Goal: Task Accomplishment & Management: Manage account settings

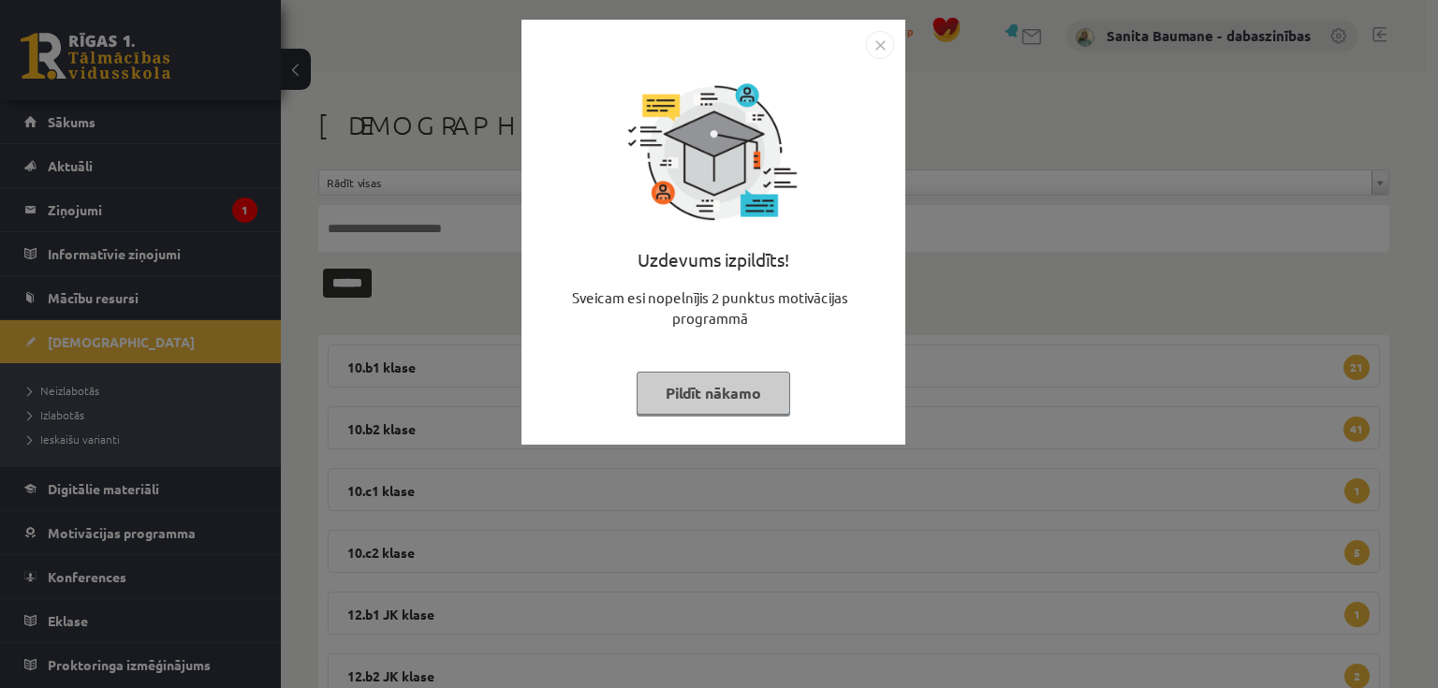
click at [702, 382] on button "Pildīt nākamo" at bounding box center [714, 393] width 154 height 43
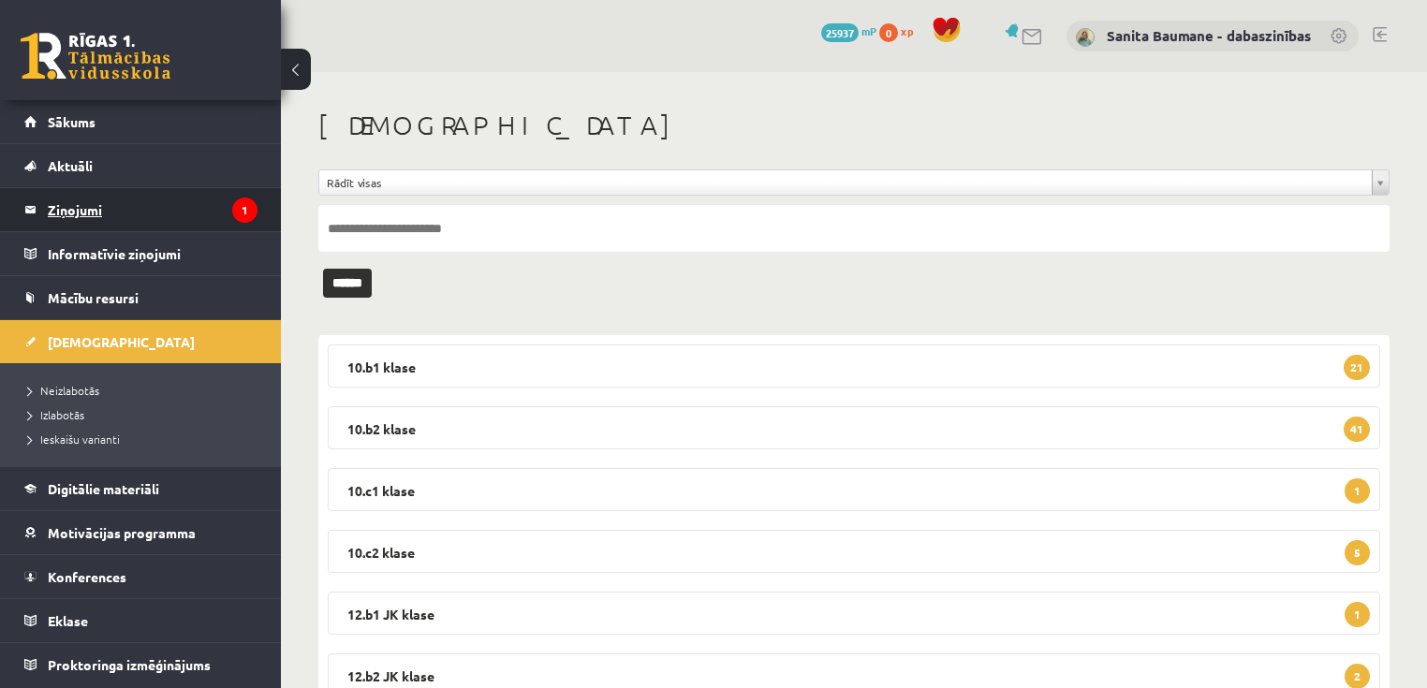
click at [98, 206] on legend "Ziņojumi 1" at bounding box center [153, 209] width 210 height 43
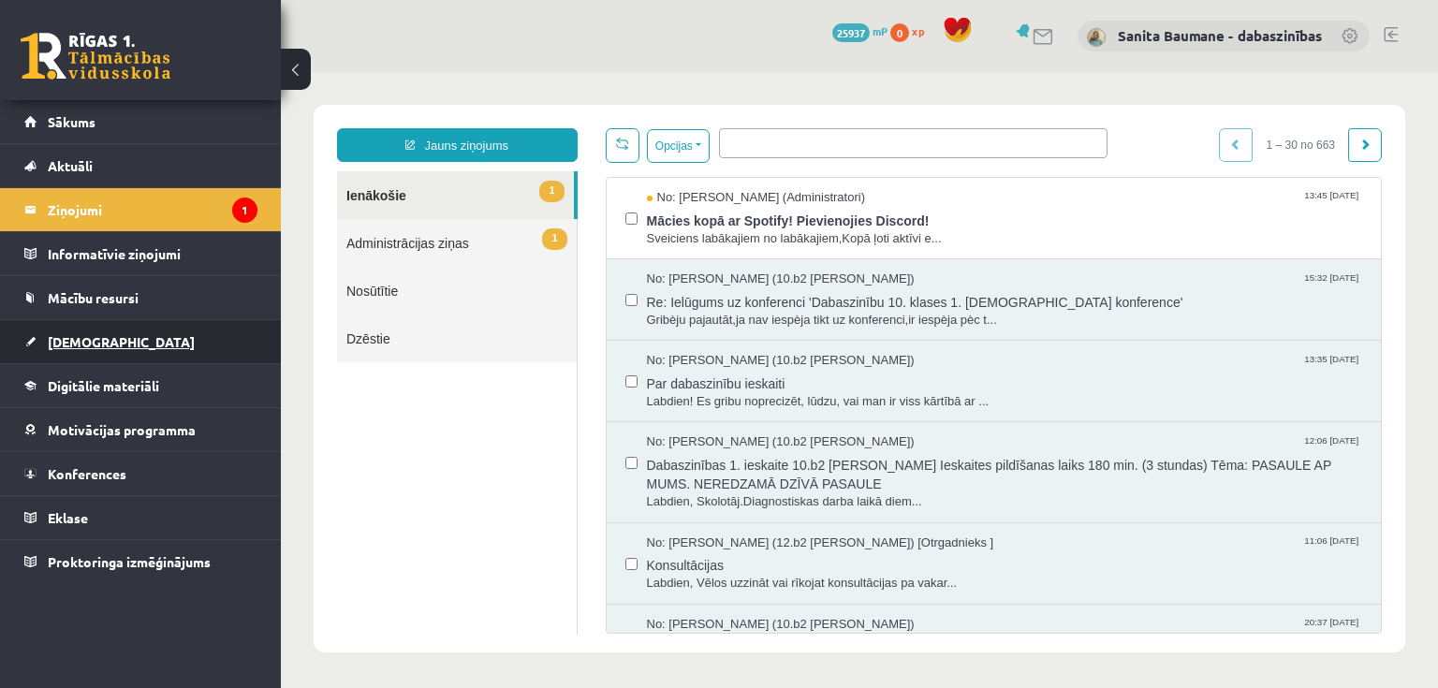
click at [94, 333] on span "[DEMOGRAPHIC_DATA]" at bounding box center [121, 341] width 147 height 17
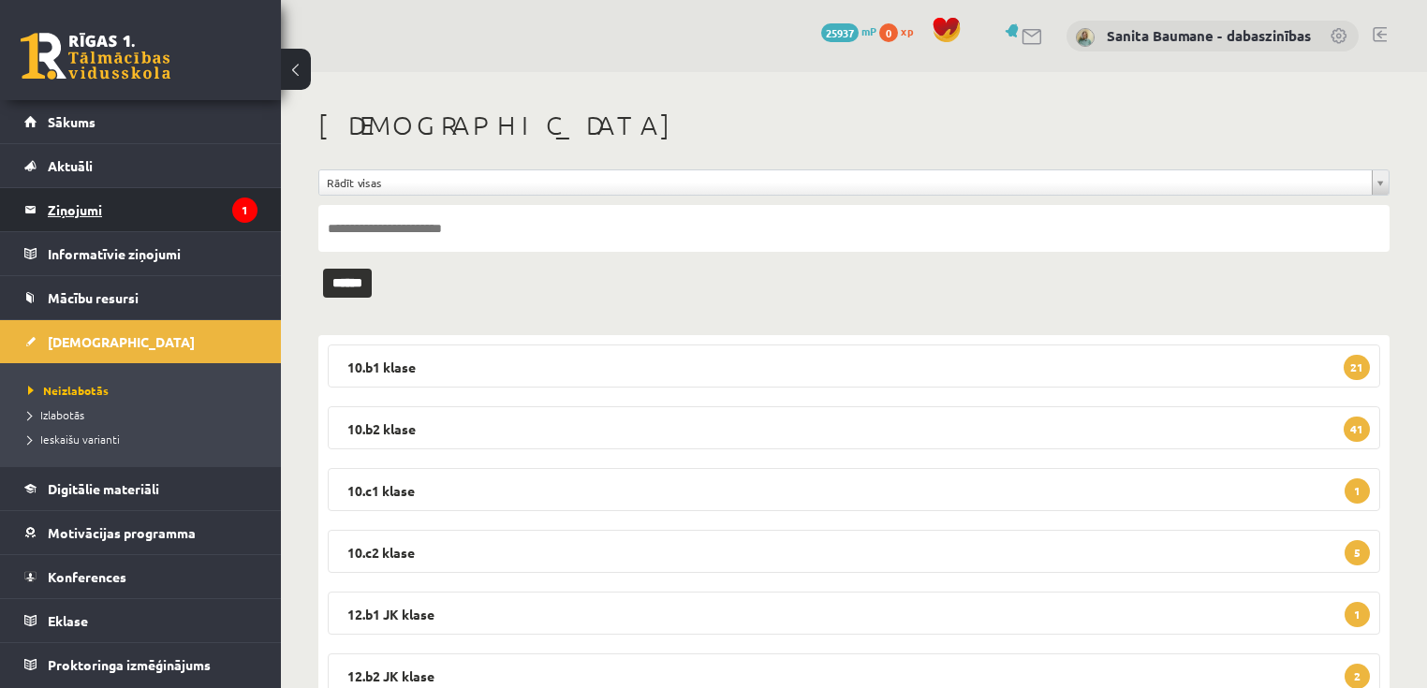
click at [105, 203] on legend "Ziņojumi 1" at bounding box center [153, 209] width 210 height 43
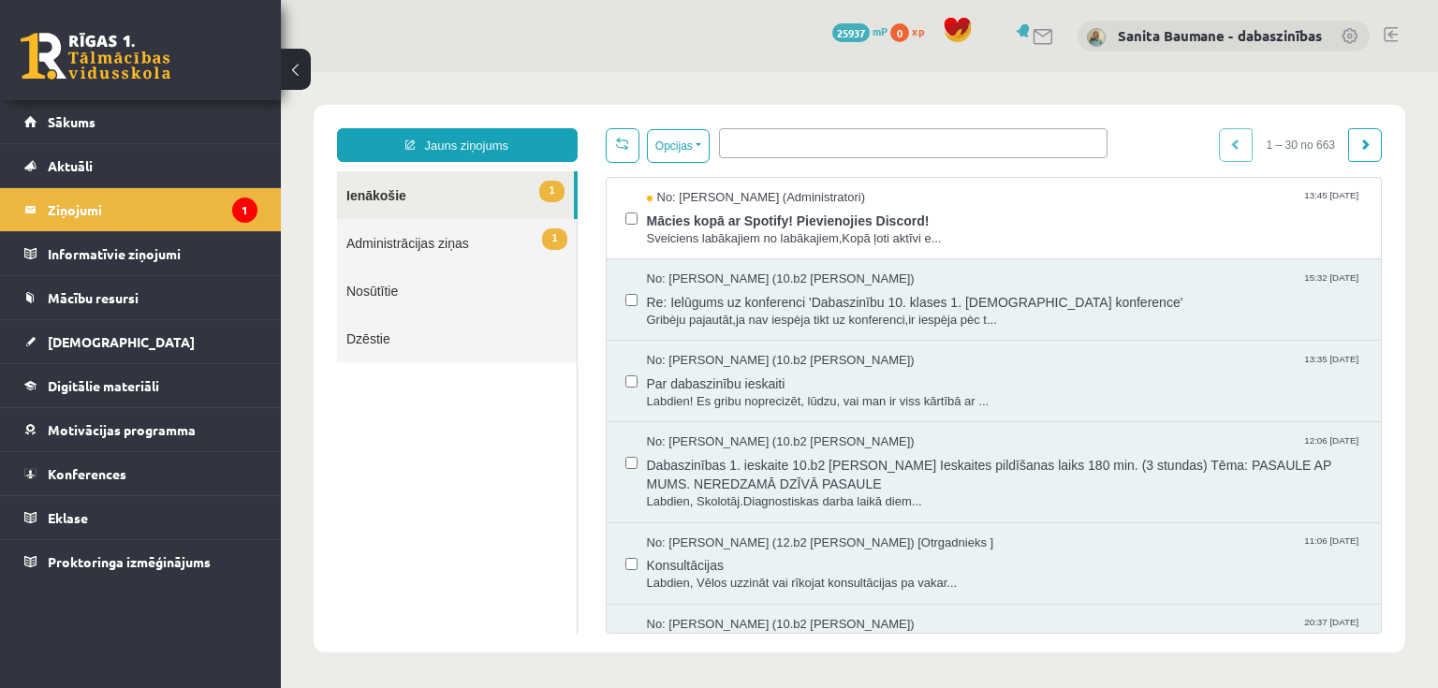
click at [423, 240] on link "1 Administrācijas ziņas" at bounding box center [457, 243] width 240 height 48
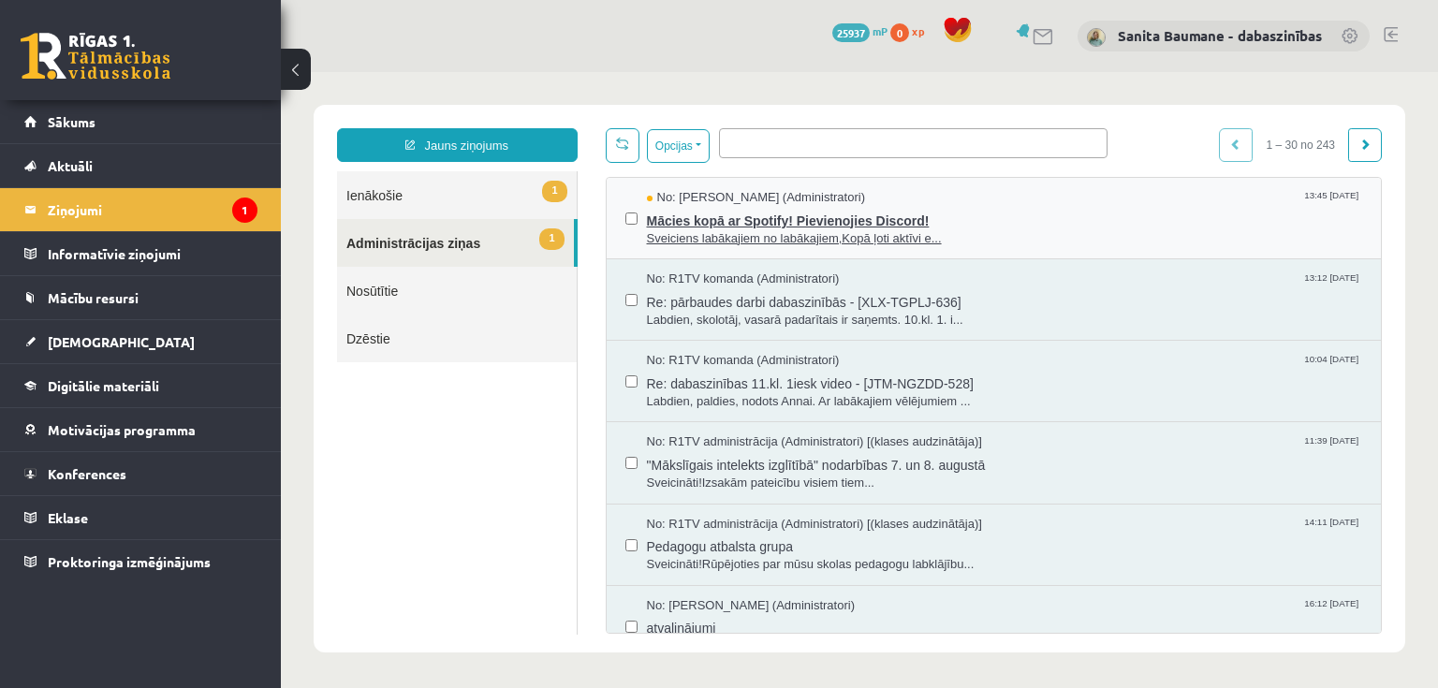
click at [749, 212] on span "Mācies kopā ar Spotify! Pievienojies Discord!" at bounding box center [1005, 218] width 716 height 23
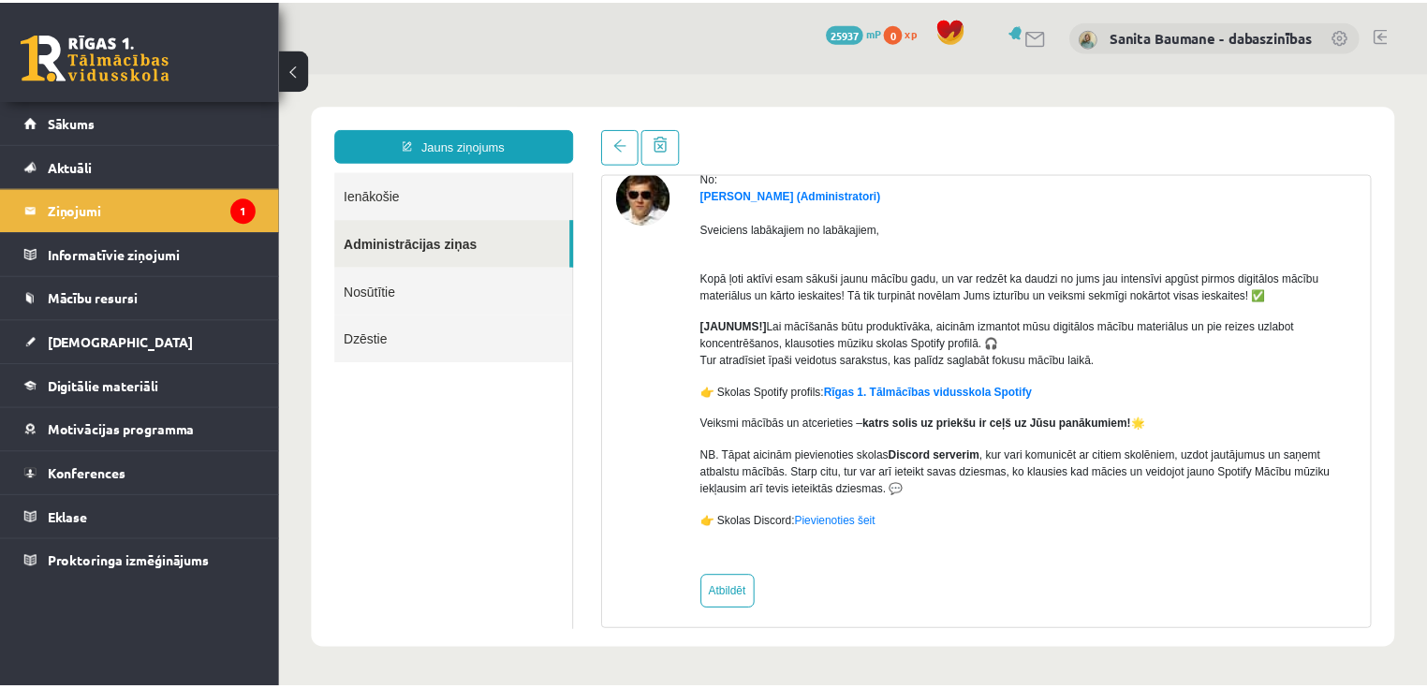
scroll to position [98, 0]
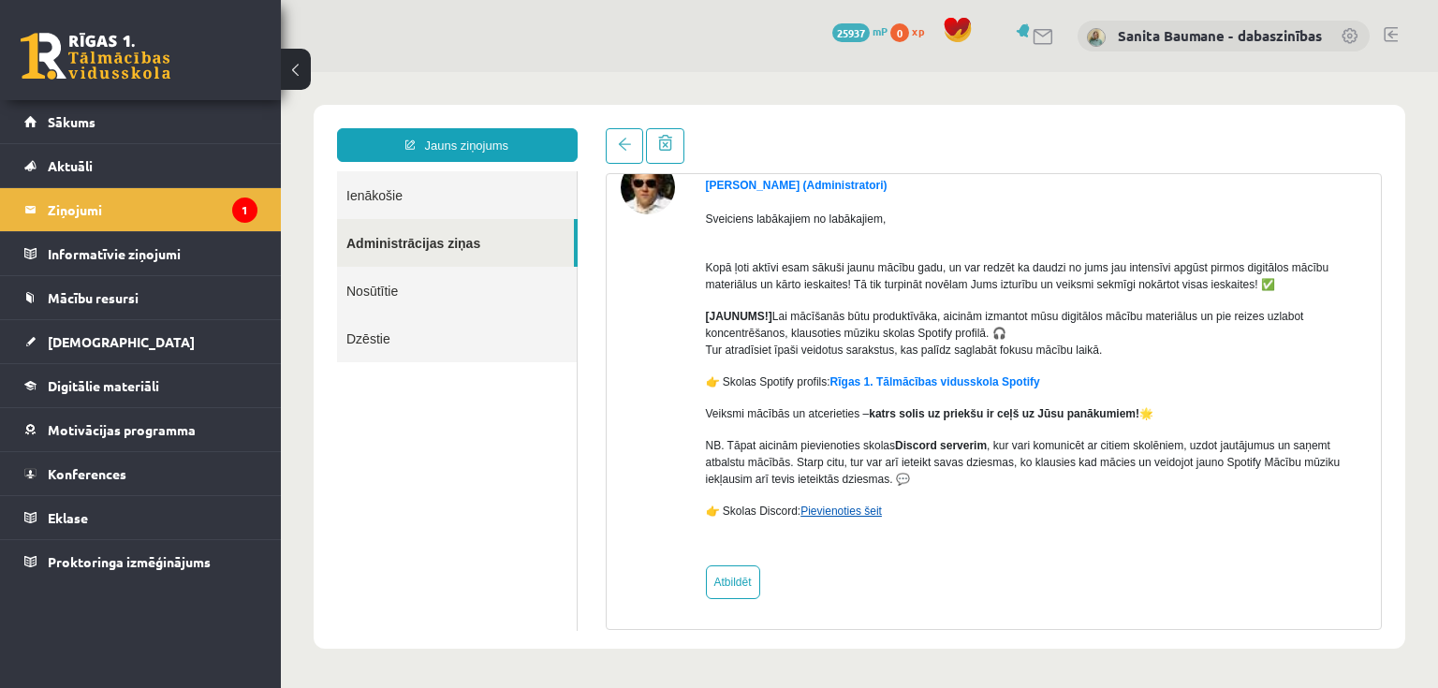
click at [832, 506] on link "Pievienoties šeit" at bounding box center [840, 511] width 81 height 13
click at [75, 339] on span "[DEMOGRAPHIC_DATA]" at bounding box center [121, 341] width 147 height 17
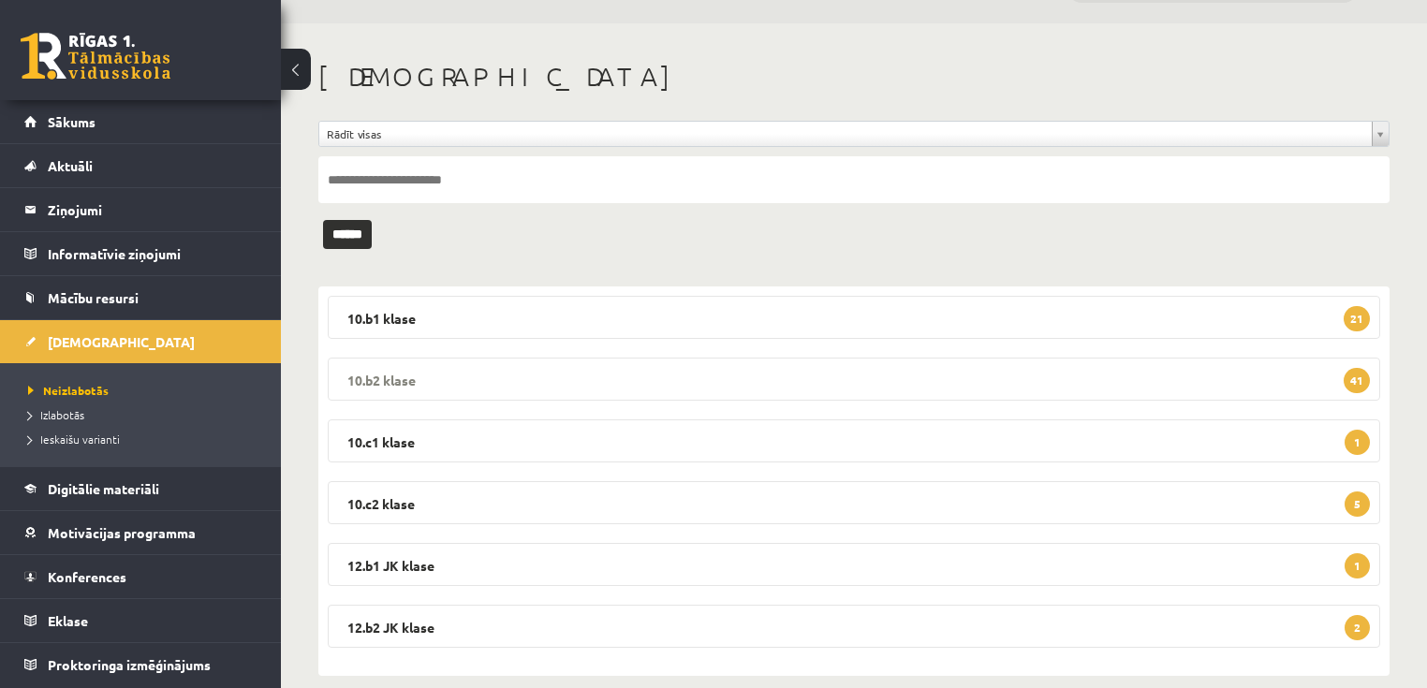
scroll to position [73, 0]
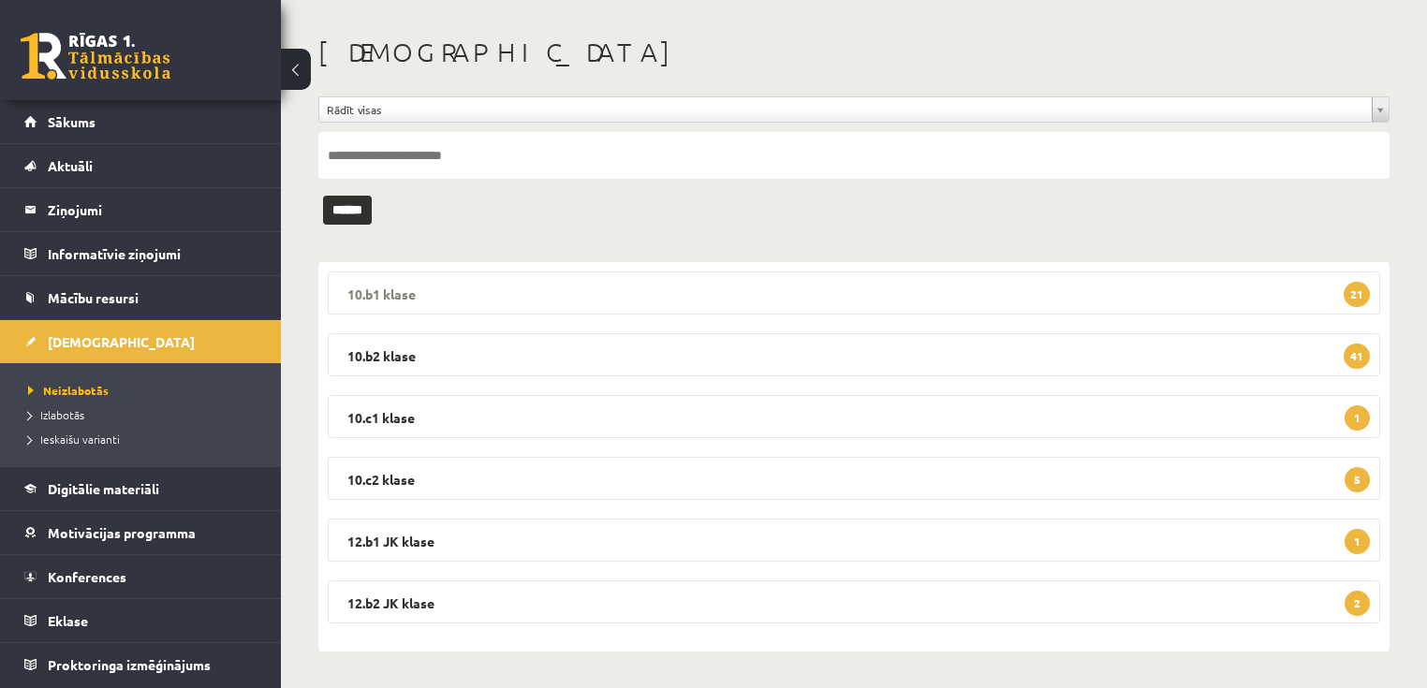
click at [501, 285] on legend "10.b1 klase 21" at bounding box center [854, 292] width 1052 height 43
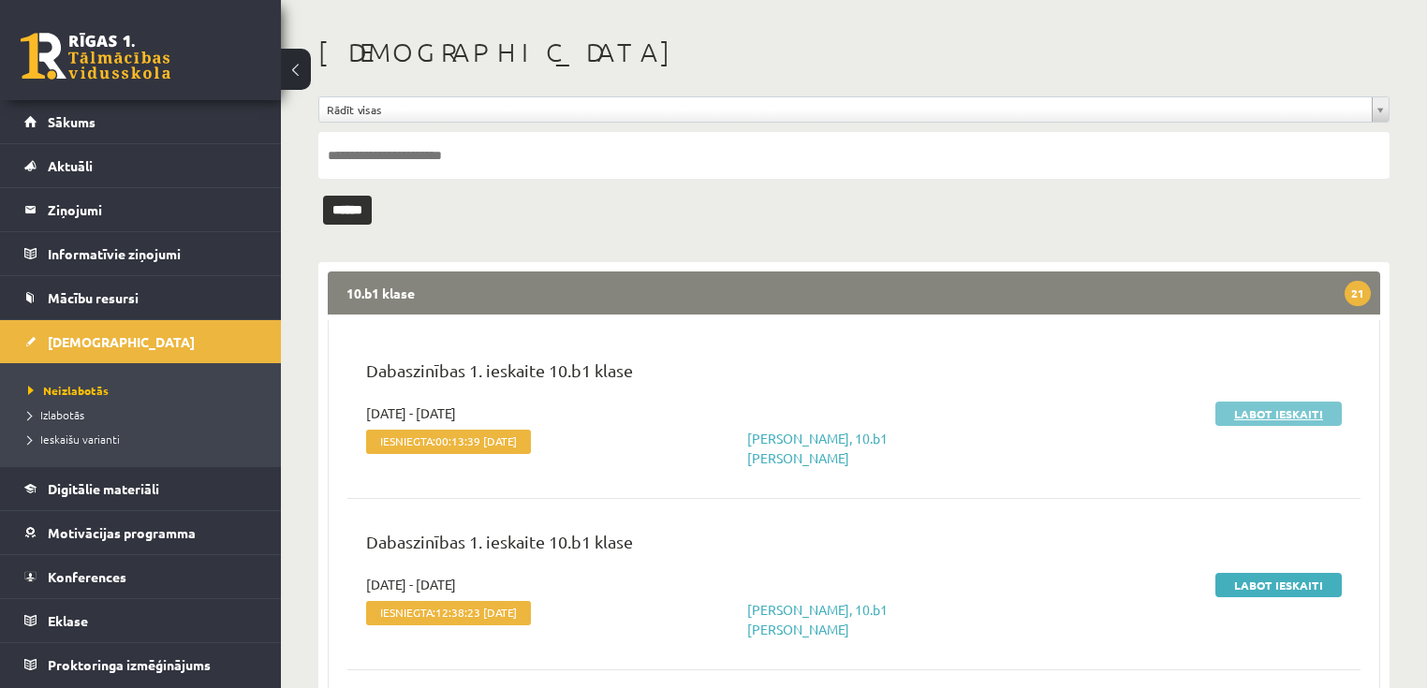
click at [1272, 410] on link "Labot ieskaiti" at bounding box center [1278, 414] width 126 height 24
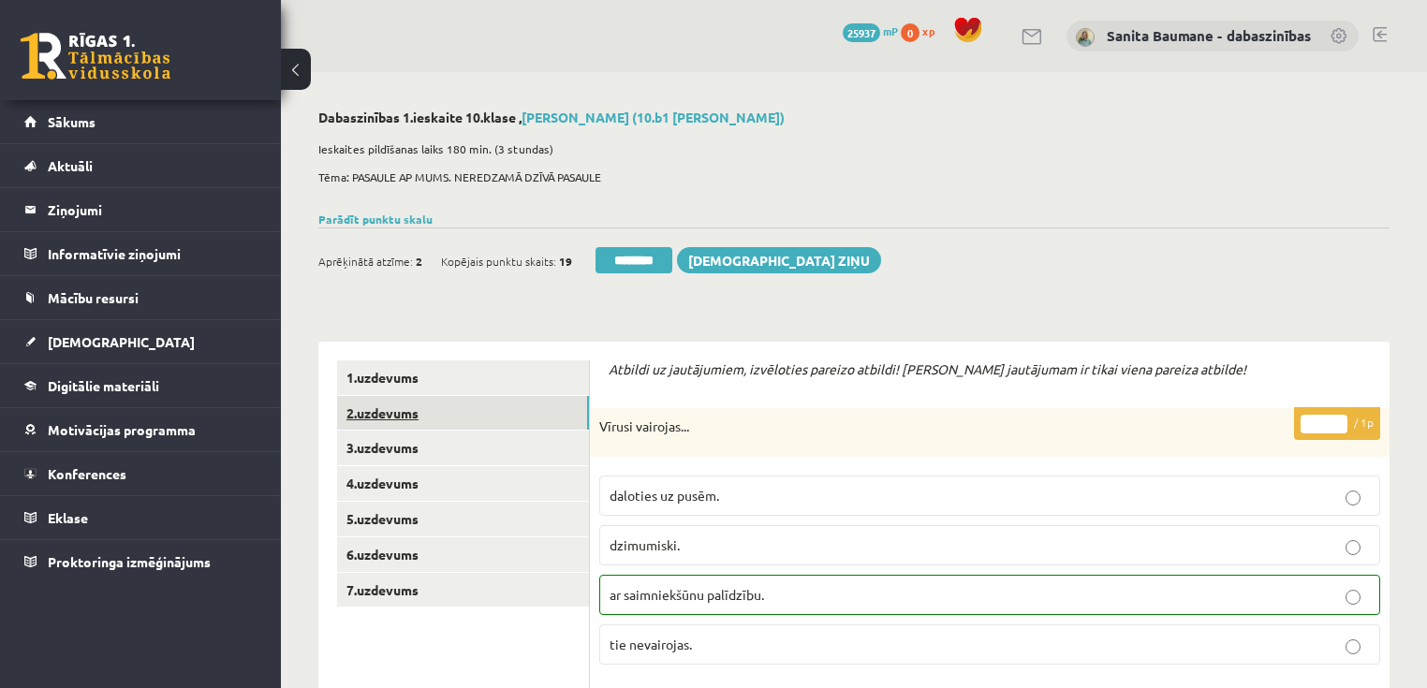
click at [407, 421] on link "2.uzdevums" at bounding box center [463, 413] width 252 height 35
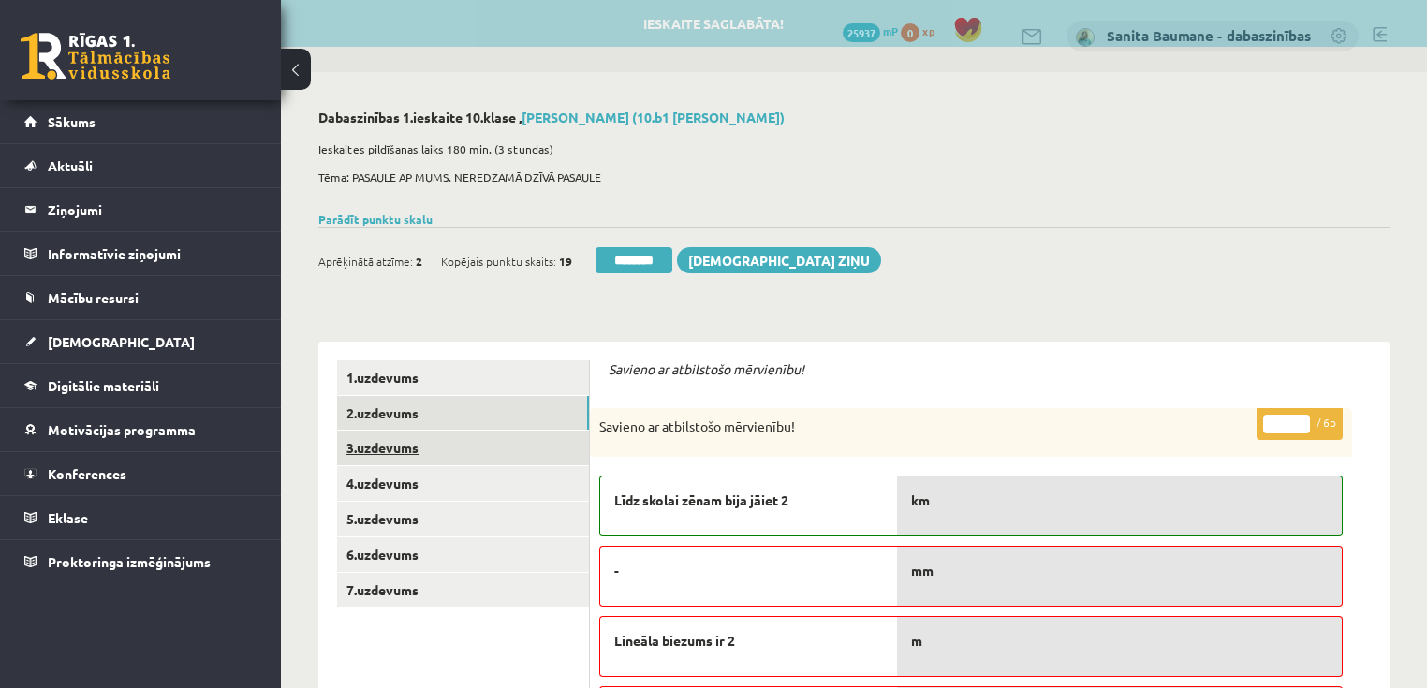
click at [422, 451] on link "3.uzdevums" at bounding box center [463, 448] width 252 height 35
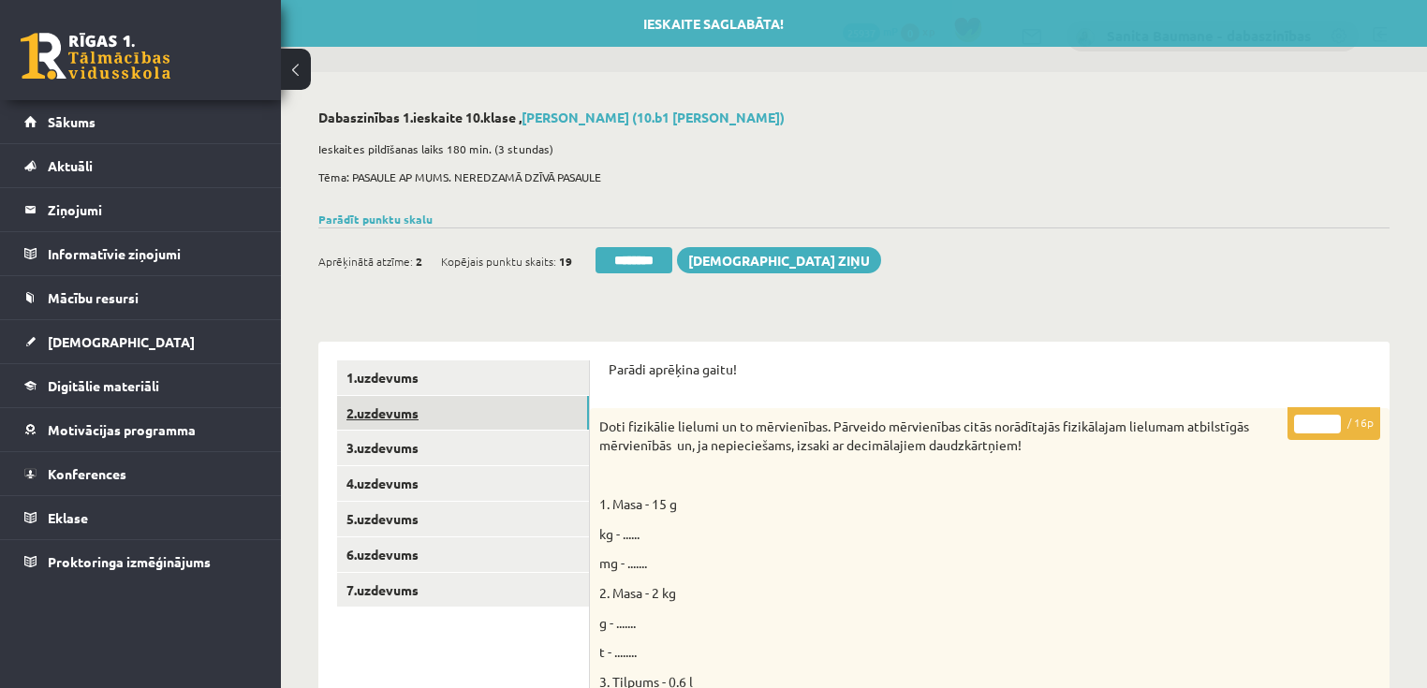
click at [421, 413] on link "2.uzdevums" at bounding box center [463, 413] width 252 height 35
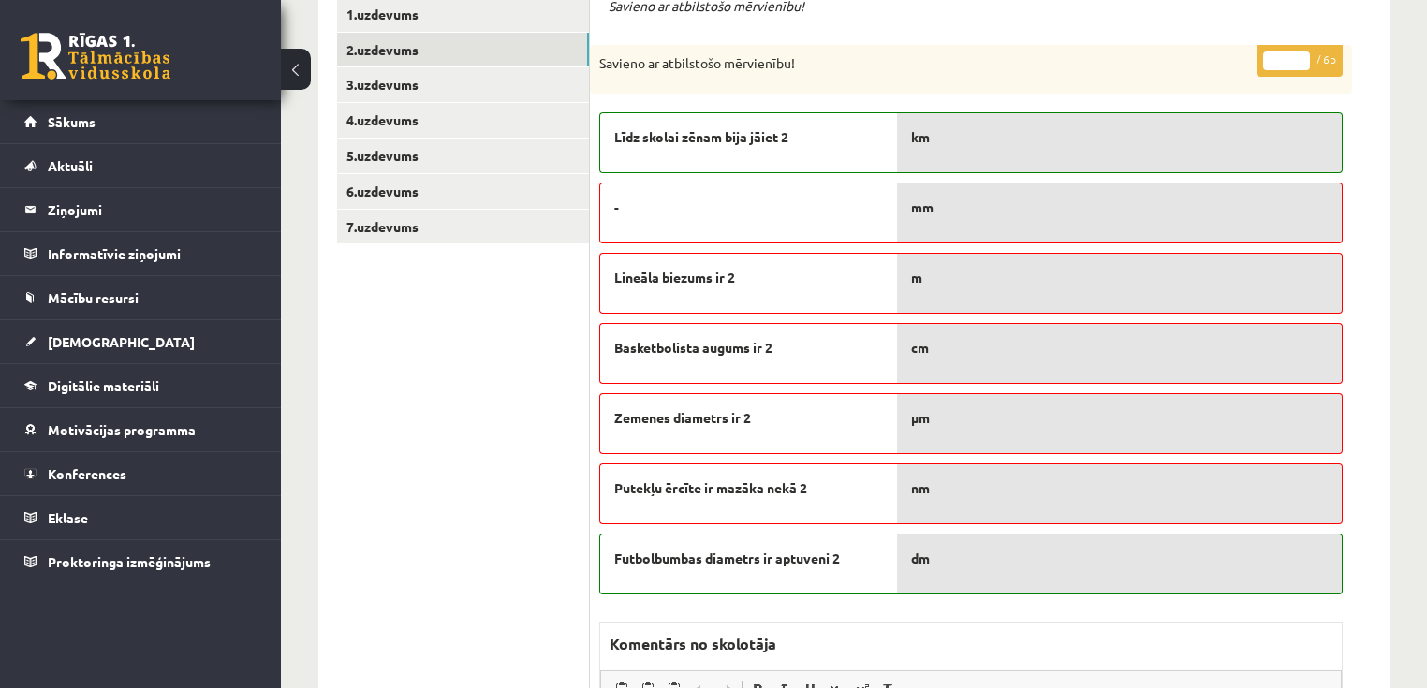
scroll to position [374, 0]
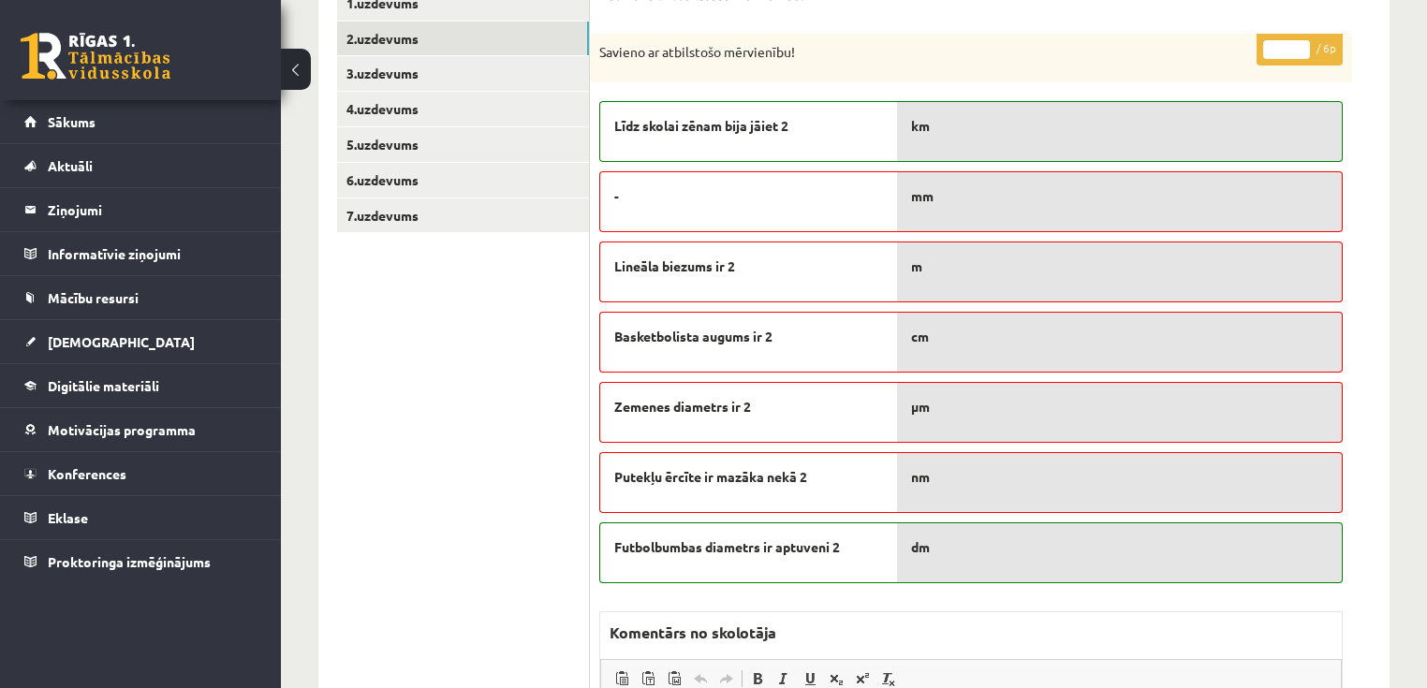
click at [1297, 41] on input "*" at bounding box center [1286, 49] width 47 height 19
type input "*"
click at [1297, 41] on input "*" at bounding box center [1286, 49] width 47 height 19
click at [389, 82] on link "3.uzdevums" at bounding box center [463, 73] width 252 height 35
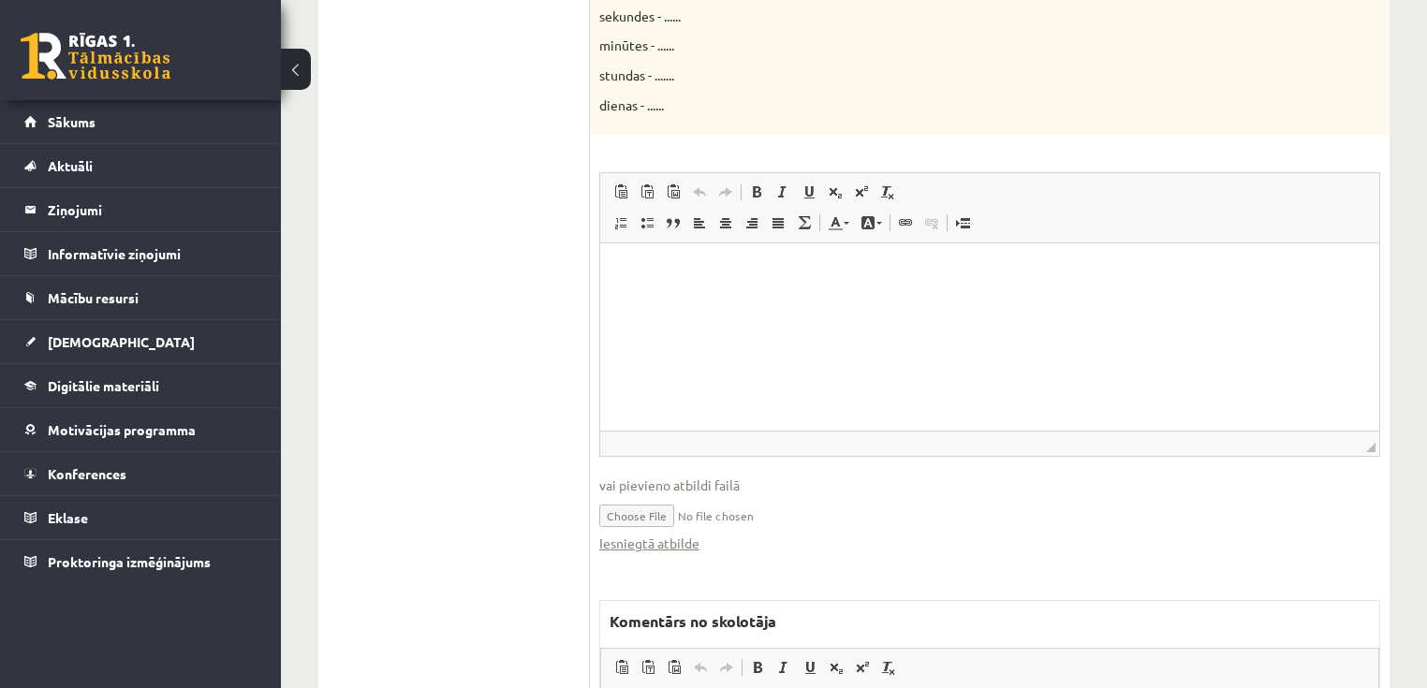
scroll to position [1198, 0]
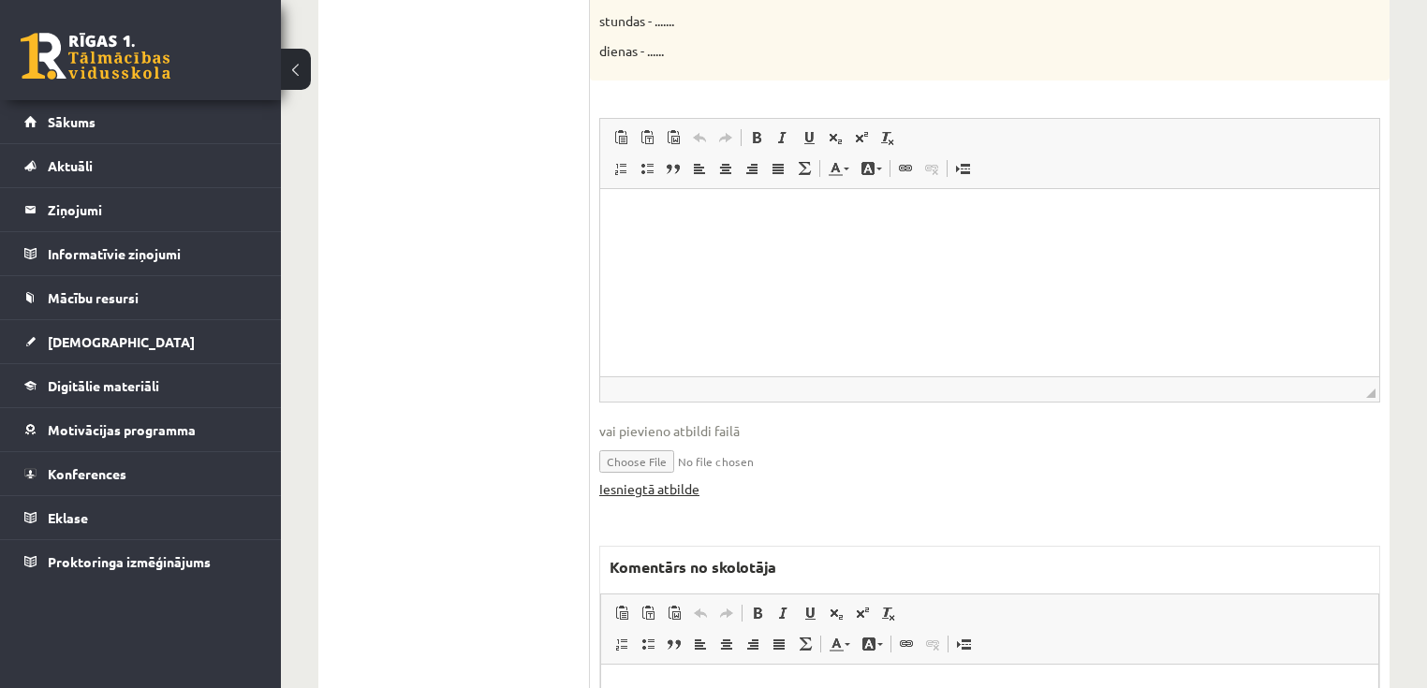
click at [629, 487] on link "Iesniegtā atbilde" at bounding box center [649, 489] width 100 height 20
click at [614, 491] on link "Iesniegtā atbilde" at bounding box center [649, 489] width 100 height 20
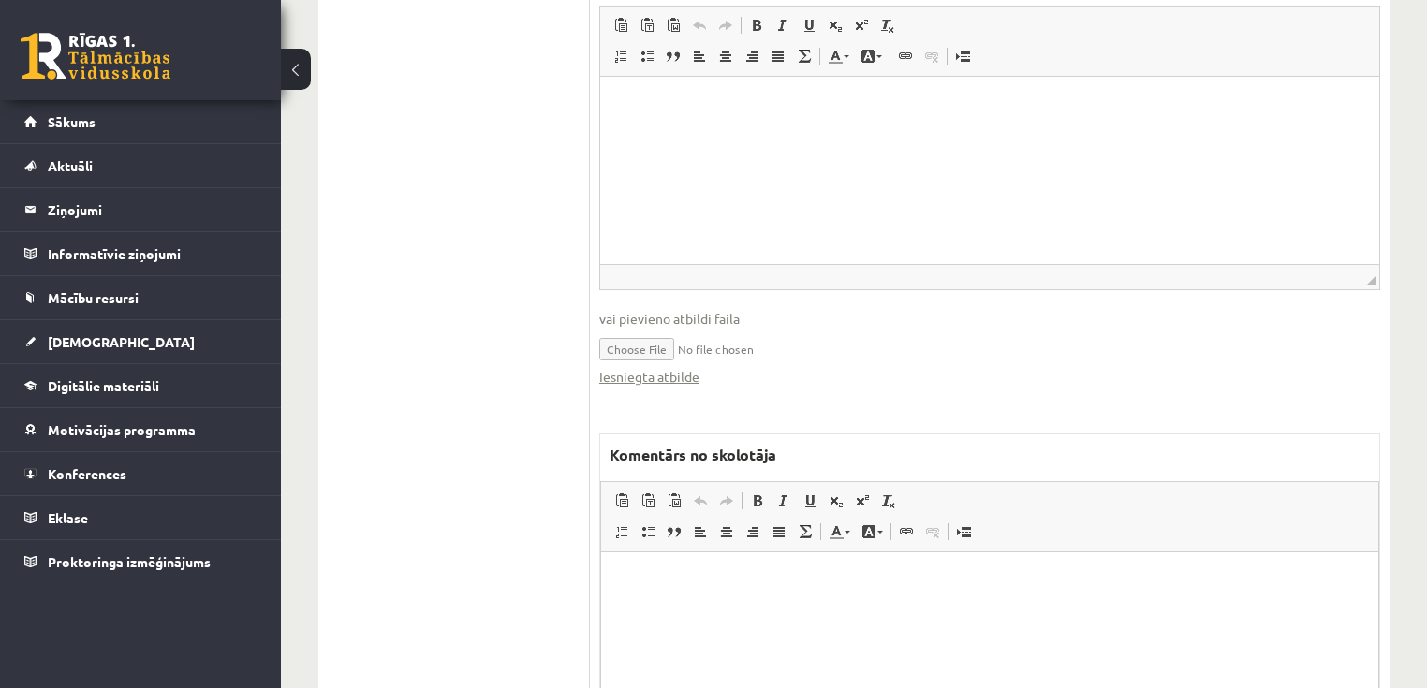
scroll to position [1494, 0]
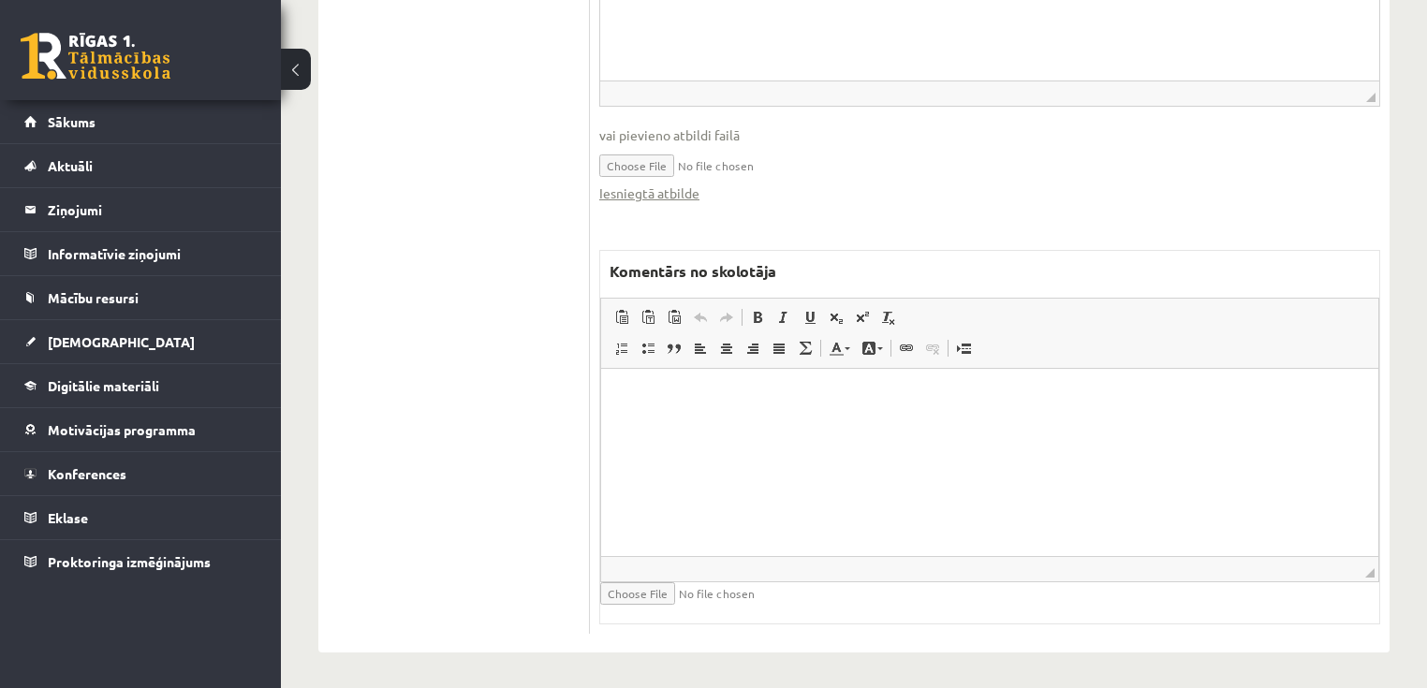
drag, startPoint x: 687, startPoint y: 487, endPoint x: 672, endPoint y: 478, distance: 17.2
click at [685, 426] on html at bounding box center [989, 397] width 777 height 57
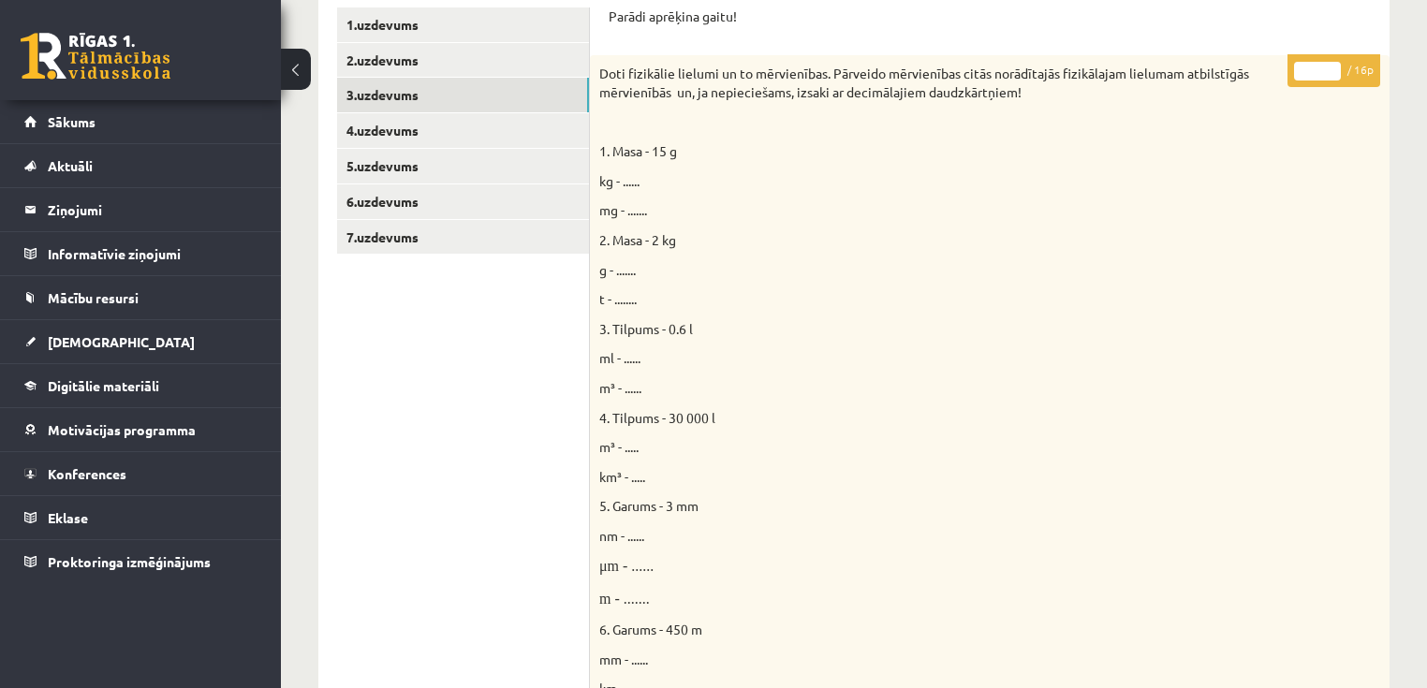
scroll to position [221, 0]
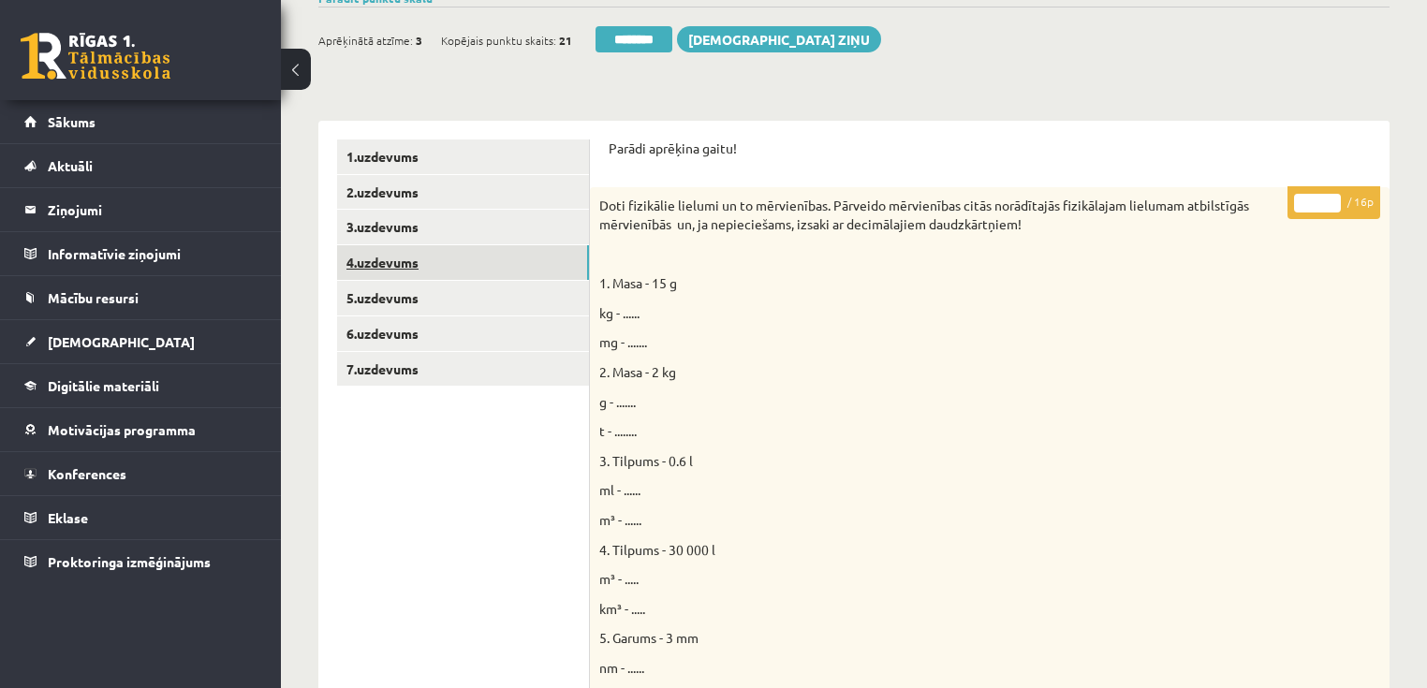
click at [461, 262] on link "4.uzdevums" at bounding box center [463, 262] width 252 height 35
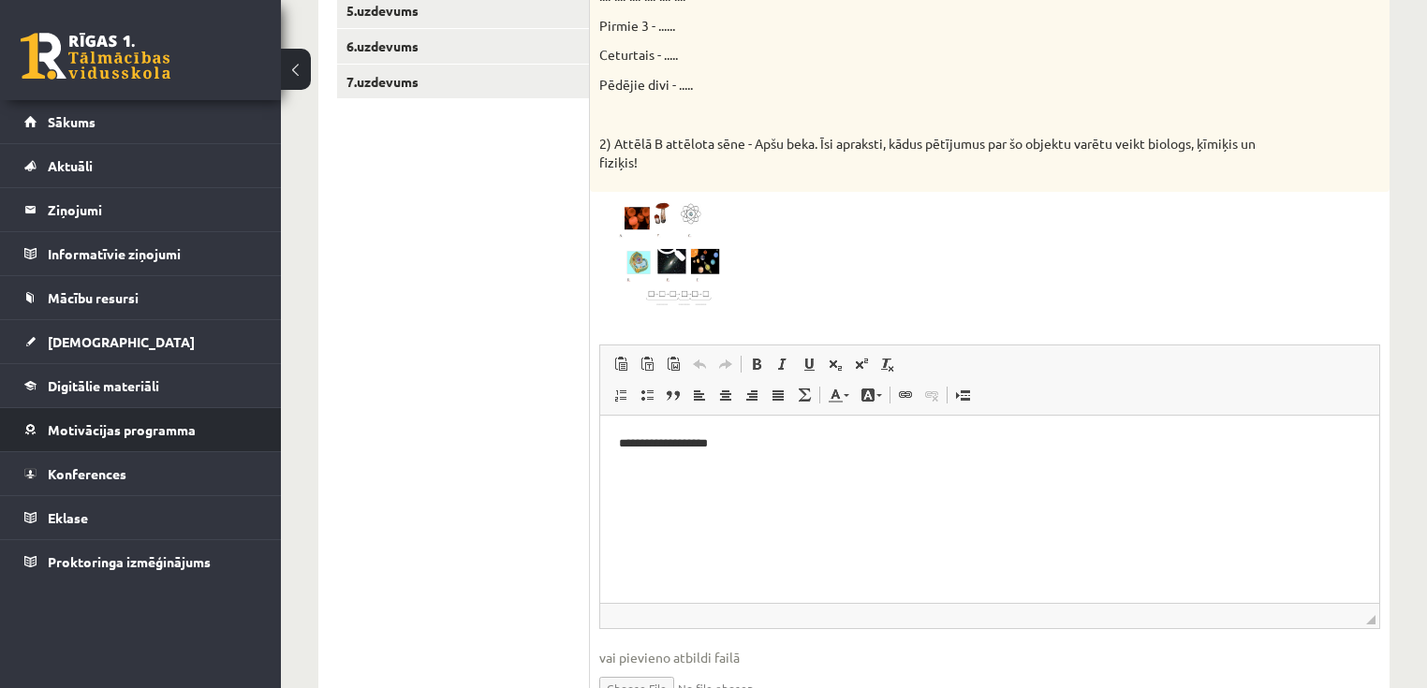
scroll to position [300, 0]
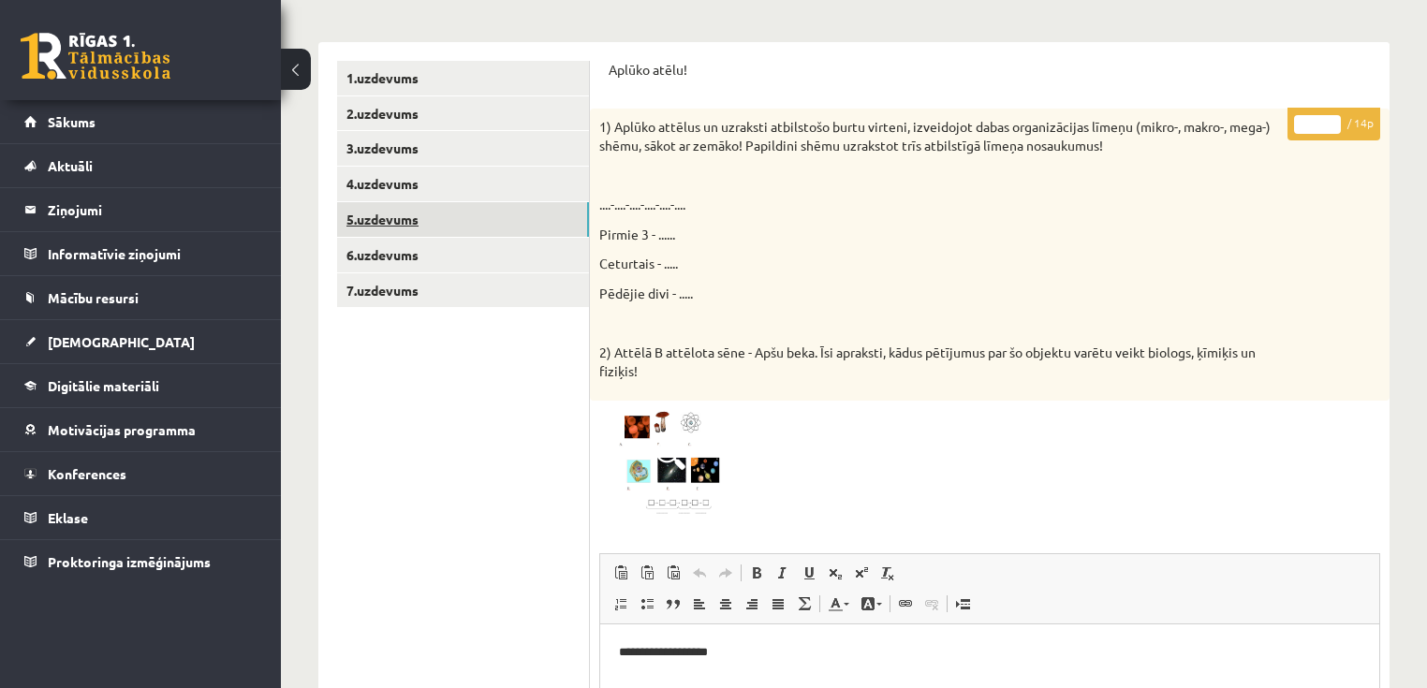
click at [381, 226] on link "5.uzdevums" at bounding box center [463, 219] width 252 height 35
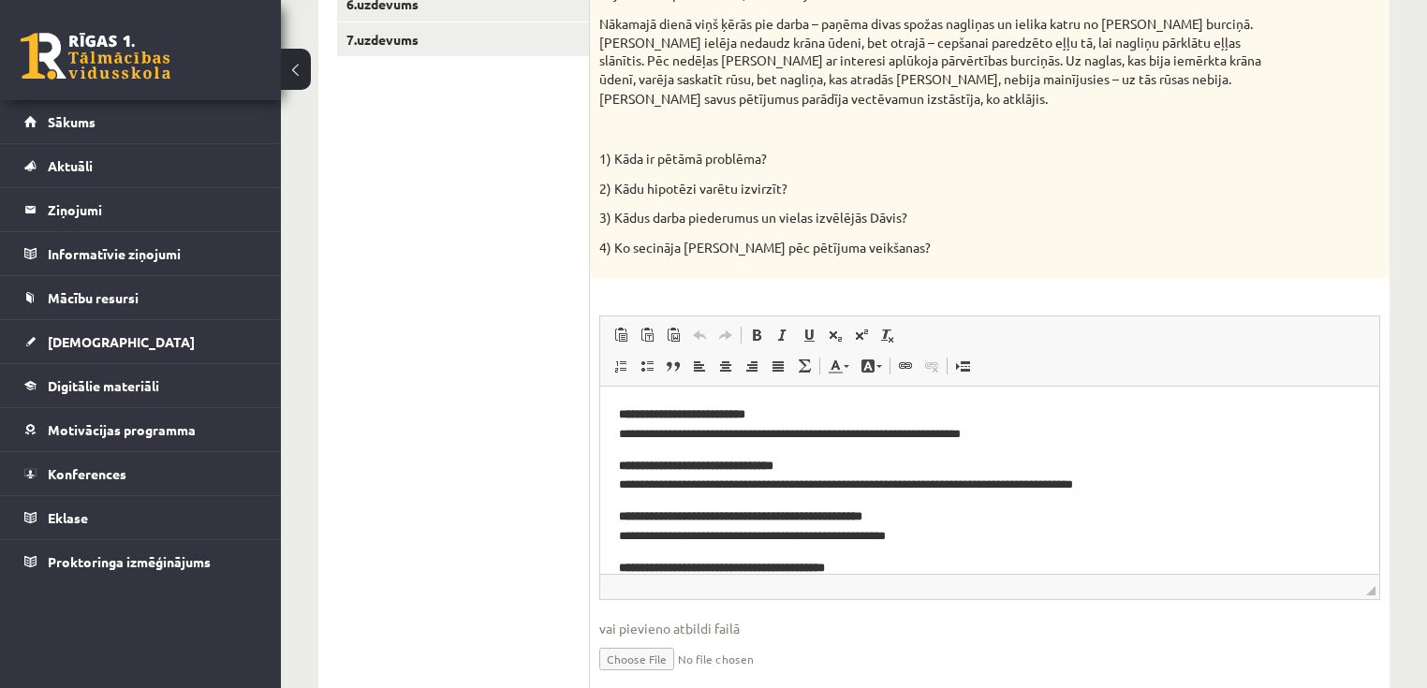
scroll to position [749, 0]
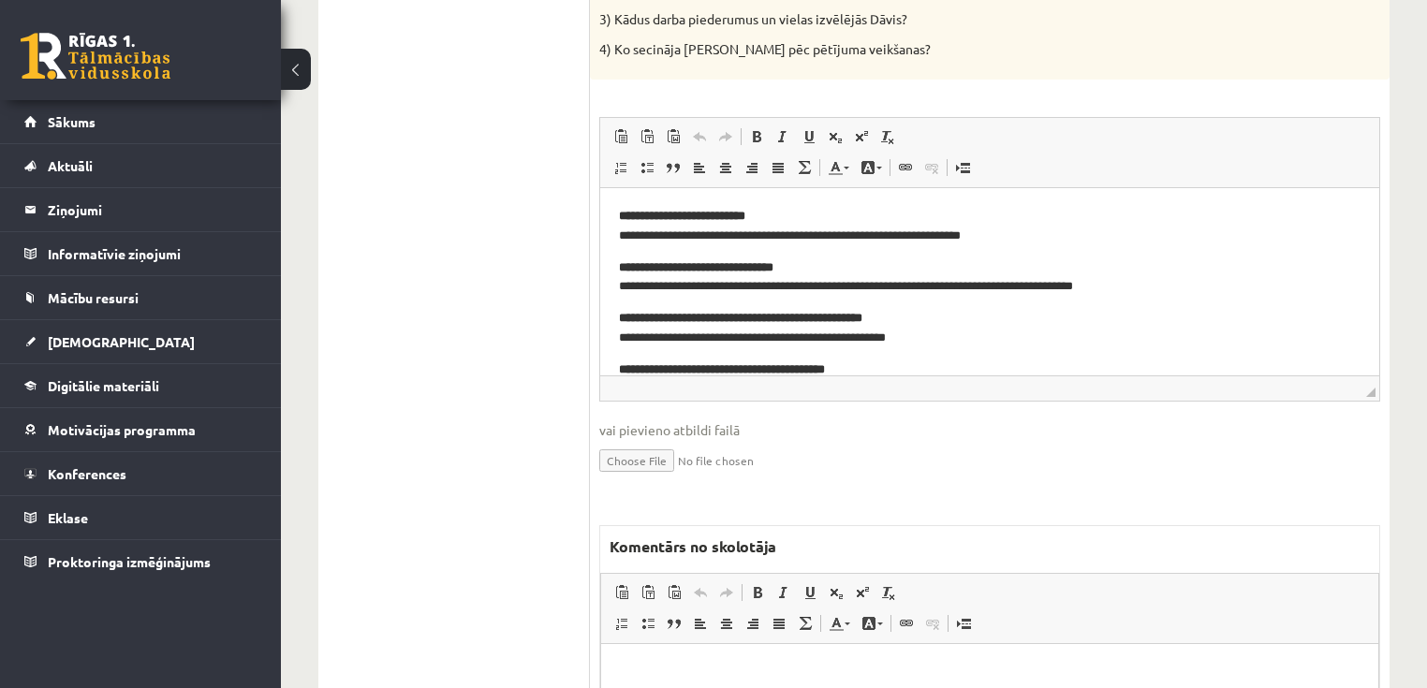
click at [780, 665] on p "Bagātinātā teksta redaktors, wiswyg-editor-47024851972520-1757751474-309" at bounding box center [989, 672] width 739 height 20
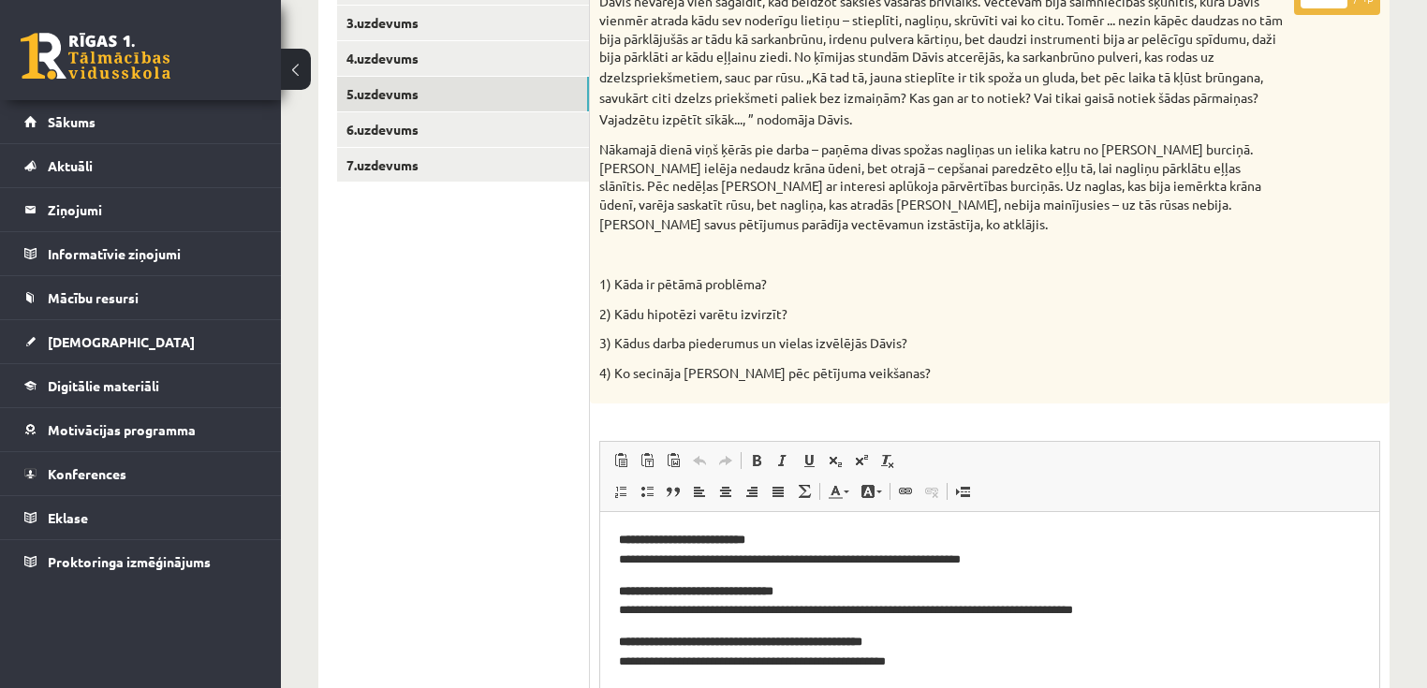
scroll to position [424, 0]
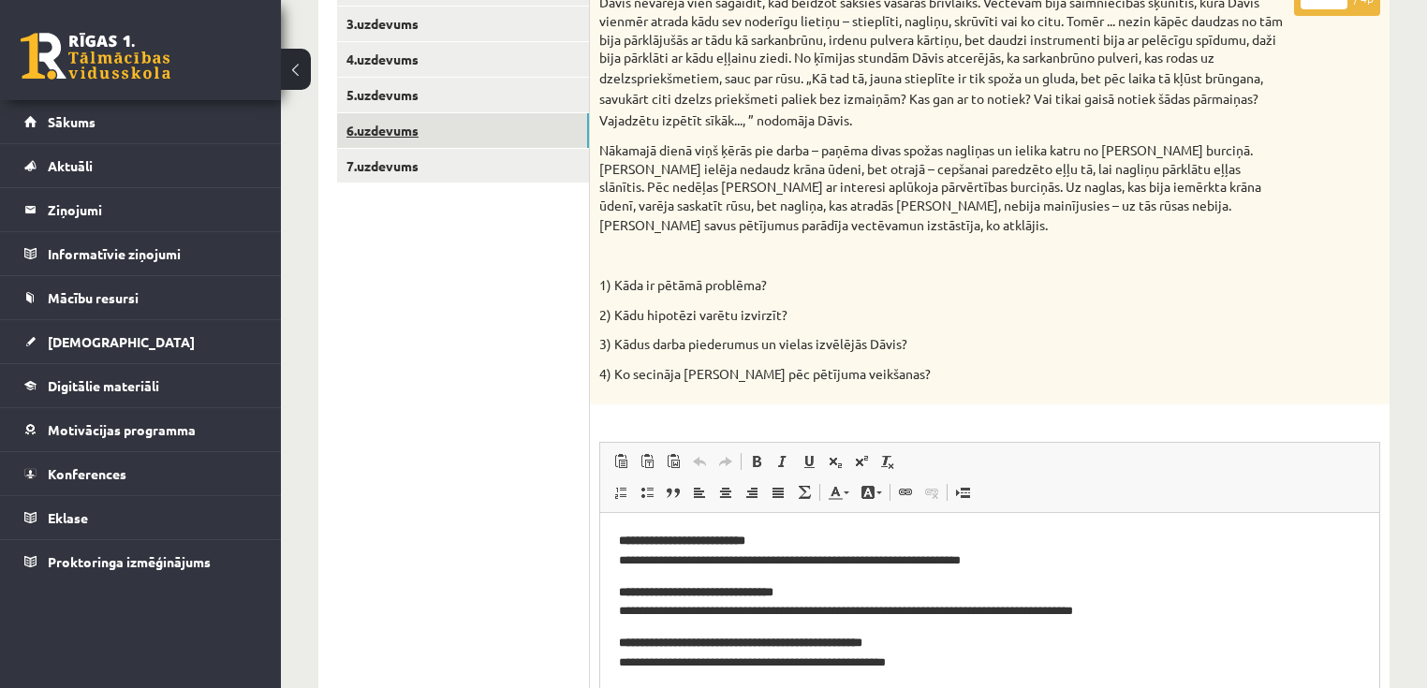
click at [440, 135] on link "6.uzdevums" at bounding box center [463, 130] width 252 height 35
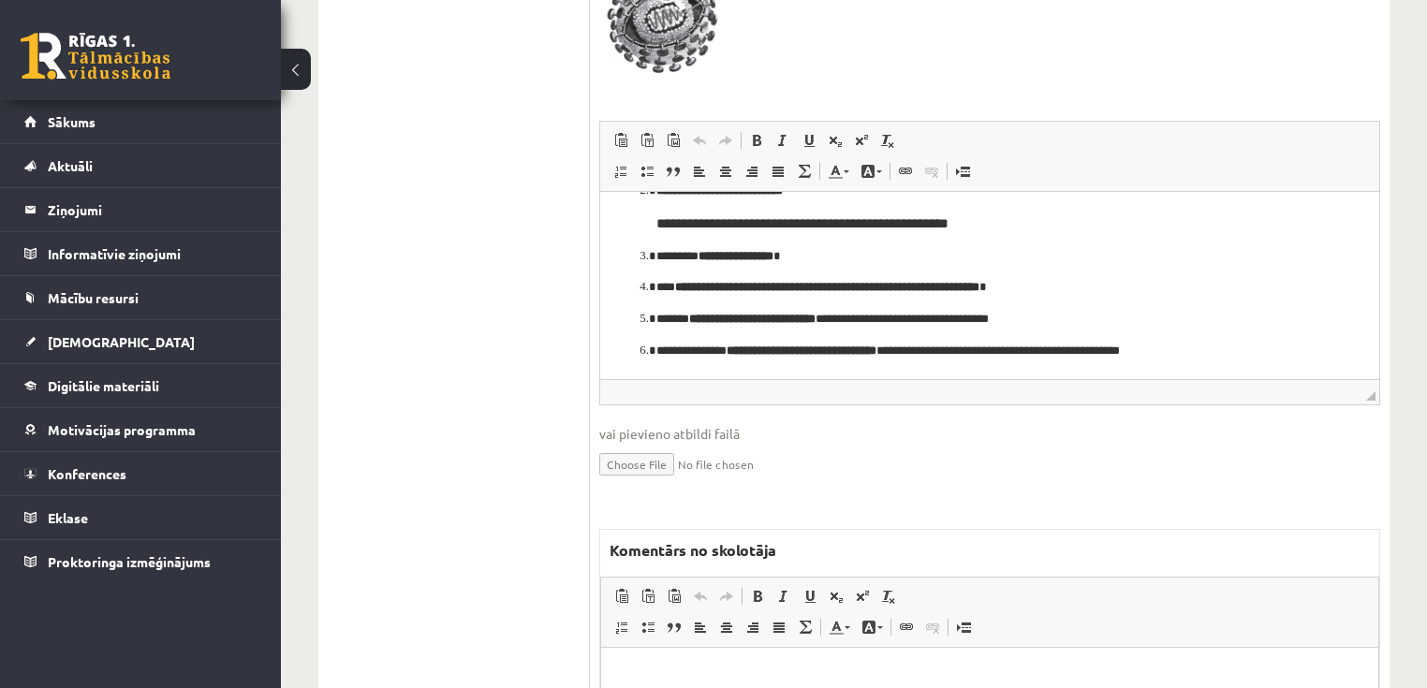
scroll to position [1060, 0]
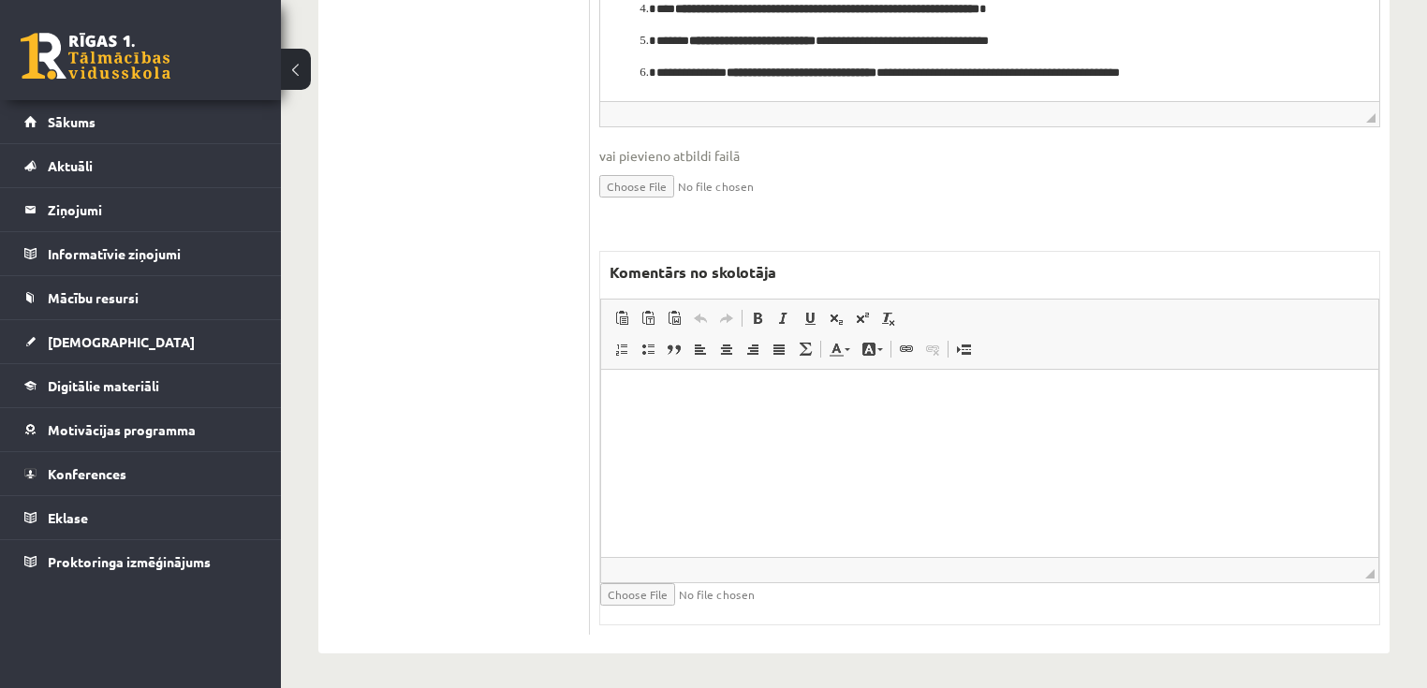
click at [893, 426] on html at bounding box center [989, 397] width 777 height 57
click at [645, 391] on p "**********" at bounding box center [990, 398] width 740 height 20
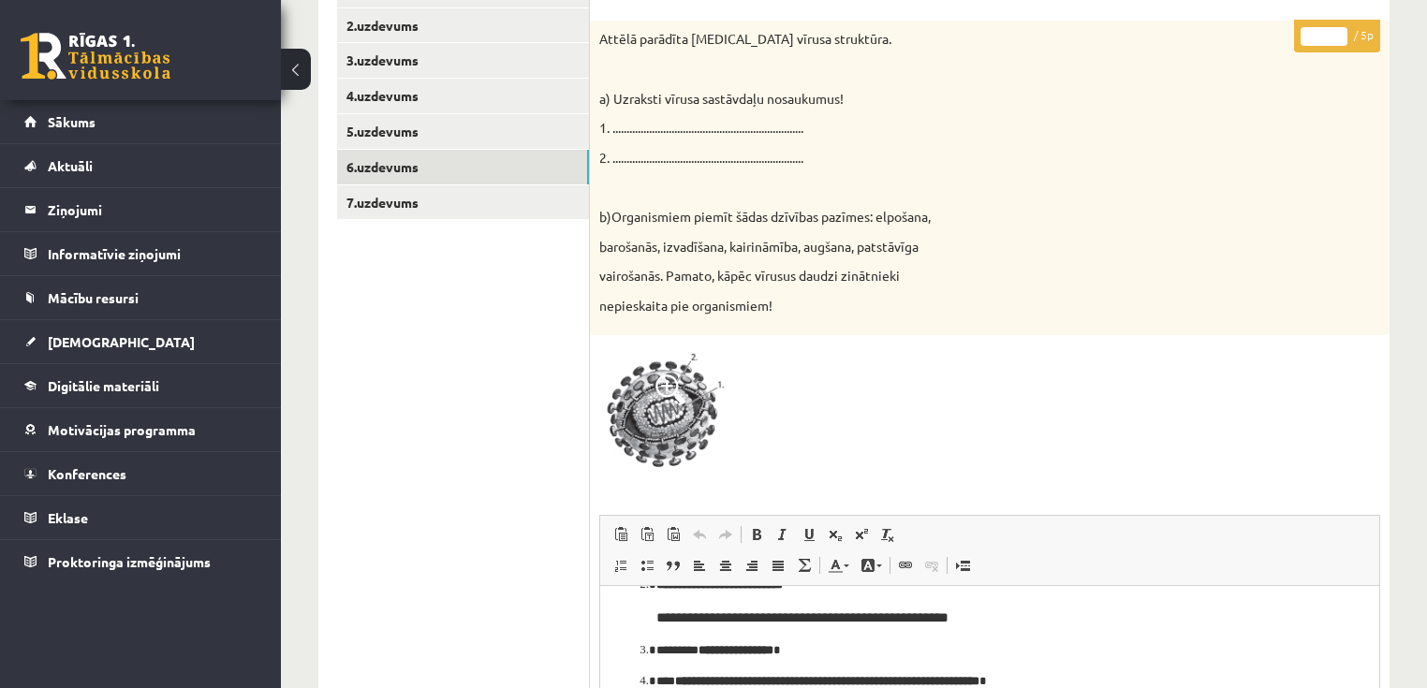
scroll to position [86, 0]
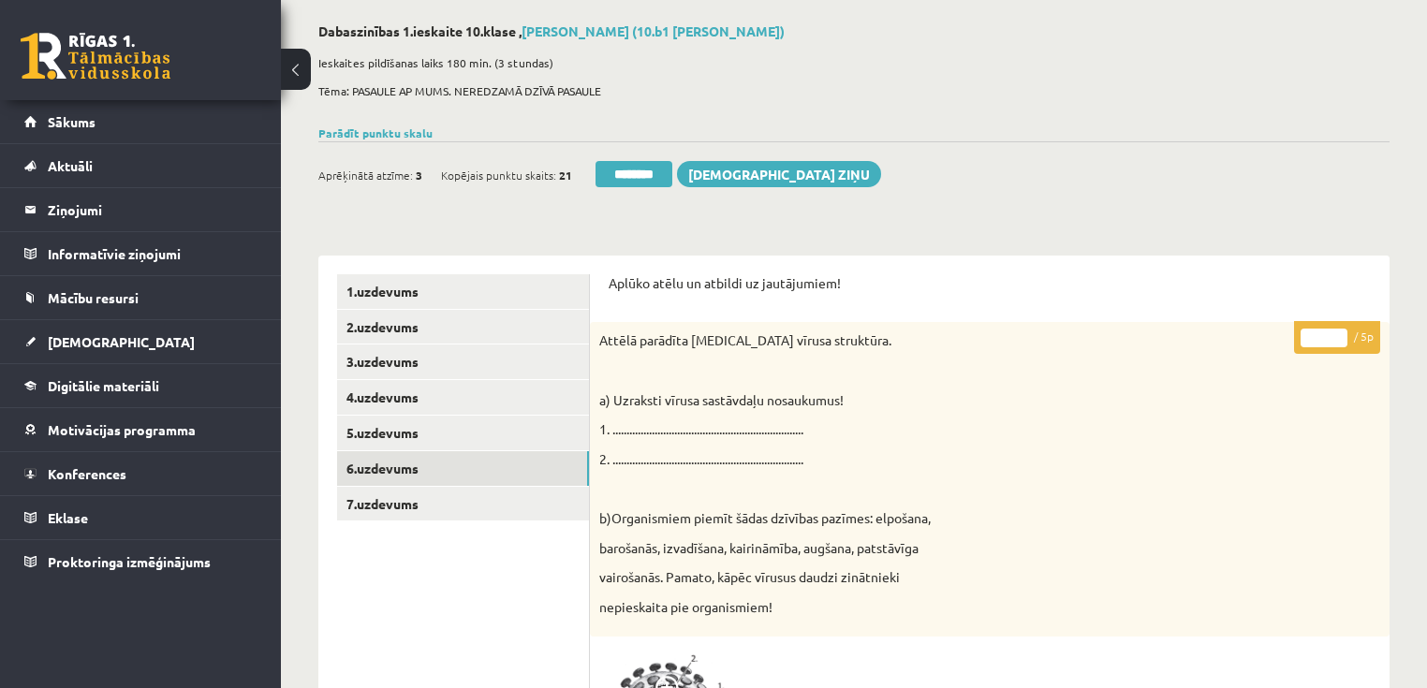
click at [1335, 332] on input "*" at bounding box center [1323, 338] width 47 height 19
type input "*"
click at [1335, 332] on input "*" at bounding box center [1323, 338] width 47 height 19
click at [400, 505] on link "7.uzdevums" at bounding box center [463, 504] width 252 height 35
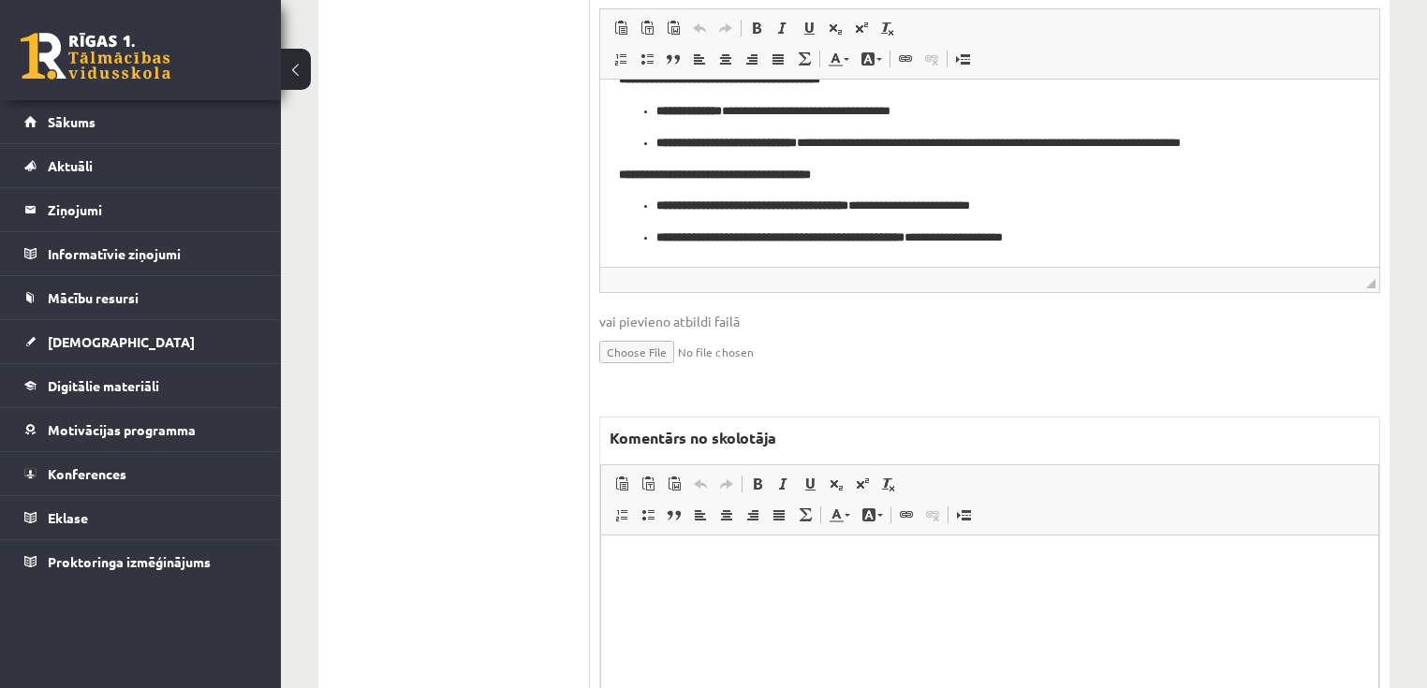
scroll to position [1203, 0]
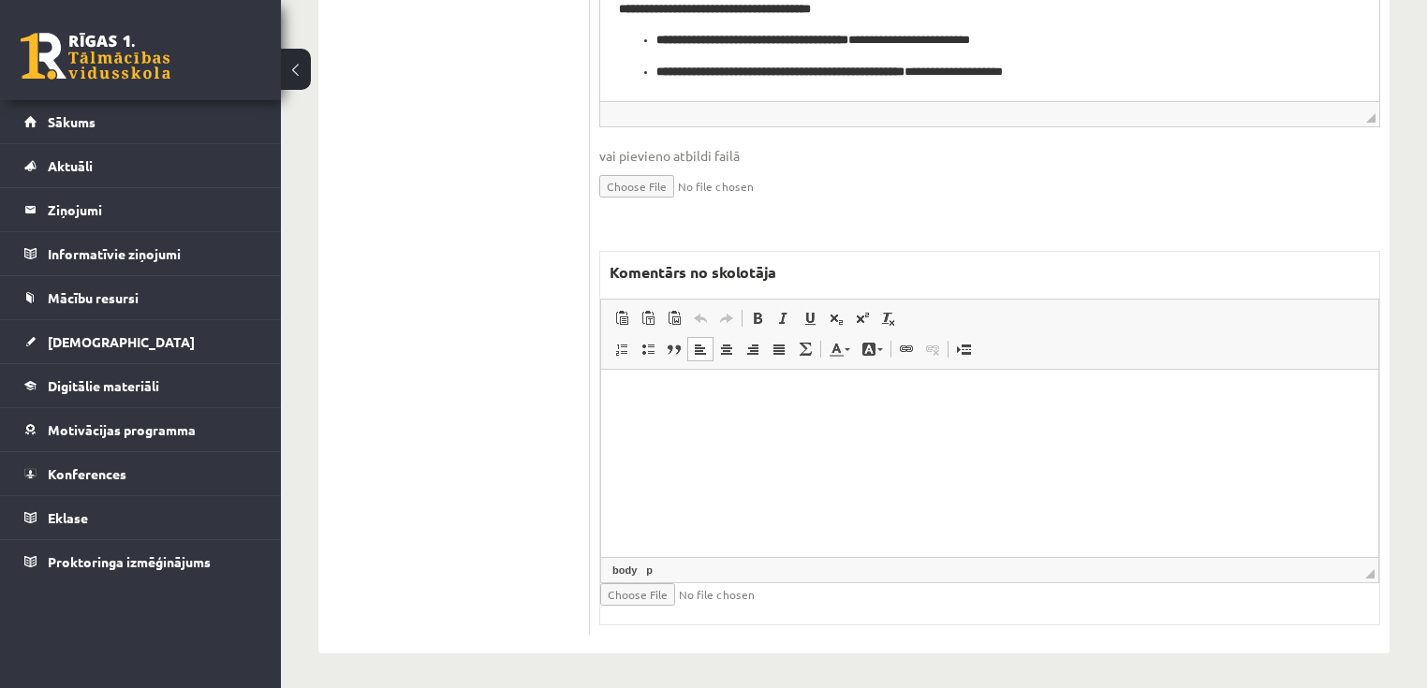
drag, startPoint x: 1063, startPoint y: 449, endPoint x: 966, endPoint y: 470, distance: 99.5
click at [1062, 426] on html at bounding box center [989, 397] width 777 height 57
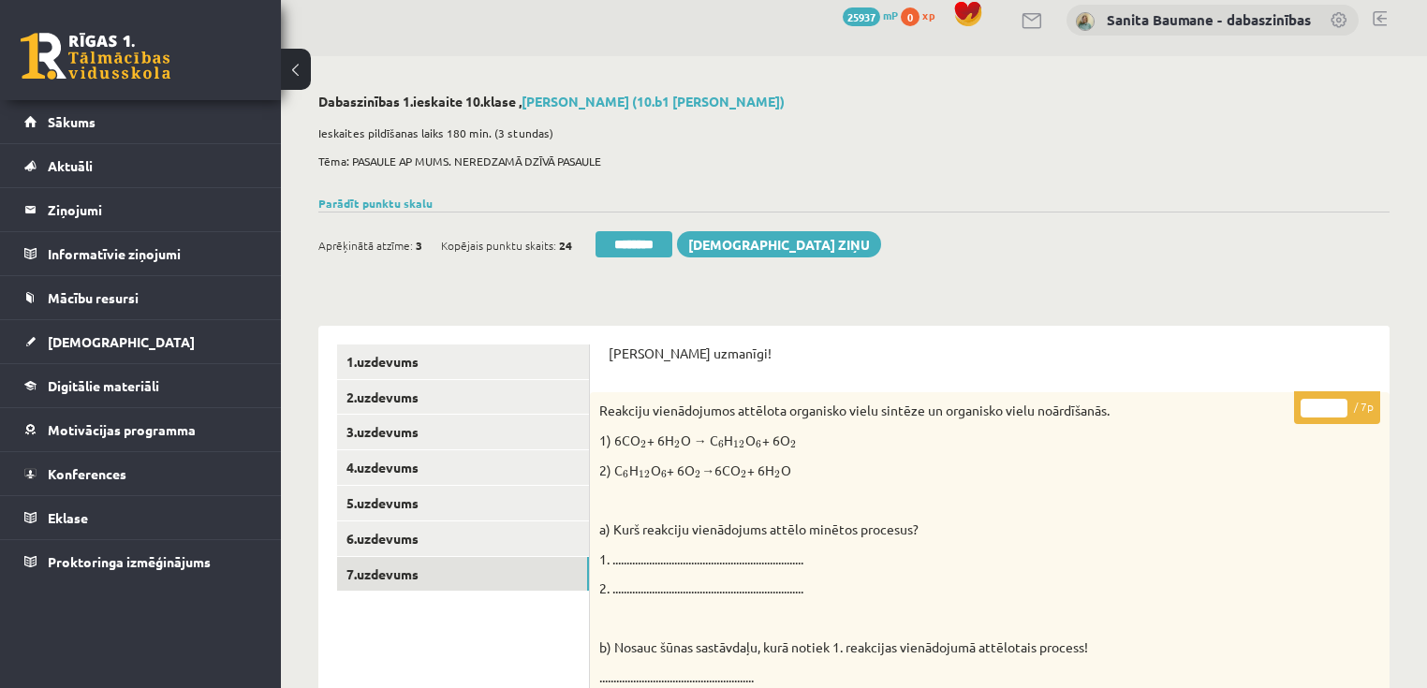
scroll to position [5, 0]
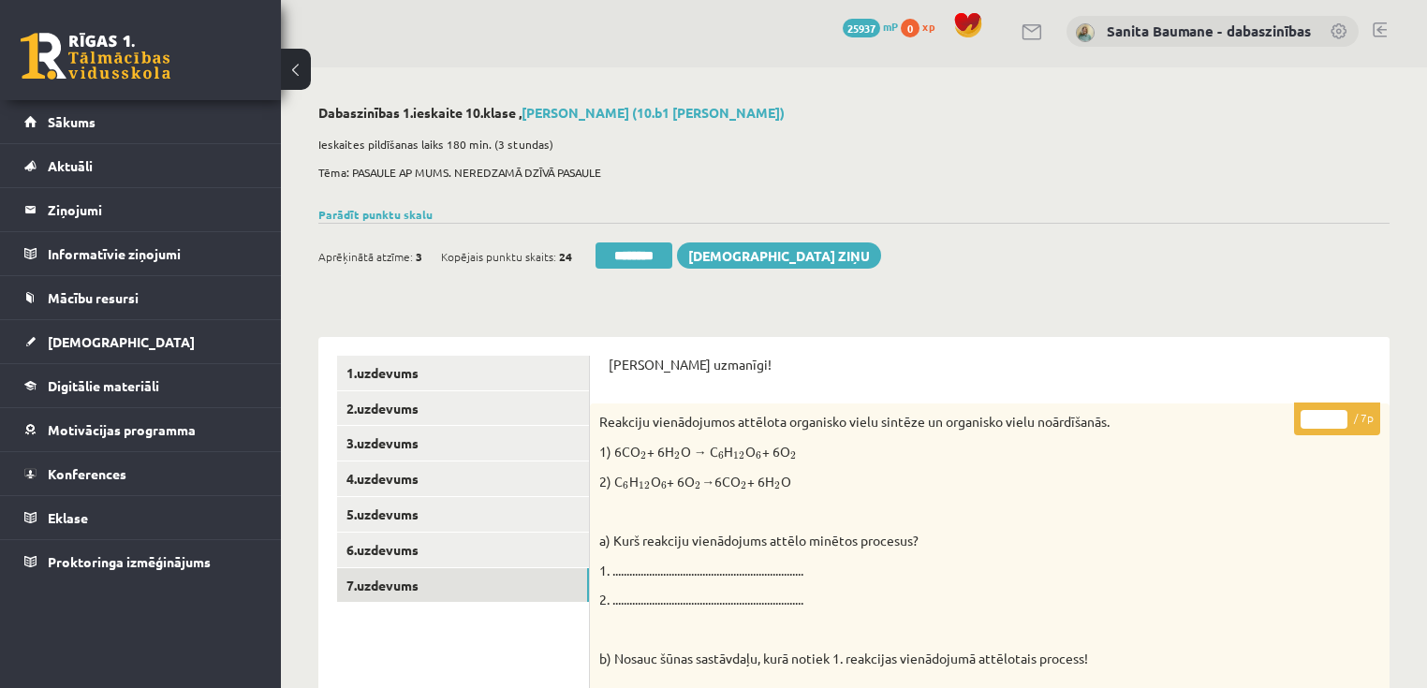
click at [1337, 416] on input "*" at bounding box center [1323, 419] width 47 height 19
type input "*"
click at [1337, 416] on input "*" at bounding box center [1323, 419] width 47 height 19
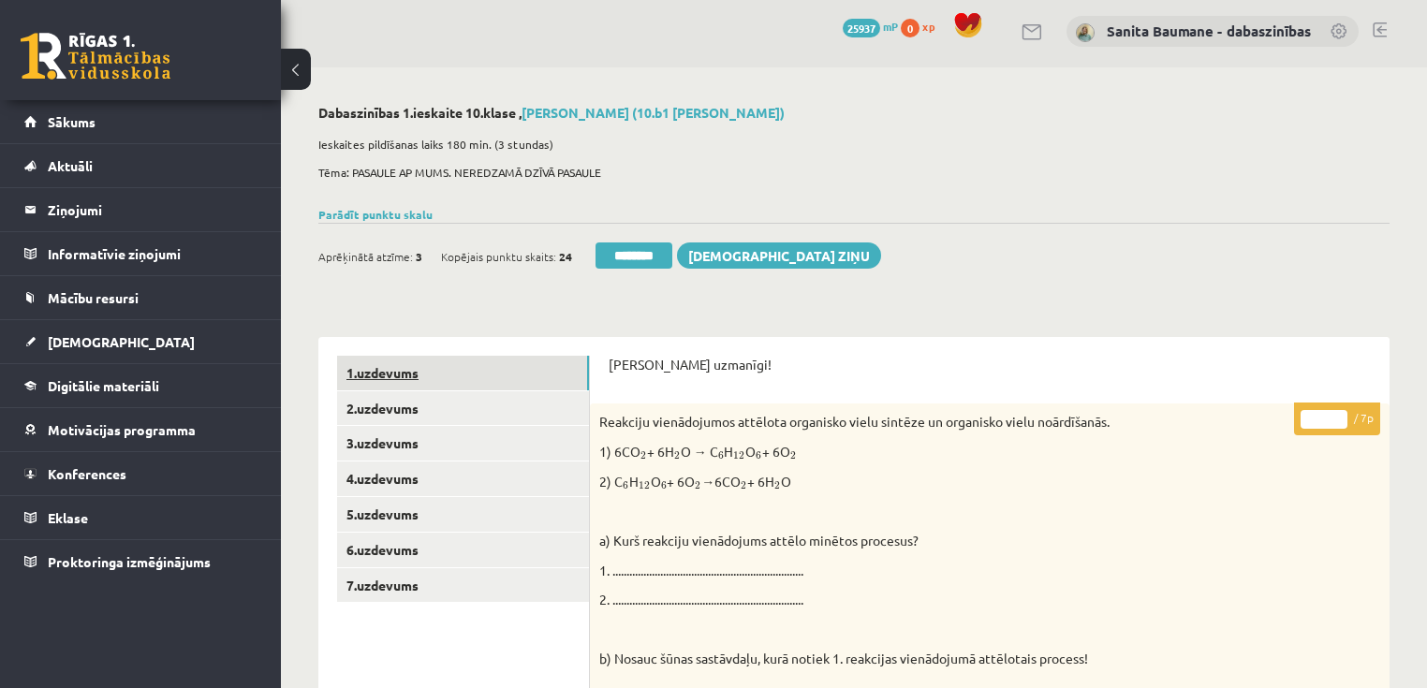
click at [483, 373] on link "1.uzdevums" at bounding box center [463, 373] width 252 height 35
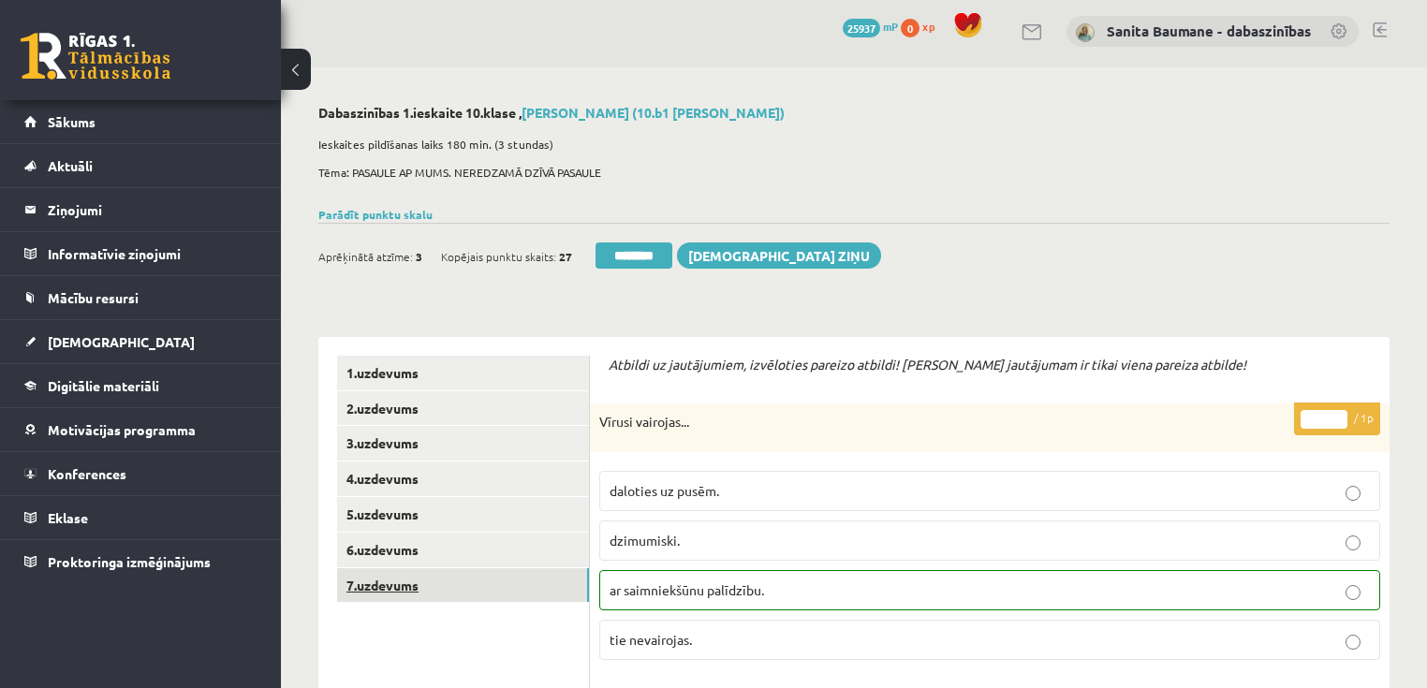
click at [418, 580] on link "7.uzdevums" at bounding box center [463, 585] width 252 height 35
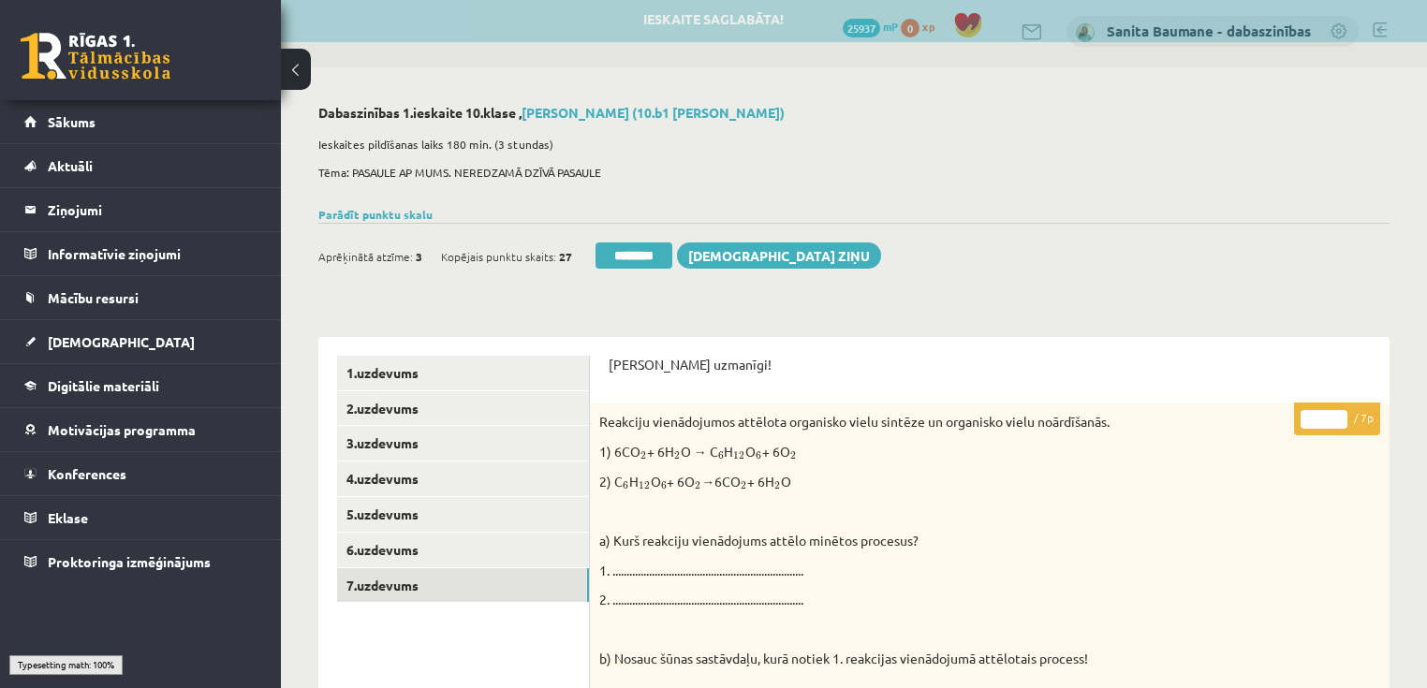
type input "*"
click at [1339, 416] on input "*" at bounding box center [1323, 419] width 47 height 19
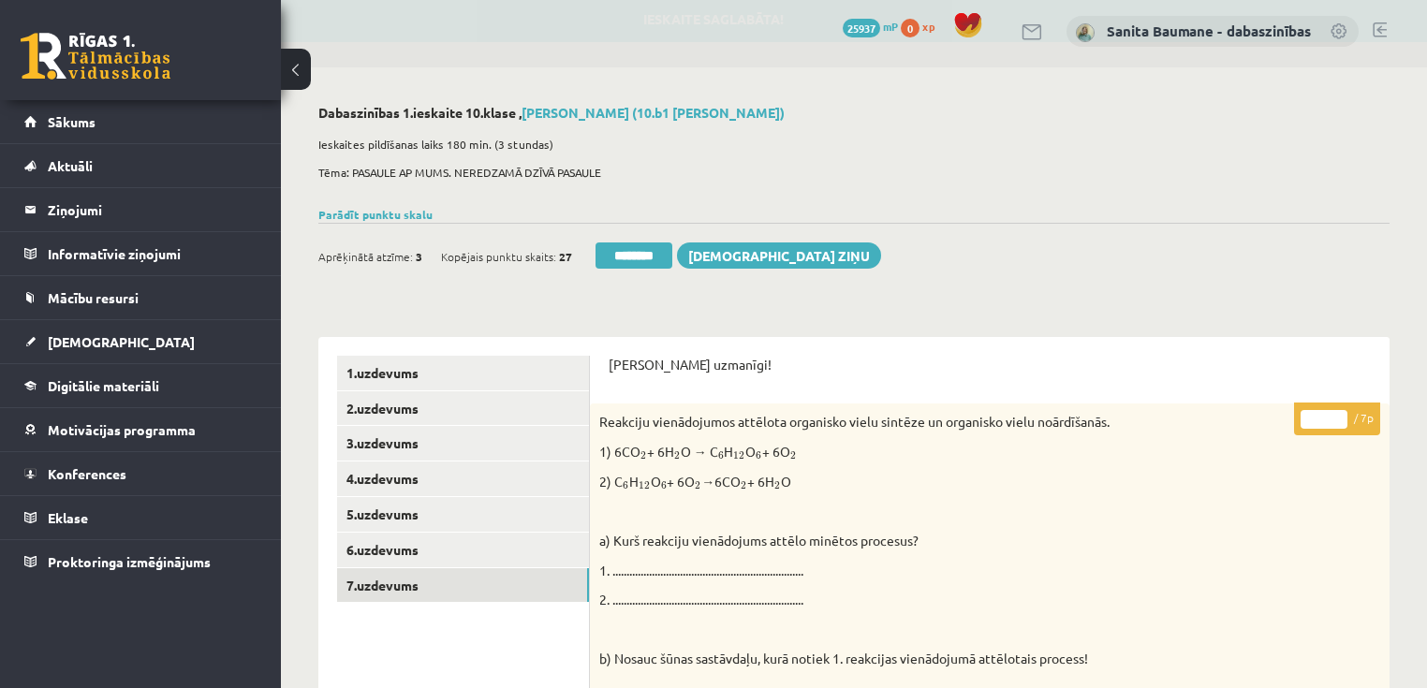
scroll to position [0, 0]
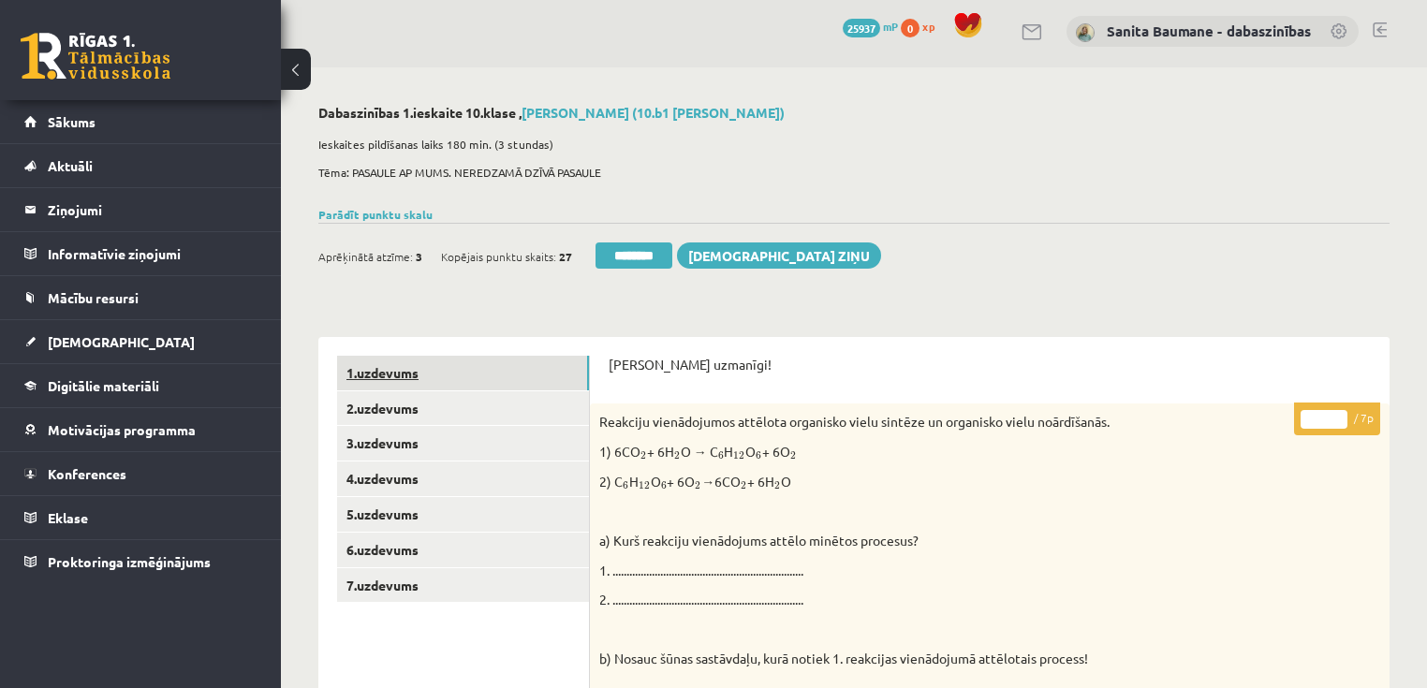
click at [476, 376] on link "1.uzdevums" at bounding box center [463, 373] width 252 height 35
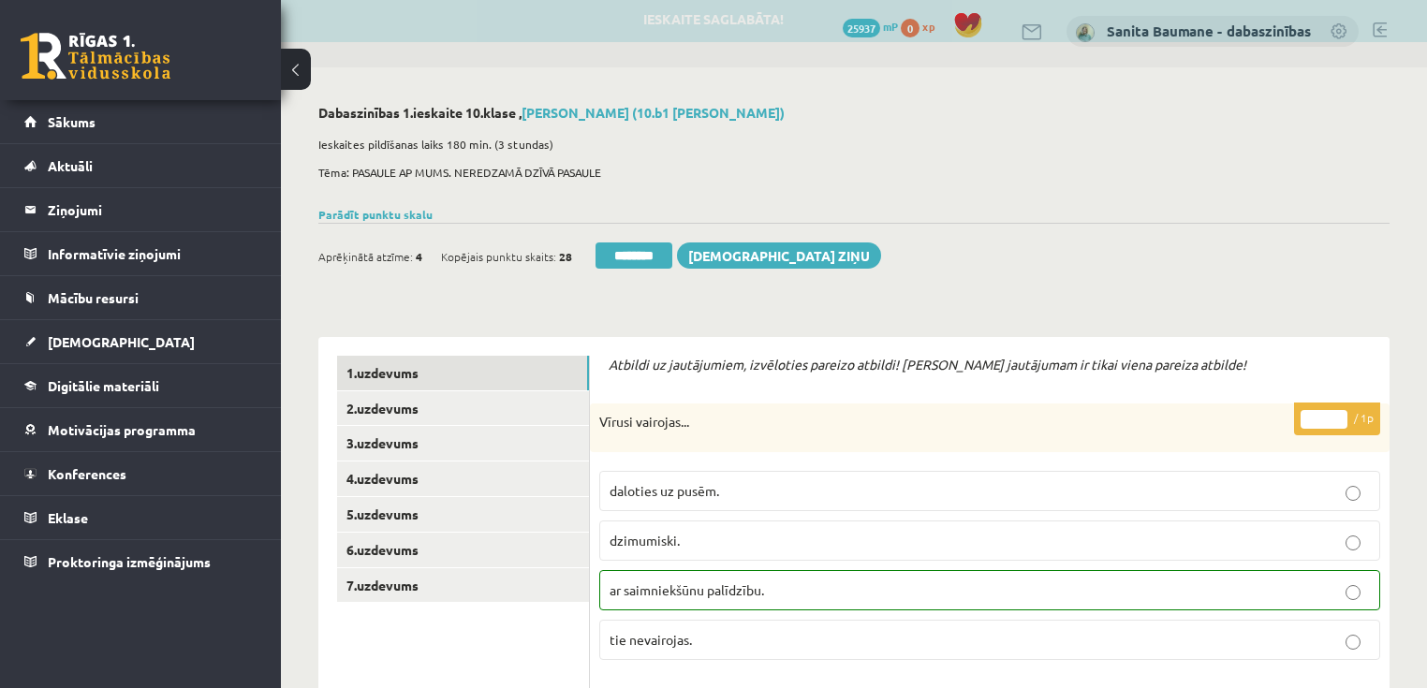
drag, startPoint x: 642, startPoint y: 247, endPoint x: 771, endPoint y: 64, distance: 224.4
click at [642, 246] on input "********" at bounding box center [633, 255] width 77 height 26
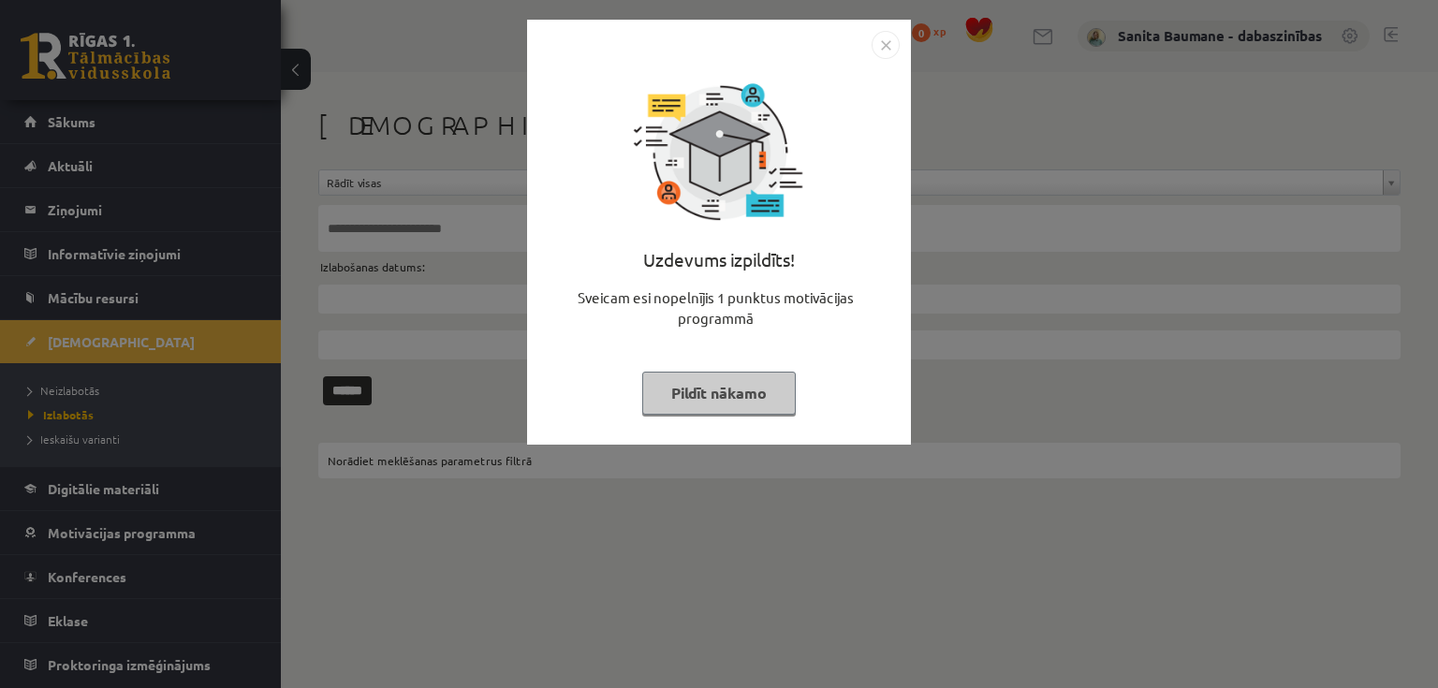
click at [726, 396] on button "Pildīt nākamo" at bounding box center [719, 393] width 154 height 43
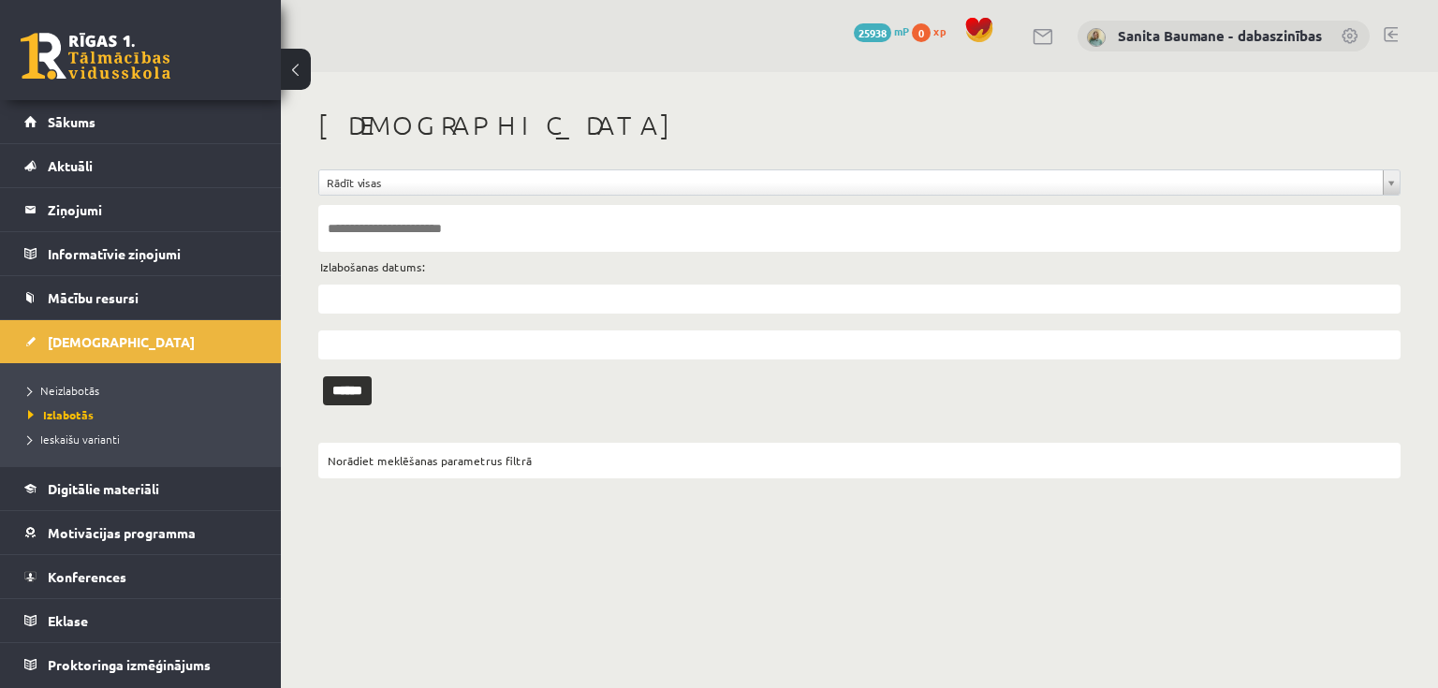
click at [84, 378] on li "Neizlabotās" at bounding box center [145, 390] width 234 height 24
click at [82, 391] on span "Neizlabotās" at bounding box center [68, 390] width 80 height 15
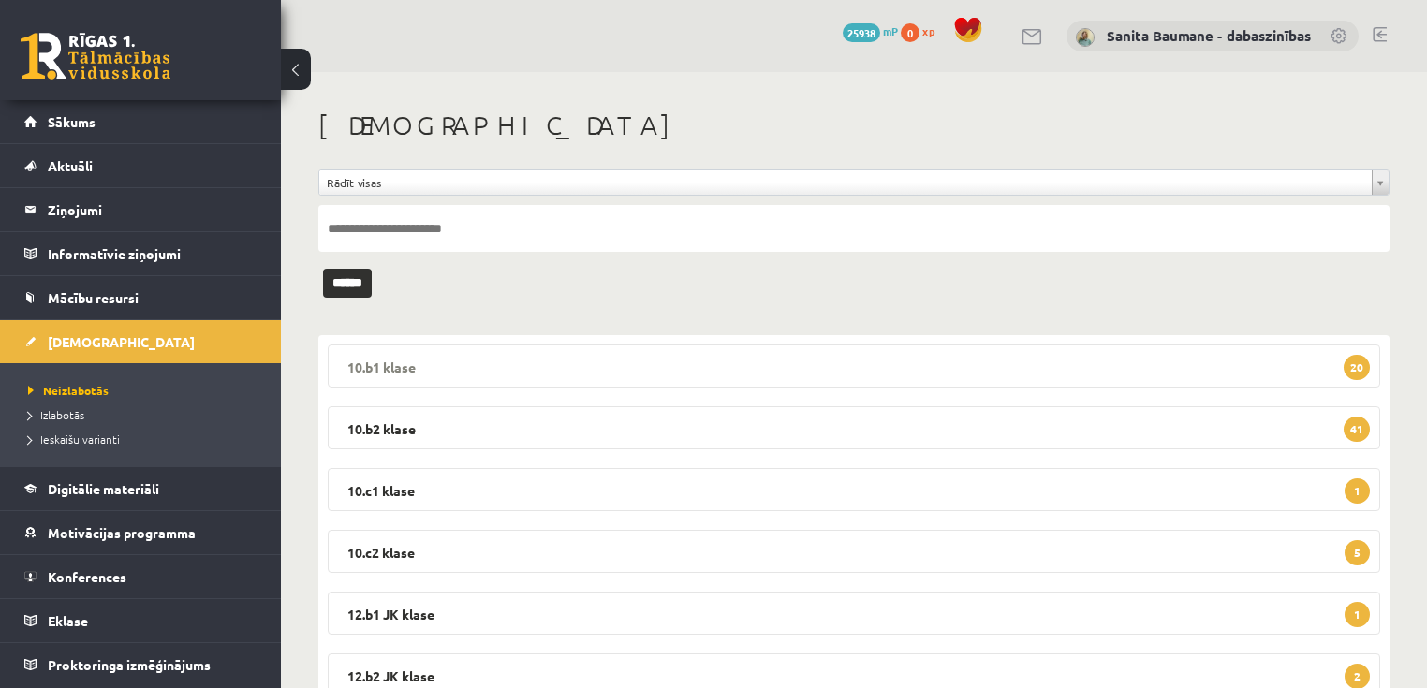
click at [423, 353] on legend "10.b1 klase 20" at bounding box center [854, 365] width 1052 height 43
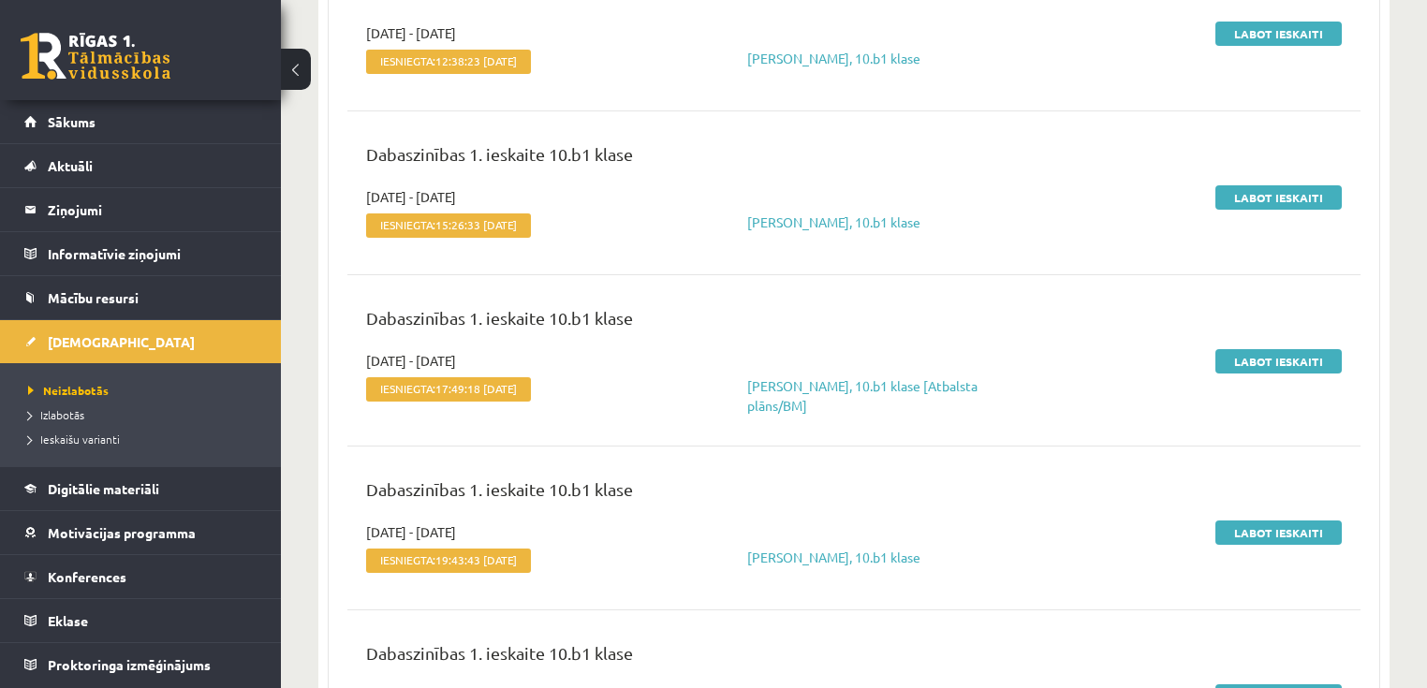
scroll to position [300, 0]
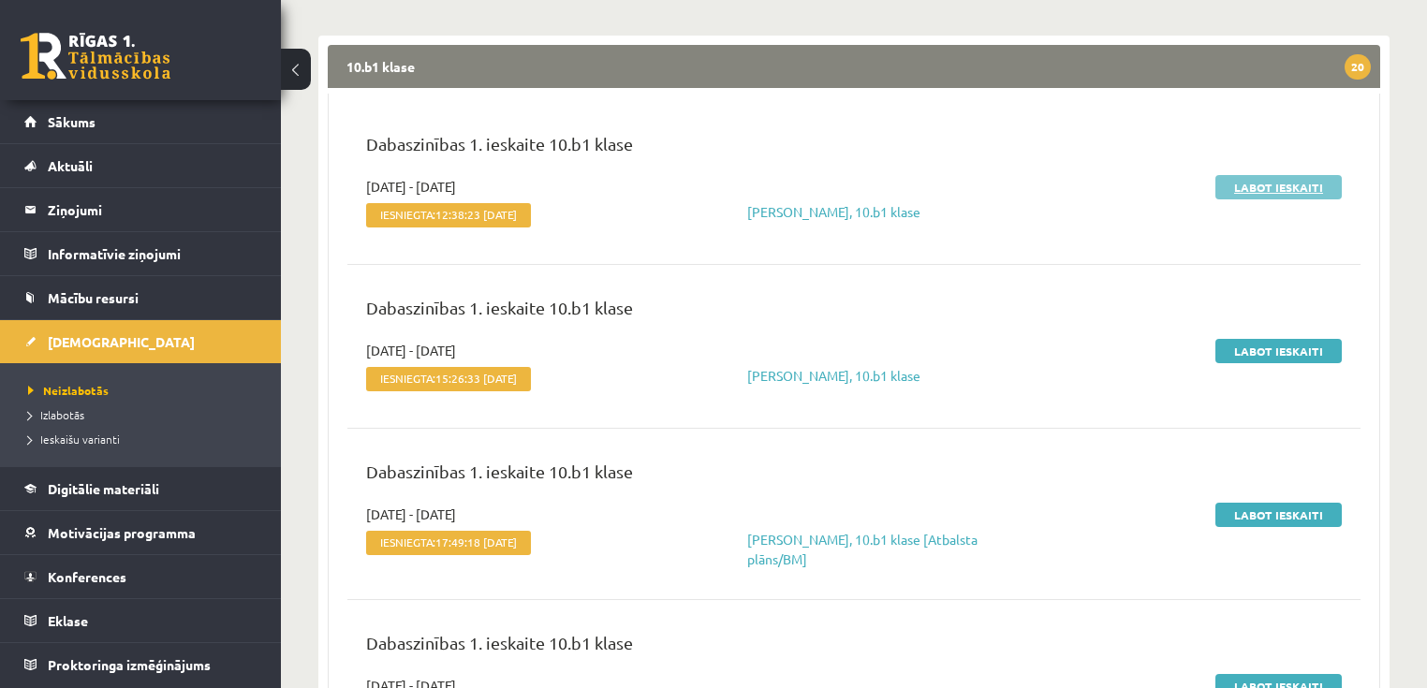
click at [1237, 193] on link "Labot ieskaiti" at bounding box center [1278, 187] width 126 height 24
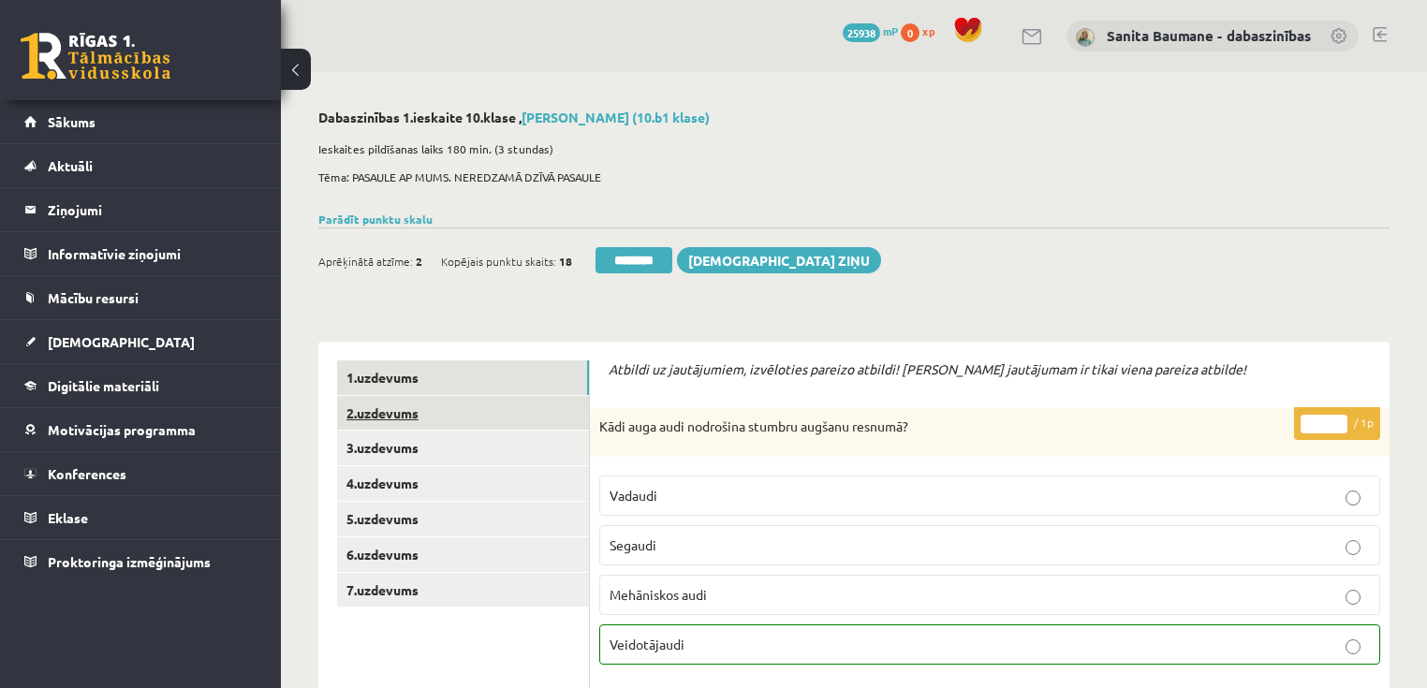
click at [390, 416] on link "2.uzdevums" at bounding box center [463, 413] width 252 height 35
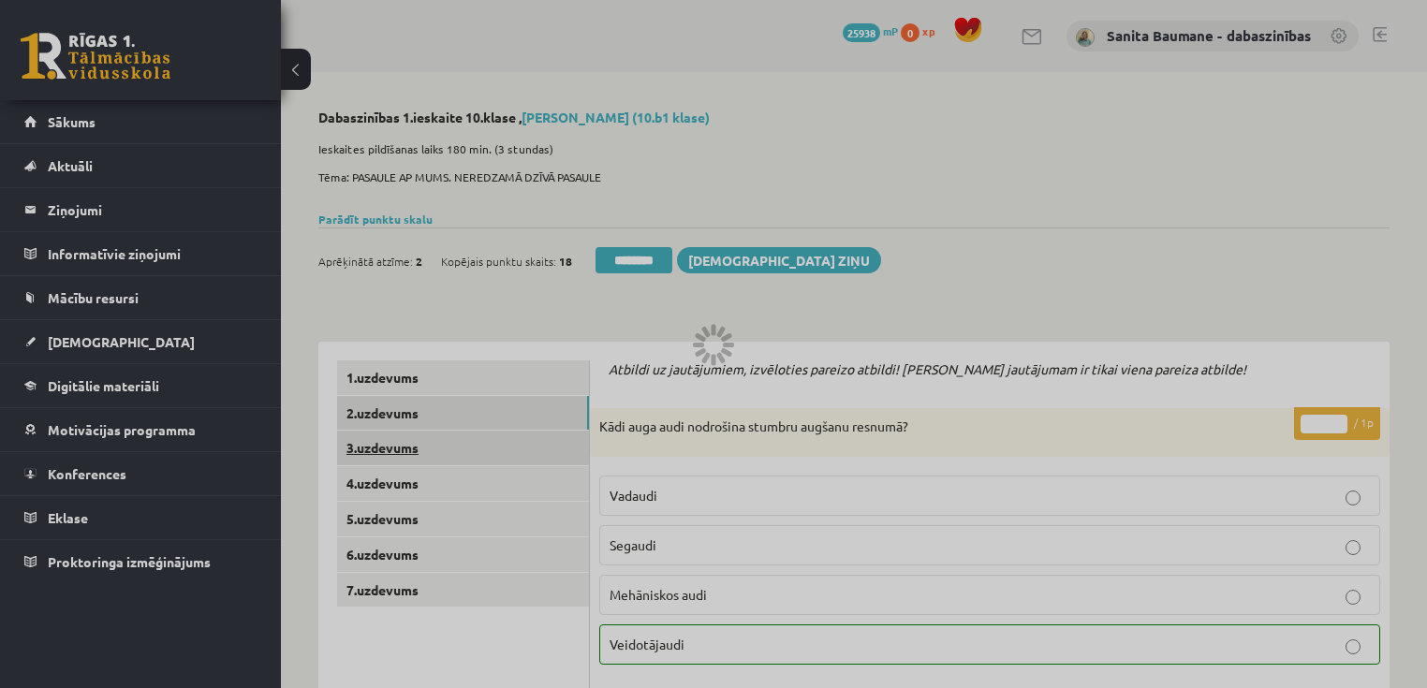
click at [397, 445] on div at bounding box center [713, 344] width 1427 height 688
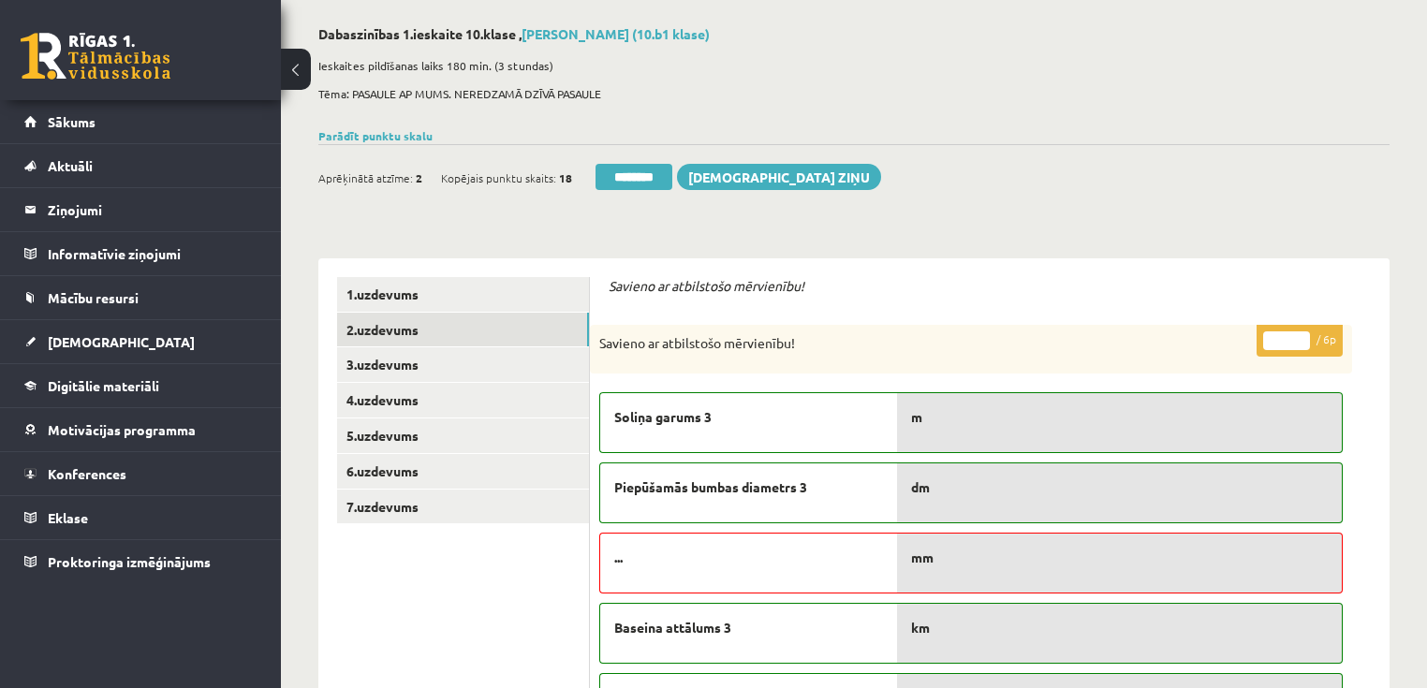
scroll to position [75, 0]
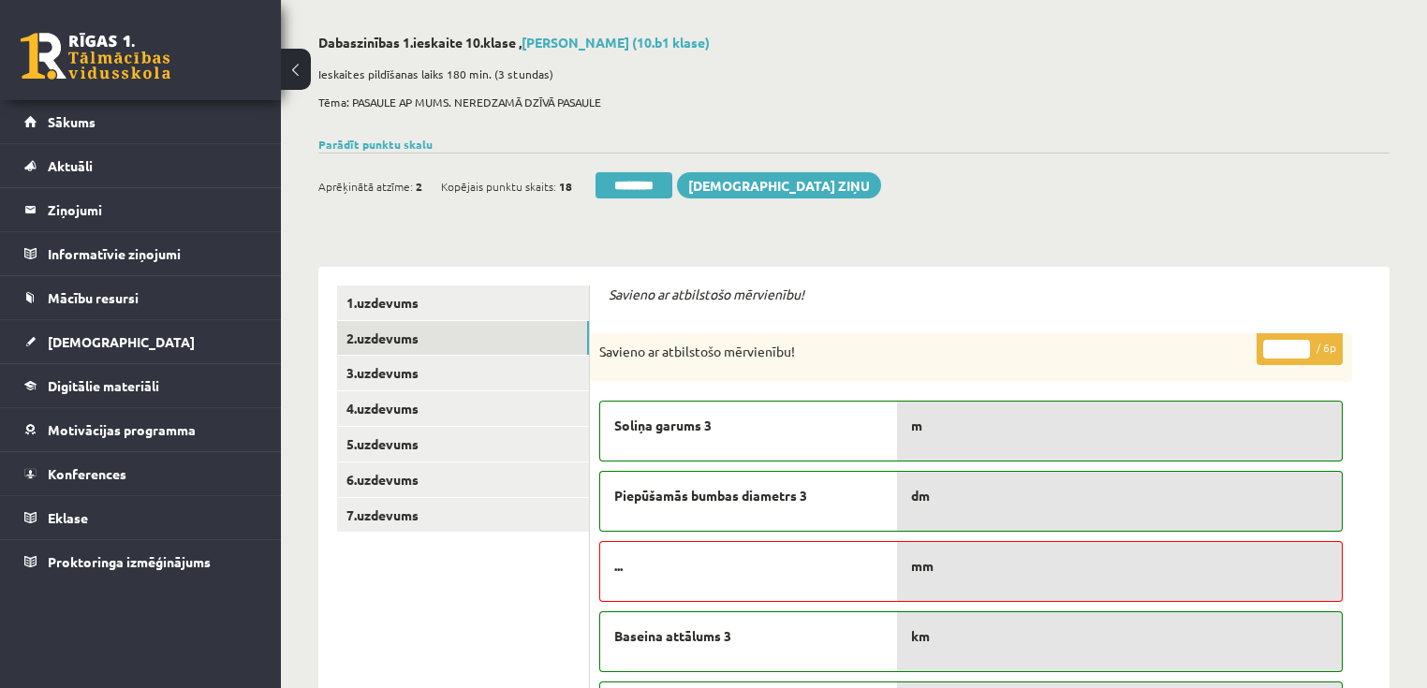
click at [1302, 344] on input "*" at bounding box center [1286, 349] width 47 height 19
click at [1300, 344] on input "*" at bounding box center [1286, 349] width 47 height 19
type input "*"
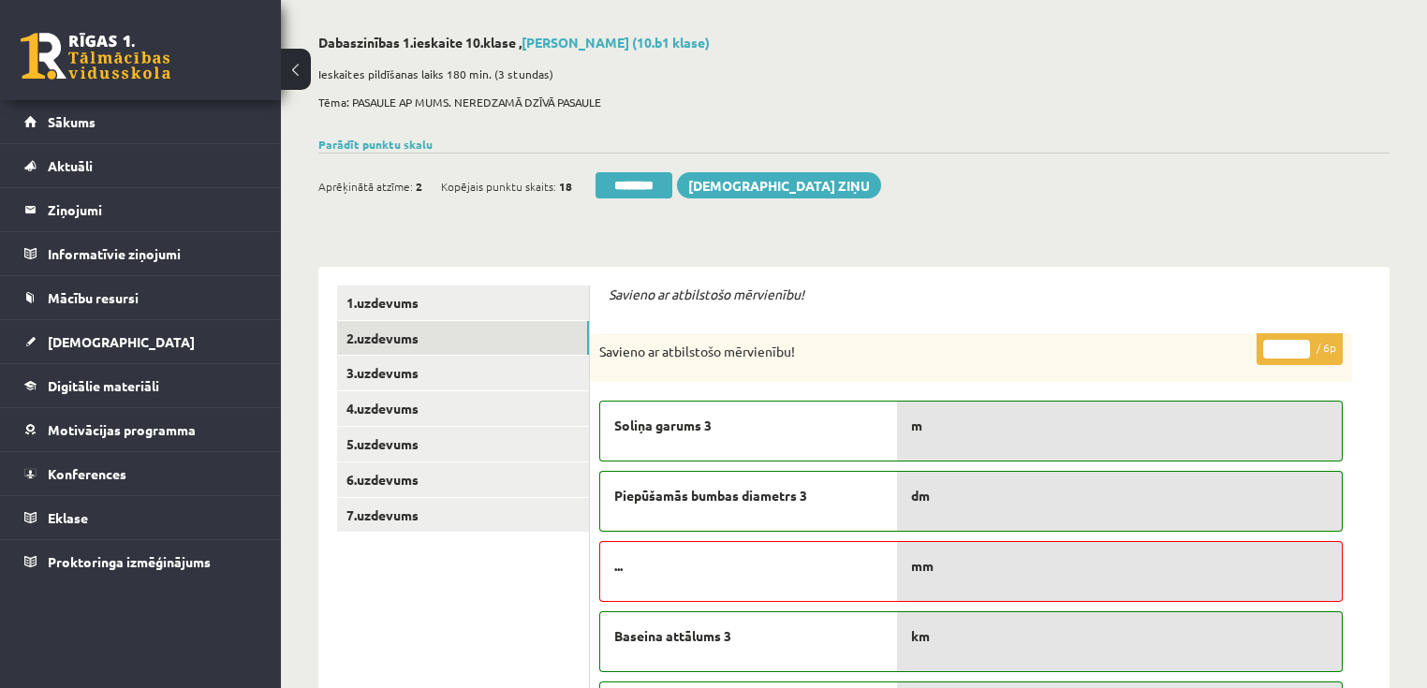
click at [1300, 344] on input "*" at bounding box center [1286, 349] width 47 height 19
click at [522, 367] on link "3.uzdevums" at bounding box center [463, 373] width 252 height 35
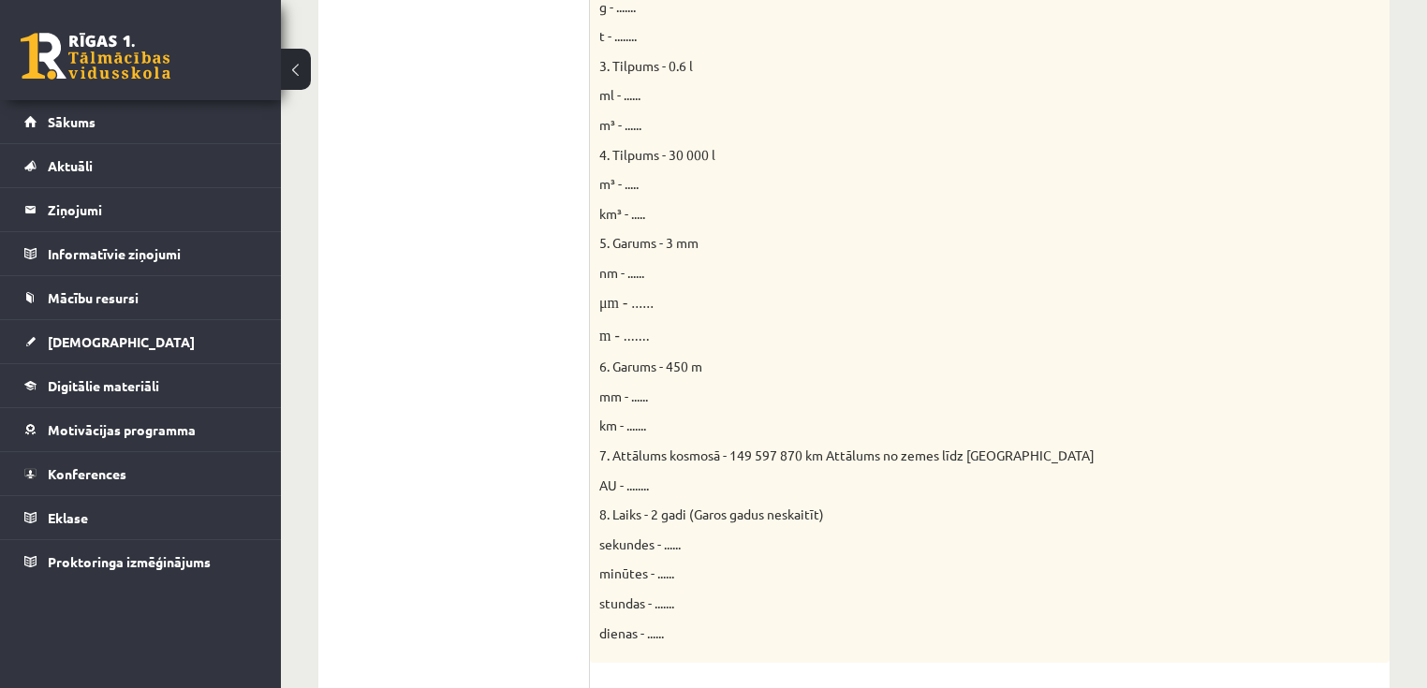
scroll to position [16, 0]
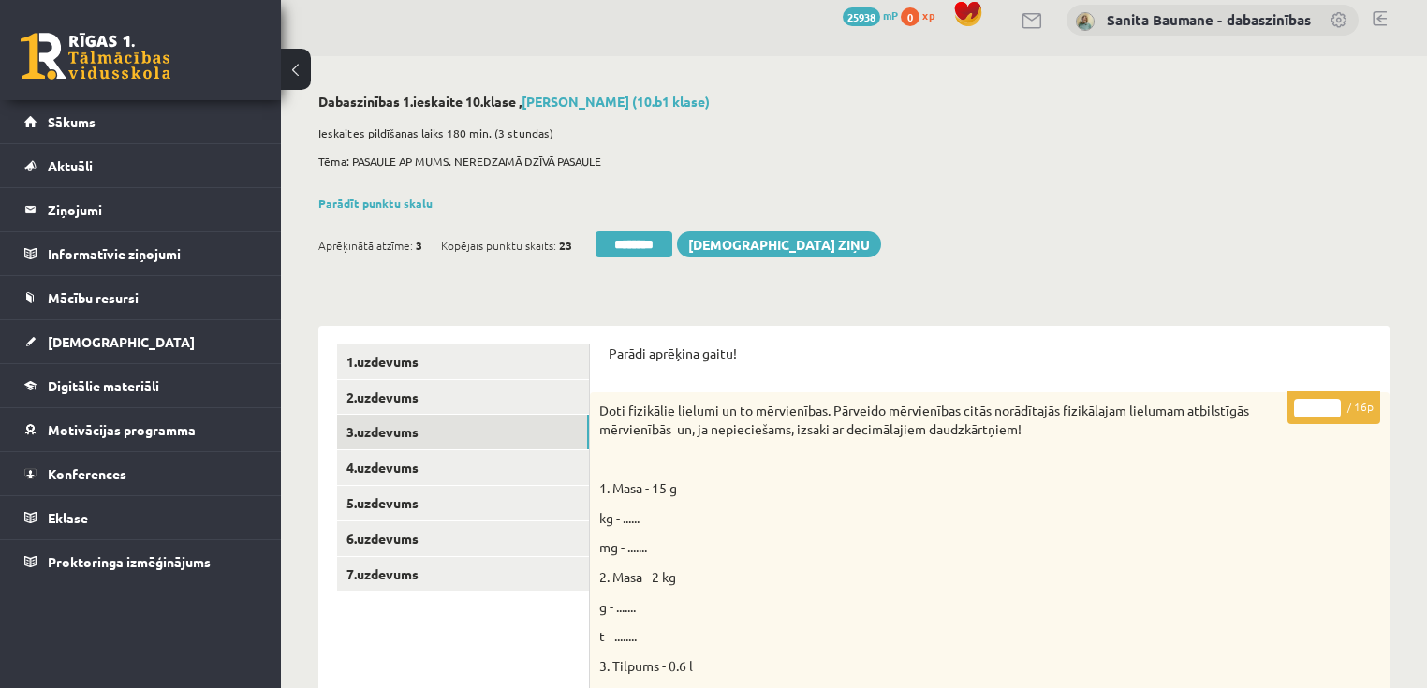
click at [1327, 399] on input "*" at bounding box center [1317, 408] width 47 height 19
drag, startPoint x: 1335, startPoint y: 399, endPoint x: 657, endPoint y: 554, distance: 695.3
type input "**"
click at [1333, 399] on input "**" at bounding box center [1317, 408] width 47 height 19
click at [430, 484] on link "4.uzdevums" at bounding box center [463, 467] width 252 height 35
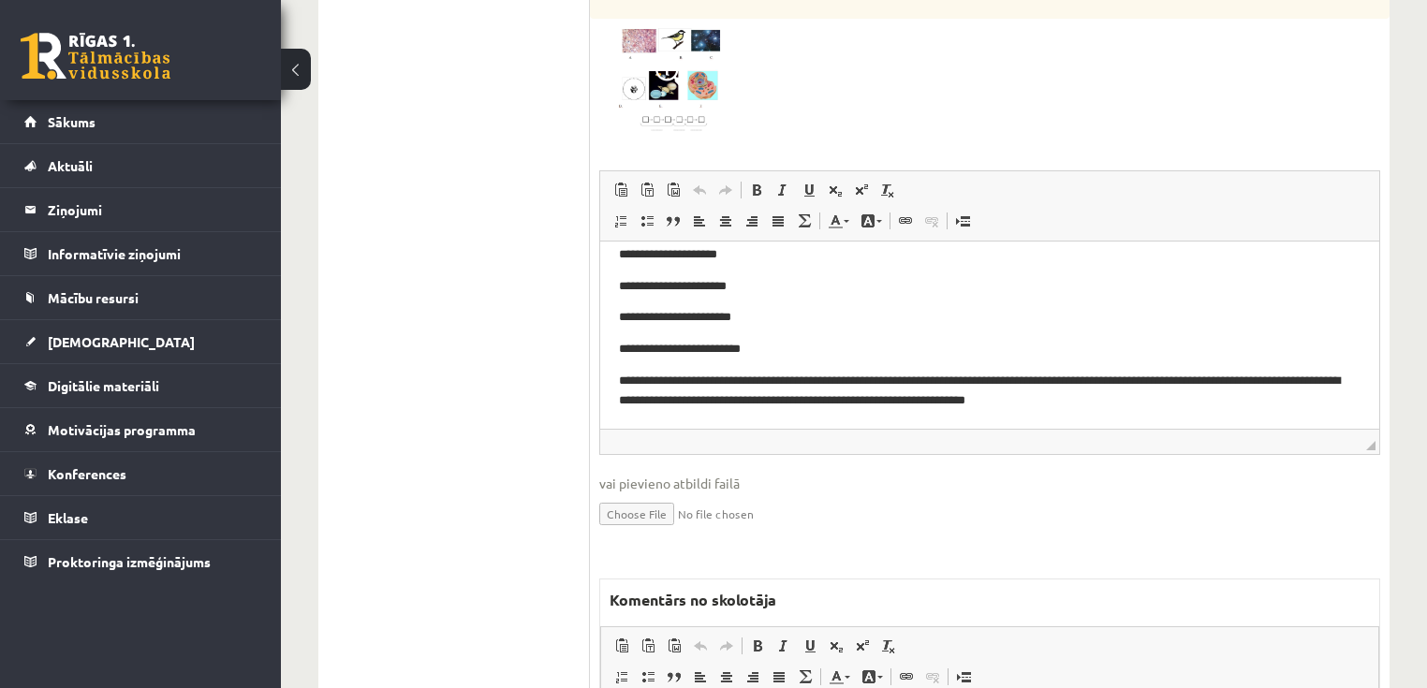
scroll to position [915, 0]
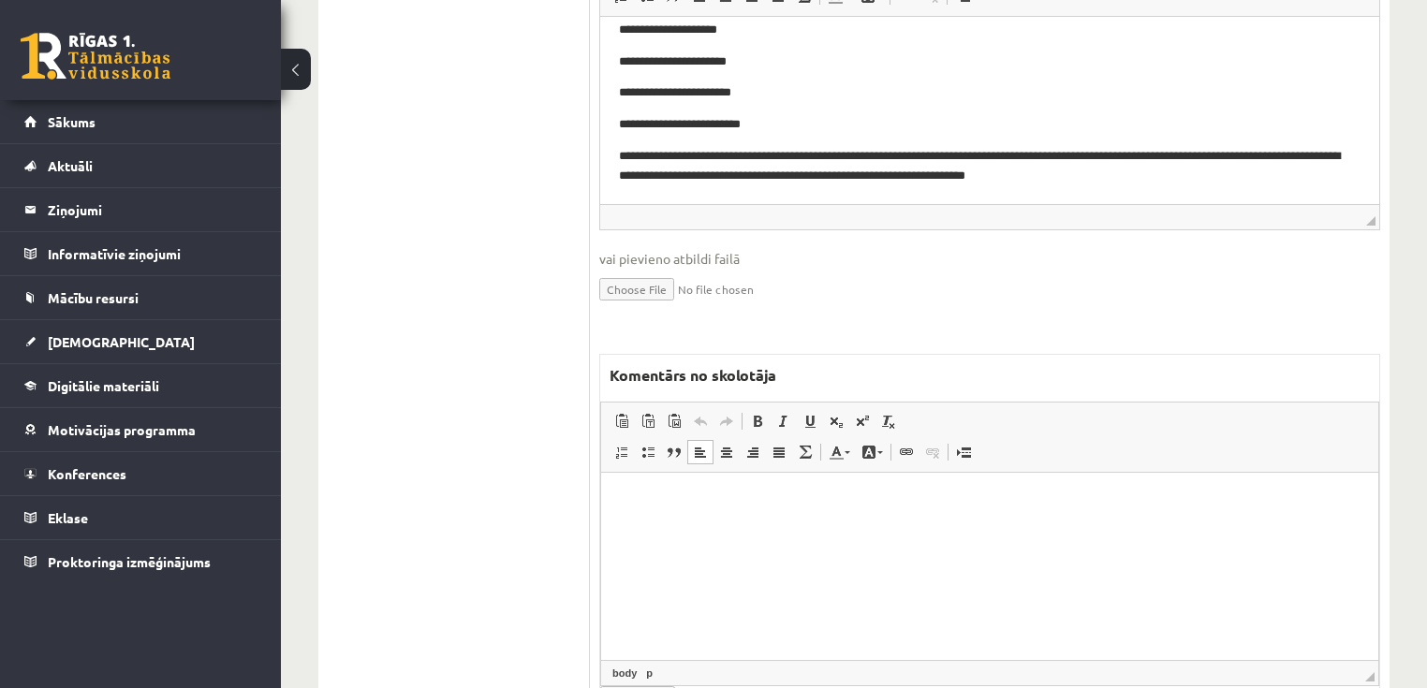
click at [676, 530] on html at bounding box center [989, 501] width 777 height 57
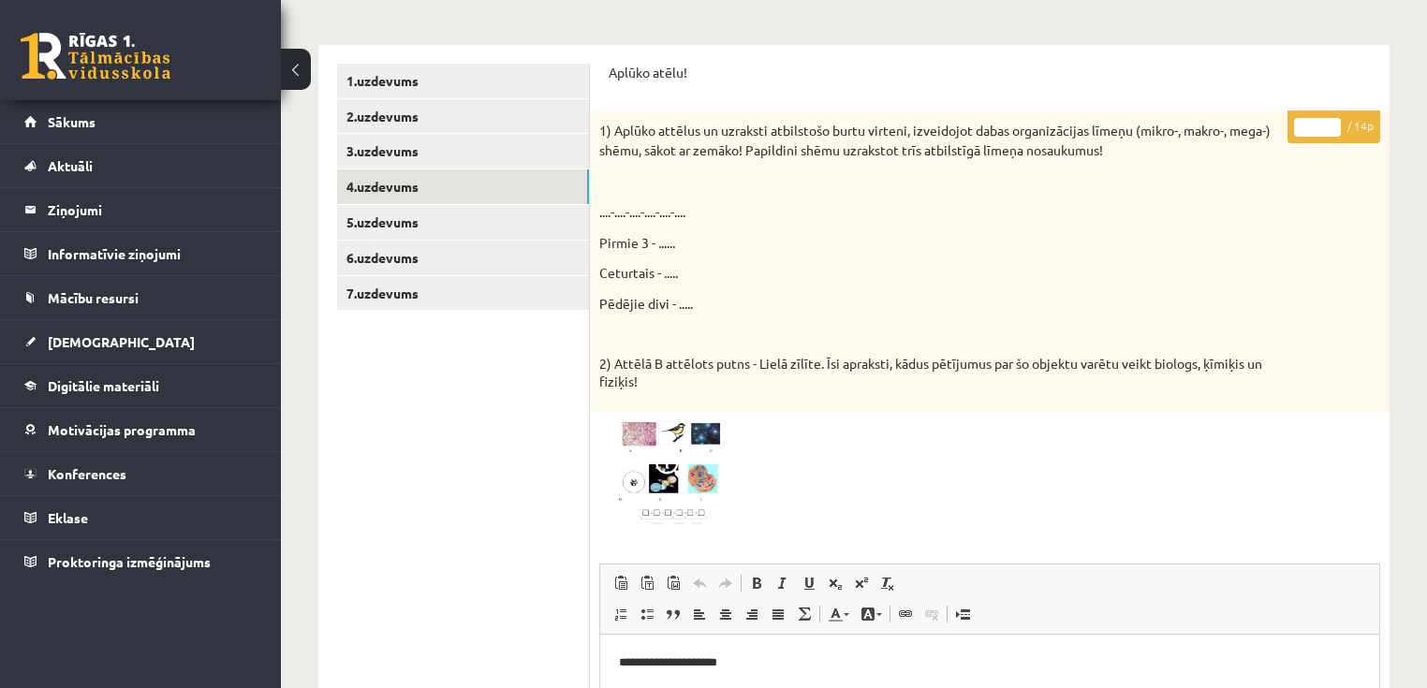
scroll to position [166, 0]
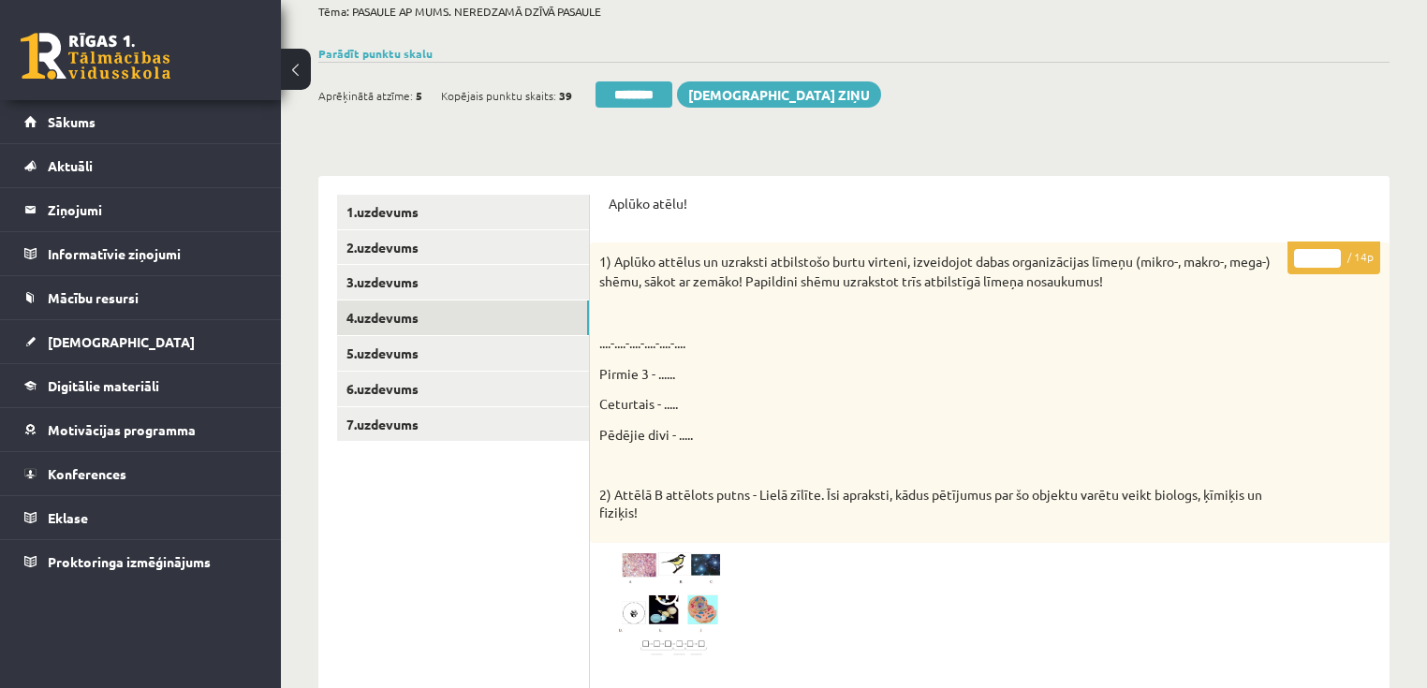
click at [1332, 250] on input "*" at bounding box center [1317, 258] width 47 height 19
click at [1332, 251] on input "*" at bounding box center [1317, 258] width 47 height 19
click at [1333, 251] on input "**" at bounding box center [1317, 258] width 47 height 19
click at [1336, 251] on input "**" at bounding box center [1317, 258] width 47 height 19
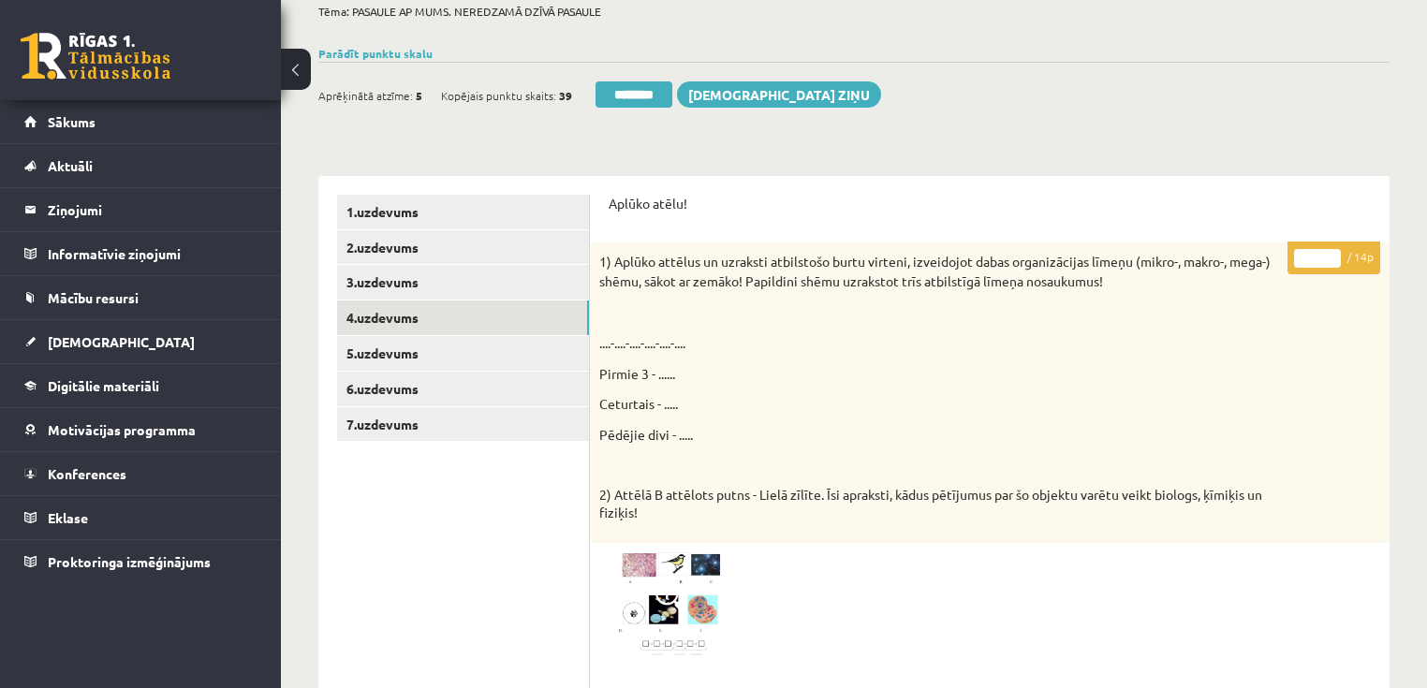
type input "**"
click at [1336, 251] on input "**" at bounding box center [1317, 258] width 47 height 19
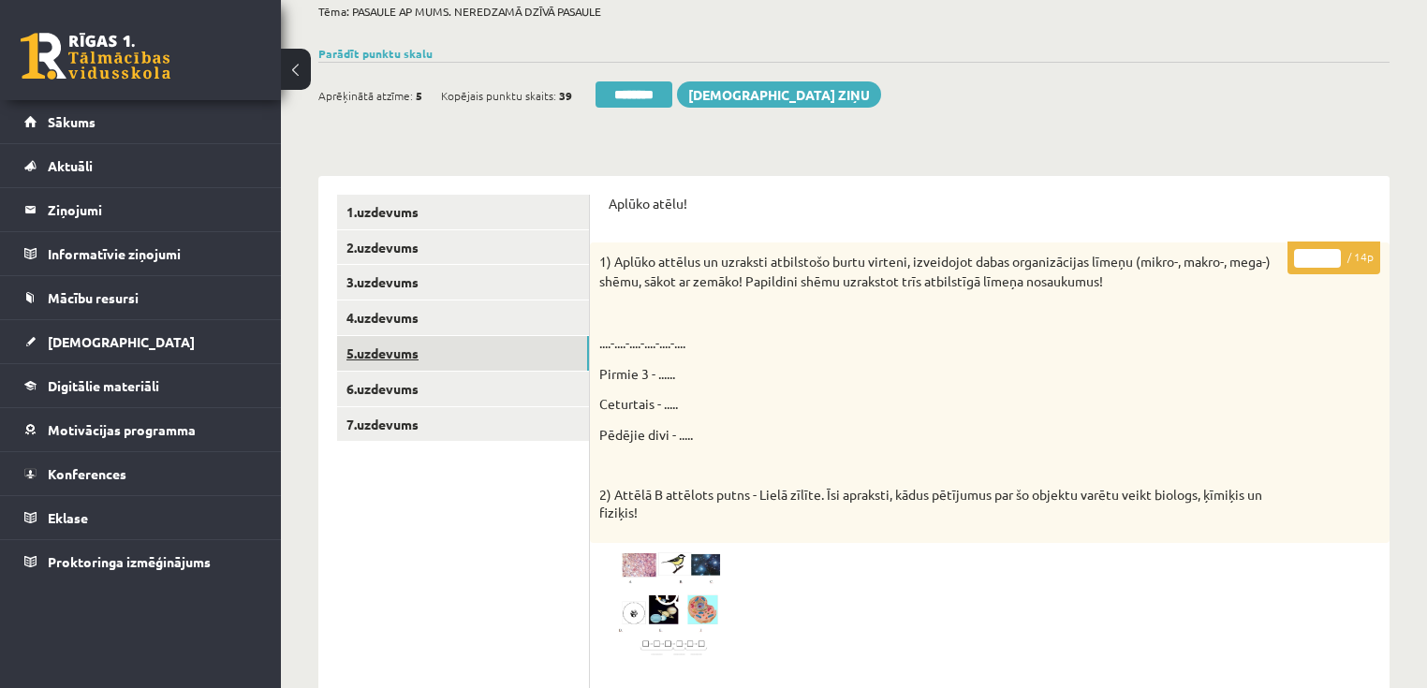
click at [416, 349] on link "5.uzdevums" at bounding box center [463, 353] width 252 height 35
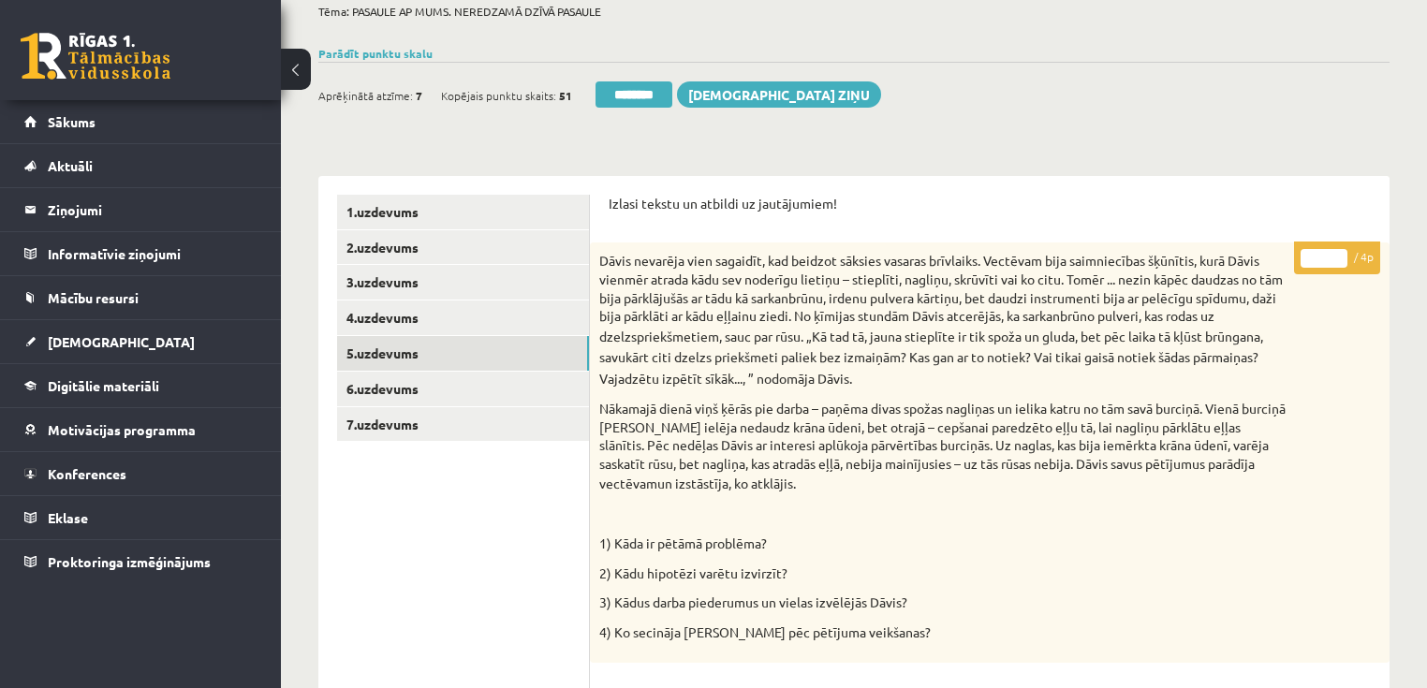
type input "*"
click at [1336, 256] on input "*" at bounding box center [1323, 258] width 47 height 19
click at [416, 388] on link "6.uzdevums" at bounding box center [463, 389] width 252 height 35
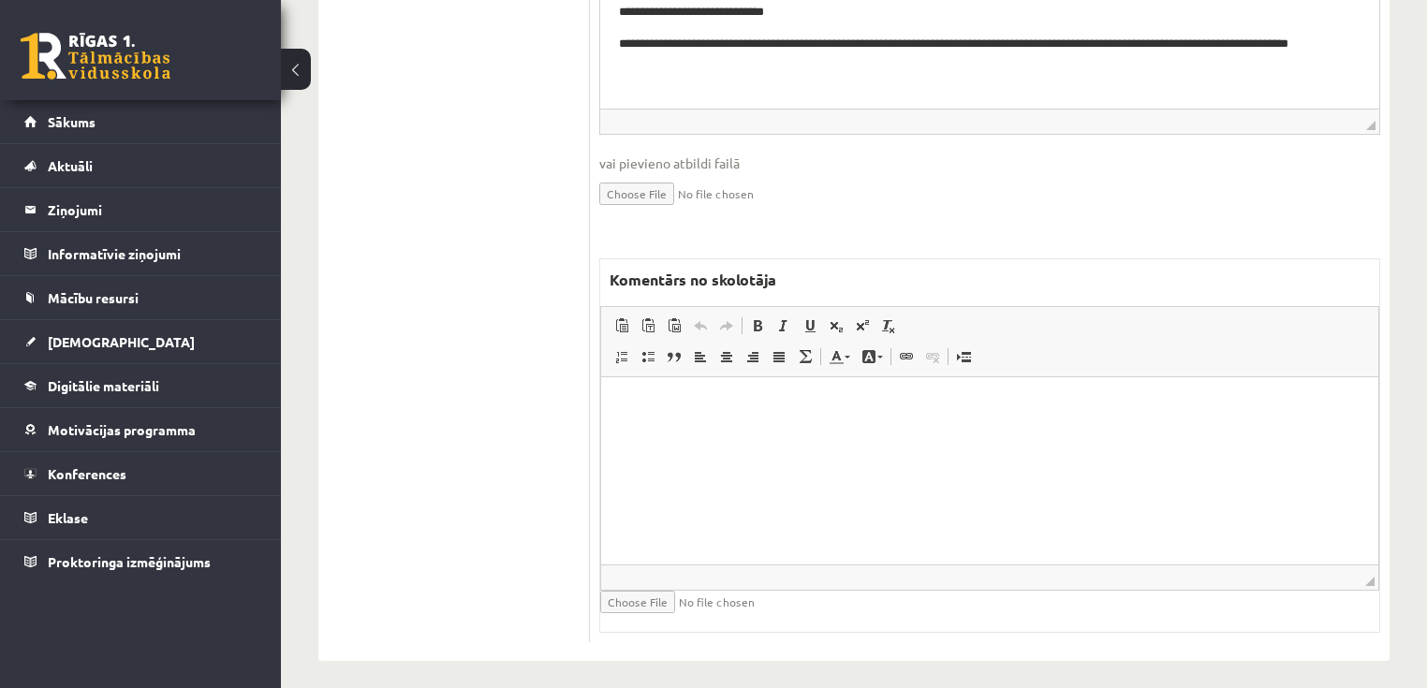
scroll to position [1060, 0]
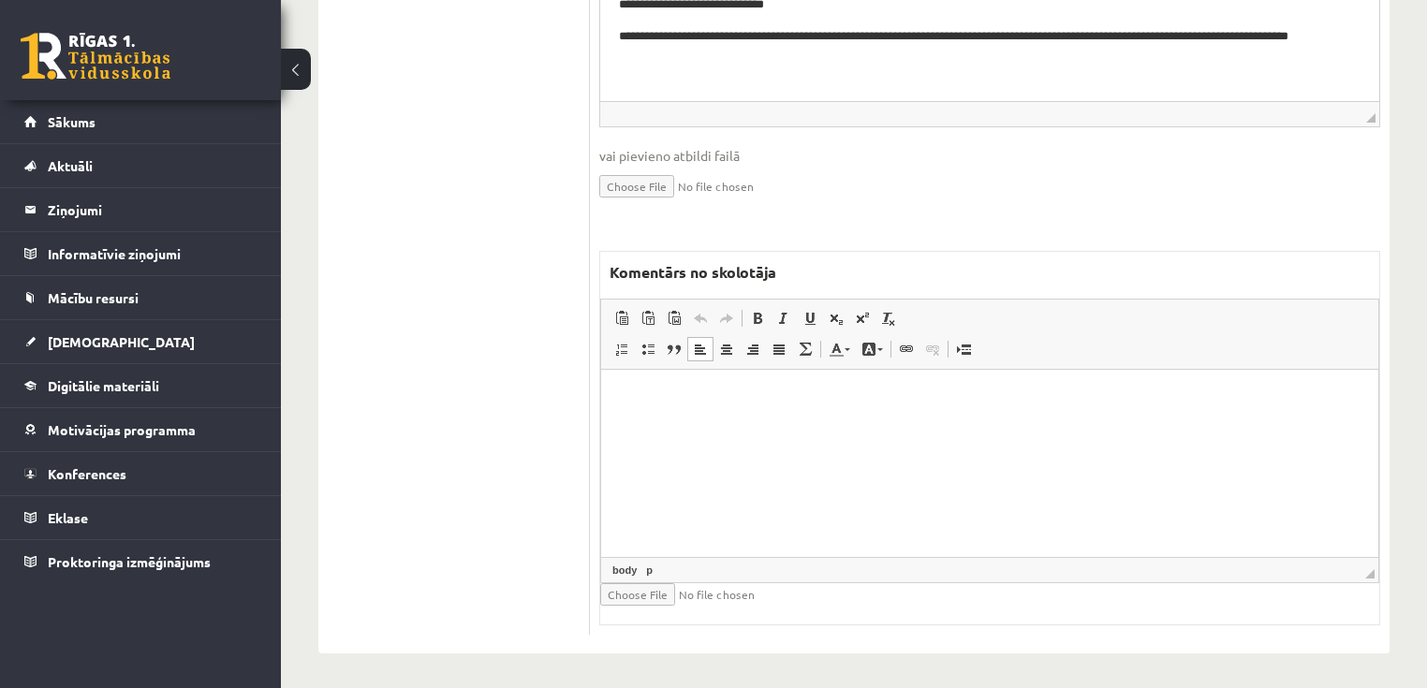
click at [841, 426] on html at bounding box center [989, 397] width 777 height 57
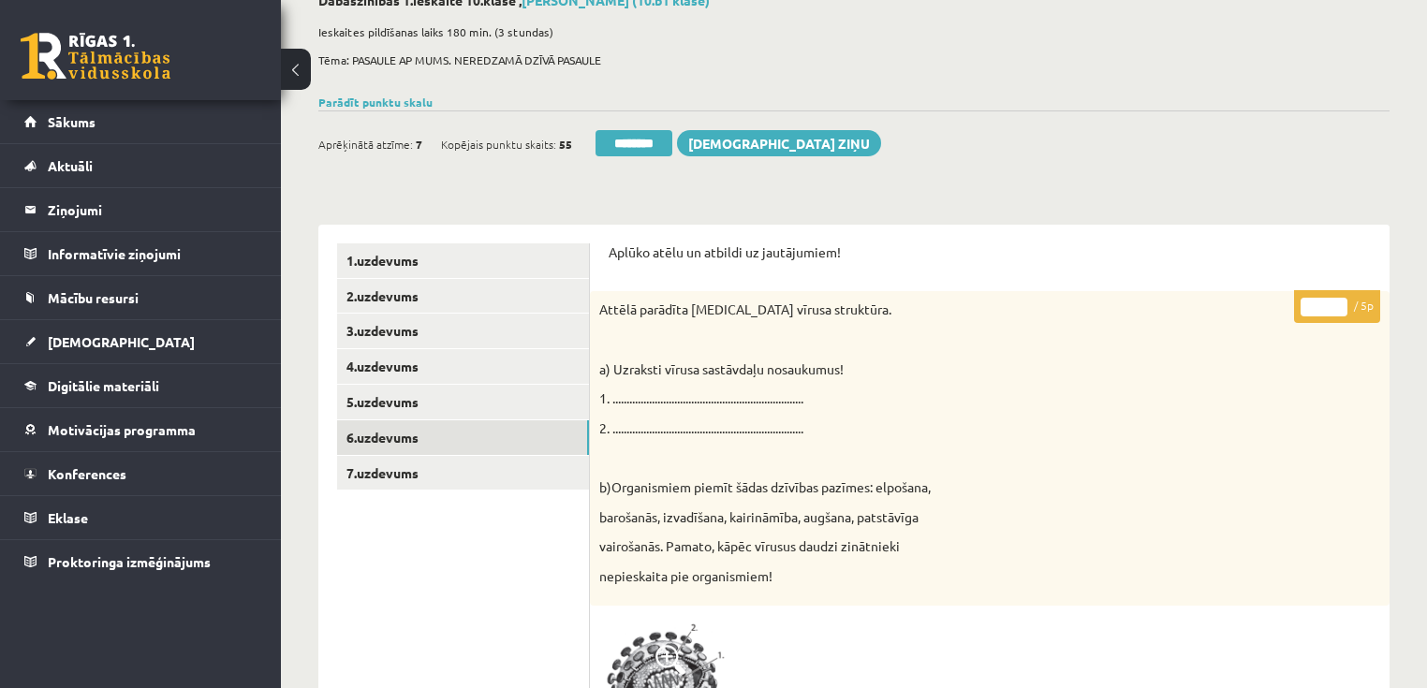
scroll to position [86, 0]
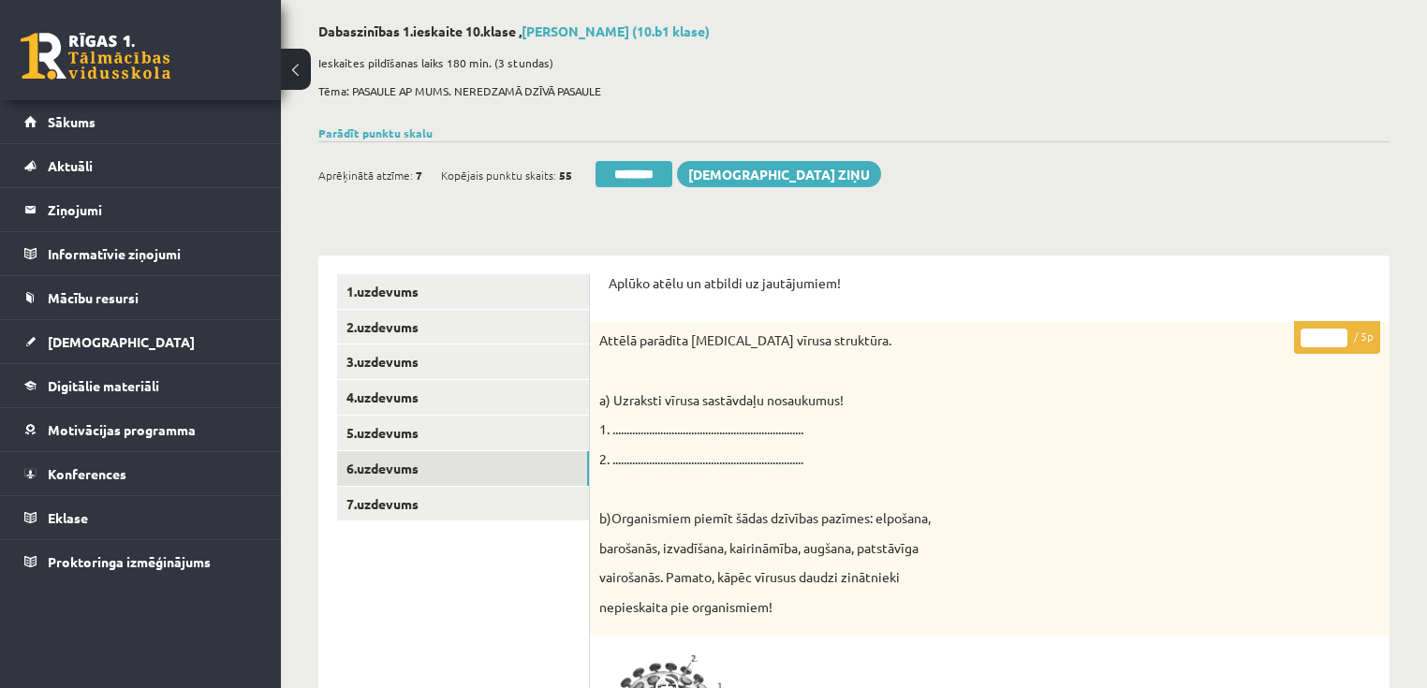
click at [1333, 329] on input "*" at bounding box center [1323, 338] width 47 height 19
type input "*"
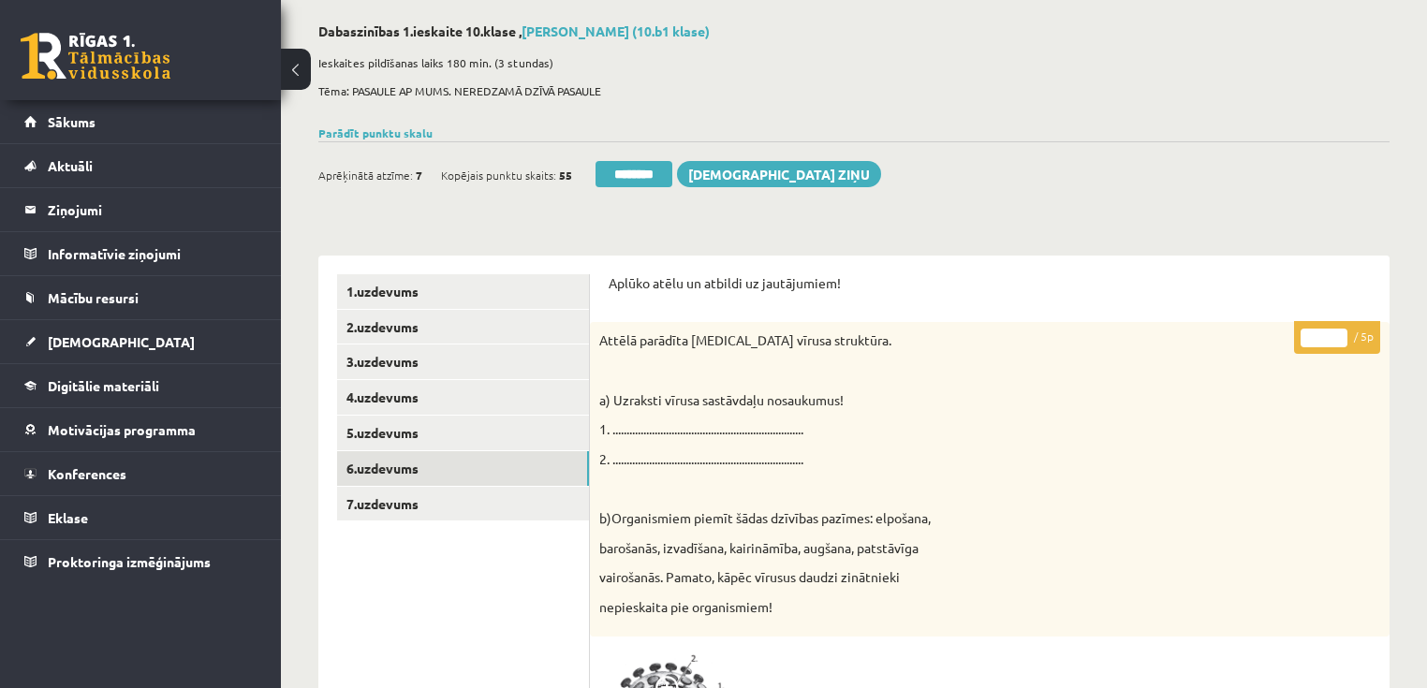
click at [1339, 338] on input "*" at bounding box center [1323, 338] width 47 height 19
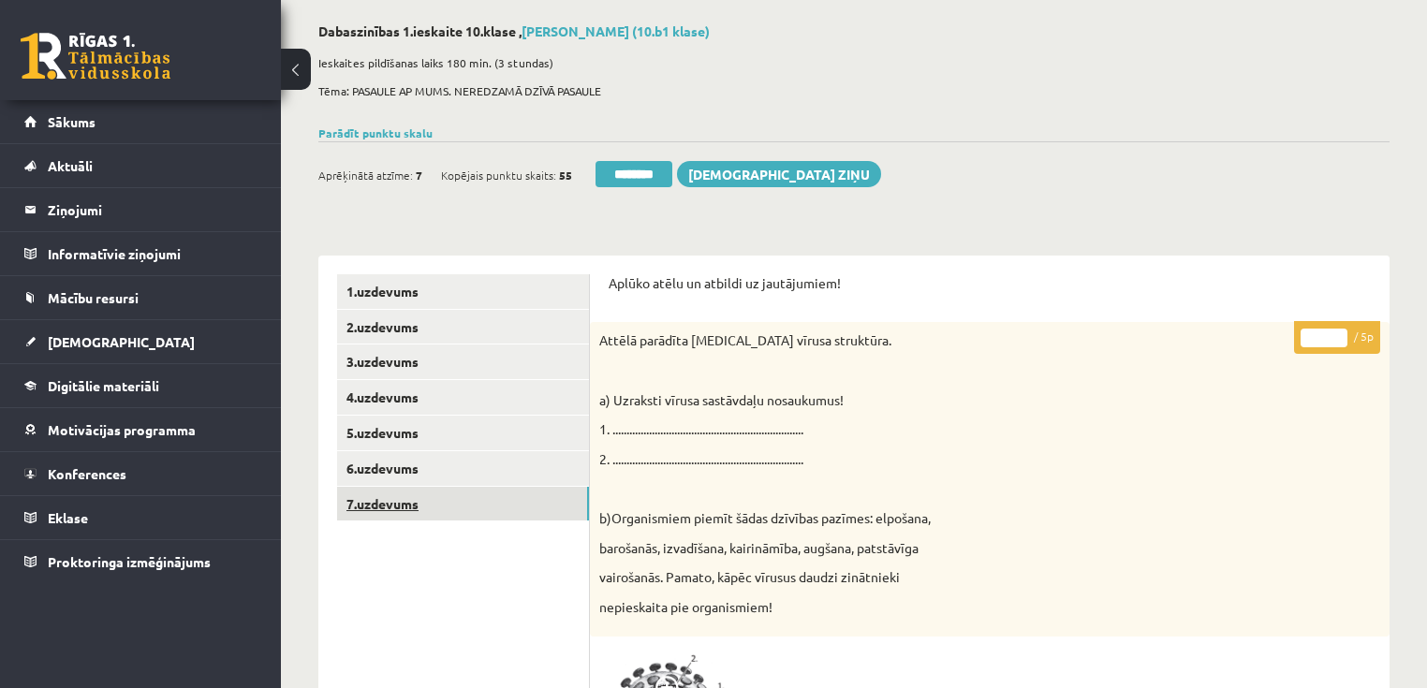
click at [382, 513] on link "7.uzdevums" at bounding box center [463, 504] width 252 height 35
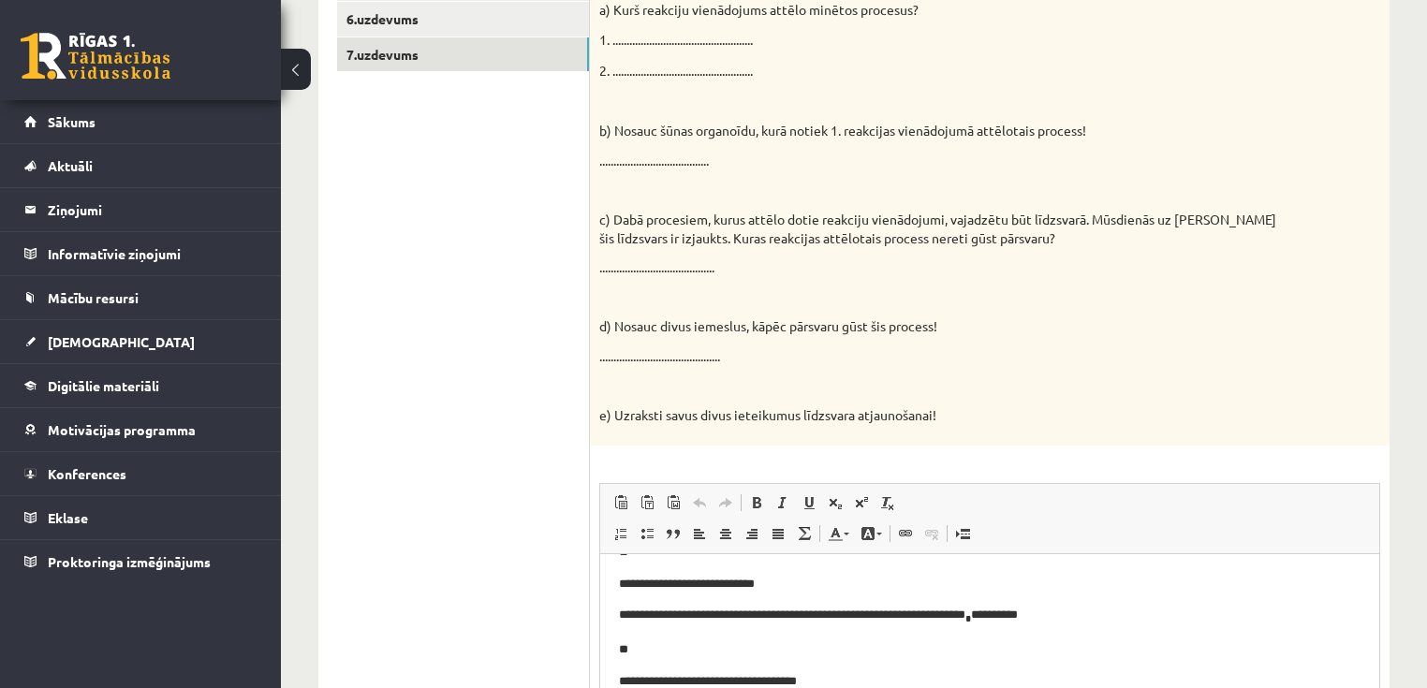
scroll to position [161, 0]
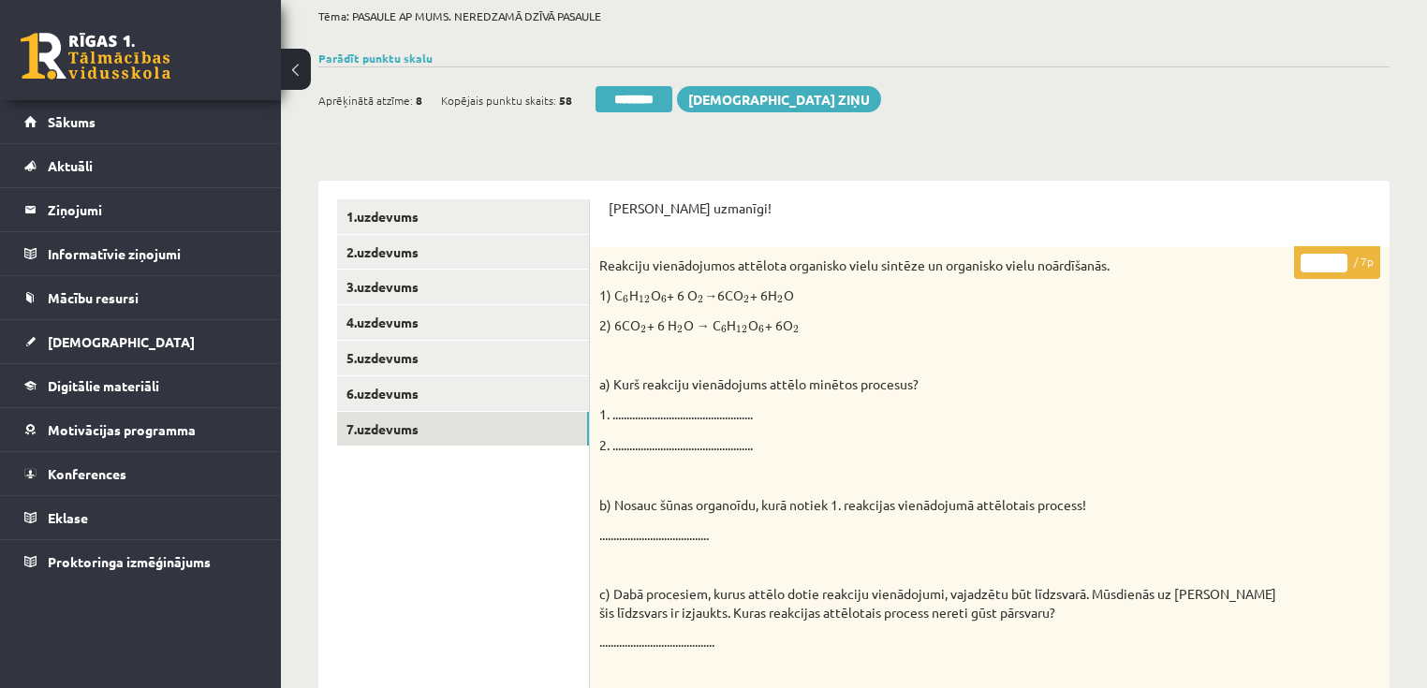
type input "*"
click at [1339, 259] on input "*" at bounding box center [1323, 263] width 47 height 19
click at [457, 214] on link "1.uzdevums" at bounding box center [463, 216] width 252 height 35
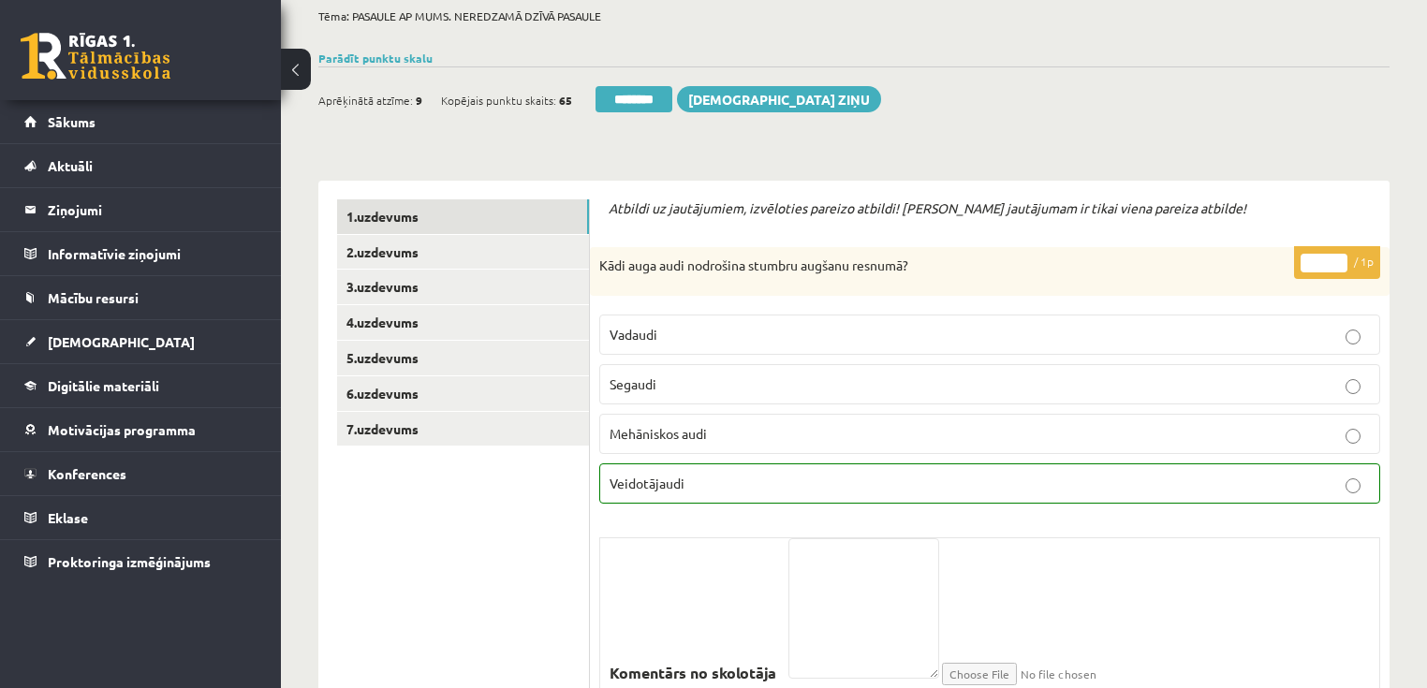
drag, startPoint x: 606, startPoint y: 99, endPoint x: 489, endPoint y: 53, distance: 125.7
click at [606, 99] on input "********" at bounding box center [633, 99] width 77 height 26
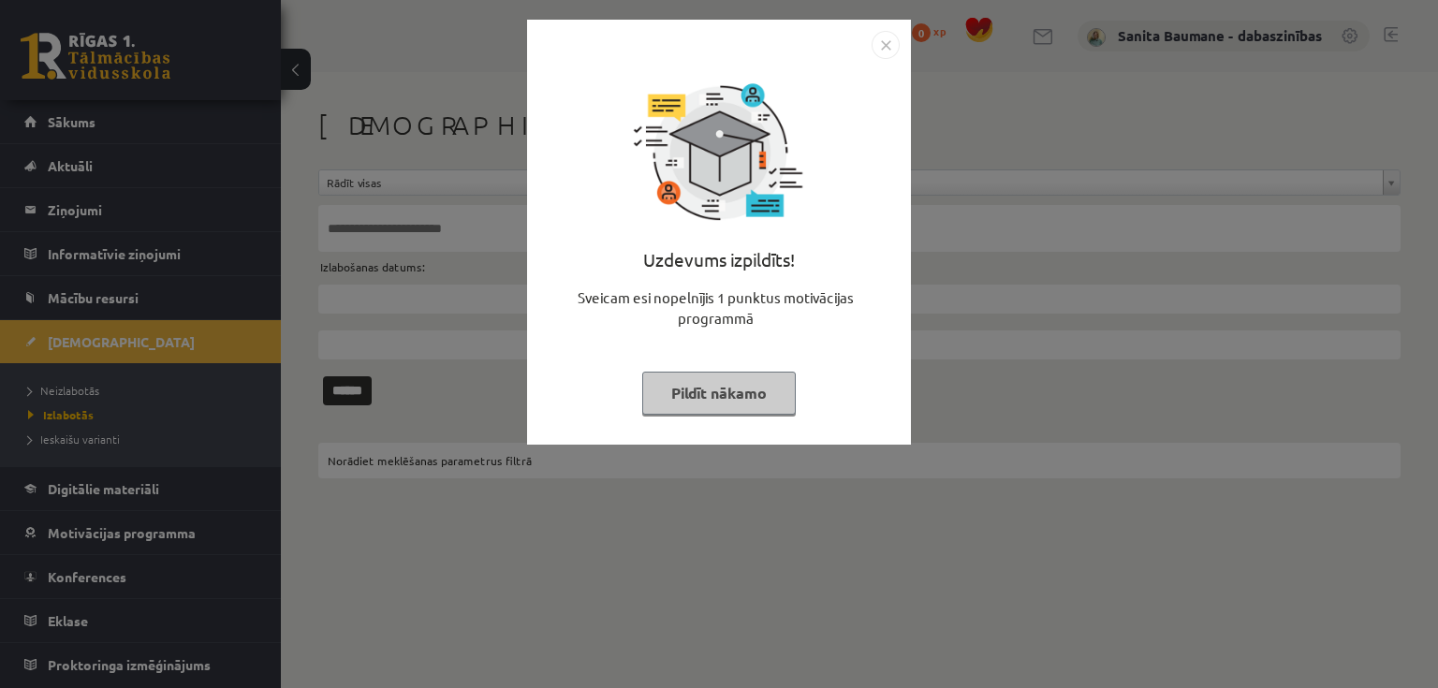
click at [735, 388] on button "Pildīt nākamo" at bounding box center [719, 393] width 154 height 43
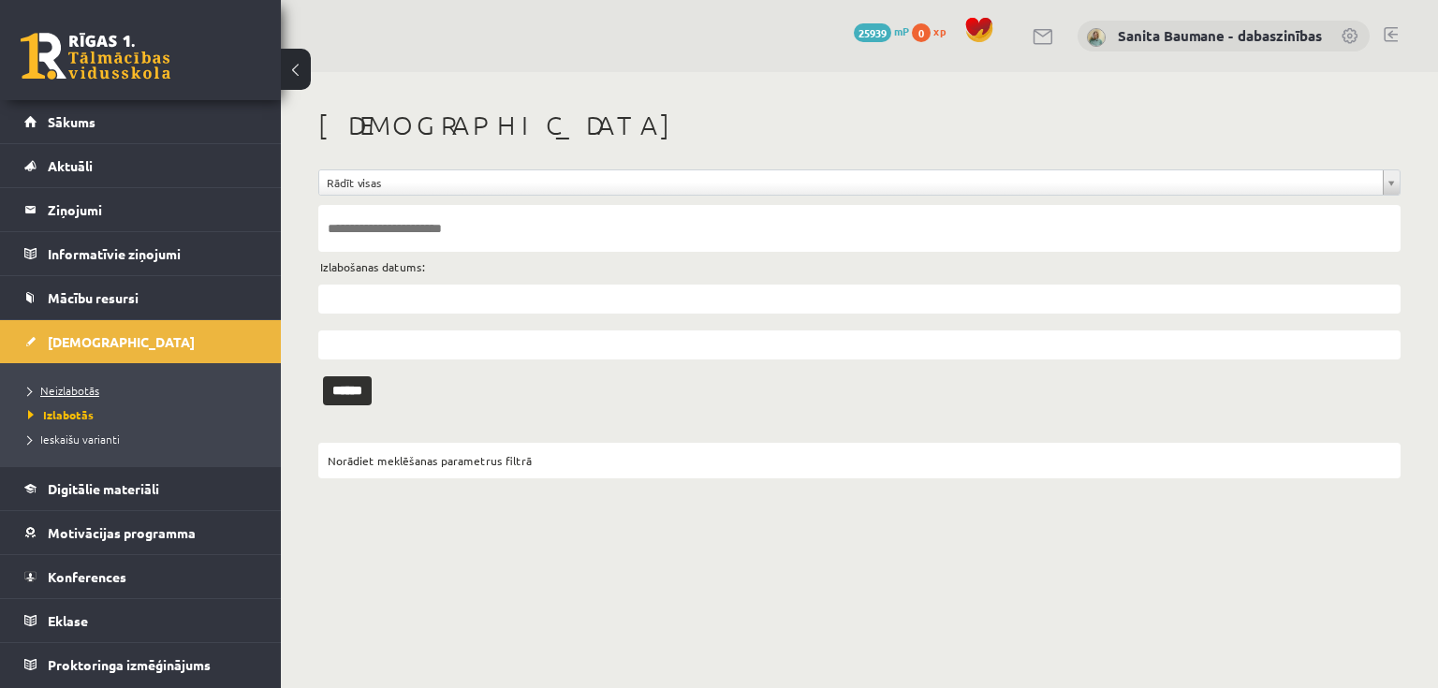
click at [77, 390] on span "Neizlabotās" at bounding box center [63, 390] width 71 height 15
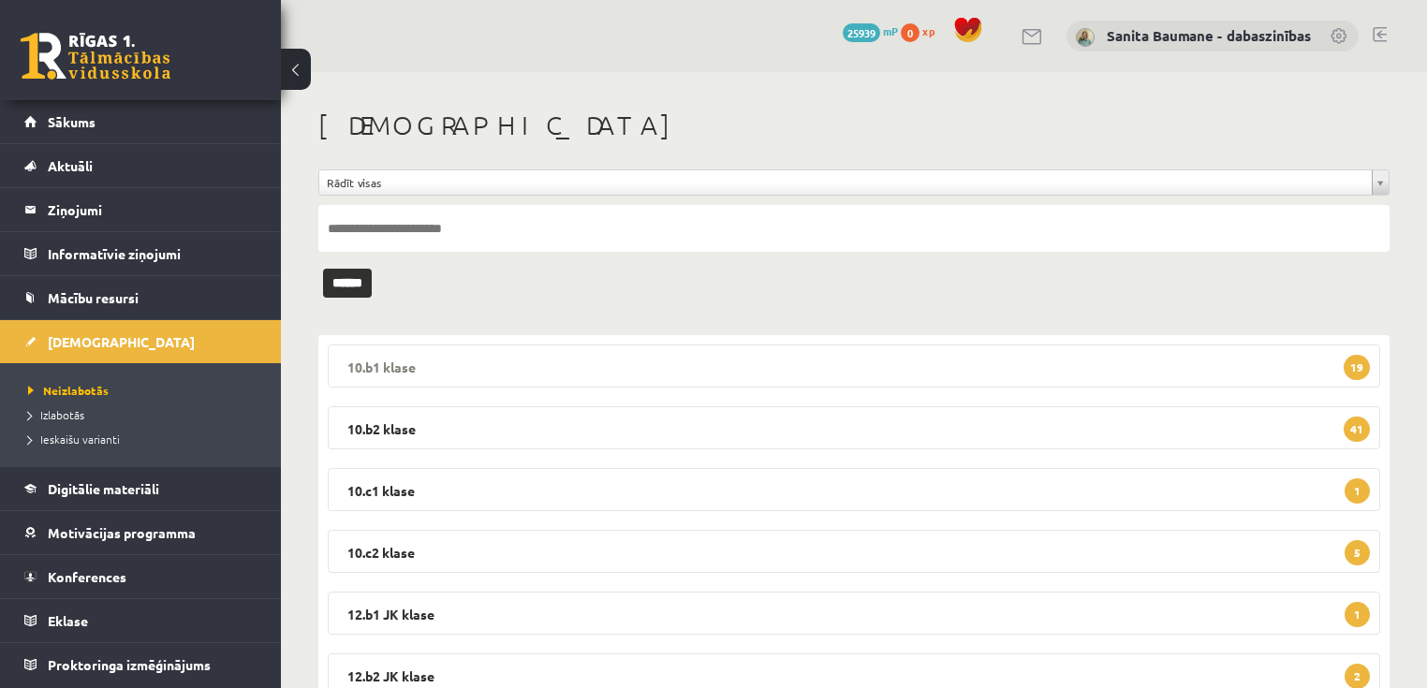
click at [487, 386] on legend "10.b1 klase 19" at bounding box center [854, 365] width 1052 height 43
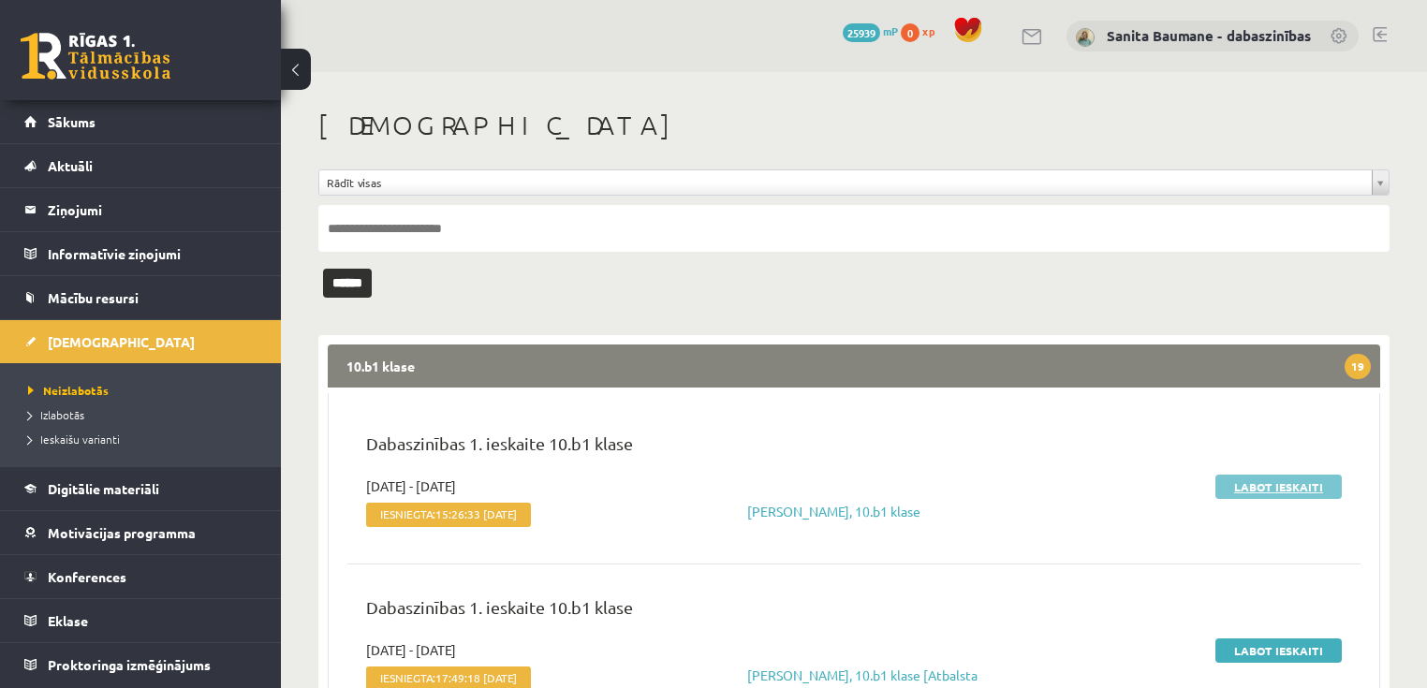
click at [1243, 482] on link "Labot ieskaiti" at bounding box center [1278, 487] width 126 height 24
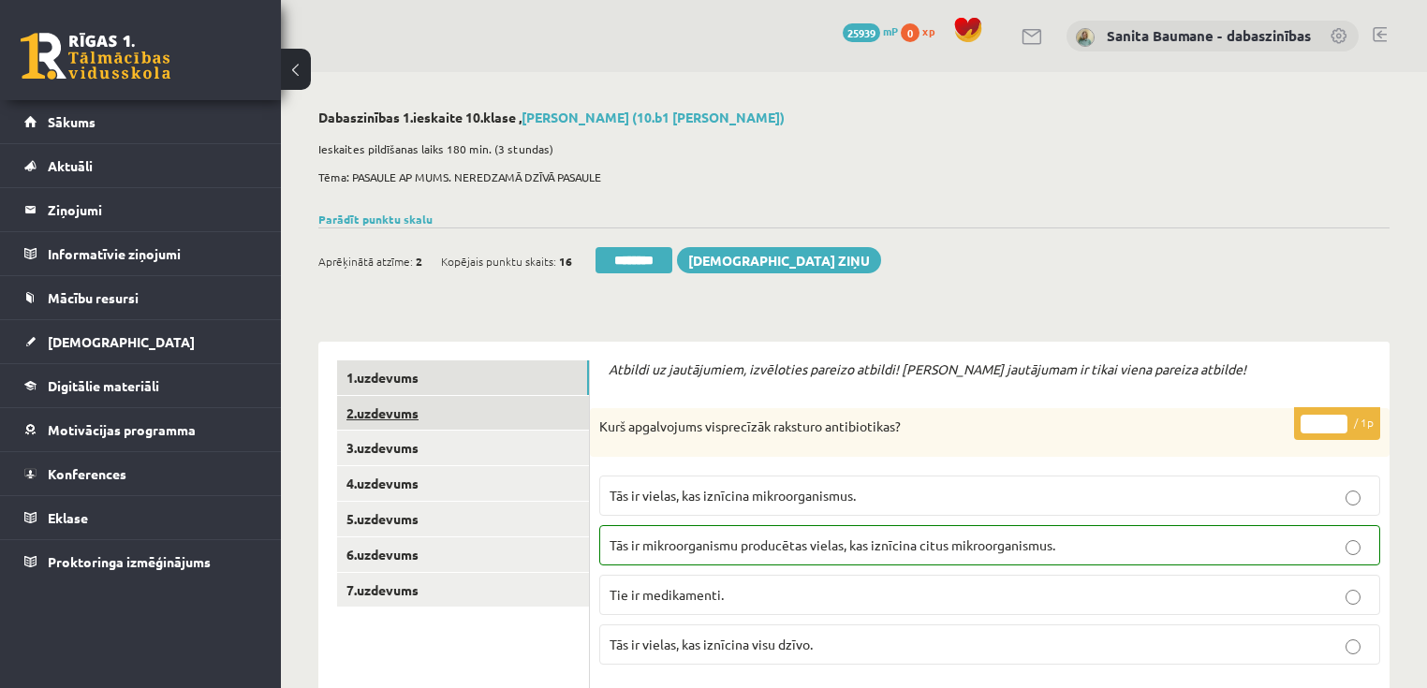
click at [424, 408] on link "2.uzdevums" at bounding box center [463, 413] width 252 height 35
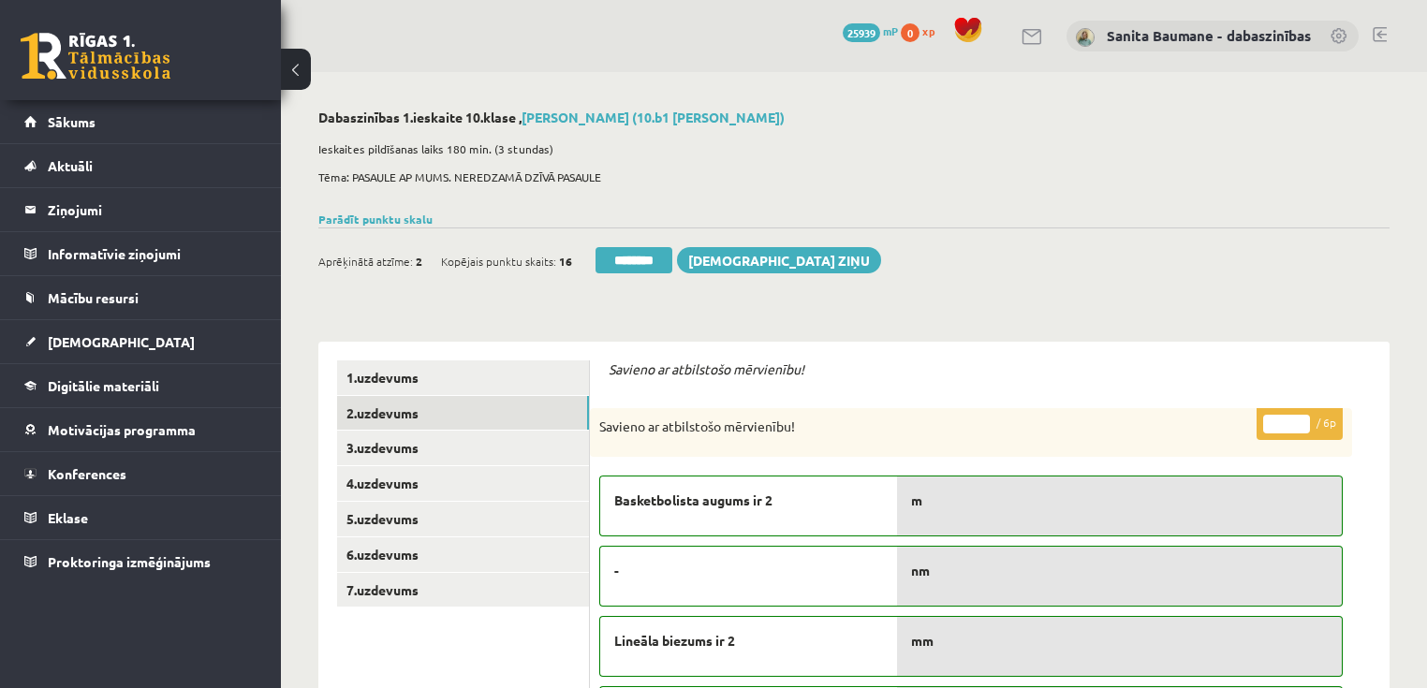
drag, startPoint x: 1297, startPoint y: 421, endPoint x: 100, endPoint y: 650, distance: 1218.8
type input "*"
click at [1268, 433] on input "*" at bounding box center [1286, 424] width 47 height 19
click at [407, 451] on link "3.uzdevums" at bounding box center [463, 448] width 252 height 35
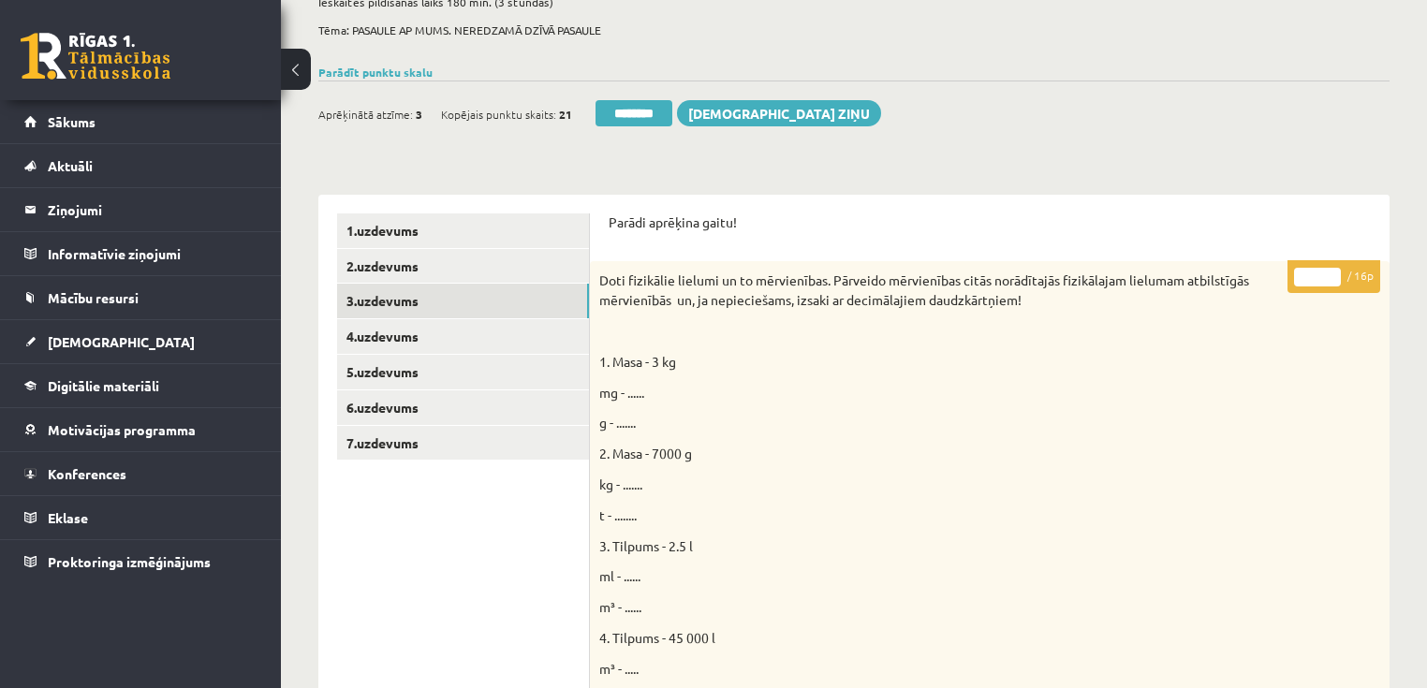
scroll to position [120, 0]
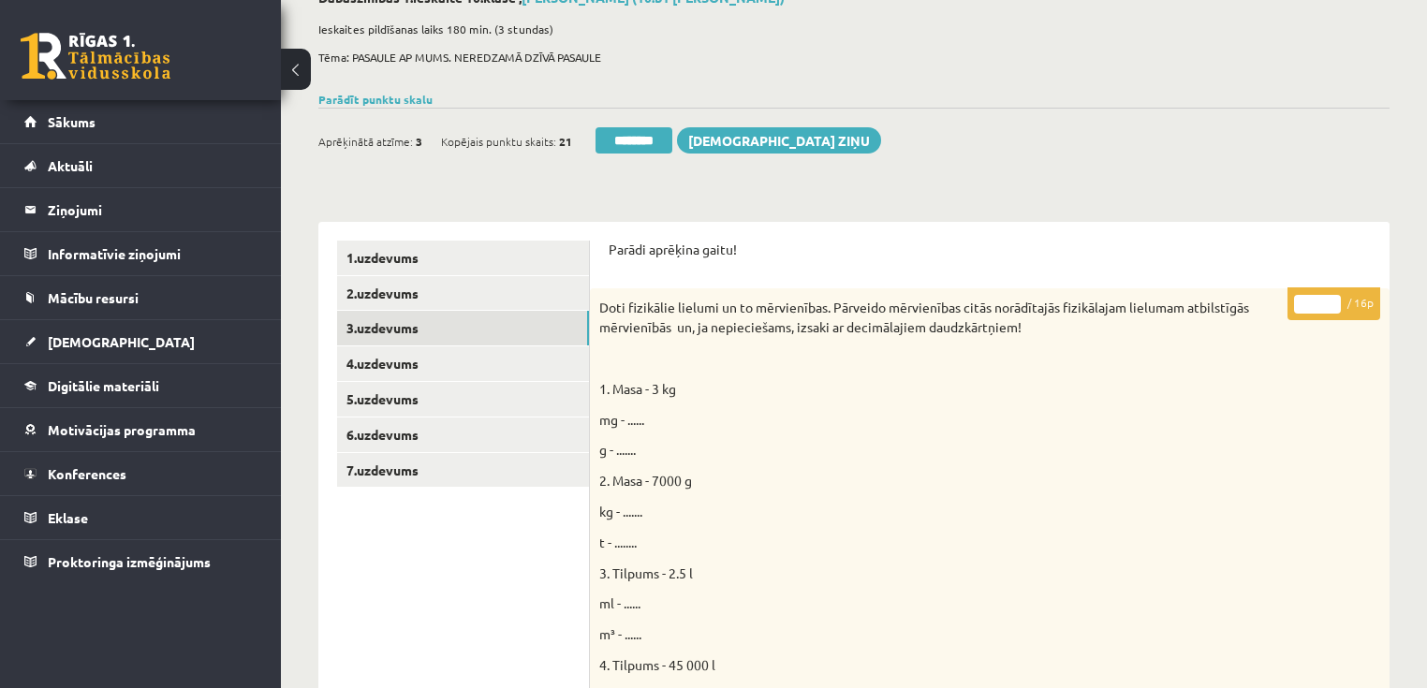
click at [1335, 300] on input "*" at bounding box center [1317, 304] width 47 height 19
click at [1335, 300] on input "**" at bounding box center [1317, 304] width 47 height 19
click at [1335, 298] on input "**" at bounding box center [1317, 304] width 47 height 19
click at [1334, 296] on input "**" at bounding box center [1317, 304] width 47 height 19
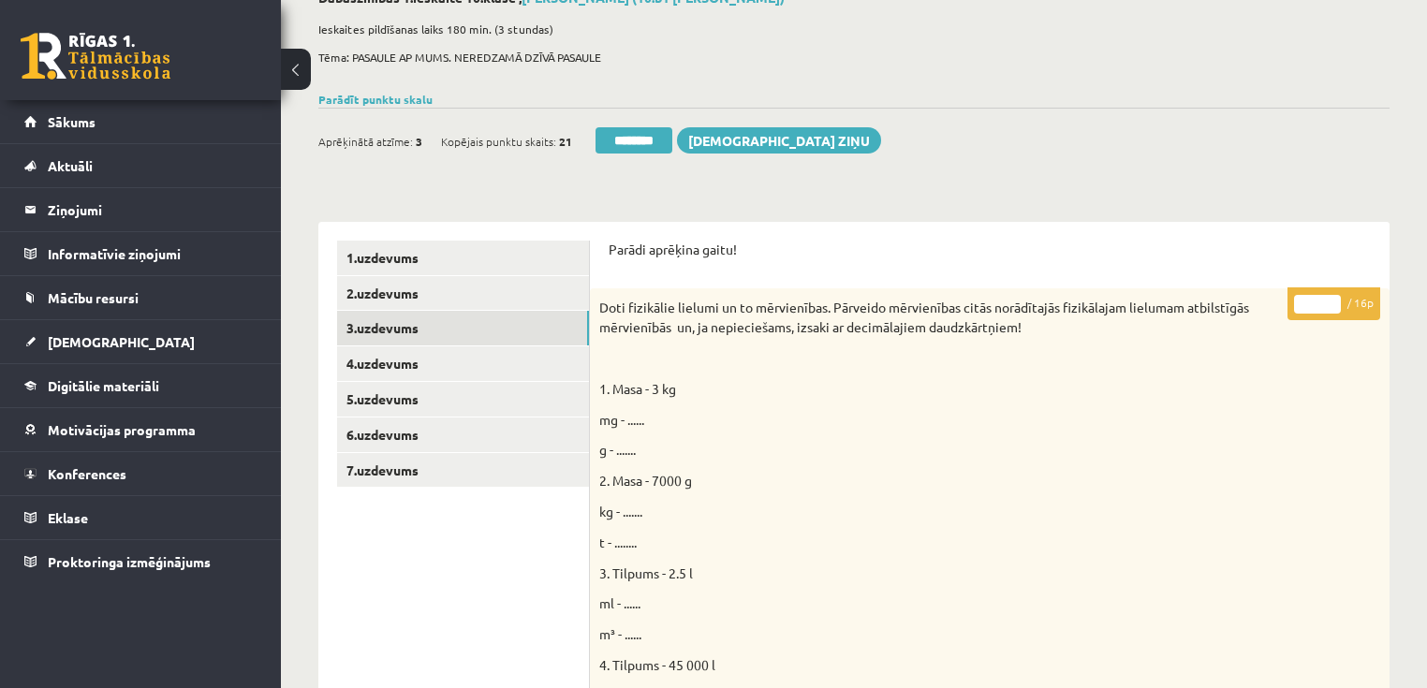
click at [1333, 292] on p "** / 16p" at bounding box center [1333, 303] width 93 height 33
type input "**"
click at [1329, 300] on input "**" at bounding box center [1317, 304] width 47 height 19
click at [487, 361] on link "4.uzdevums" at bounding box center [463, 363] width 252 height 35
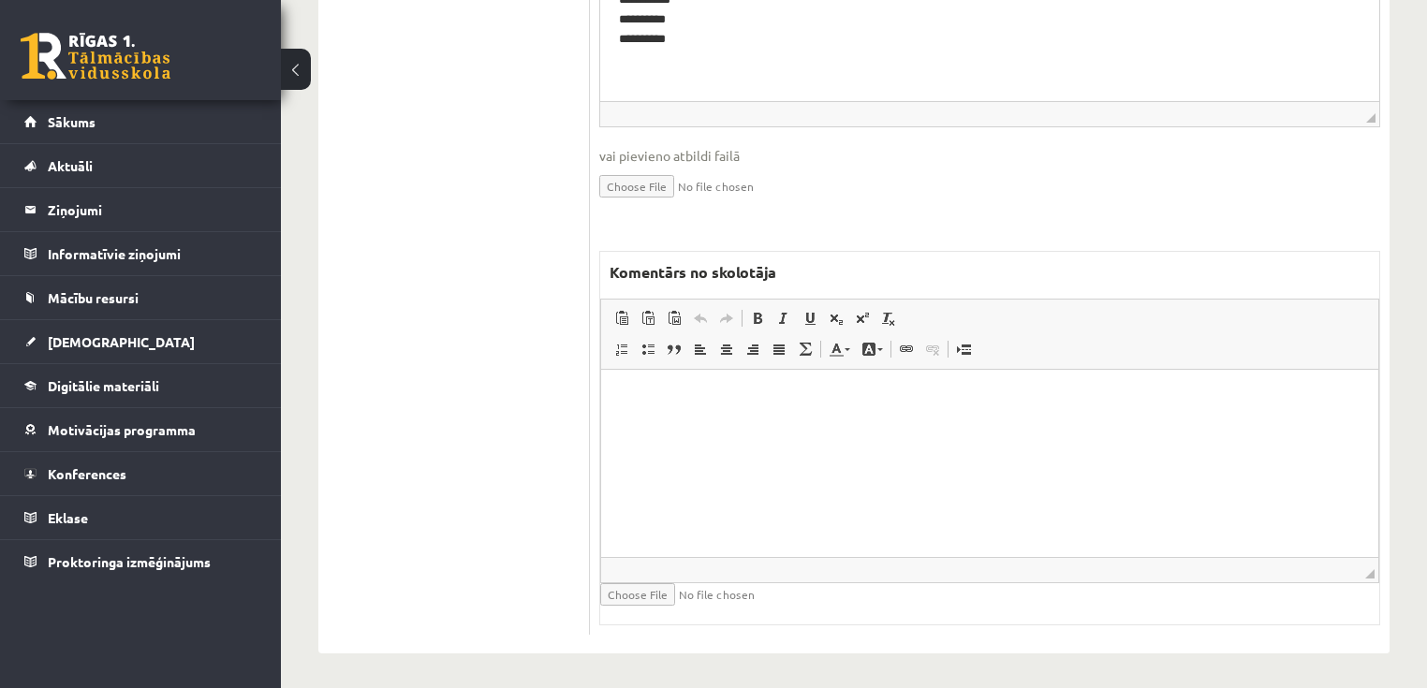
scroll to position [1018, 0]
drag, startPoint x: 879, startPoint y: 518, endPoint x: 878, endPoint y: 484, distance: 33.7
click at [878, 426] on html at bounding box center [989, 397] width 777 height 57
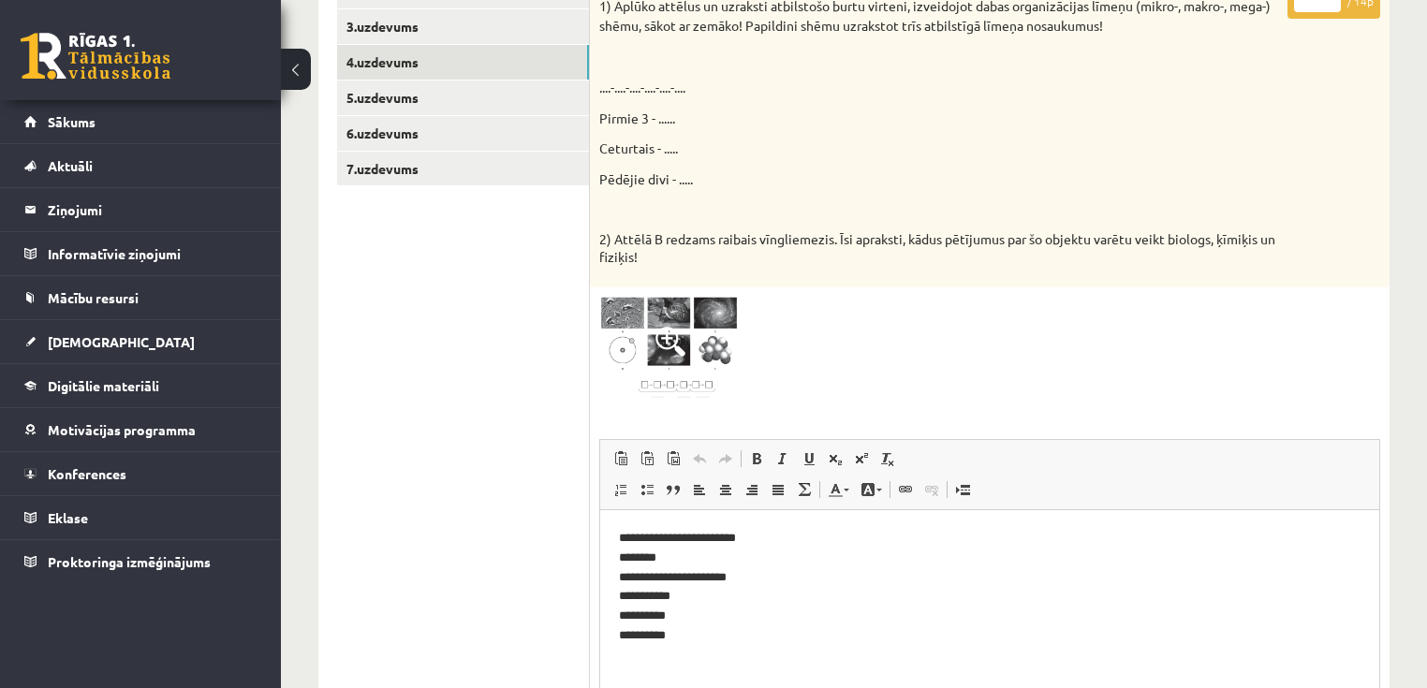
scroll to position [344, 0]
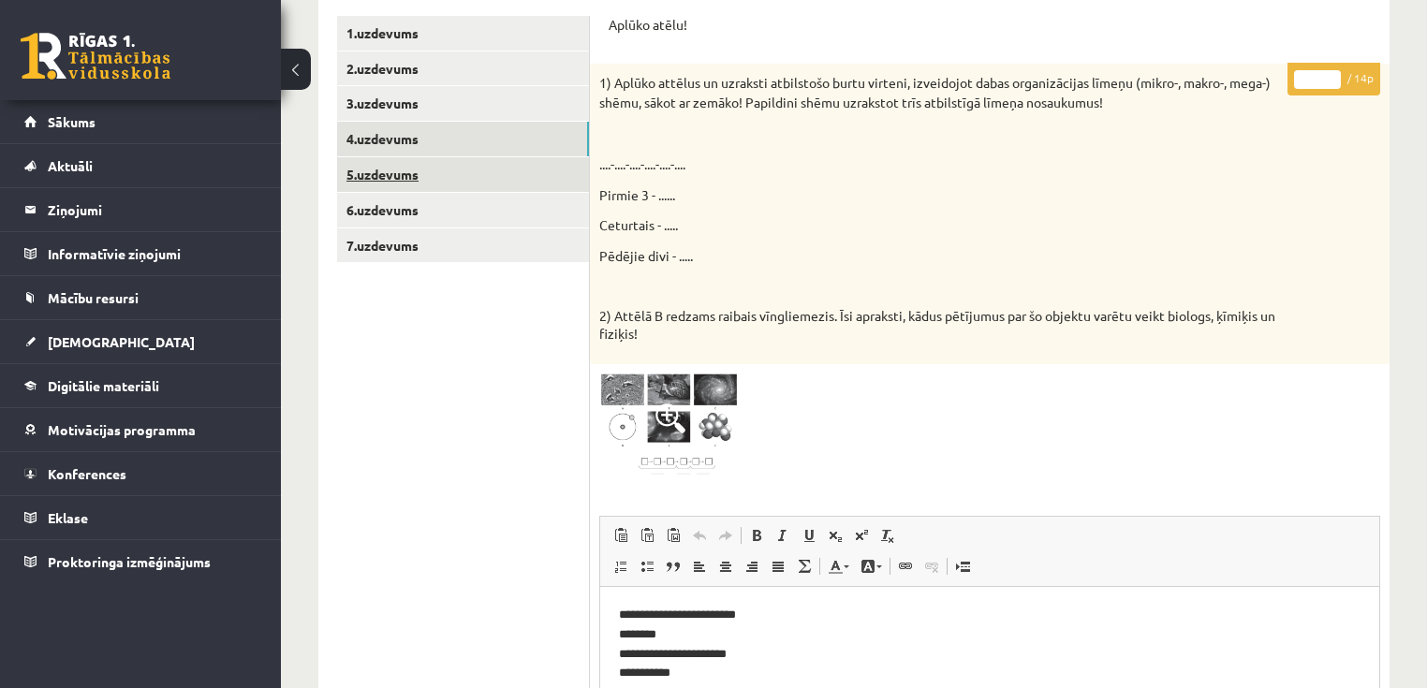
click at [450, 190] on link "5.uzdevums" at bounding box center [463, 174] width 252 height 35
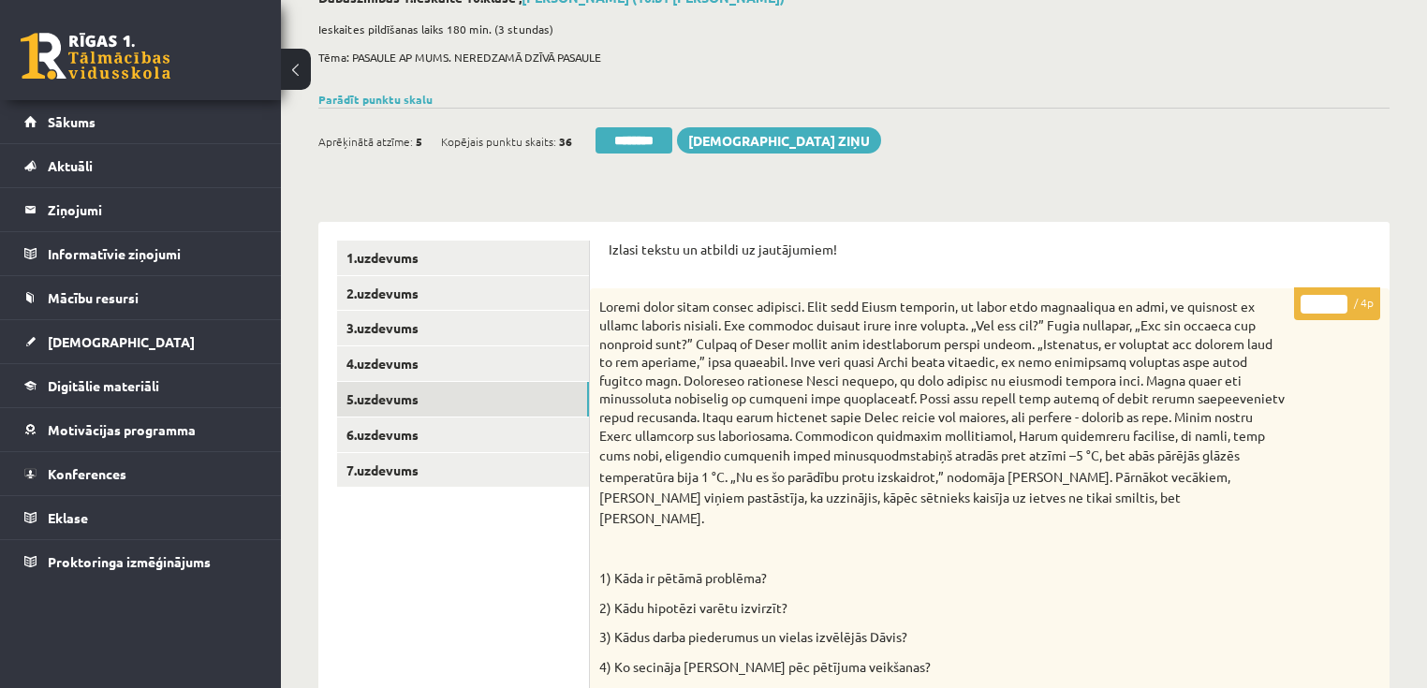
scroll to position [120, 0]
type input "*"
click at [1334, 302] on input "*" at bounding box center [1323, 304] width 47 height 19
click at [386, 435] on link "6.uzdevums" at bounding box center [463, 434] width 252 height 35
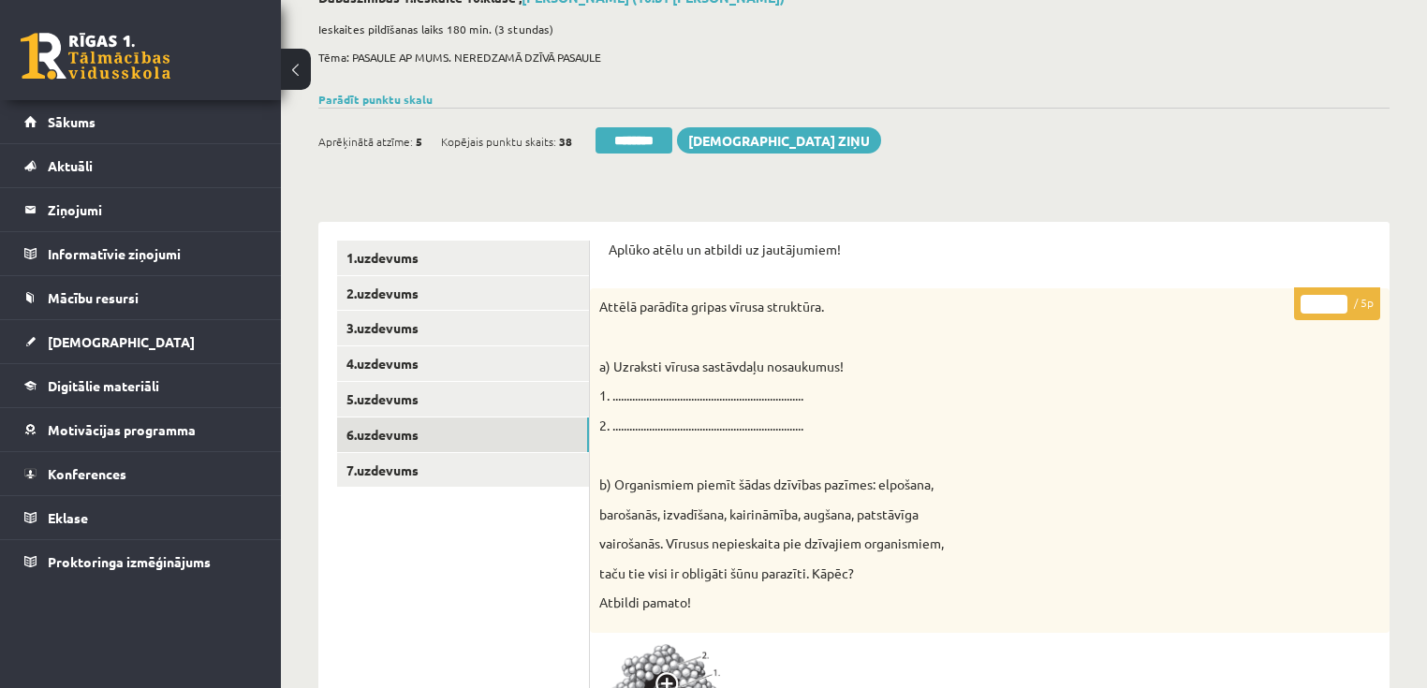
click at [1339, 303] on input "*" at bounding box center [1323, 304] width 47 height 19
type input "*"
click at [1339, 300] on input "*" at bounding box center [1323, 304] width 47 height 19
drag, startPoint x: 371, startPoint y: 478, endPoint x: 373, endPoint y: 466, distance: 12.5
click at [371, 477] on link "7.uzdevums" at bounding box center [463, 470] width 252 height 35
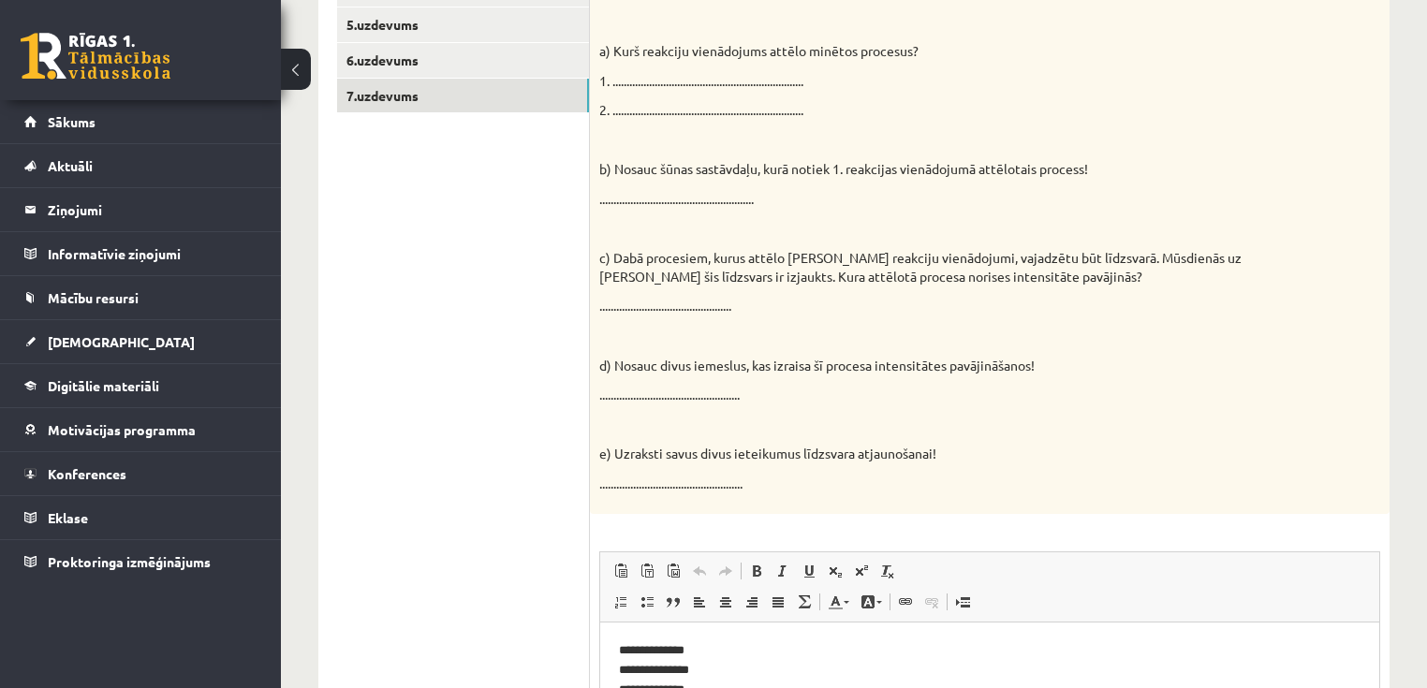
scroll to position [0, 0]
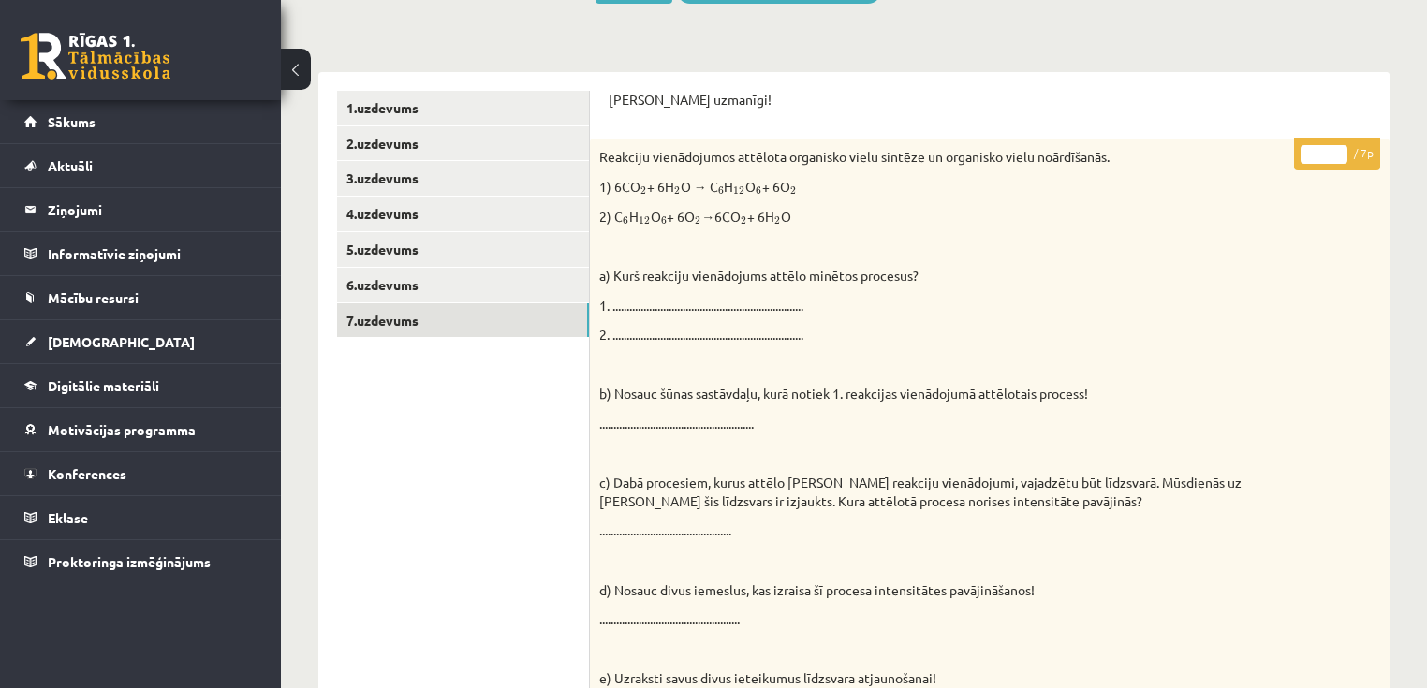
click at [1340, 146] on input "*" at bounding box center [1323, 154] width 47 height 19
type input "*"
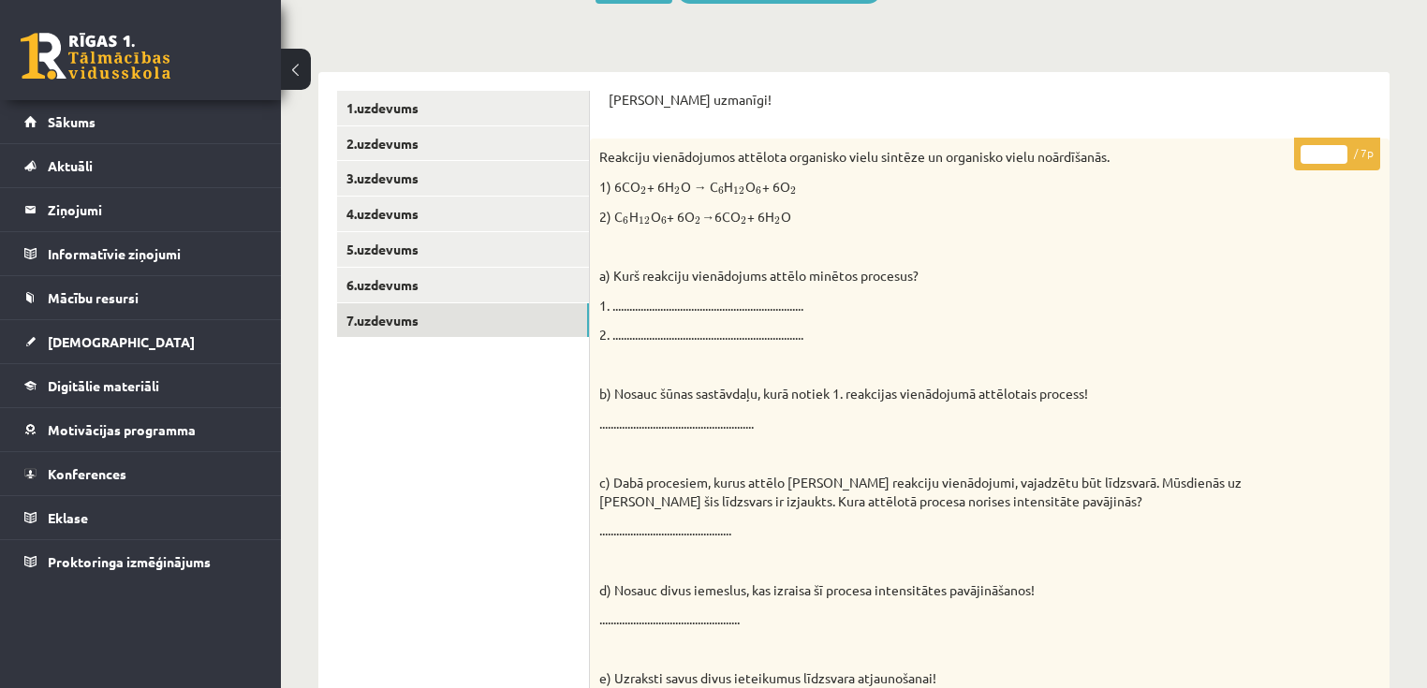
click at [1340, 146] on input "*" at bounding box center [1323, 154] width 47 height 19
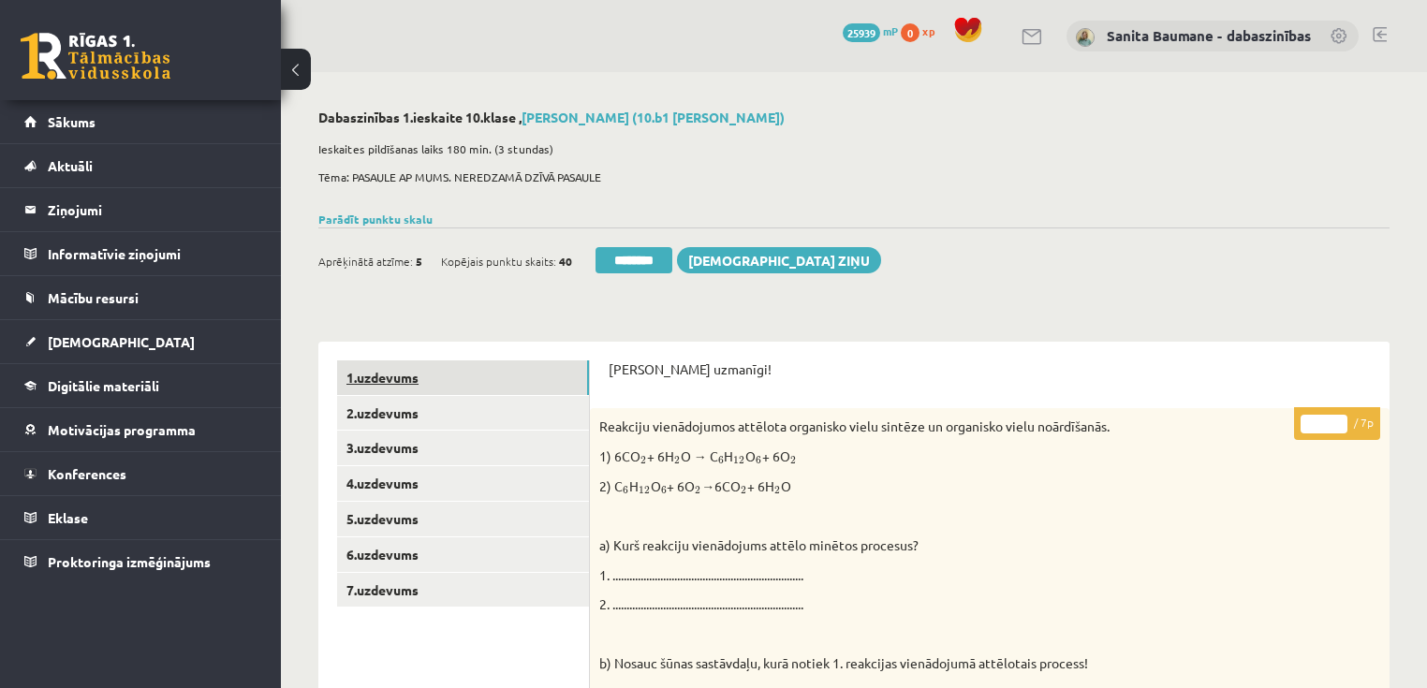
click at [455, 387] on link "1.uzdevums" at bounding box center [463, 377] width 252 height 35
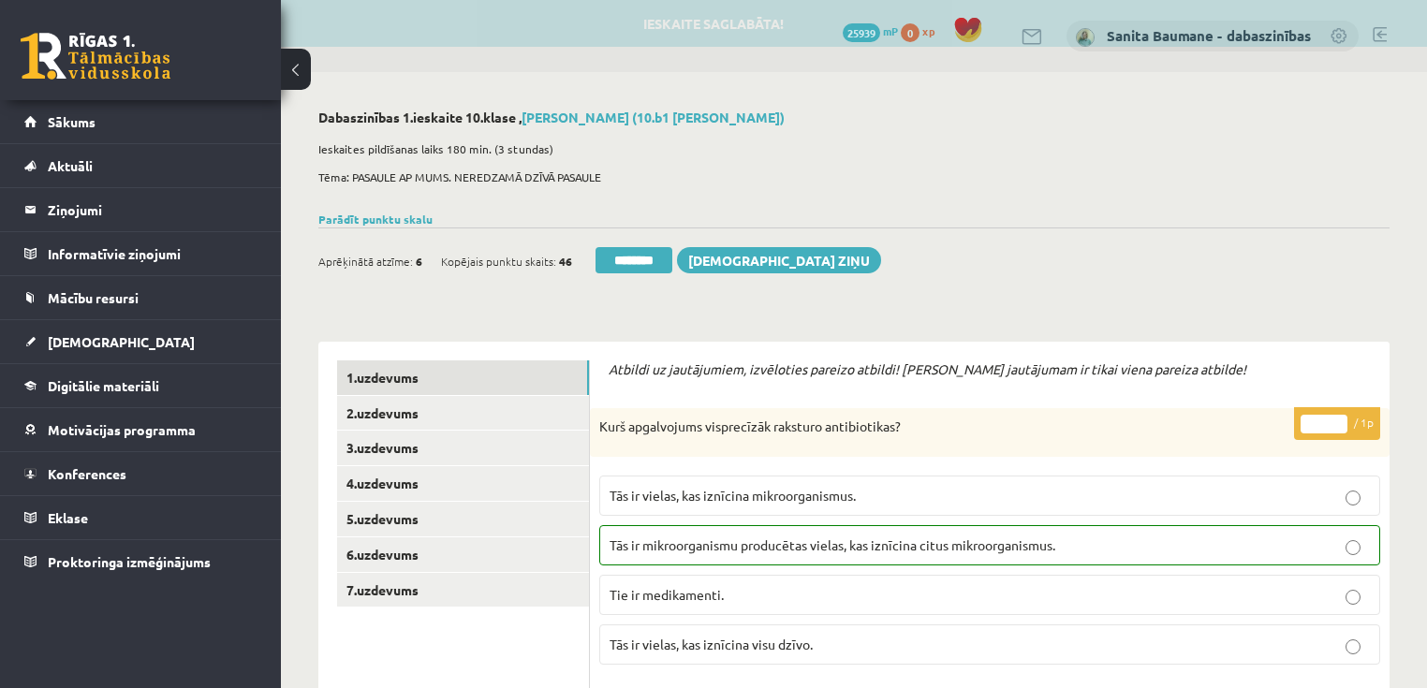
drag, startPoint x: 644, startPoint y: 261, endPoint x: 779, endPoint y: 49, distance: 251.6
click at [644, 260] on input "********" at bounding box center [633, 260] width 77 height 26
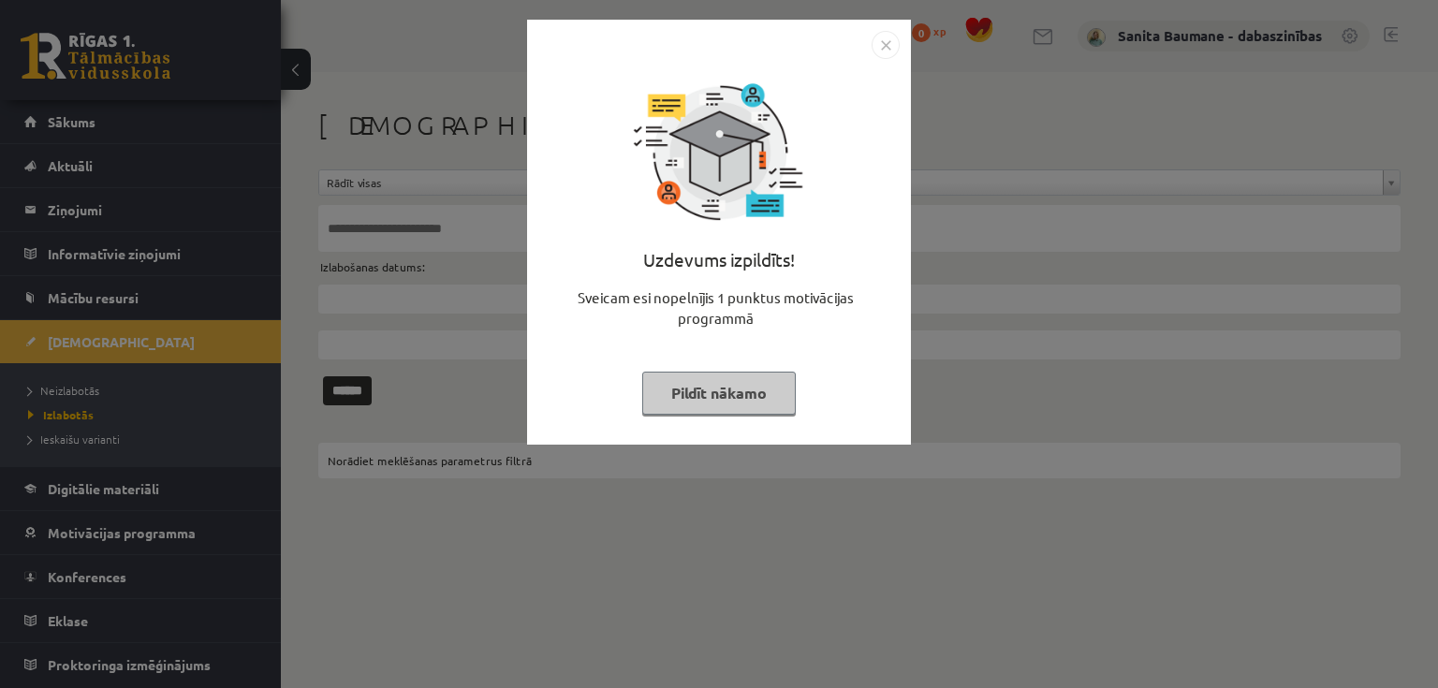
click at [720, 396] on button "Pildīt nākamo" at bounding box center [719, 393] width 154 height 43
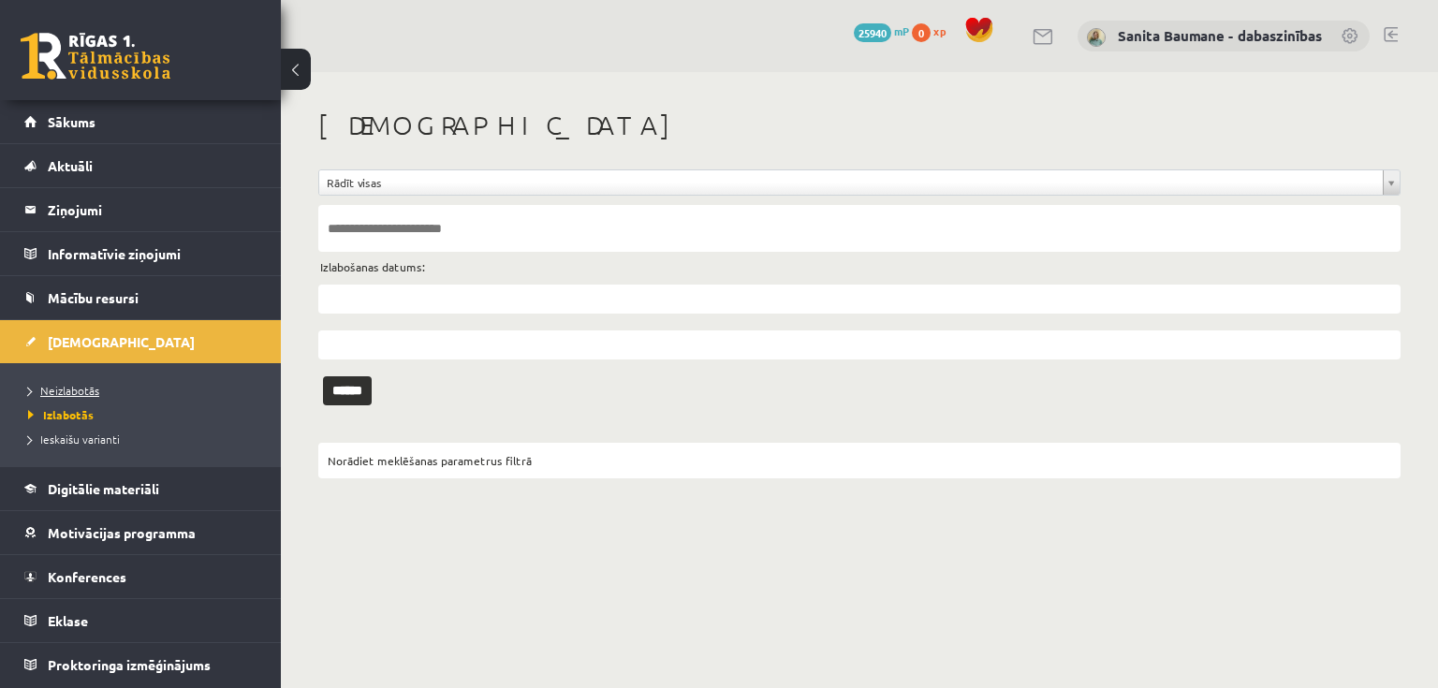
click at [90, 382] on link "Neizlabotās" at bounding box center [145, 390] width 234 height 17
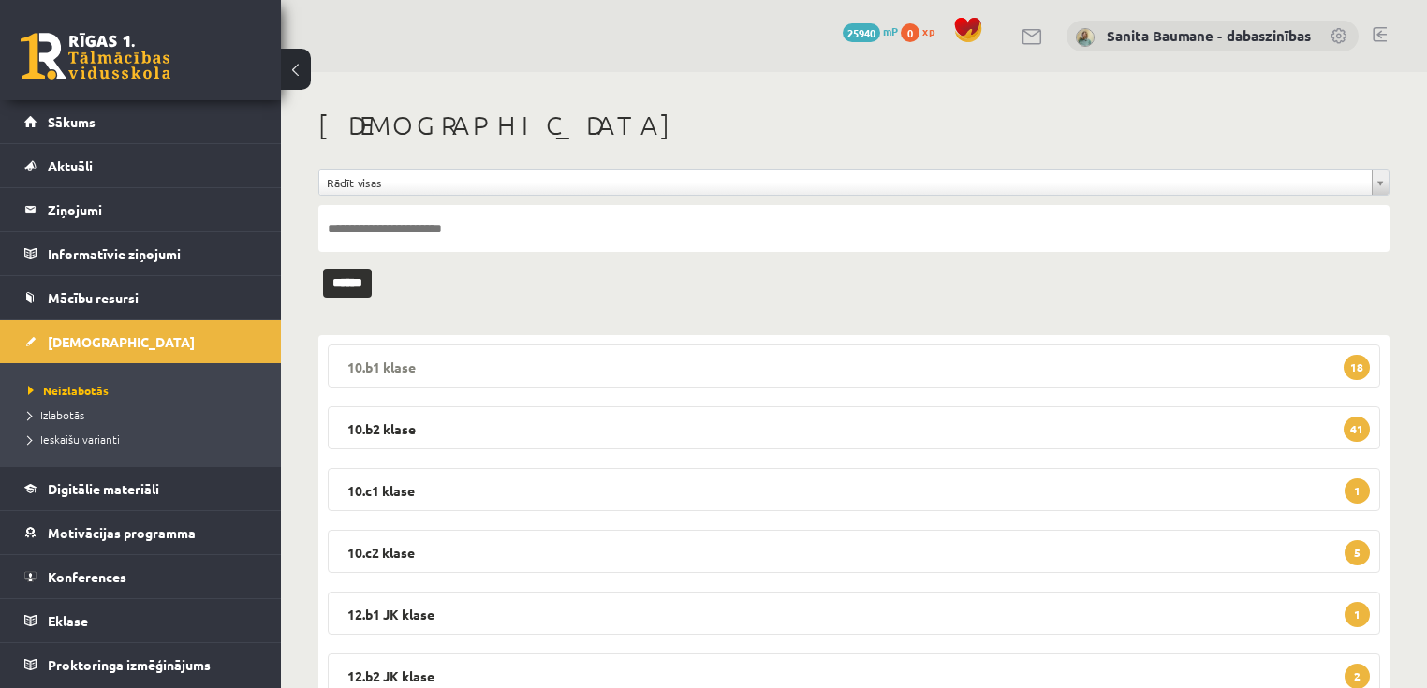
click at [488, 359] on legend "10.b1 klase 18" at bounding box center [854, 365] width 1052 height 43
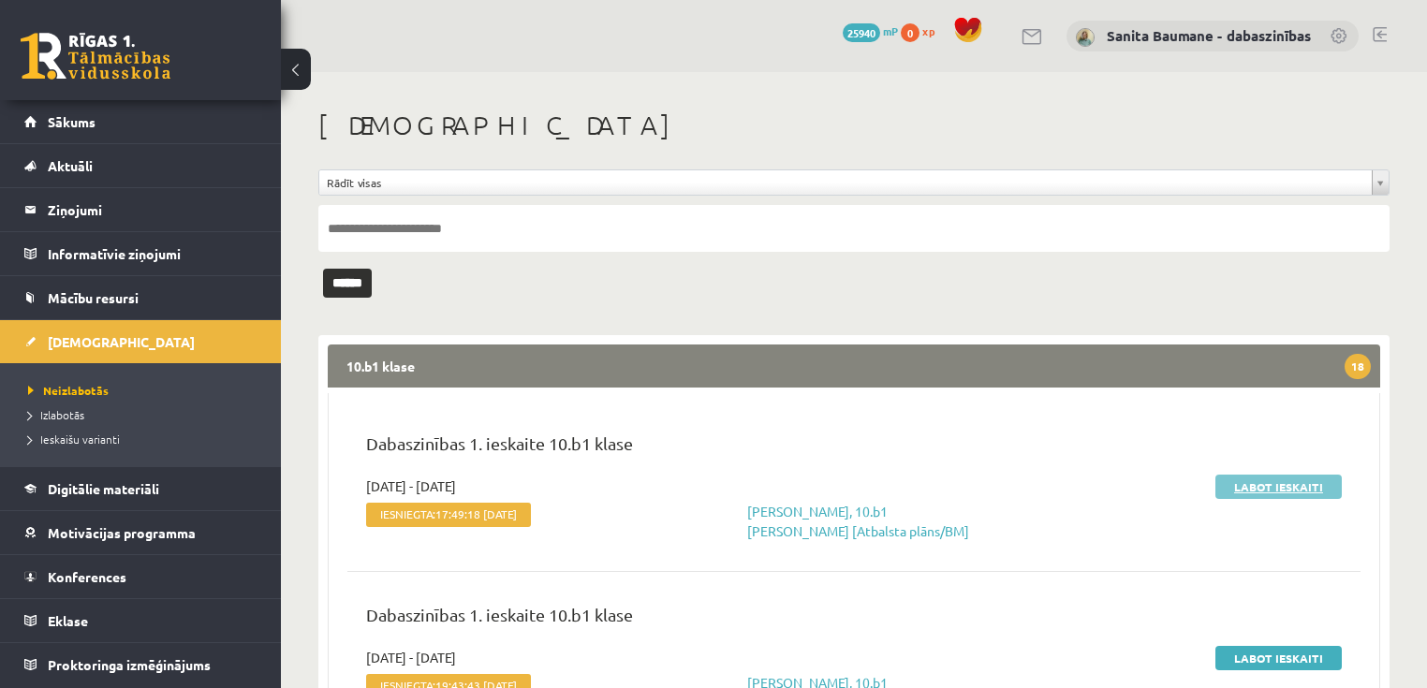
click at [1266, 482] on link "Labot ieskaiti" at bounding box center [1278, 487] width 126 height 24
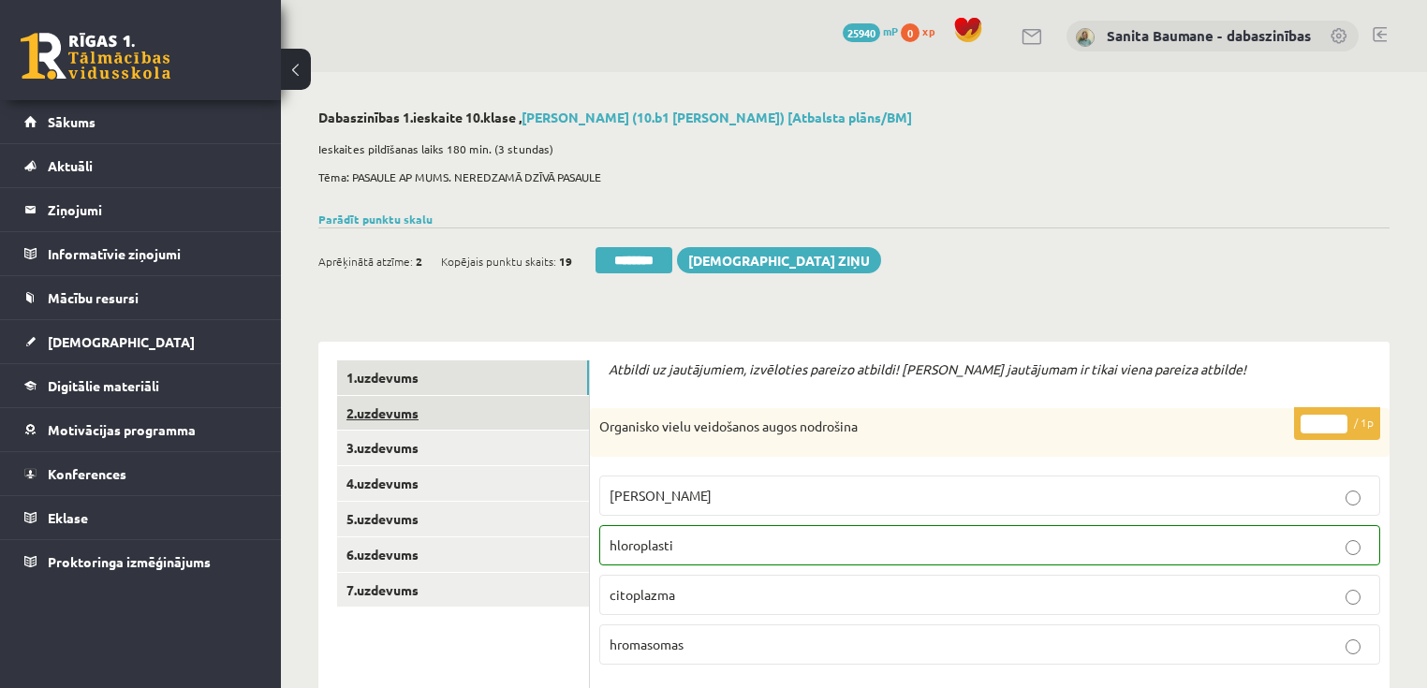
click at [452, 418] on link "2.uzdevums" at bounding box center [463, 413] width 252 height 35
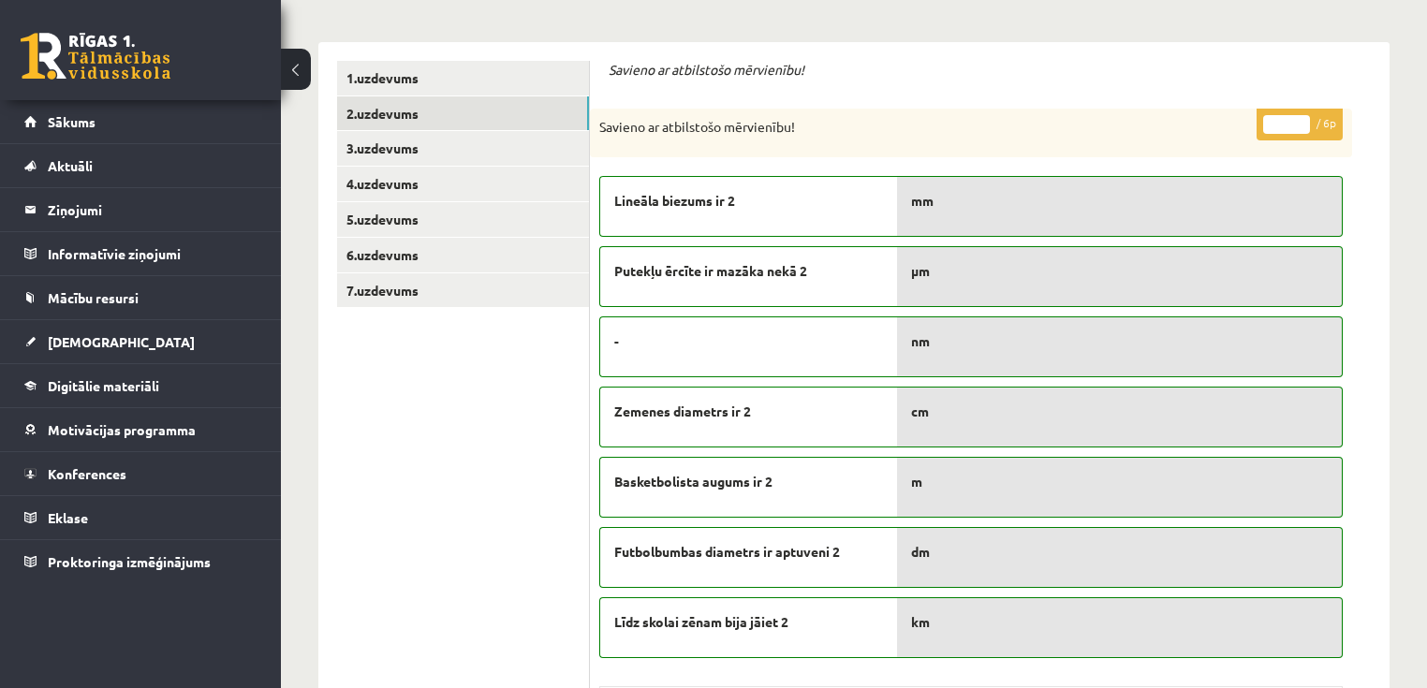
type input "*"
click at [1302, 118] on input "*" at bounding box center [1286, 124] width 47 height 19
click at [417, 142] on link "3.uzdevums" at bounding box center [463, 148] width 252 height 35
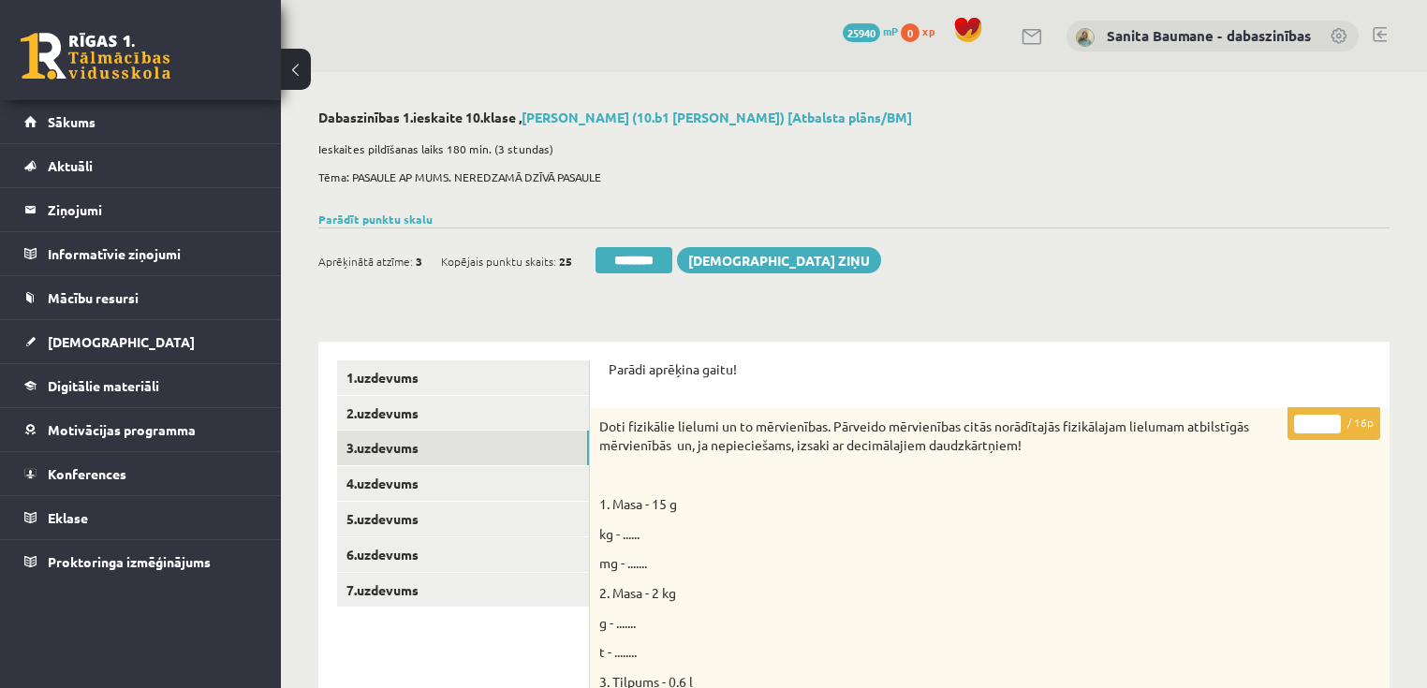
click at [1336, 421] on input "**" at bounding box center [1317, 424] width 47 height 19
type input "**"
click at [1331, 417] on input "**" at bounding box center [1317, 424] width 47 height 19
click at [402, 484] on link "4.uzdevums" at bounding box center [463, 483] width 252 height 35
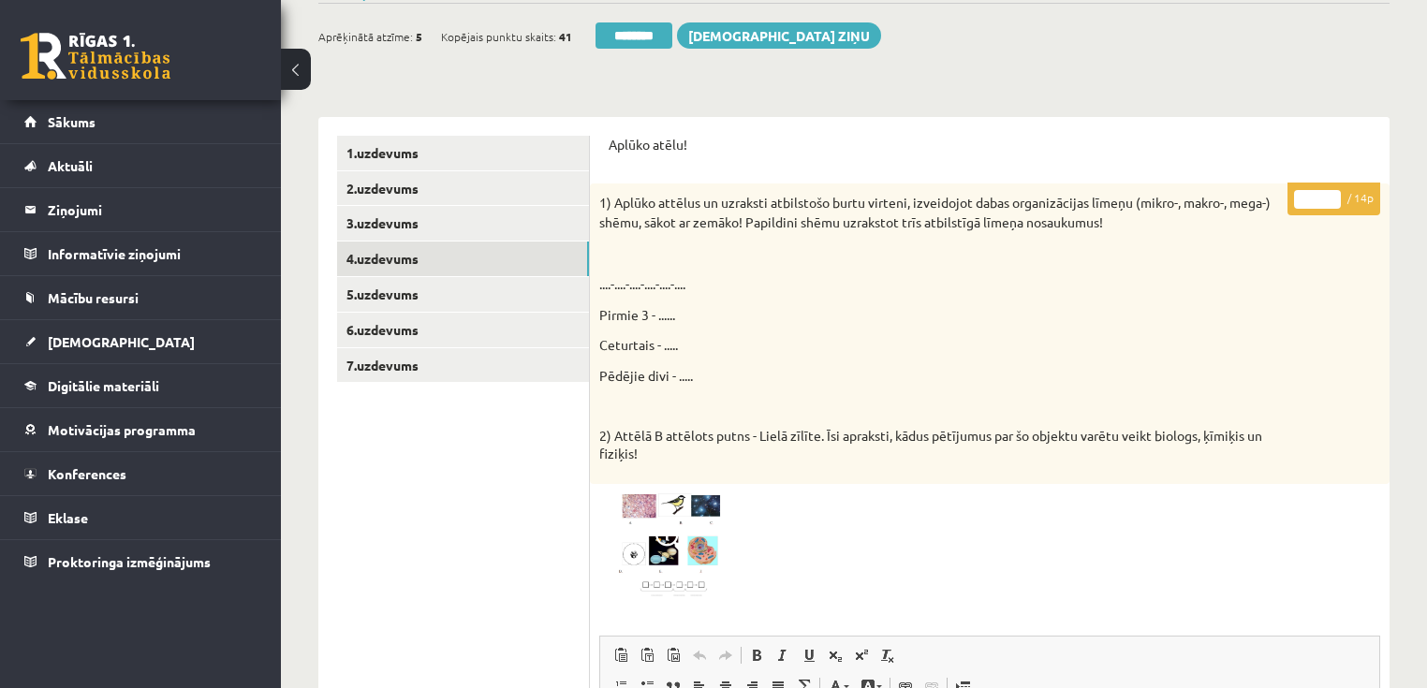
scroll to position [225, 0]
click at [363, 287] on link "5.uzdevums" at bounding box center [463, 294] width 252 height 35
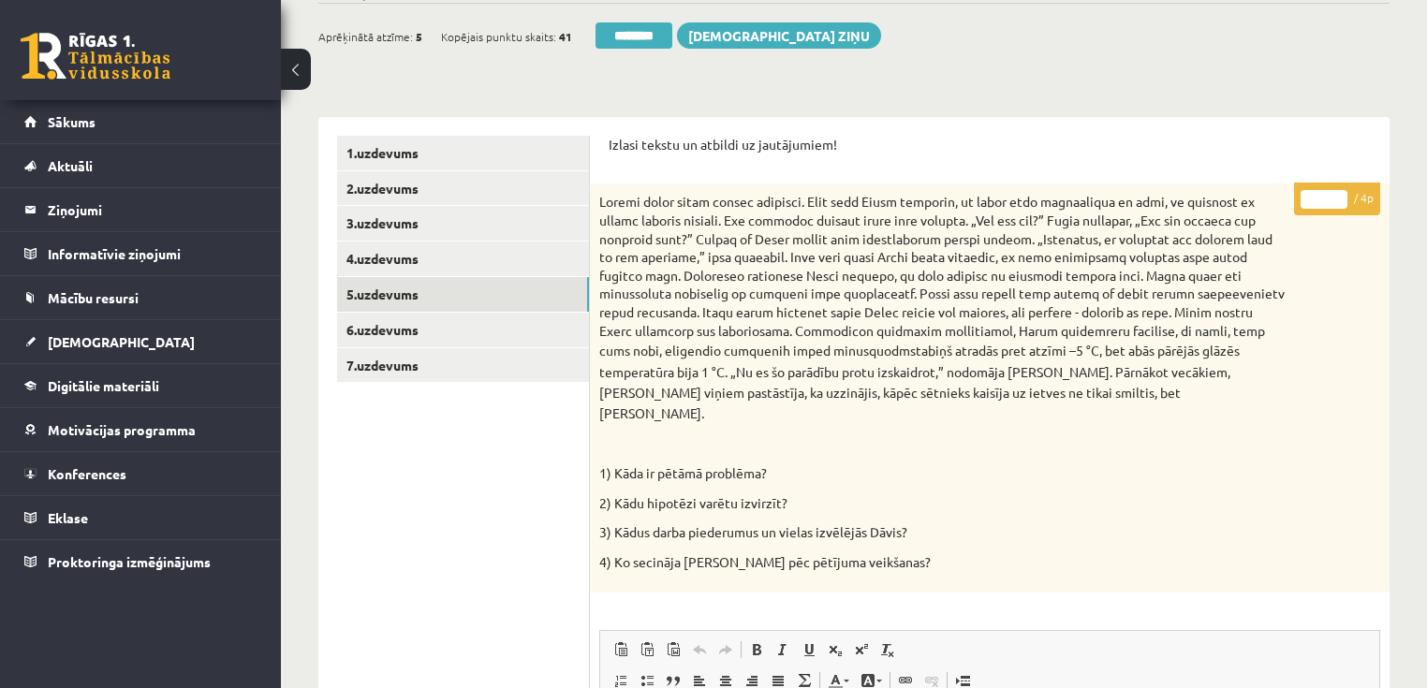
click at [1337, 190] on input "*" at bounding box center [1323, 199] width 47 height 19
drag, startPoint x: 1339, startPoint y: 196, endPoint x: 681, endPoint y: 360, distance: 678.3
type input "*"
click at [1338, 196] on input "*" at bounding box center [1323, 199] width 47 height 19
click at [388, 337] on link "6.uzdevums" at bounding box center [463, 330] width 252 height 35
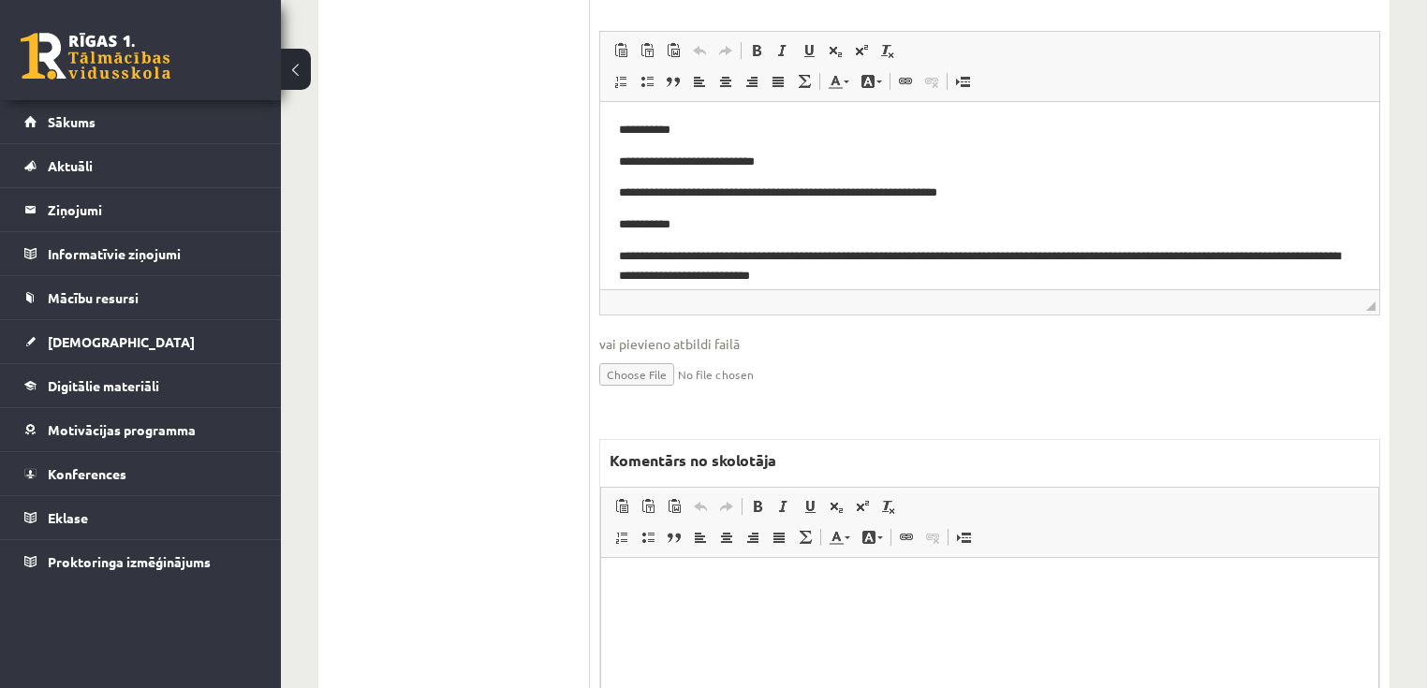
scroll to position [1048, 0]
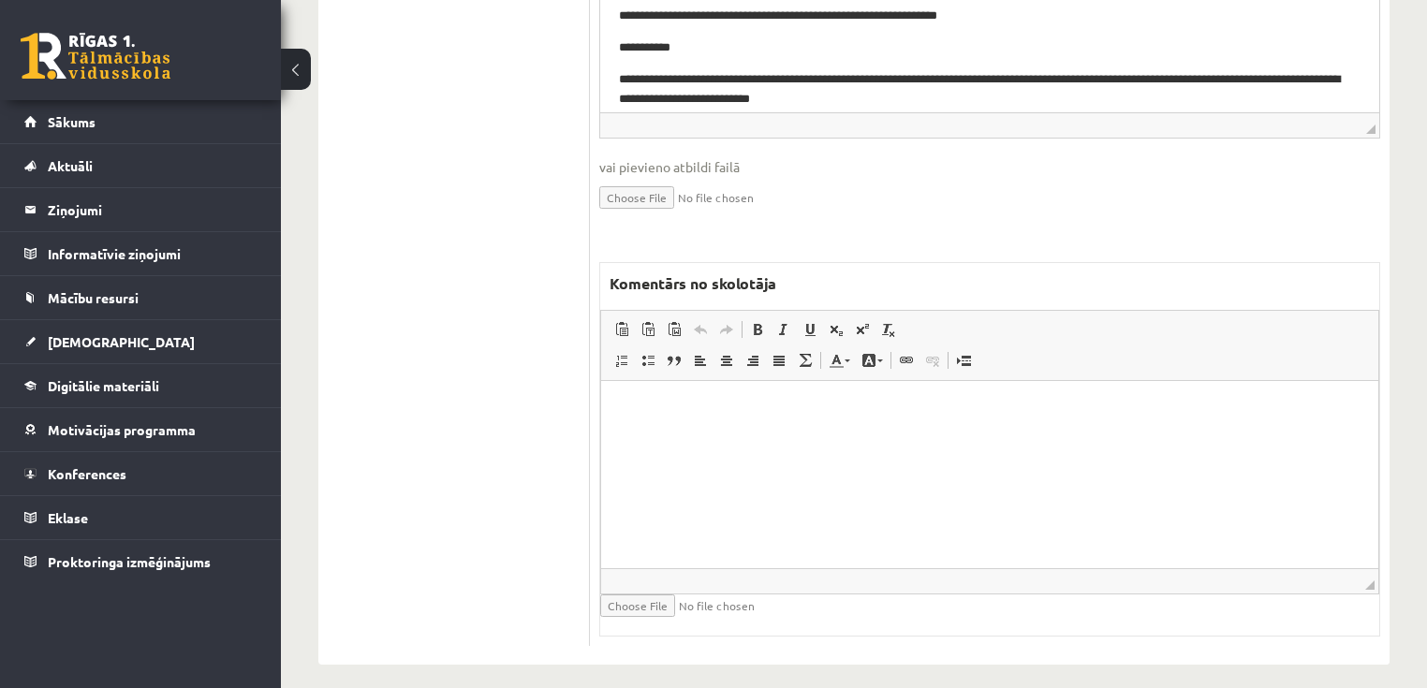
click at [875, 437] on html at bounding box center [989, 408] width 777 height 57
click at [644, 412] on p "**********" at bounding box center [990, 409] width 740 height 20
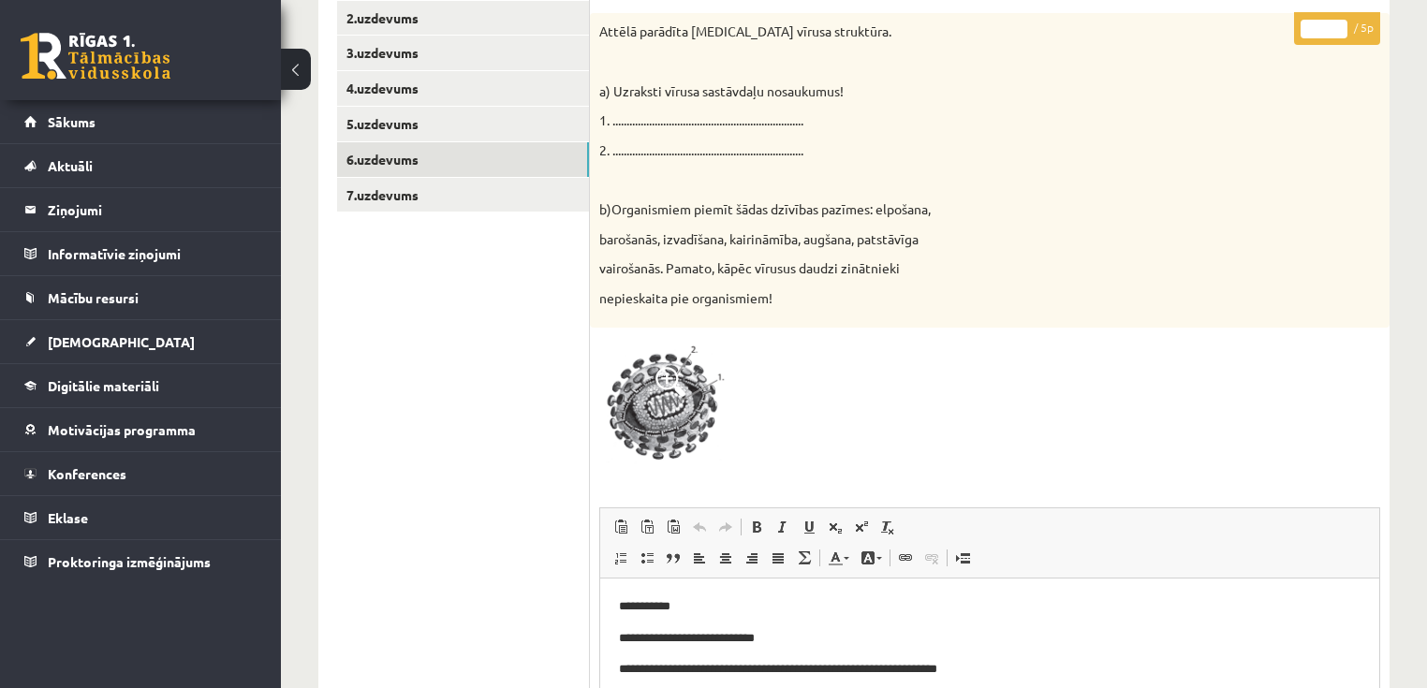
scroll to position [150, 0]
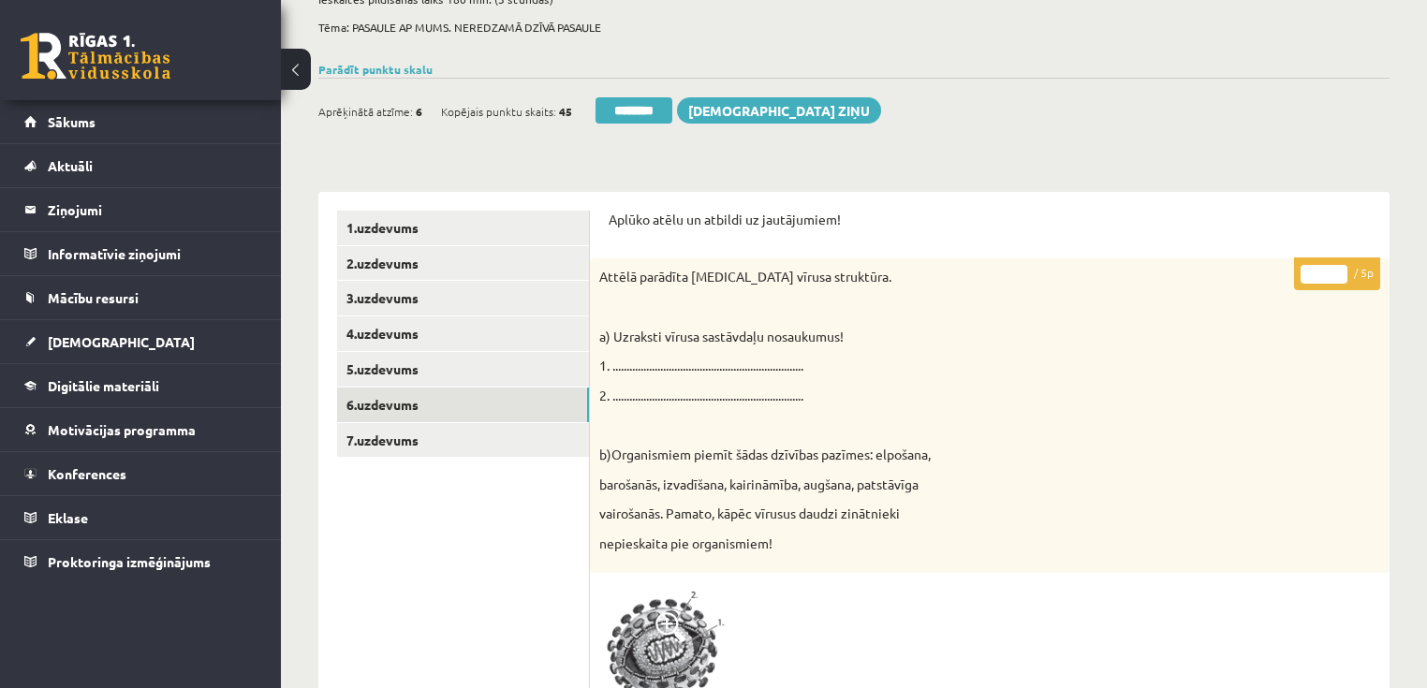
click at [1341, 270] on input "*" at bounding box center [1323, 274] width 47 height 19
type input "*"
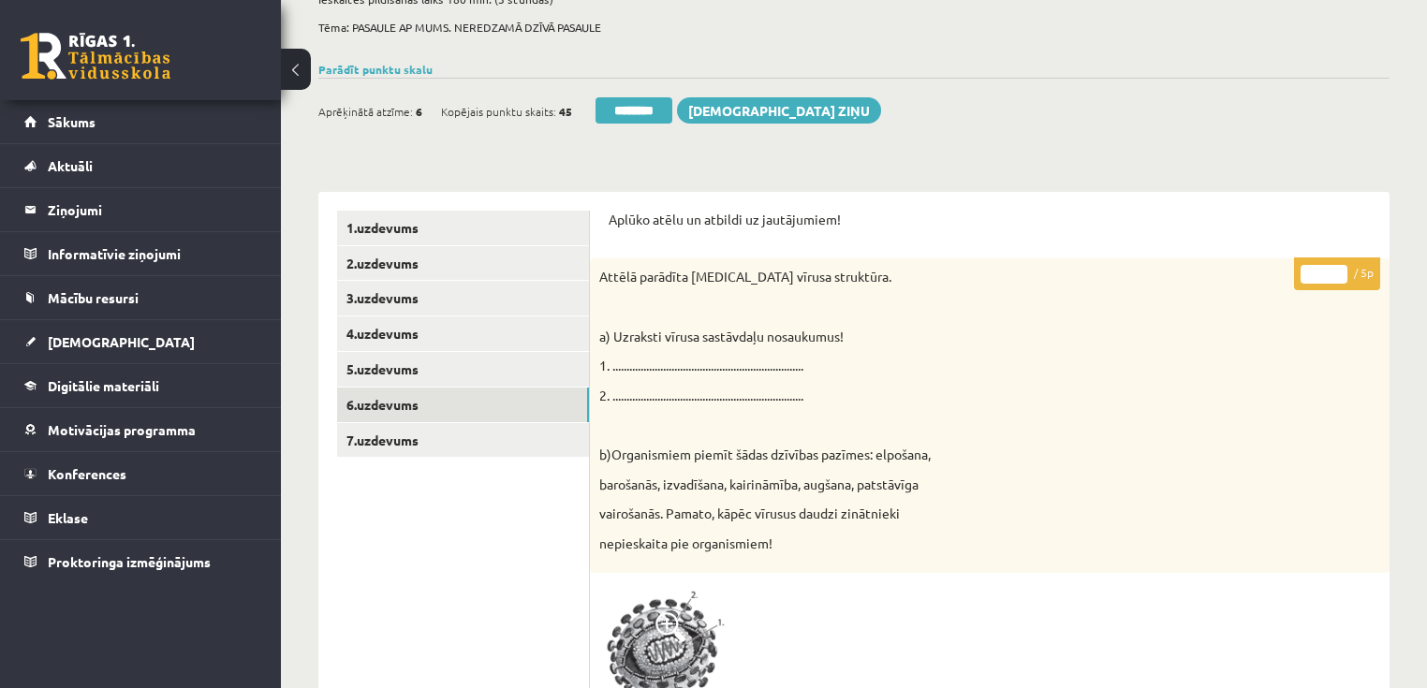
click at [1337, 278] on input "*" at bounding box center [1323, 274] width 47 height 19
click at [373, 448] on link "7.uzdevums" at bounding box center [463, 440] width 252 height 35
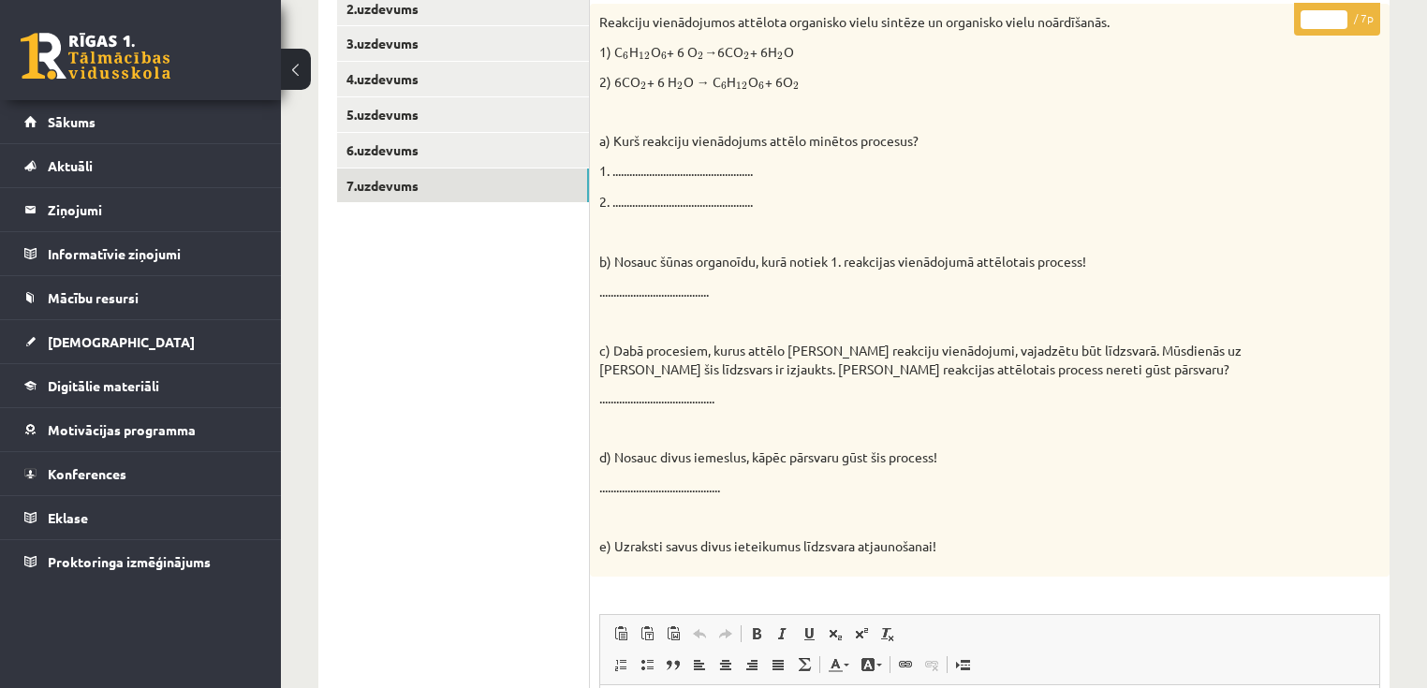
scroll to position [374, 0]
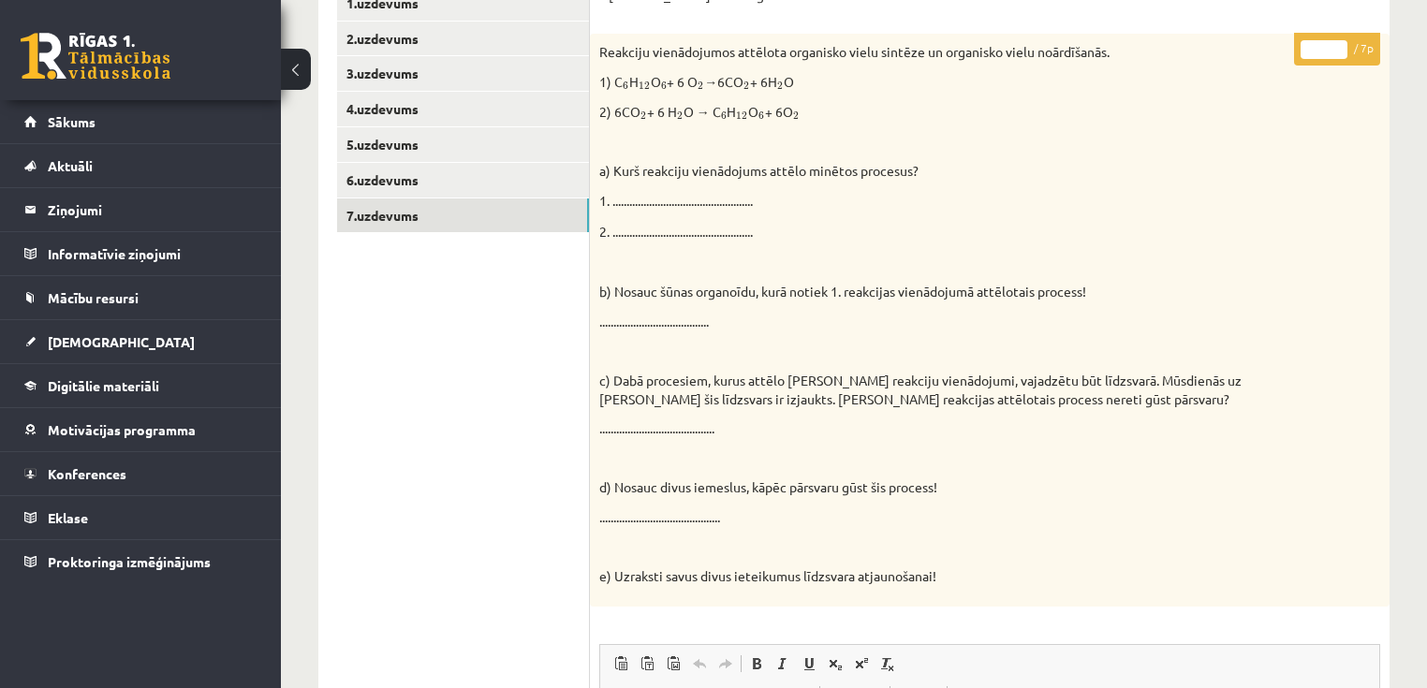
drag, startPoint x: 1336, startPoint y: 47, endPoint x: 970, endPoint y: 168, distance: 385.7
type input "*"
click at [1333, 47] on input "*" at bounding box center [1323, 49] width 47 height 19
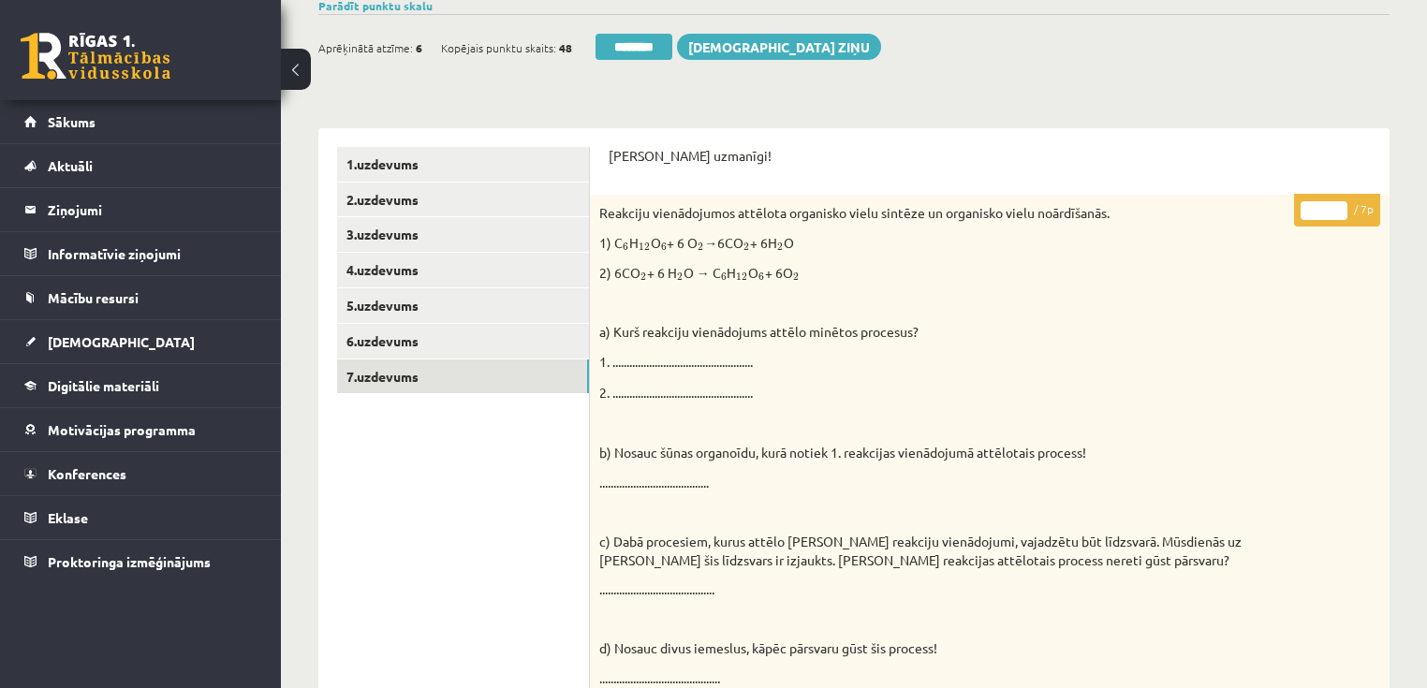
scroll to position [0, 0]
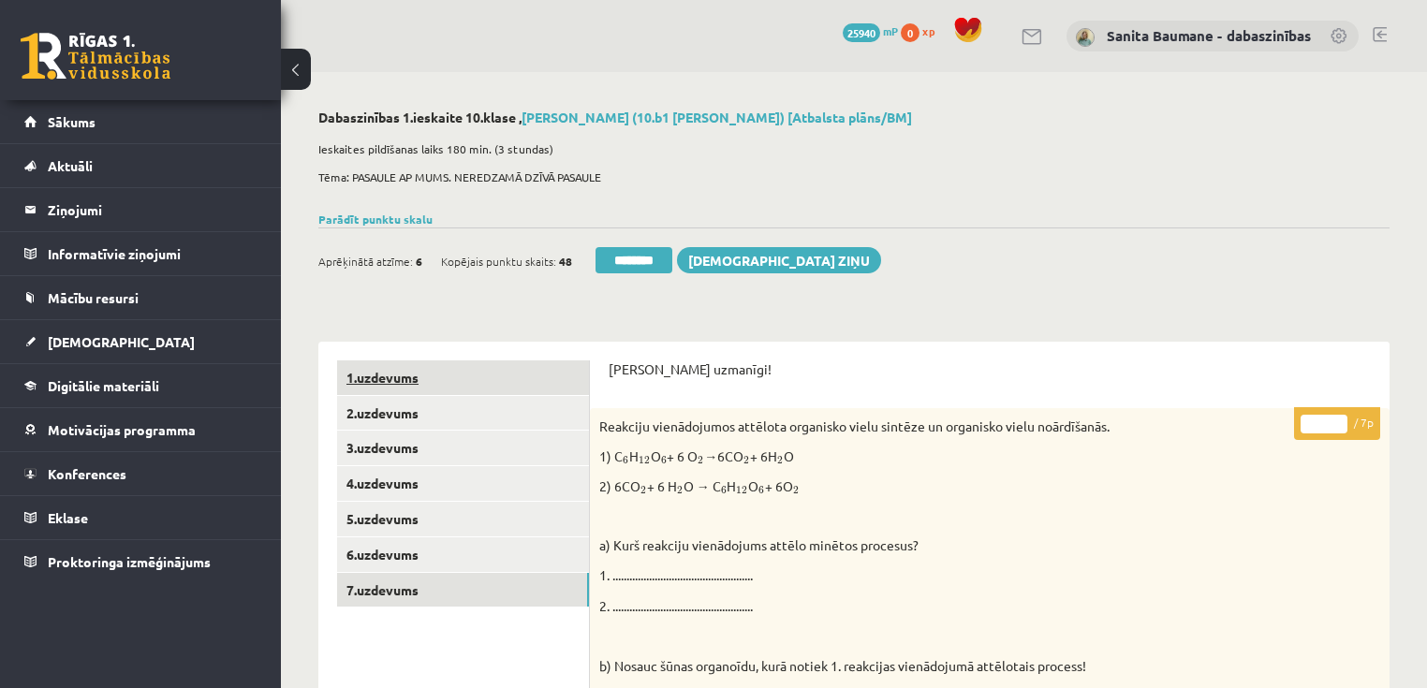
click at [446, 380] on link "1.uzdevums" at bounding box center [463, 377] width 252 height 35
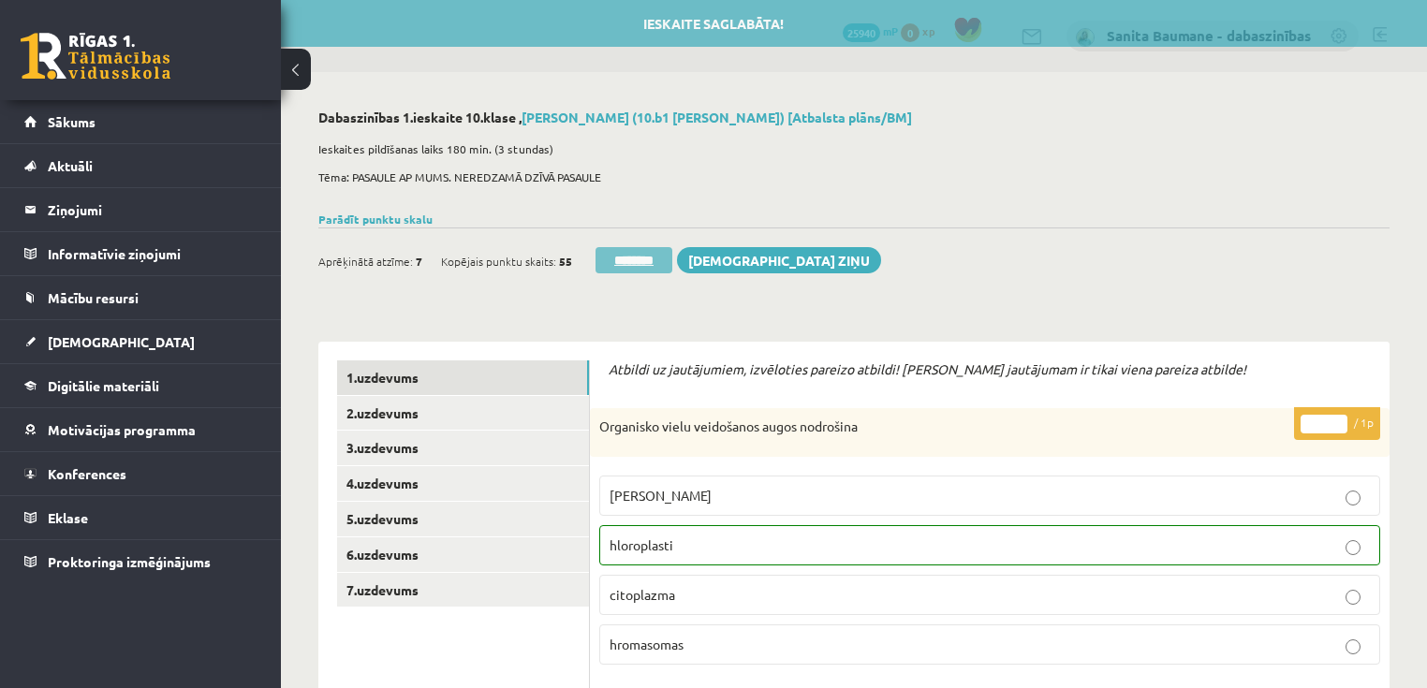
click at [640, 251] on input "********" at bounding box center [633, 260] width 77 height 26
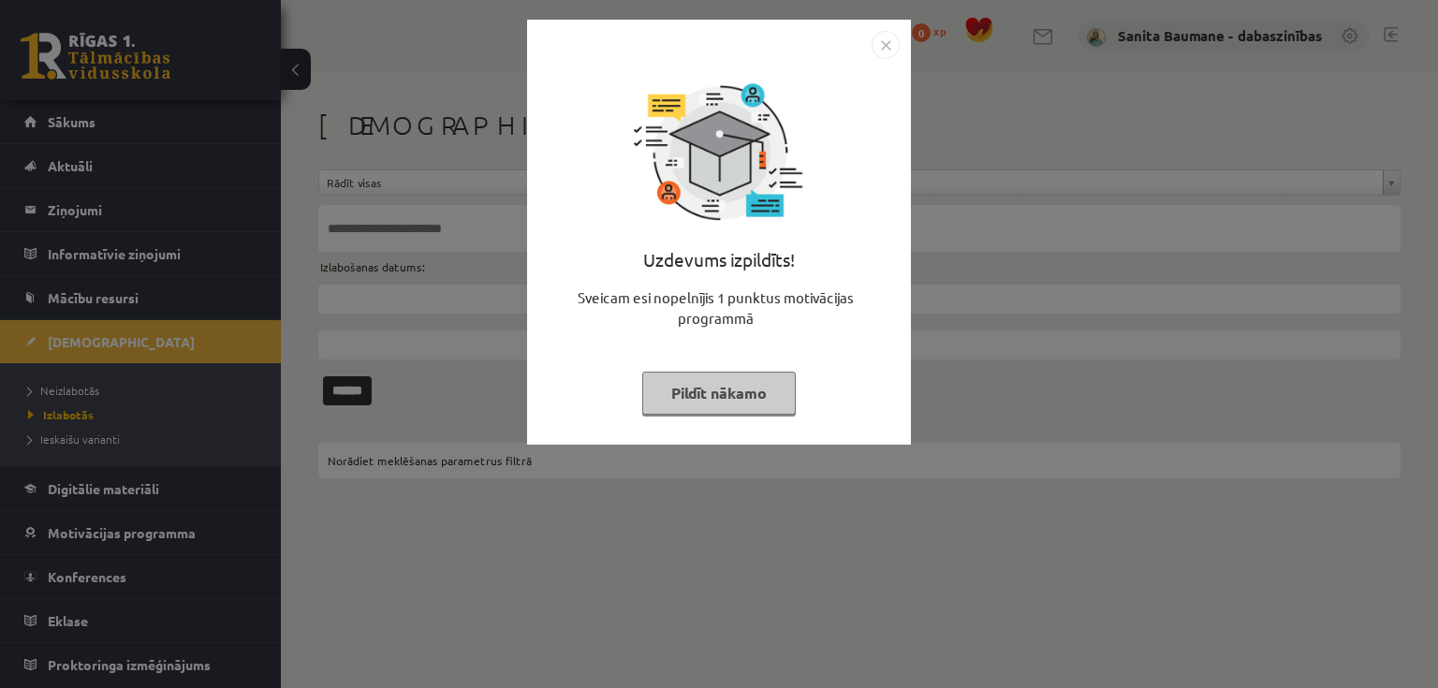
click at [678, 381] on button "Pildīt nākamo" at bounding box center [719, 393] width 154 height 43
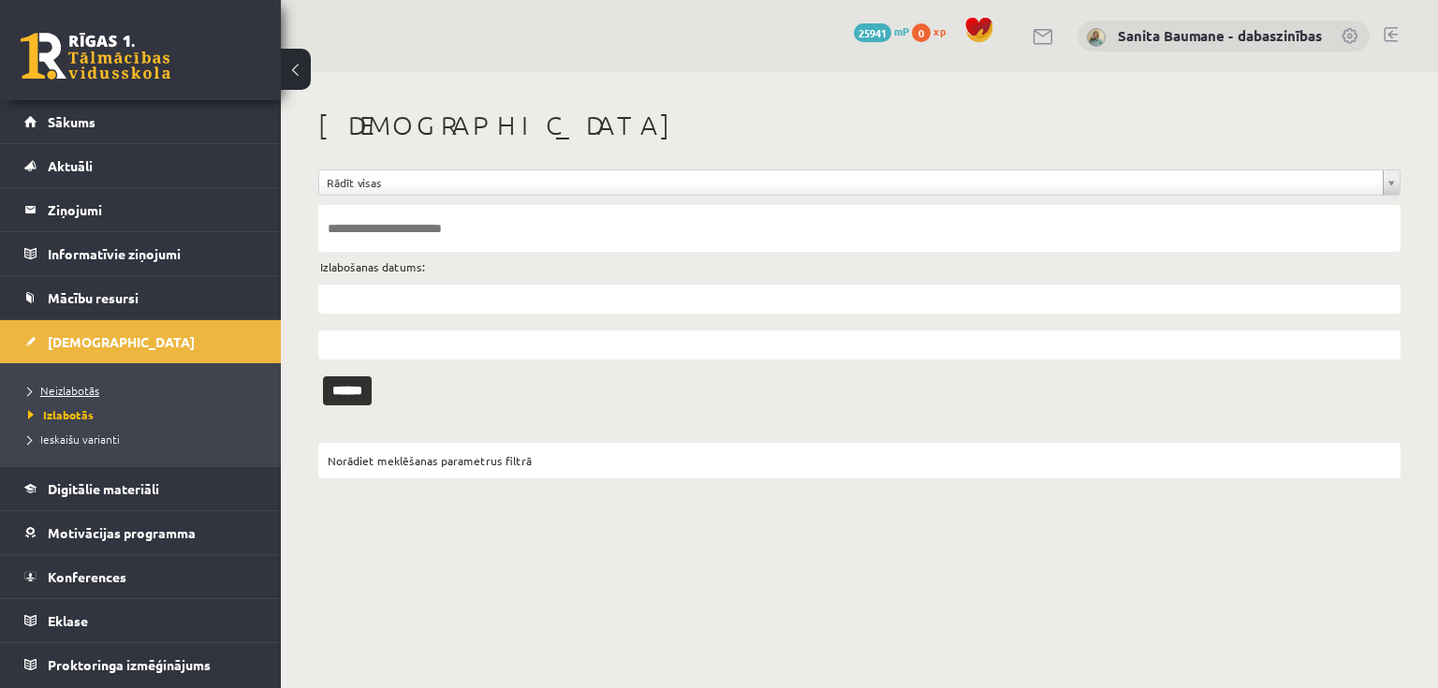
click at [55, 386] on span "Neizlabotās" at bounding box center [63, 390] width 71 height 15
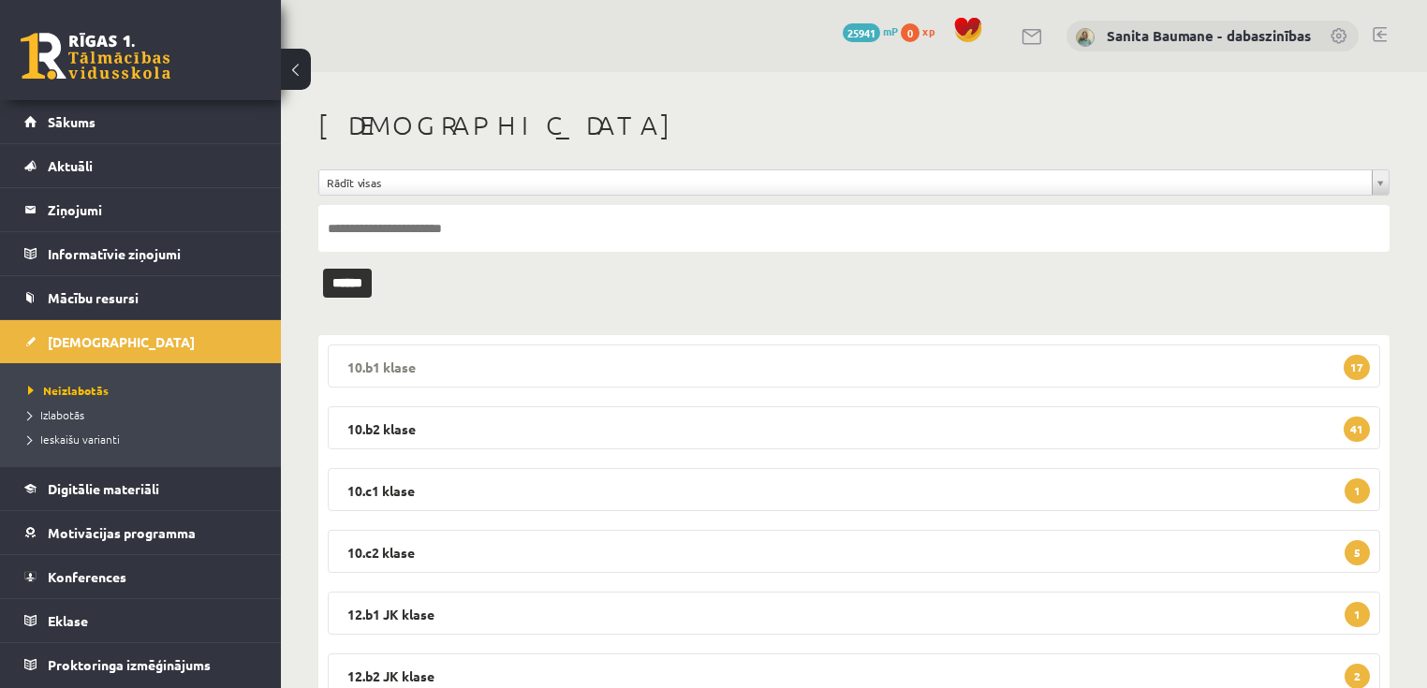
click at [506, 359] on legend "10.b1 klase 17" at bounding box center [854, 365] width 1052 height 43
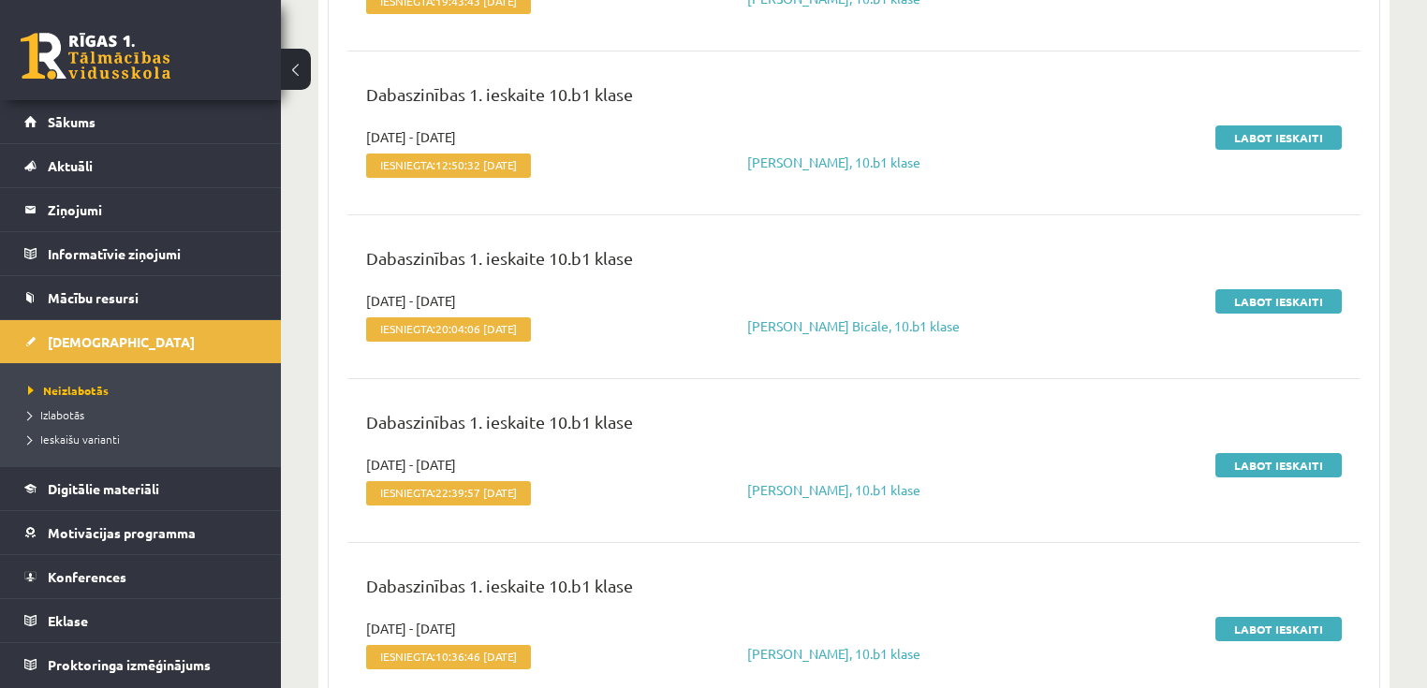
scroll to position [300, 0]
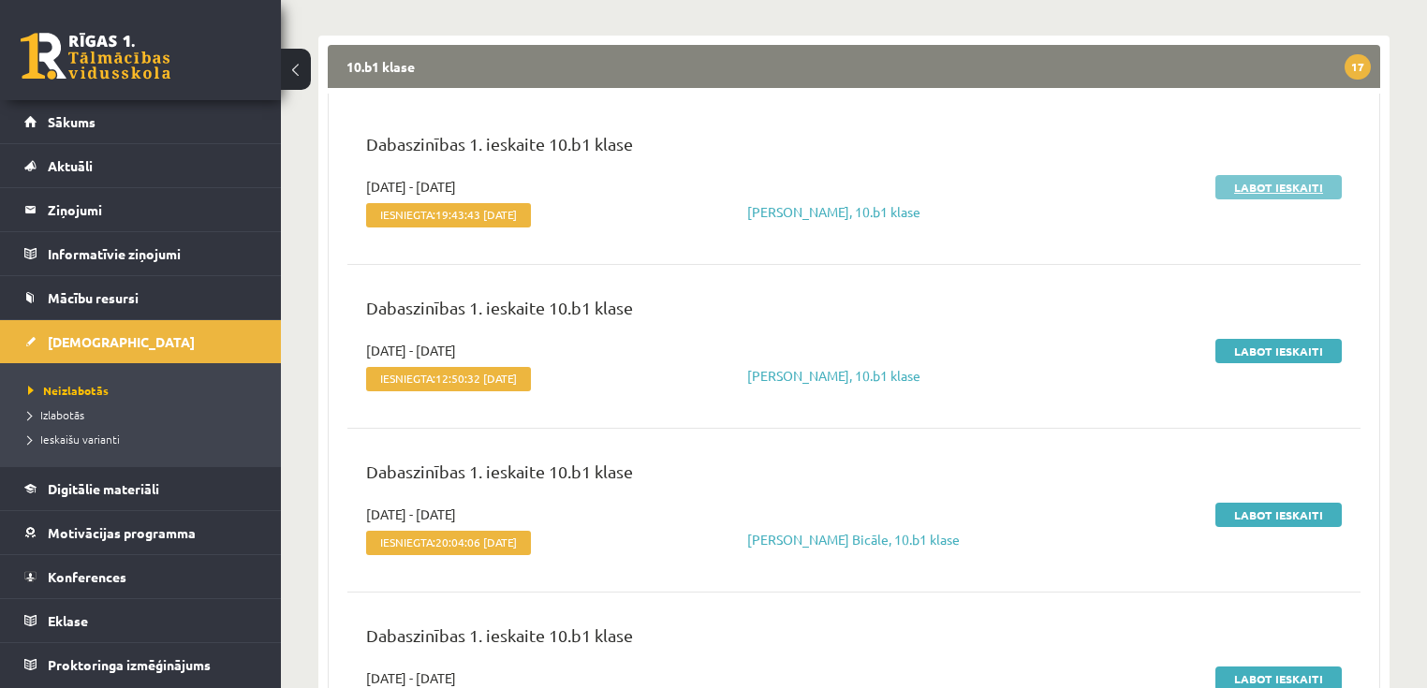
click at [1263, 187] on link "Labot ieskaiti" at bounding box center [1278, 187] width 126 height 24
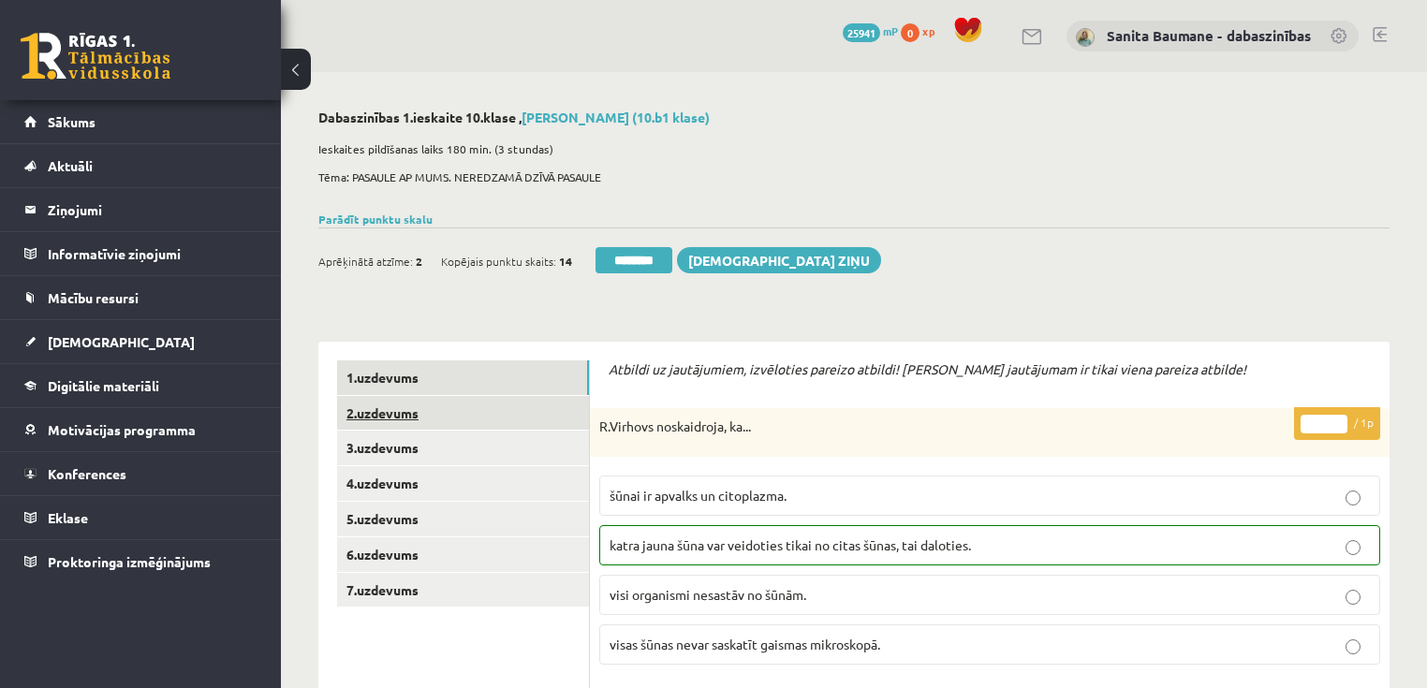
click at [425, 411] on link "2.uzdevums" at bounding box center [463, 413] width 252 height 35
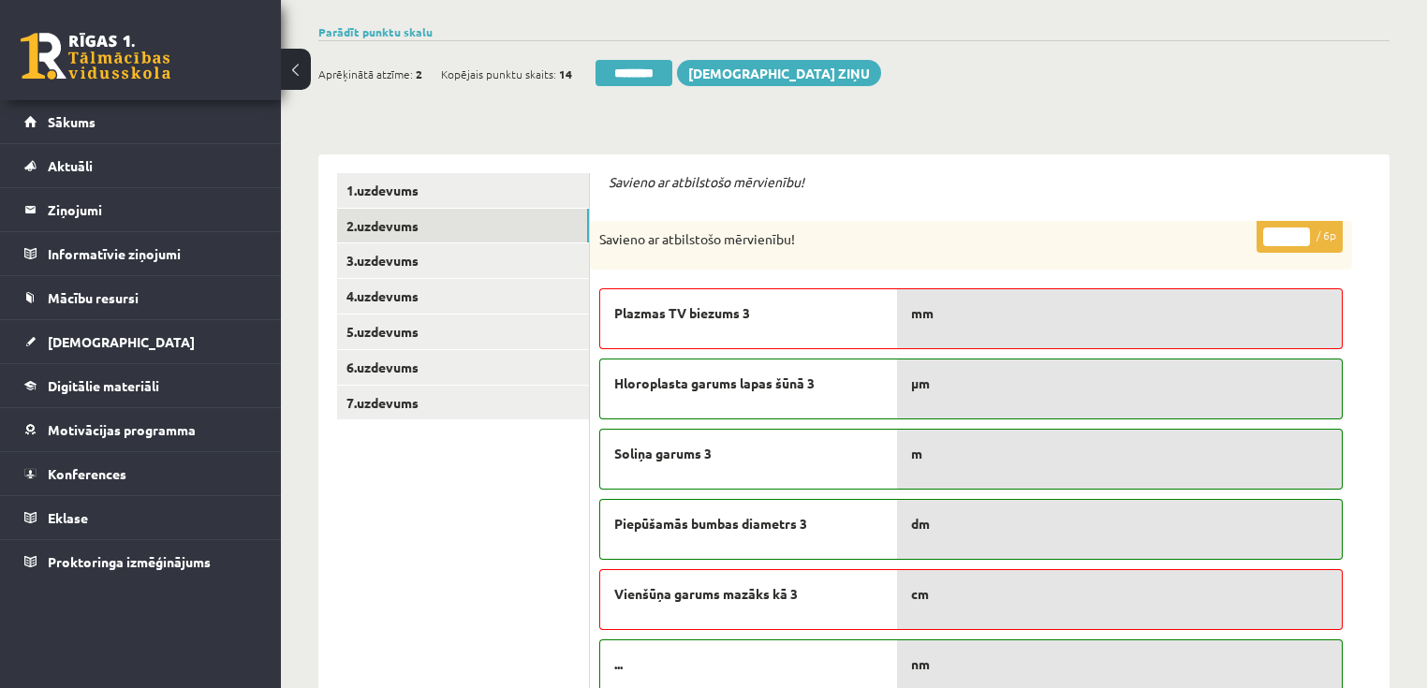
scroll to position [150, 0]
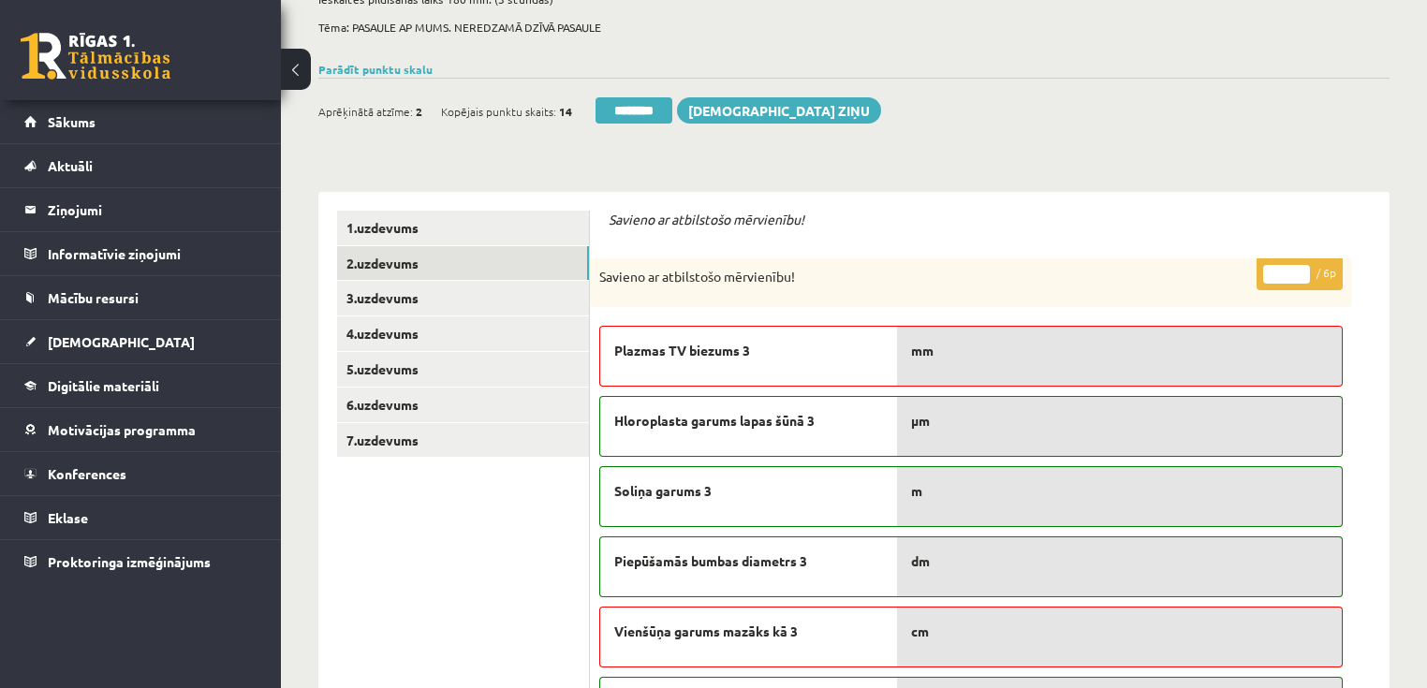
click at [1299, 270] on input "*" at bounding box center [1286, 274] width 47 height 19
type input "*"
click at [1299, 270] on input "*" at bounding box center [1286, 274] width 47 height 19
click at [438, 298] on link "3.uzdevums" at bounding box center [463, 298] width 252 height 35
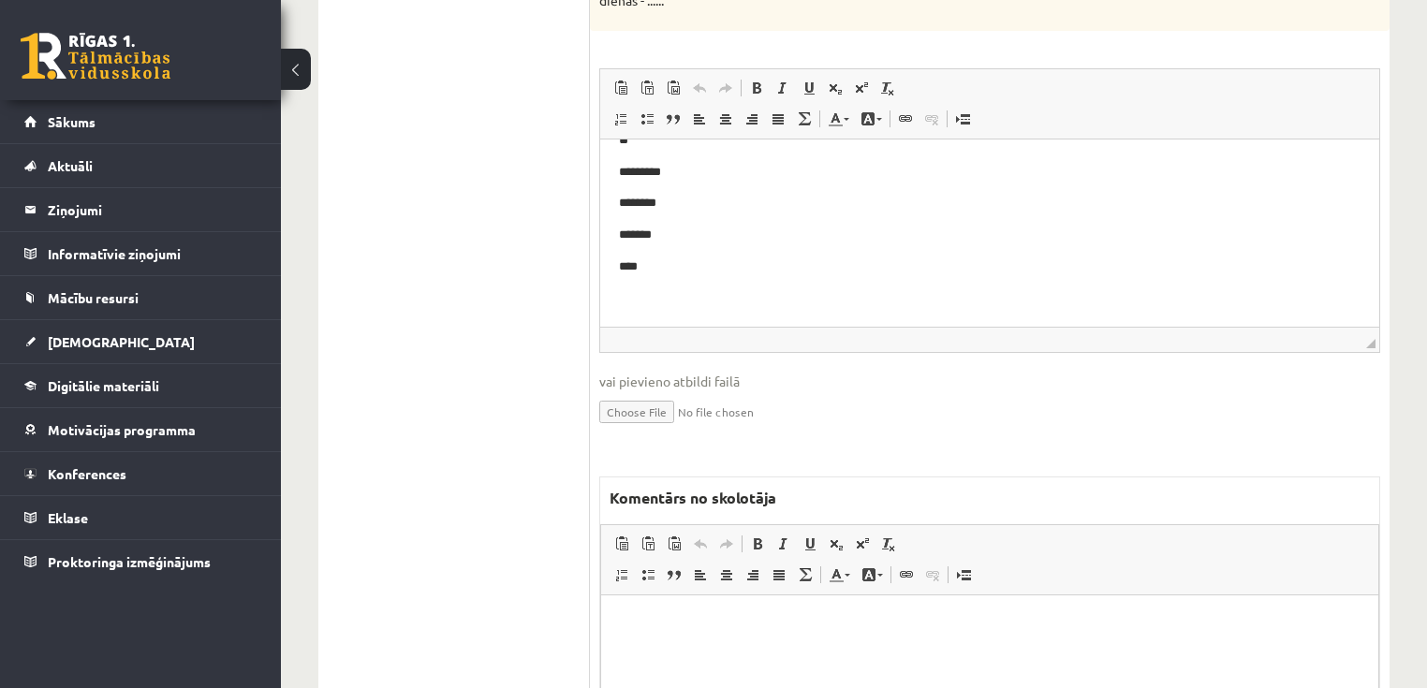
scroll to position [1503, 0]
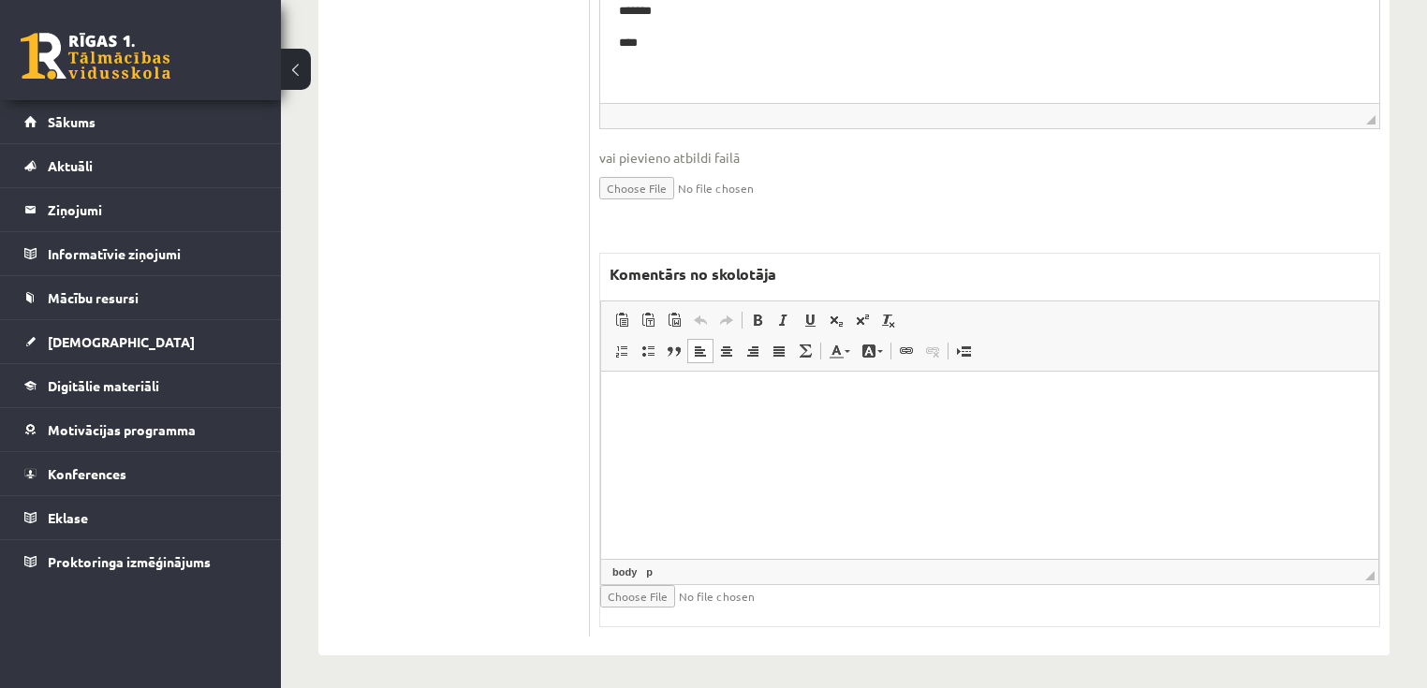
click at [921, 428] on html at bounding box center [989, 399] width 777 height 57
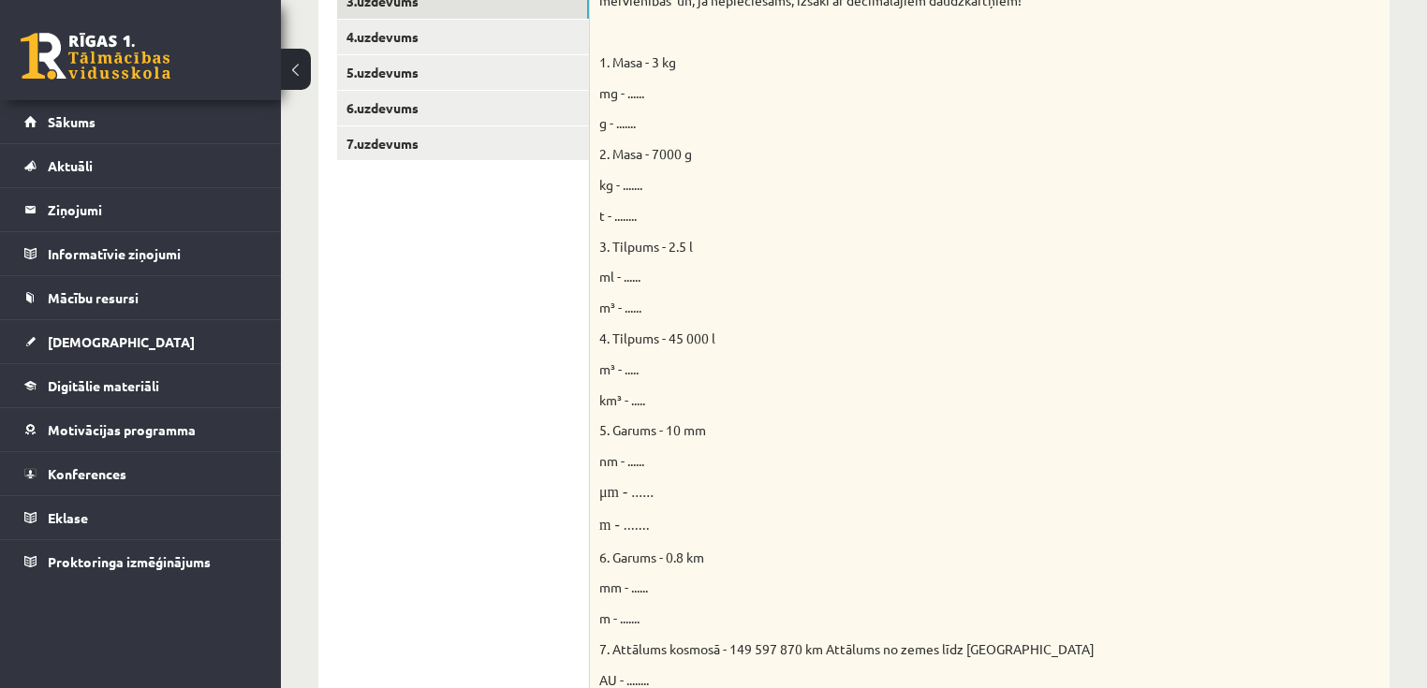
scroll to position [155, 0]
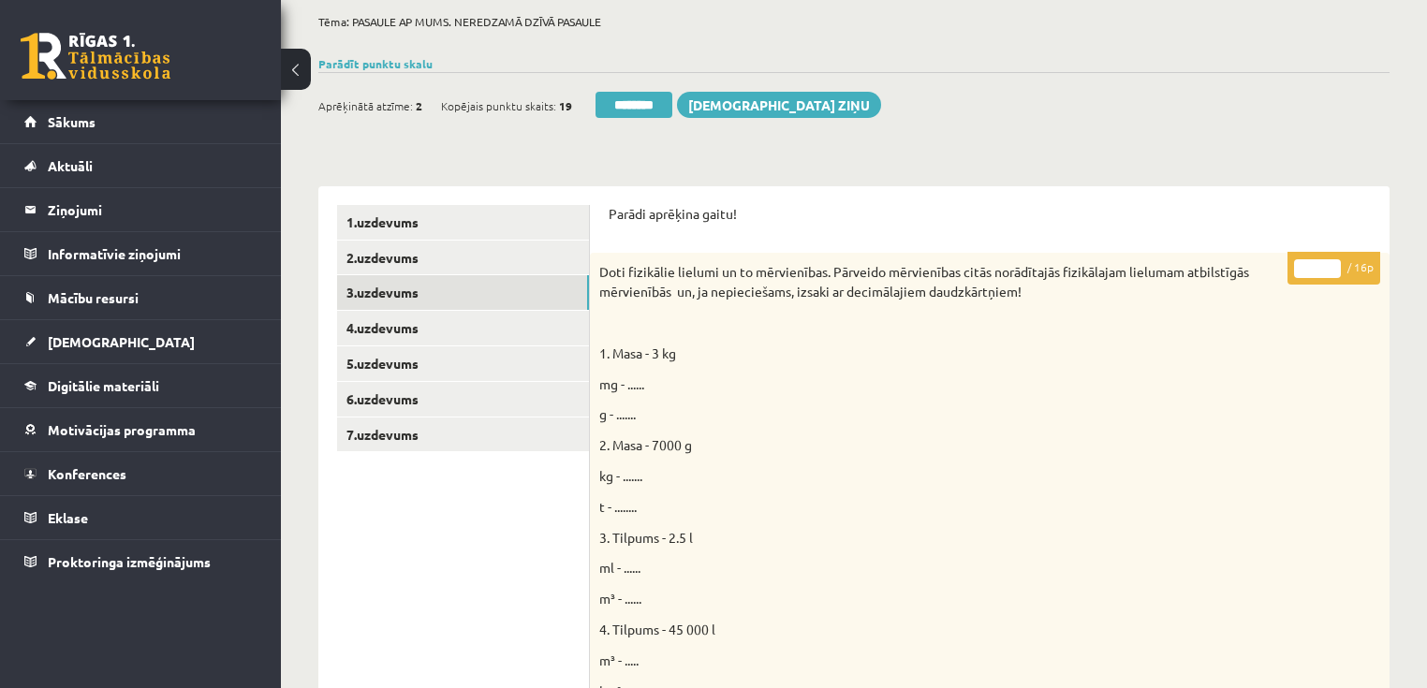
click at [1333, 262] on input "**" at bounding box center [1317, 268] width 47 height 19
type input "**"
click at [1333, 262] on input "**" at bounding box center [1317, 268] width 47 height 19
click at [418, 318] on link "4.uzdevums" at bounding box center [463, 328] width 252 height 35
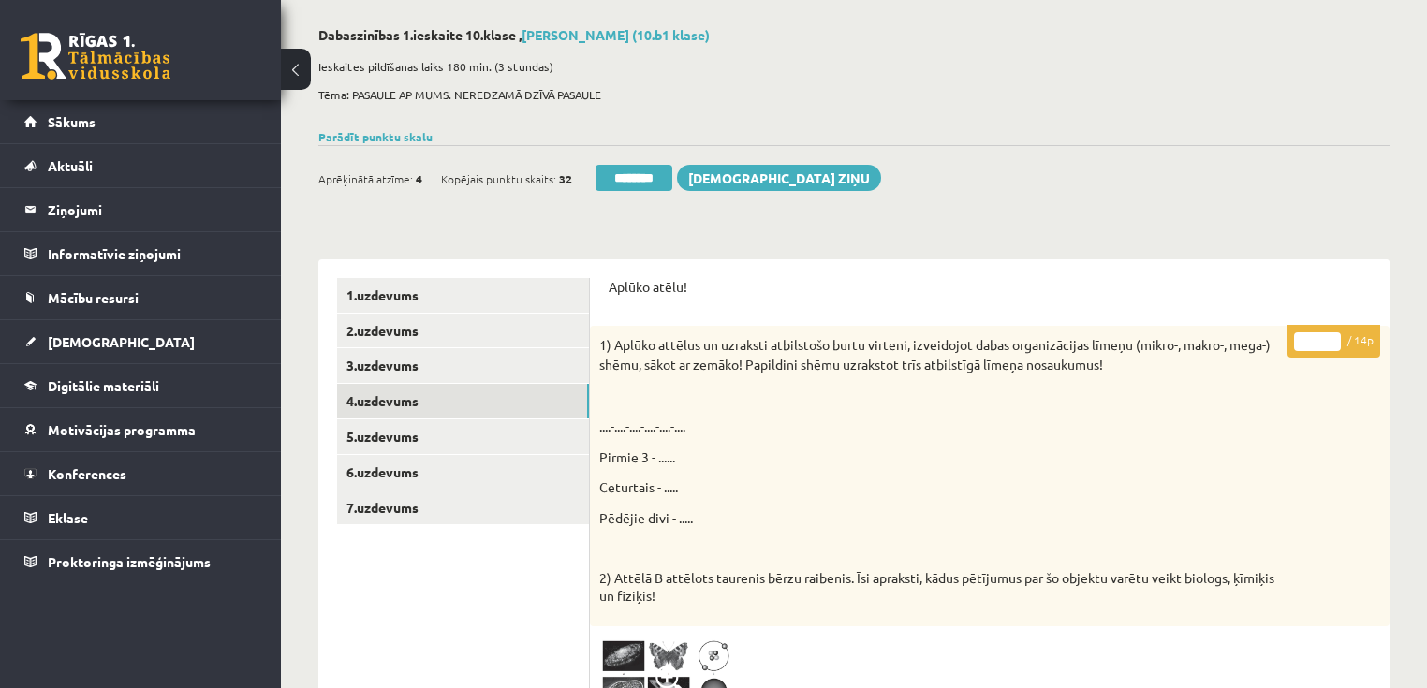
scroll to position [80, 0]
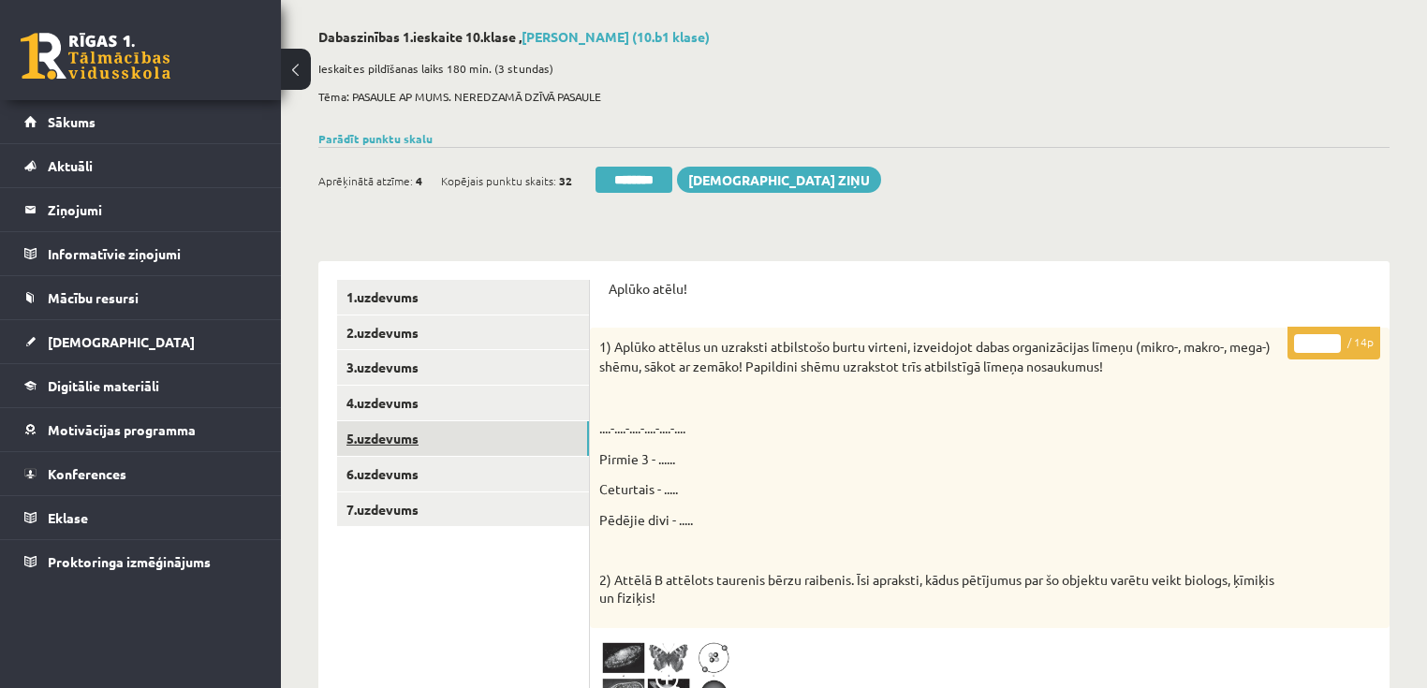
click at [461, 440] on link "5.uzdevums" at bounding box center [463, 438] width 252 height 35
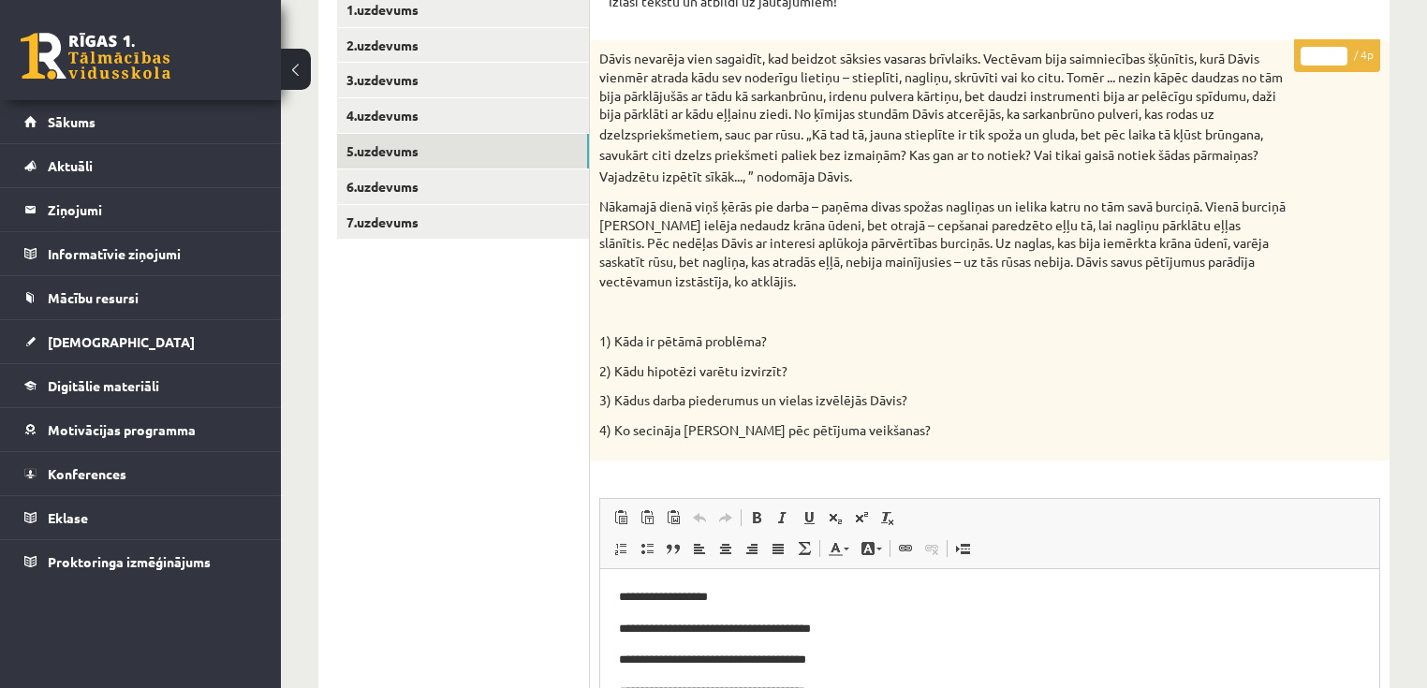
scroll to position [6, 0]
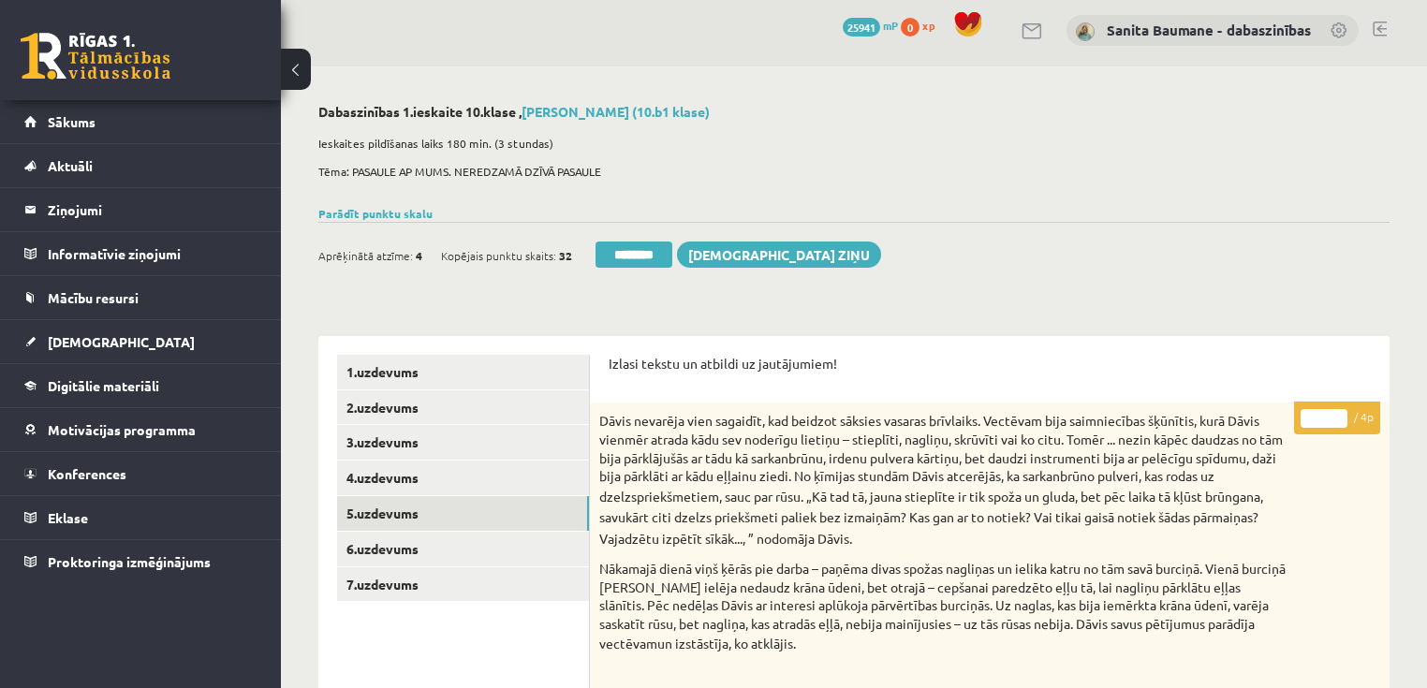
click at [1337, 412] on input "*" at bounding box center [1323, 418] width 47 height 19
type input "*"
click at [1337, 412] on input "*" at bounding box center [1323, 418] width 47 height 19
click at [456, 548] on link "6.uzdevums" at bounding box center [463, 549] width 252 height 35
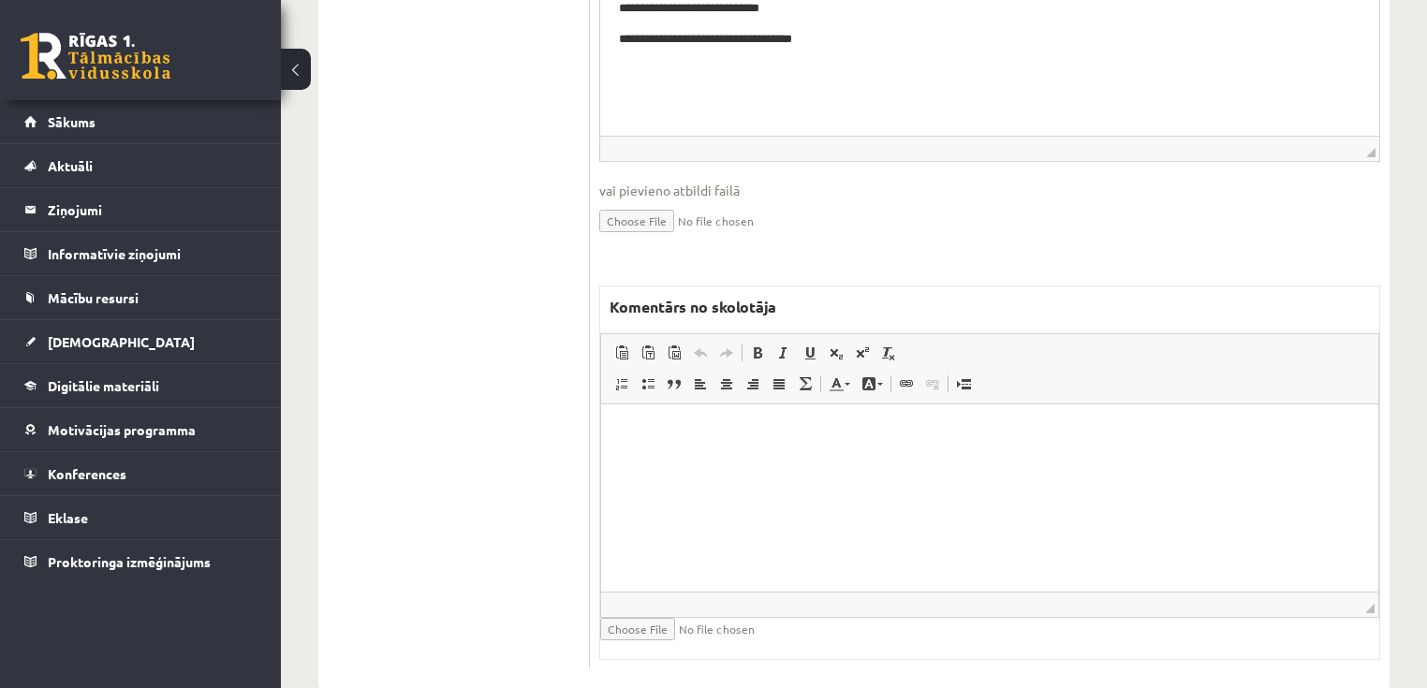
scroll to position [1054, 0]
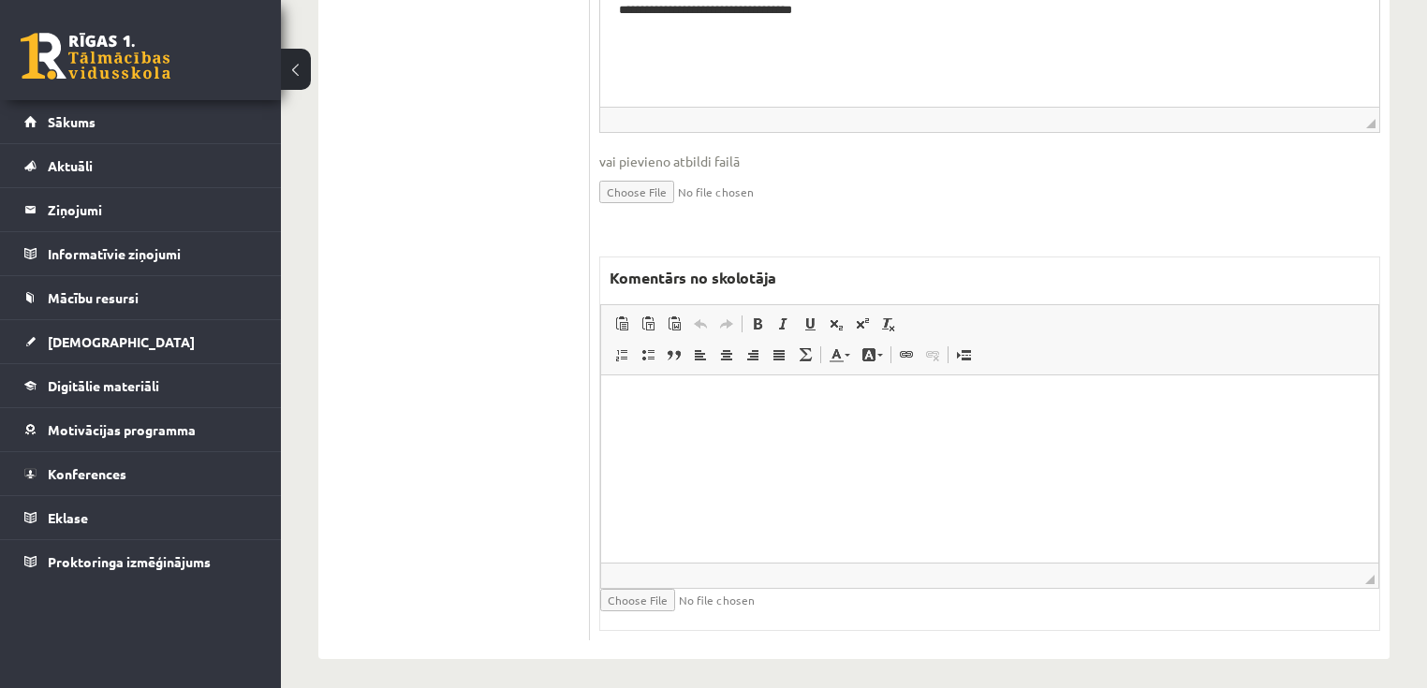
click at [874, 432] on html at bounding box center [989, 402] width 777 height 57
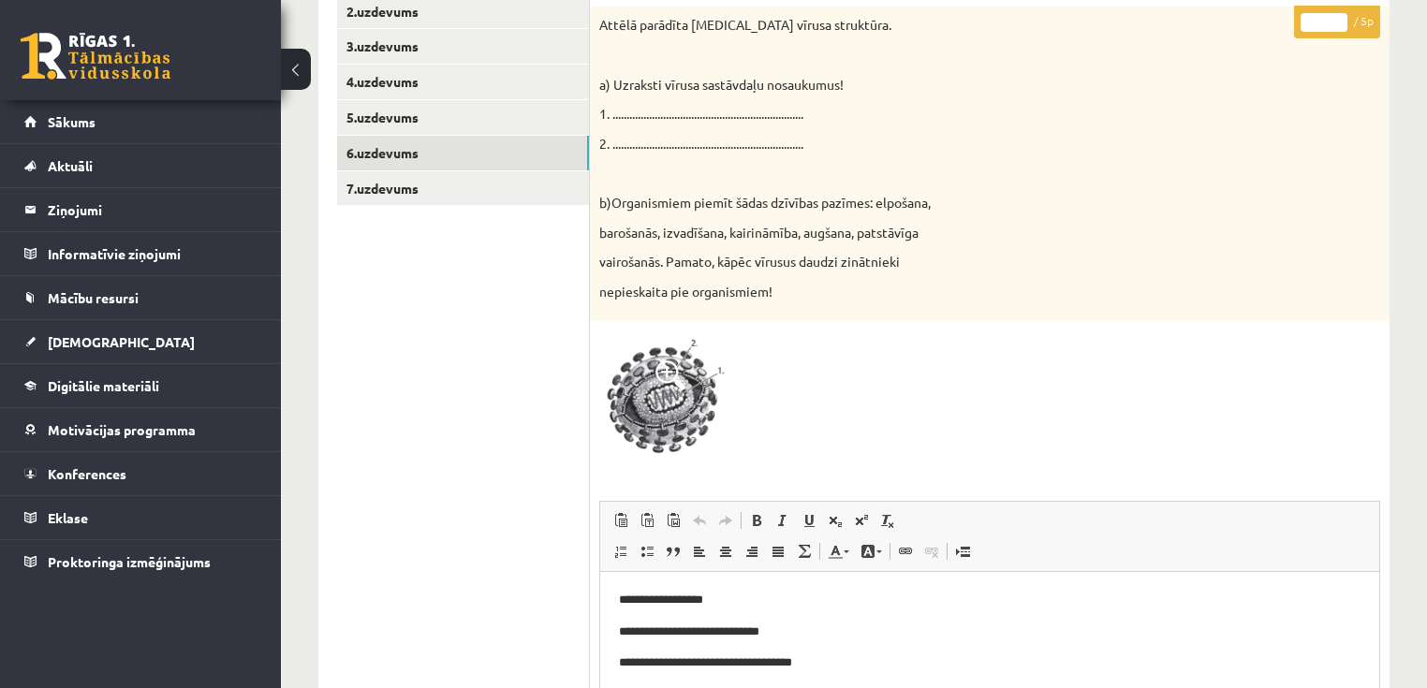
scroll to position [380, 0]
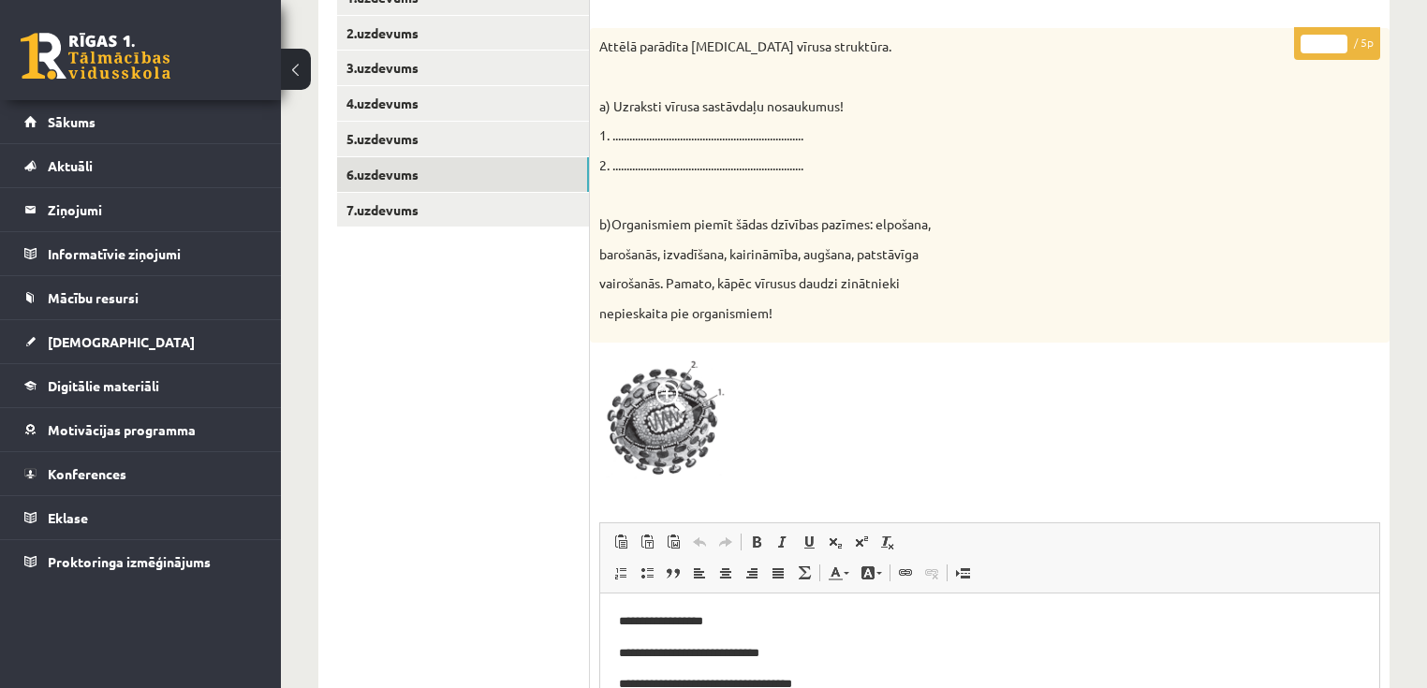
click at [1336, 36] on input "*" at bounding box center [1323, 44] width 47 height 19
type input "*"
click at [1336, 36] on input "*" at bounding box center [1323, 44] width 47 height 19
click at [380, 211] on link "7.uzdevums" at bounding box center [463, 210] width 252 height 35
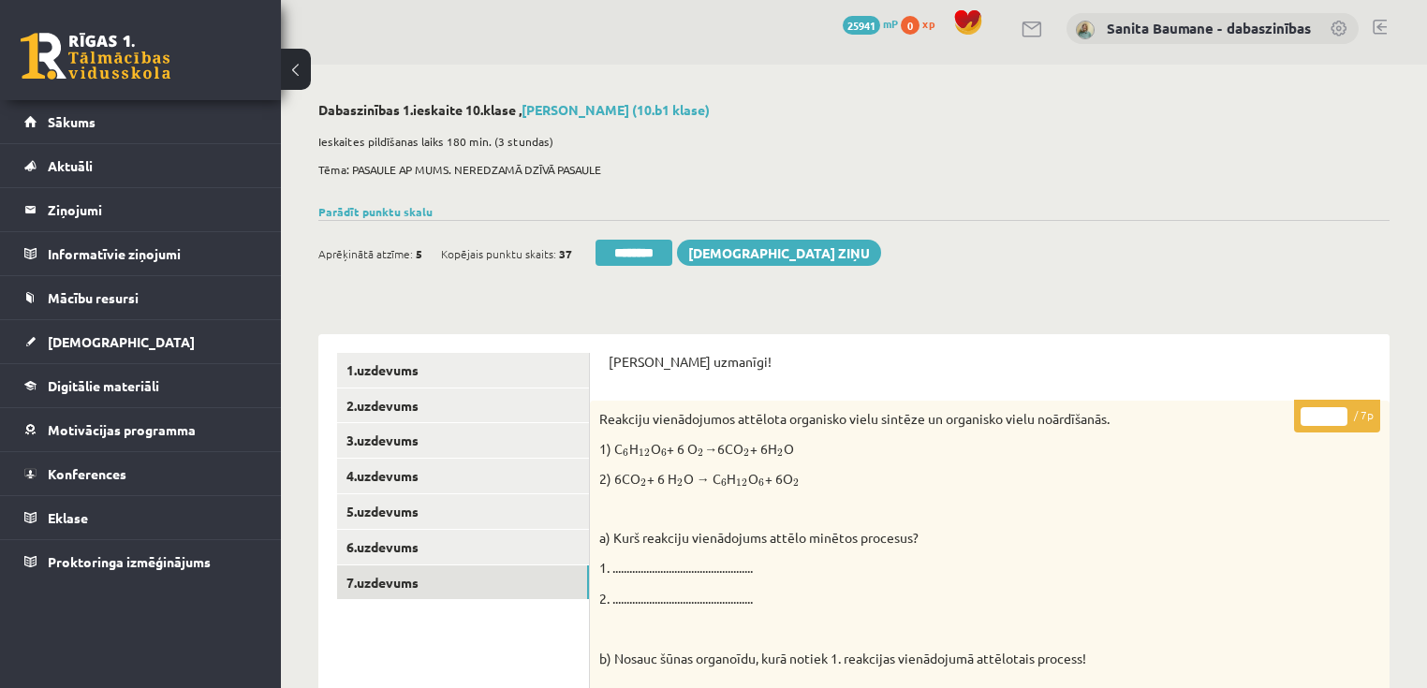
scroll to position [0, 0]
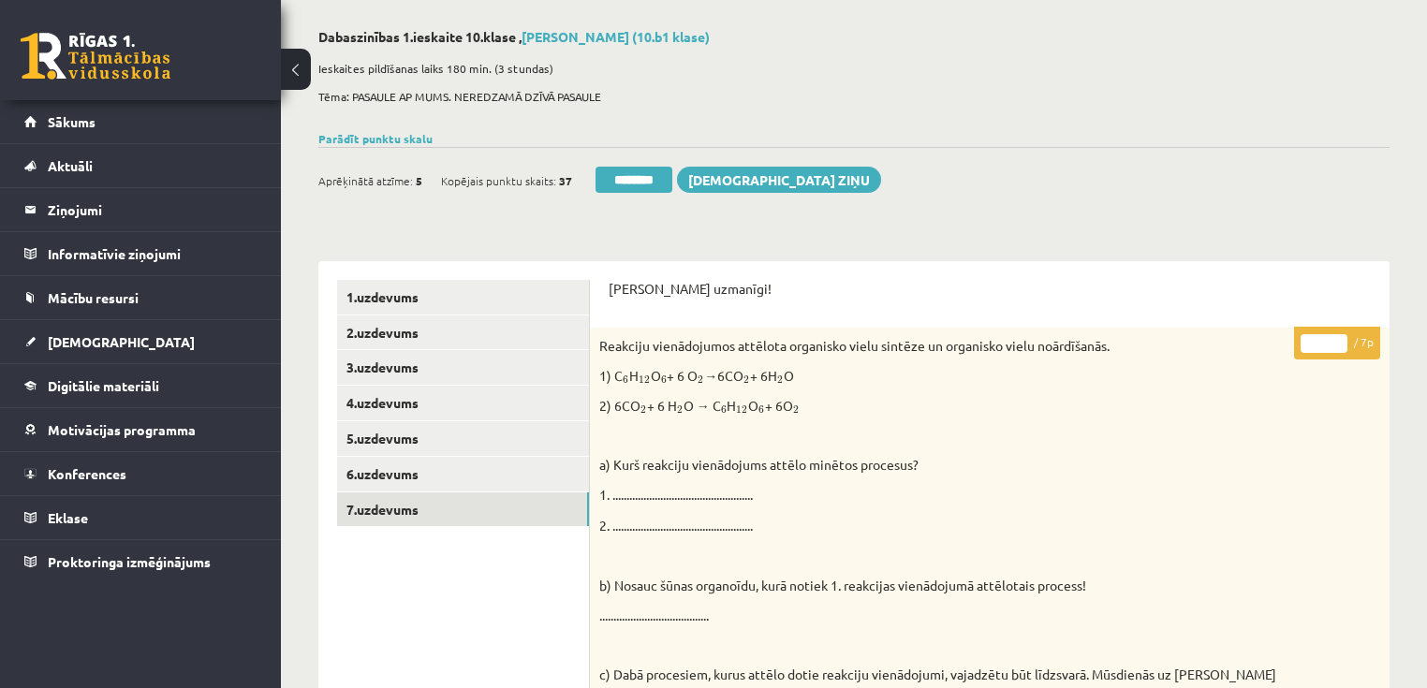
click at [1339, 337] on input "*" at bounding box center [1323, 343] width 47 height 19
click at [1337, 337] on input "*" at bounding box center [1323, 343] width 47 height 19
type input "*"
click at [1337, 337] on input "*" at bounding box center [1323, 343] width 47 height 19
click at [446, 296] on link "1.uzdevums" at bounding box center [463, 297] width 252 height 35
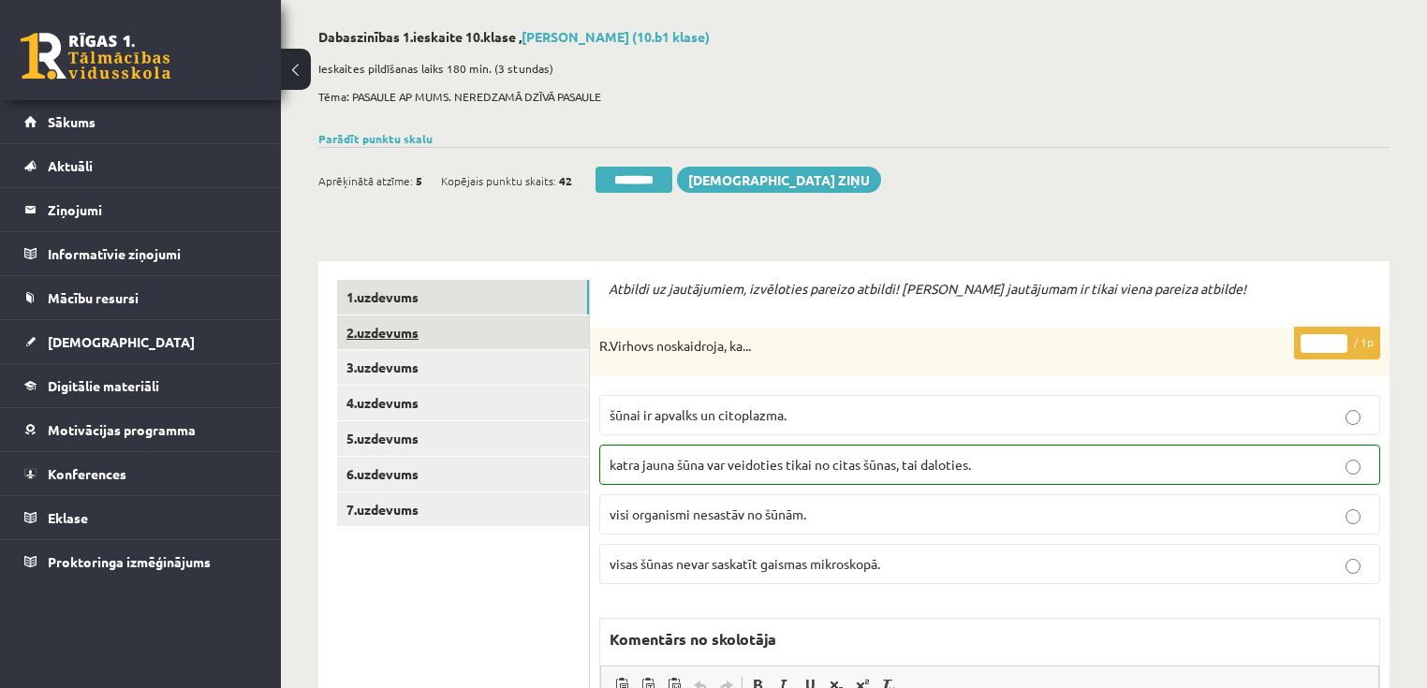
click at [438, 327] on link "2.uzdevums" at bounding box center [463, 332] width 252 height 35
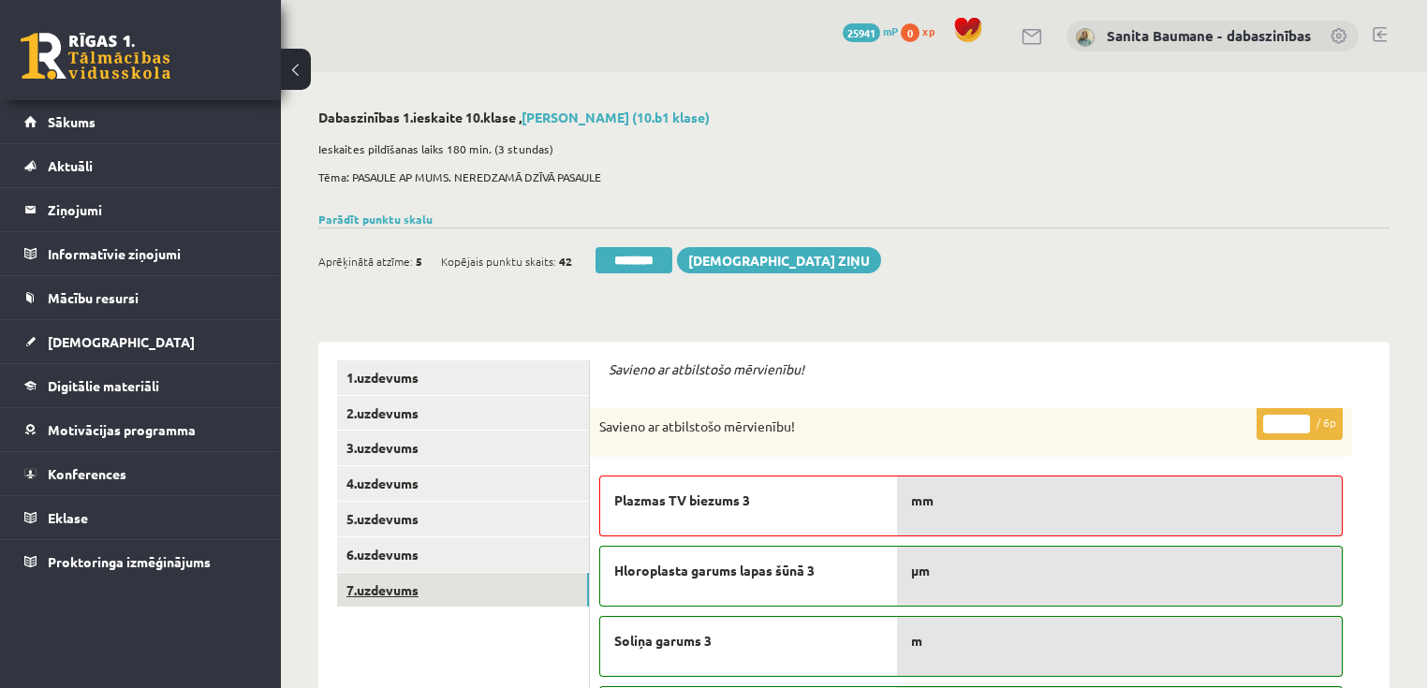
click at [369, 592] on link "7.uzdevums" at bounding box center [463, 590] width 252 height 35
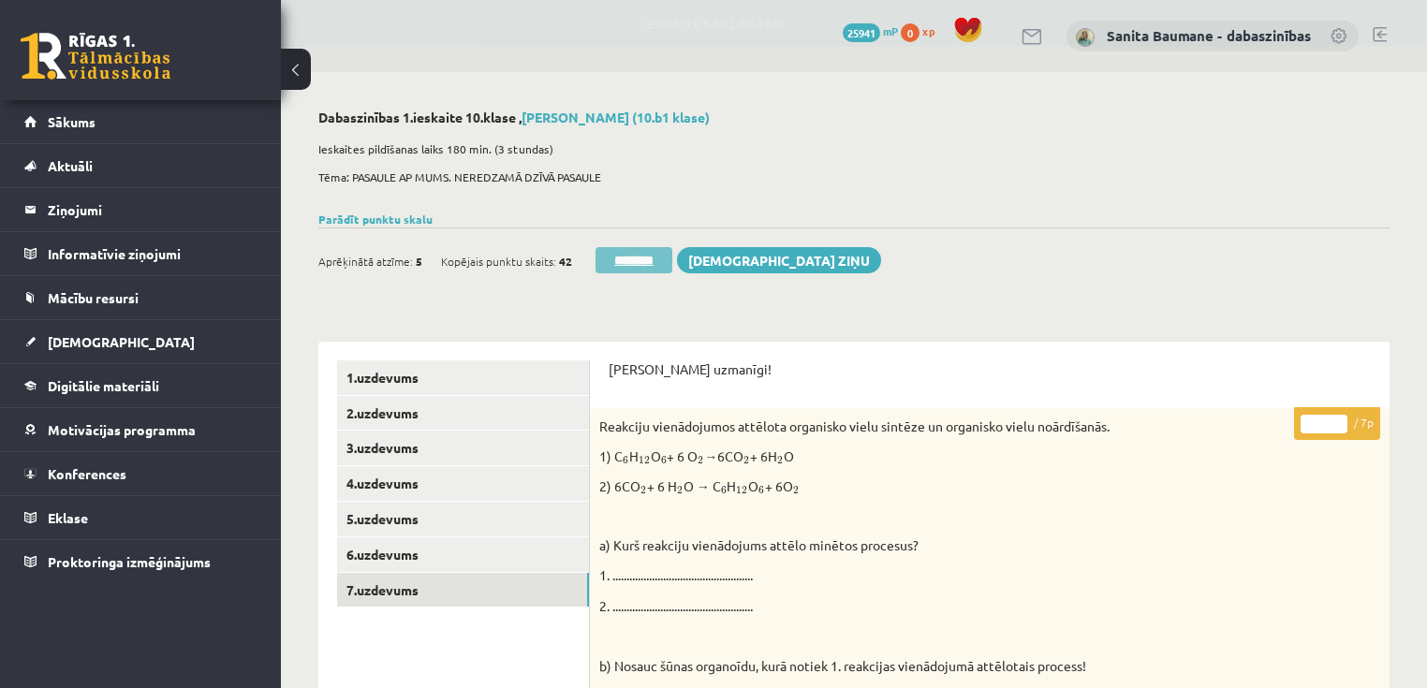
click at [642, 255] on input "********" at bounding box center [633, 260] width 77 height 26
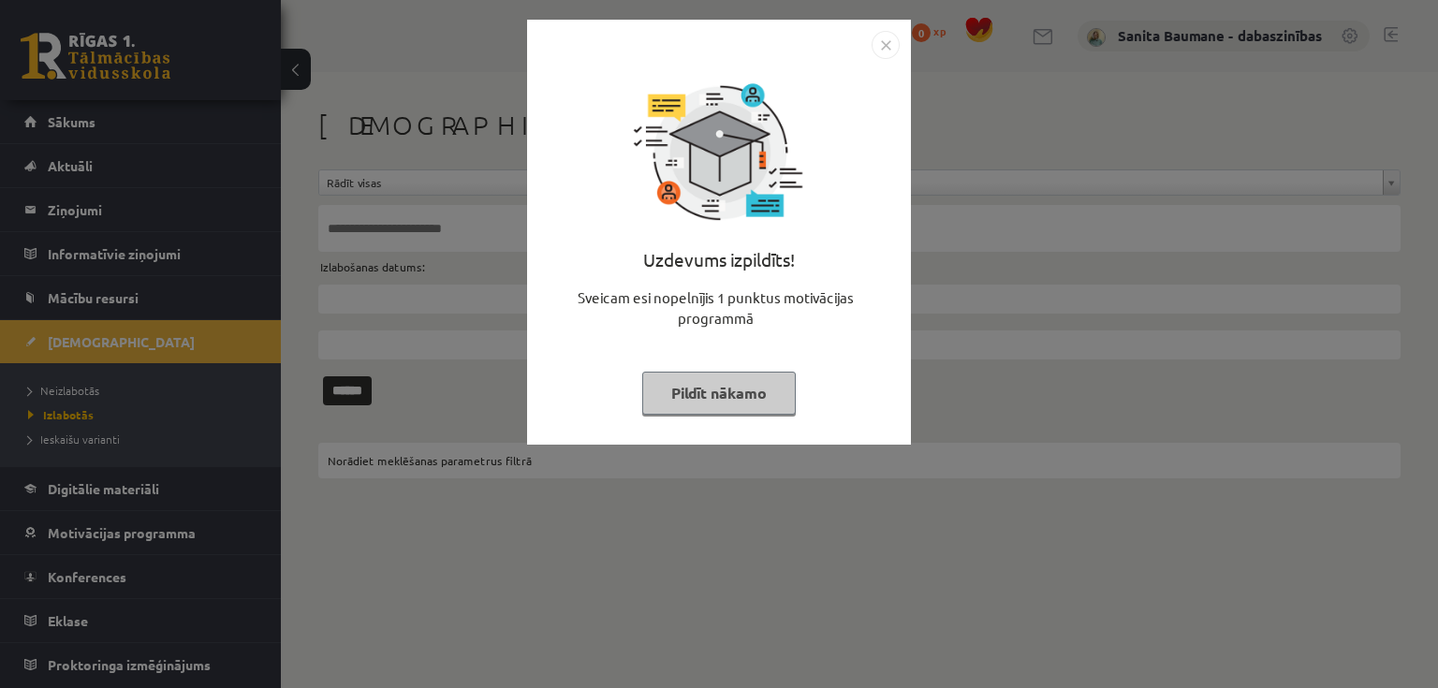
drag, startPoint x: 709, startPoint y: 389, endPoint x: 710, endPoint y: 377, distance: 12.2
click at [711, 388] on button "Pildīt nākamo" at bounding box center [719, 393] width 154 height 43
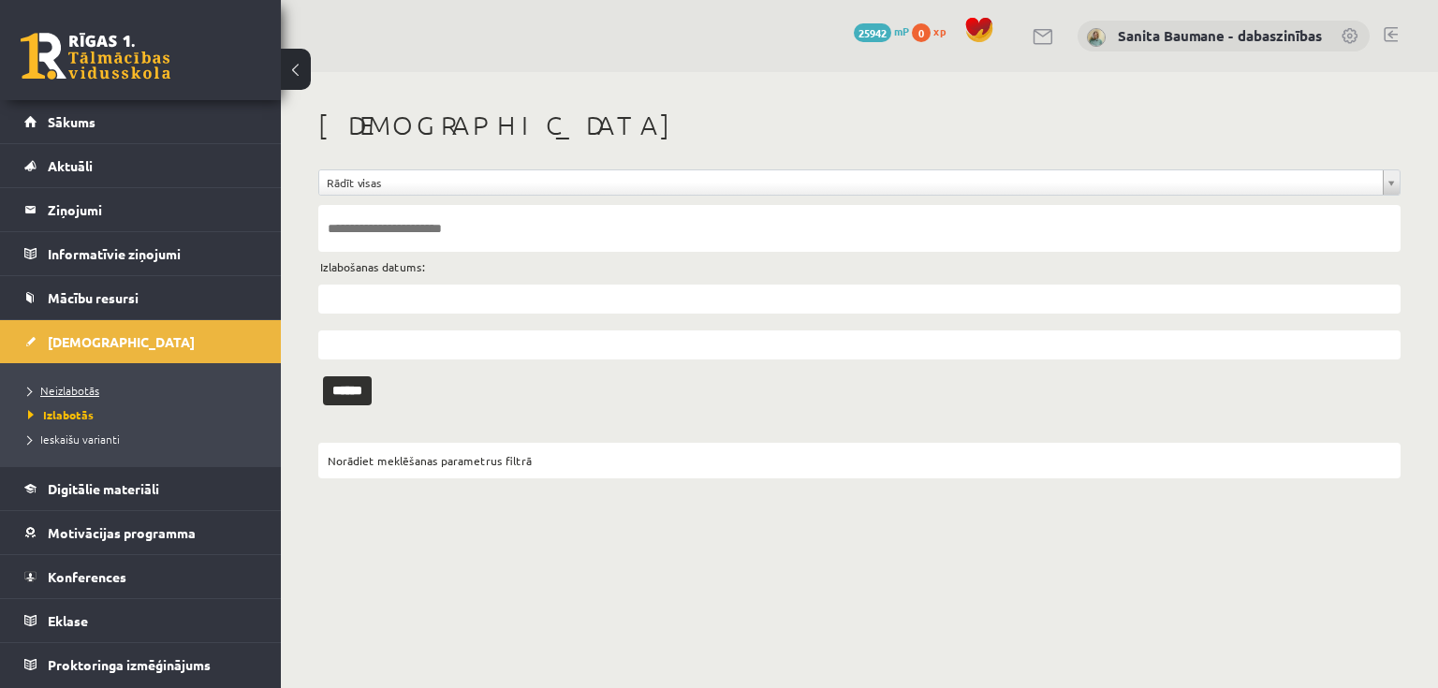
click at [43, 385] on span "Neizlabotās" at bounding box center [63, 390] width 71 height 15
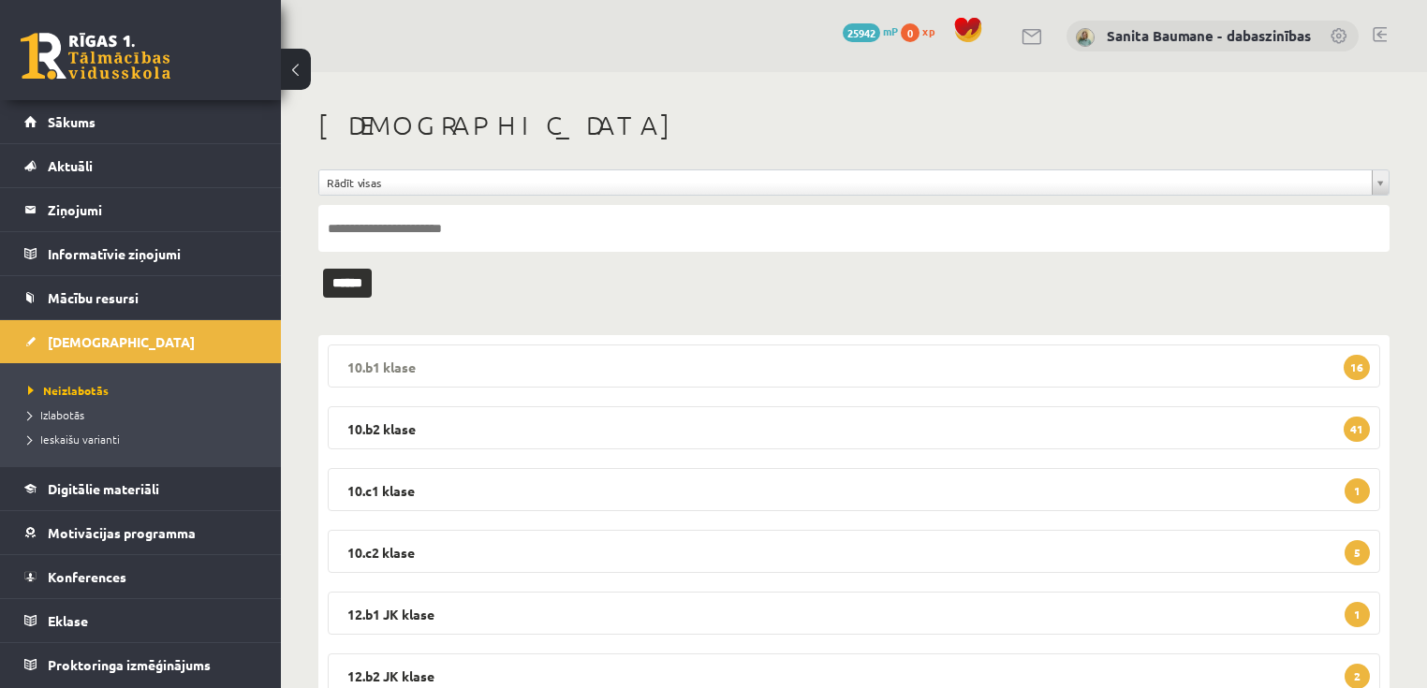
click at [461, 370] on legend "10.b1 klase 16" at bounding box center [854, 365] width 1052 height 43
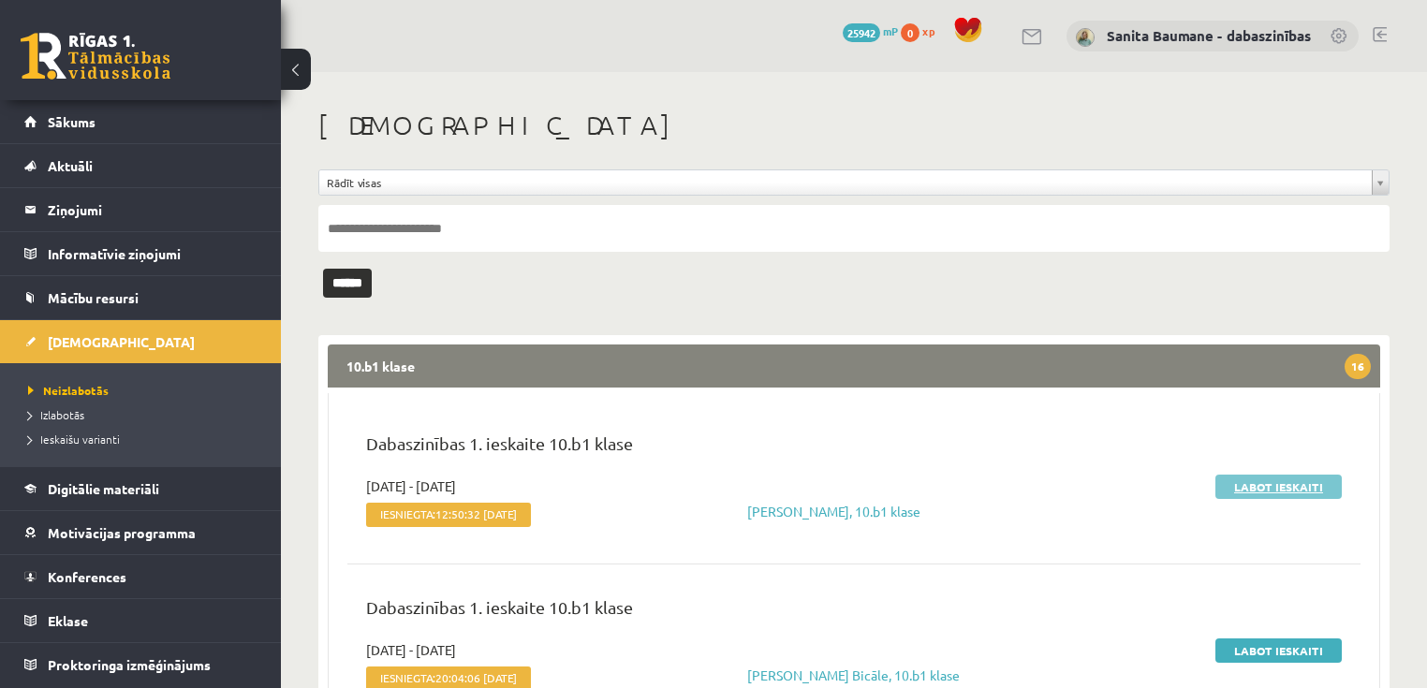
drag, startPoint x: 1252, startPoint y: 482, endPoint x: 1238, endPoint y: 476, distance: 15.5
click at [1251, 482] on link "Labot ieskaiti" at bounding box center [1278, 487] width 126 height 24
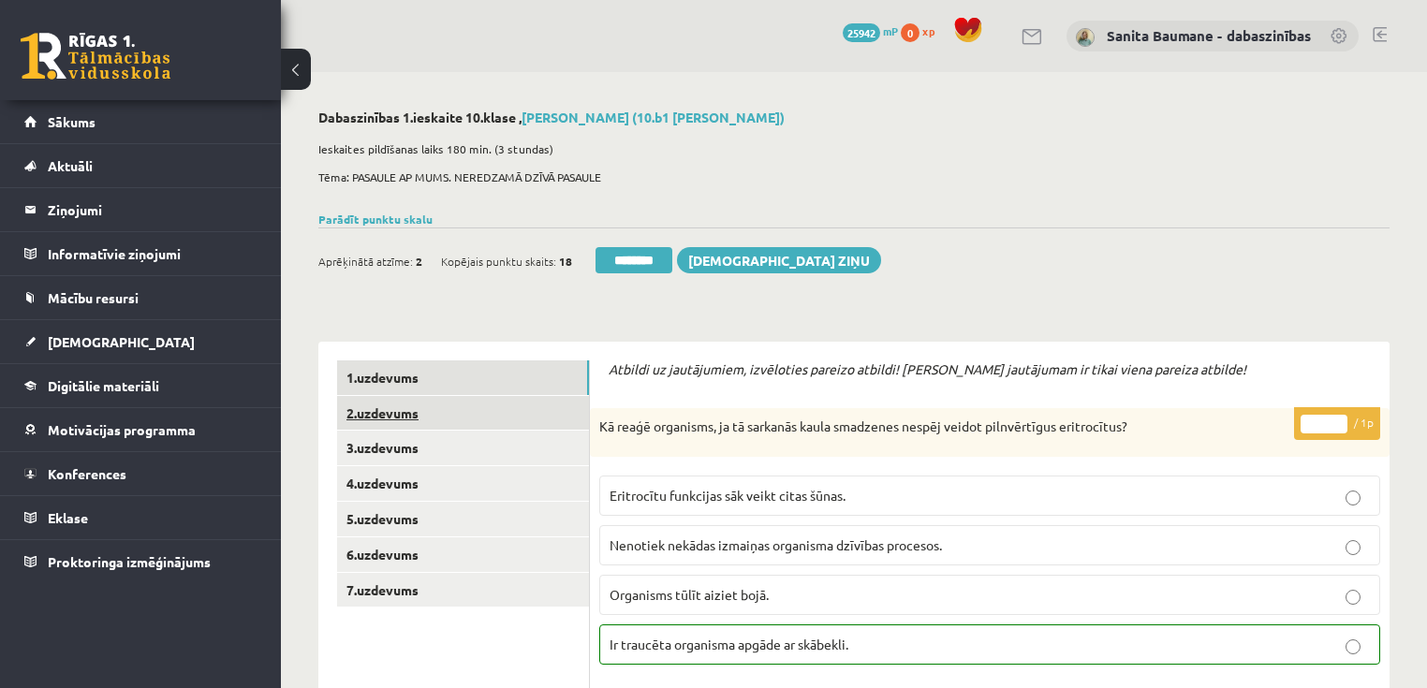
click at [457, 426] on link "2.uzdevums" at bounding box center [463, 413] width 252 height 35
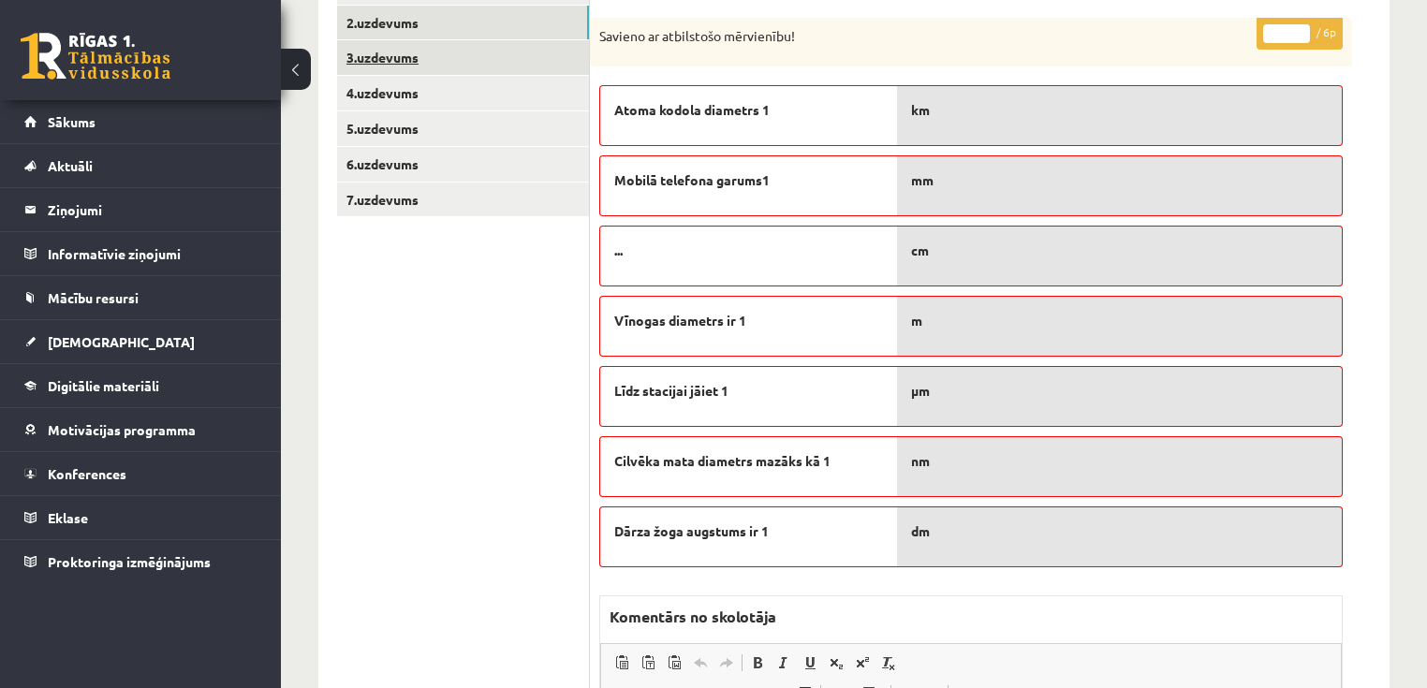
scroll to position [75, 0]
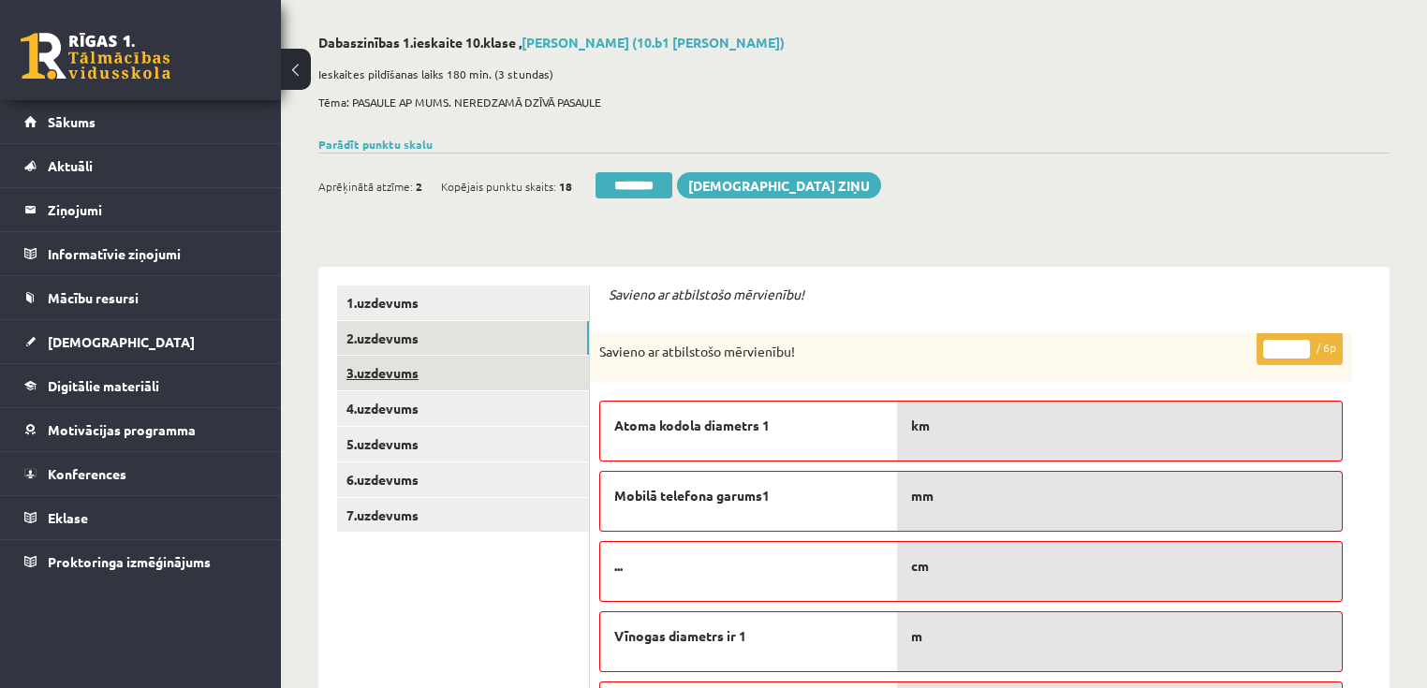
click at [452, 370] on link "3.uzdevums" at bounding box center [463, 373] width 252 height 35
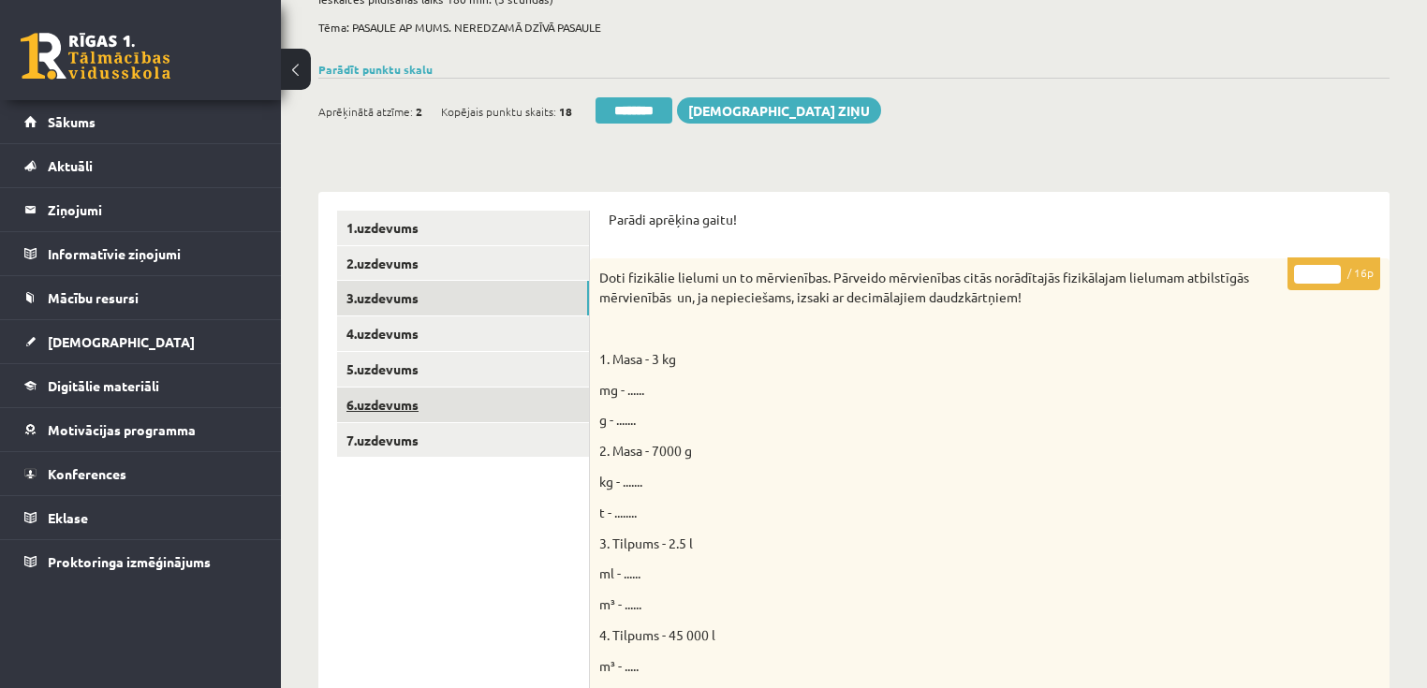
scroll to position [150, 0]
click at [421, 344] on link "4.uzdevums" at bounding box center [463, 333] width 252 height 35
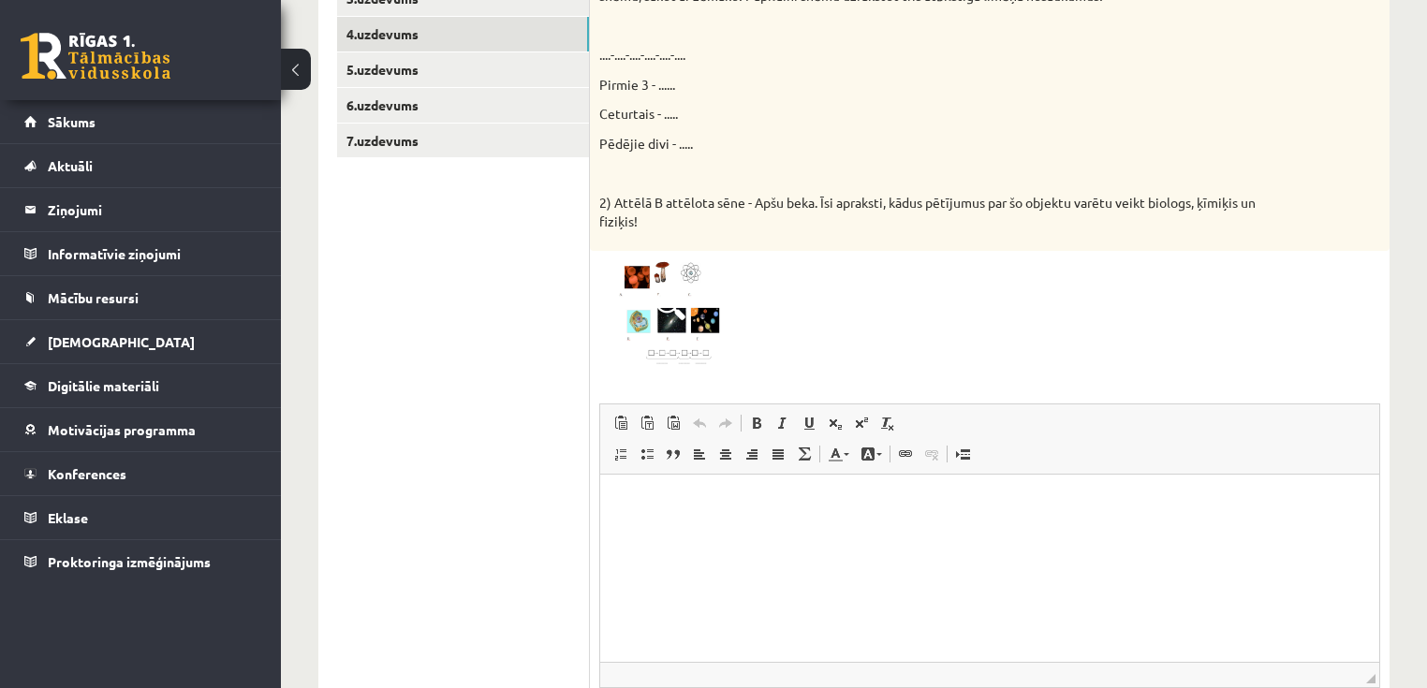
scroll to position [0, 0]
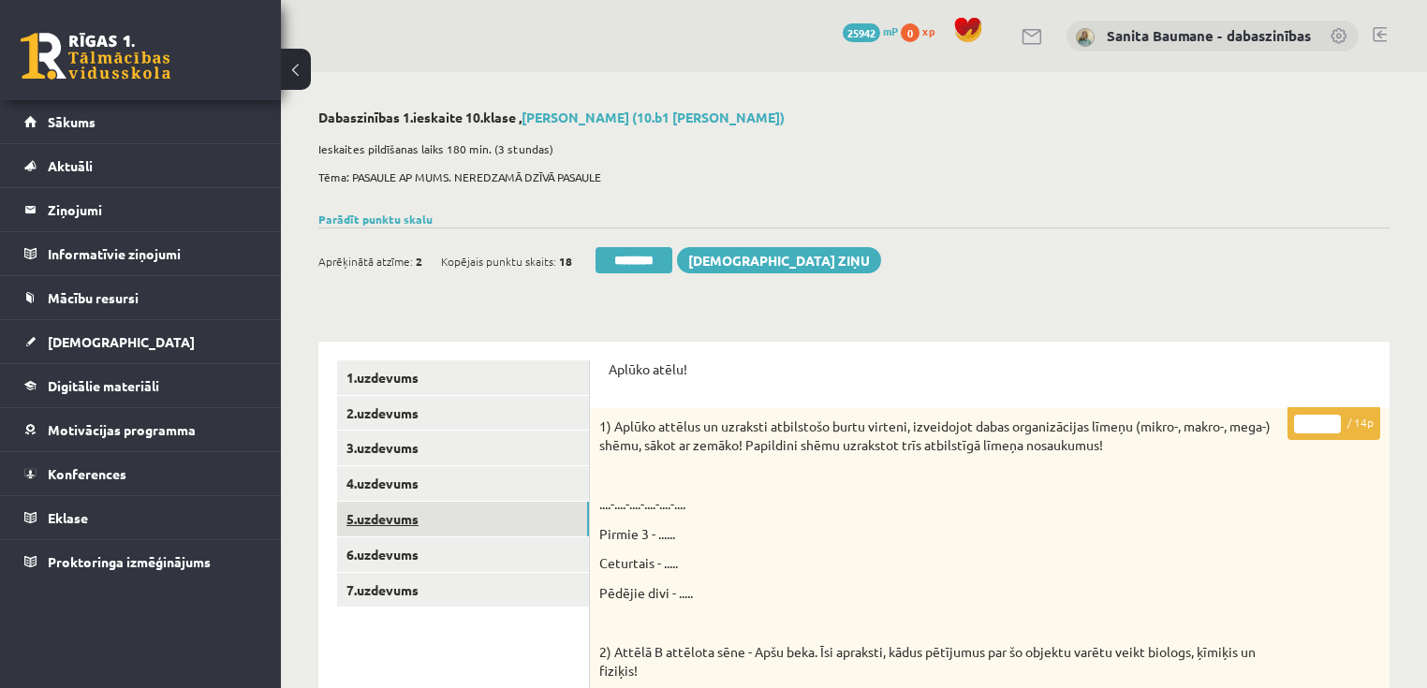
click at [378, 533] on link "5.uzdevums" at bounding box center [463, 519] width 252 height 35
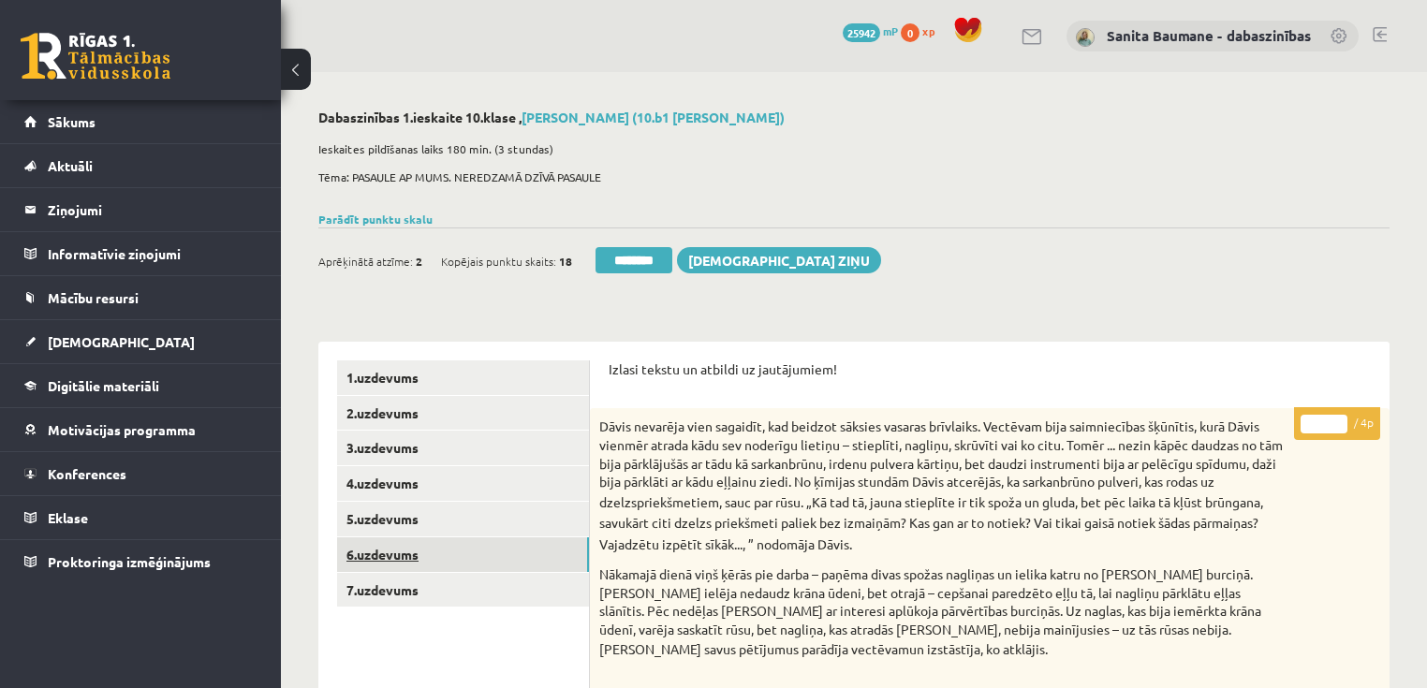
click at [373, 550] on link "6.uzdevums" at bounding box center [463, 554] width 252 height 35
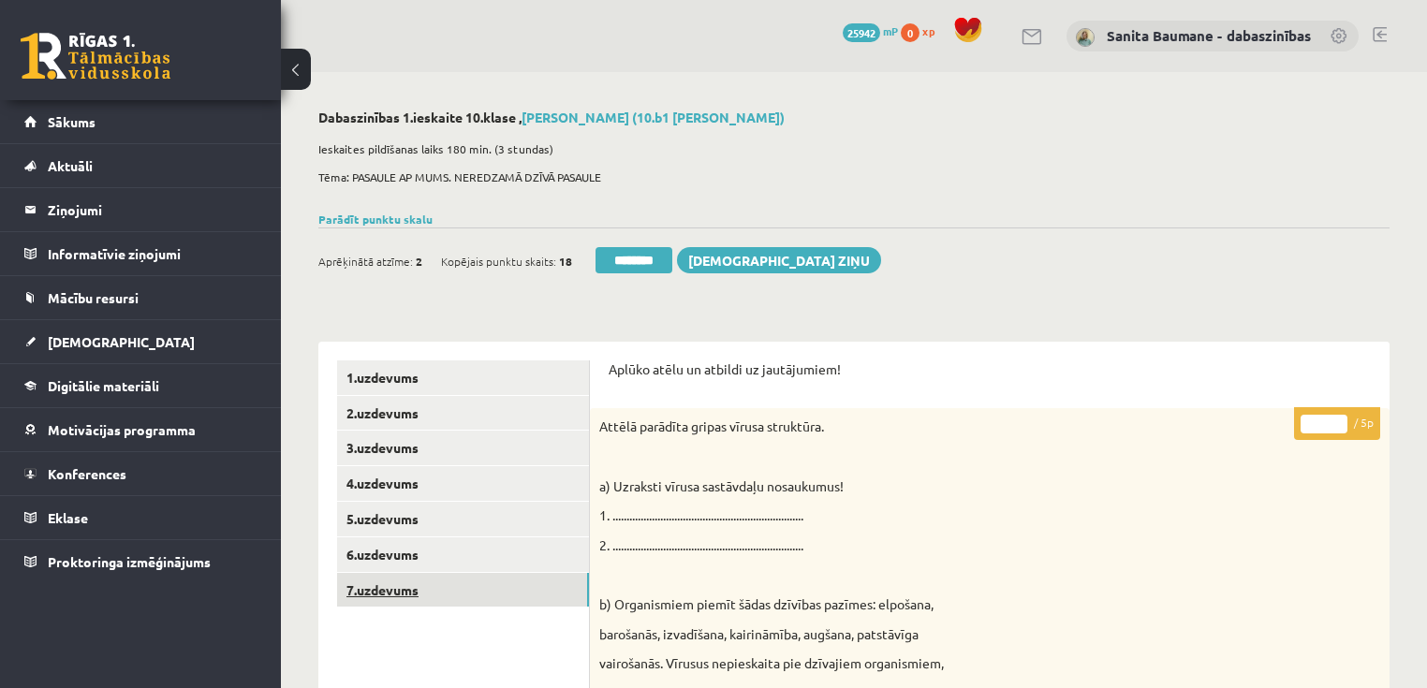
click at [402, 584] on link "7.uzdevums" at bounding box center [463, 590] width 252 height 35
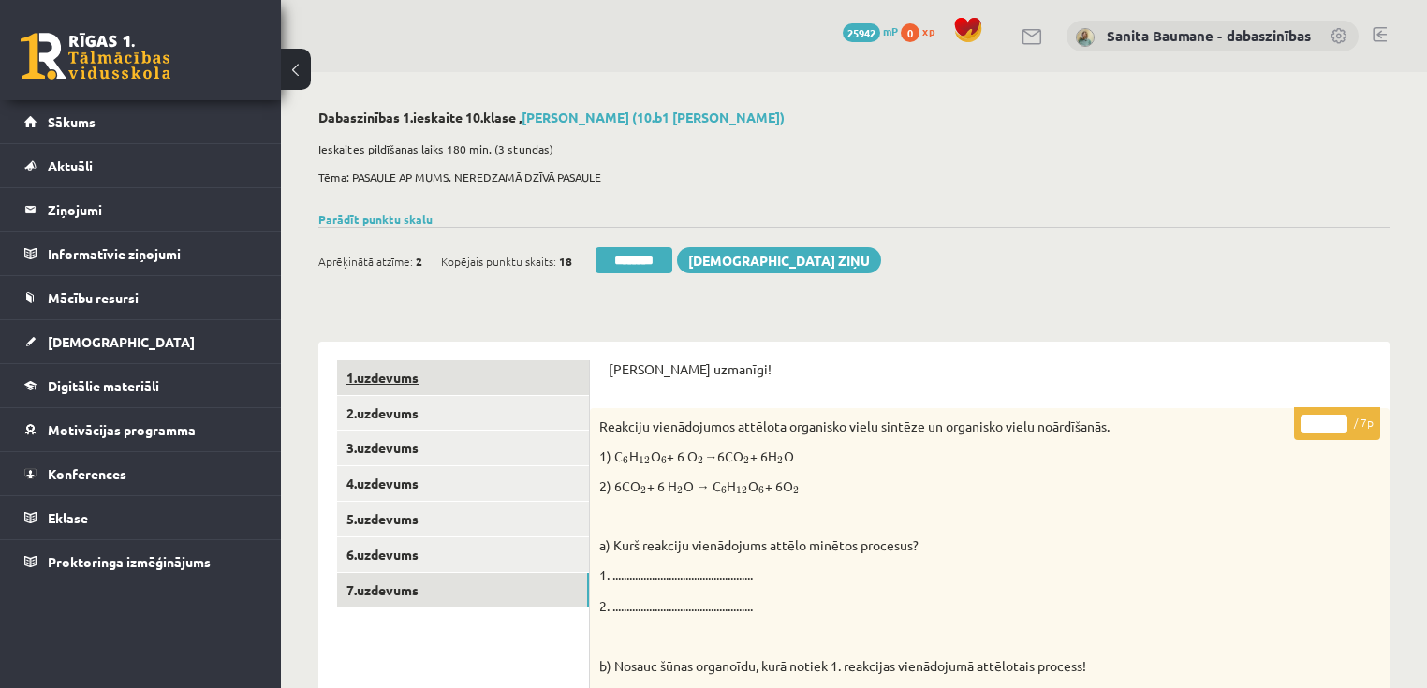
click at [453, 380] on link "1.uzdevums" at bounding box center [463, 377] width 252 height 35
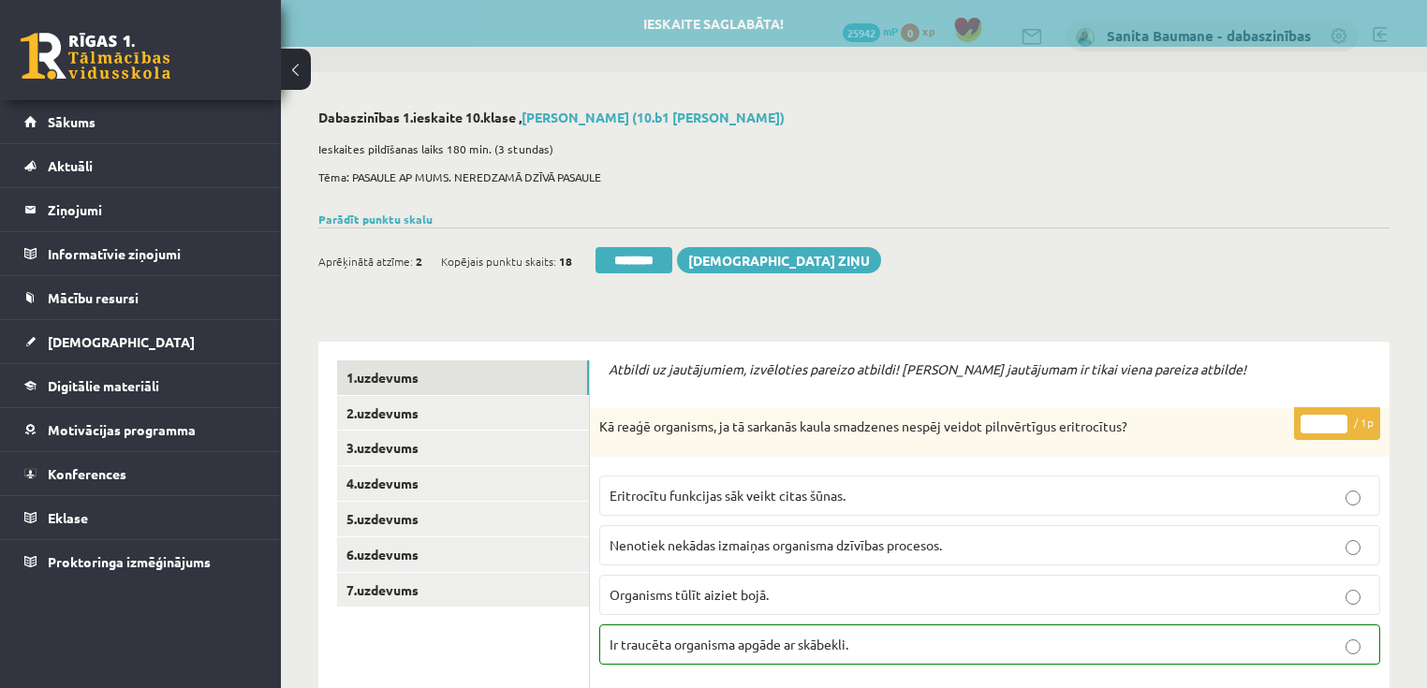
drag, startPoint x: 651, startPoint y: 252, endPoint x: 782, endPoint y: 51, distance: 240.2
click at [650, 255] on input "********" at bounding box center [633, 260] width 77 height 26
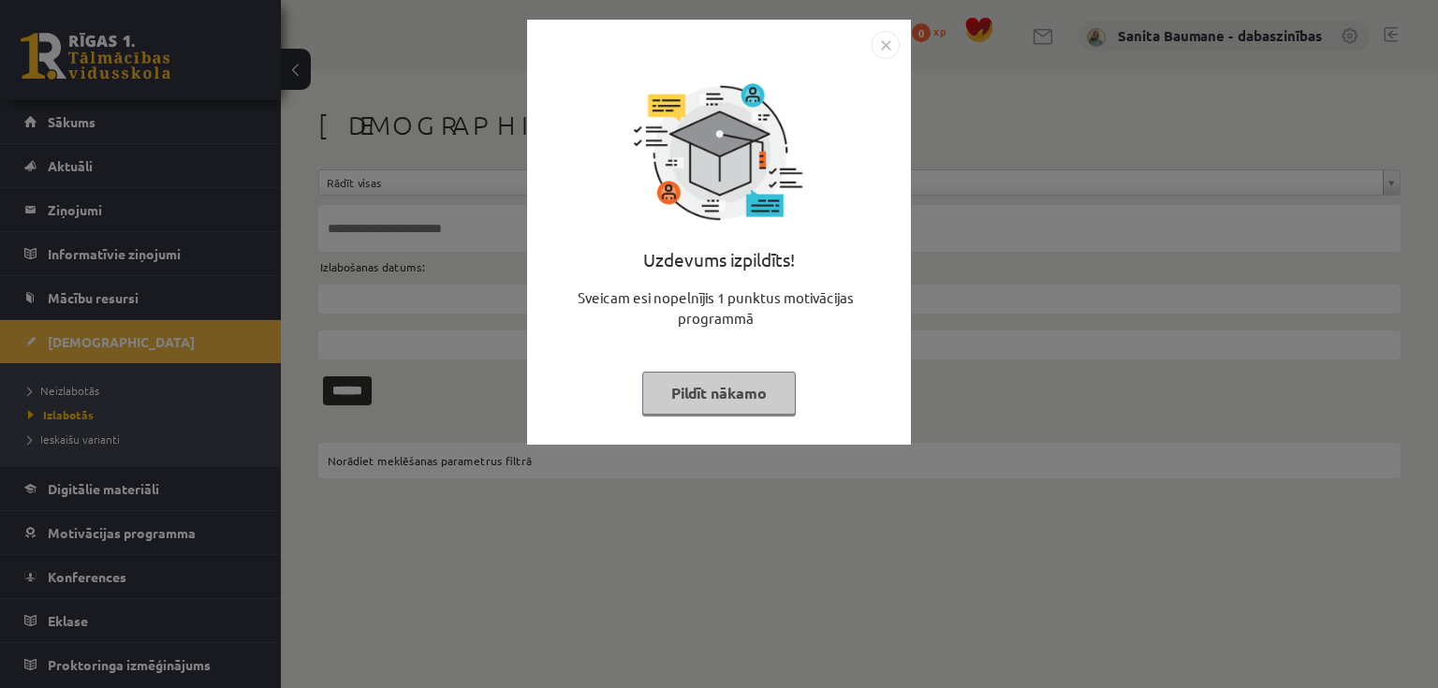
click at [726, 389] on button "Pildīt nākamo" at bounding box center [719, 393] width 154 height 43
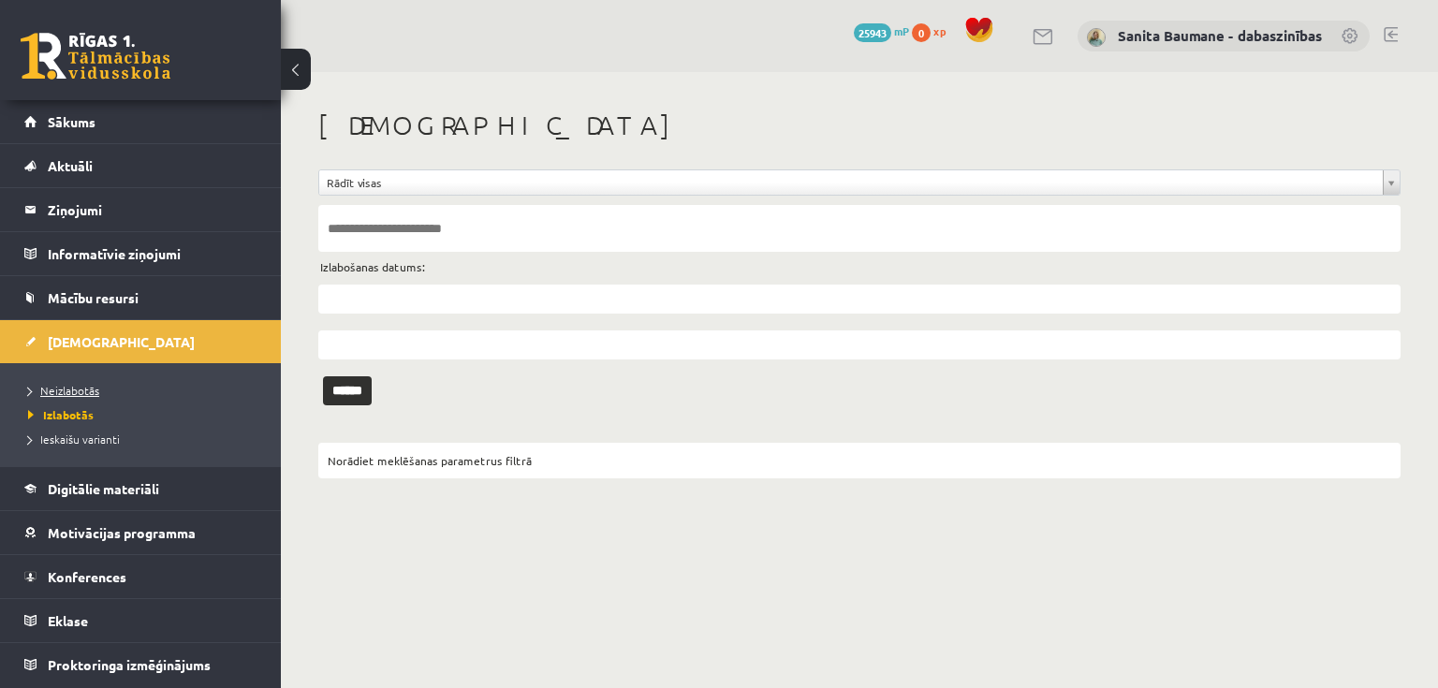
click at [82, 388] on span "Neizlabotās" at bounding box center [63, 390] width 71 height 15
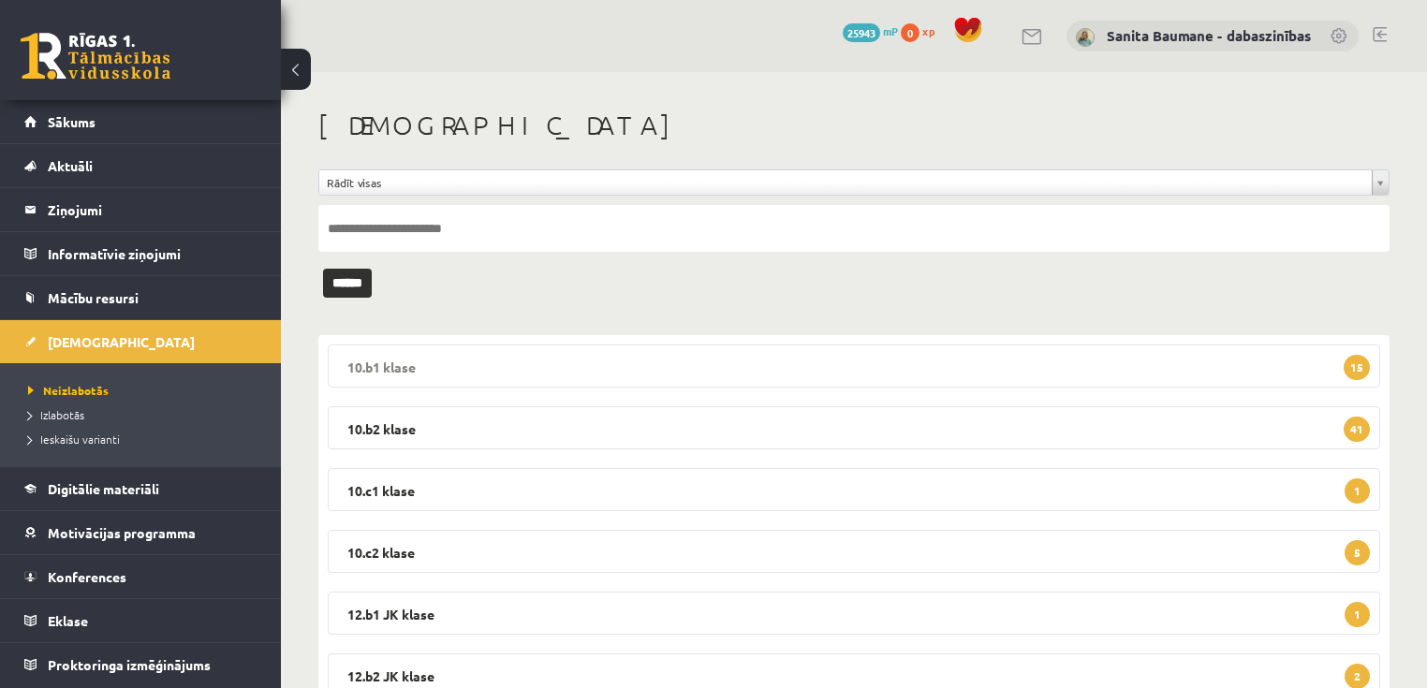
click at [480, 373] on legend "10.b1 [PERSON_NAME] 15" at bounding box center [854, 365] width 1052 height 43
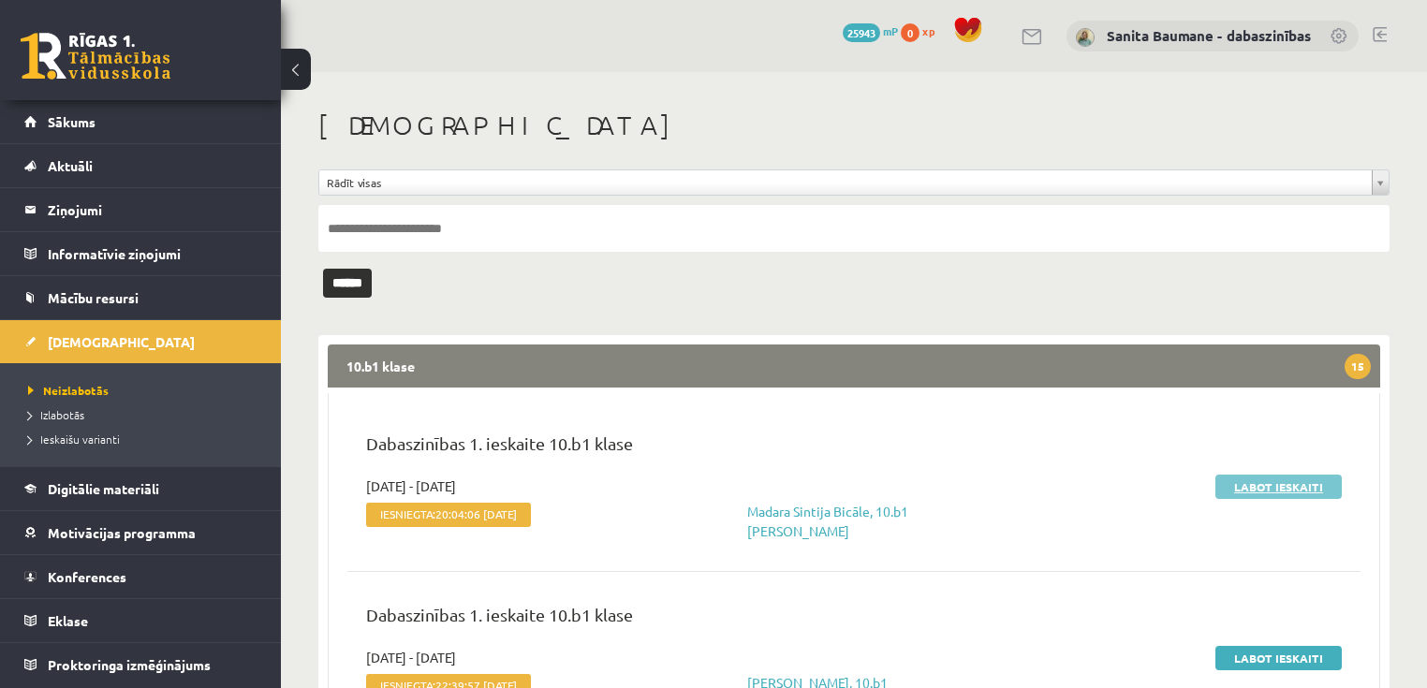
click at [1239, 479] on link "Labot ieskaiti" at bounding box center [1278, 487] width 126 height 24
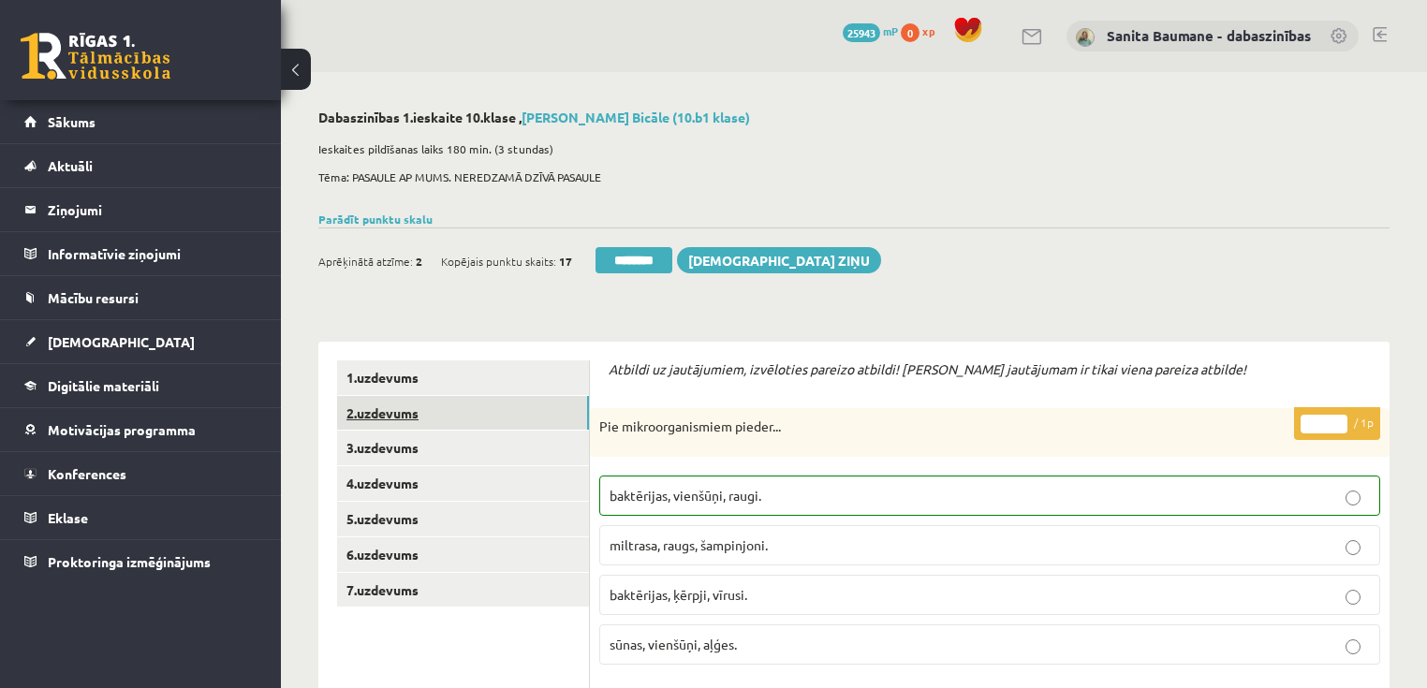
click at [355, 412] on link "2.uzdevums" at bounding box center [463, 413] width 252 height 35
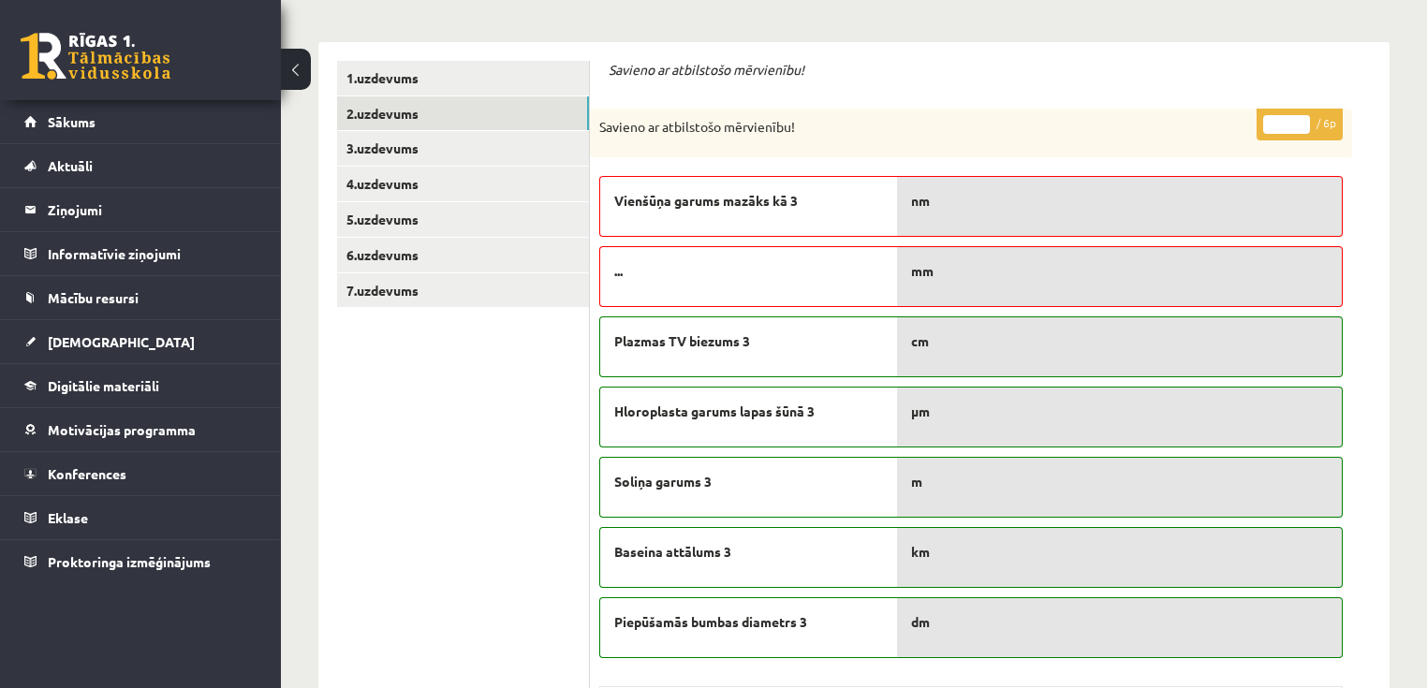
type input "*"
click at [1295, 119] on input "*" at bounding box center [1286, 124] width 47 height 19
click at [412, 150] on link "3.uzdevums" at bounding box center [463, 148] width 252 height 35
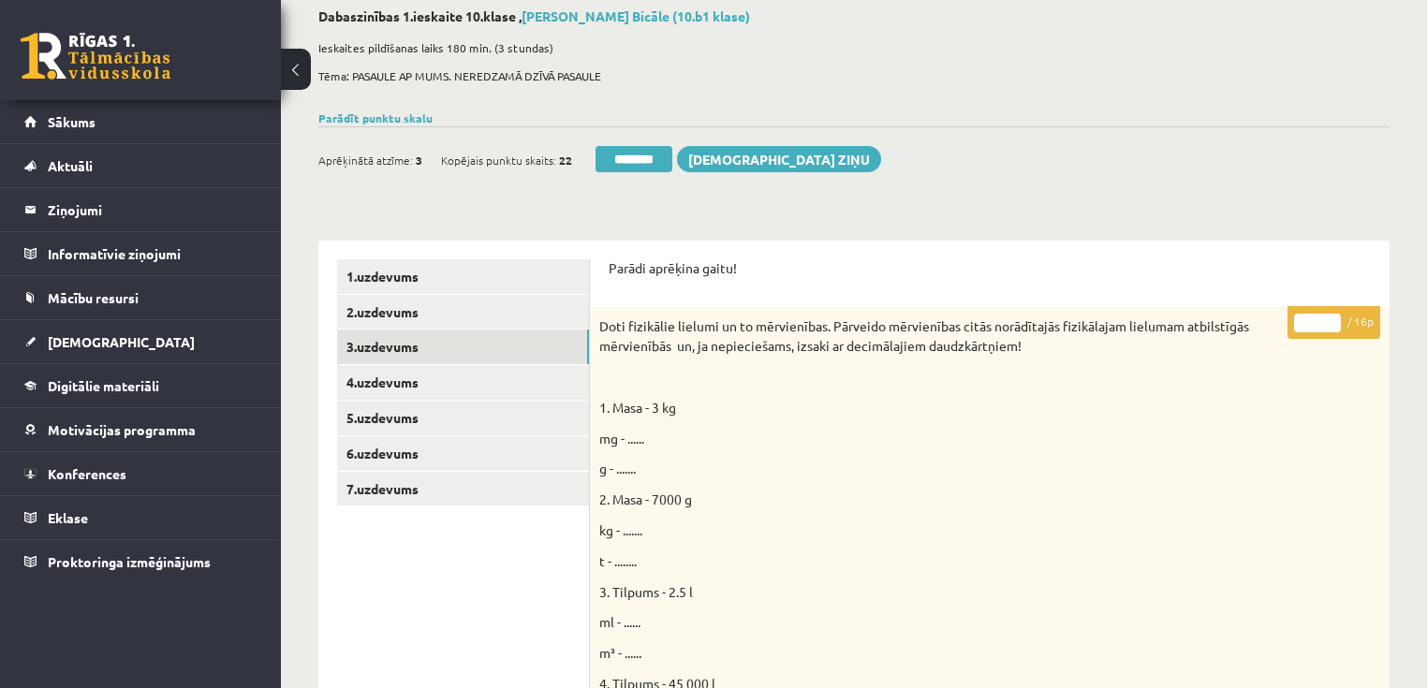
scroll to position [75, 0]
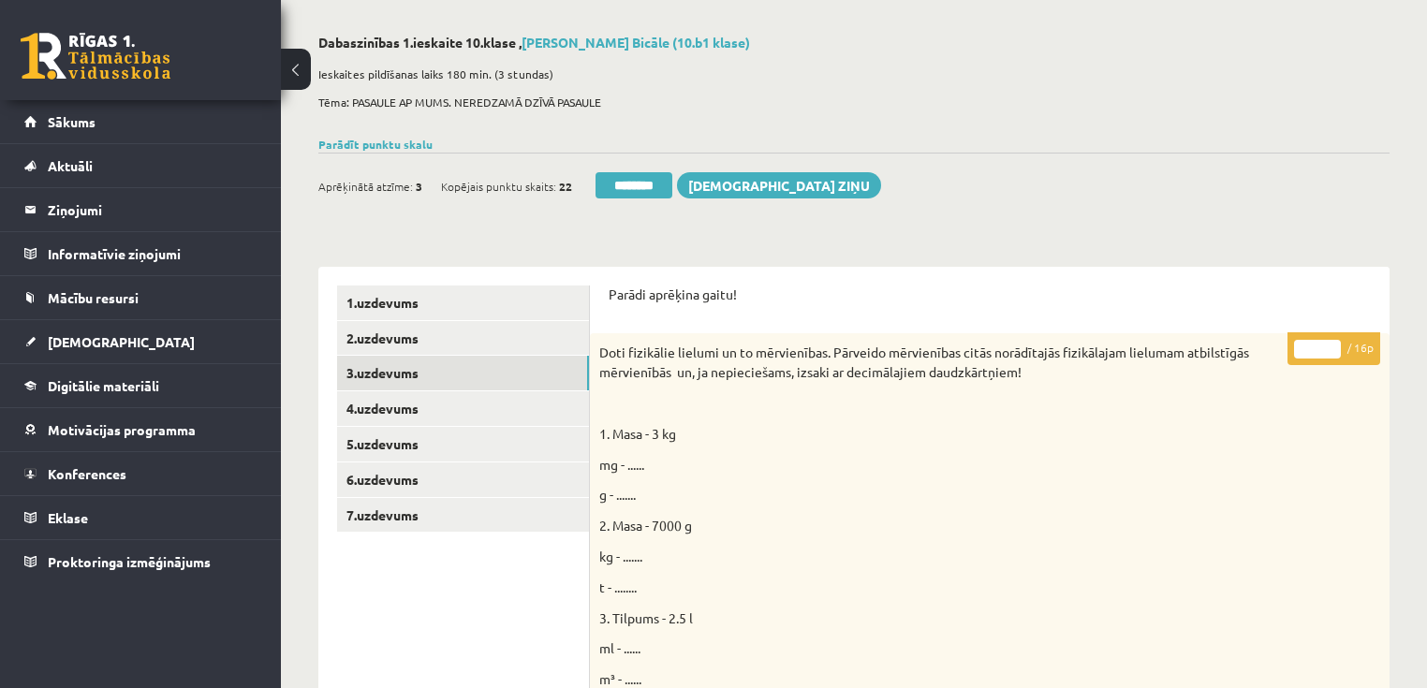
type input "**"
click at [1332, 341] on input "**" at bounding box center [1317, 349] width 47 height 19
click at [423, 416] on link "4.uzdevums" at bounding box center [463, 408] width 252 height 35
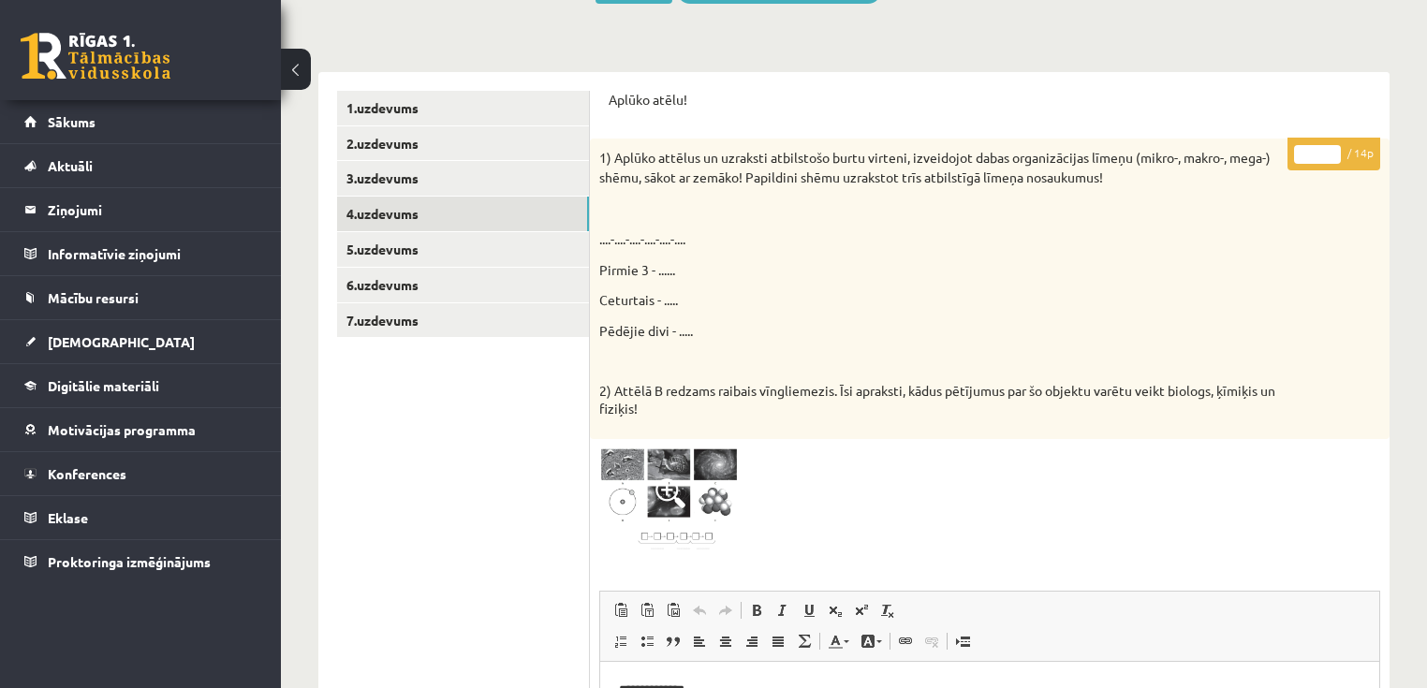
scroll to position [225, 0]
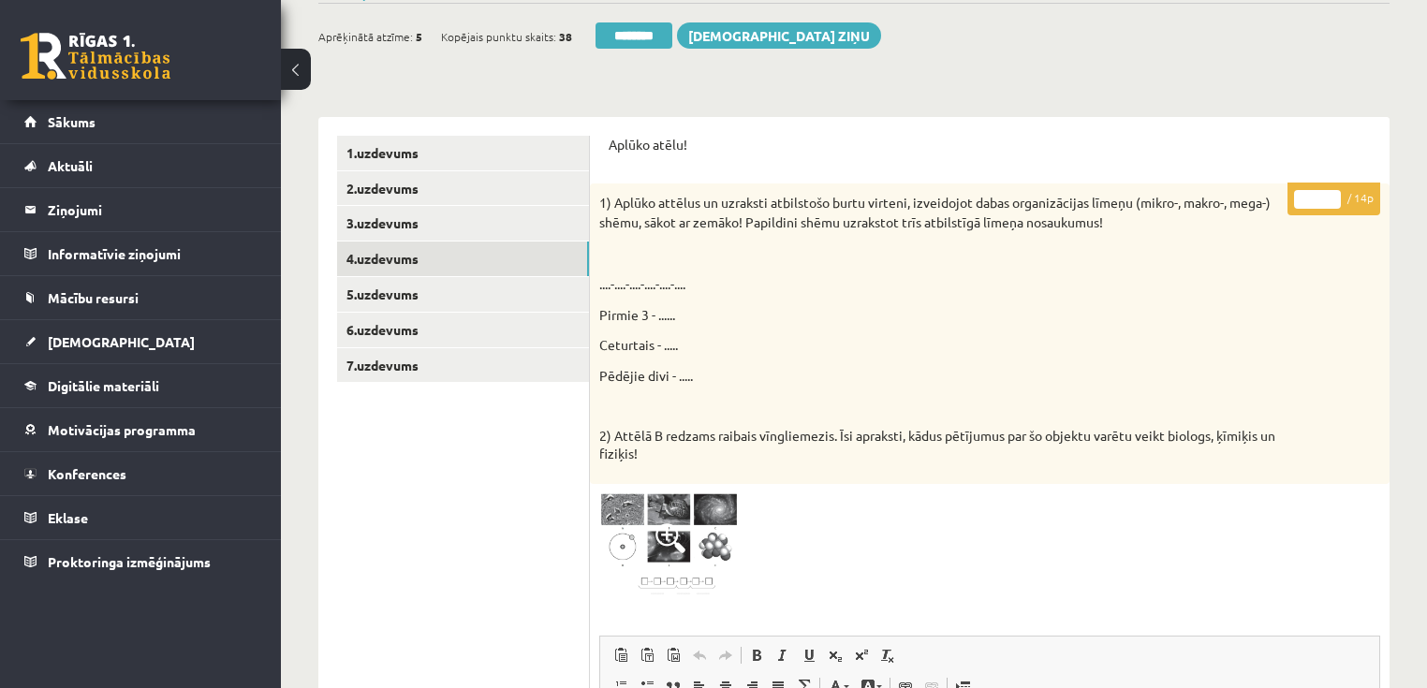
type input "**"
click at [1331, 197] on input "**" at bounding box center [1317, 199] width 47 height 19
click at [441, 293] on link "5.uzdevums" at bounding box center [463, 294] width 252 height 35
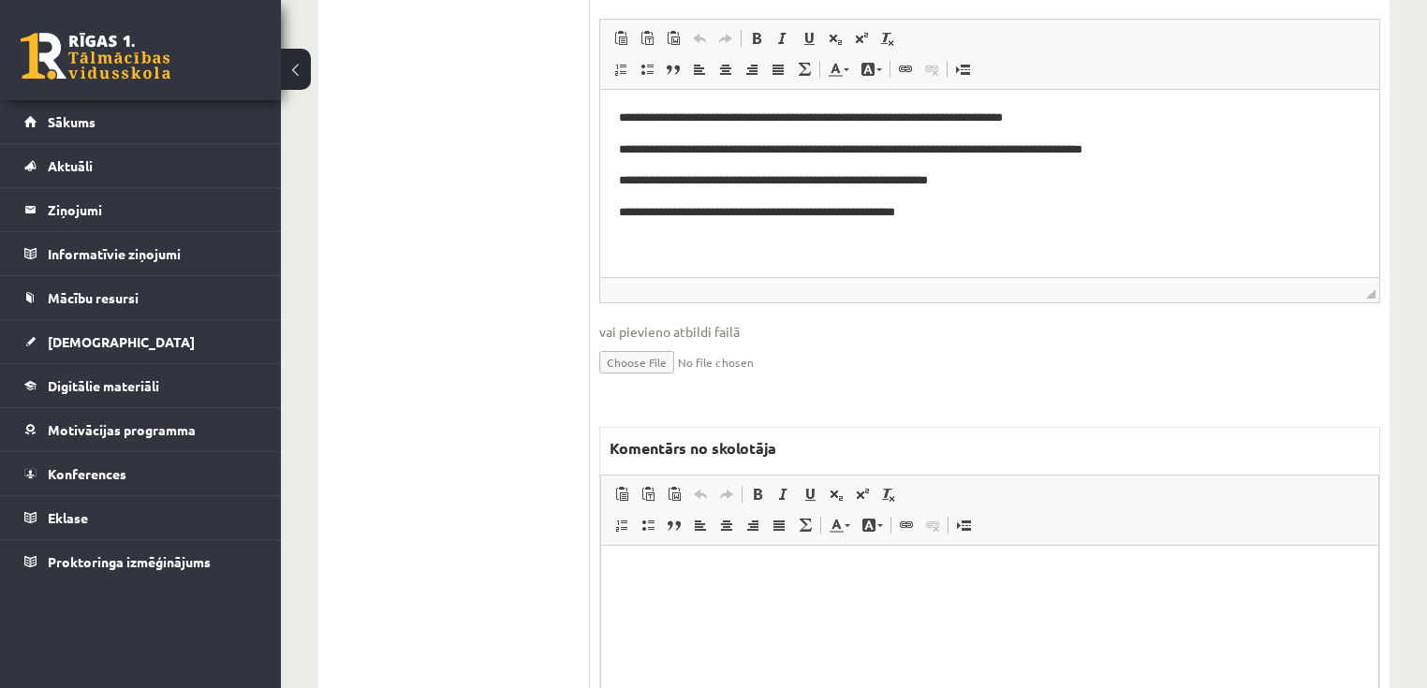
scroll to position [899, 0]
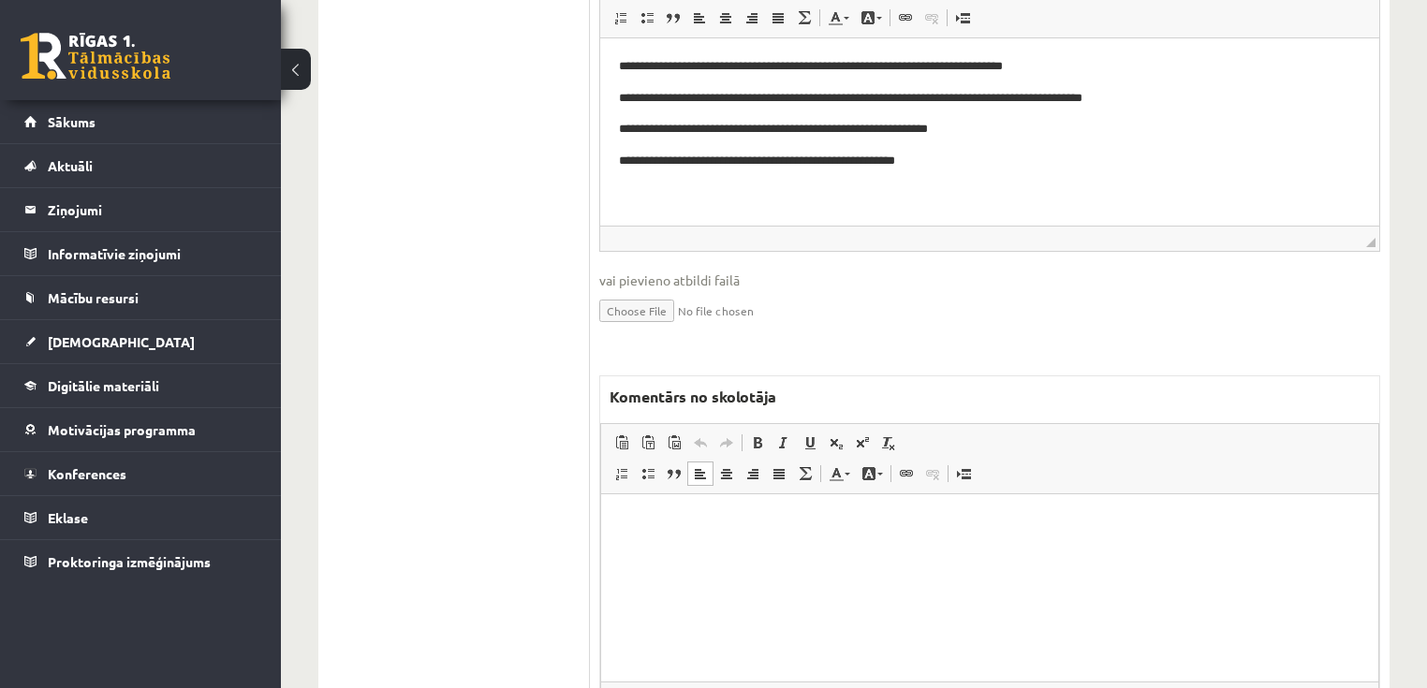
drag, startPoint x: 788, startPoint y: 602, endPoint x: 823, endPoint y: 606, distance: 34.8
click at [787, 550] on html at bounding box center [989, 521] width 777 height 57
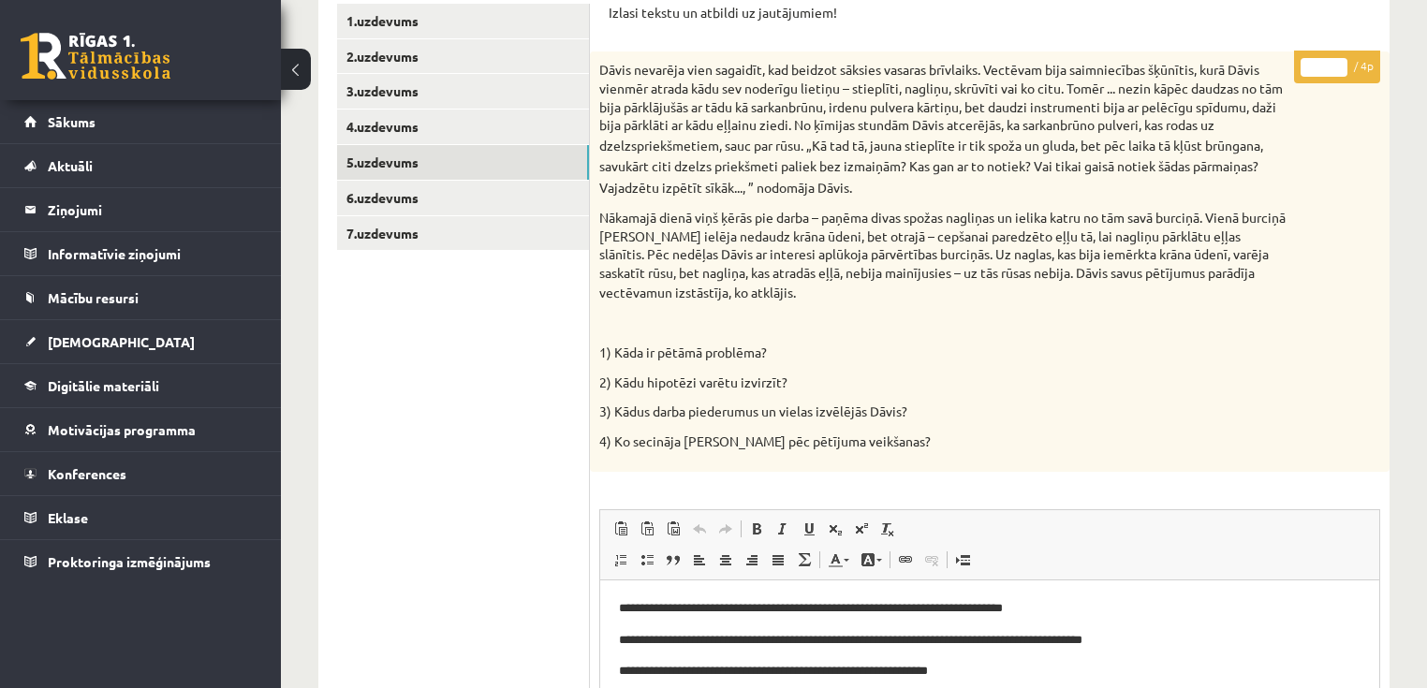
scroll to position [225, 0]
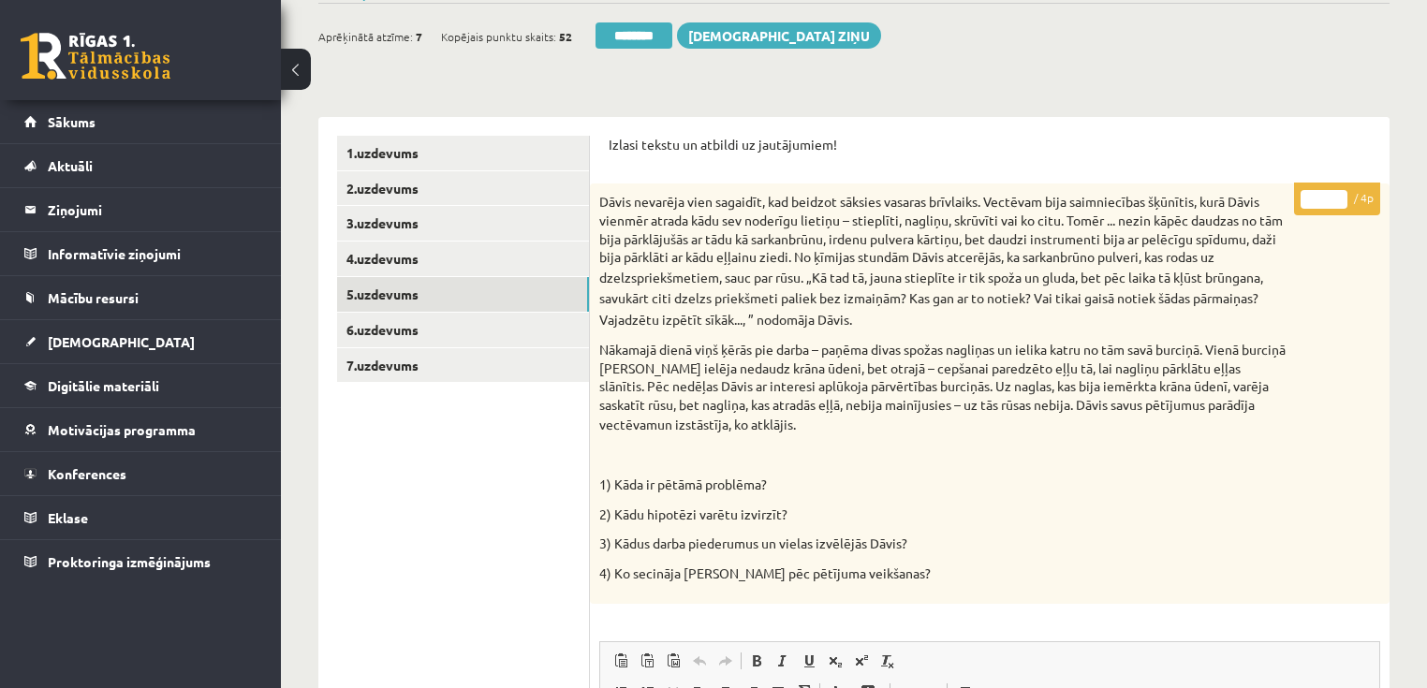
type input "*"
click at [1341, 192] on input "*" at bounding box center [1323, 199] width 47 height 19
click at [417, 322] on link "6.uzdevums" at bounding box center [463, 330] width 252 height 35
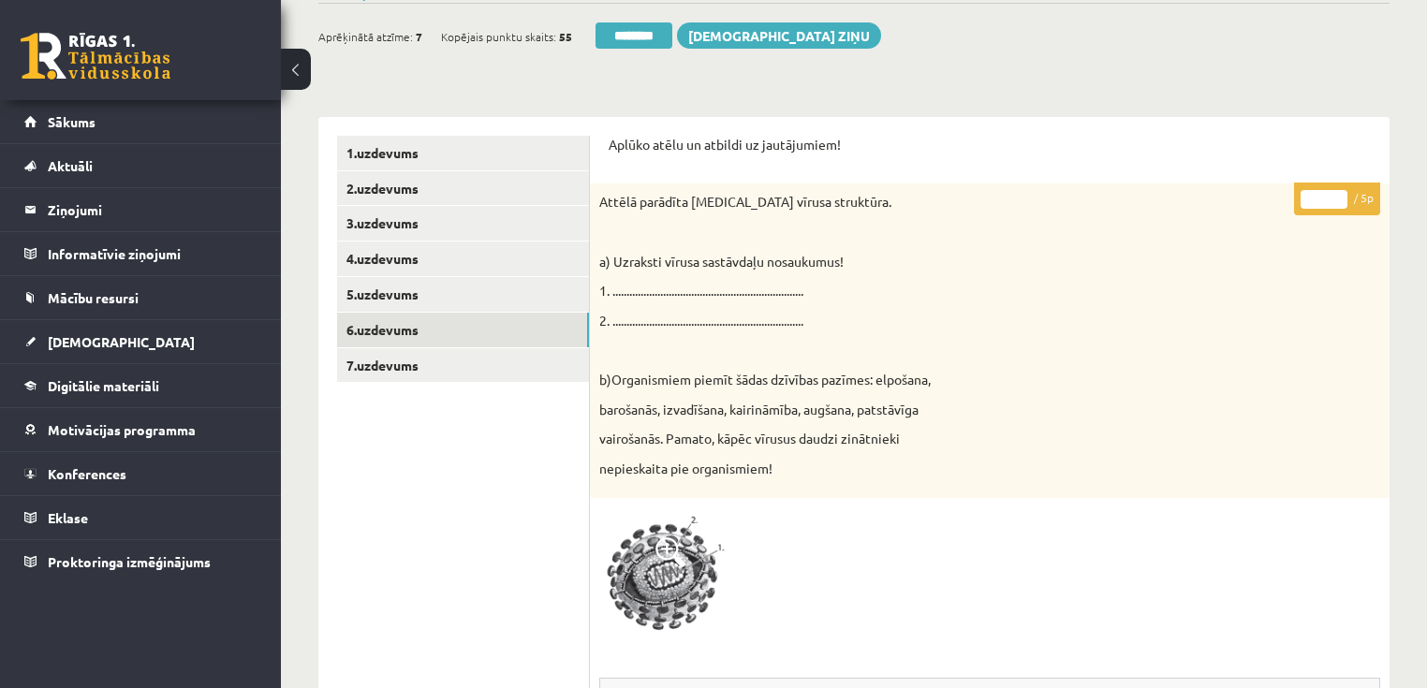
click at [1335, 195] on input "*" at bounding box center [1323, 199] width 47 height 19
type input "*"
click at [1335, 195] on input "*" at bounding box center [1323, 199] width 47 height 19
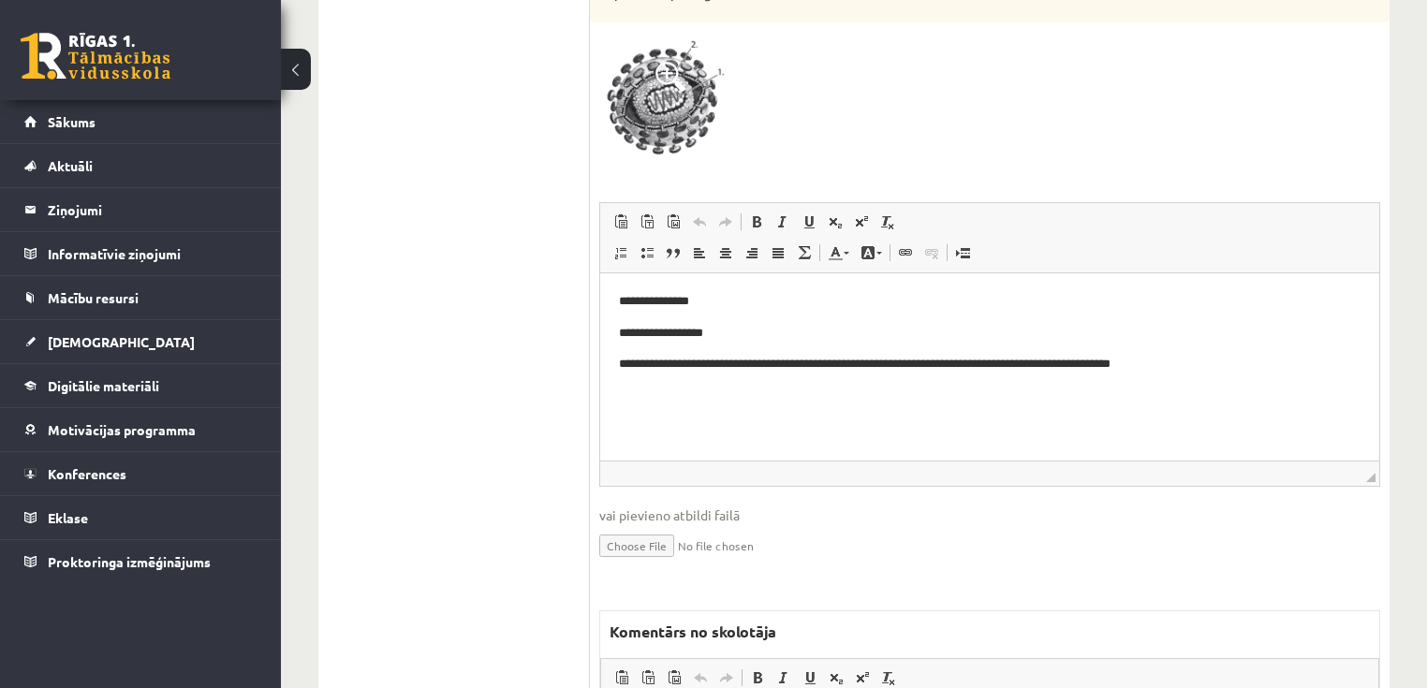
scroll to position [899, 0]
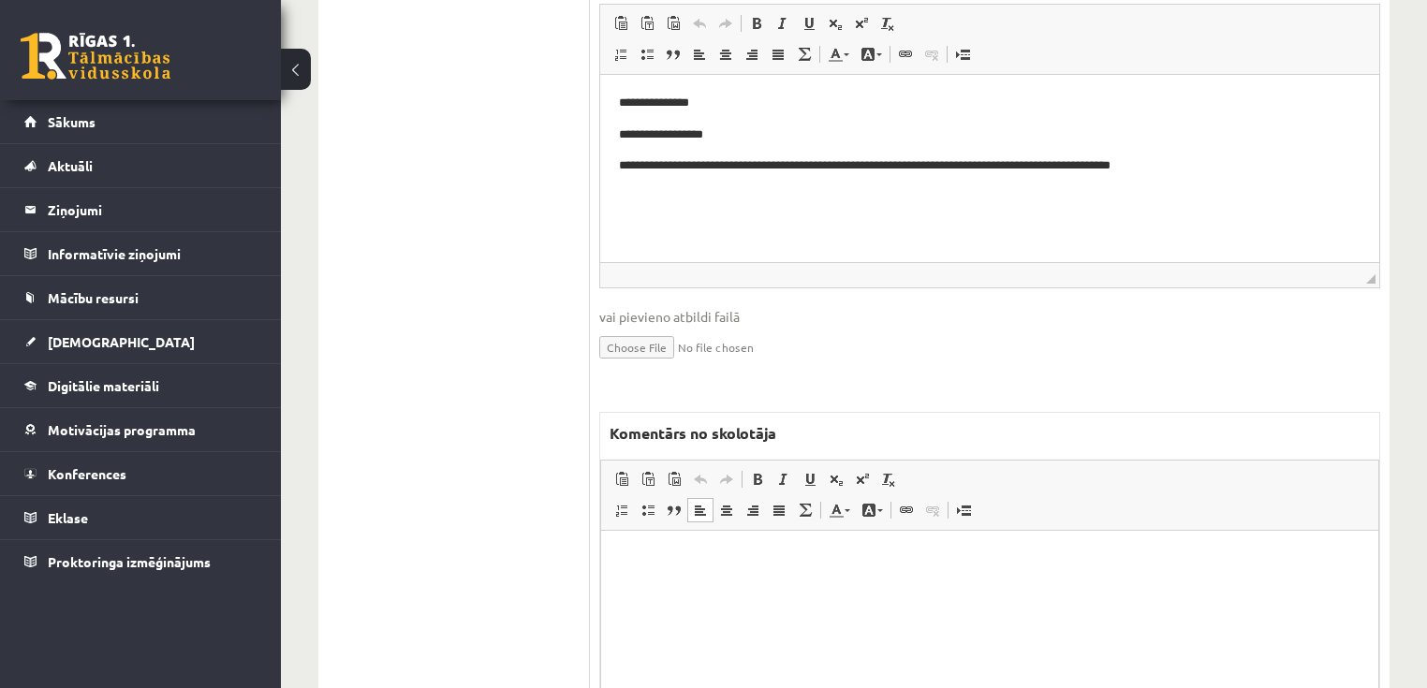
click at [797, 587] on html at bounding box center [989, 558] width 777 height 57
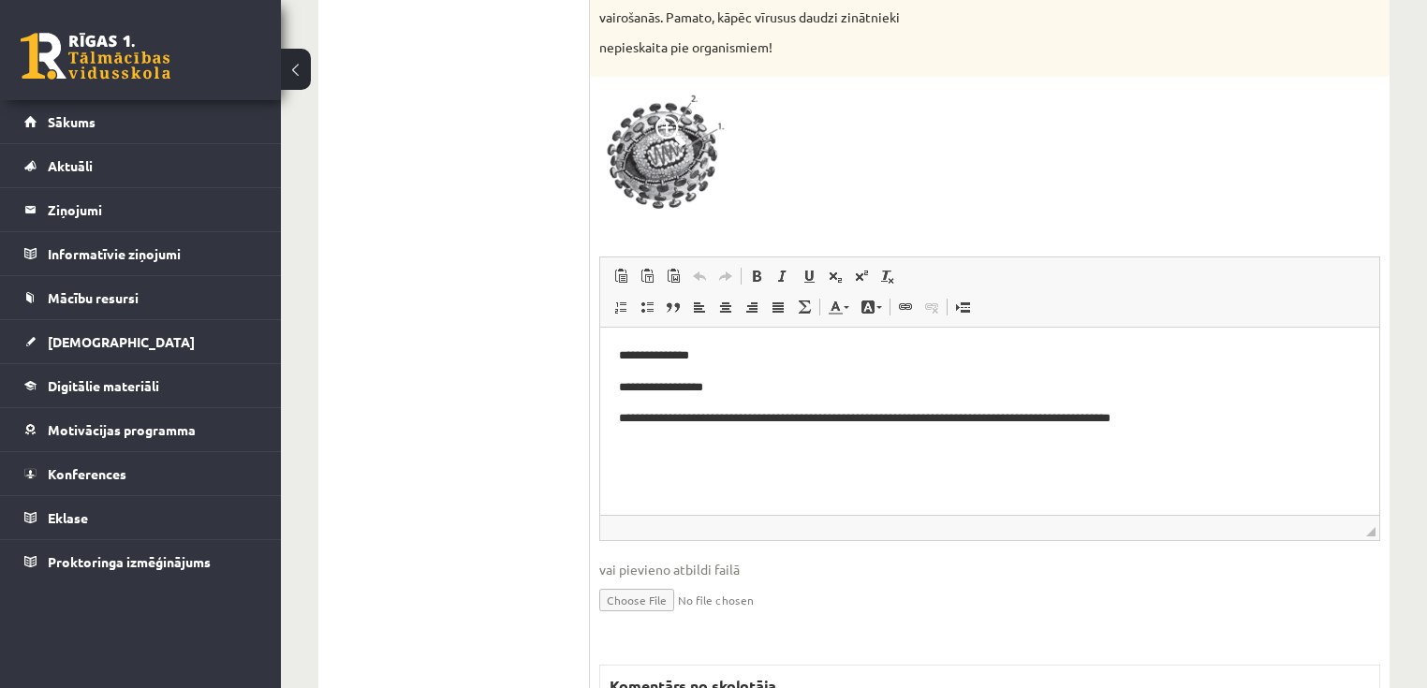
scroll to position [374, 0]
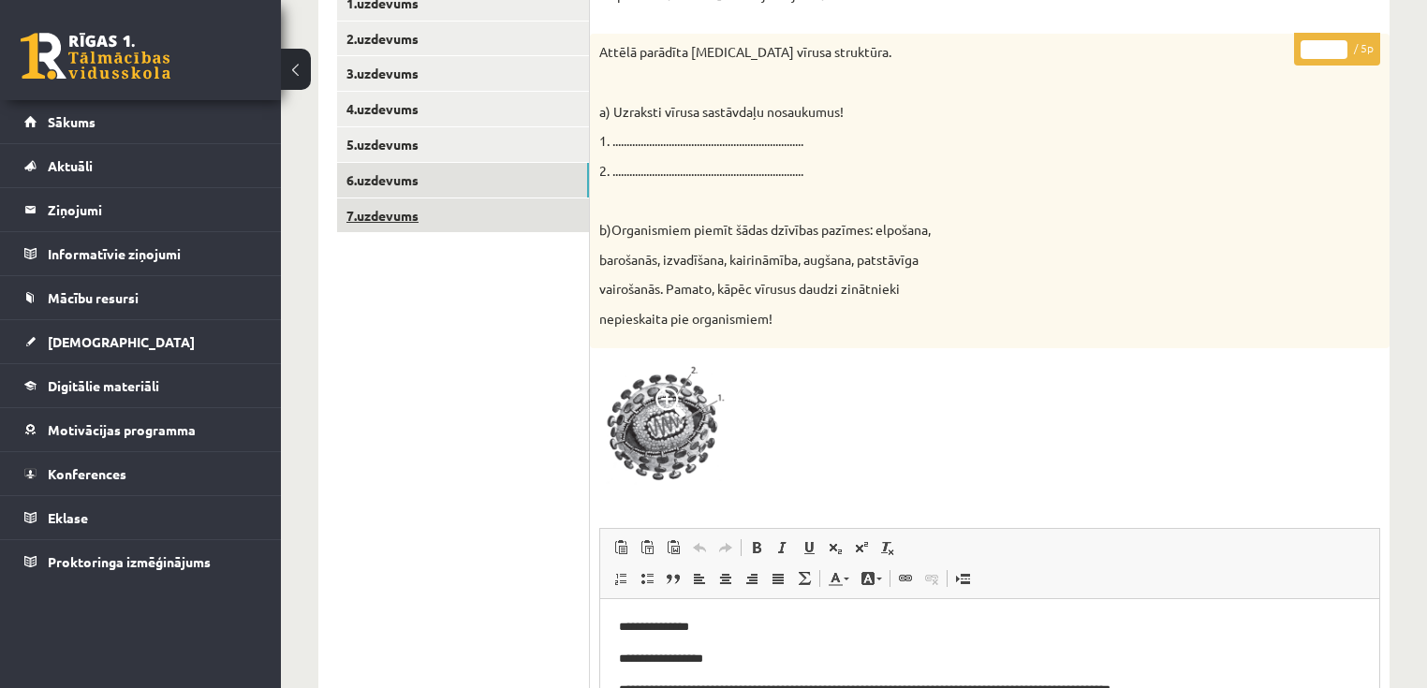
click at [404, 210] on link "7.uzdevums" at bounding box center [463, 215] width 252 height 35
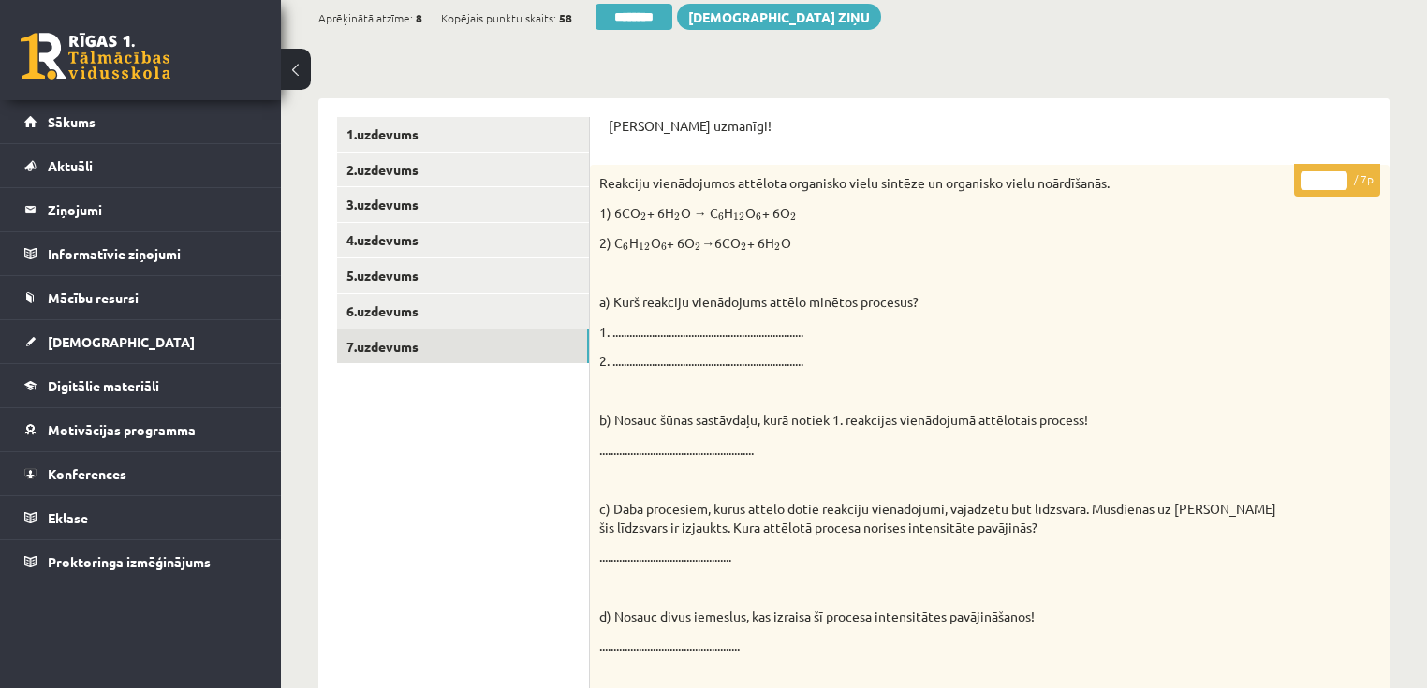
scroll to position [225, 0]
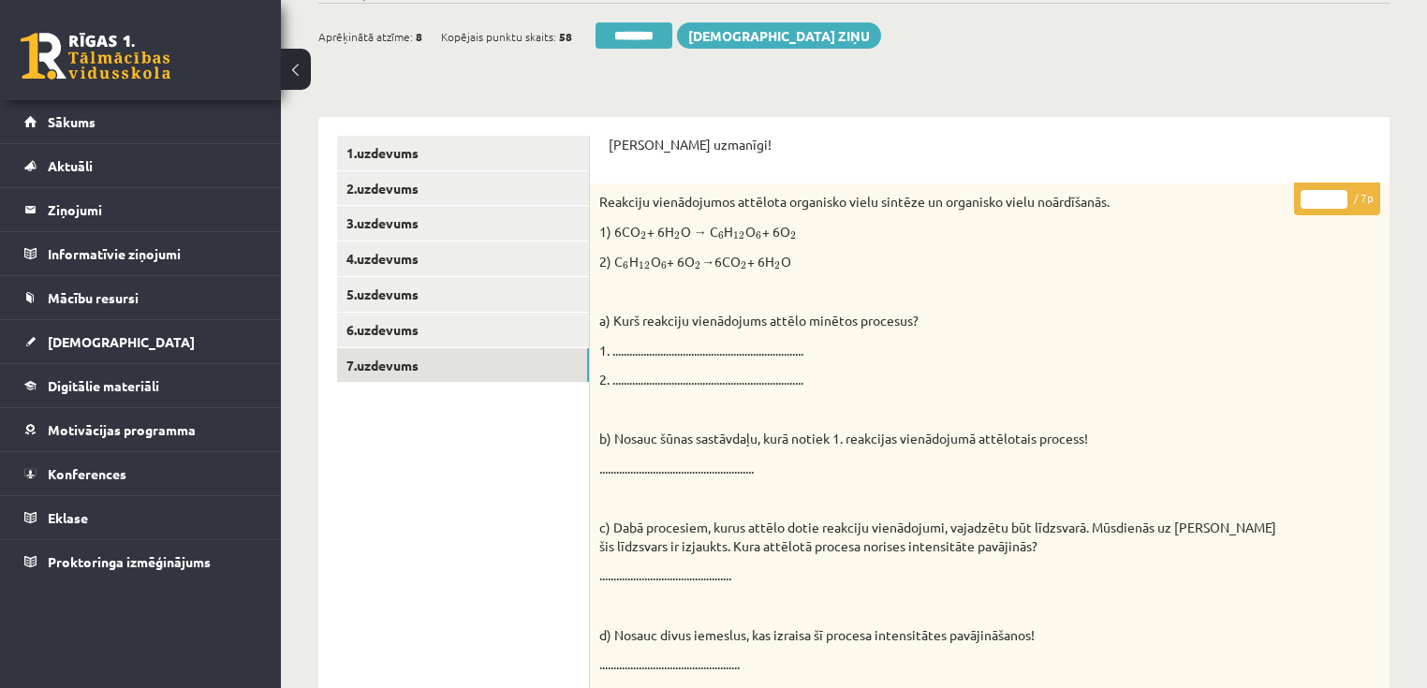
click at [1339, 195] on input "*" at bounding box center [1323, 199] width 47 height 19
type input "*"
click at [1339, 195] on input "*" at bounding box center [1323, 199] width 47 height 19
click at [416, 161] on link "1.uzdevums" at bounding box center [463, 153] width 252 height 35
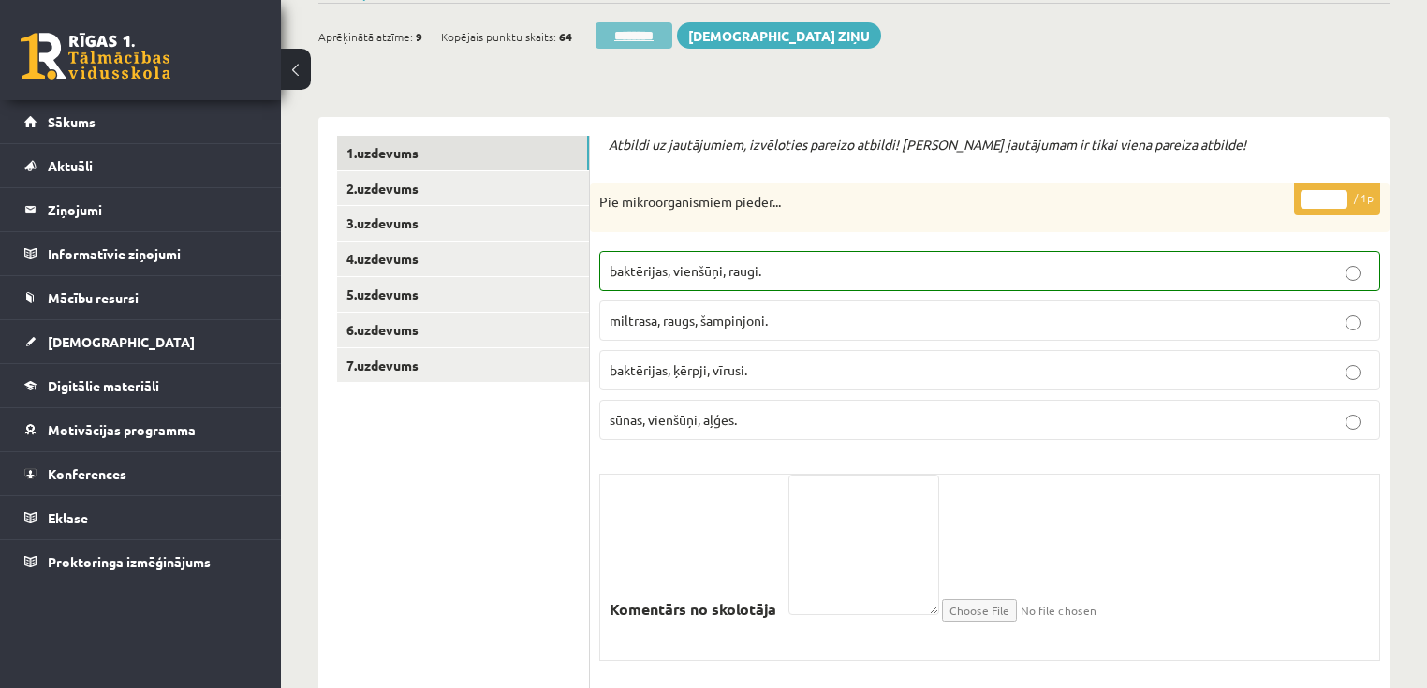
click at [622, 30] on input "********" at bounding box center [633, 35] width 77 height 26
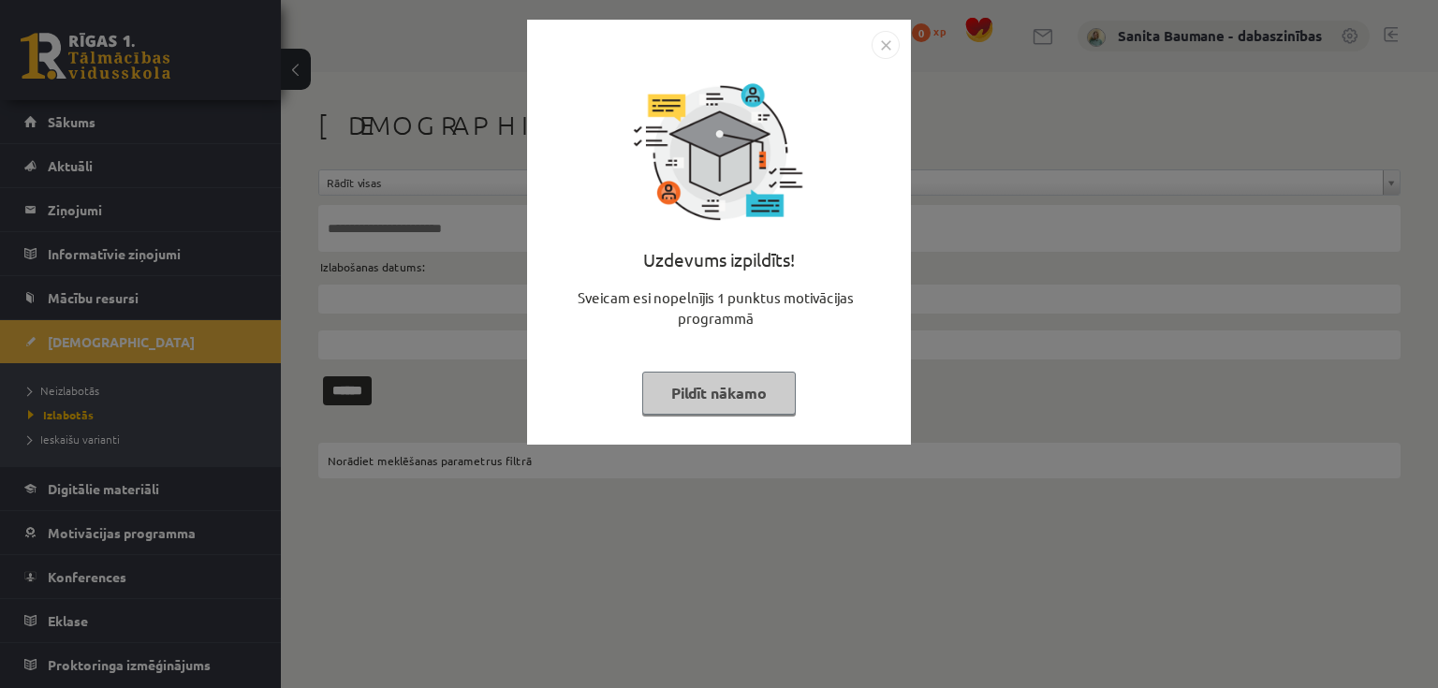
drag, startPoint x: 707, startPoint y: 406, endPoint x: 0, endPoint y: 493, distance: 712.0
click at [699, 406] on button "Pildīt nākamo" at bounding box center [719, 393] width 154 height 43
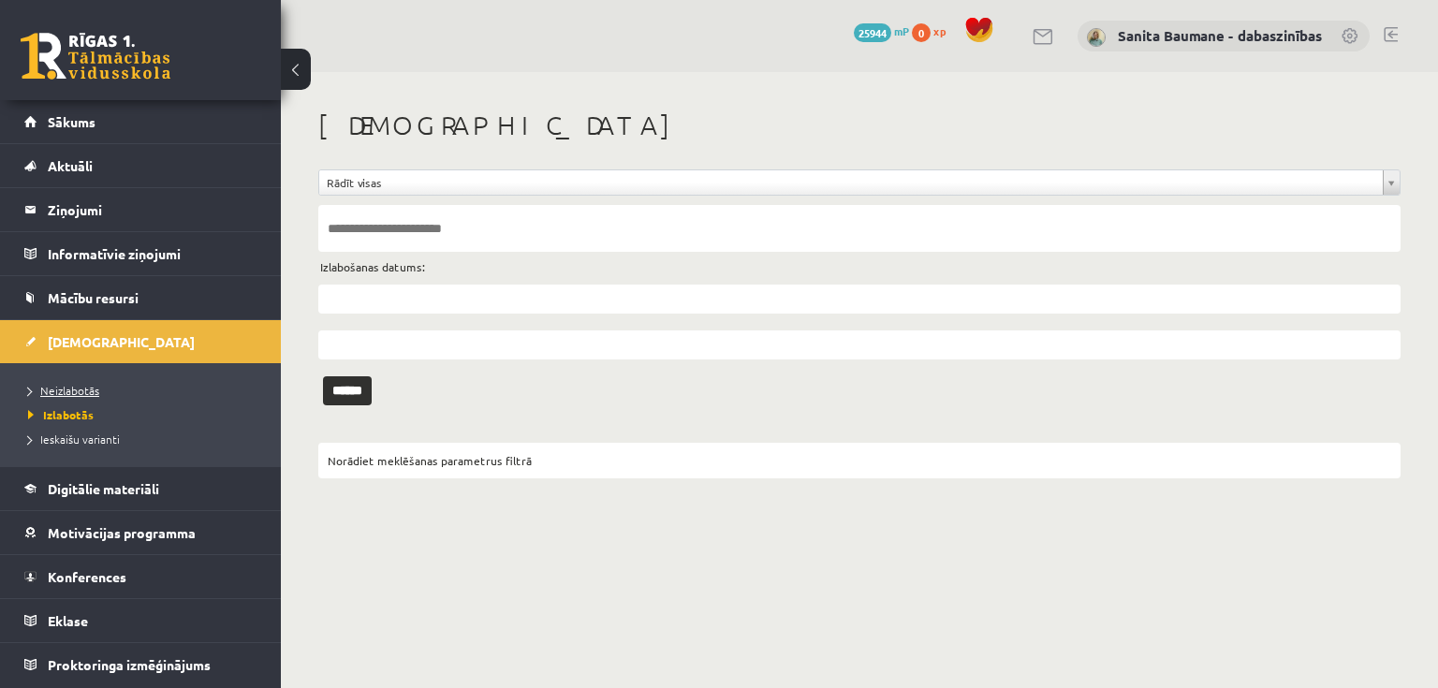
click at [65, 391] on span "Neizlabotās" at bounding box center [63, 390] width 71 height 15
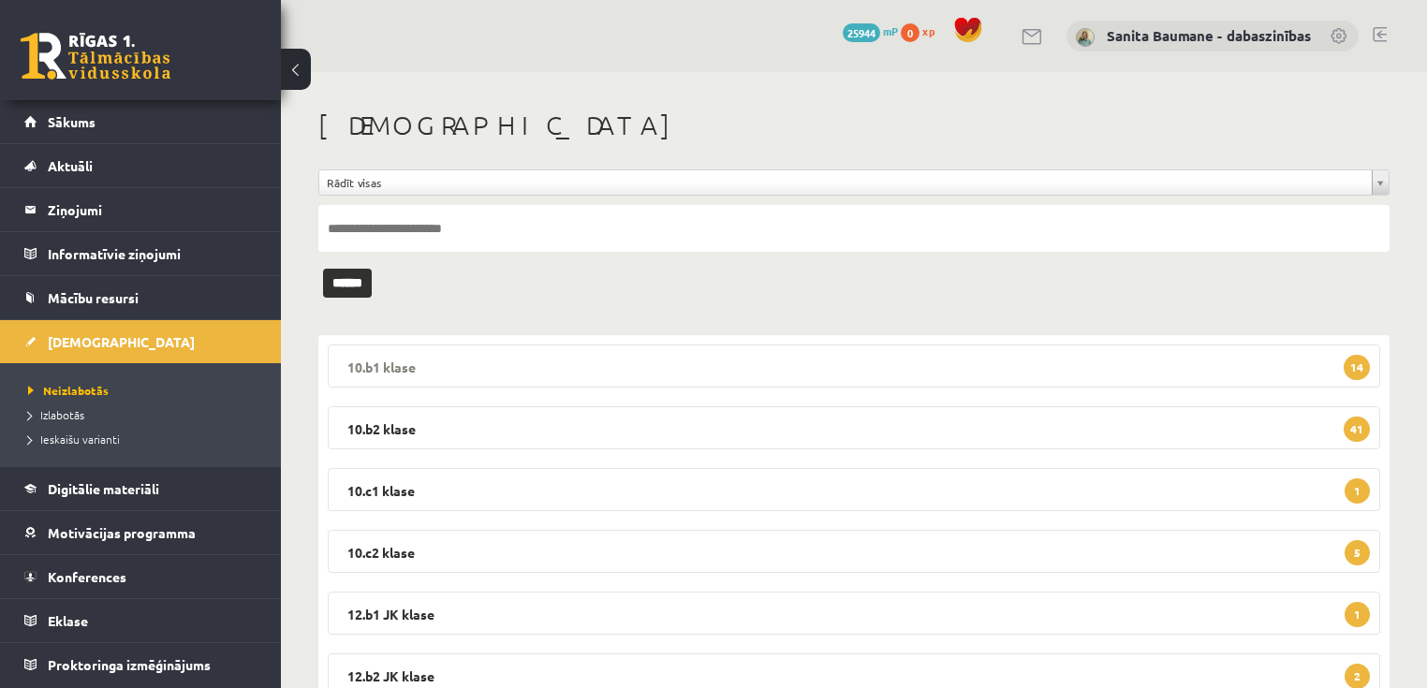
click at [409, 372] on legend "10.b1 [PERSON_NAME] 14" at bounding box center [854, 365] width 1052 height 43
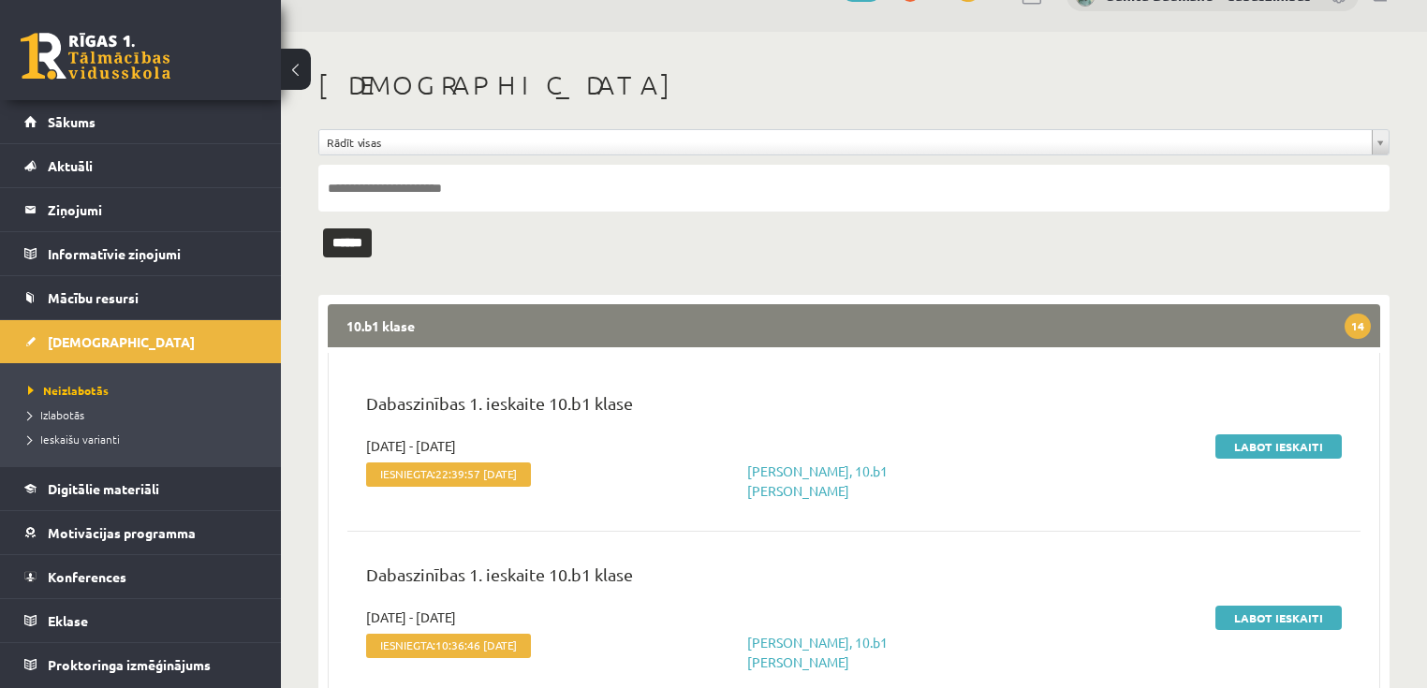
scroll to position [150, 0]
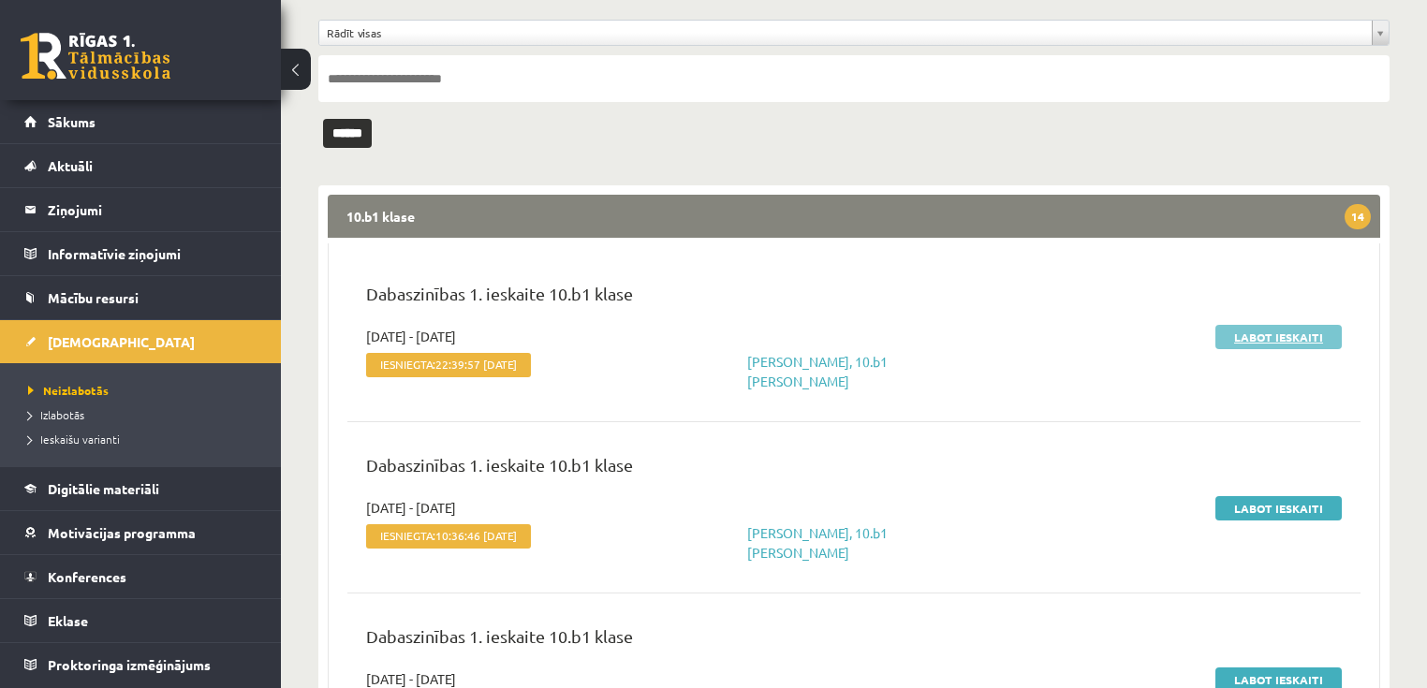
click at [1251, 332] on link "Labot ieskaiti" at bounding box center [1278, 337] width 126 height 24
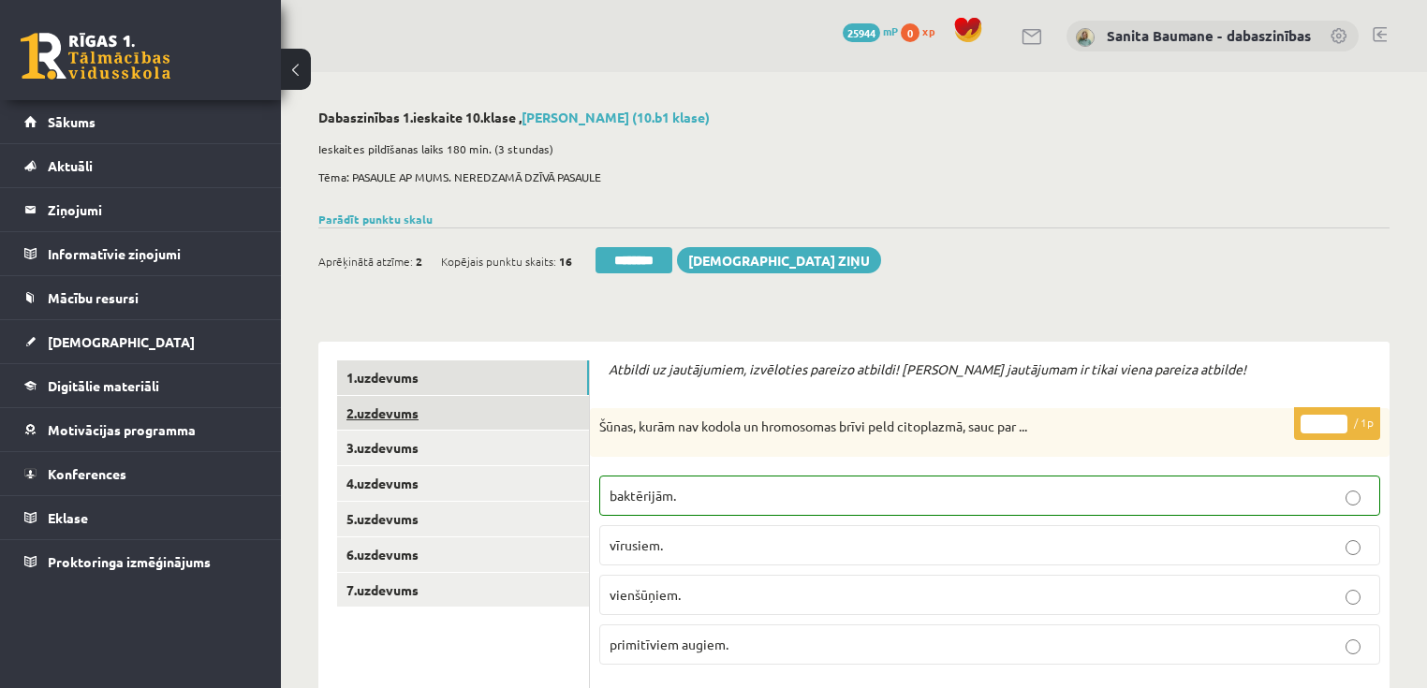
click at [380, 420] on link "2.uzdevums" at bounding box center [463, 413] width 252 height 35
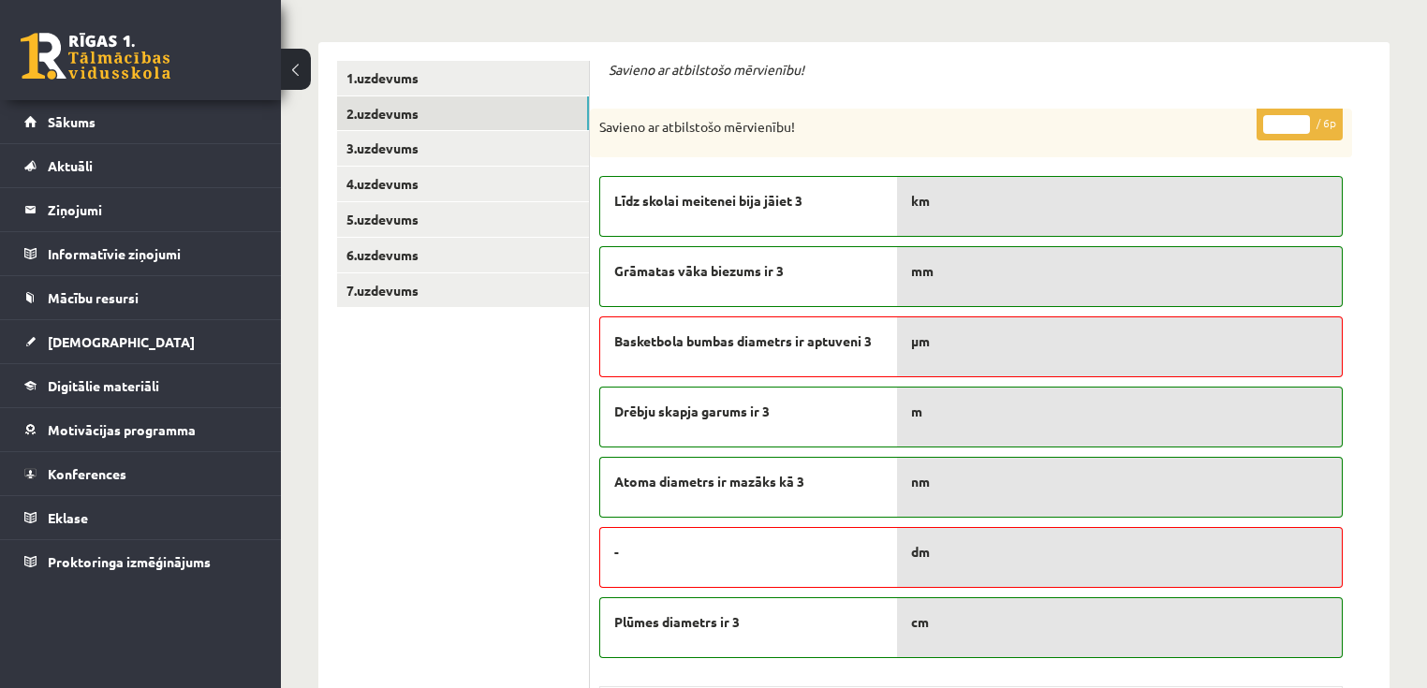
click at [1299, 115] on input "*" at bounding box center [1286, 124] width 47 height 19
click at [1299, 116] on input "*" at bounding box center [1286, 124] width 47 height 19
type input "*"
click at [1299, 116] on input "*" at bounding box center [1286, 124] width 47 height 19
click at [423, 153] on link "3.uzdevums" at bounding box center [463, 148] width 252 height 35
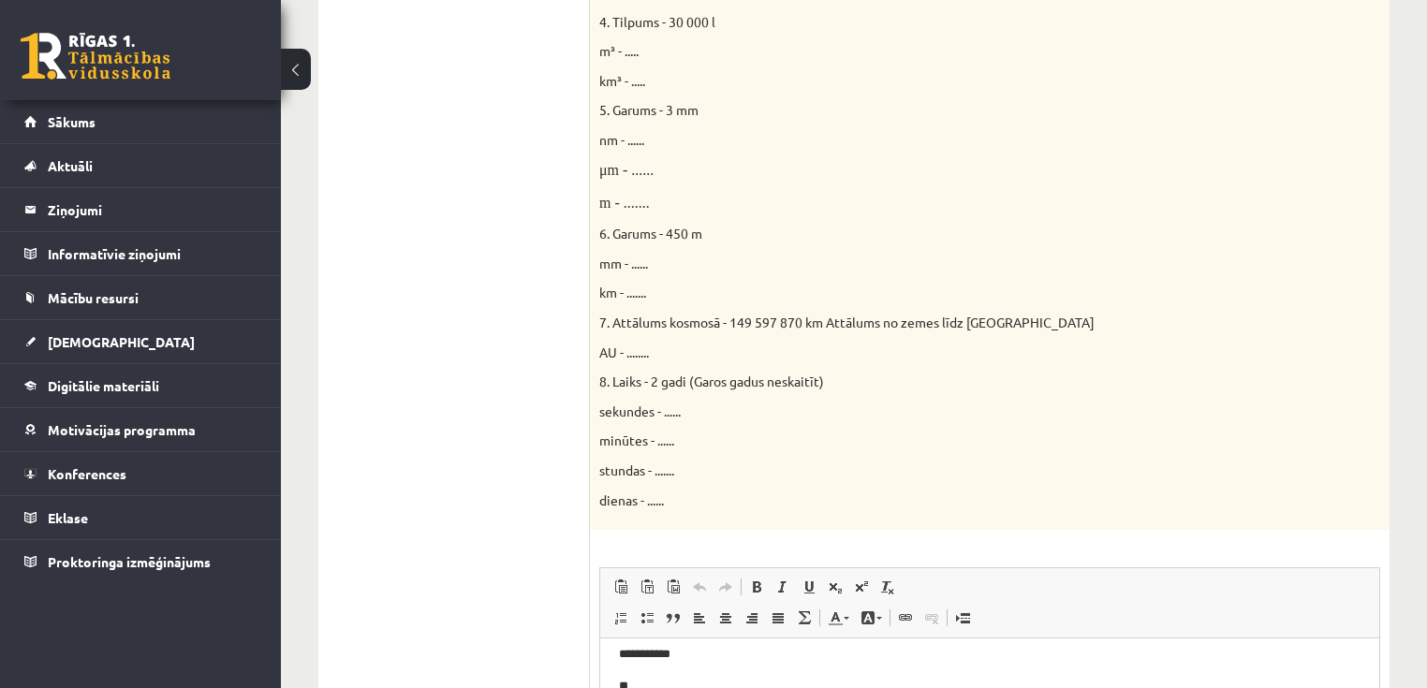
scroll to position [374, 0]
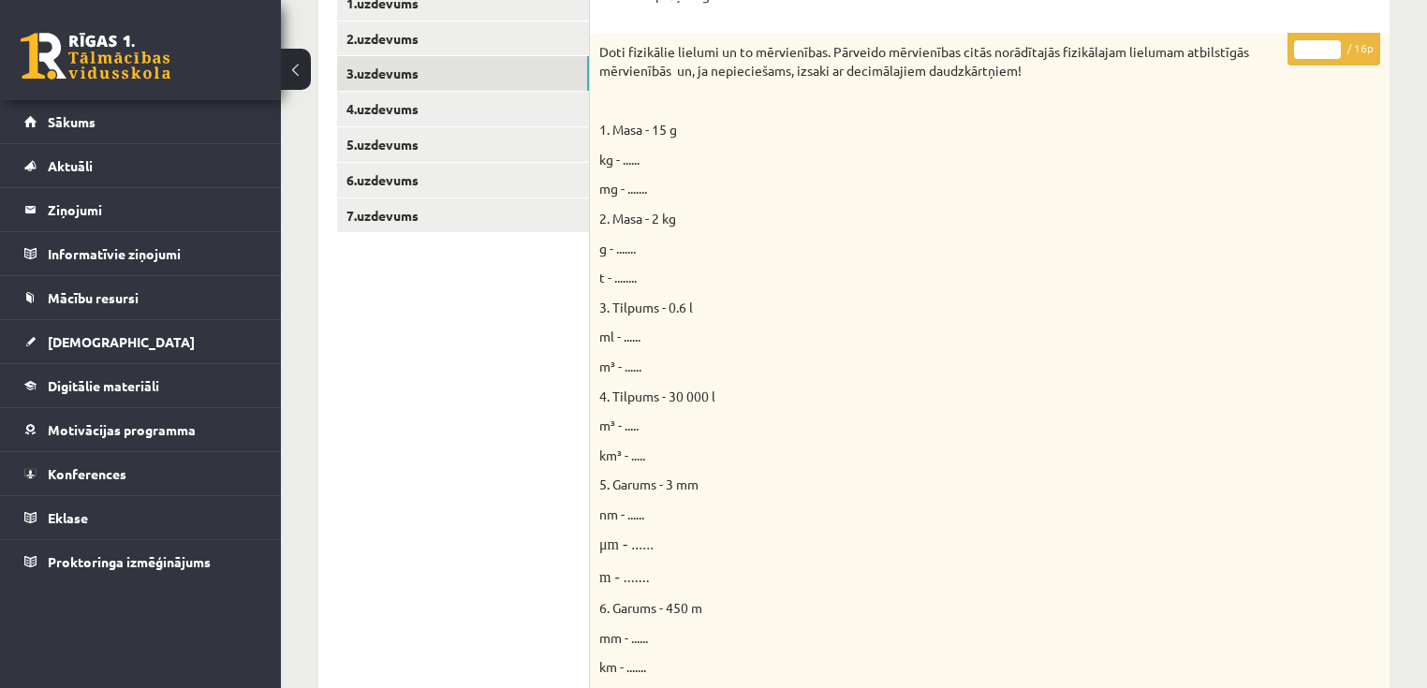
type input "**"
click at [1329, 41] on input "**" at bounding box center [1317, 49] width 47 height 19
click at [379, 117] on link "4.uzdevums" at bounding box center [463, 109] width 252 height 35
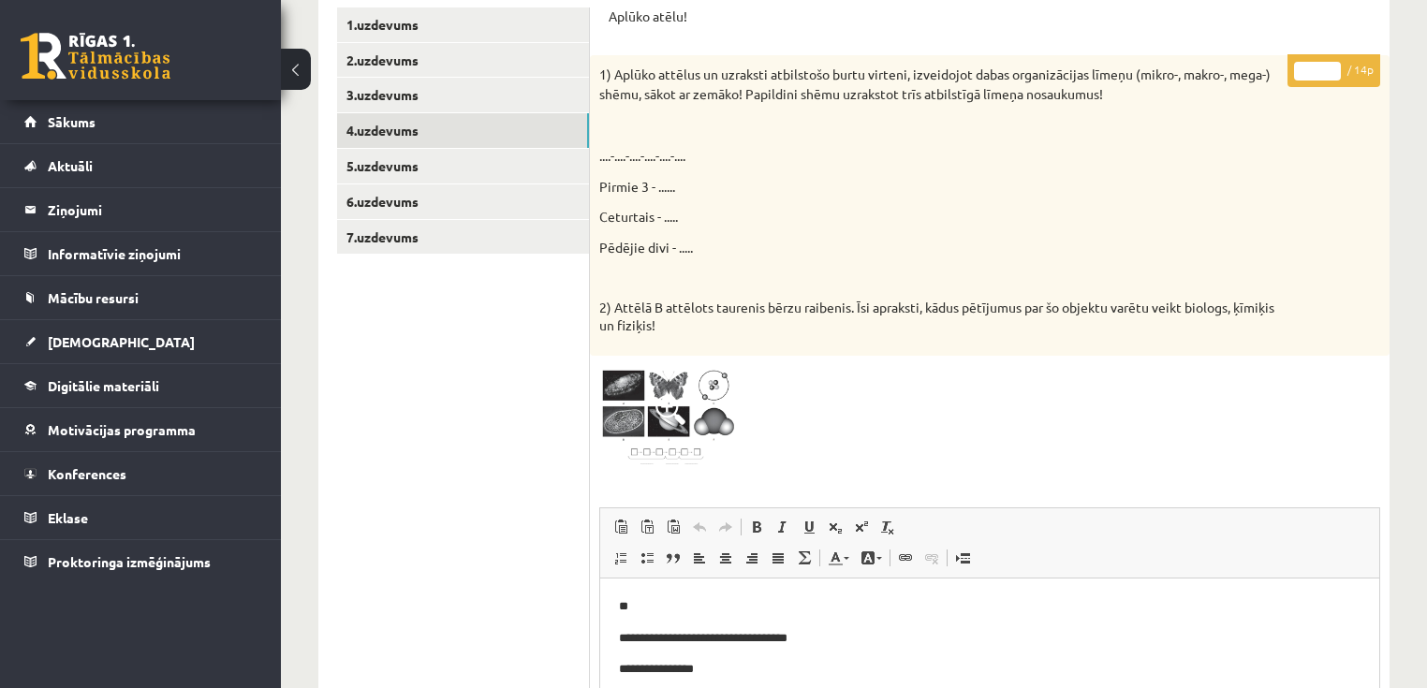
scroll to position [344, 0]
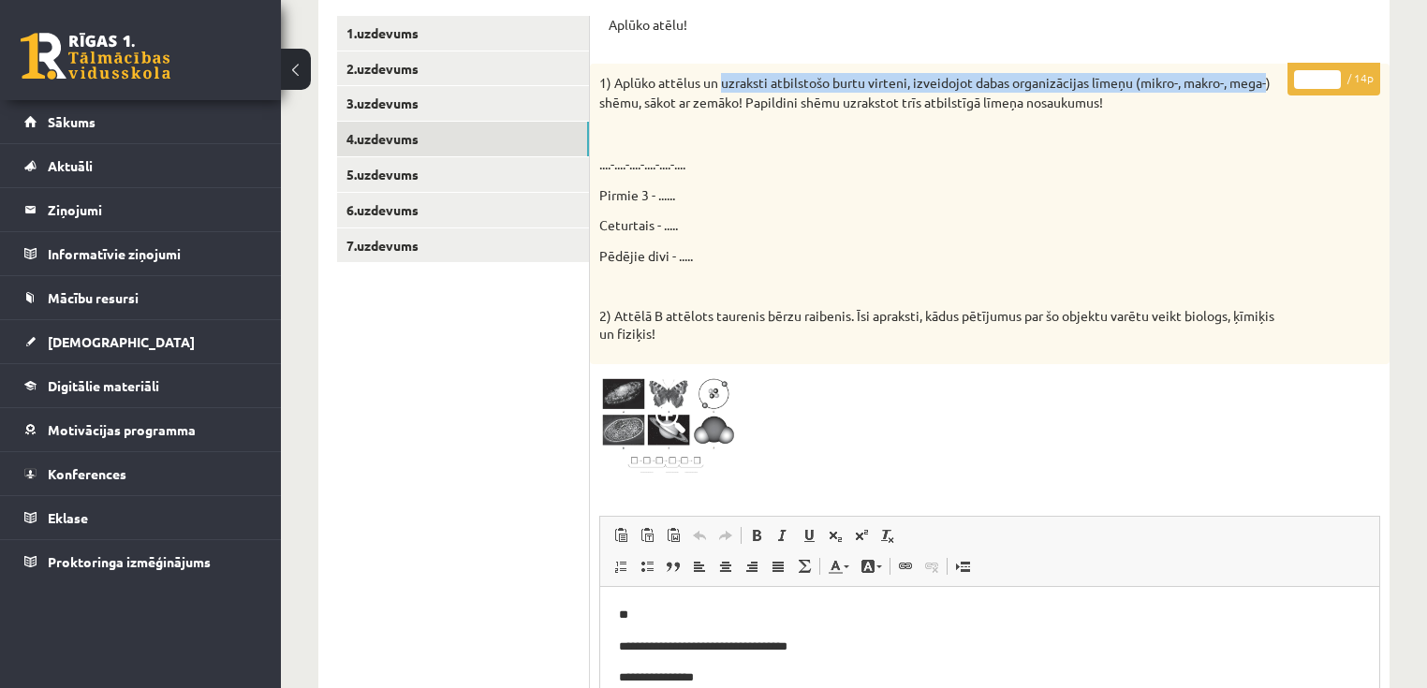
drag, startPoint x: 724, startPoint y: 85, endPoint x: 1262, endPoint y: 66, distance: 538.6
click at [1267, 64] on form "**********" at bounding box center [989, 662] width 762 height 1292
copy p "uzraksti atbilstošo burtu virteni, izveidojot dabas organizācijas līmeņu (mikro…"
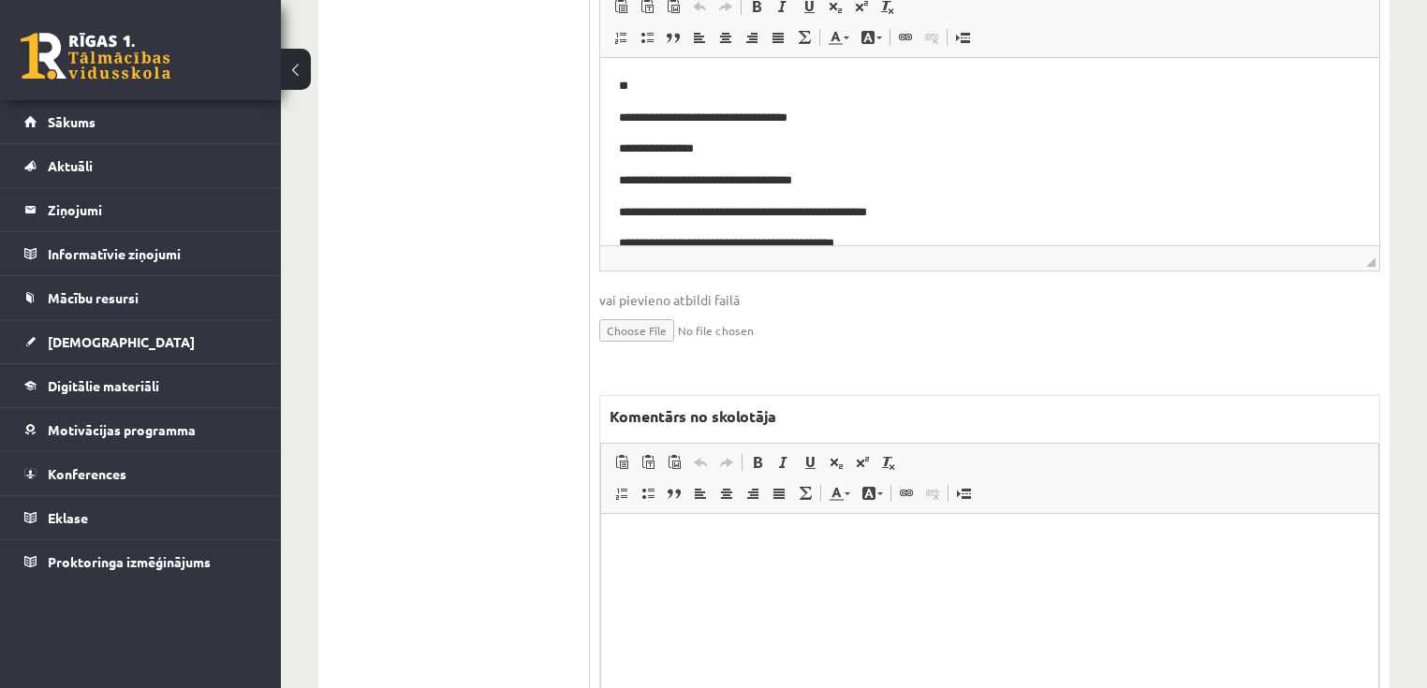
scroll to position [944, 0]
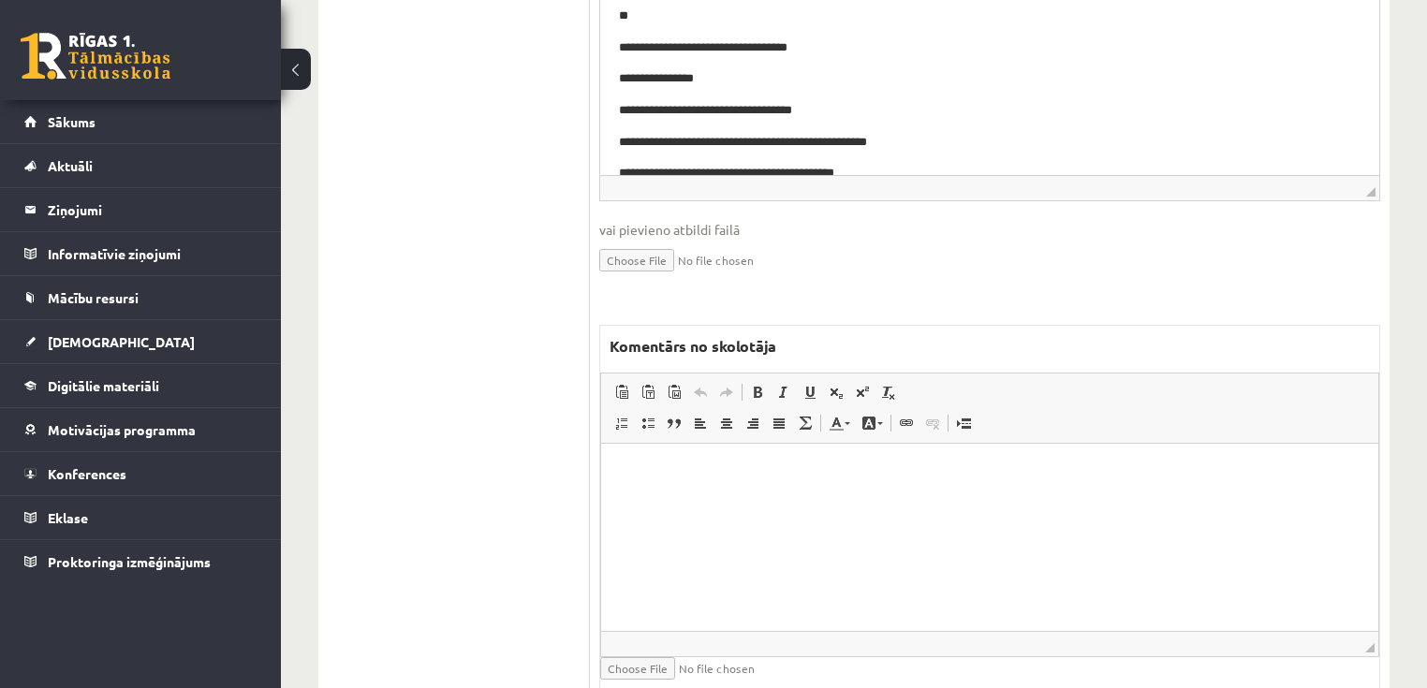
drag, startPoint x: 751, startPoint y: 549, endPoint x: 861, endPoint y: 487, distance: 127.0
click at [751, 501] on html at bounding box center [989, 472] width 777 height 57
paste body "Bagātinātā teksta redaktors, wiswyg-editor-47024861935800-1757752410-776"
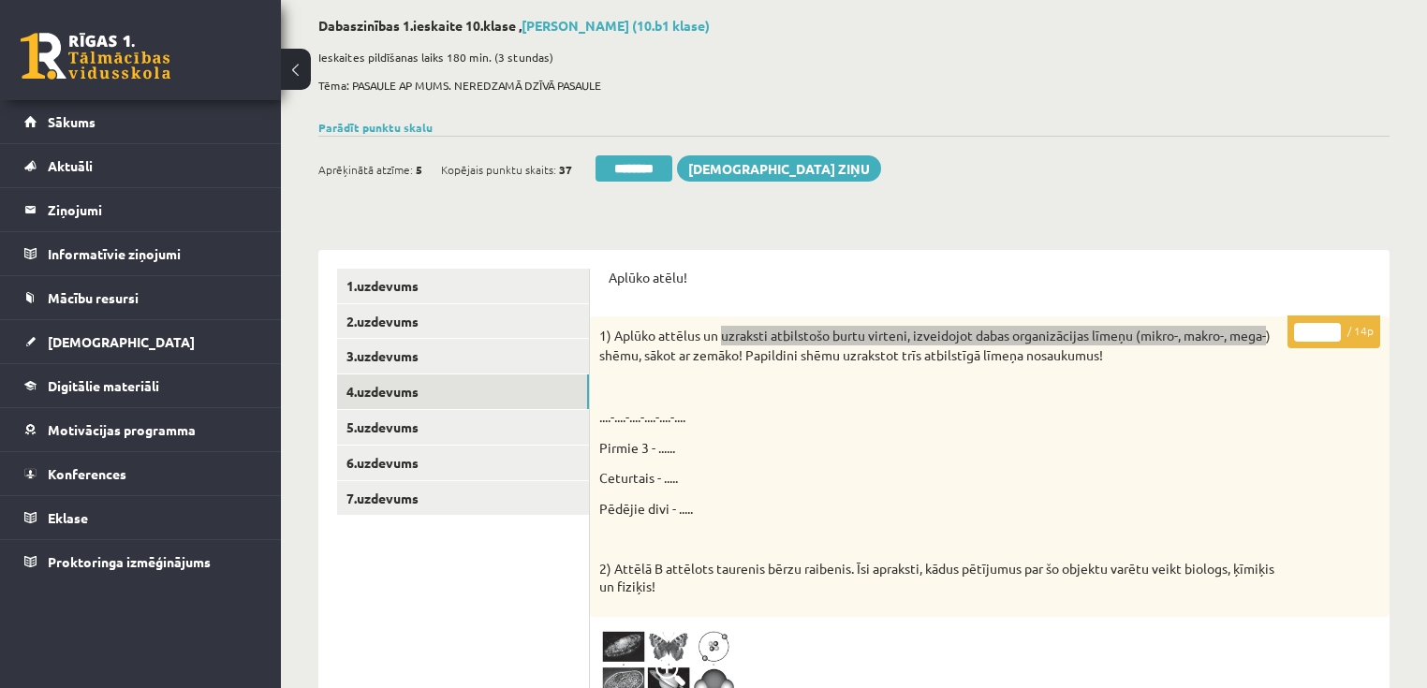
scroll to position [45, 0]
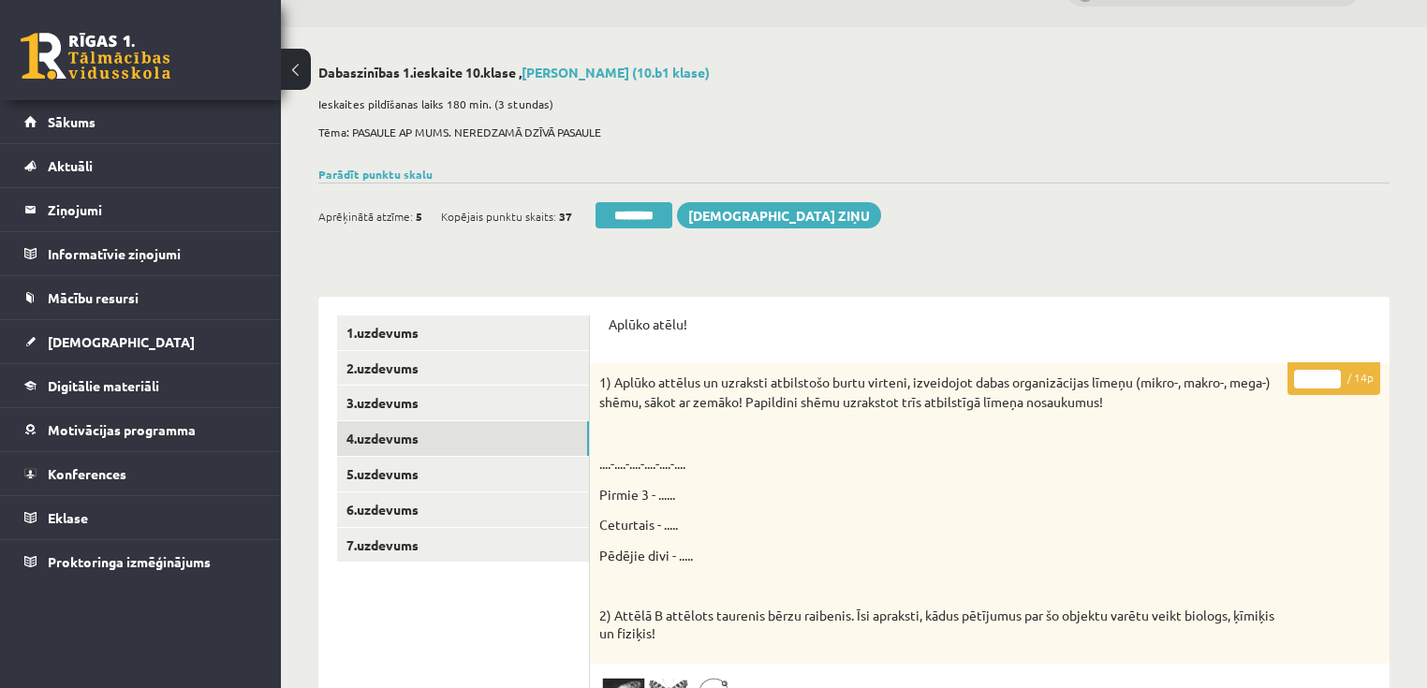
click at [1332, 371] on input "*" at bounding box center [1317, 379] width 47 height 19
click at [1330, 386] on input "*" at bounding box center [1317, 379] width 47 height 19
click at [1333, 371] on input "*" at bounding box center [1317, 379] width 47 height 19
type input "*"
click at [1333, 373] on input "*" at bounding box center [1317, 379] width 47 height 19
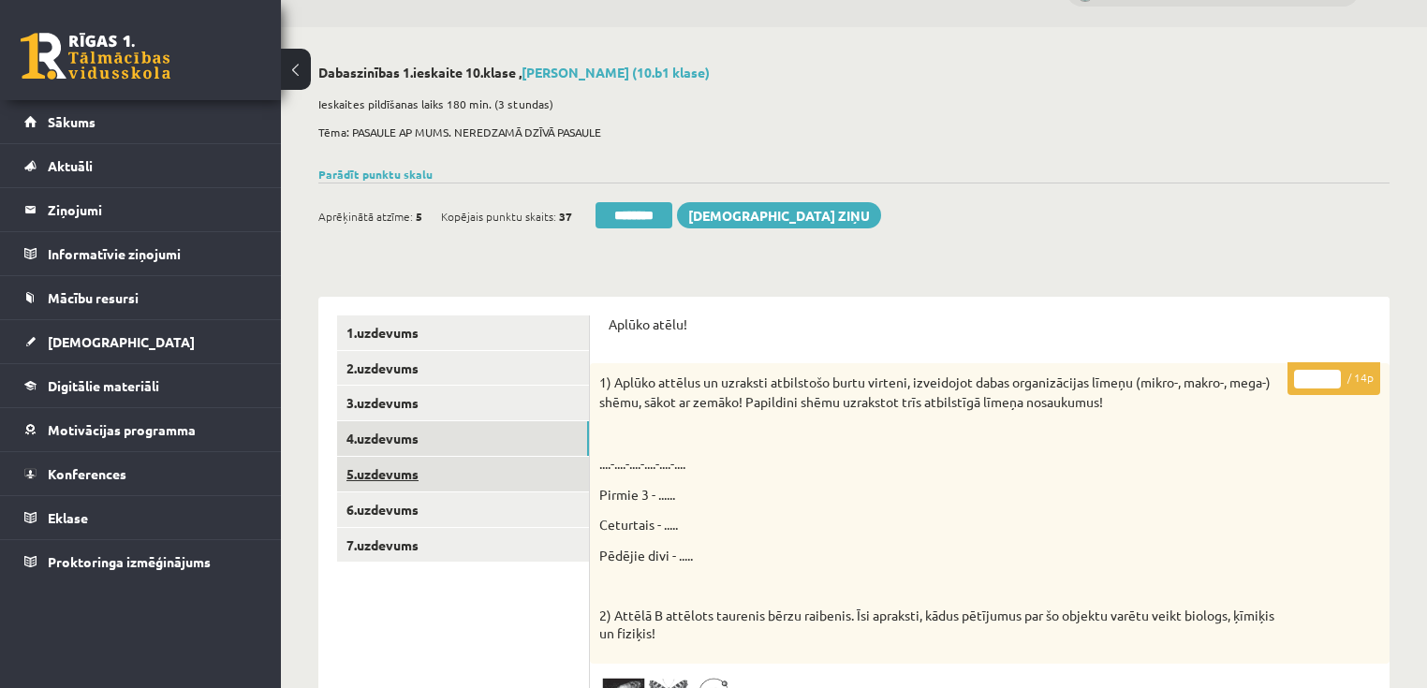
click at [465, 479] on link "5.uzdevums" at bounding box center [463, 474] width 252 height 35
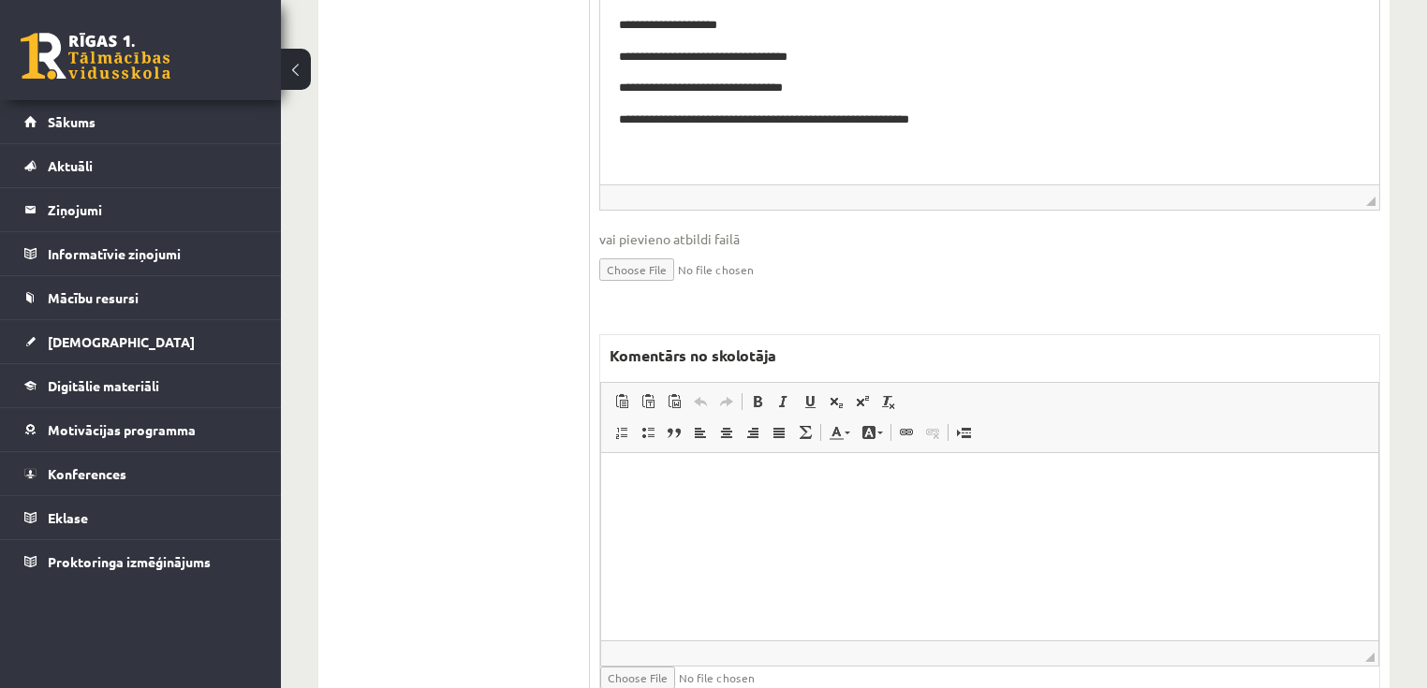
scroll to position [944, 0]
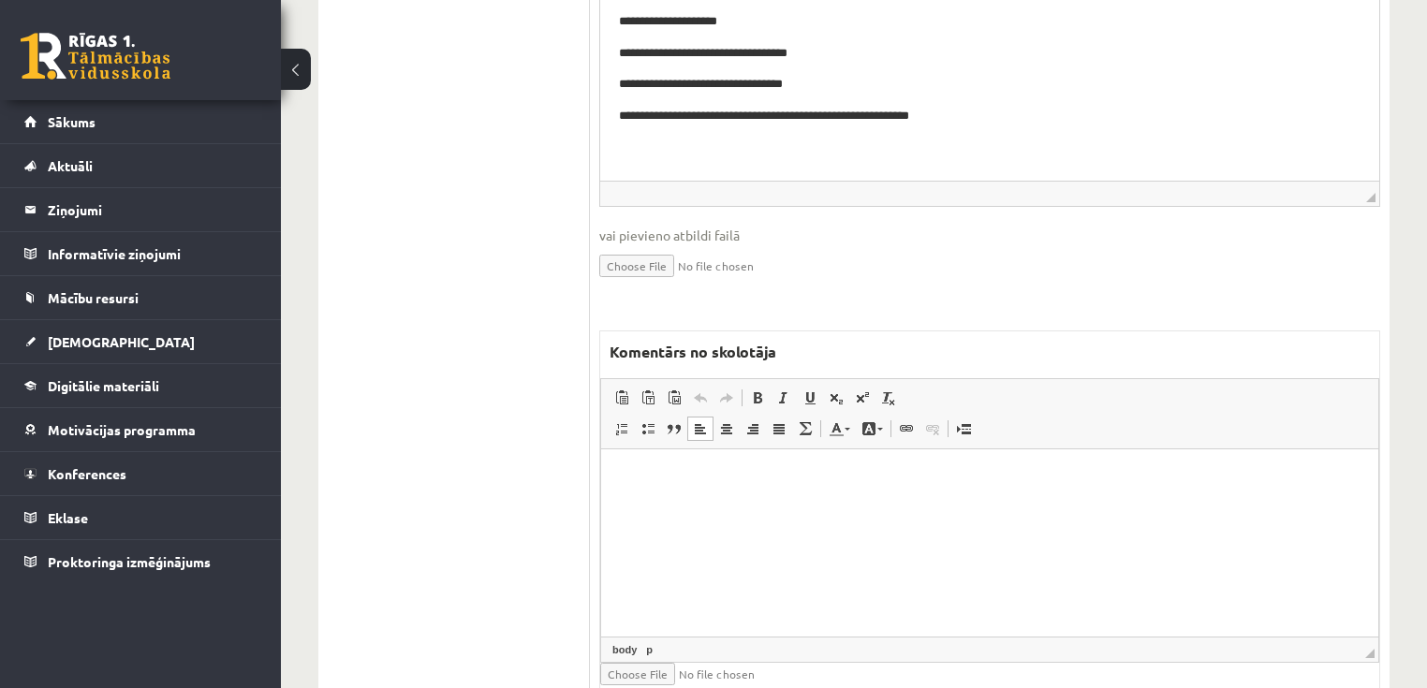
click at [745, 505] on html at bounding box center [989, 476] width 777 height 57
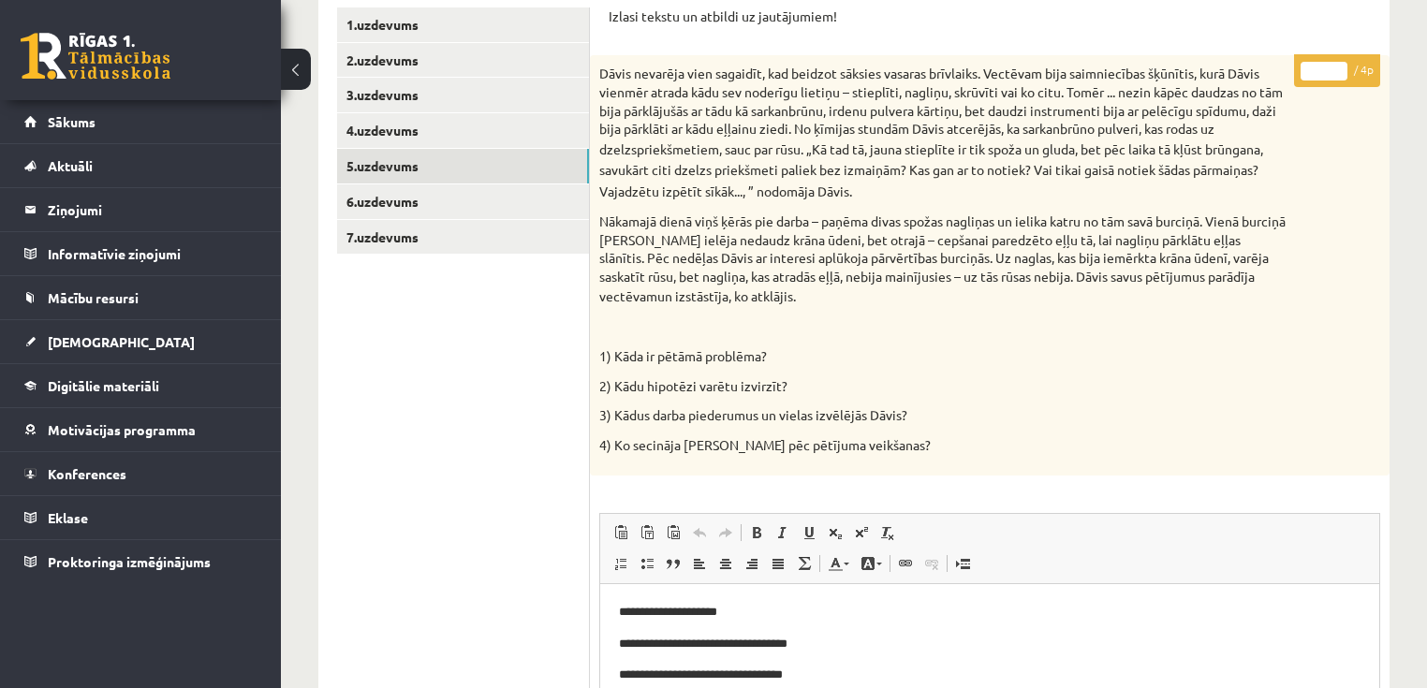
scroll to position [120, 0]
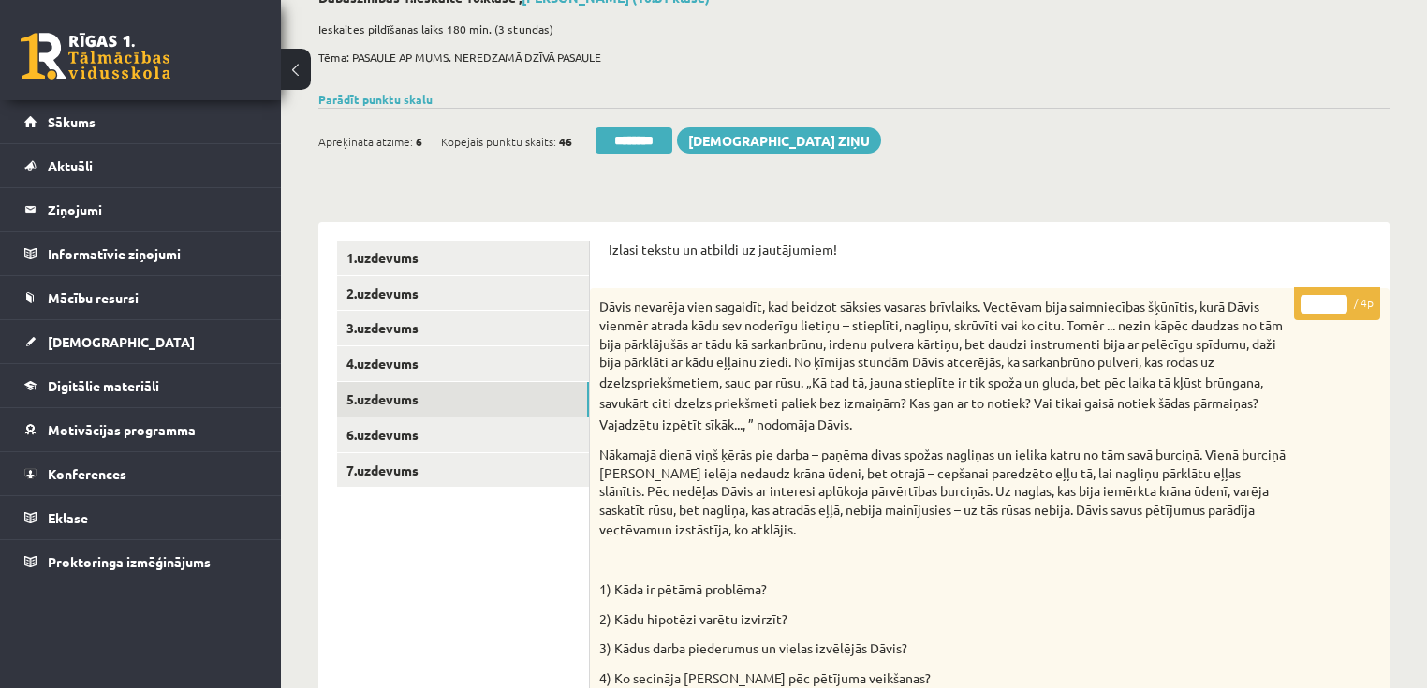
type input "*"
click at [1339, 297] on input "*" at bounding box center [1323, 304] width 47 height 19
click at [468, 431] on link "6.uzdevums" at bounding box center [463, 434] width 252 height 35
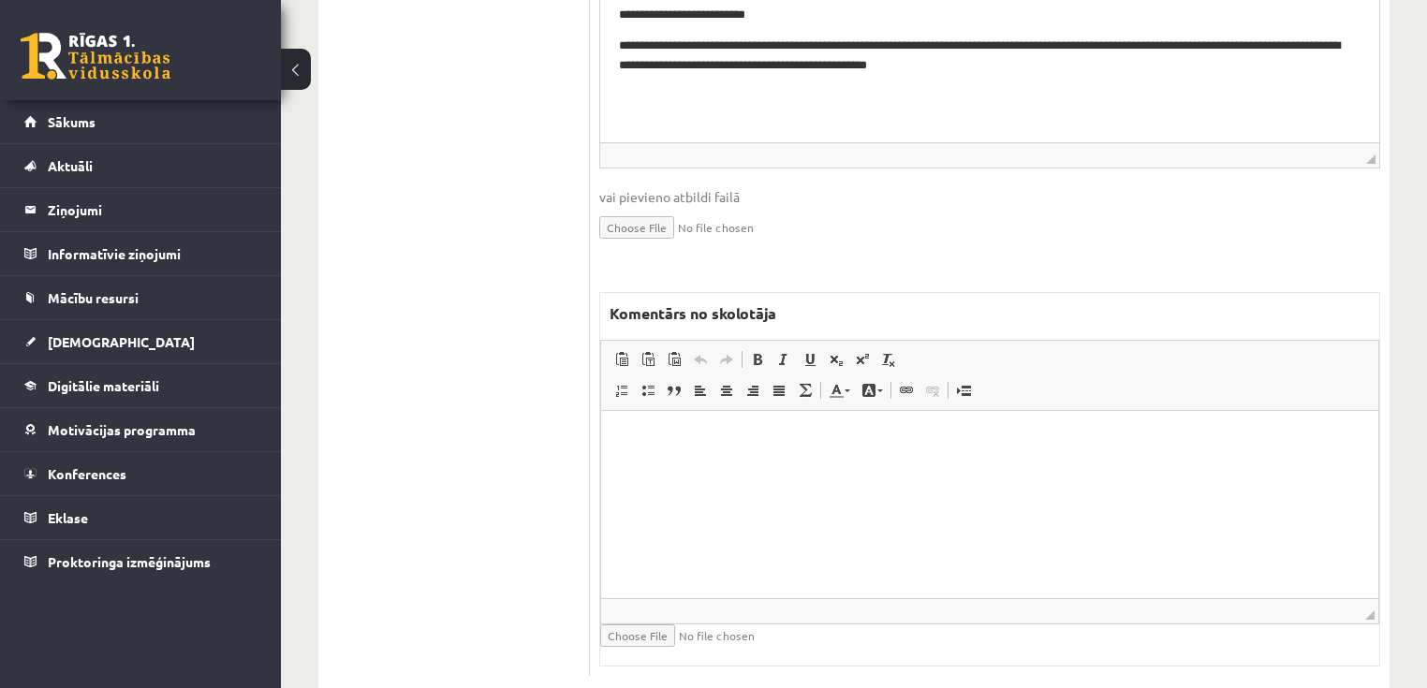
scroll to position [1078, 0]
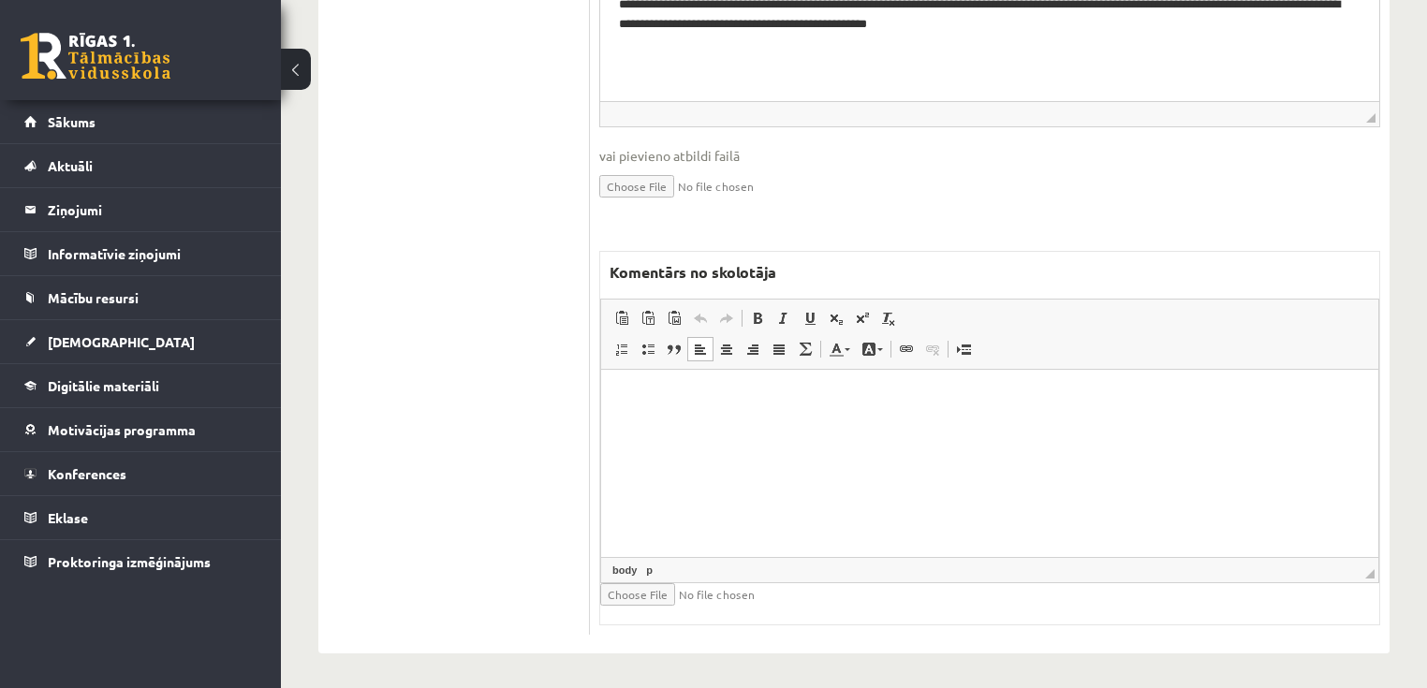
click at [893, 426] on html at bounding box center [989, 397] width 777 height 57
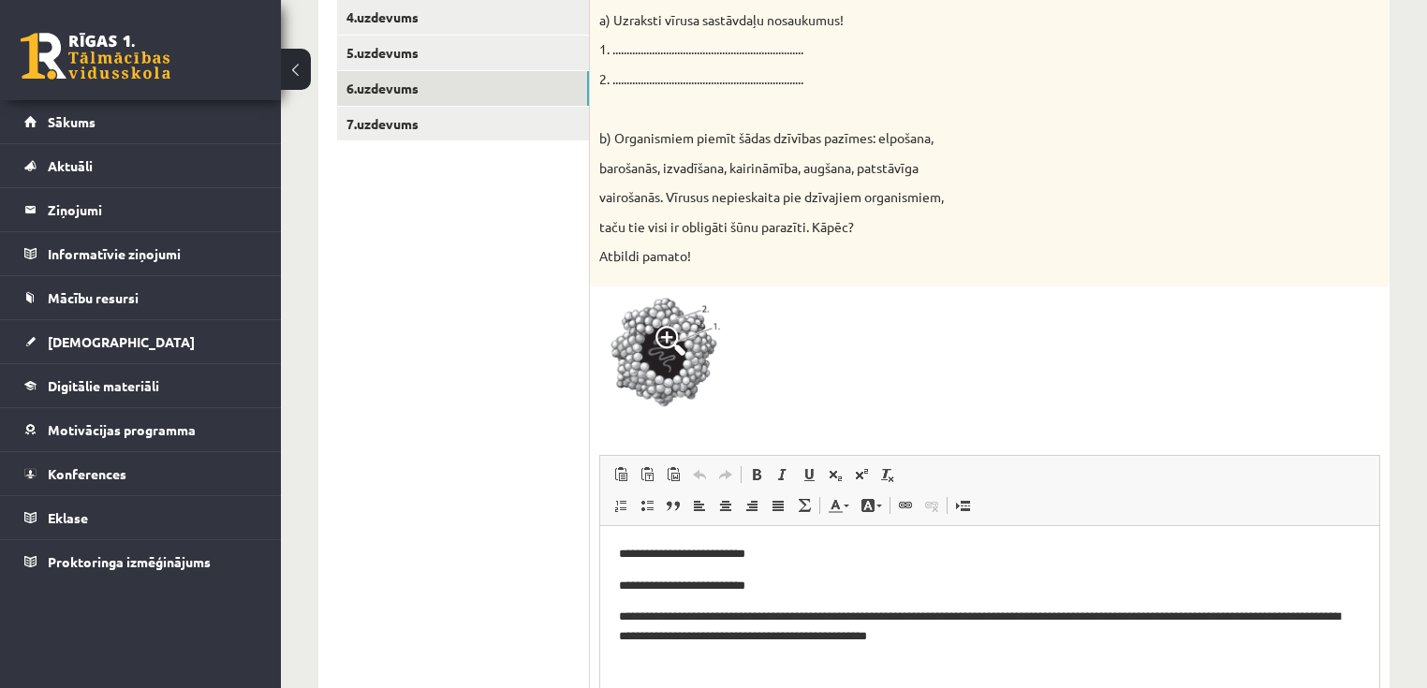
scroll to position [255, 0]
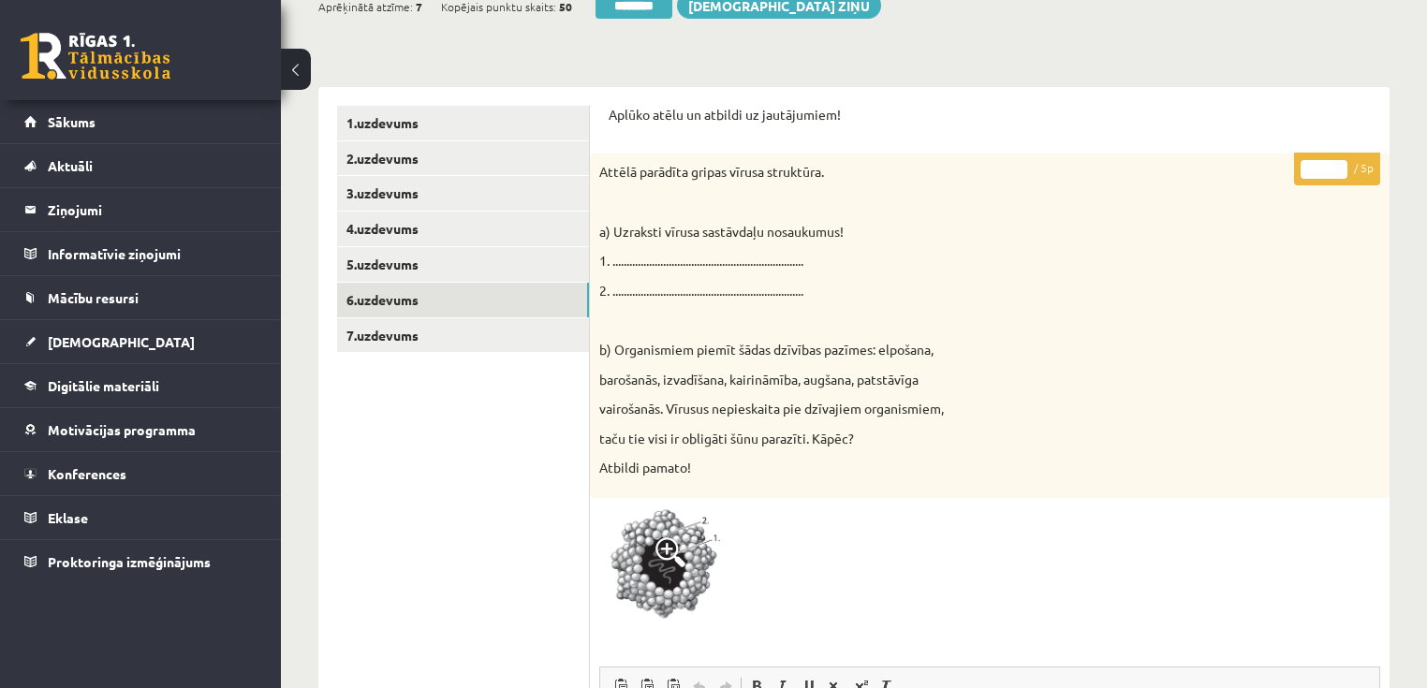
click at [1335, 166] on input "*" at bounding box center [1323, 169] width 47 height 19
type input "*"
click at [1337, 169] on input "*" at bounding box center [1323, 169] width 47 height 19
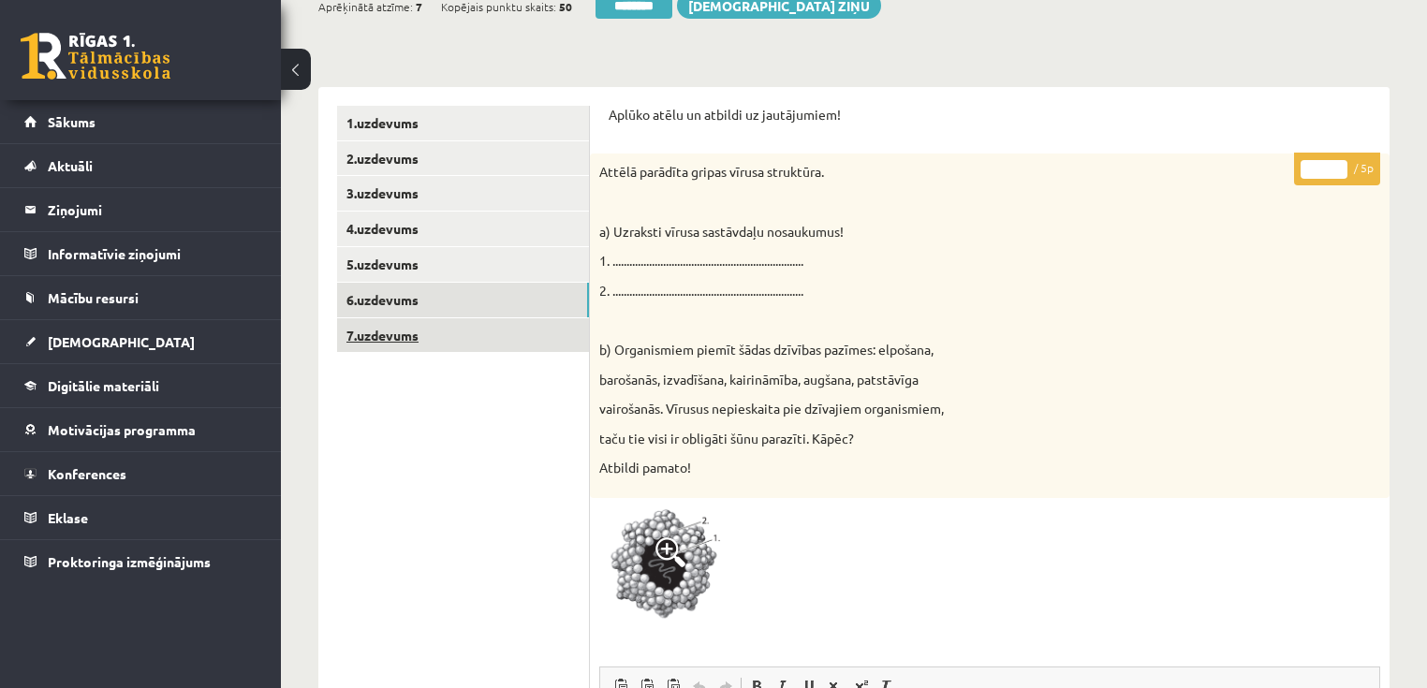
click at [423, 336] on link "7.uzdevums" at bounding box center [463, 335] width 252 height 35
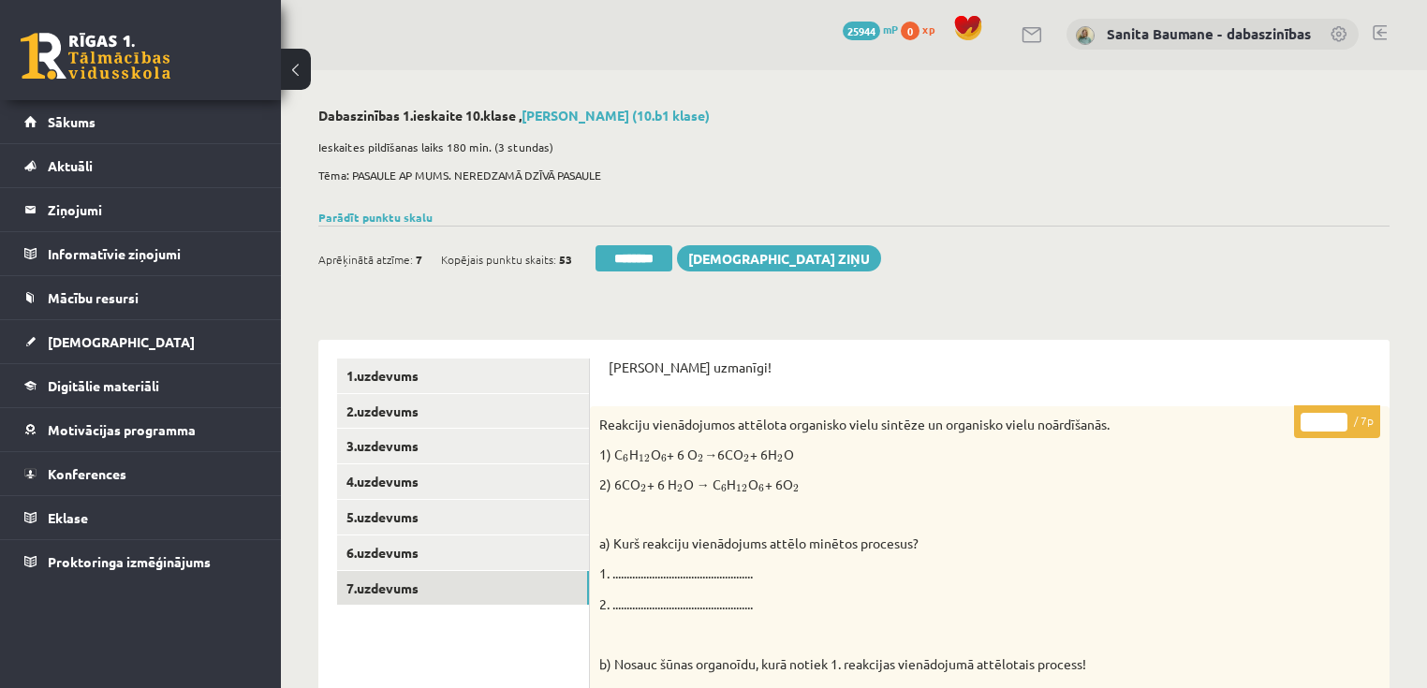
scroll to position [0, 0]
drag, startPoint x: 1337, startPoint y: 416, endPoint x: 1192, endPoint y: 460, distance: 151.6
type input "*"
click at [1333, 417] on input "*" at bounding box center [1323, 424] width 47 height 19
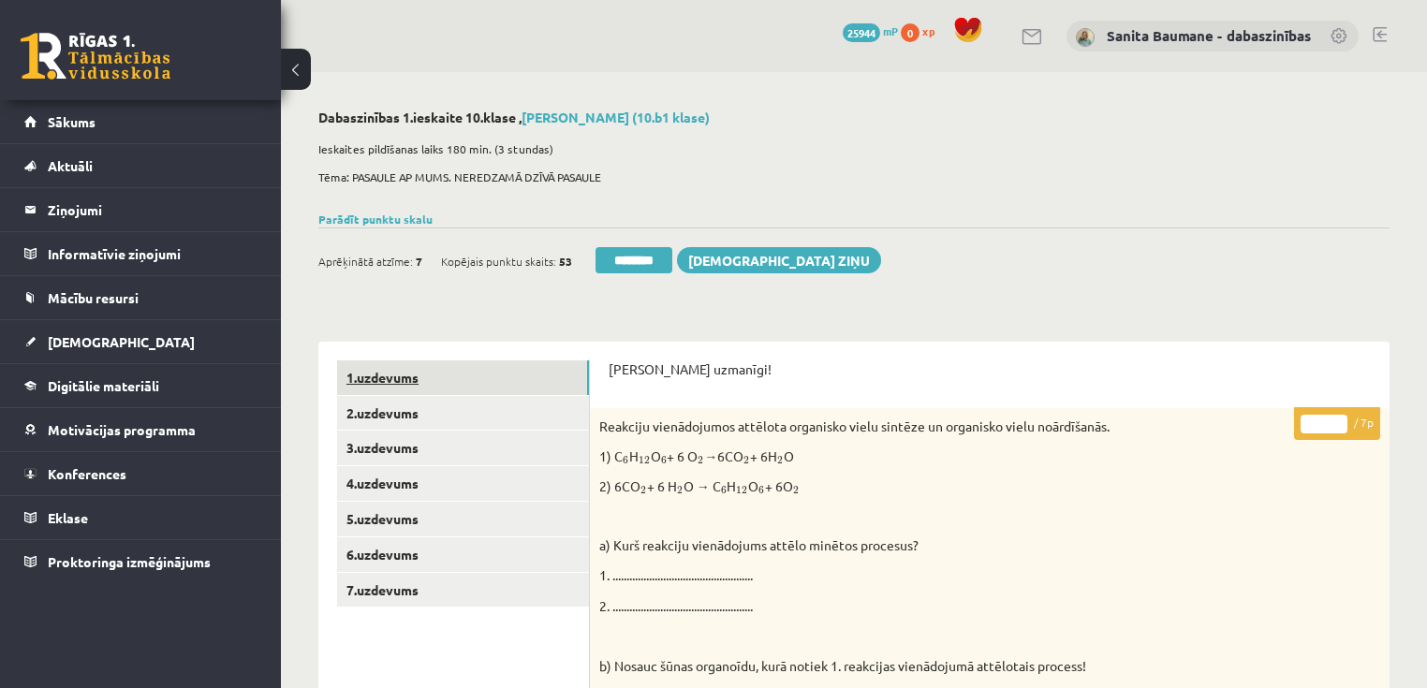
click at [419, 375] on link "1.uzdevums" at bounding box center [463, 377] width 252 height 35
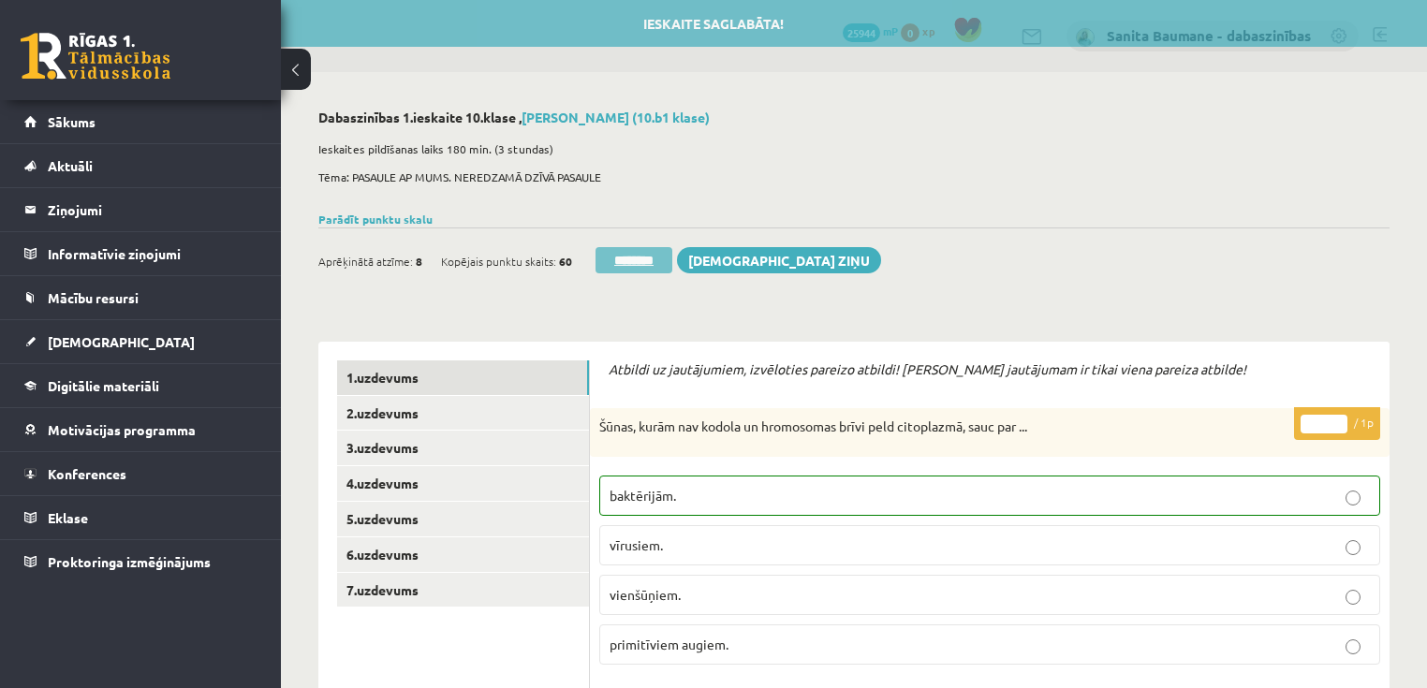
click at [598, 261] on input "********" at bounding box center [633, 260] width 77 height 26
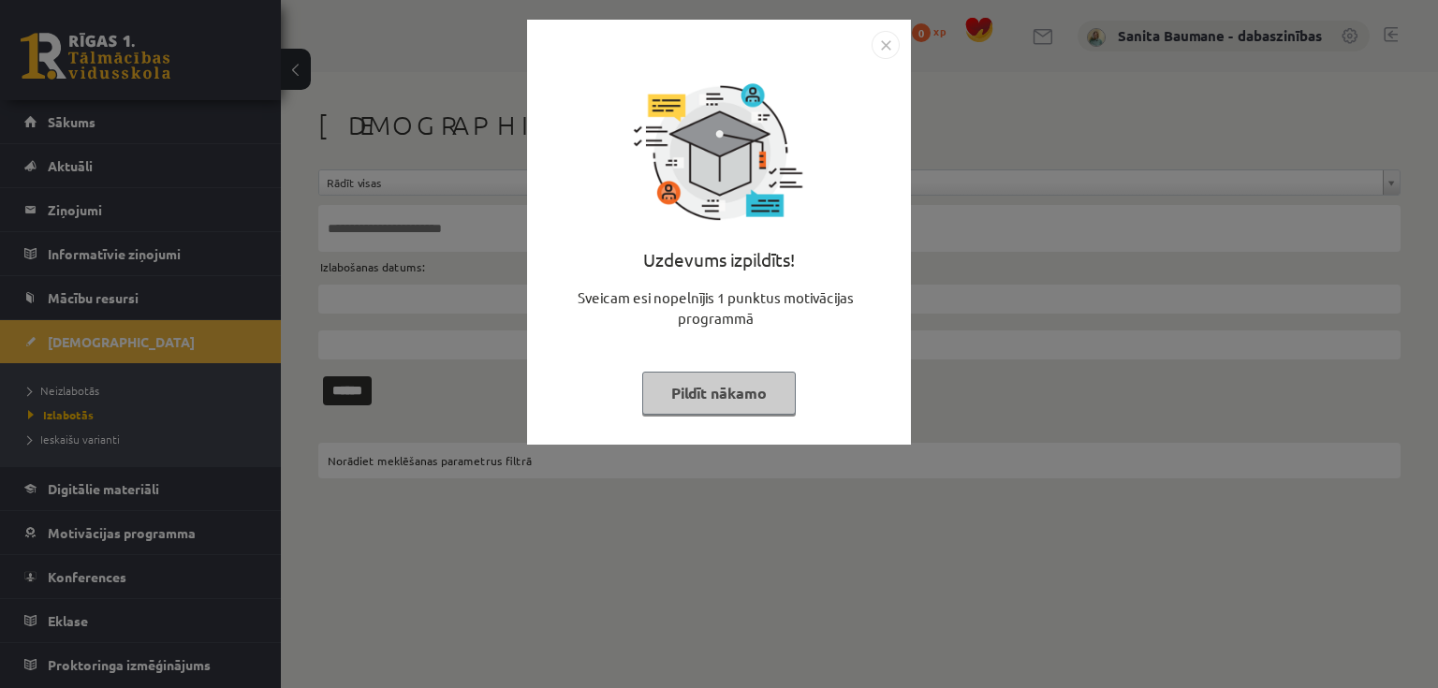
click at [703, 386] on button "Pildīt nākamo" at bounding box center [719, 393] width 154 height 43
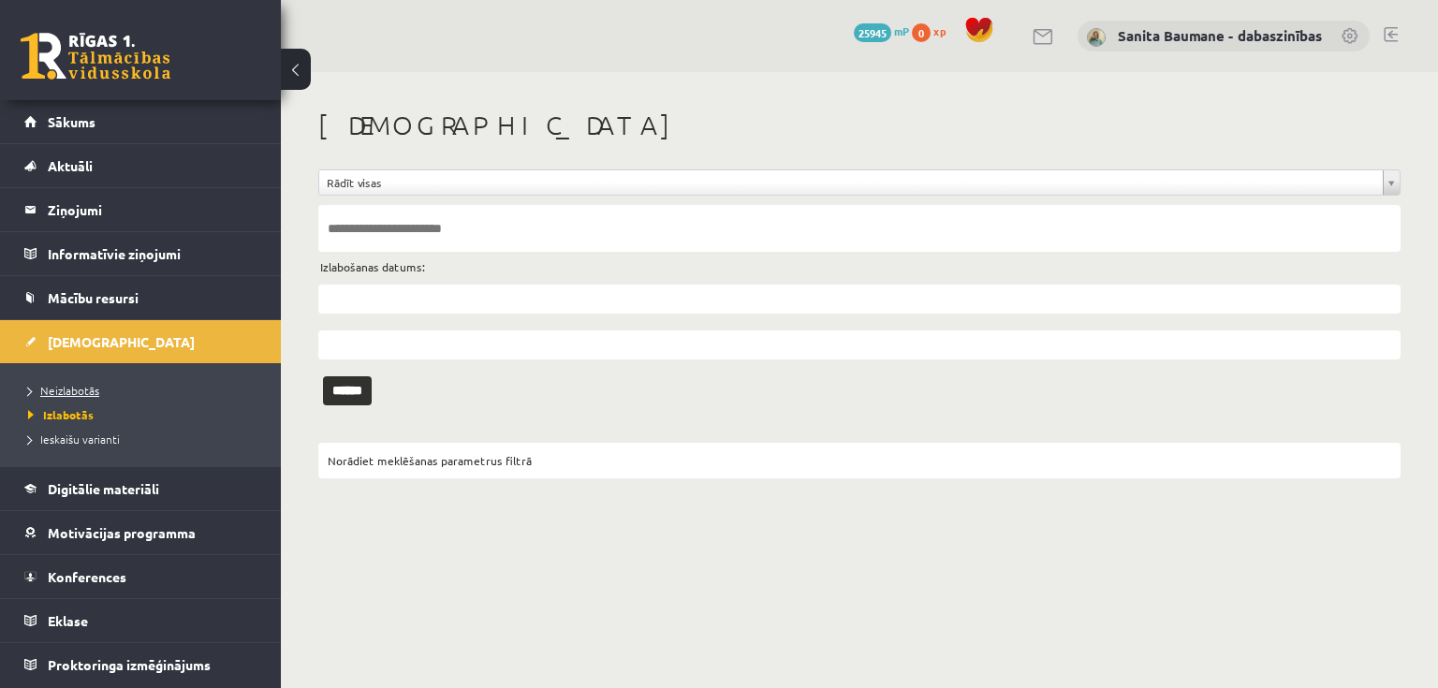
click at [88, 382] on link "Neizlabotās" at bounding box center [145, 390] width 234 height 17
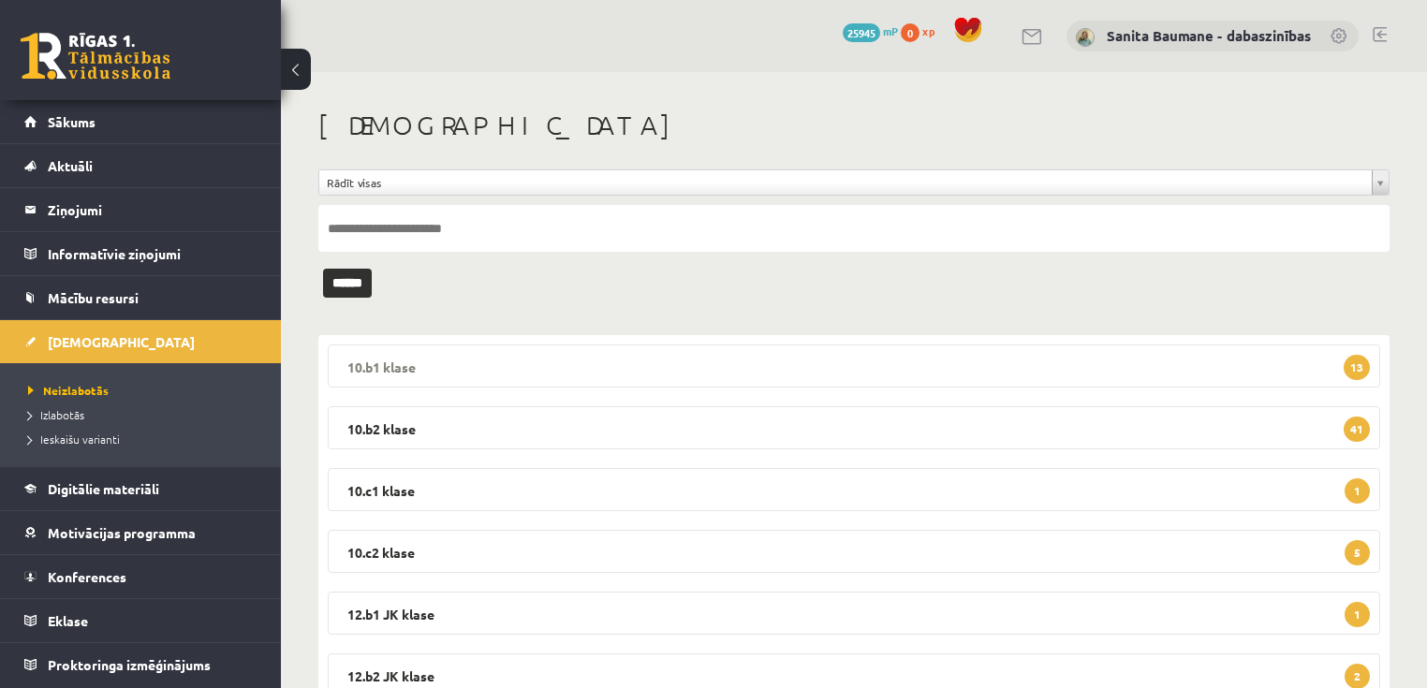
click at [699, 360] on legend "10.b1 [PERSON_NAME] 13" at bounding box center [854, 365] width 1052 height 43
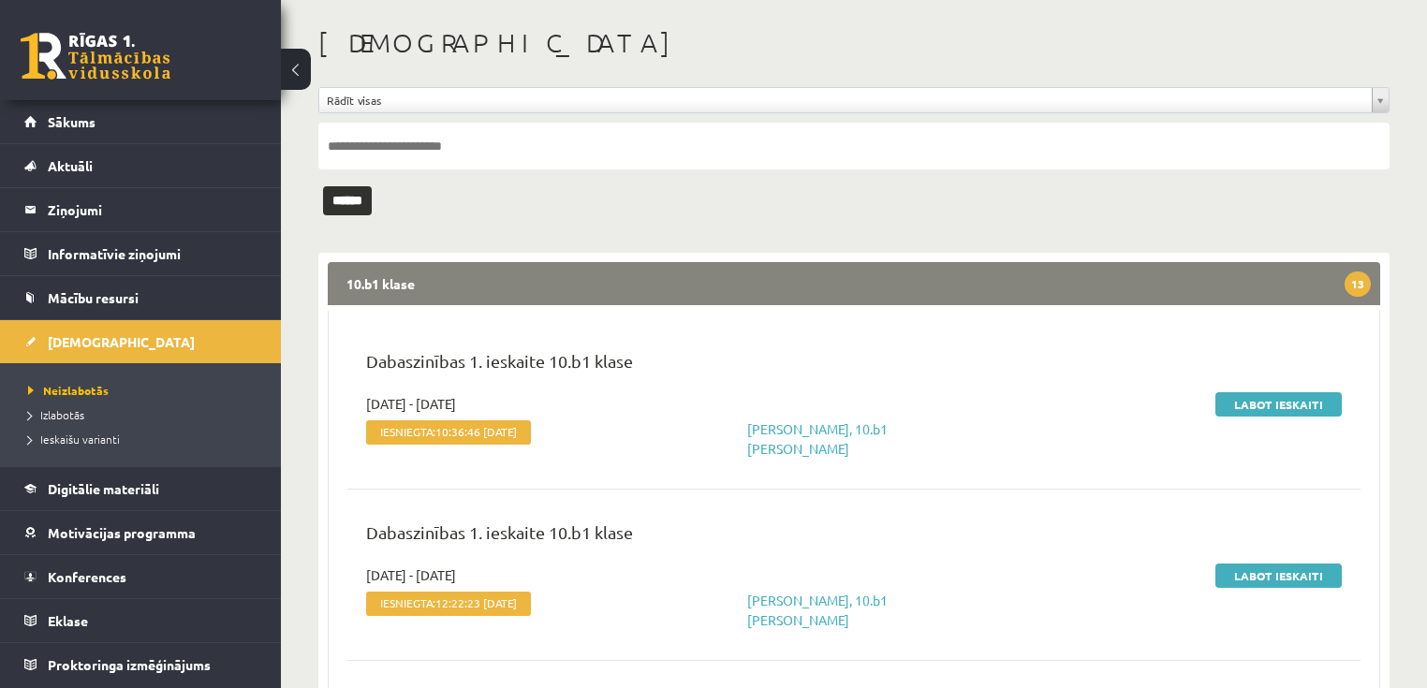
scroll to position [225, 0]
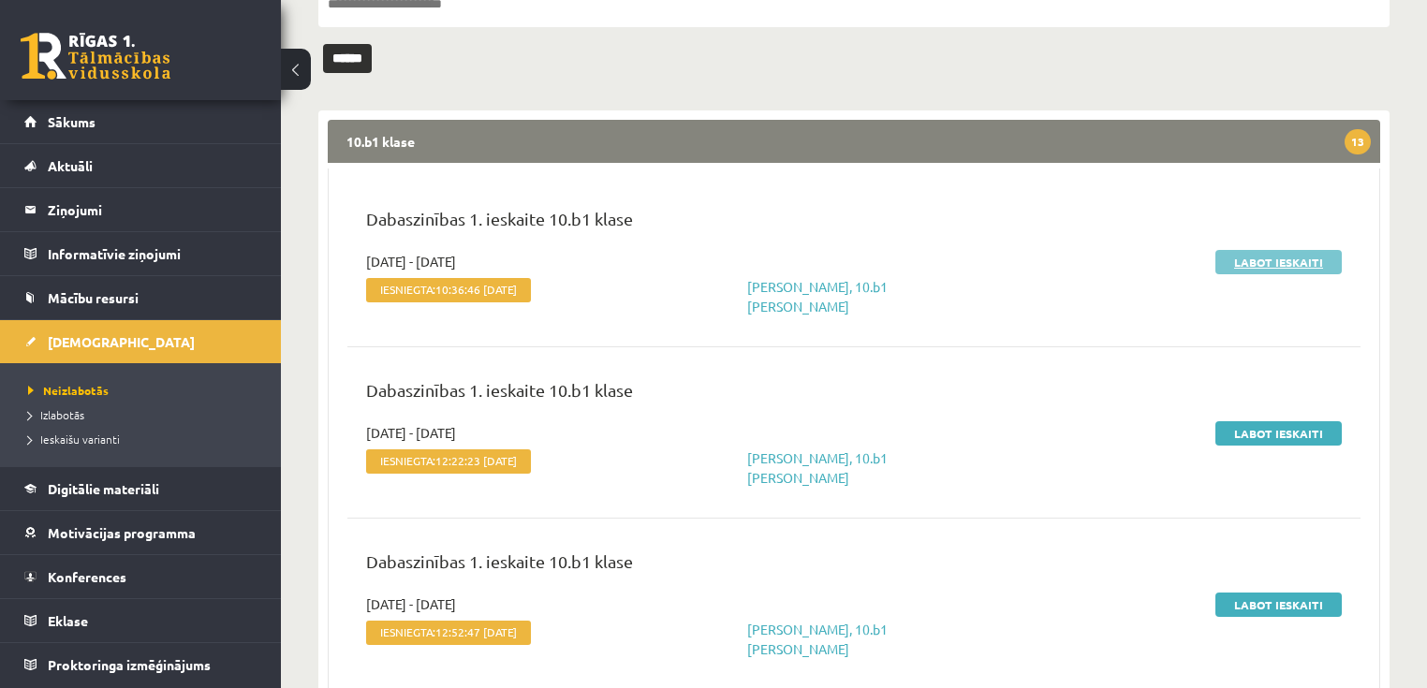
click at [1286, 266] on link "Labot ieskaiti" at bounding box center [1278, 262] width 126 height 24
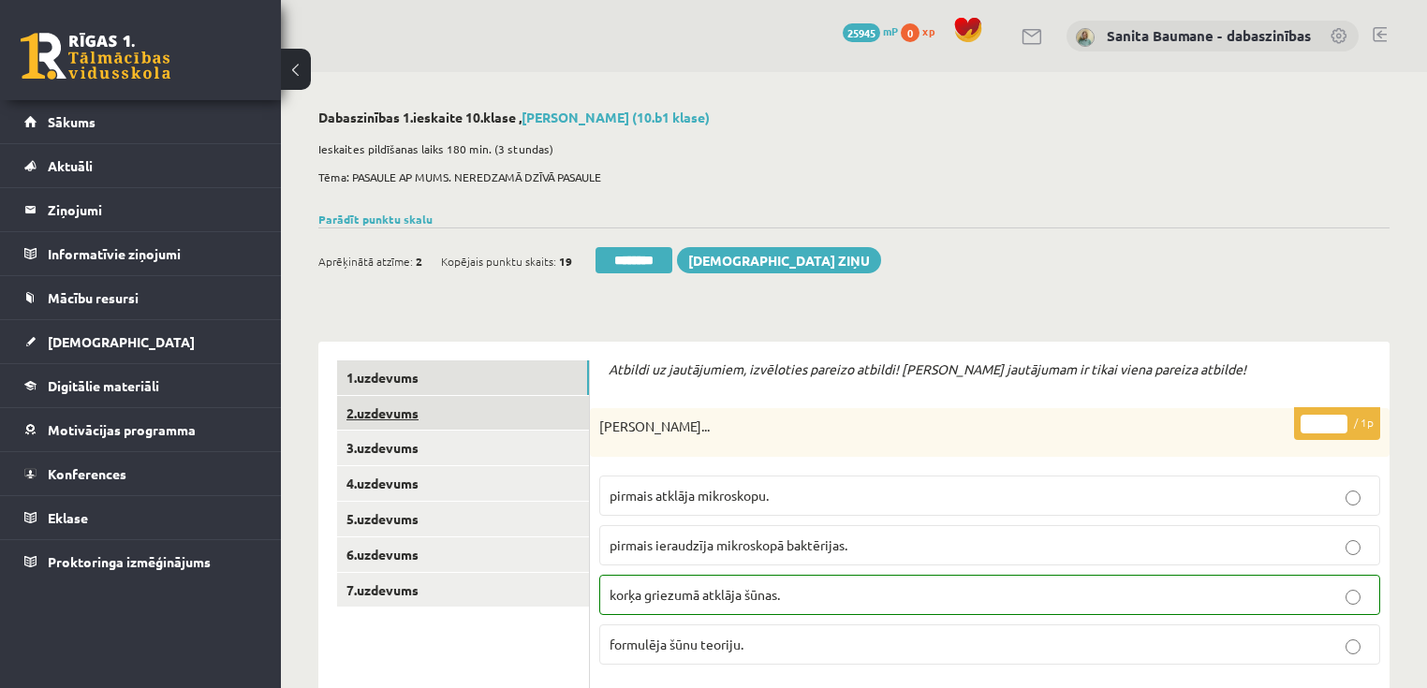
click at [378, 416] on link "2.uzdevums" at bounding box center [463, 413] width 252 height 35
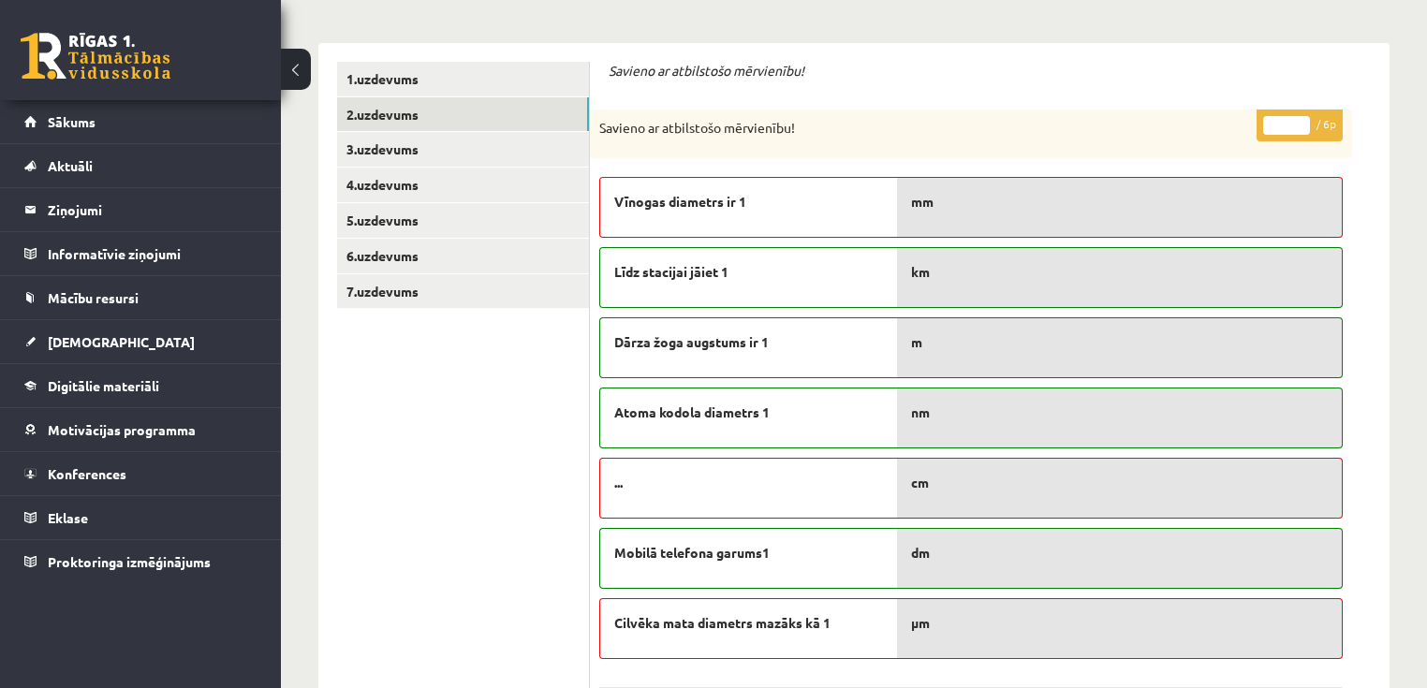
scroll to position [300, 0]
click at [1298, 120] on input "*" at bounding box center [1286, 124] width 47 height 19
type input "*"
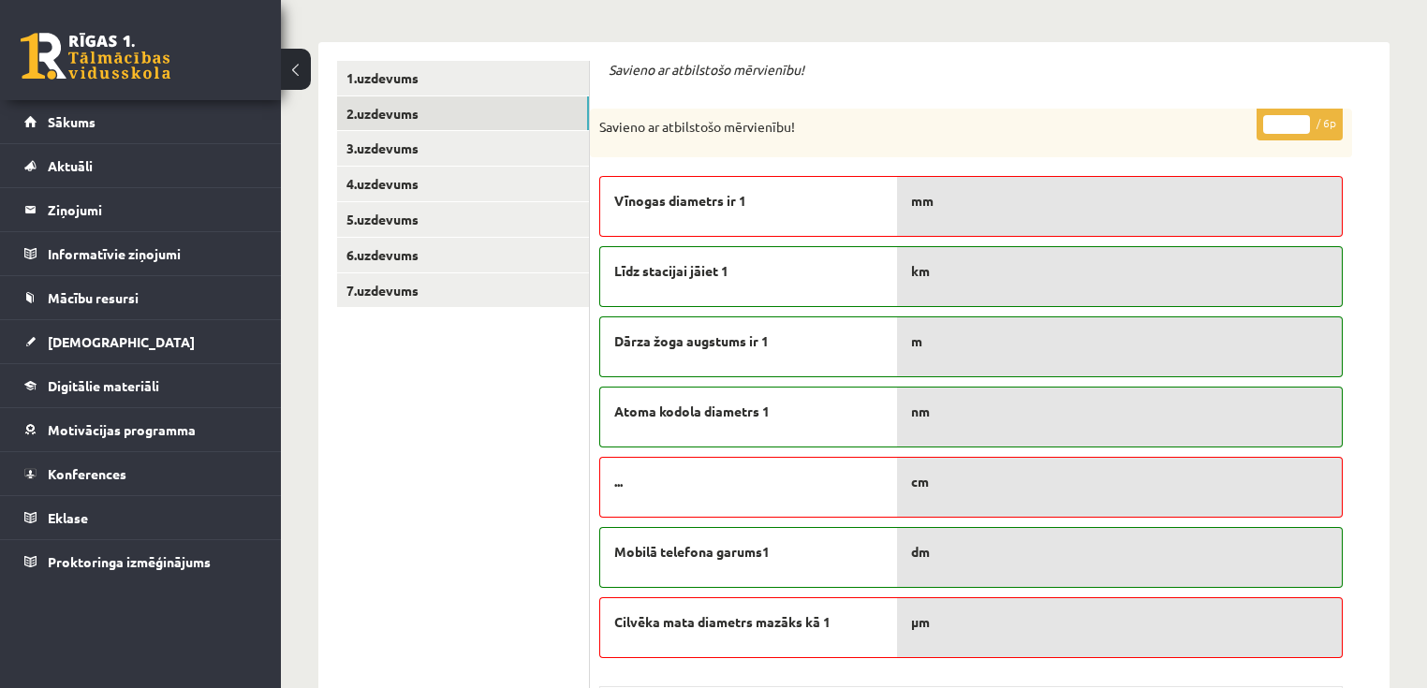
click at [1298, 120] on input "*" at bounding box center [1286, 124] width 47 height 19
click at [344, 160] on link "3.uzdevums" at bounding box center [463, 148] width 252 height 35
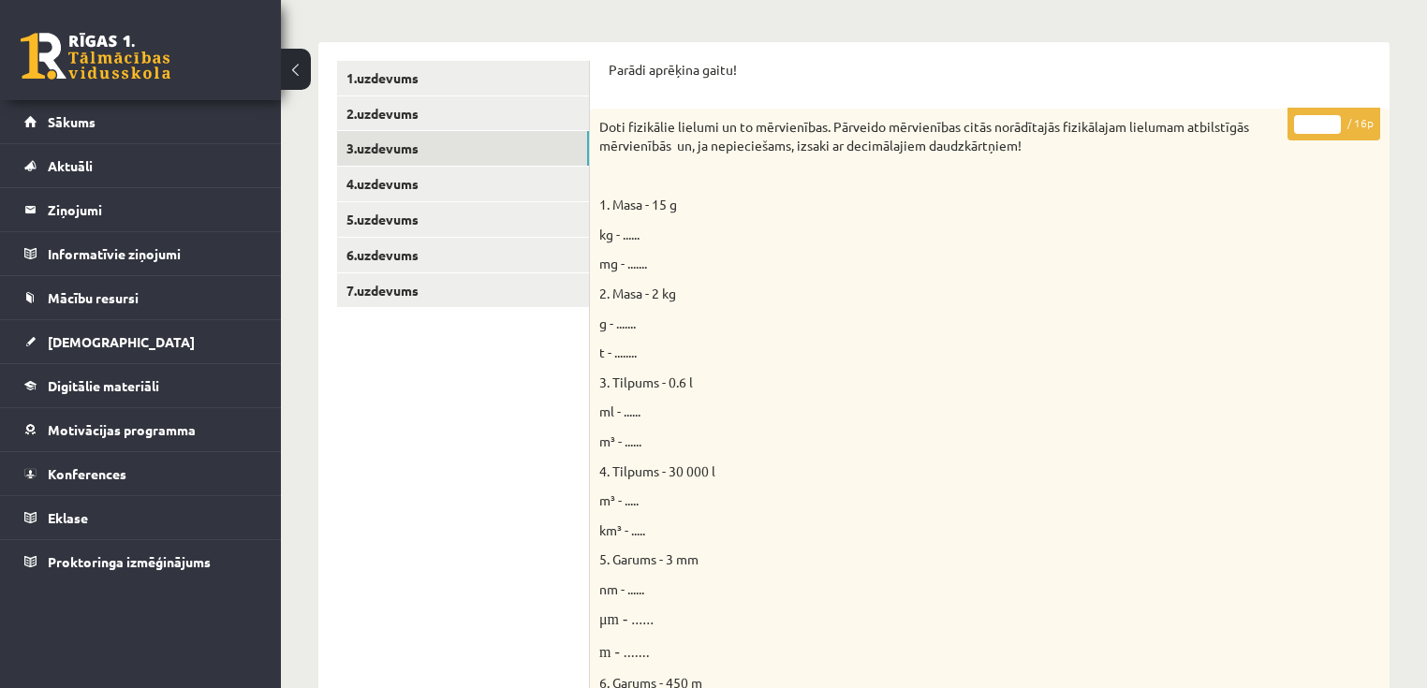
click at [1332, 118] on input "*" at bounding box center [1317, 124] width 47 height 19
click at [1333, 123] on input "*" at bounding box center [1317, 124] width 47 height 19
type input "*"
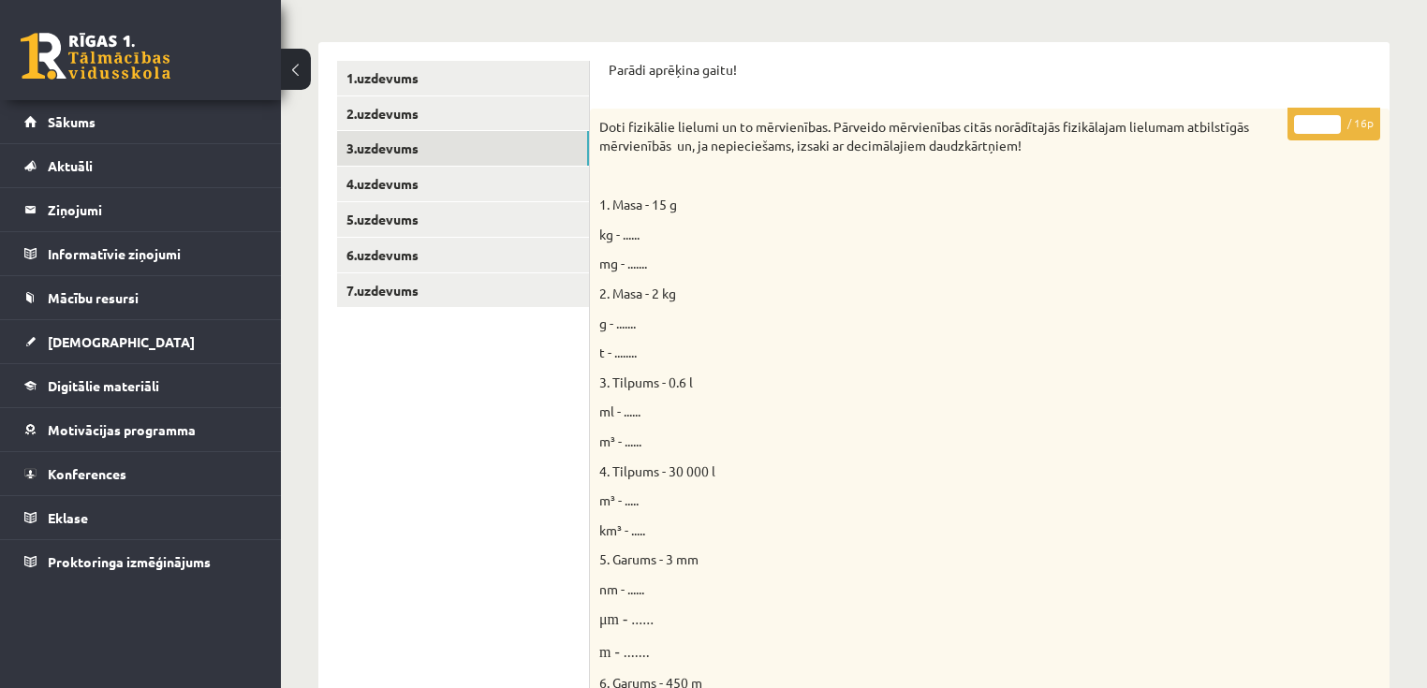
click at [1329, 120] on input "*" at bounding box center [1317, 124] width 47 height 19
click at [411, 187] on link "4.uzdevums" at bounding box center [463, 184] width 252 height 35
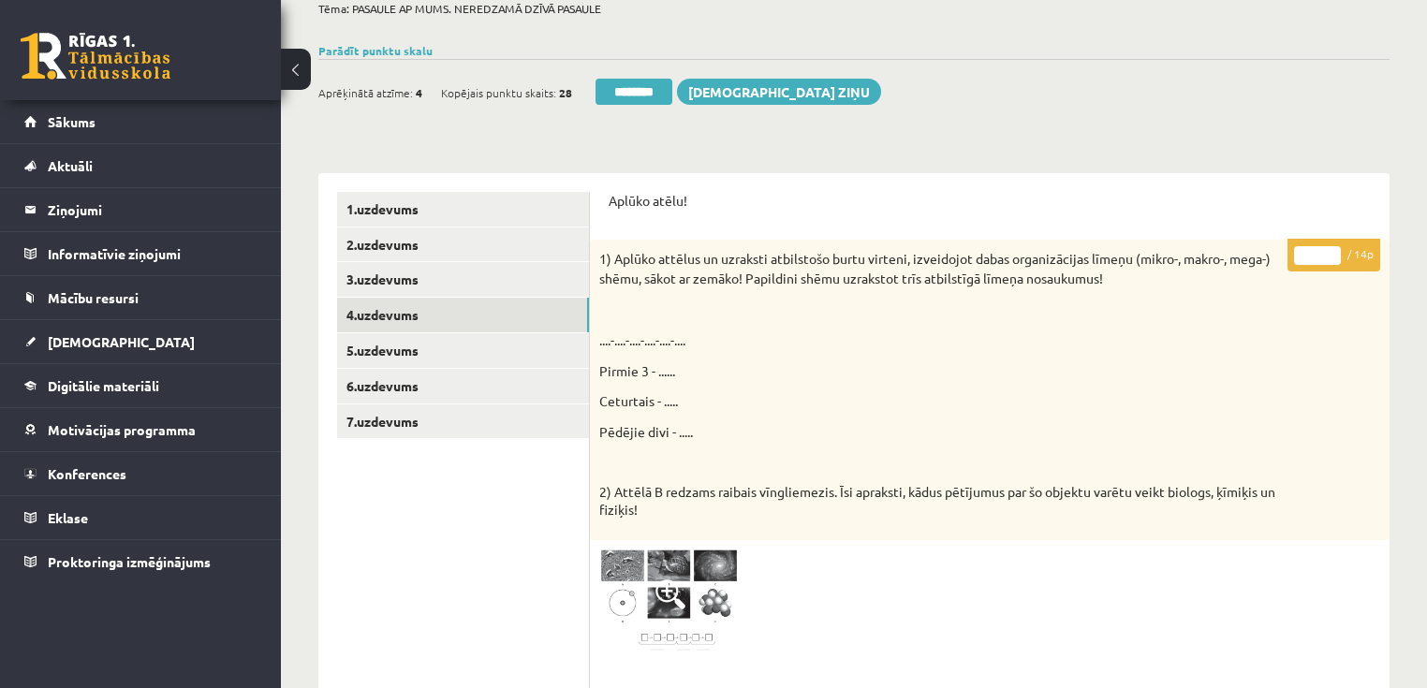
scroll to position [75, 0]
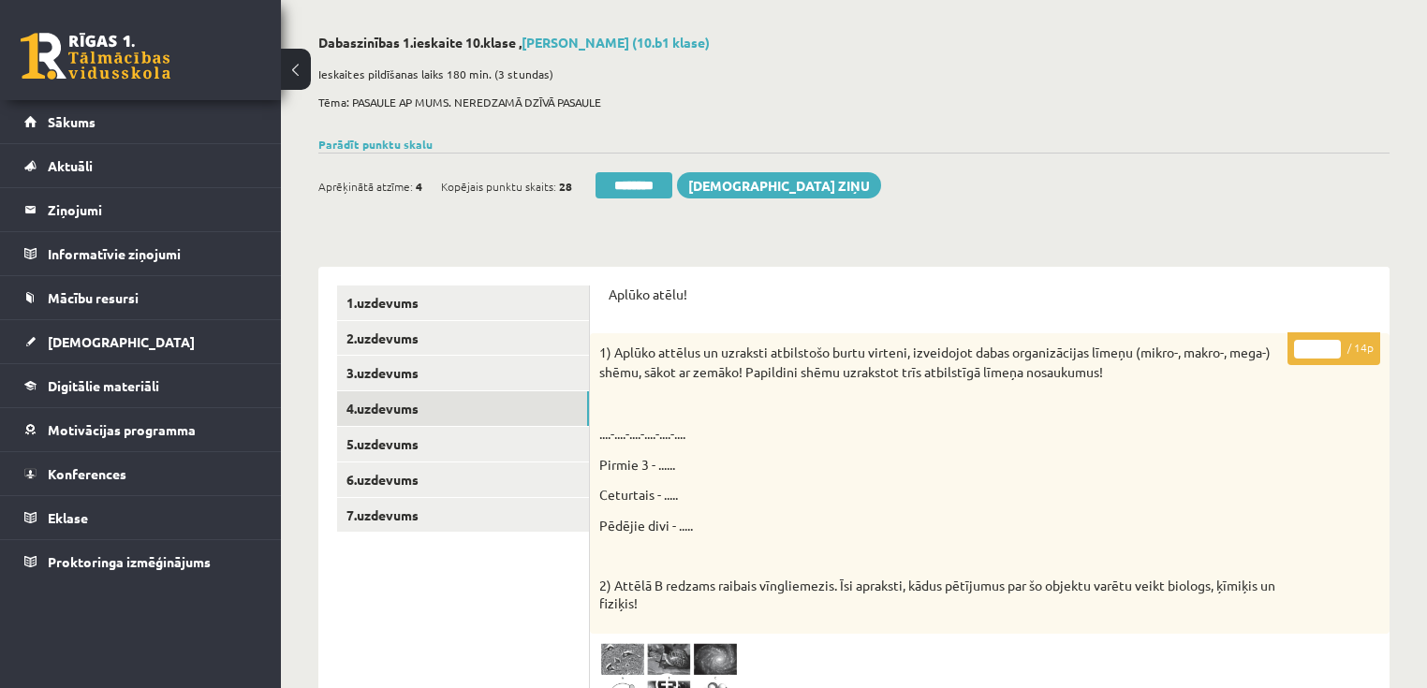
click at [1329, 343] on input "*" at bounding box center [1317, 349] width 47 height 19
click at [1330, 348] on input "*" at bounding box center [1317, 349] width 47 height 19
type input "*"
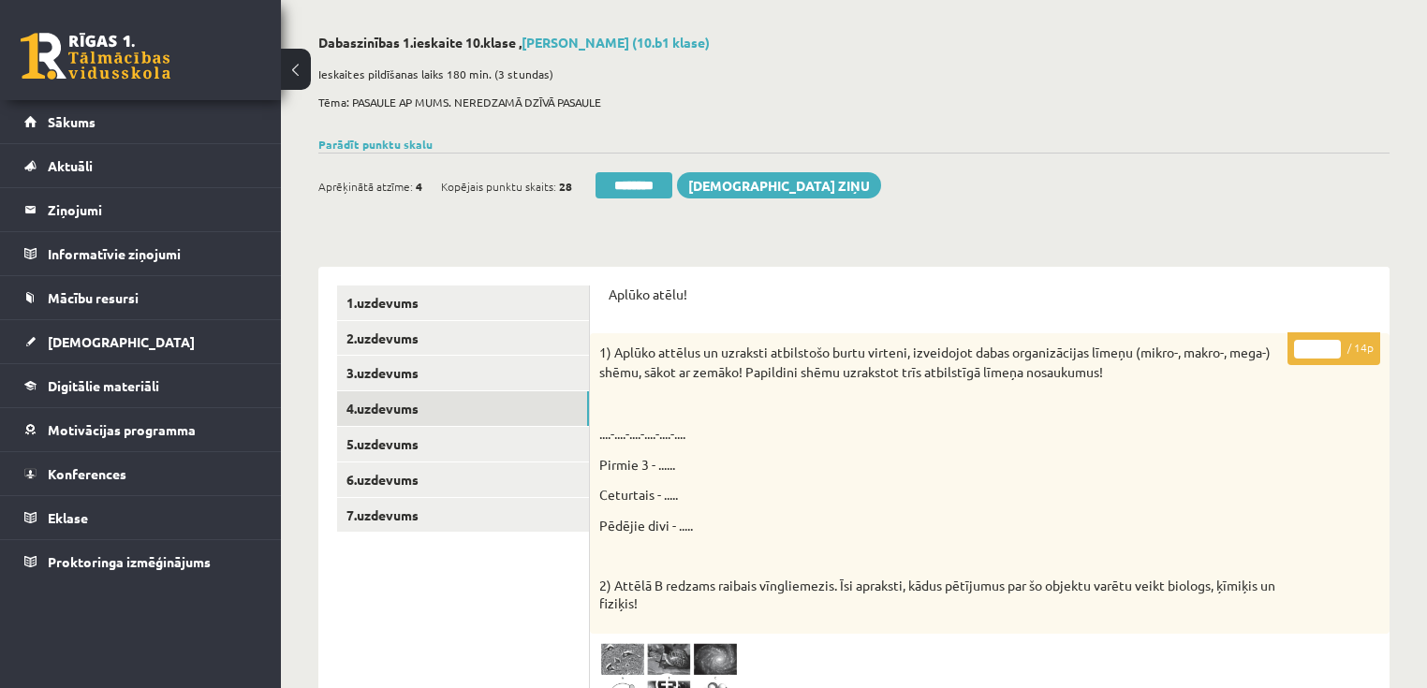
click at [1330, 348] on input "*" at bounding box center [1317, 349] width 47 height 19
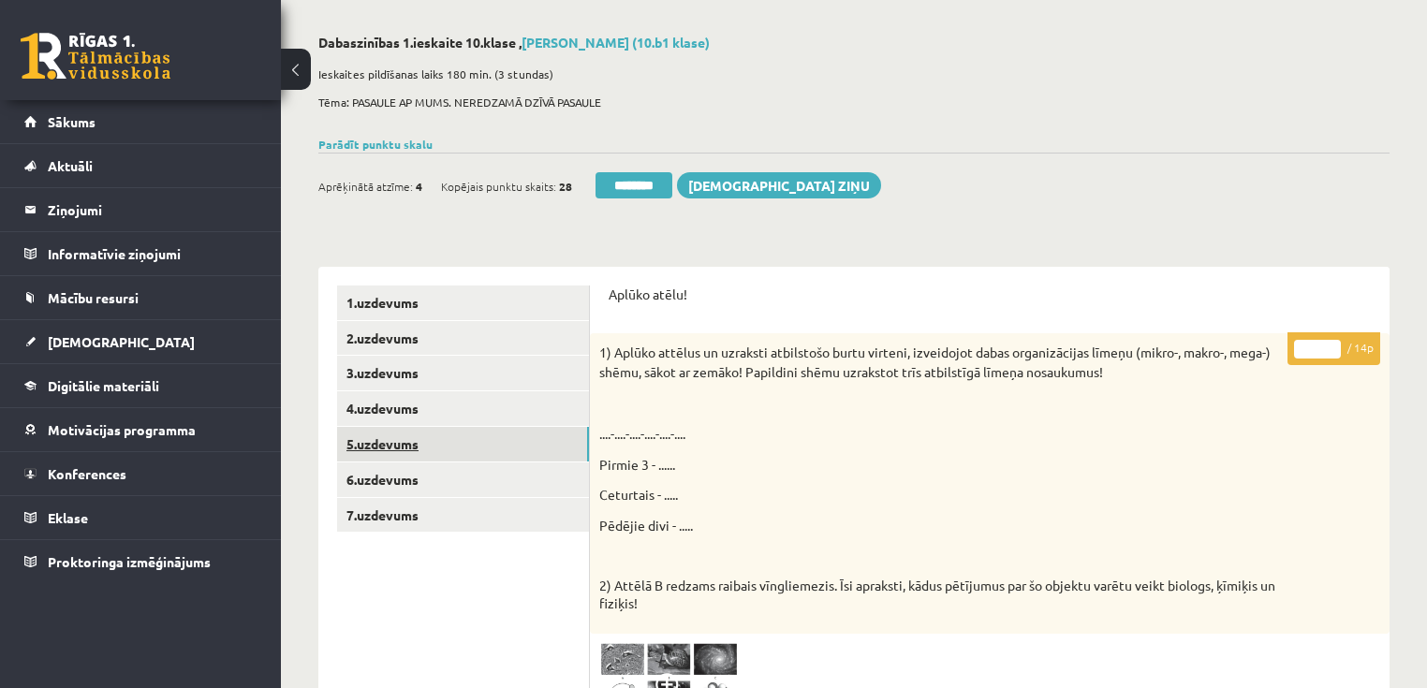
click at [385, 438] on link "5.uzdevums" at bounding box center [463, 444] width 252 height 35
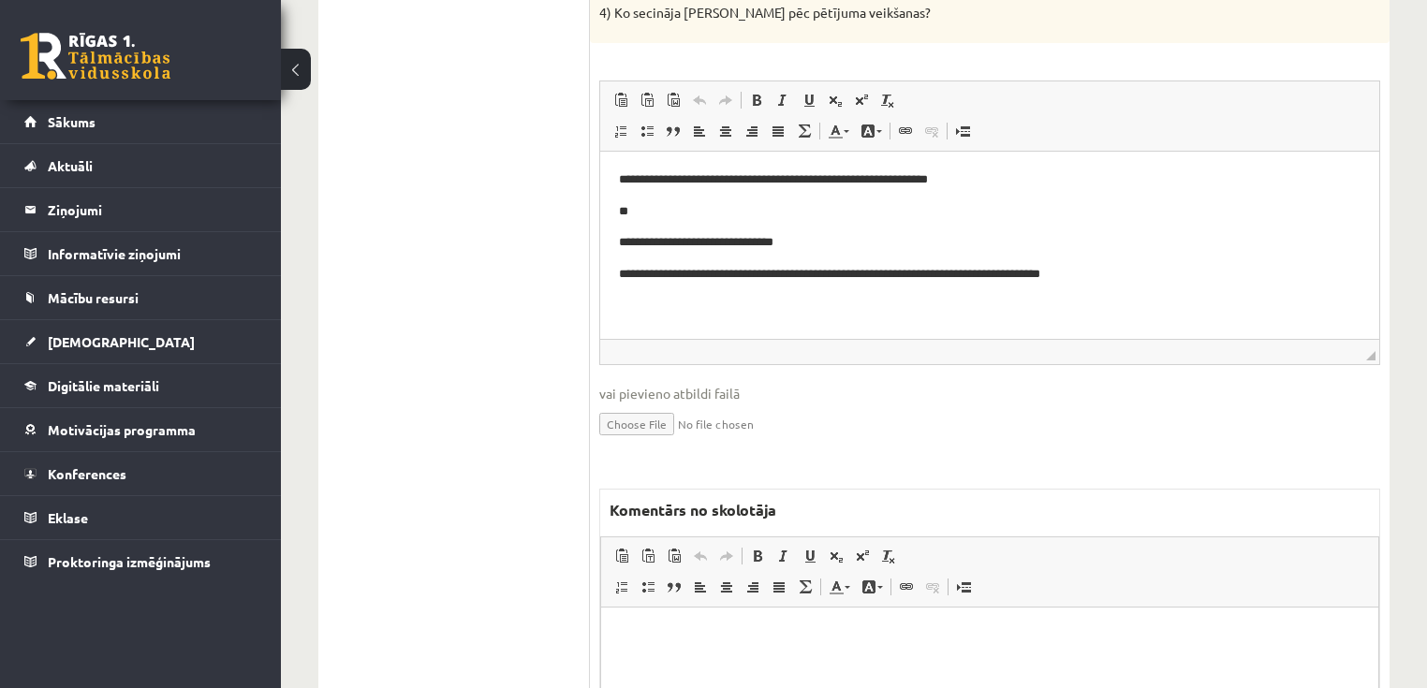
scroll to position [824, 0]
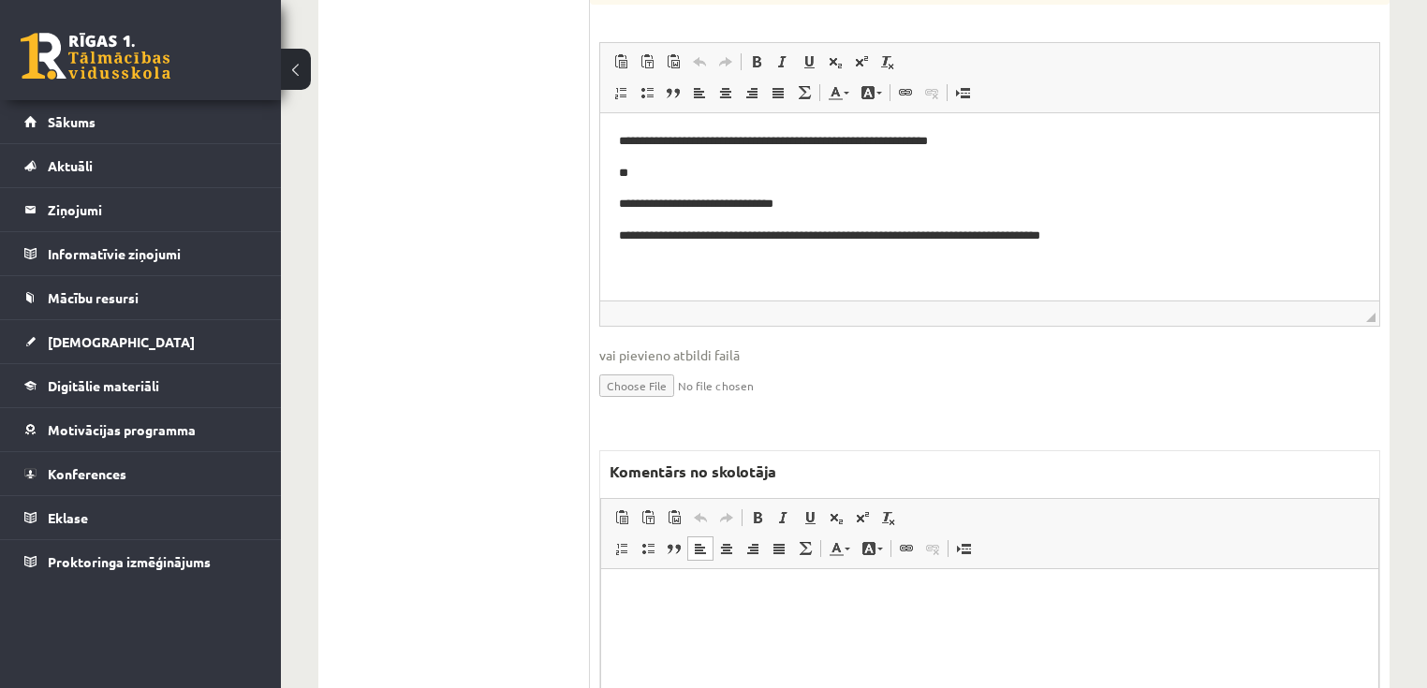
drag, startPoint x: 734, startPoint y: 602, endPoint x: 763, endPoint y: 588, distance: 32.2
click at [763, 588] on p "Bagātinātā teksta redaktors, wiswyg-editor-47024724751400-1757752691-330" at bounding box center [989, 597] width 739 height 20
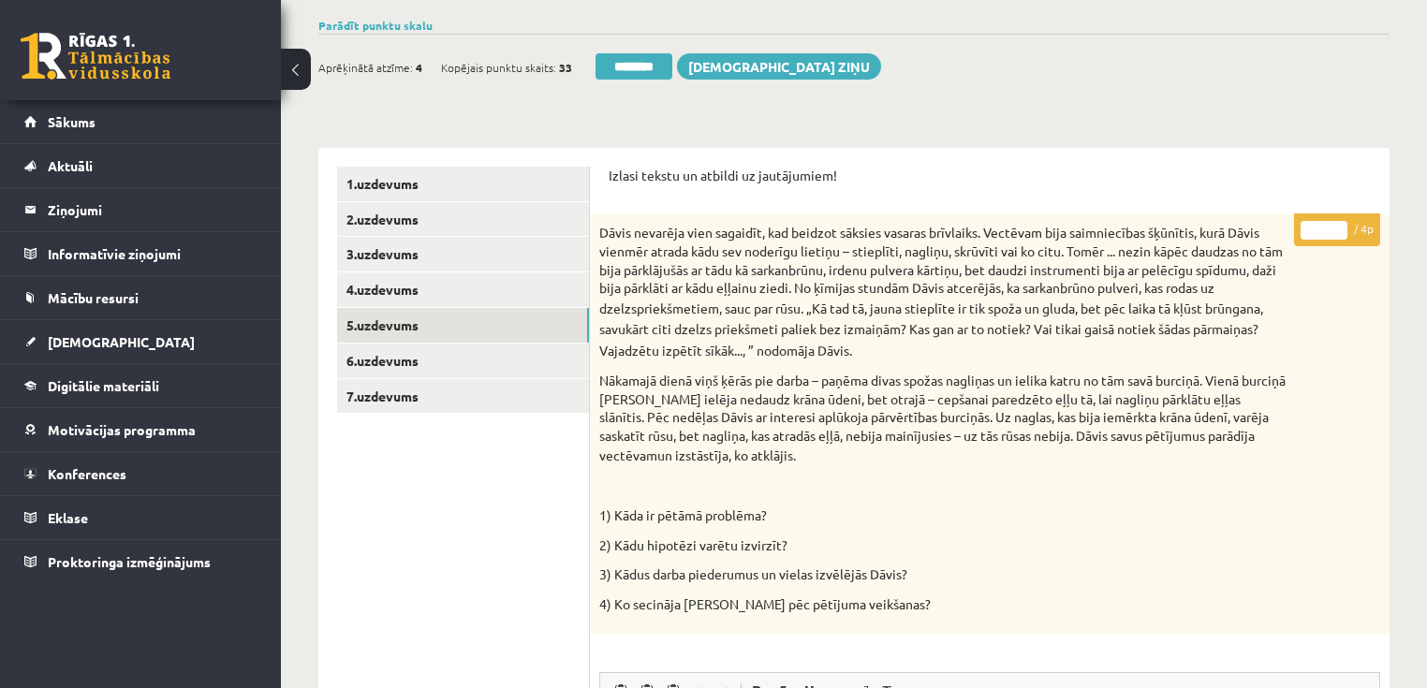
scroll to position [150, 0]
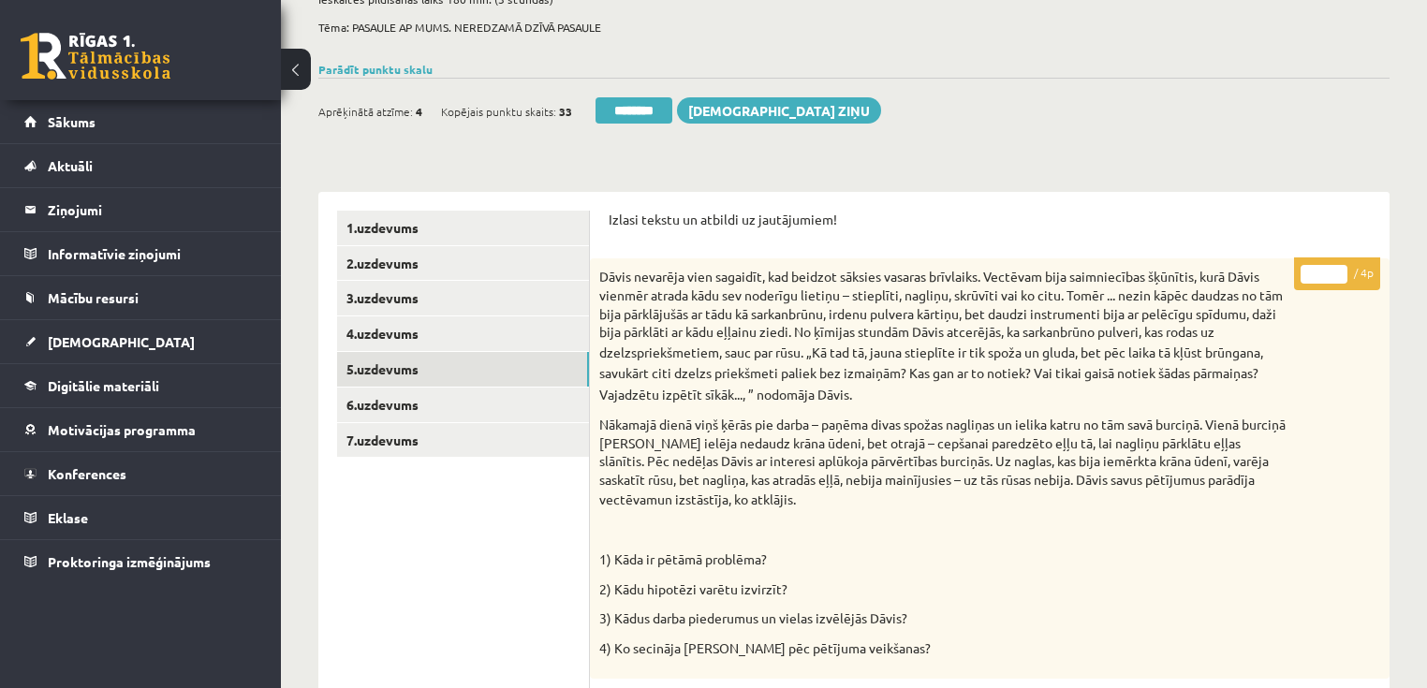
click at [1338, 266] on input "*" at bounding box center [1323, 274] width 47 height 19
type input "*"
click at [1338, 266] on input "*" at bounding box center [1323, 274] width 47 height 19
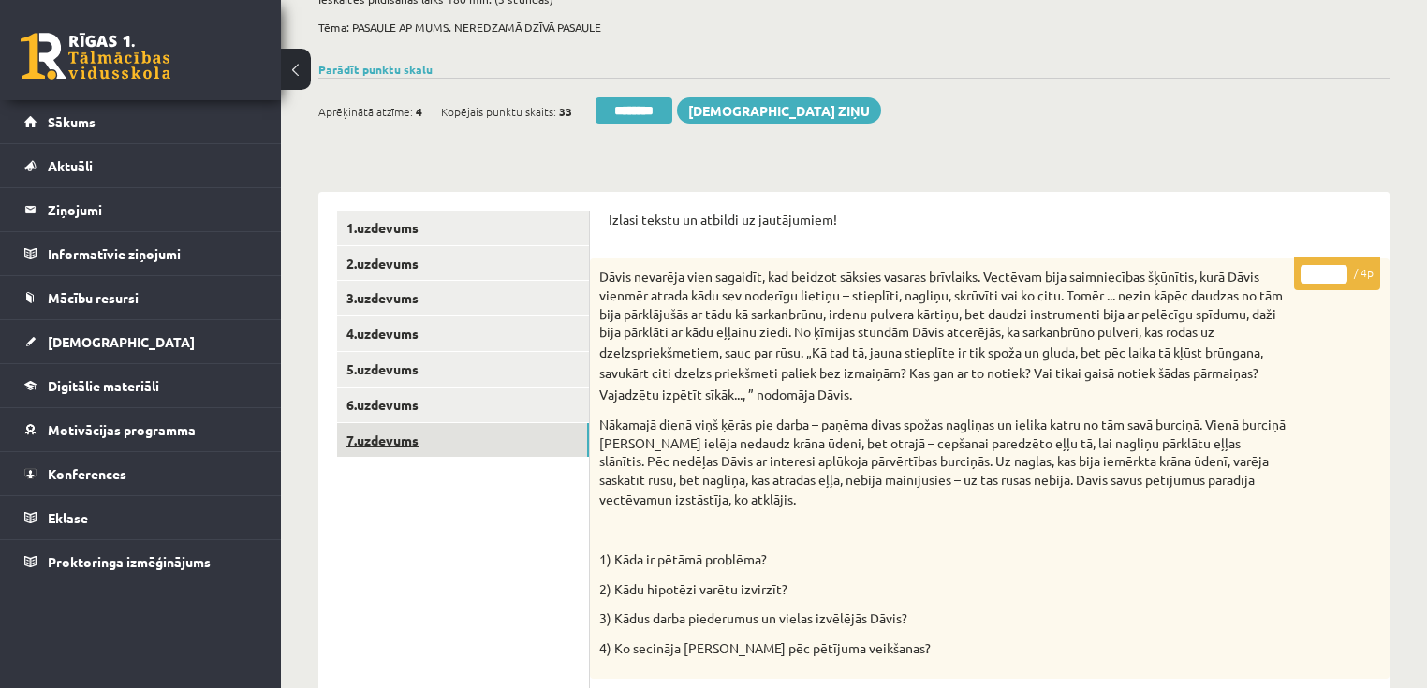
click at [426, 425] on link "7.uzdevums" at bounding box center [463, 440] width 252 height 35
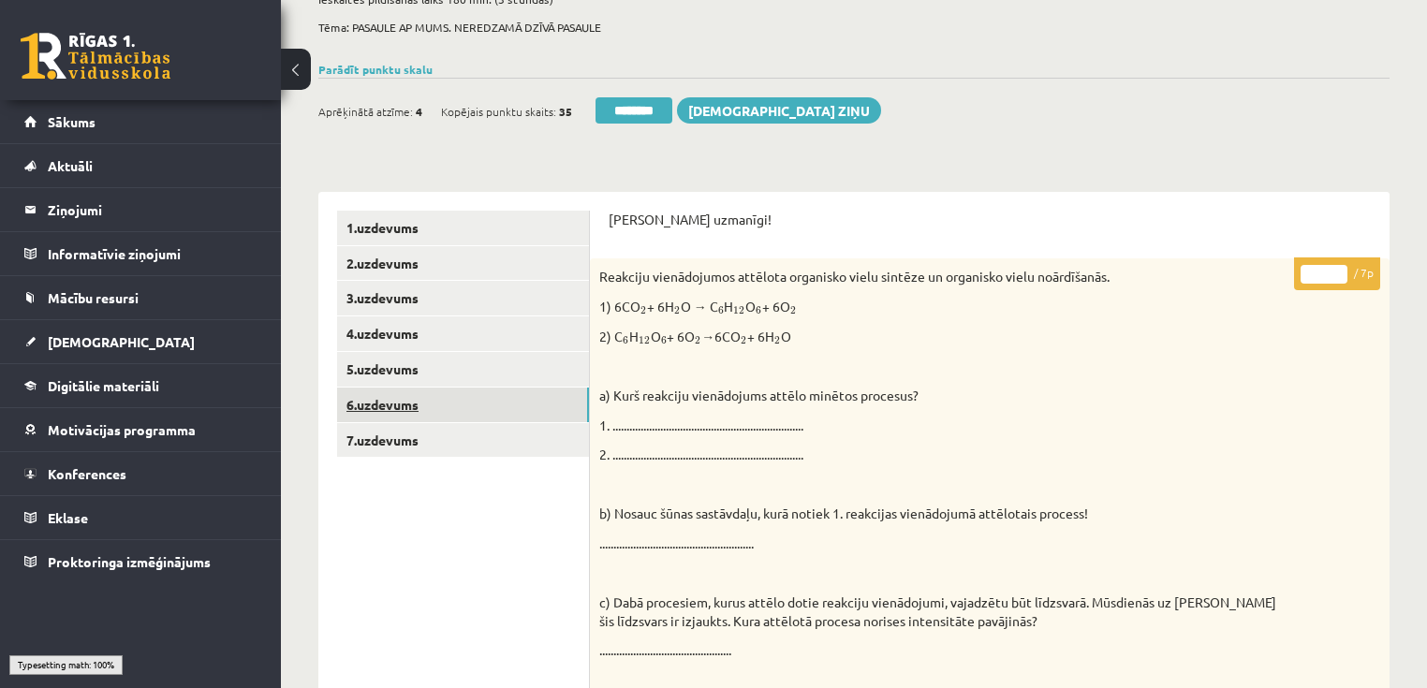
click at [426, 412] on link "6.uzdevums" at bounding box center [463, 405] width 252 height 35
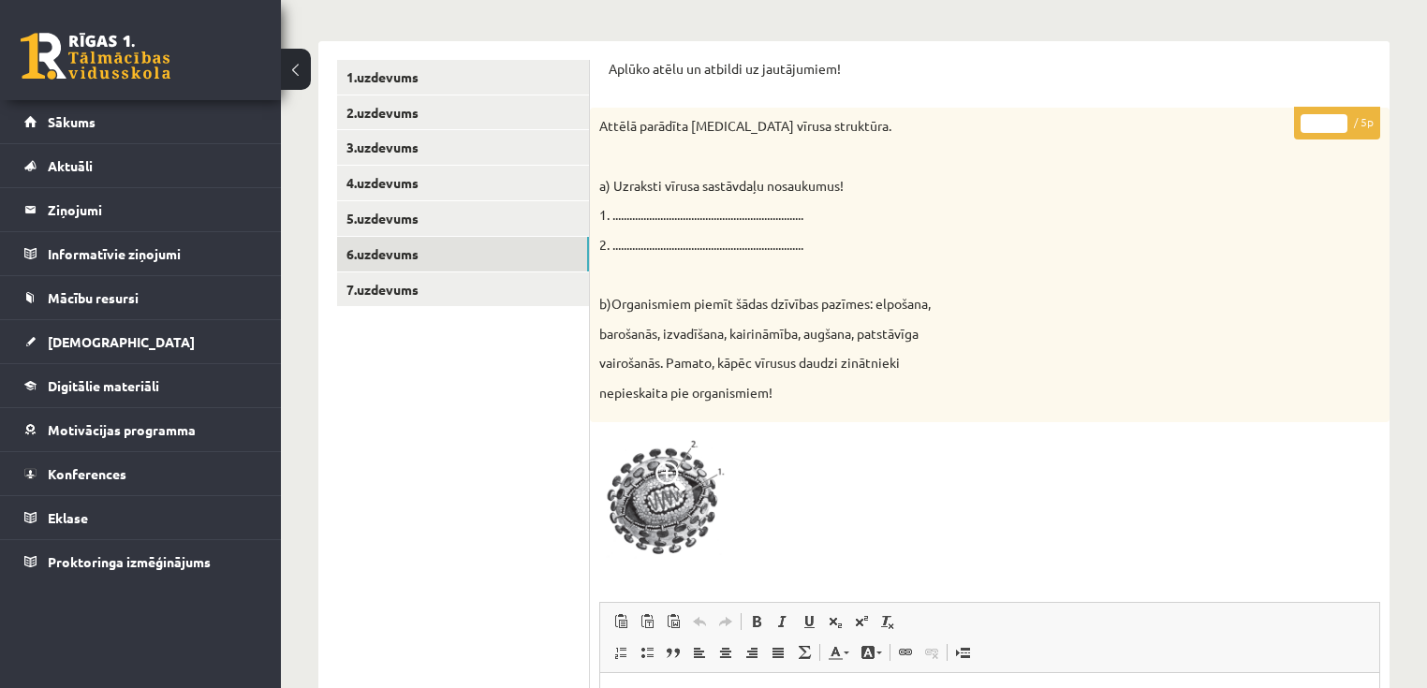
scroll to position [300, 0]
click at [1339, 116] on input "*" at bounding box center [1323, 124] width 47 height 19
type input "*"
click at [1339, 116] on input "*" at bounding box center [1323, 124] width 47 height 19
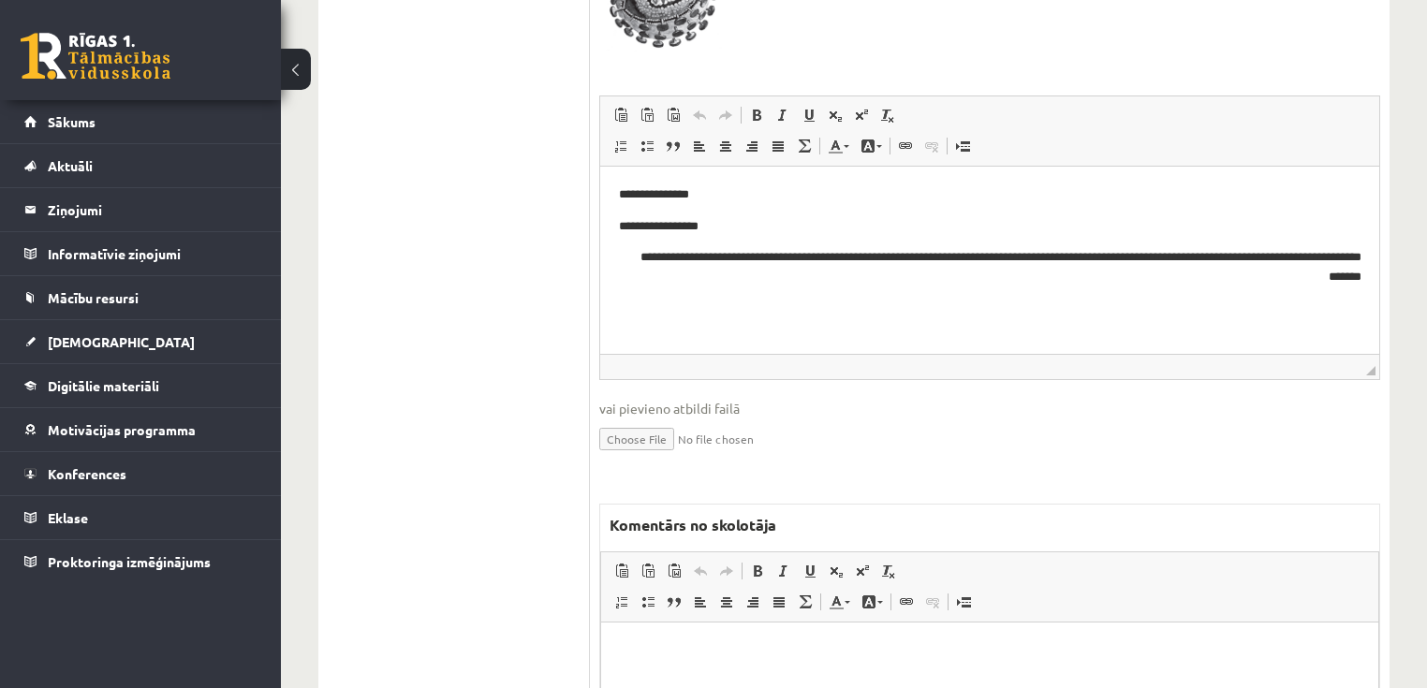
scroll to position [899, 0]
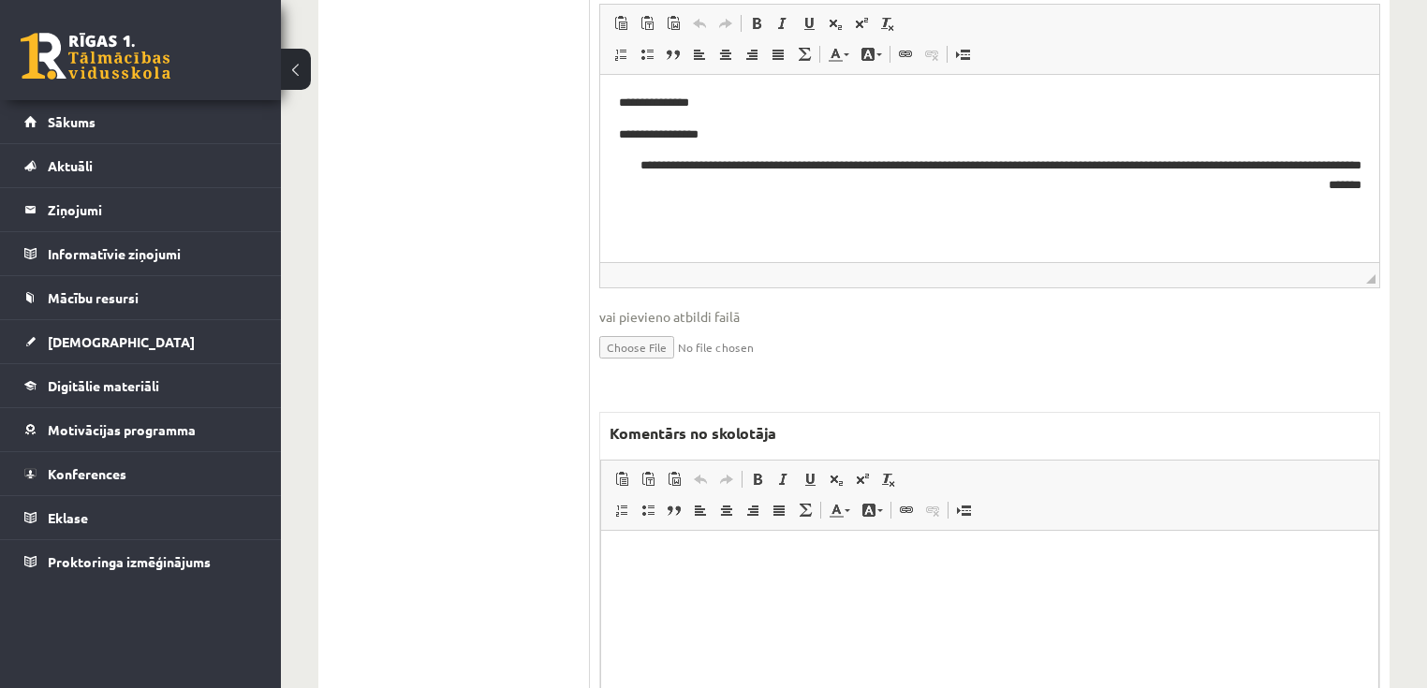
click at [799, 587] on html at bounding box center [989, 558] width 777 height 57
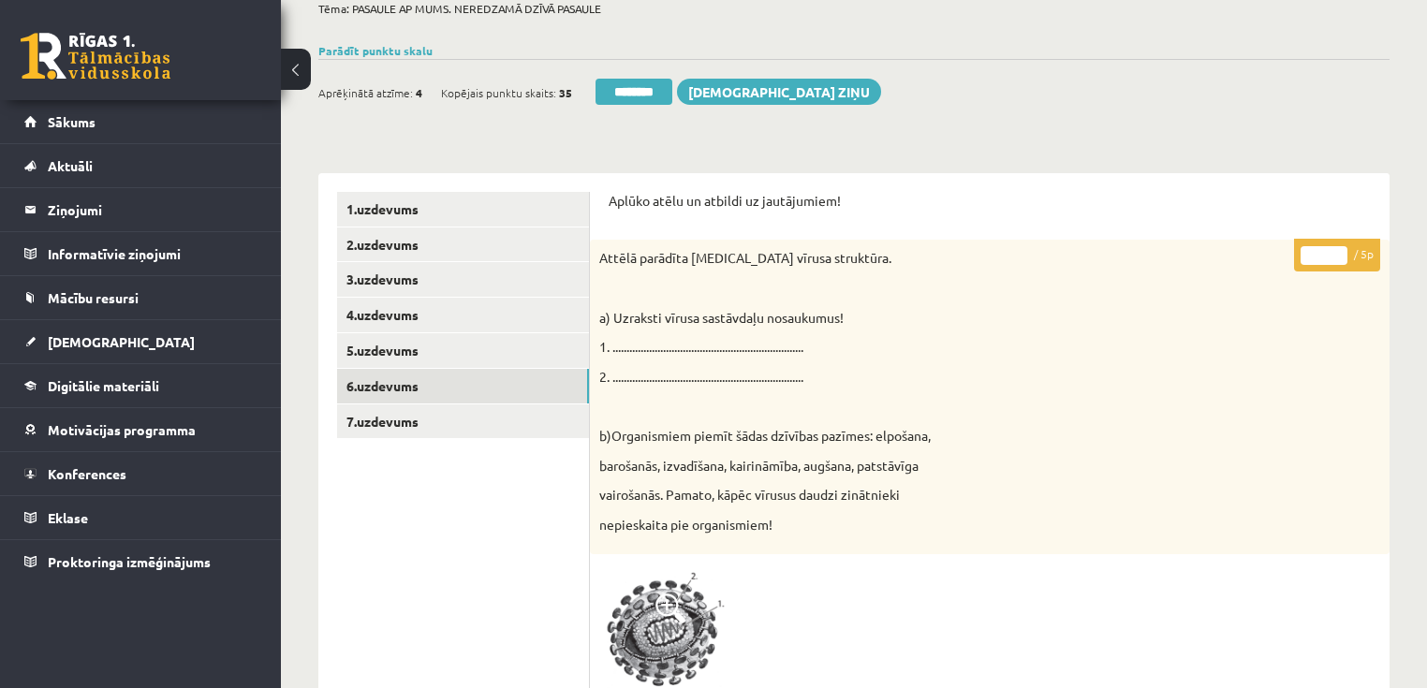
scroll to position [150, 0]
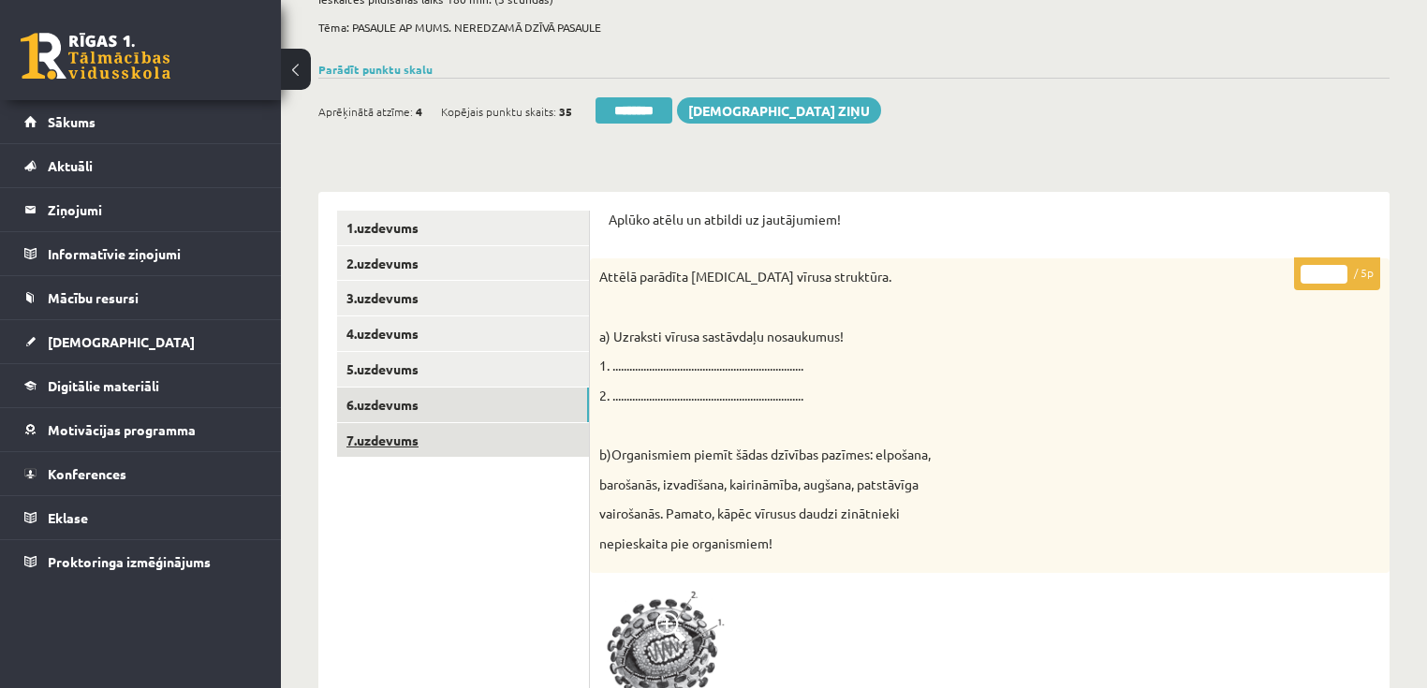
click at [431, 449] on link "7.uzdevums" at bounding box center [463, 440] width 252 height 35
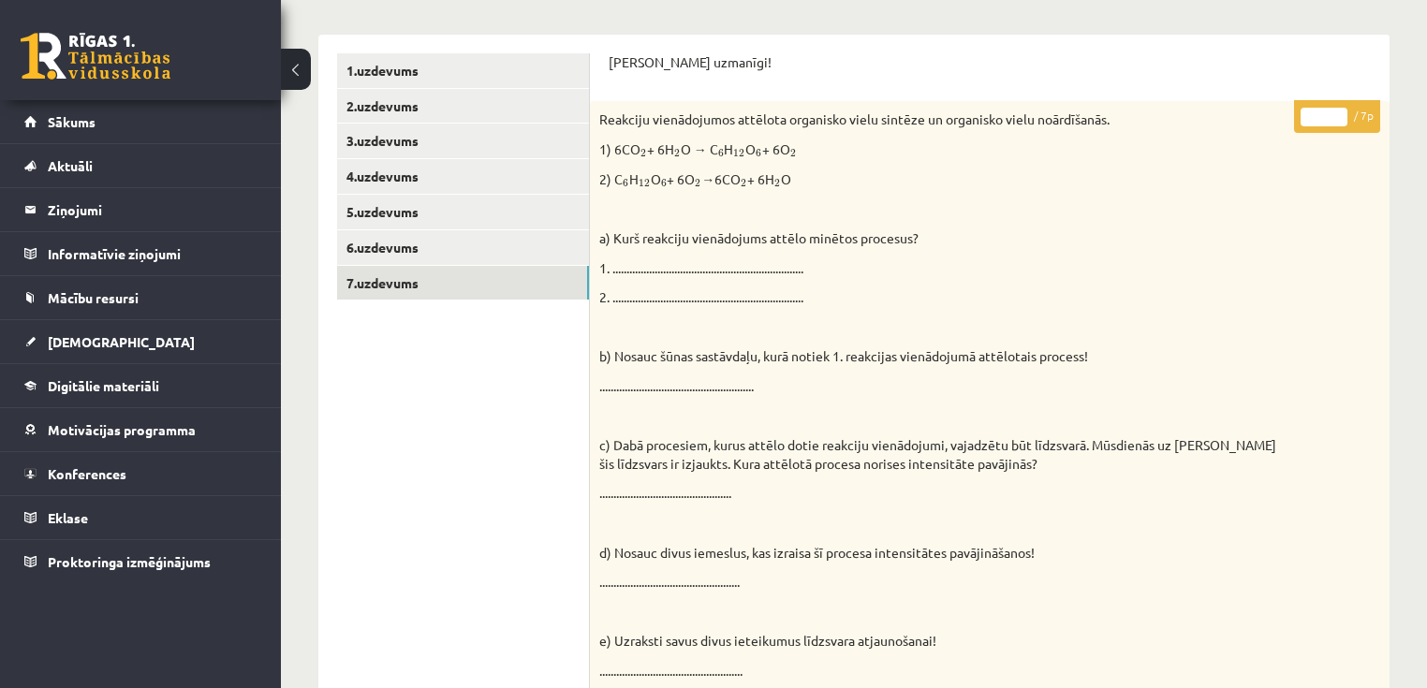
scroll to position [300, 0]
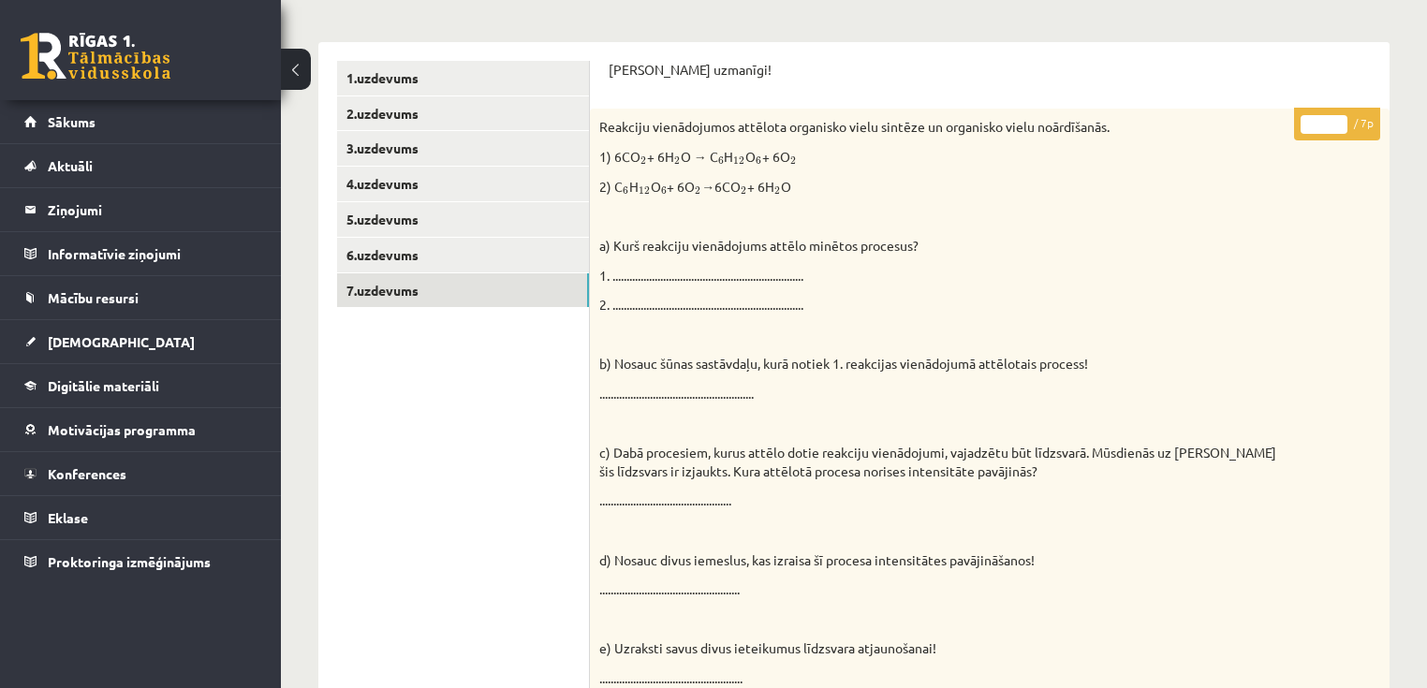
type input "*"
click at [1337, 121] on input "*" at bounding box center [1323, 124] width 47 height 19
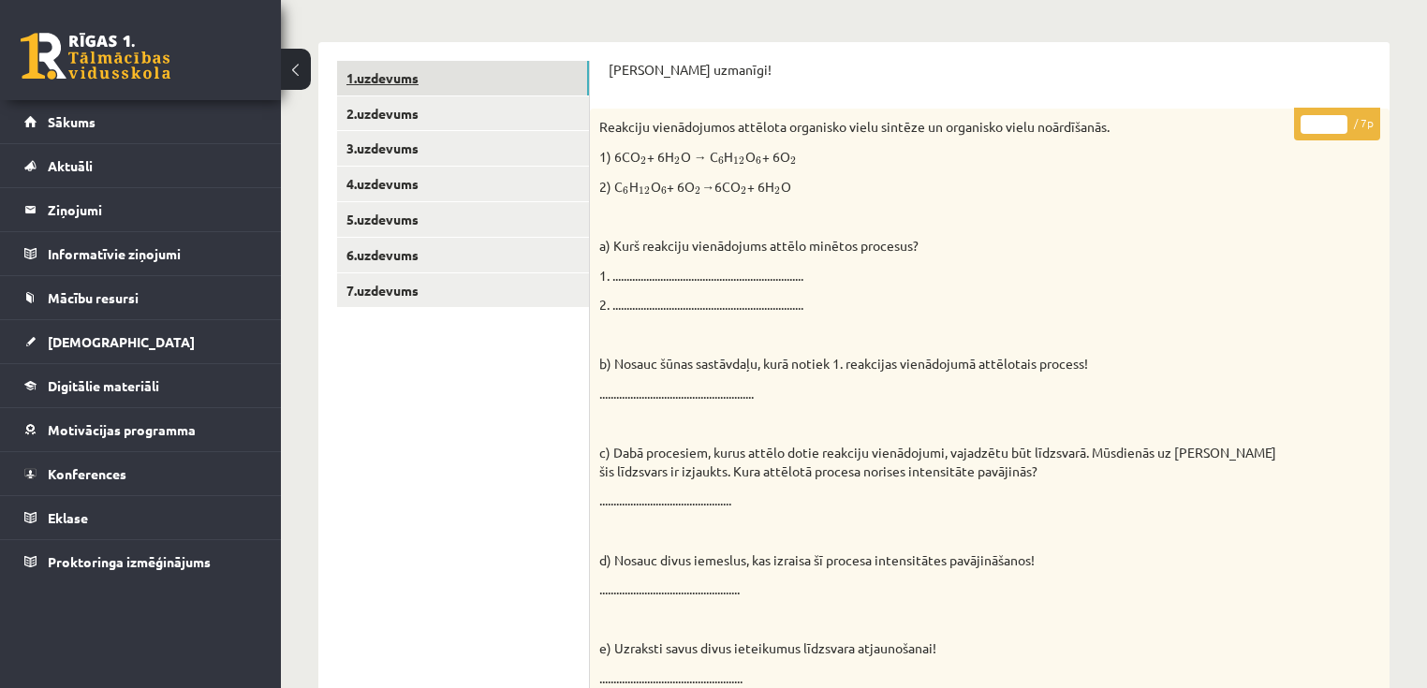
click at [432, 67] on link "1.uzdevums" at bounding box center [463, 78] width 252 height 35
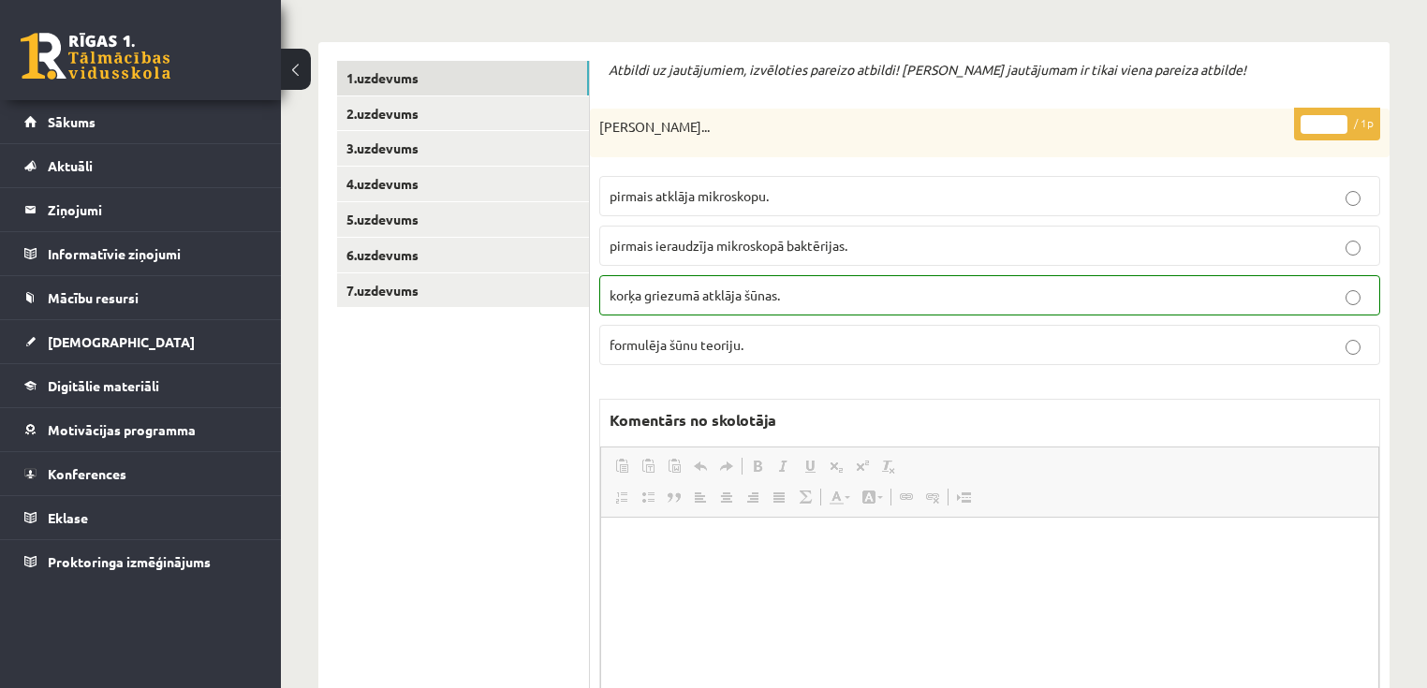
scroll to position [0, 0]
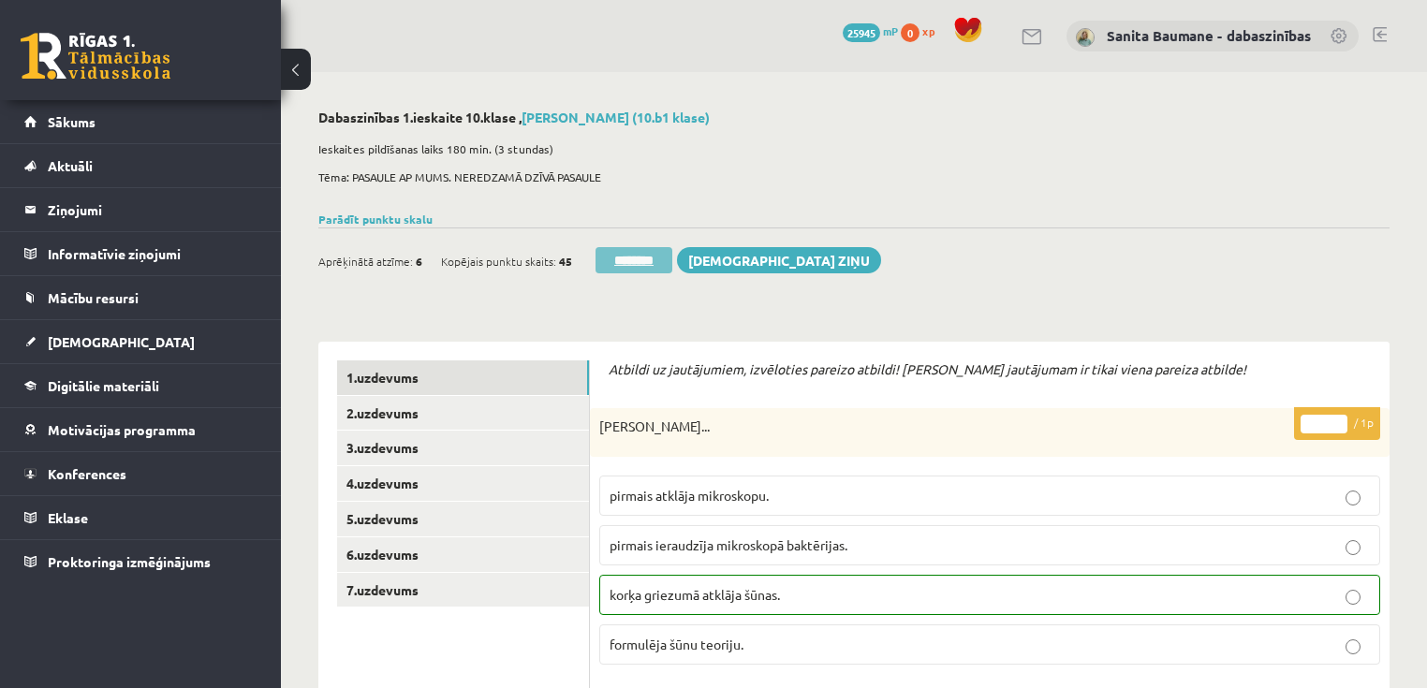
click at [622, 260] on input "********" at bounding box center [633, 260] width 77 height 26
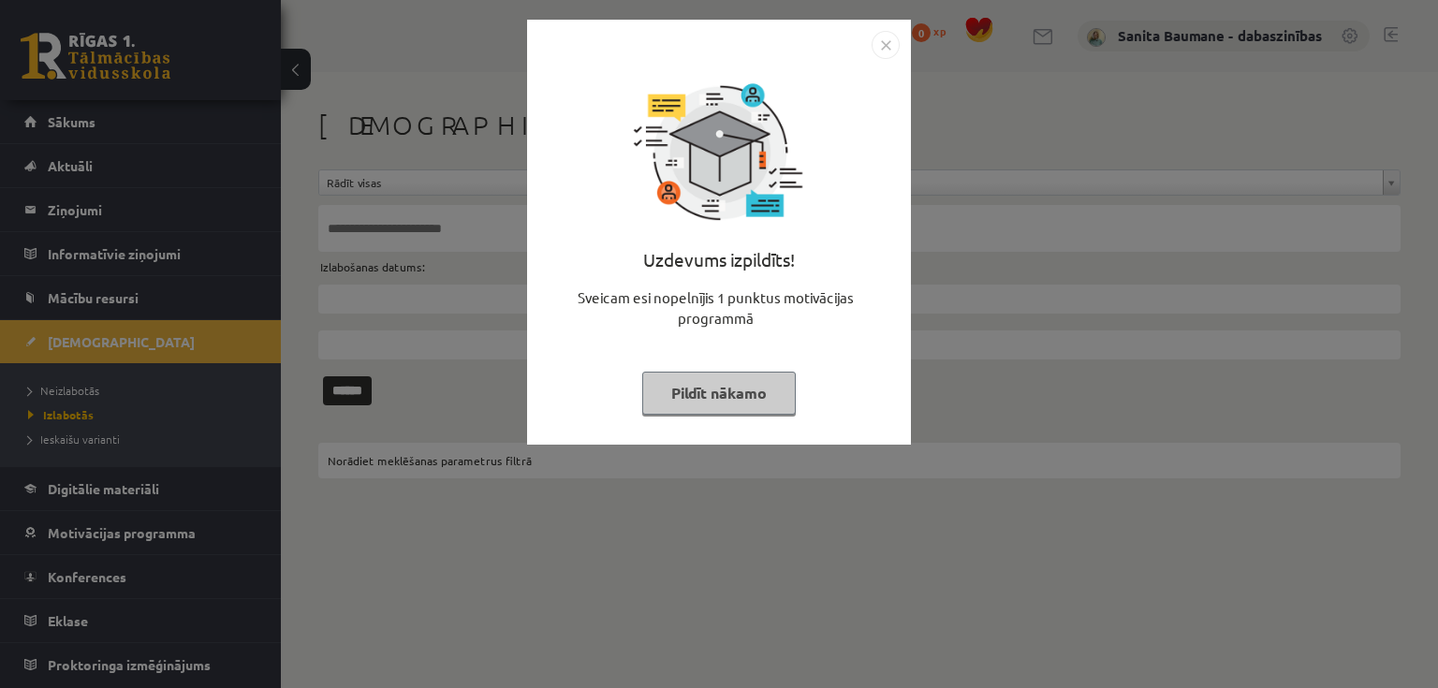
click at [639, 402] on div "Uzdevums izpildīts! Sveicam esi nopelnījis 1 punktus motivācijas programmā Pild…" at bounding box center [718, 246] width 361 height 374
click at [745, 395] on button "Pildīt nākamo" at bounding box center [719, 393] width 154 height 43
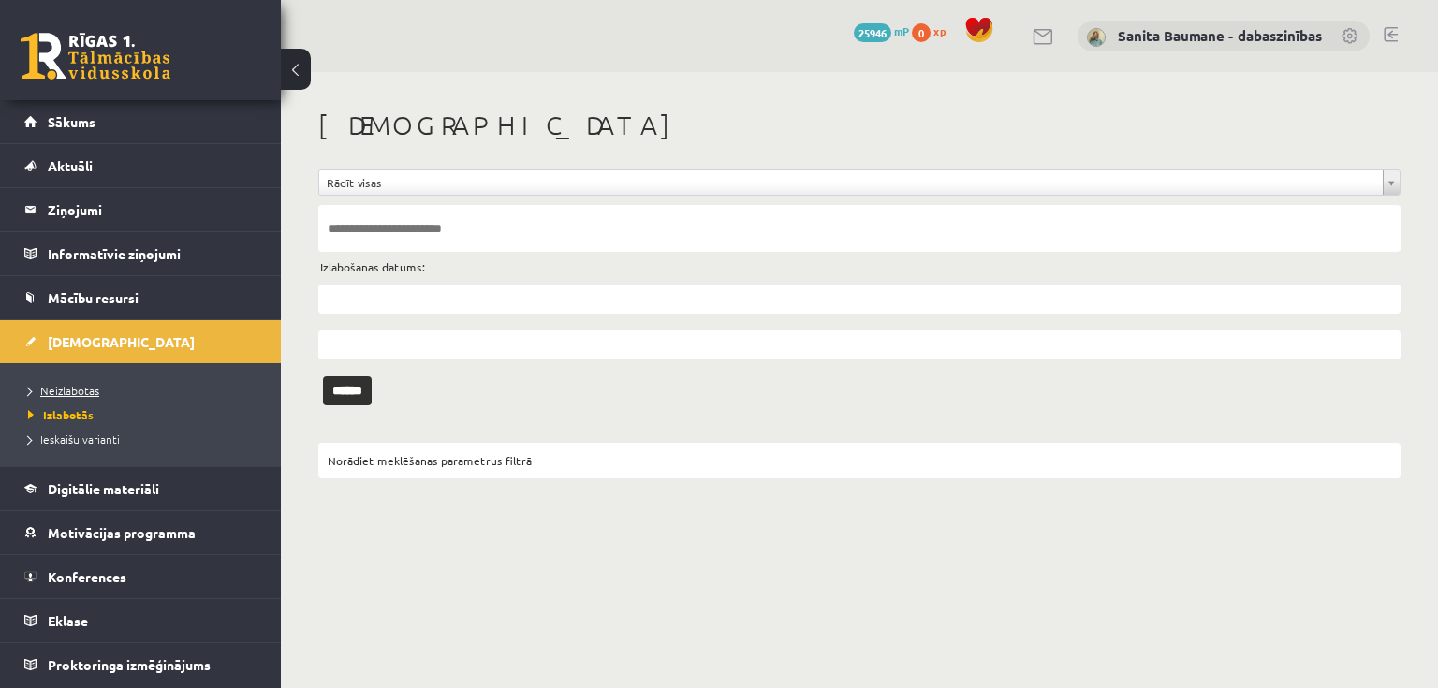
click at [64, 389] on span "Neizlabotās" at bounding box center [63, 390] width 71 height 15
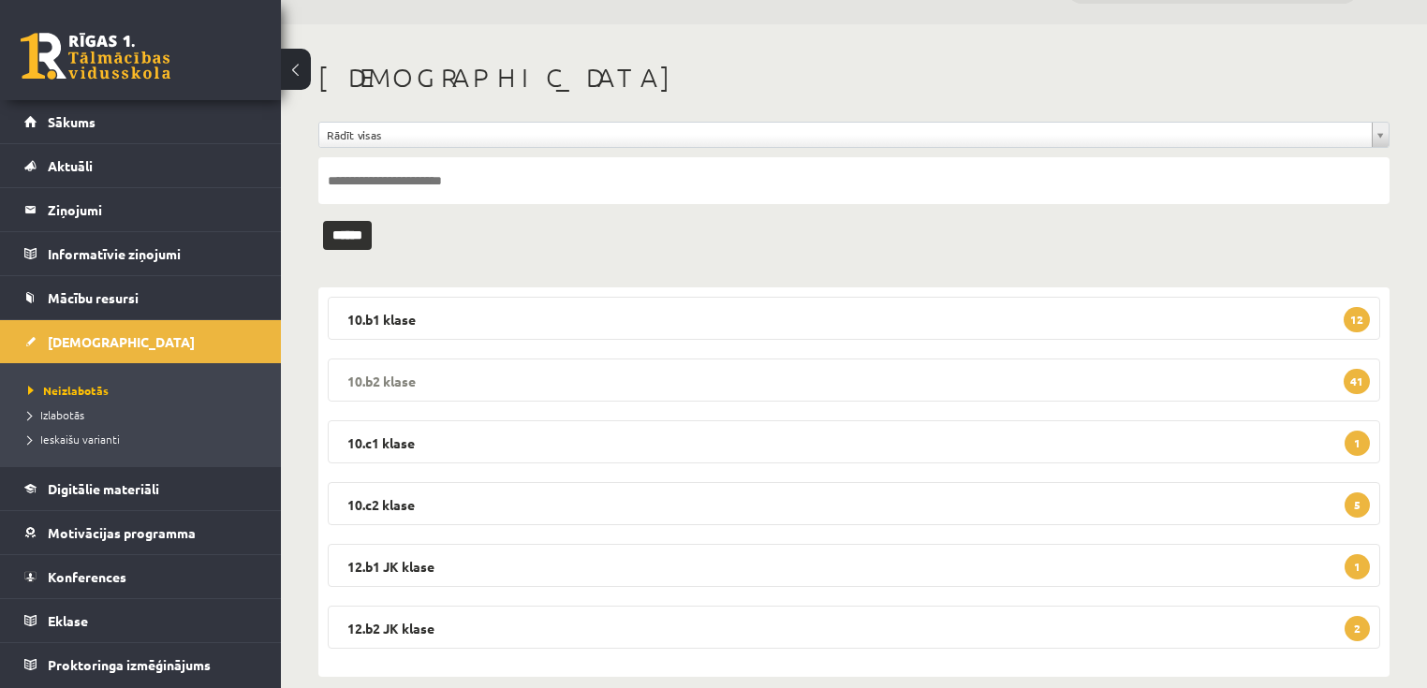
scroll to position [73, 0]
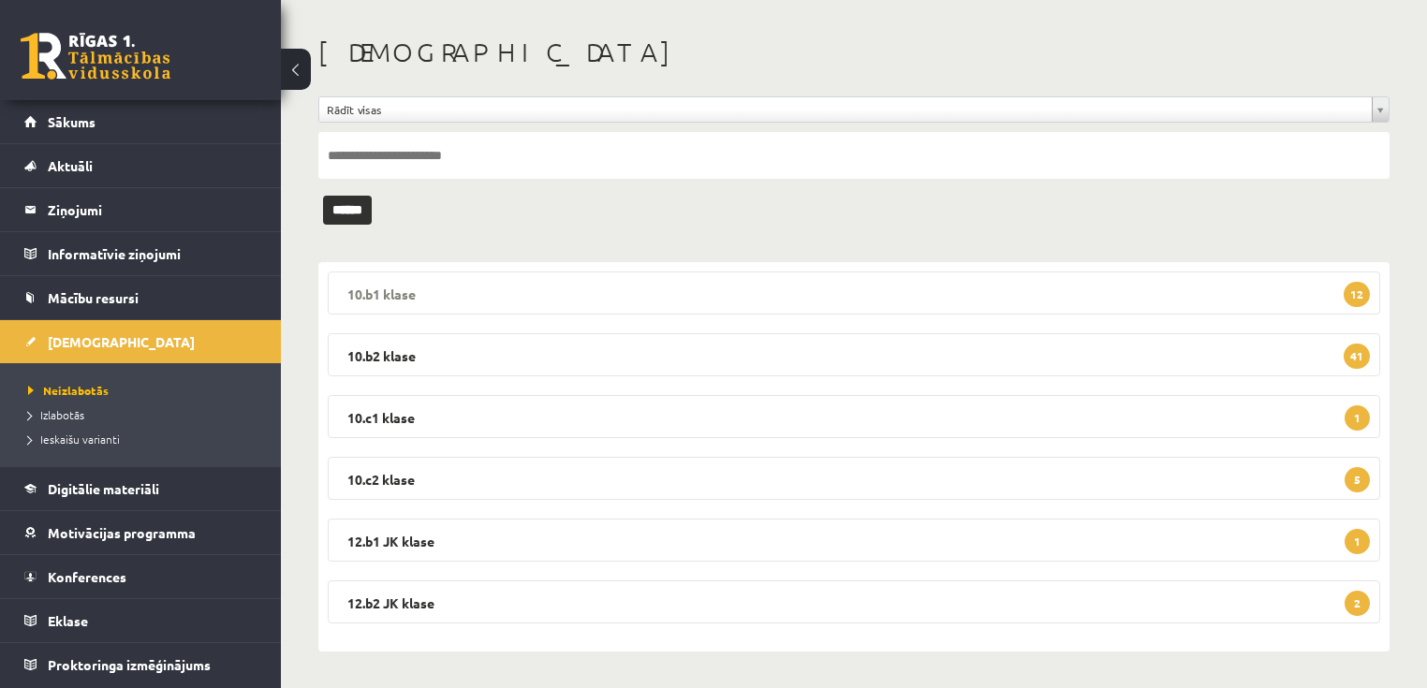
click at [430, 296] on legend "10.b1 klase 12" at bounding box center [854, 292] width 1052 height 43
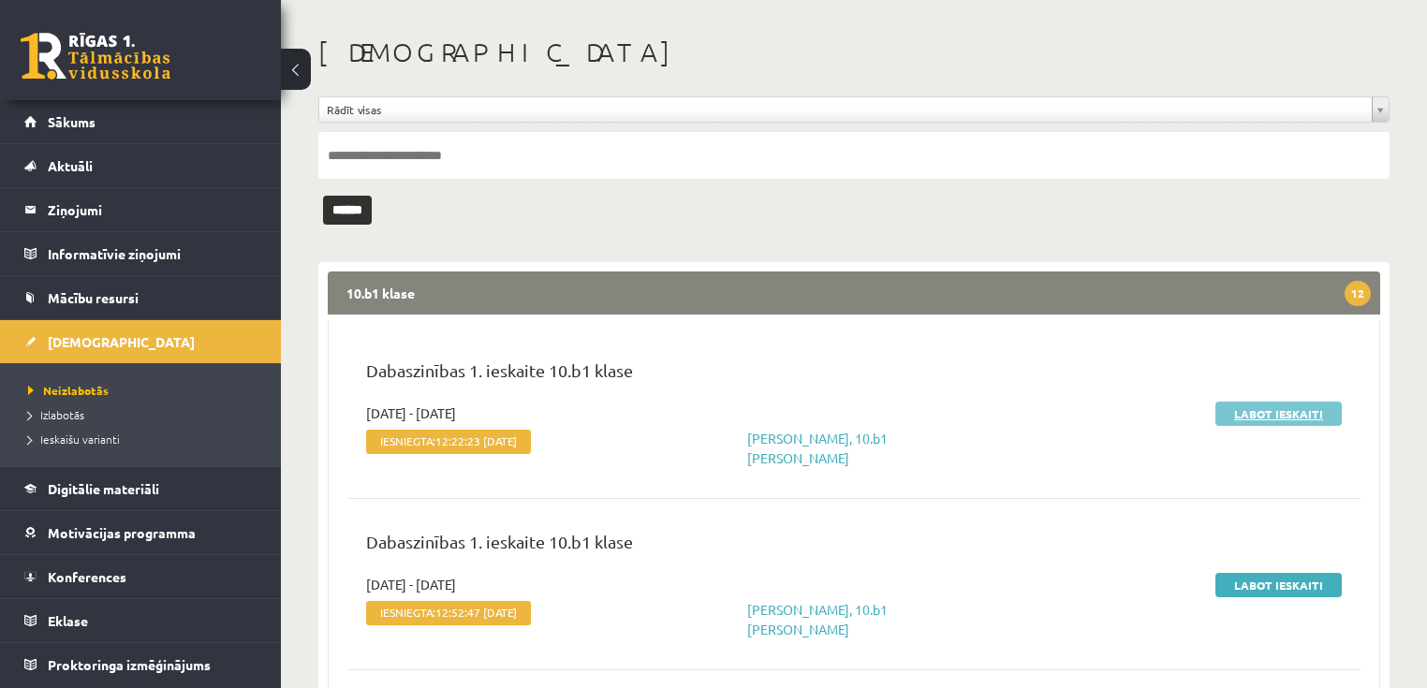
click at [1283, 411] on link "Labot ieskaiti" at bounding box center [1278, 414] width 126 height 24
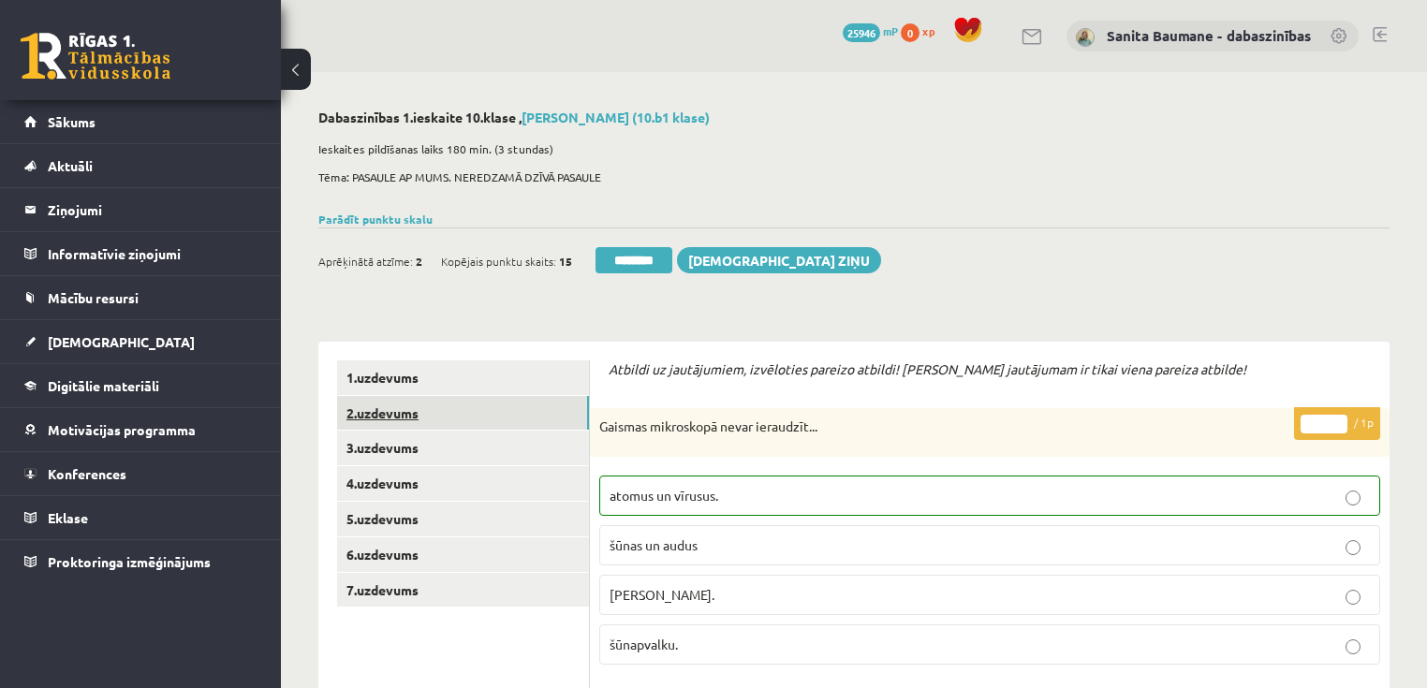
click at [420, 410] on link "2.uzdevums" at bounding box center [463, 413] width 252 height 35
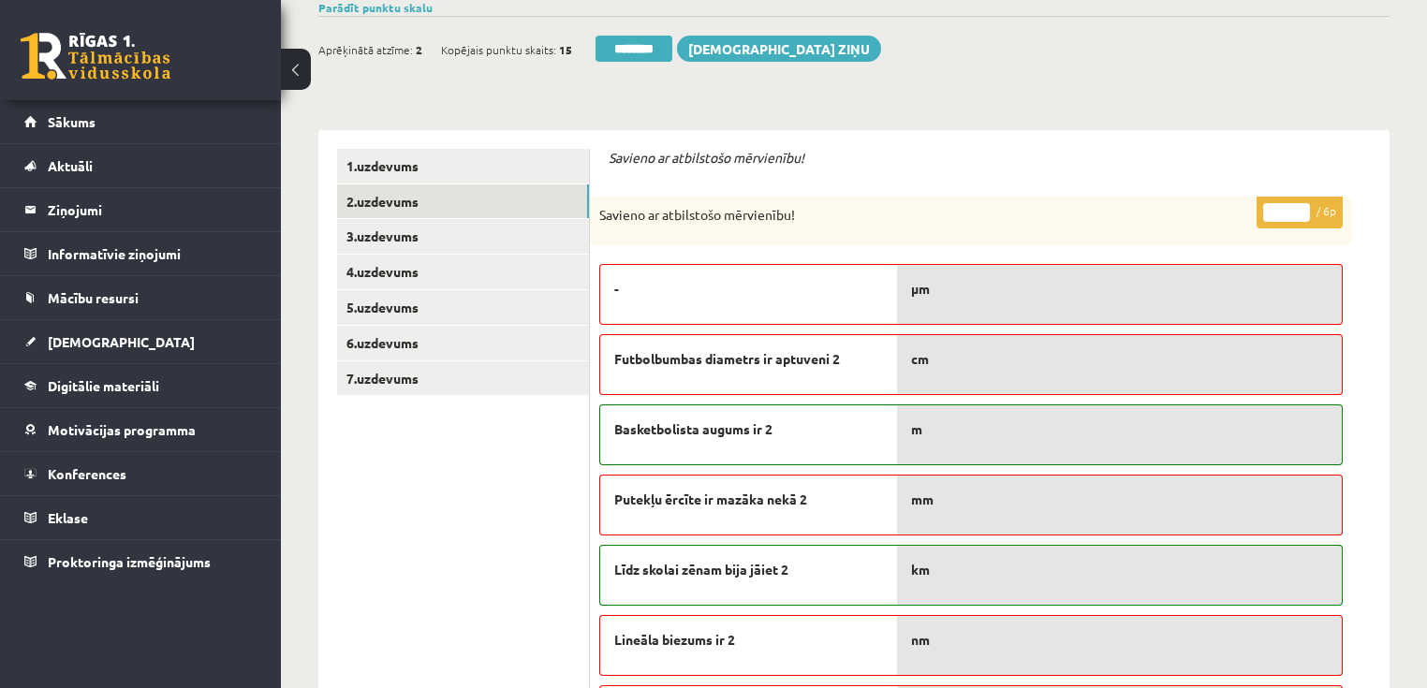
scroll to position [300, 0]
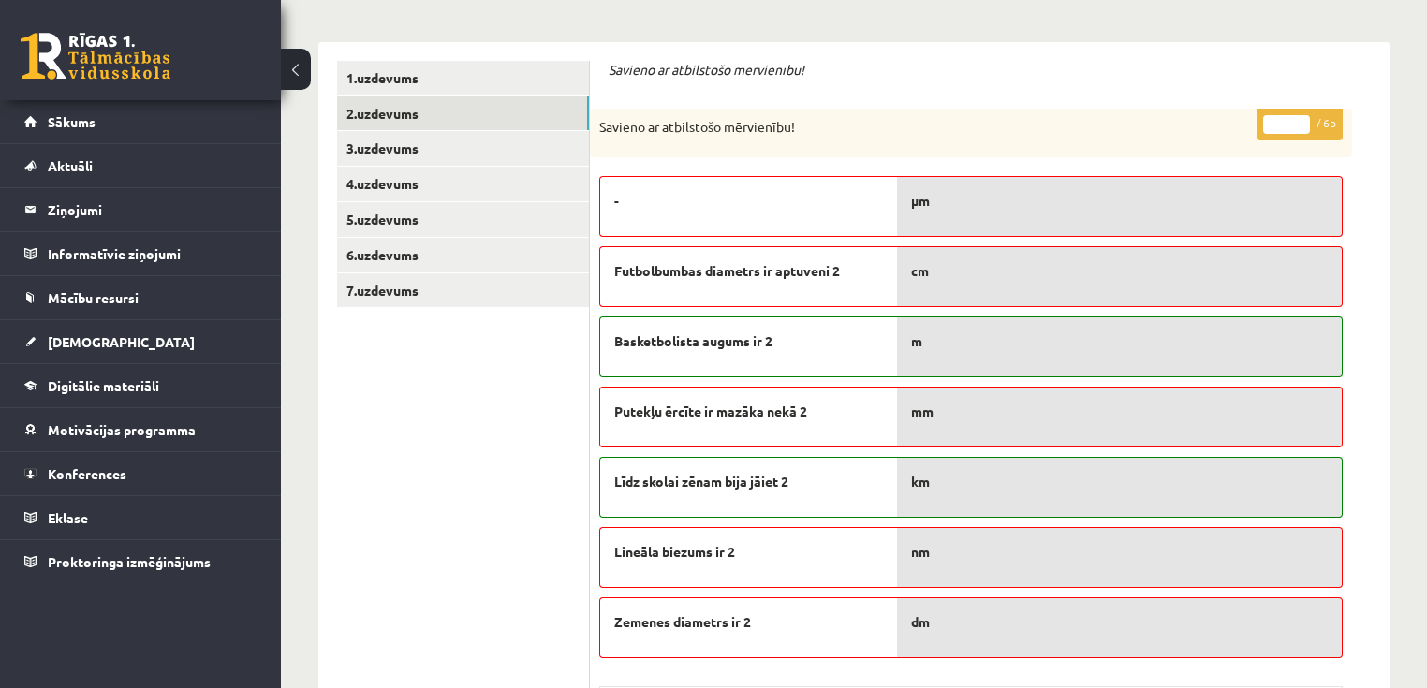
click at [1304, 119] on input "*" at bounding box center [1286, 124] width 47 height 19
type input "*"
click at [1304, 119] on input "*" at bounding box center [1286, 124] width 47 height 19
click at [438, 157] on link "3.uzdevums" at bounding box center [463, 148] width 252 height 35
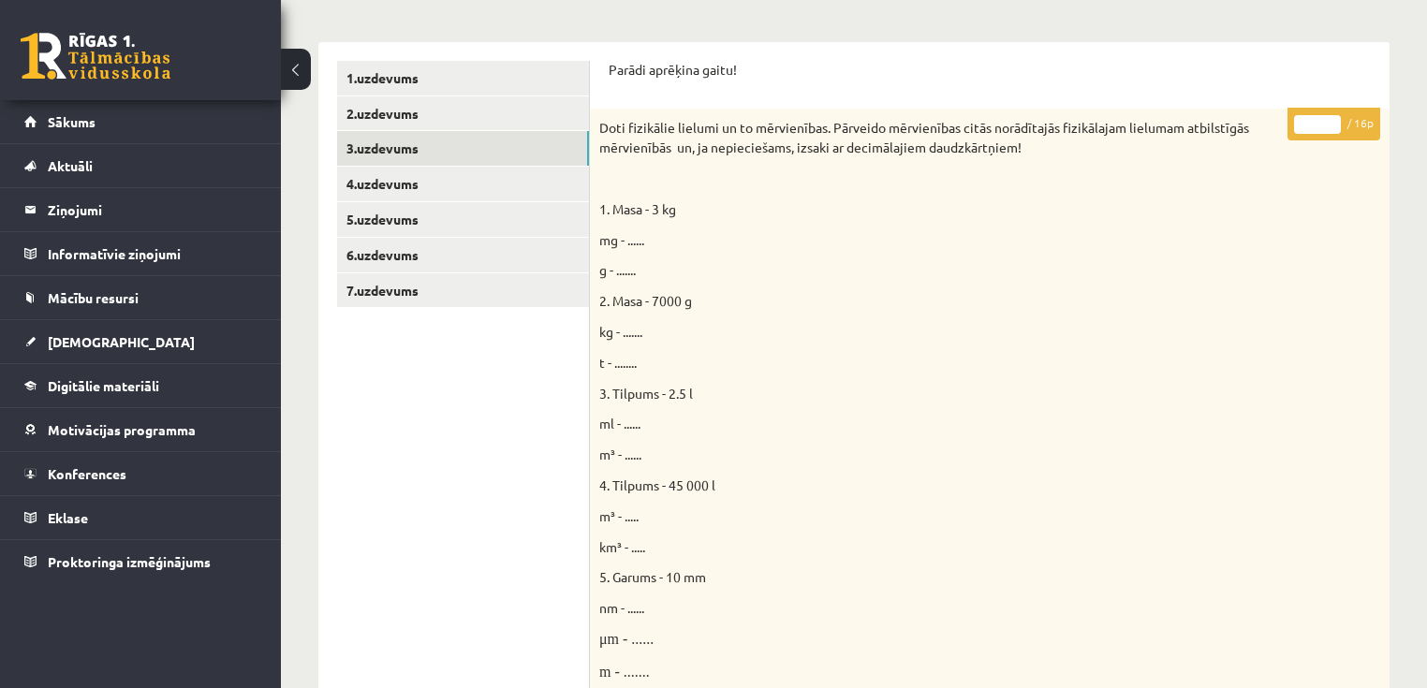
drag, startPoint x: 1329, startPoint y: 120, endPoint x: 0, endPoint y: 142, distance: 1329.4
type input "**"
click at [1329, 122] on input "**" at bounding box center [1317, 124] width 47 height 19
click at [374, 195] on link "4.uzdevums" at bounding box center [463, 184] width 252 height 35
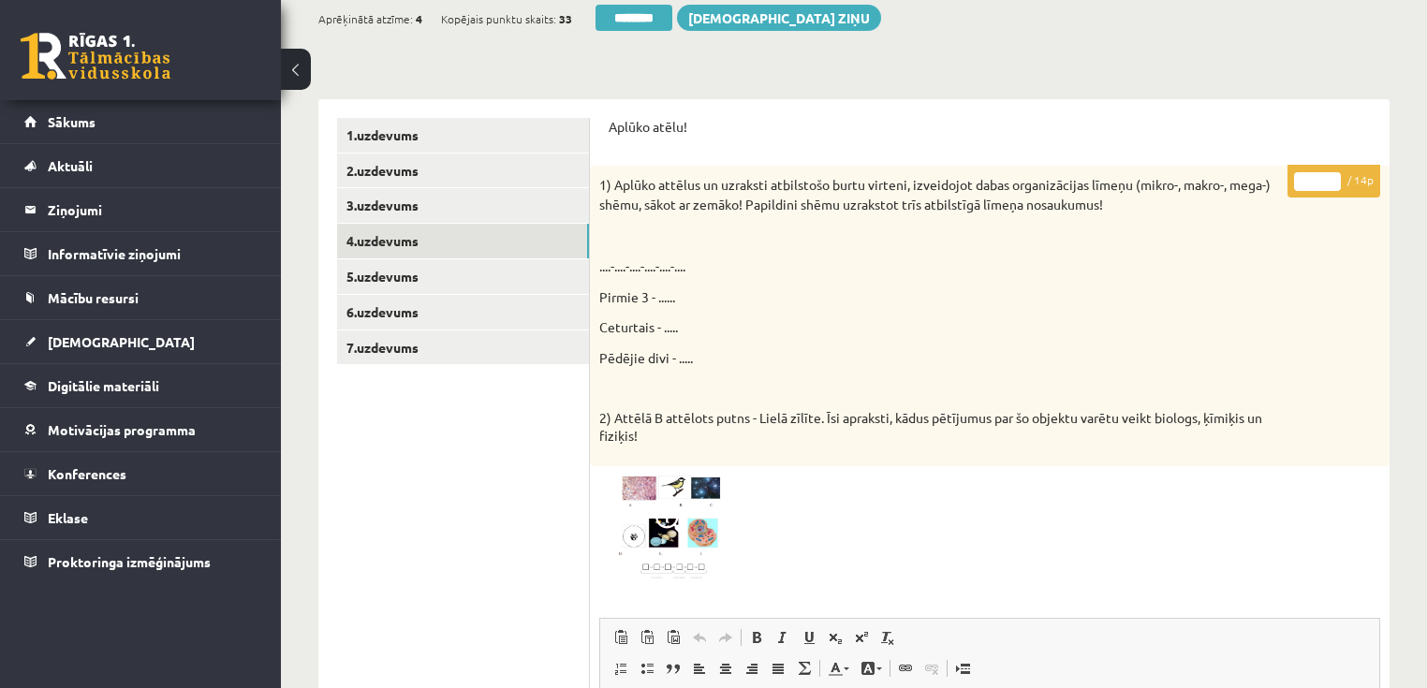
scroll to position [225, 0]
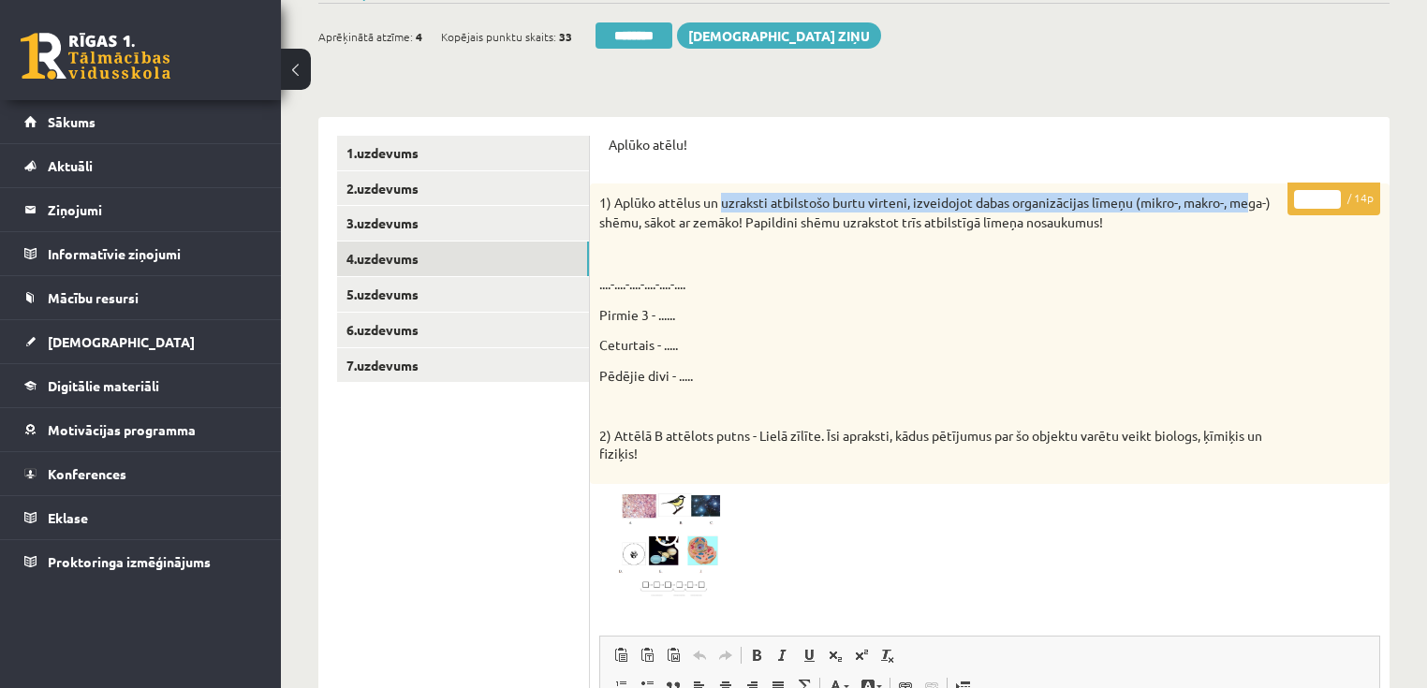
drag, startPoint x: 723, startPoint y: 206, endPoint x: 1253, endPoint y: 193, distance: 530.9
click at [1253, 193] on div "1) Aplūko attēlus un uzraksti atbilstošo burtu virteni, izveidojot dabas organi…" at bounding box center [989, 333] width 799 height 300
copy p "uzraksti atbilstošo burtu virteni, izveidojot dabas organizācijas līmeņu (mikro…"
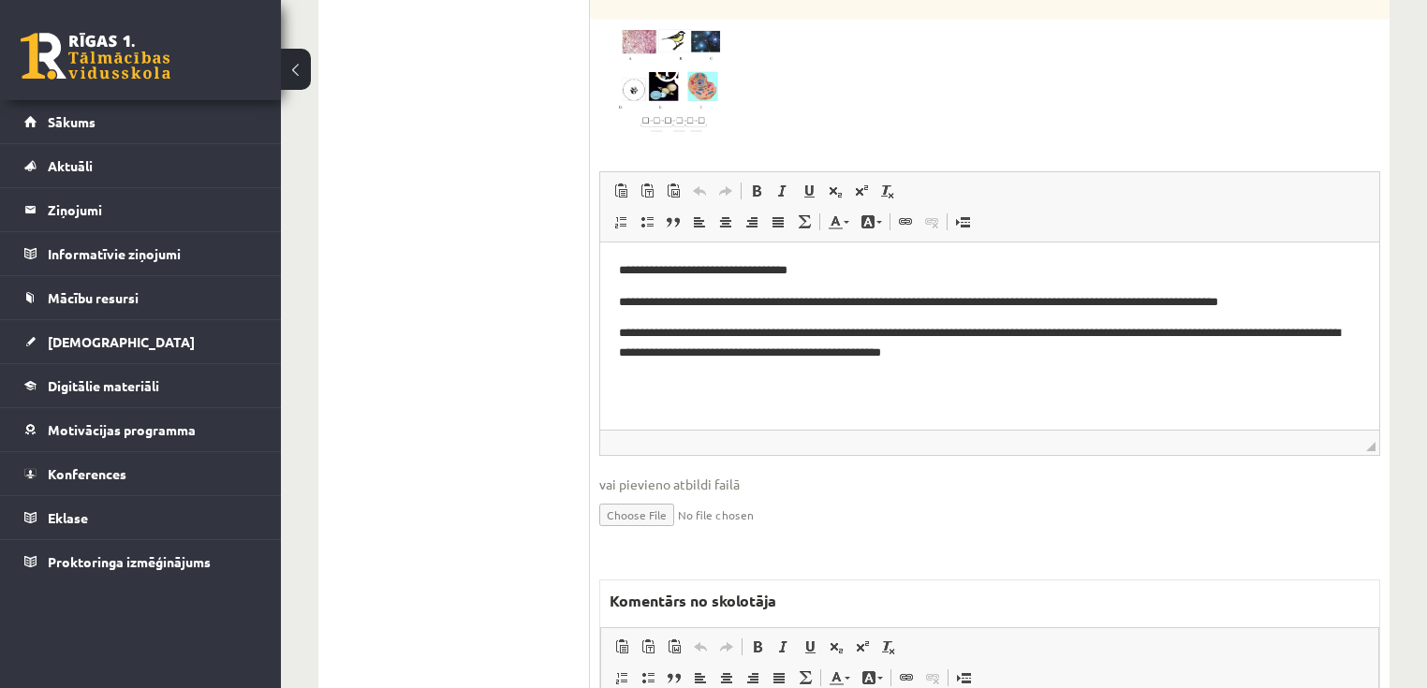
scroll to position [824, 0]
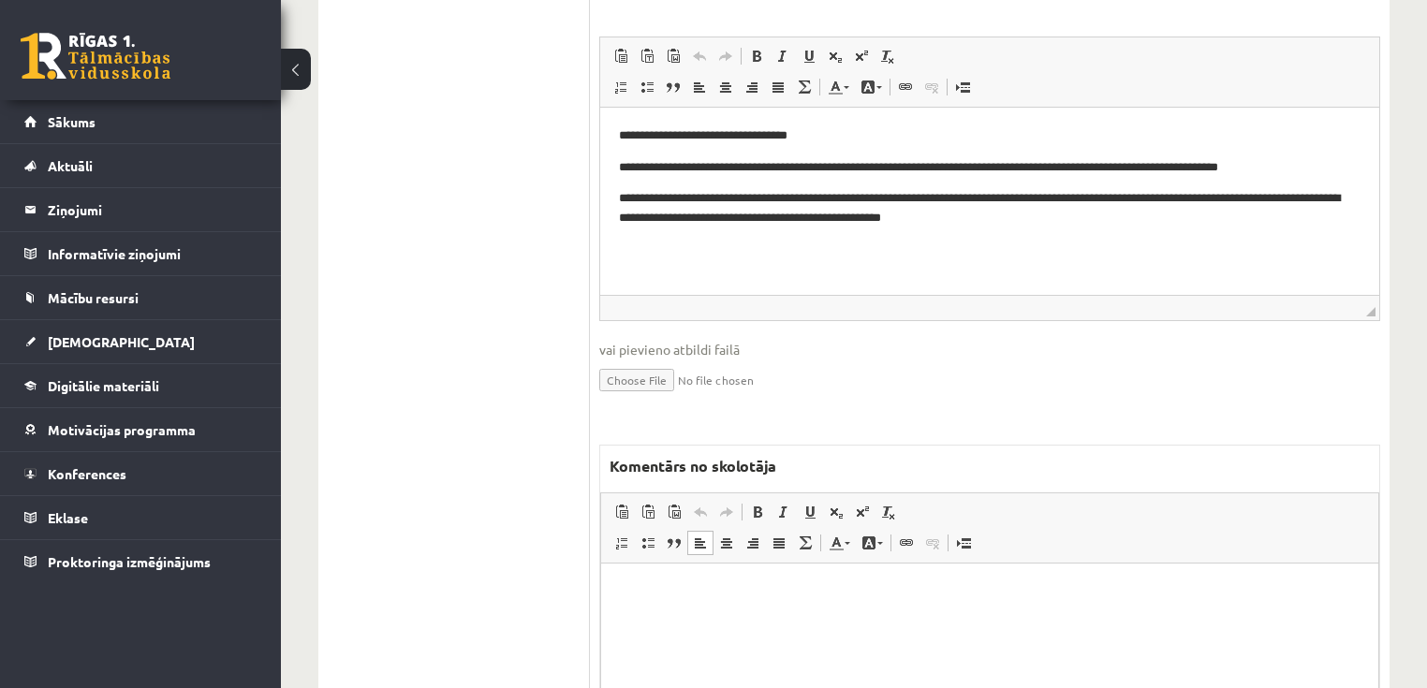
click at [878, 621] on html at bounding box center [989, 591] width 777 height 57
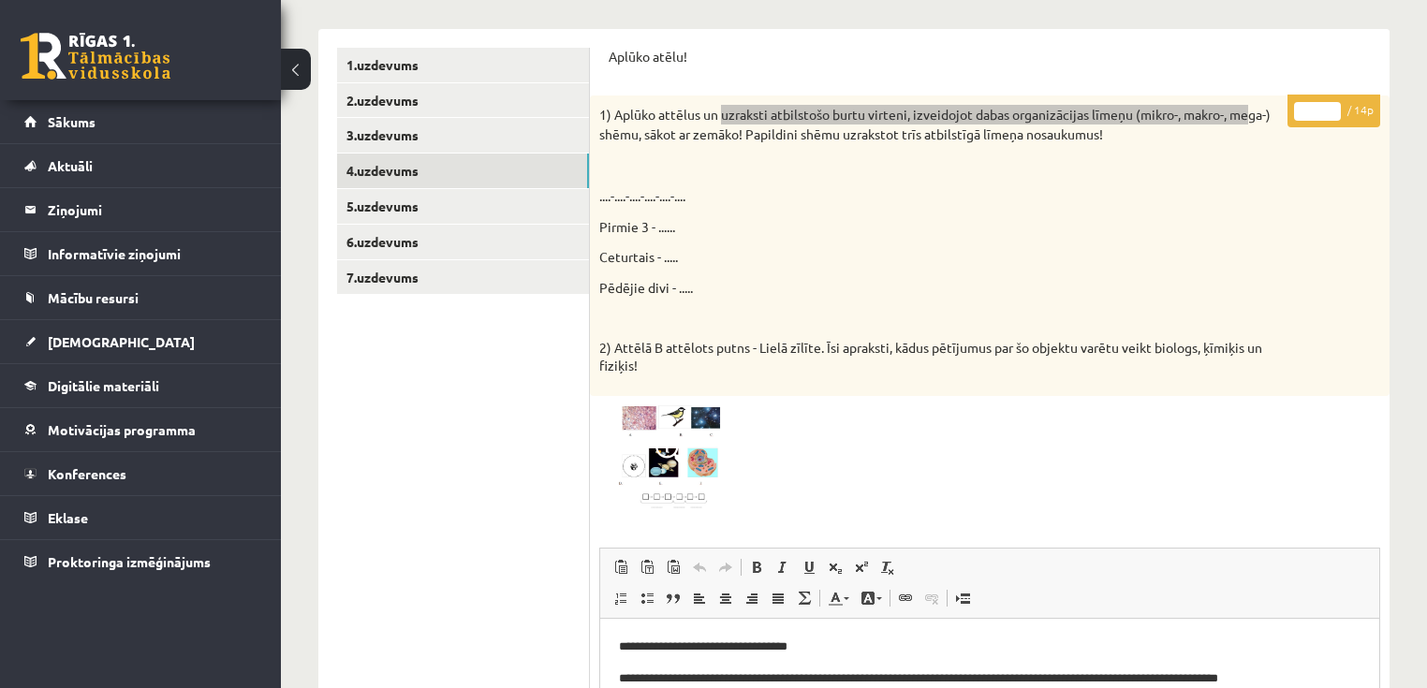
scroll to position [300, 0]
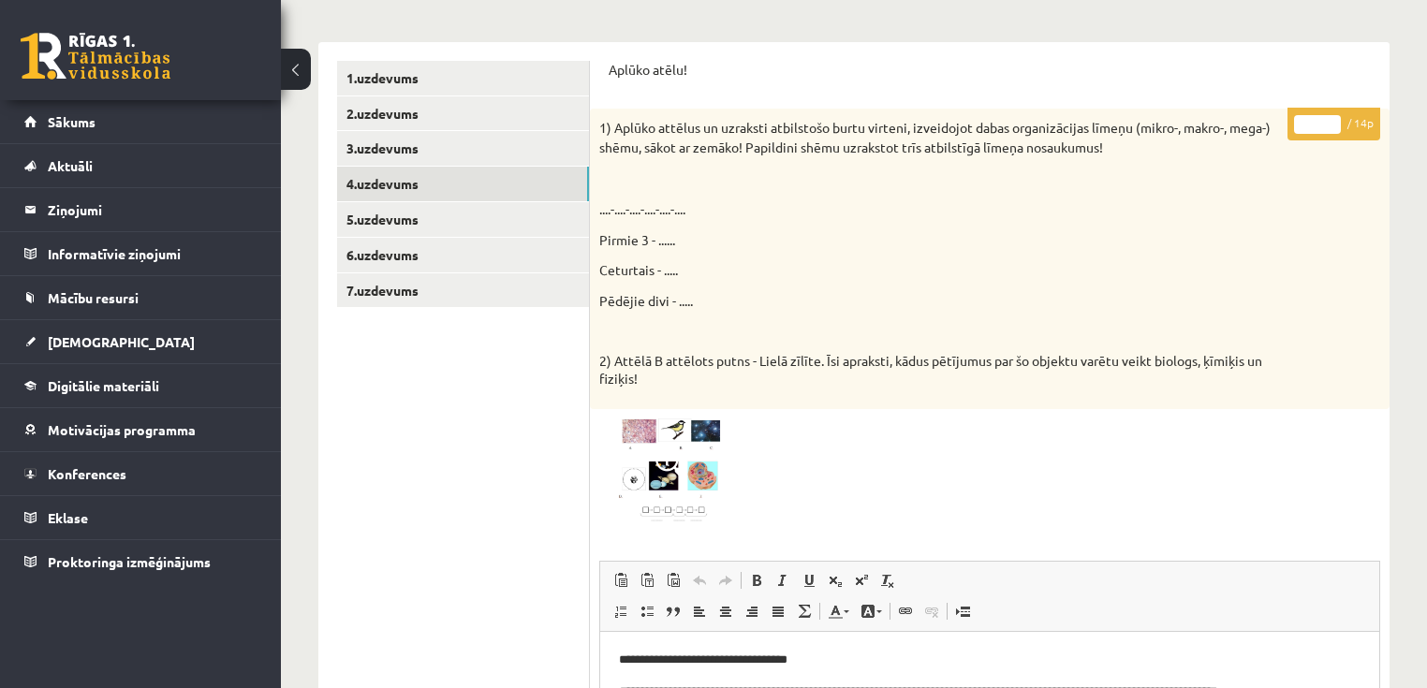
drag, startPoint x: 1333, startPoint y: 123, endPoint x: 1324, endPoint y: 118, distance: 9.6
click at [1326, 120] on input "*" at bounding box center [1317, 124] width 47 height 19
click at [1325, 118] on input "*" at bounding box center [1317, 124] width 47 height 19
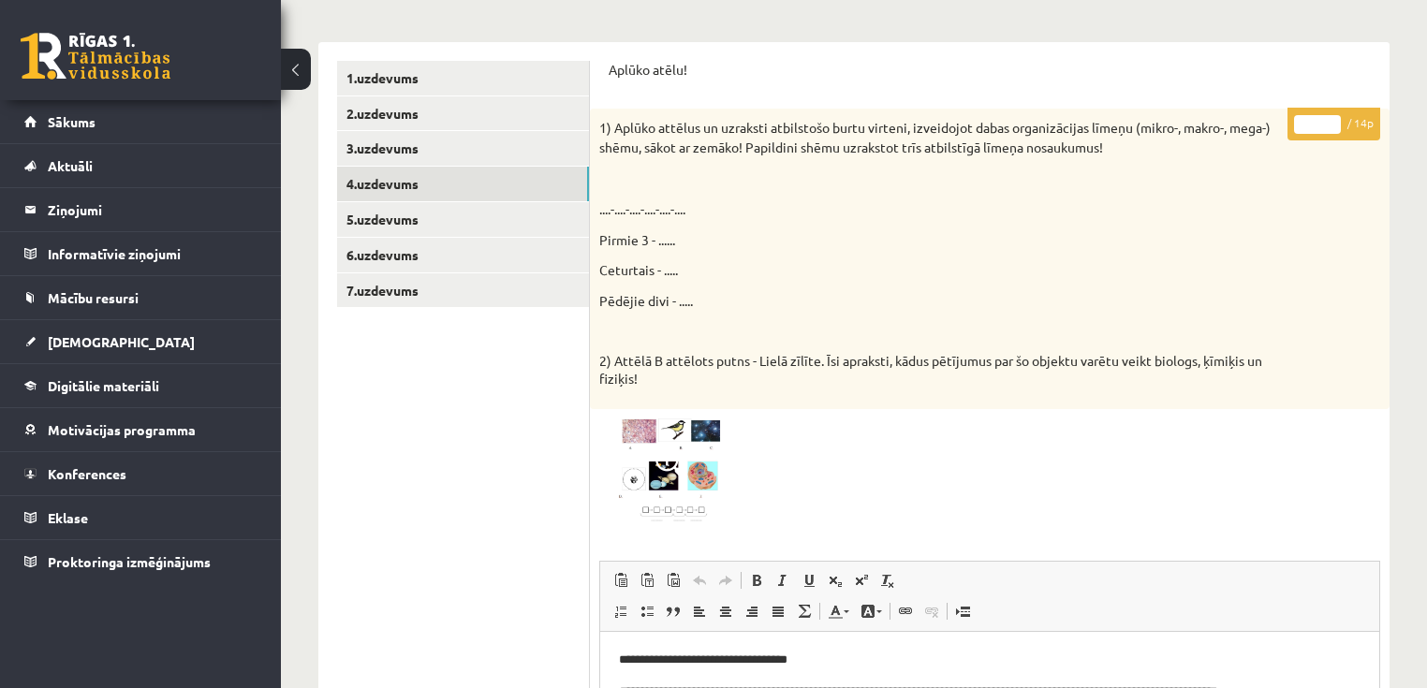
click at [1325, 118] on input "*" at bounding box center [1317, 124] width 47 height 19
type input "*"
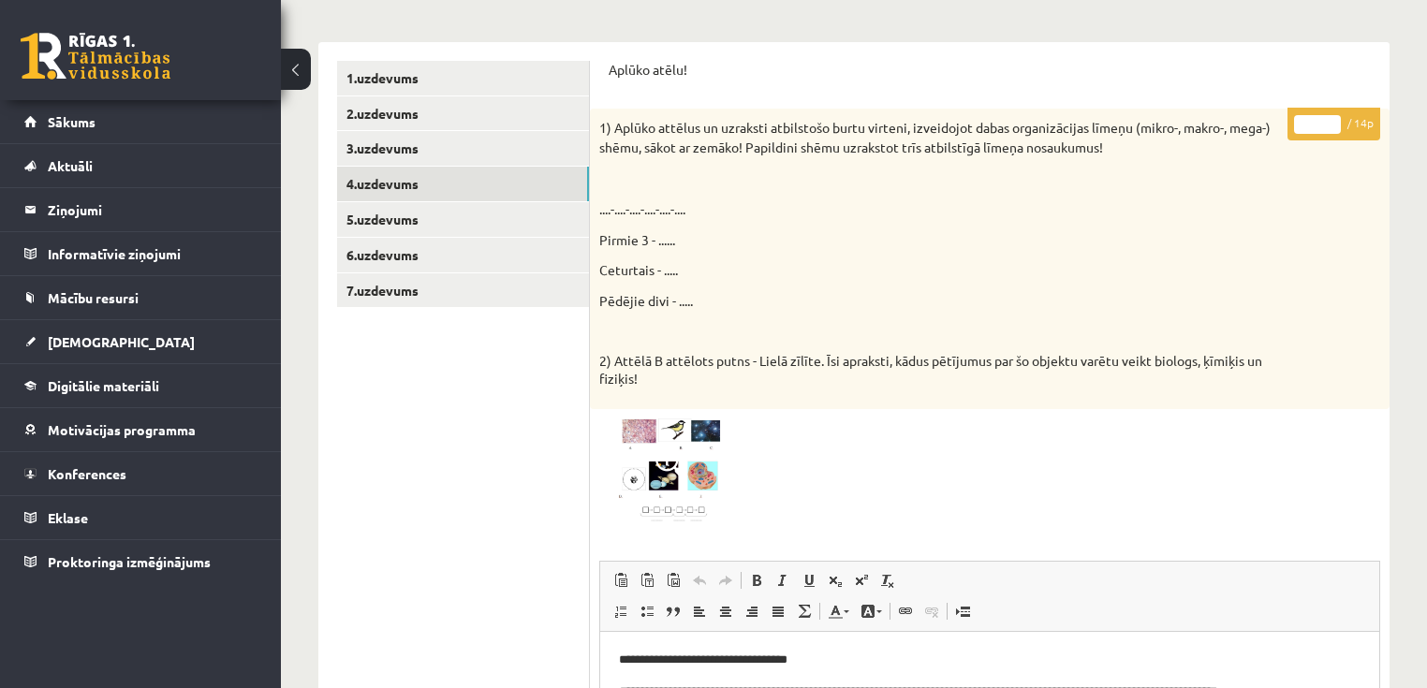
click at [1325, 118] on input "*" at bounding box center [1317, 124] width 47 height 19
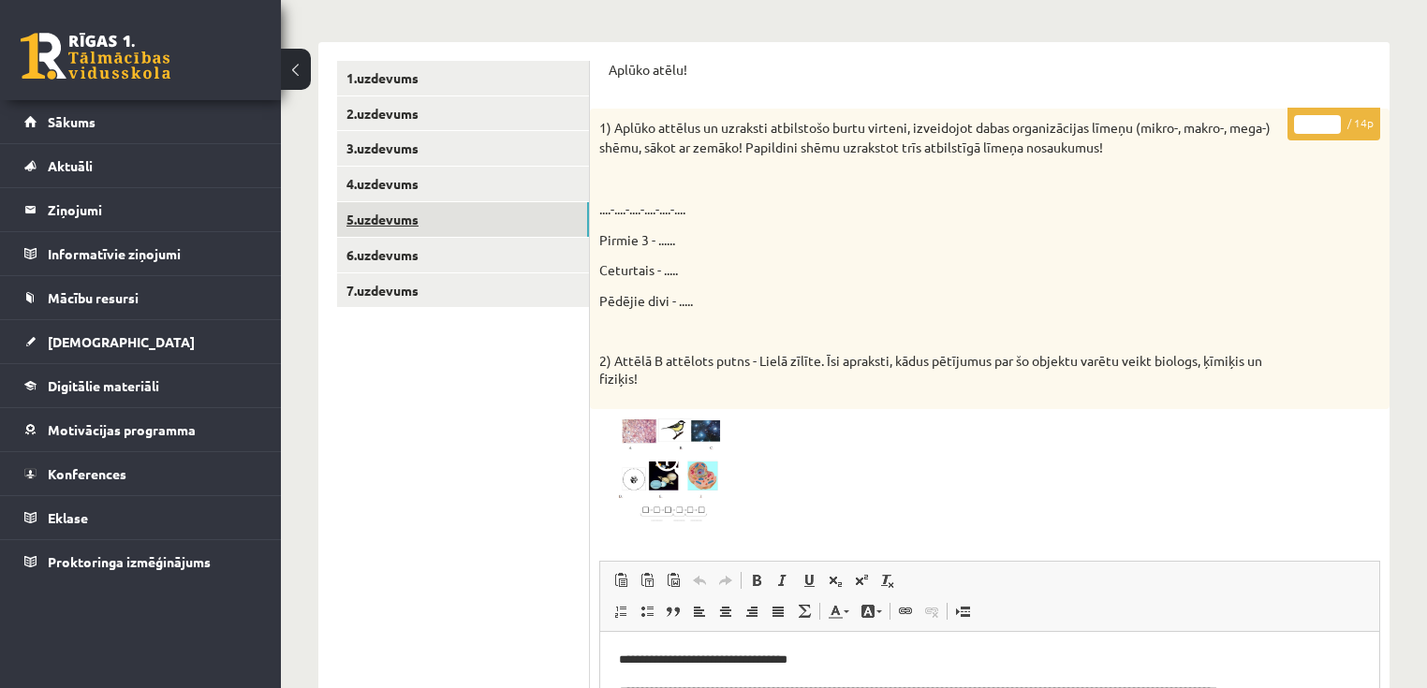
click at [438, 215] on link "5.uzdevums" at bounding box center [463, 219] width 252 height 35
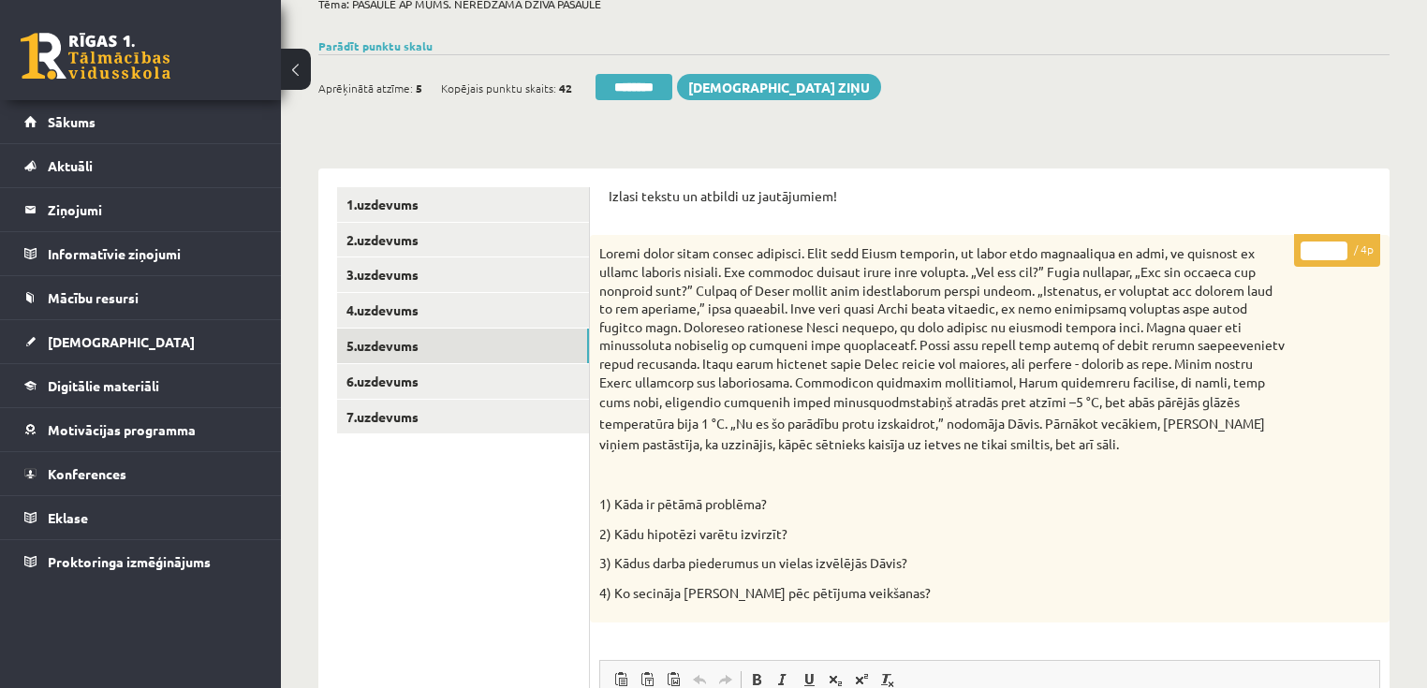
scroll to position [171, 0]
type input "*"
click at [1337, 245] on input "*" at bounding box center [1323, 252] width 47 height 19
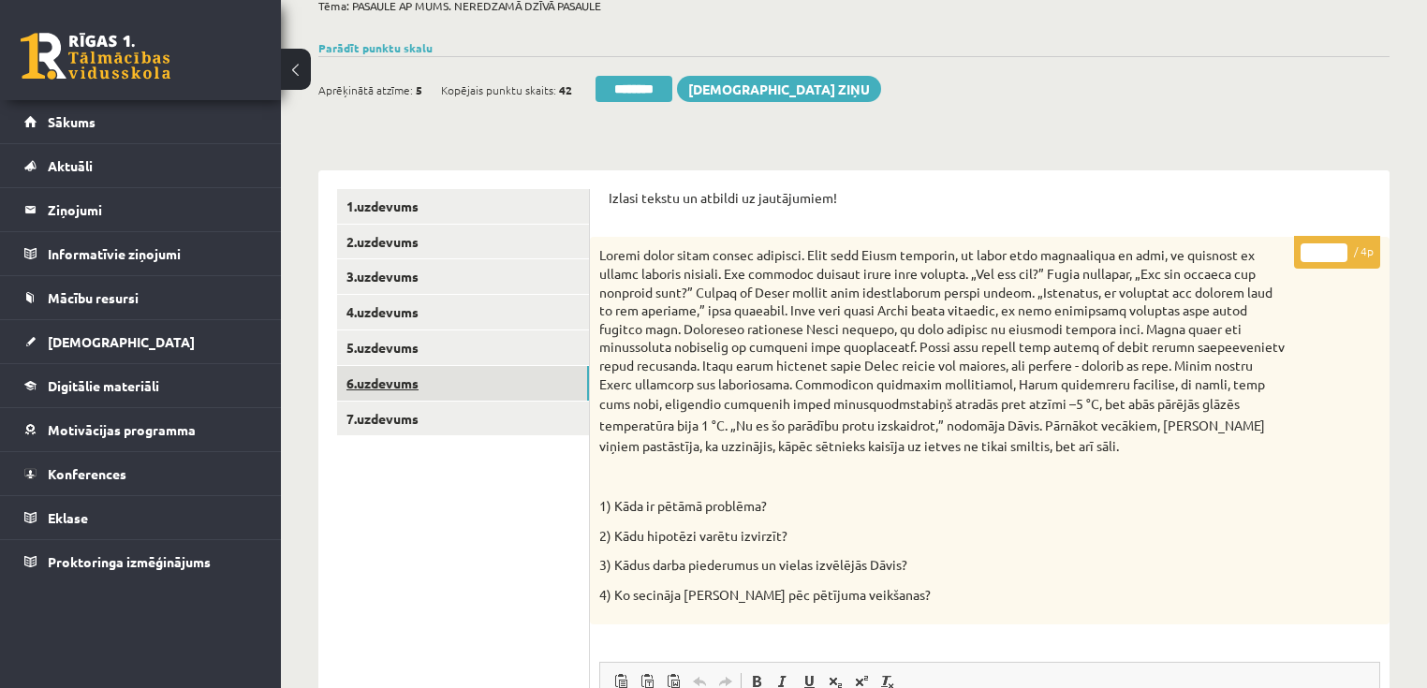
click at [461, 388] on link "6.uzdevums" at bounding box center [463, 383] width 252 height 35
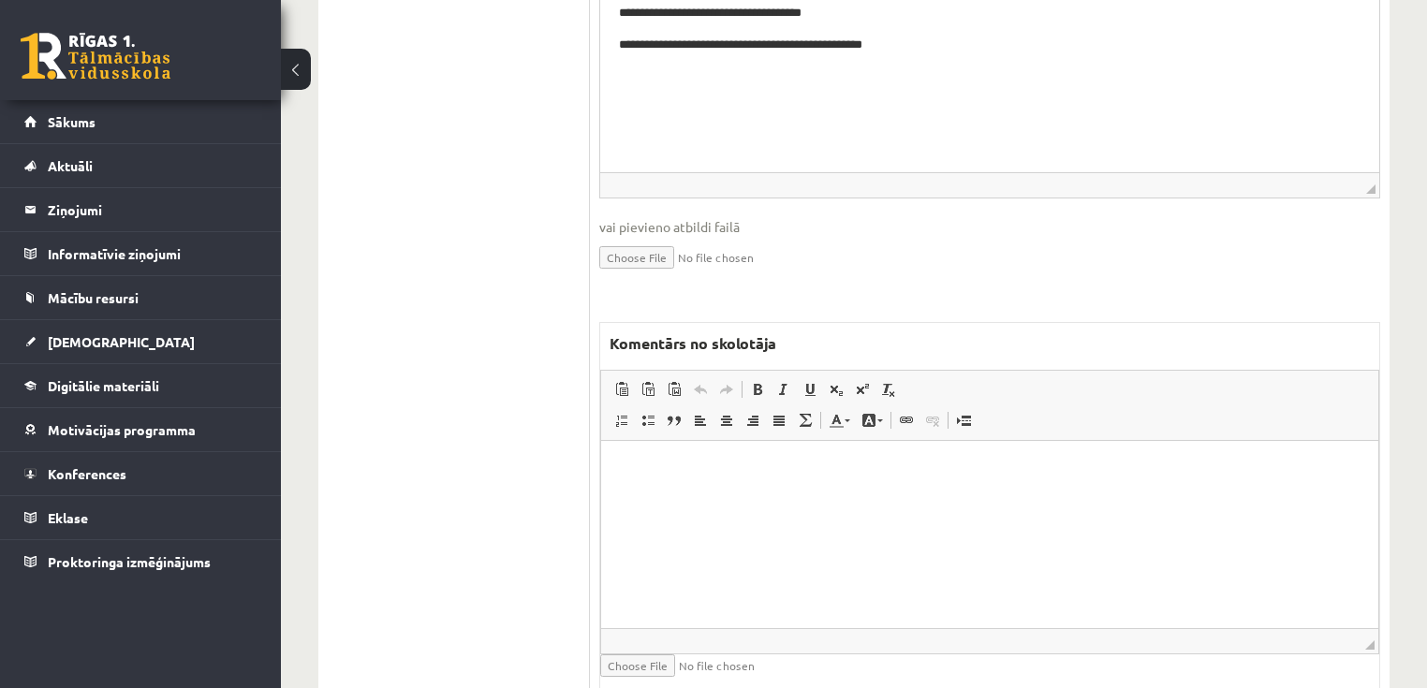
scroll to position [995, 0]
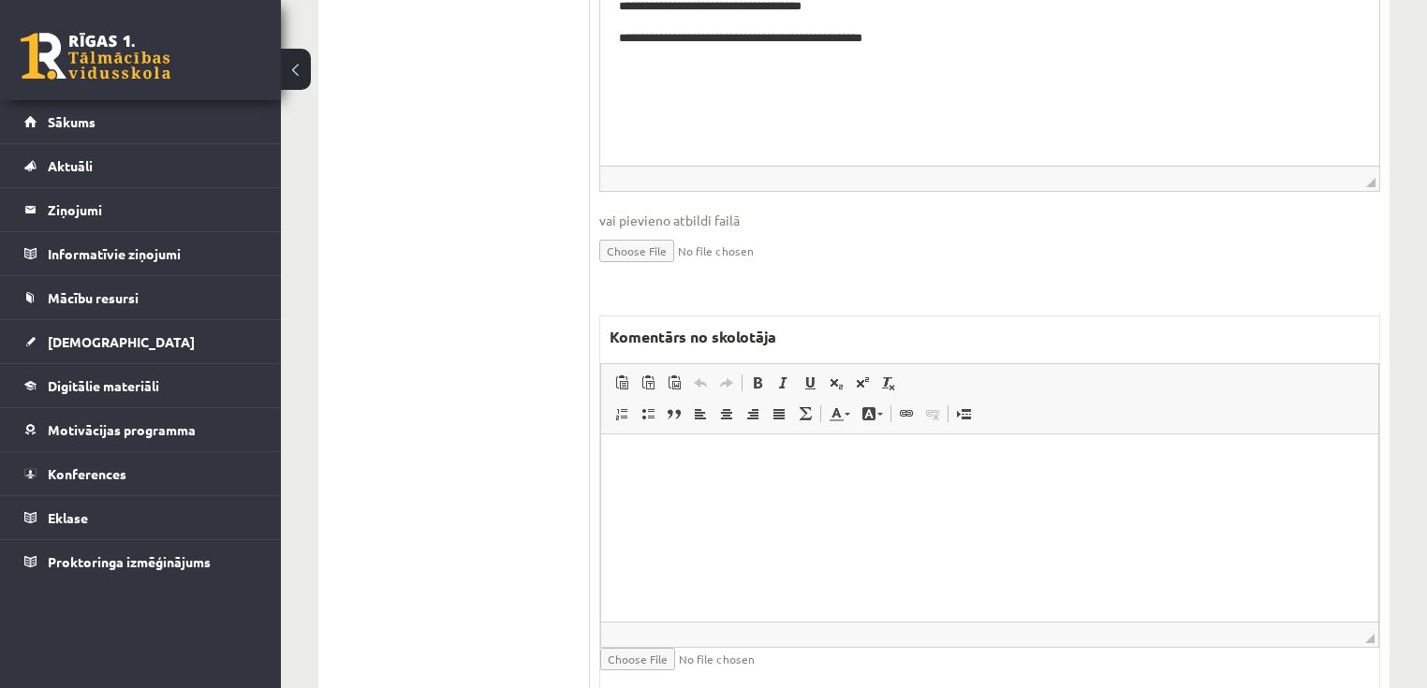
drag, startPoint x: 1035, startPoint y: 579, endPoint x: 1016, endPoint y: 530, distance: 53.4
click at [1017, 490] on html at bounding box center [989, 461] width 777 height 57
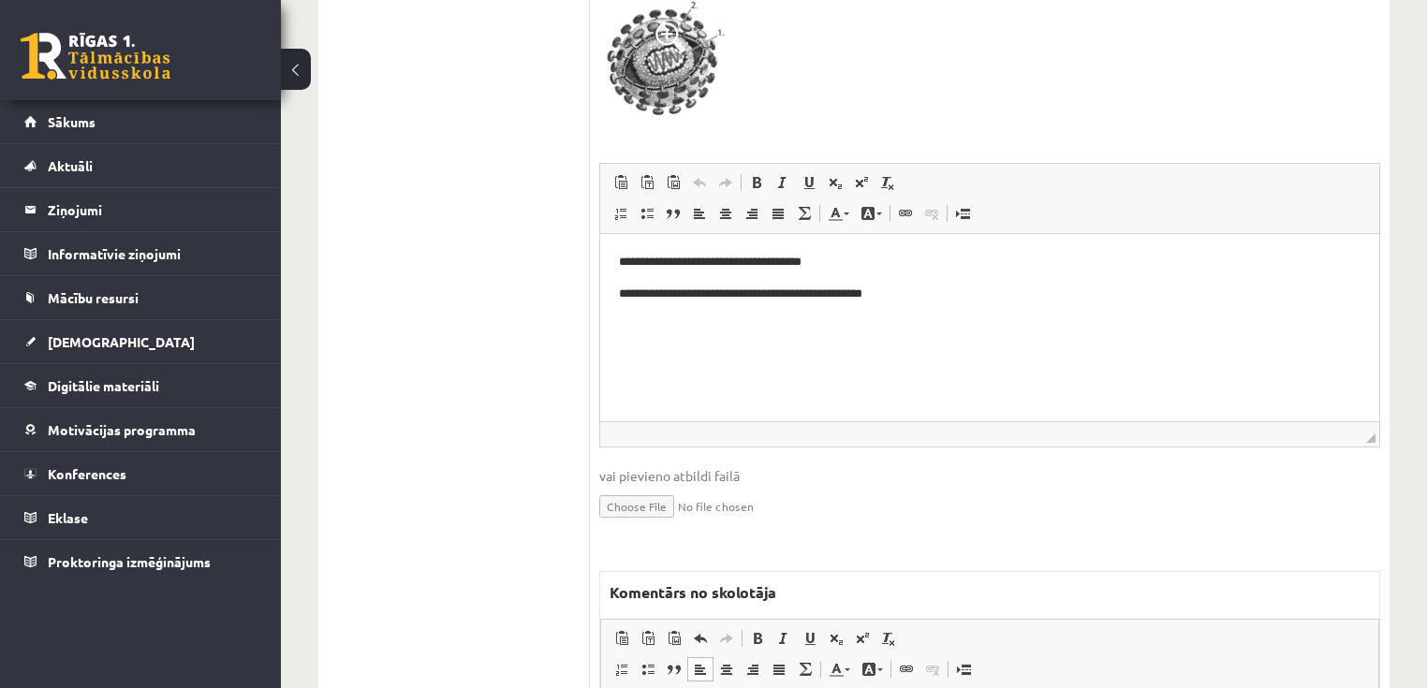
scroll to position [396, 0]
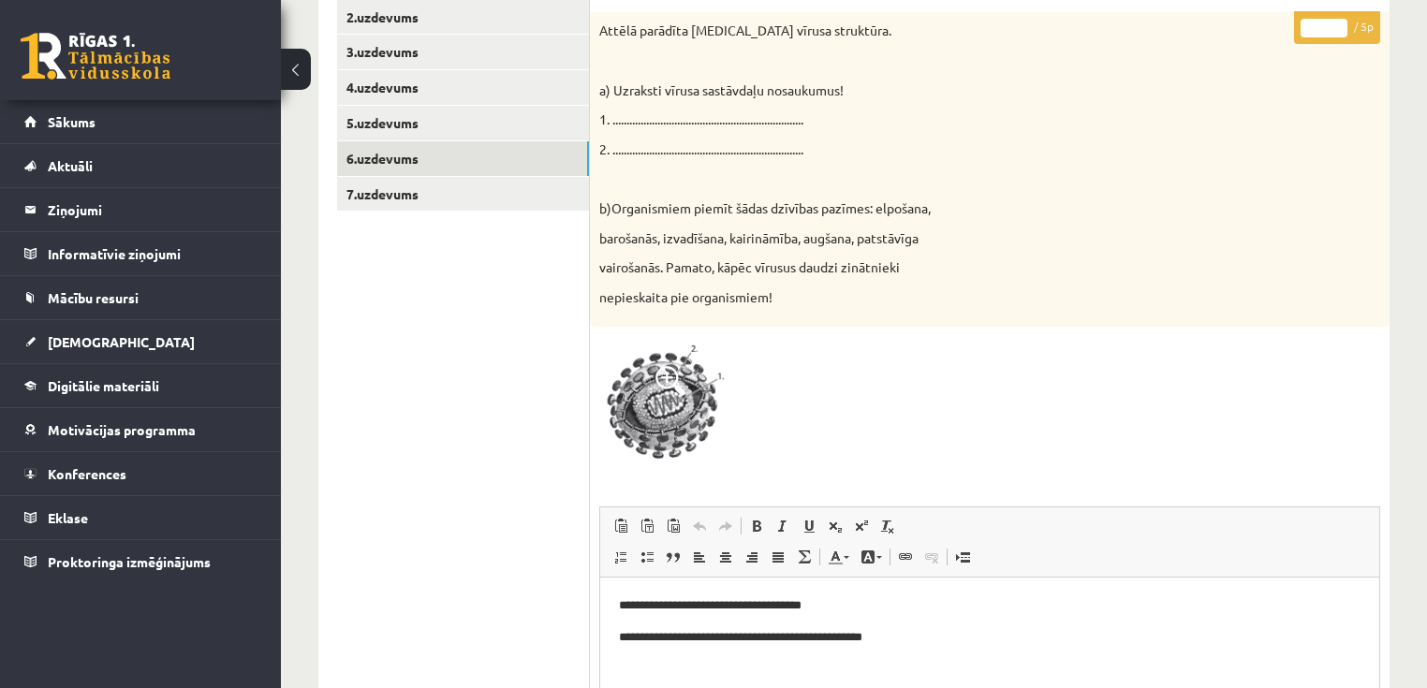
click at [1337, 17] on p "* / 5p" at bounding box center [1337, 27] width 86 height 33
click at [1337, 22] on input "*" at bounding box center [1323, 28] width 47 height 19
type input "*"
click at [1337, 22] on input "*" at bounding box center [1323, 28] width 47 height 19
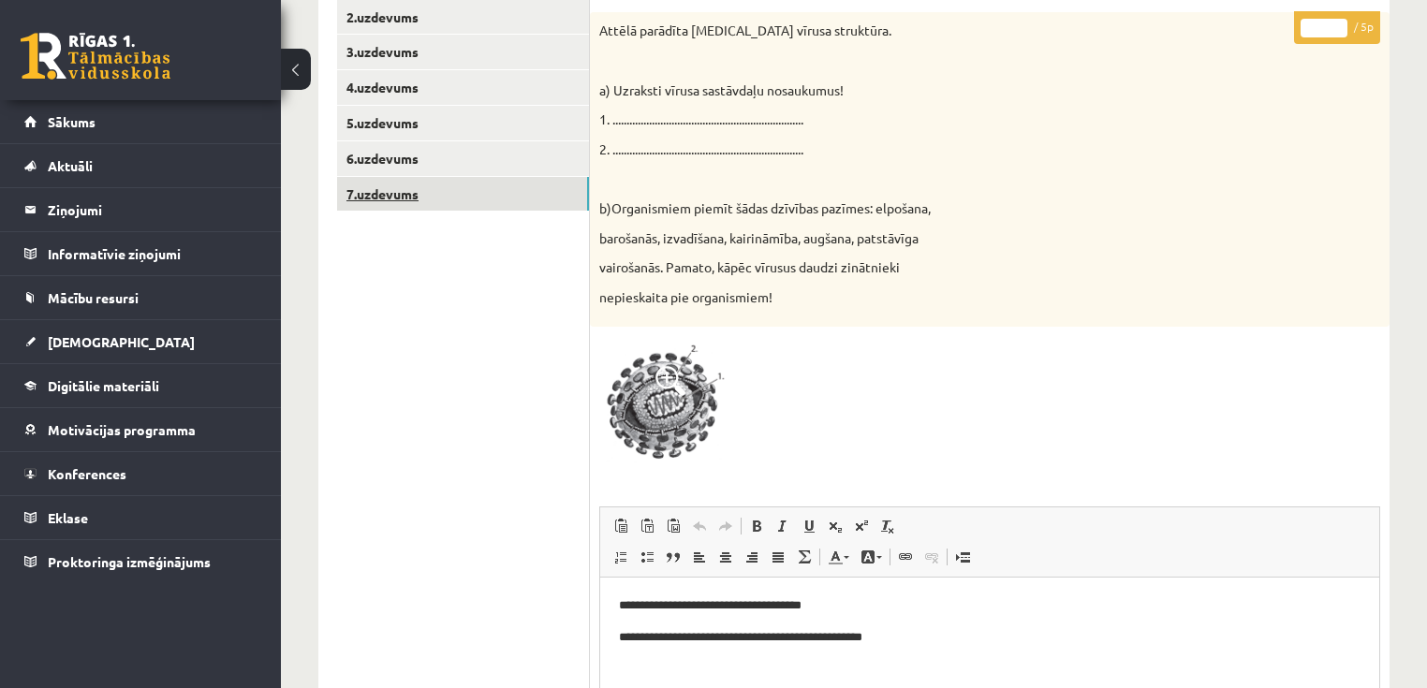
click at [386, 205] on link "7.uzdevums" at bounding box center [463, 194] width 252 height 35
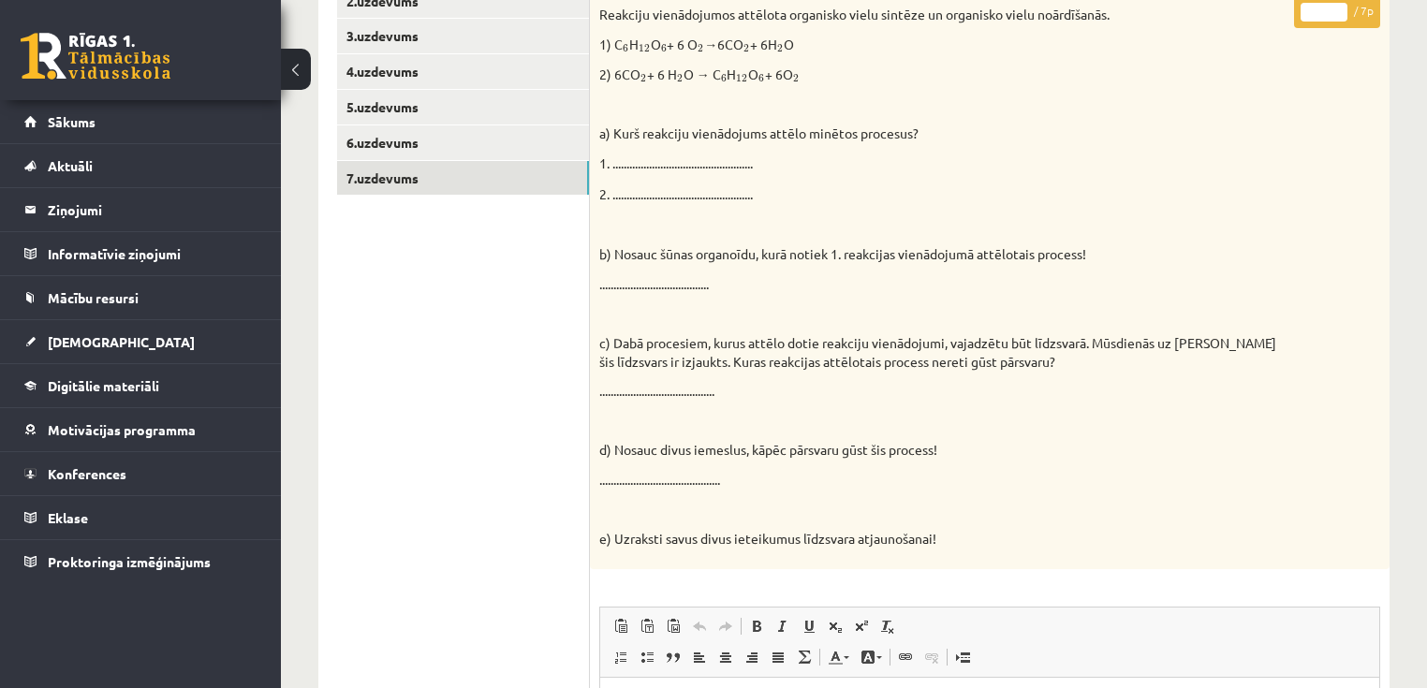
scroll to position [246, 0]
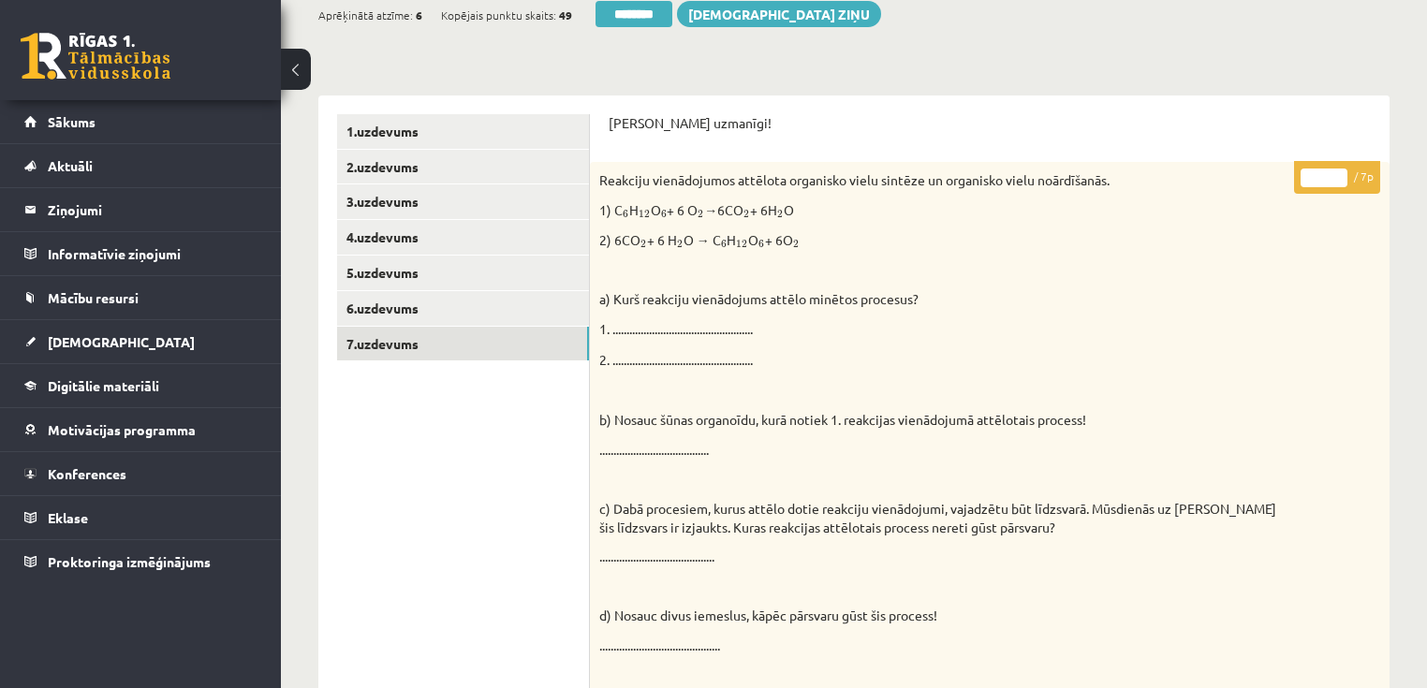
click at [1340, 174] on input "*" at bounding box center [1323, 177] width 47 height 19
type input "*"
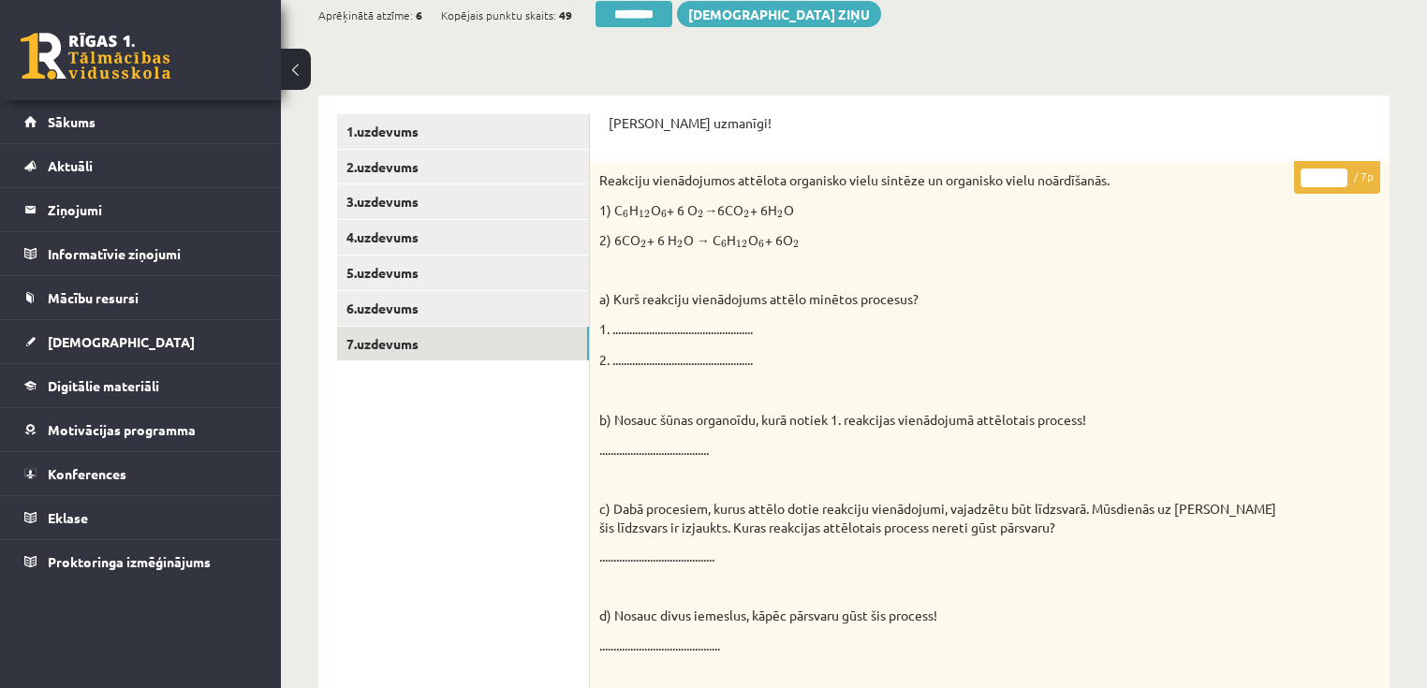
click at [1339, 170] on input "*" at bounding box center [1323, 177] width 47 height 19
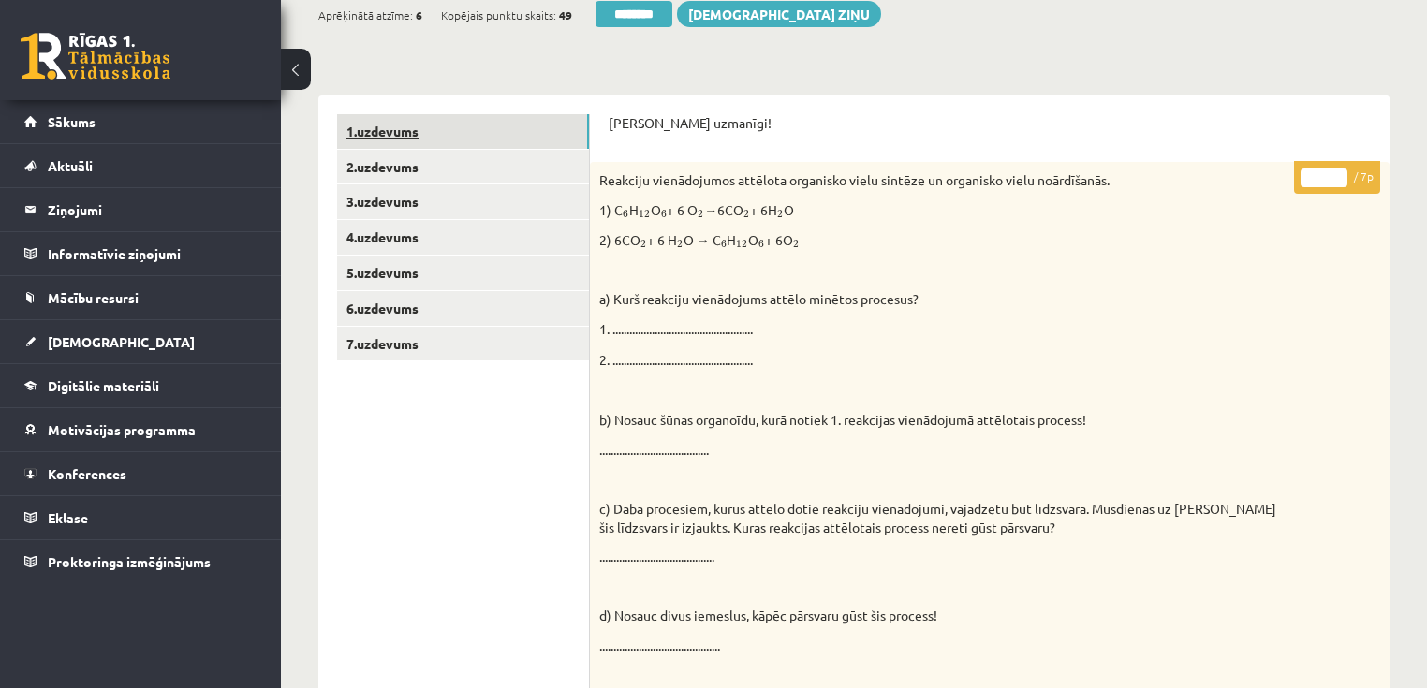
click at [417, 139] on link "1.uzdevums" at bounding box center [463, 131] width 252 height 35
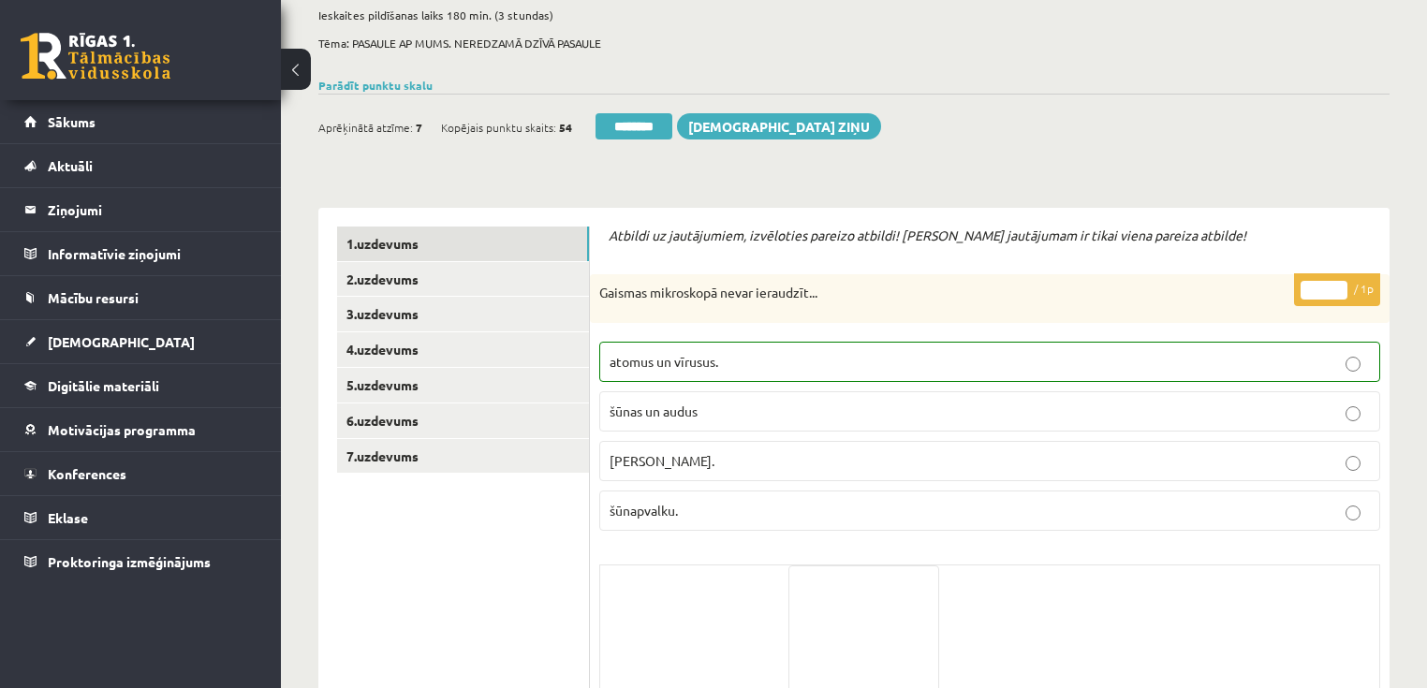
scroll to position [0, 0]
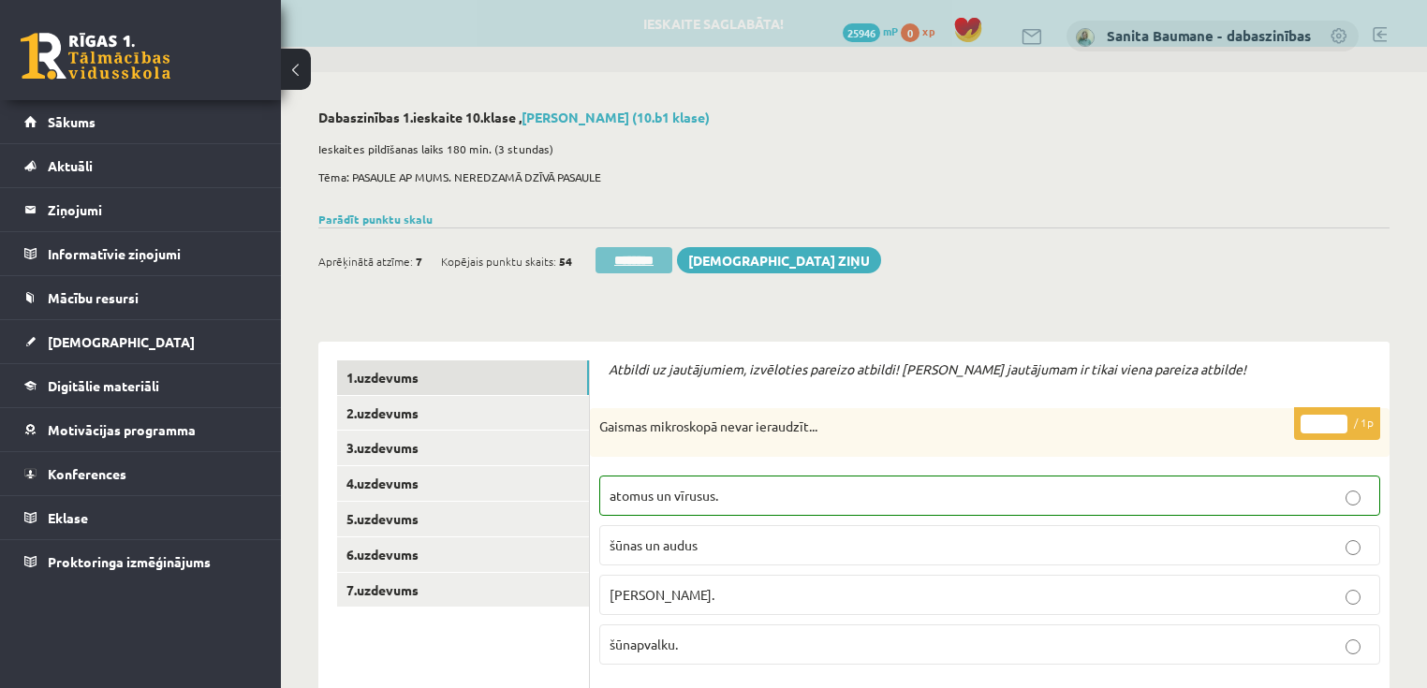
click at [607, 262] on input "********" at bounding box center [633, 260] width 77 height 26
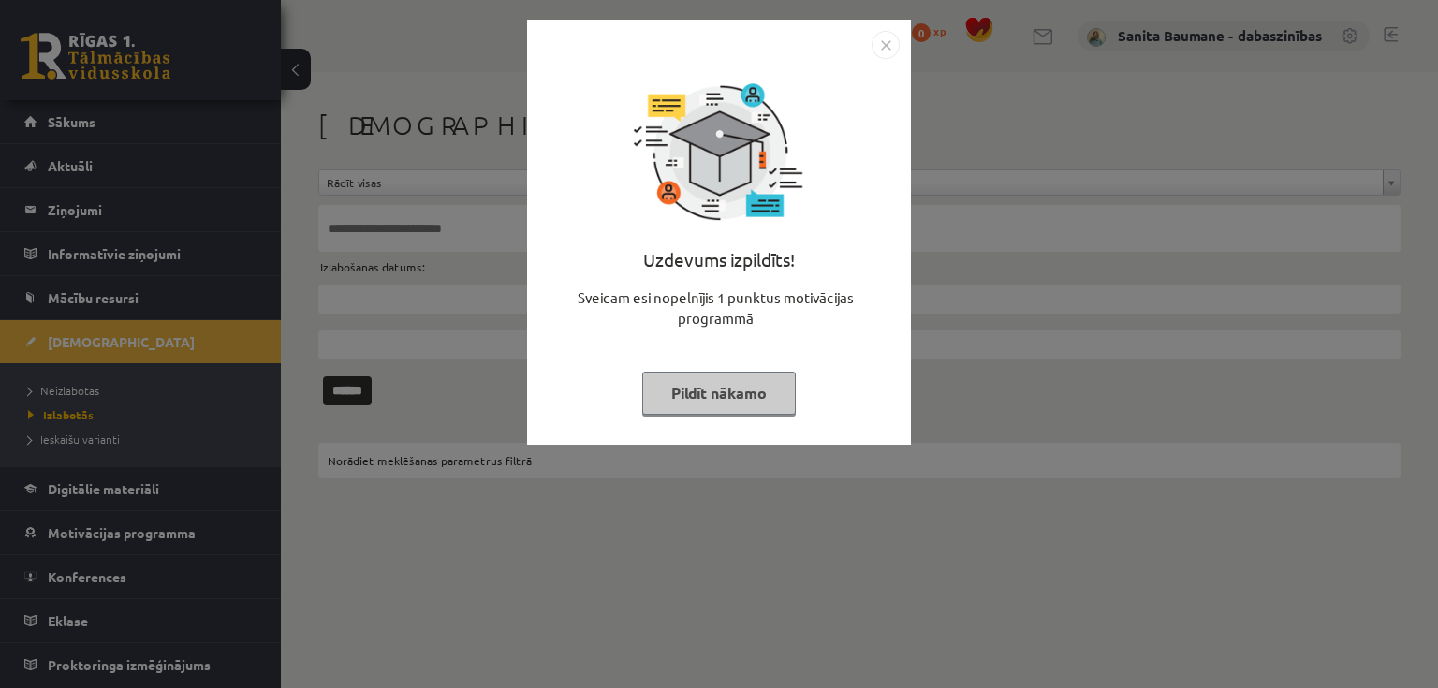
click at [712, 397] on button "Pildīt nākamo" at bounding box center [719, 393] width 154 height 43
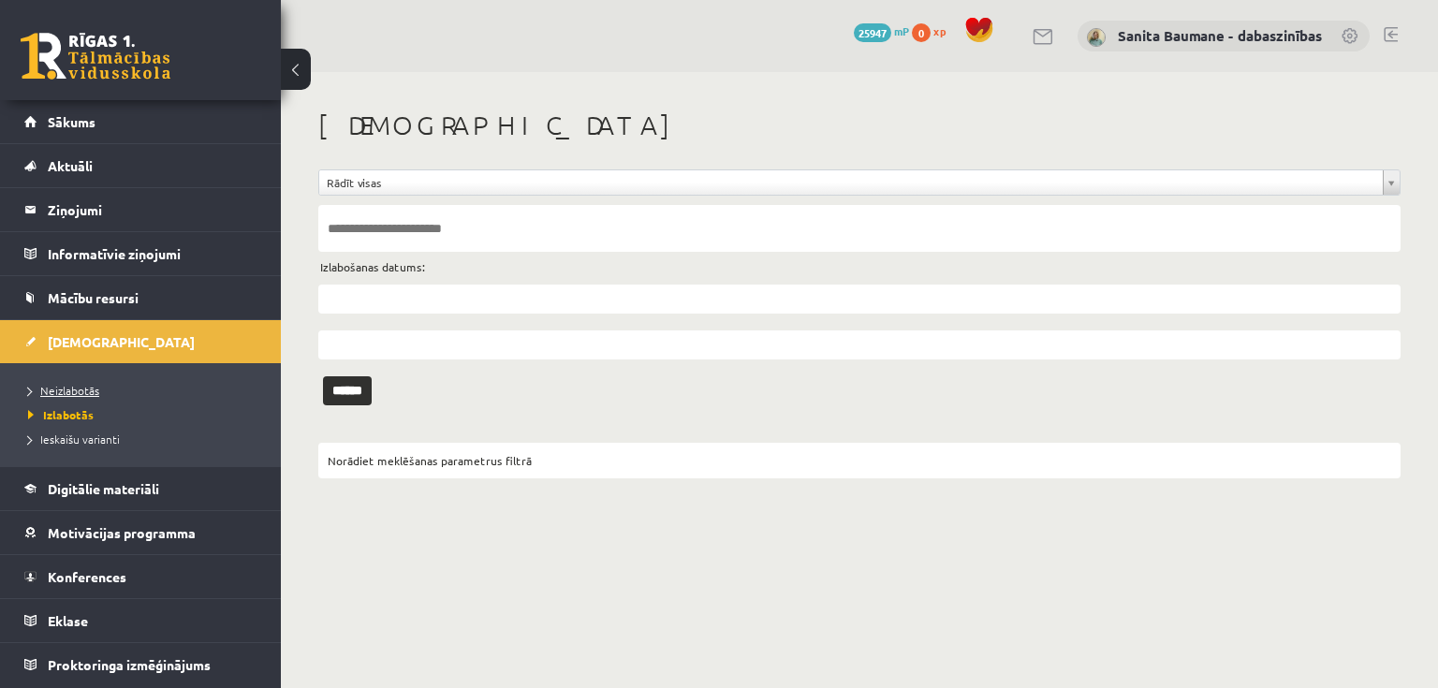
click at [85, 393] on span "Neizlabotās" at bounding box center [63, 390] width 71 height 15
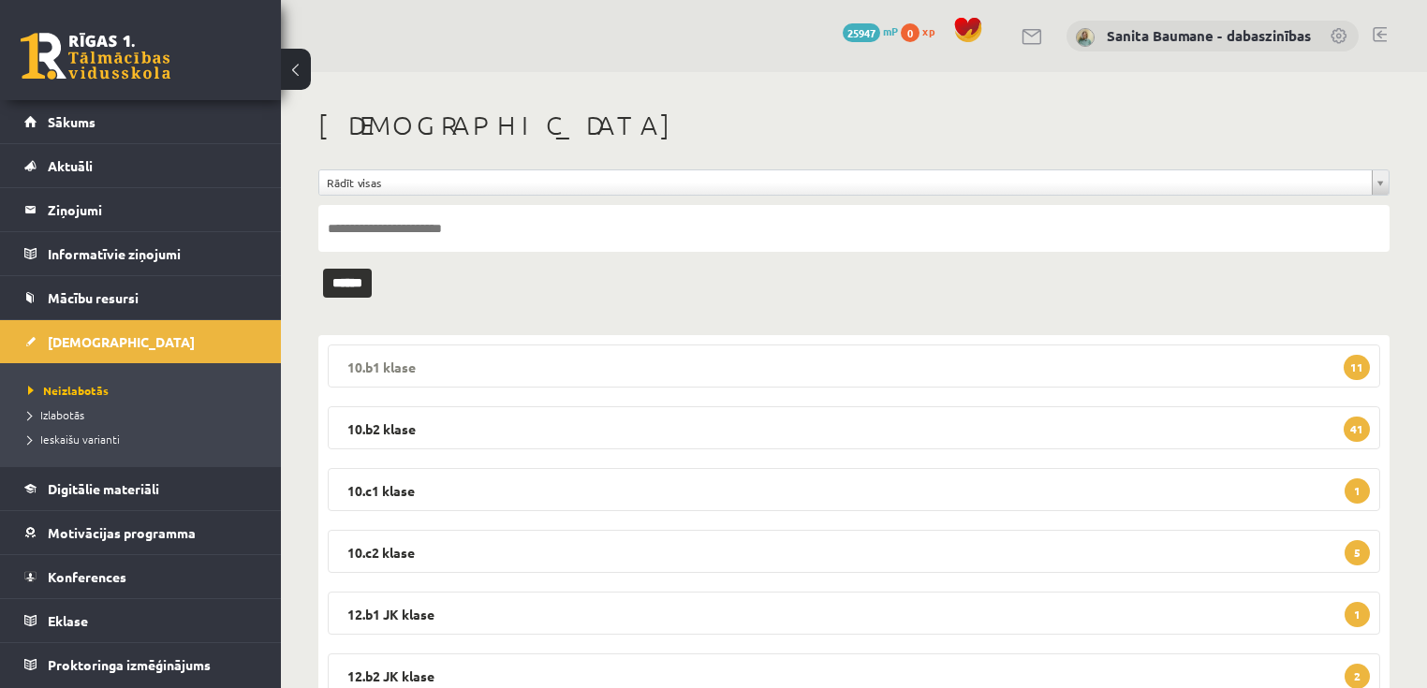
click at [453, 366] on legend "10.b1 klase 11" at bounding box center [854, 365] width 1052 height 43
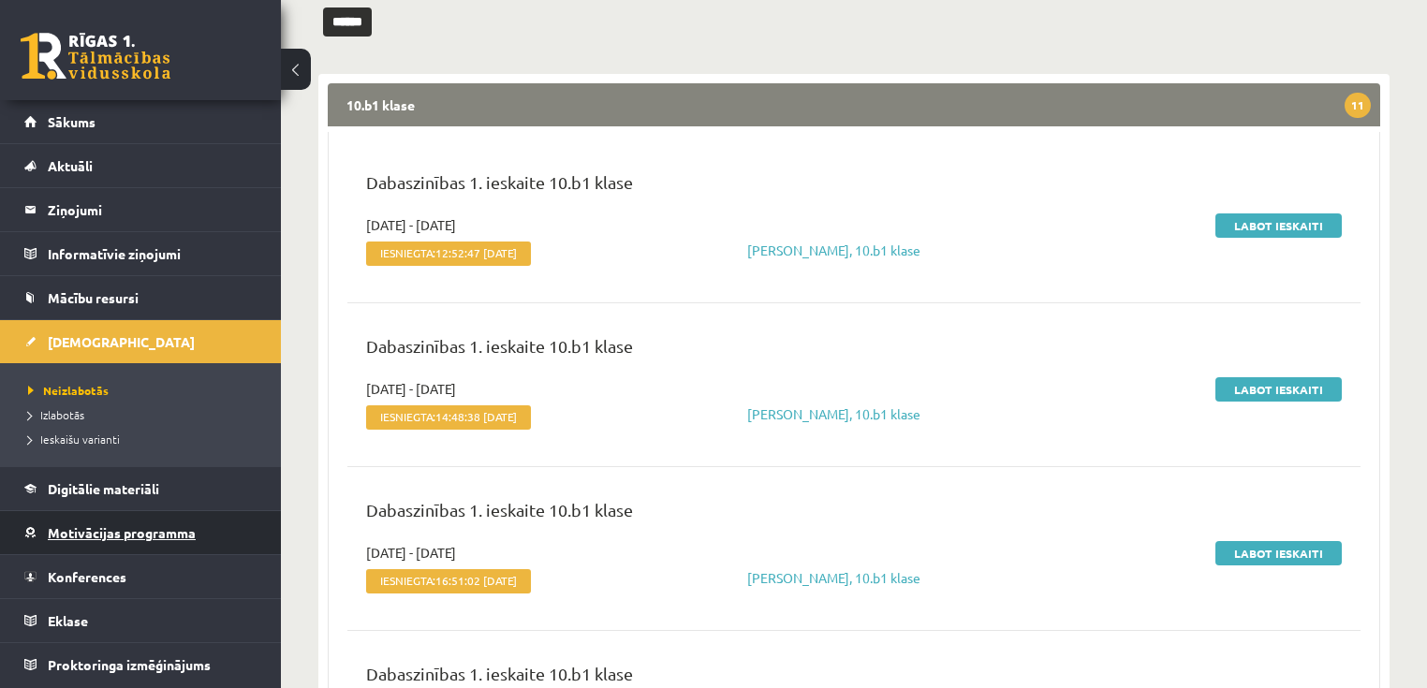
scroll to position [300, 0]
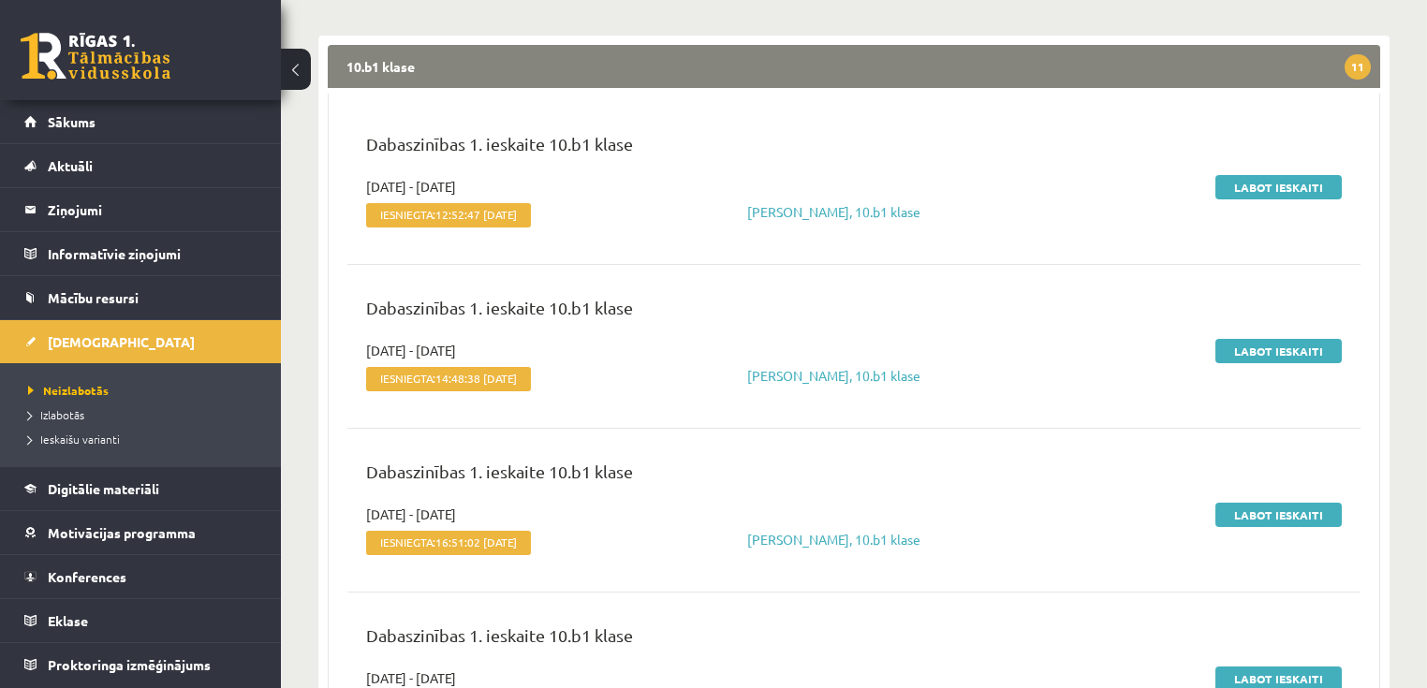
click at [416, 64] on legend "10.b1 klase 11" at bounding box center [854, 66] width 1052 height 43
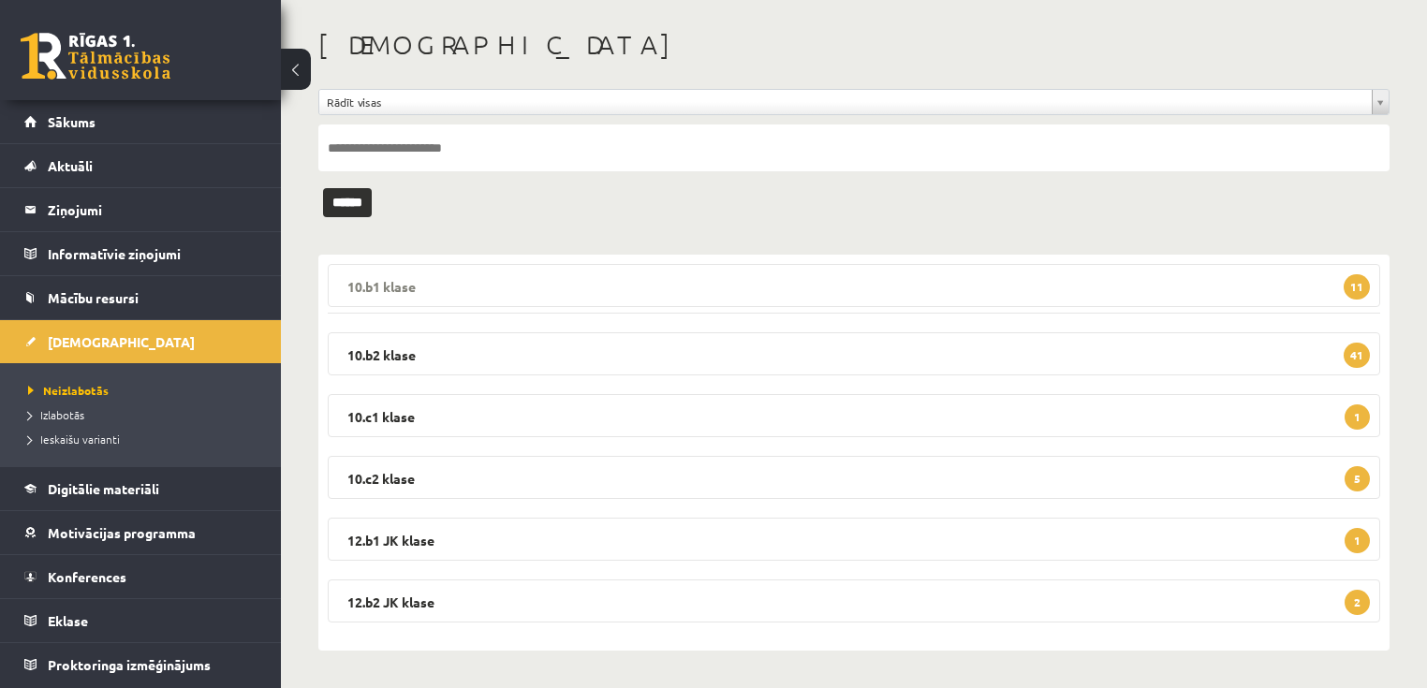
scroll to position [73, 0]
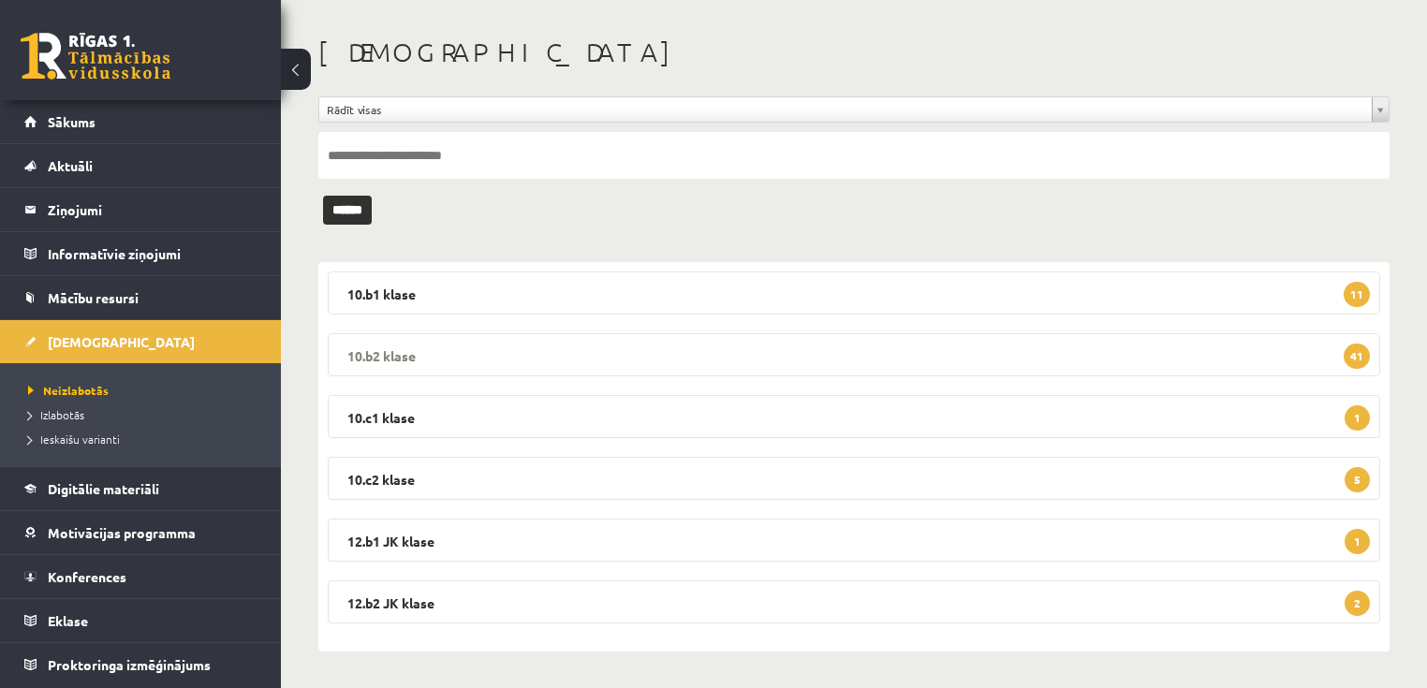
click at [421, 353] on legend "10.b2 klase 41" at bounding box center [854, 354] width 1052 height 43
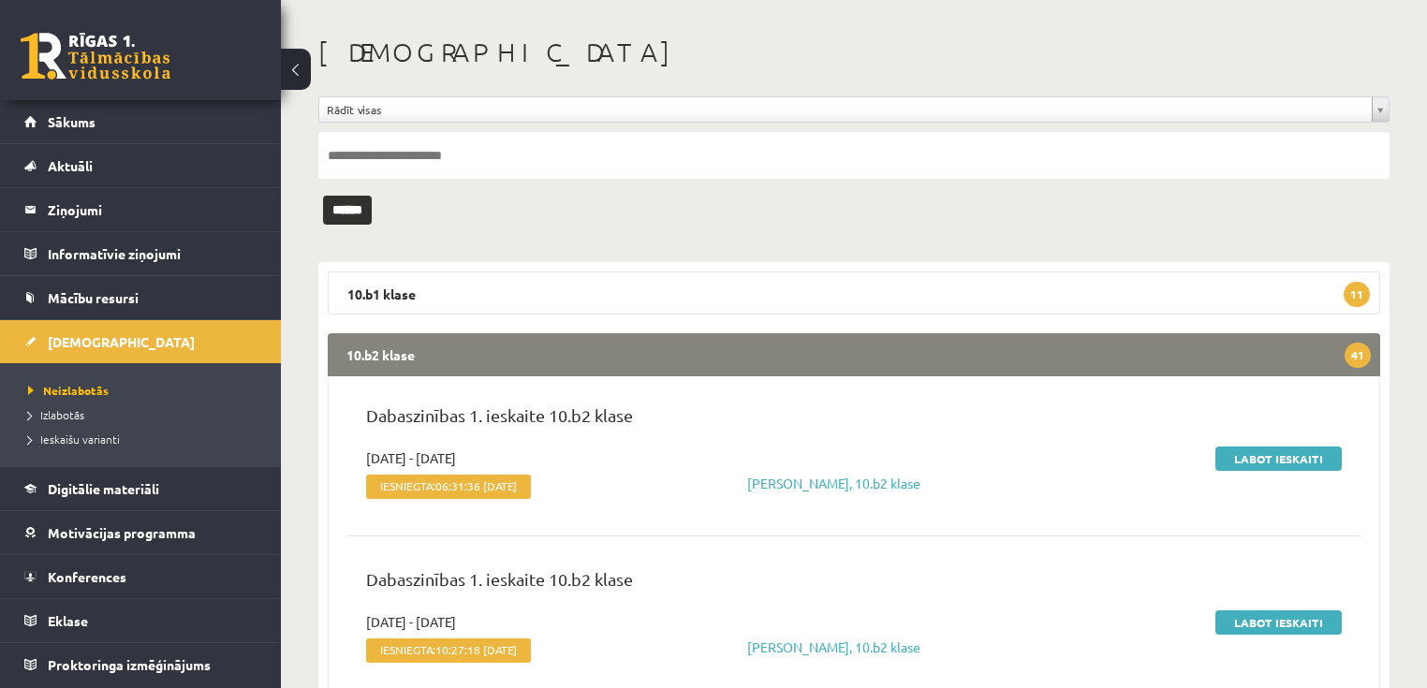
scroll to position [300, 0]
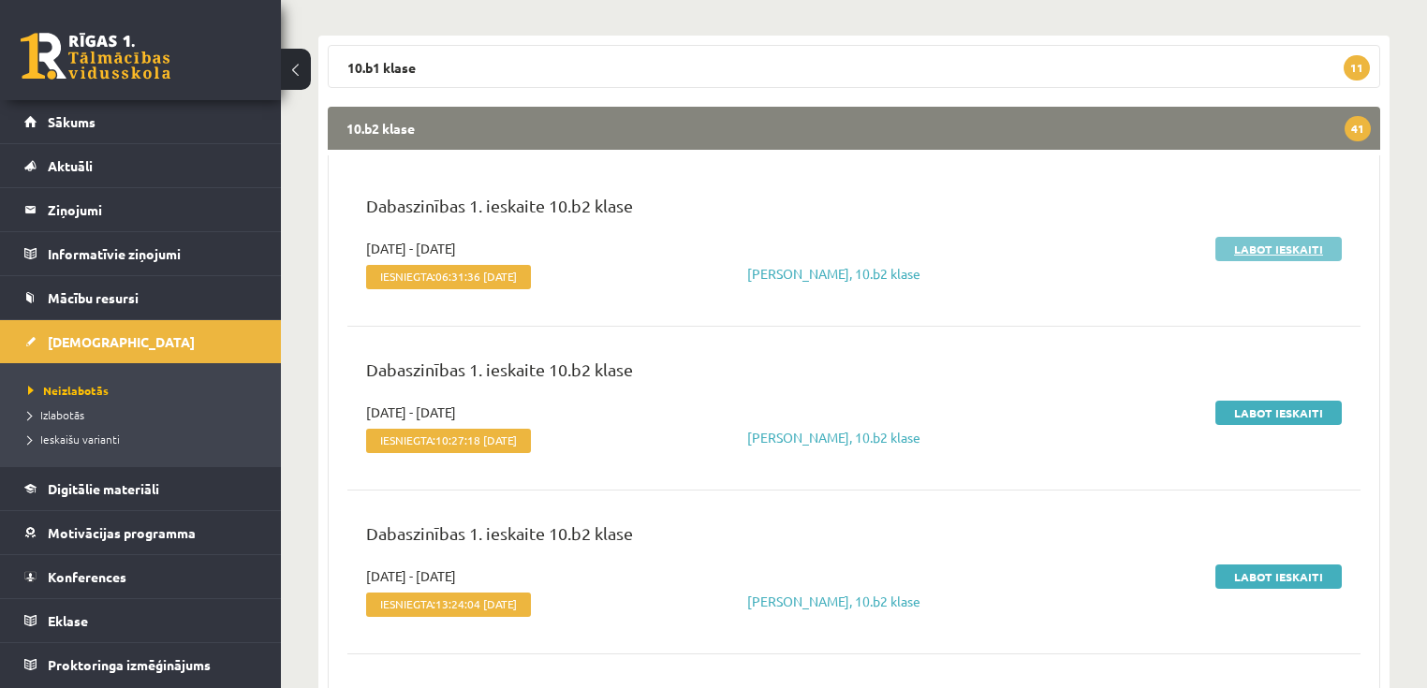
click at [1296, 241] on link "Labot ieskaiti" at bounding box center [1278, 249] width 126 height 24
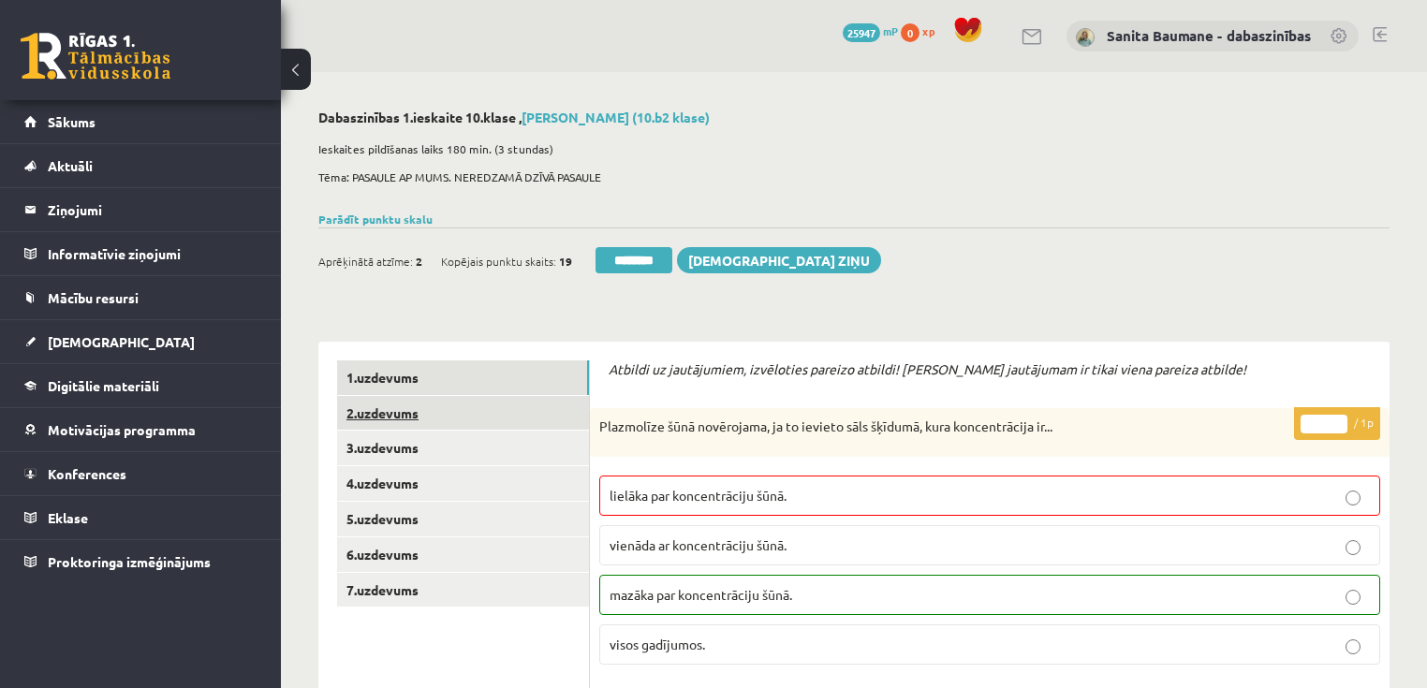
click at [482, 421] on link "2.uzdevums" at bounding box center [463, 413] width 252 height 35
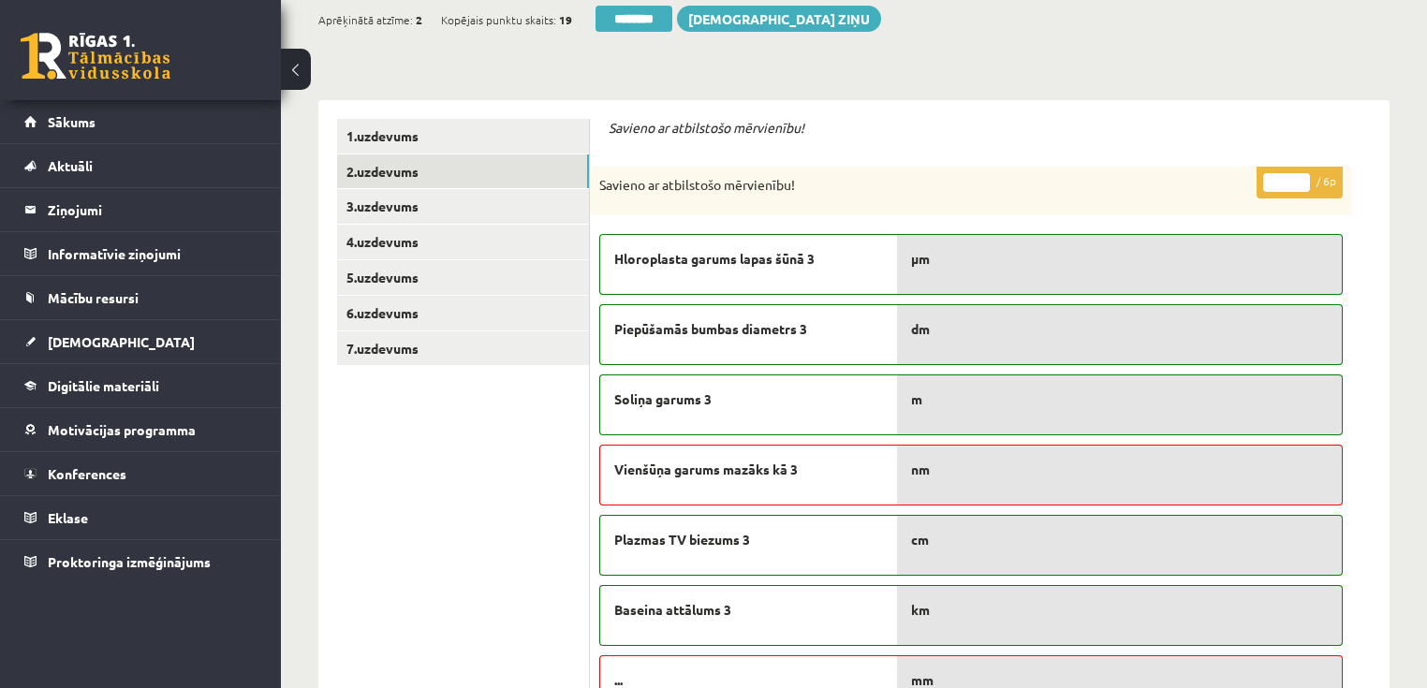
scroll to position [225, 0]
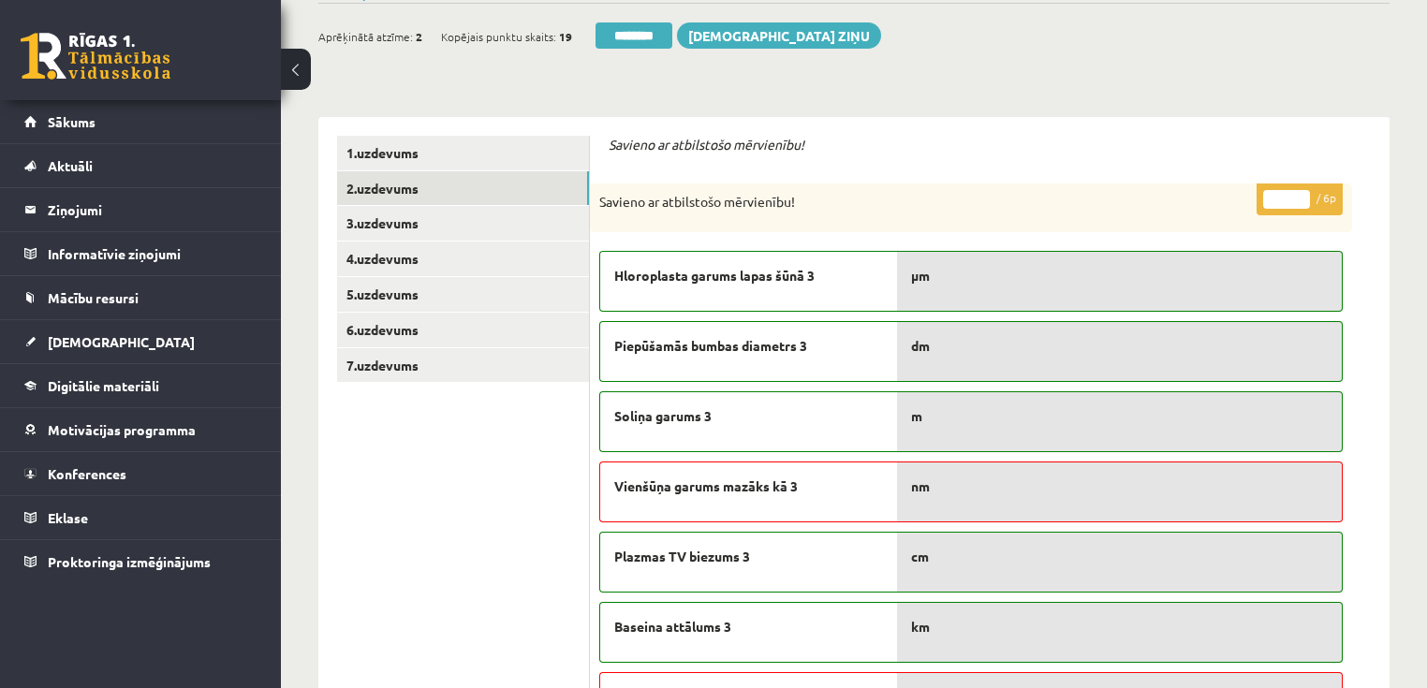
click at [1296, 194] on input "*" at bounding box center [1286, 199] width 47 height 19
click at [1299, 187] on p "* / 6p" at bounding box center [1299, 199] width 86 height 33
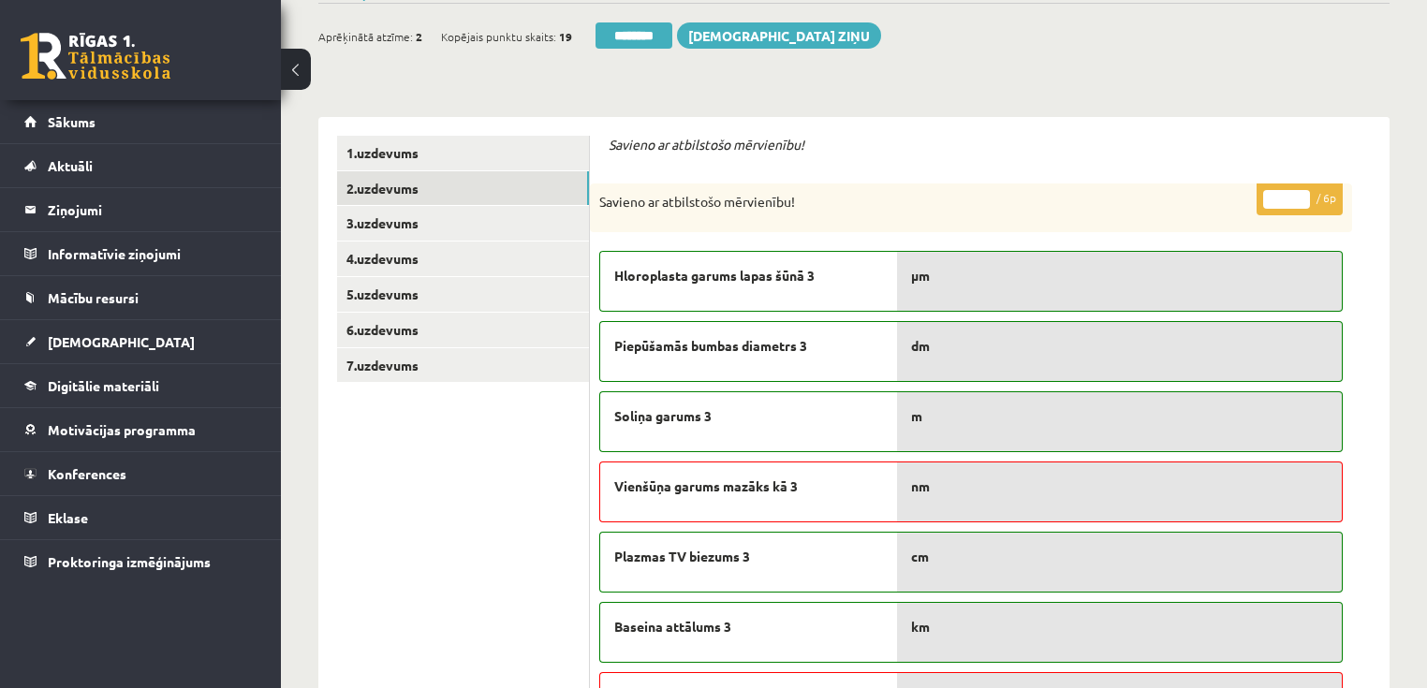
type input "*"
click at [1302, 195] on input "*" at bounding box center [1286, 199] width 47 height 19
click at [416, 221] on link "3.uzdevums" at bounding box center [463, 223] width 252 height 35
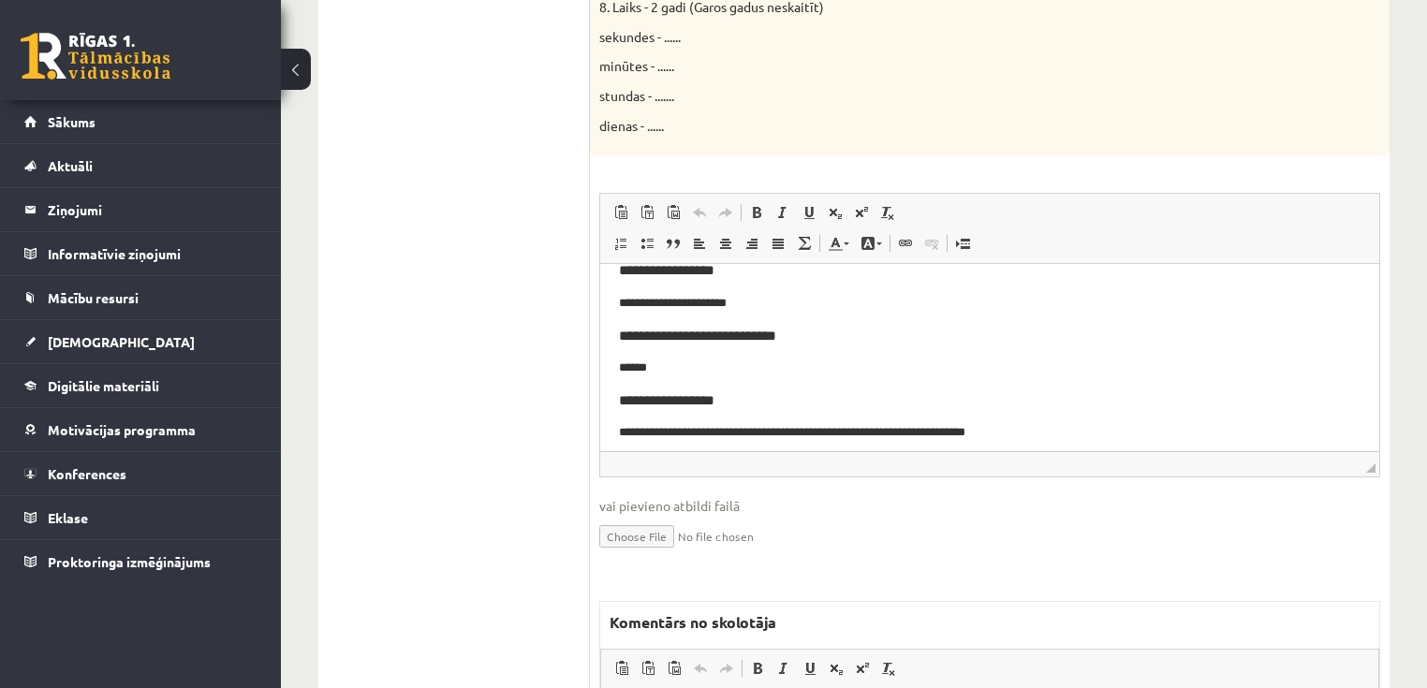
scroll to position [356, 0]
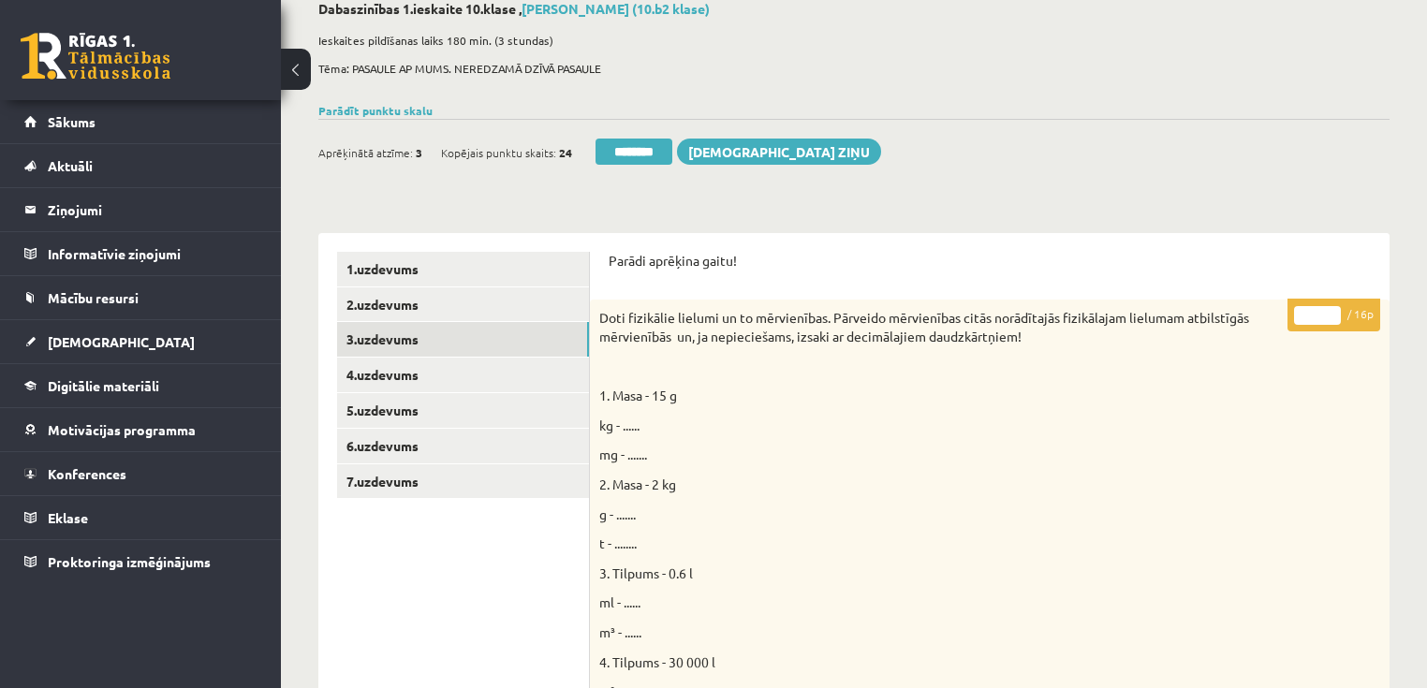
click at [1329, 307] on input "**" at bounding box center [1317, 315] width 47 height 19
type input "**"
click at [1333, 311] on input "**" at bounding box center [1317, 315] width 47 height 19
click at [469, 376] on link "4.uzdevums" at bounding box center [463, 375] width 252 height 35
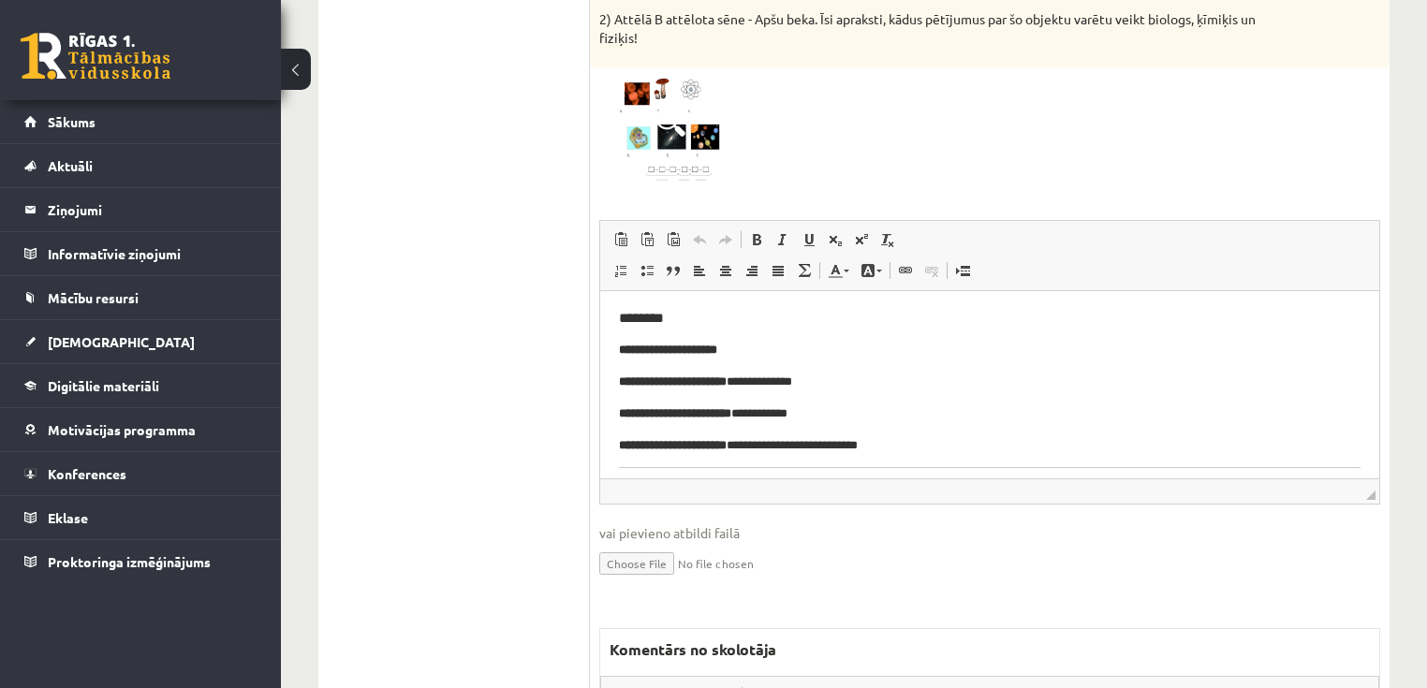
click at [670, 134] on span at bounding box center [670, 122] width 30 height 30
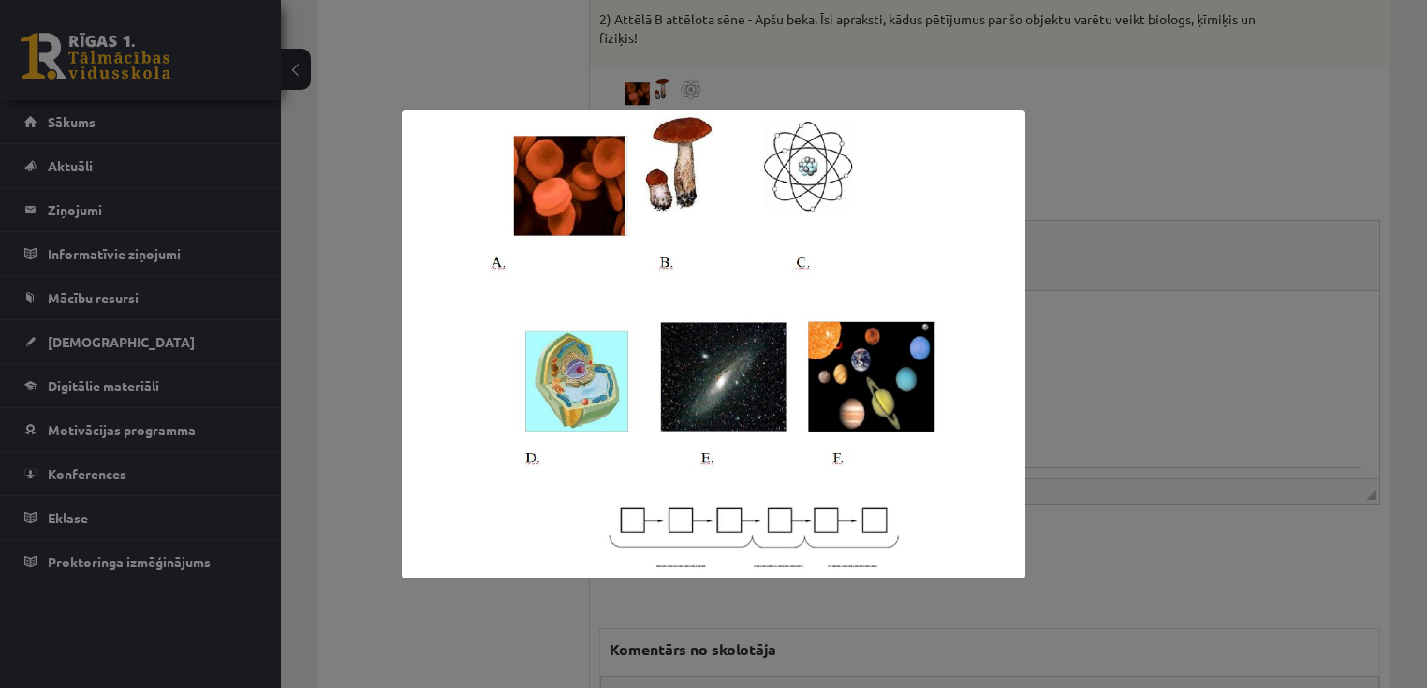
drag, startPoint x: 1088, startPoint y: 575, endPoint x: 1086, endPoint y: 563, distance: 12.3
click at [1086, 566] on div at bounding box center [713, 344] width 1427 height 688
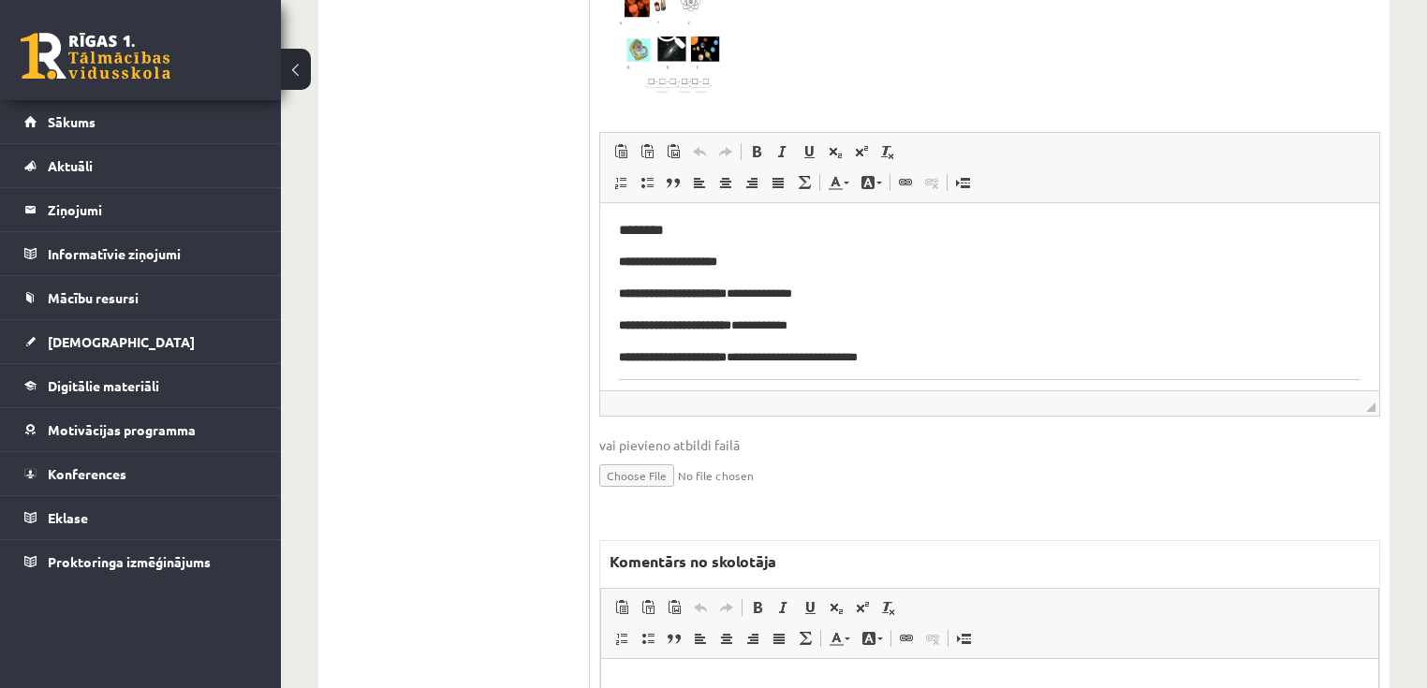
scroll to position [932, 0]
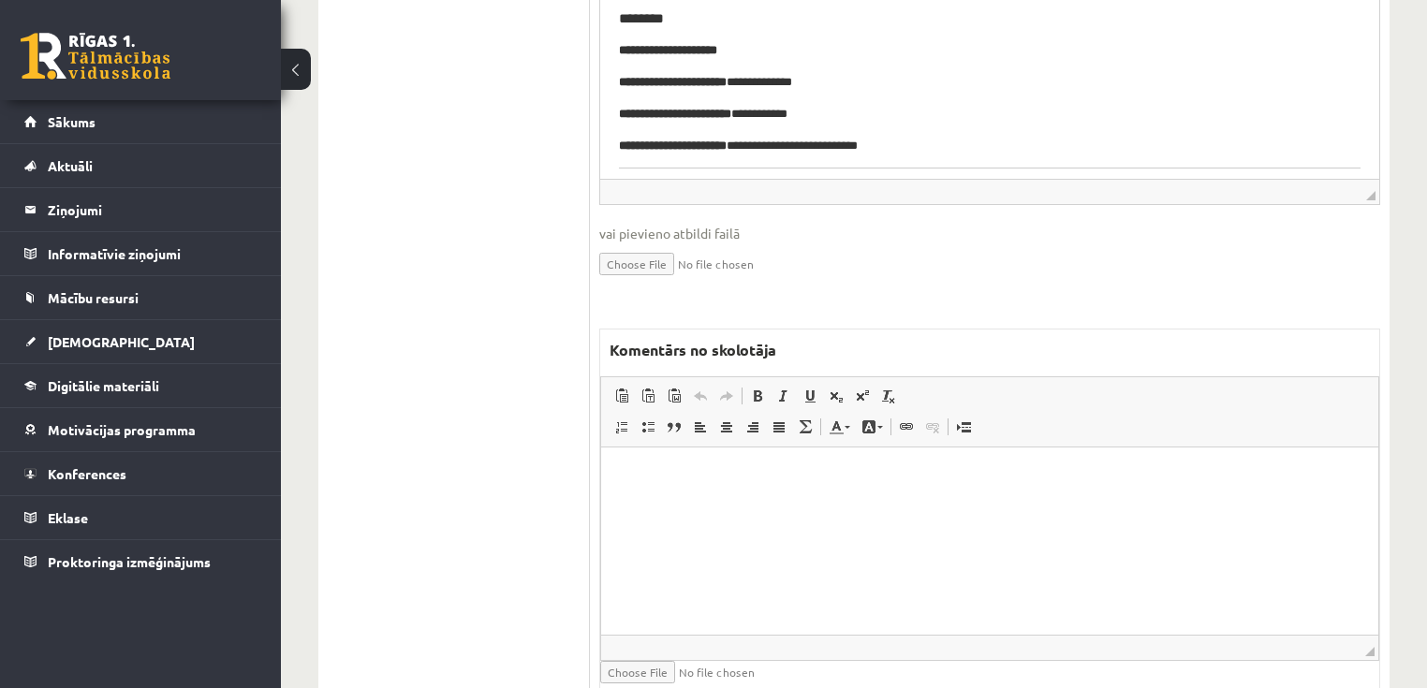
drag, startPoint x: 766, startPoint y: 531, endPoint x: 799, endPoint y: 508, distance: 40.5
click at [767, 504] on html at bounding box center [989, 474] width 777 height 57
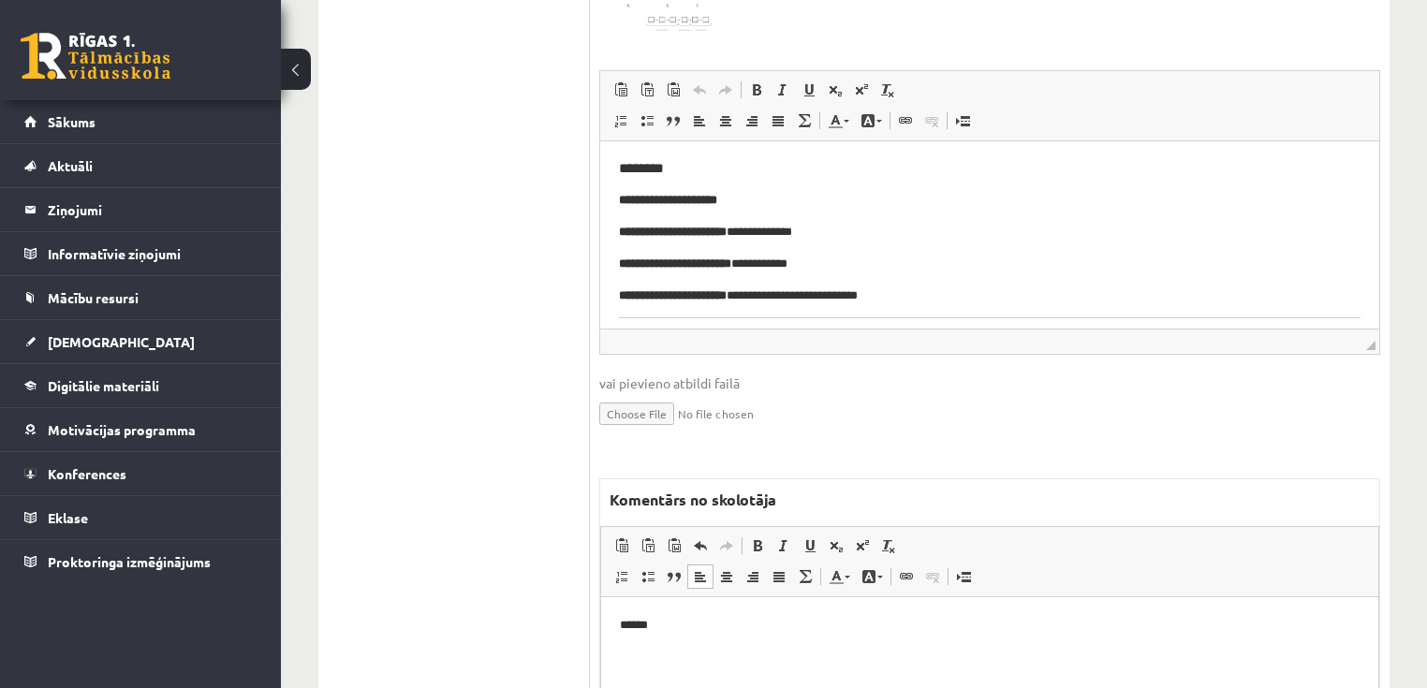
scroll to position [0, 0]
click at [858, 224] on p "**********" at bounding box center [984, 232] width 731 height 20
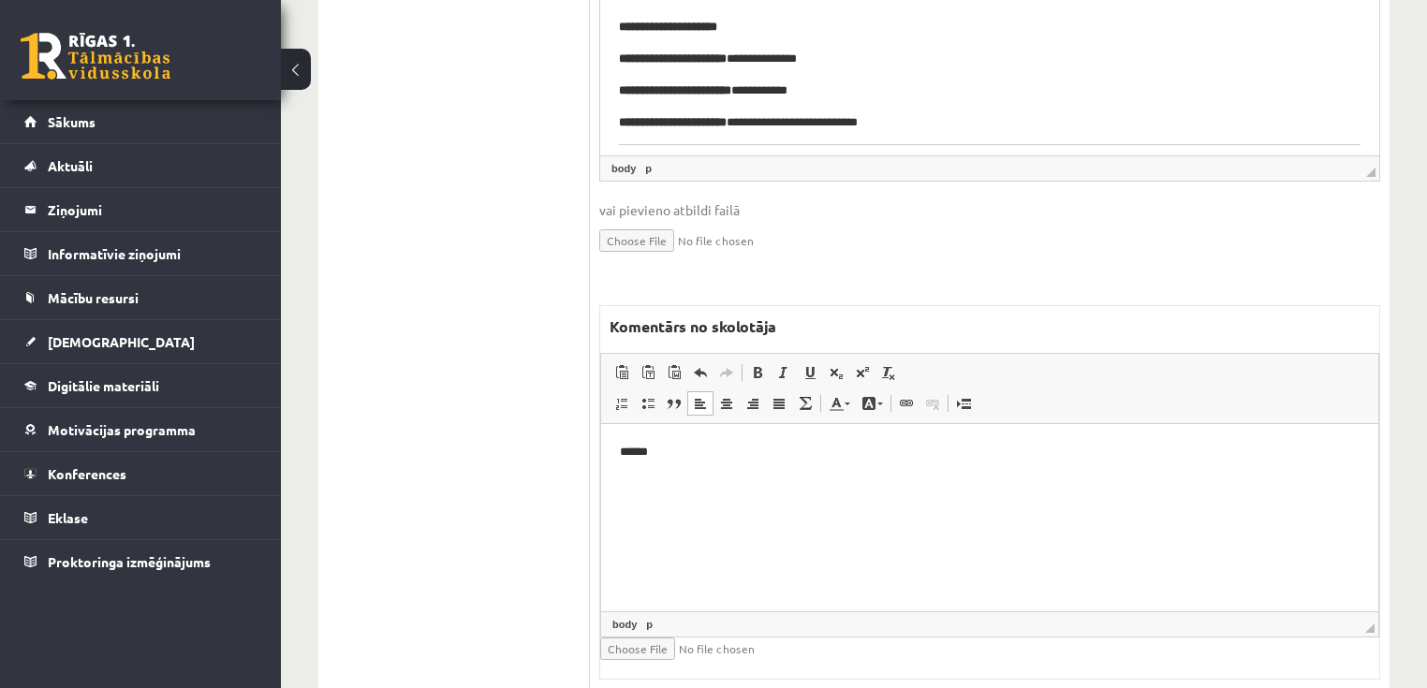
scroll to position [1007, 0]
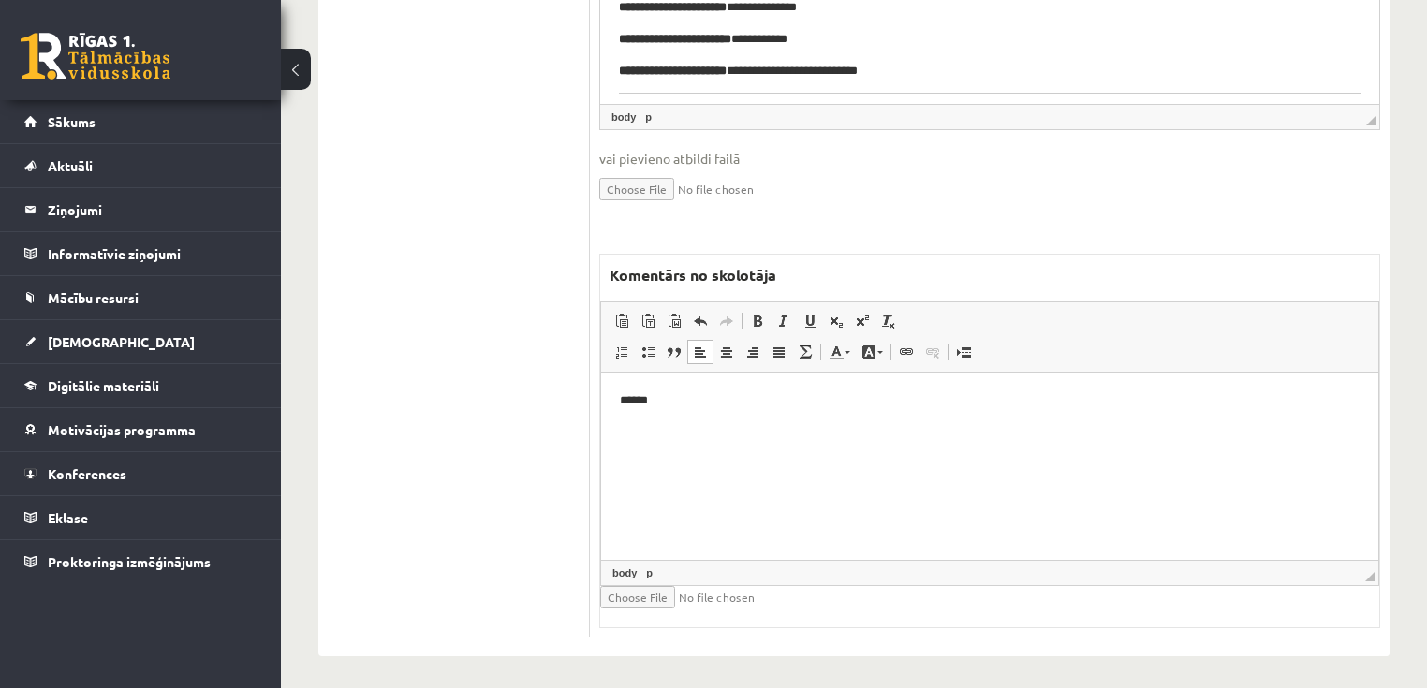
drag, startPoint x: 980, startPoint y: 443, endPoint x: 960, endPoint y: 446, distance: 19.9
click at [979, 429] on html "******" at bounding box center [989, 400] width 777 height 57
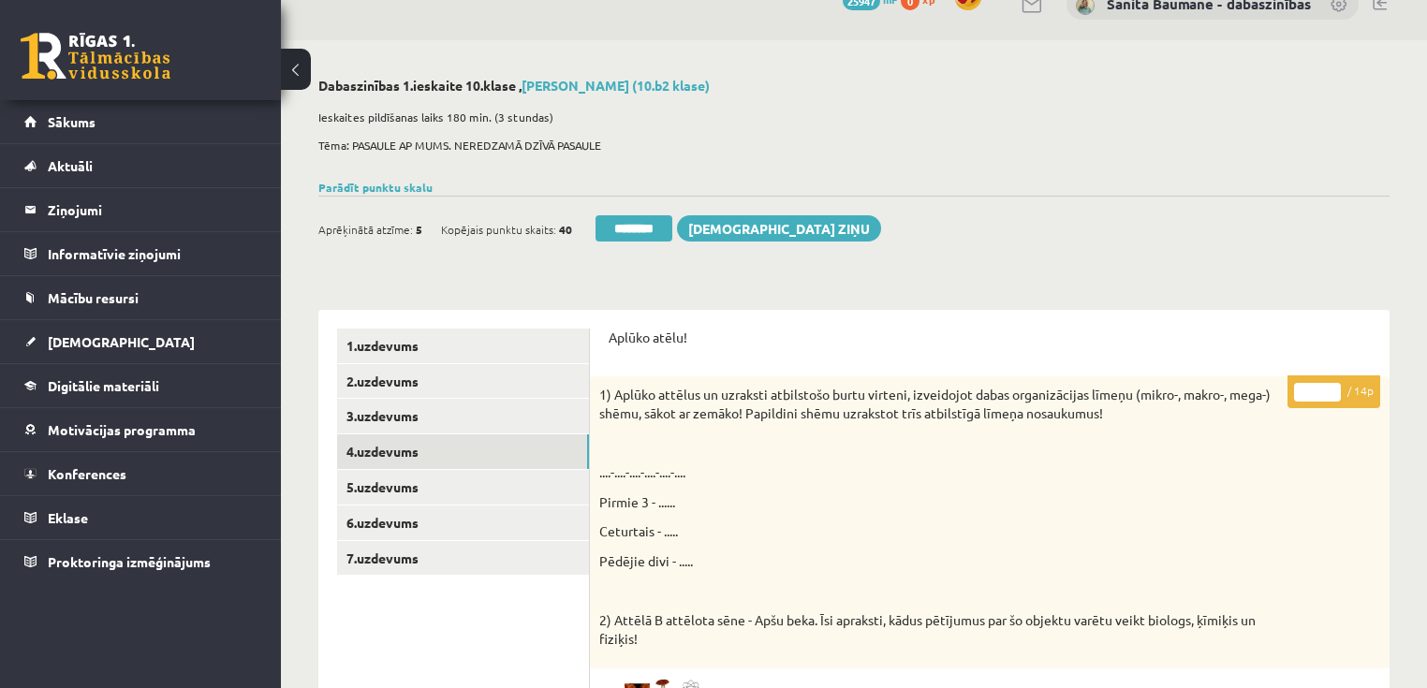
scroll to position [0, 0]
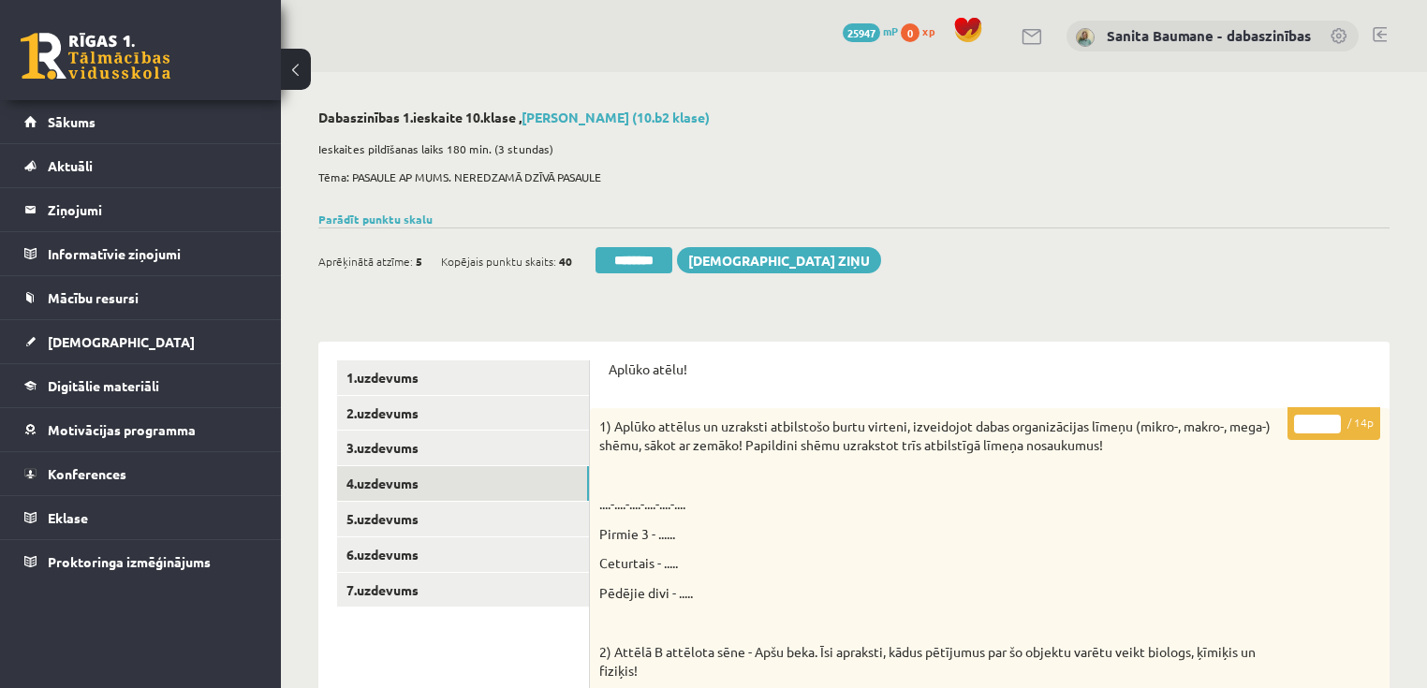
click at [1337, 417] on input "*" at bounding box center [1317, 424] width 47 height 19
type input "*"
click at [1337, 417] on input "*" at bounding box center [1317, 424] width 47 height 19
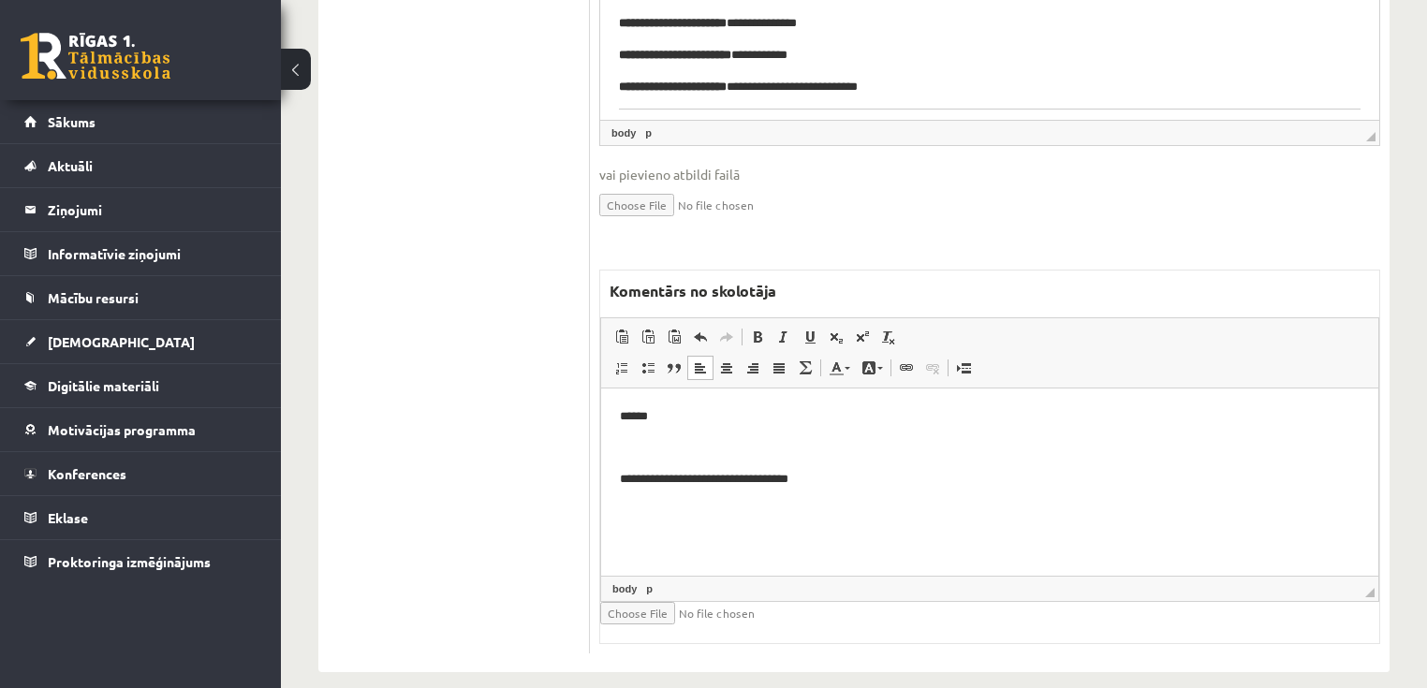
scroll to position [1011, 0]
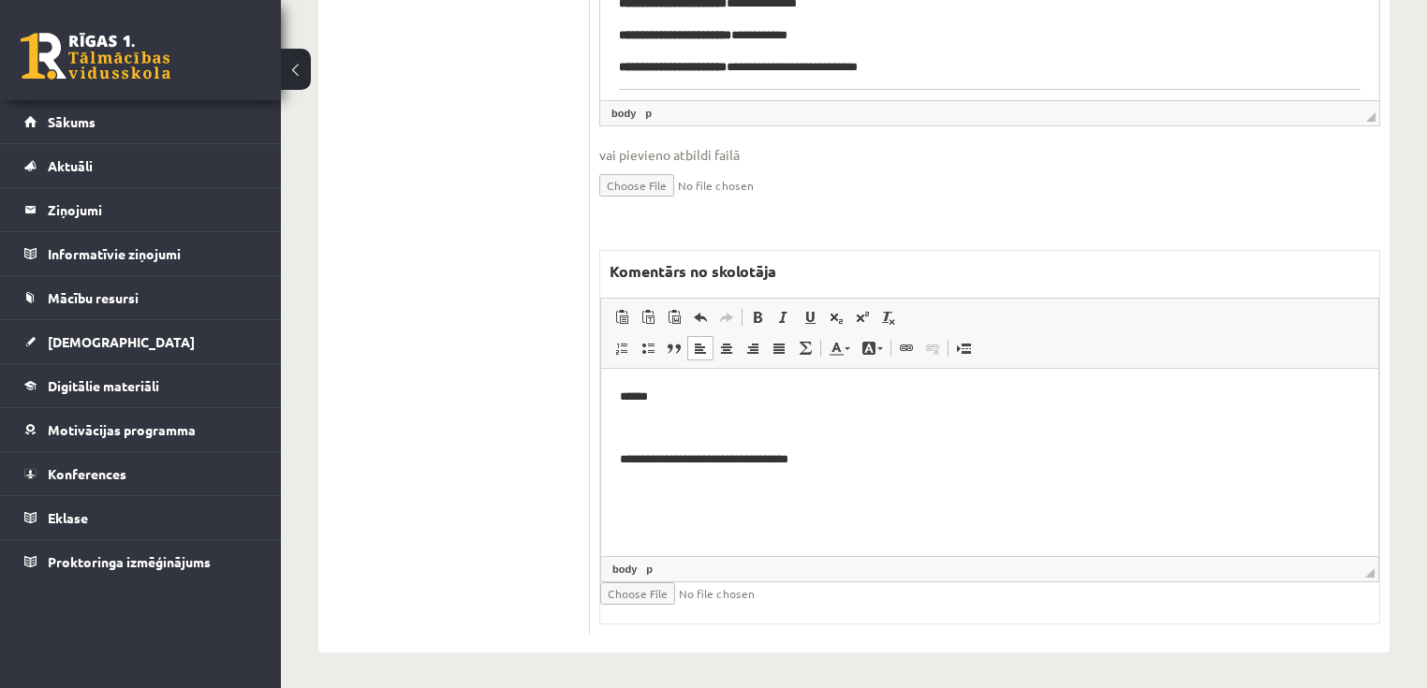
click at [911, 471] on html "**********" at bounding box center [989, 428] width 777 height 120
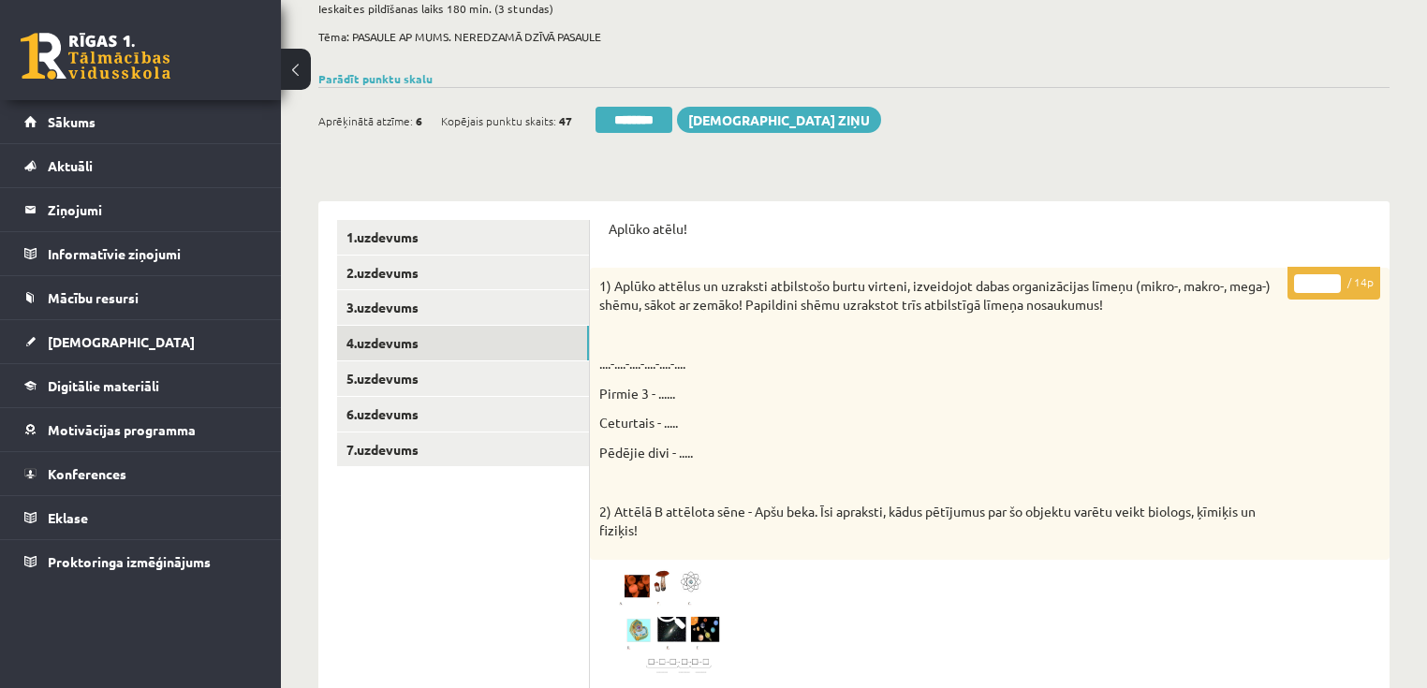
scroll to position [112, 0]
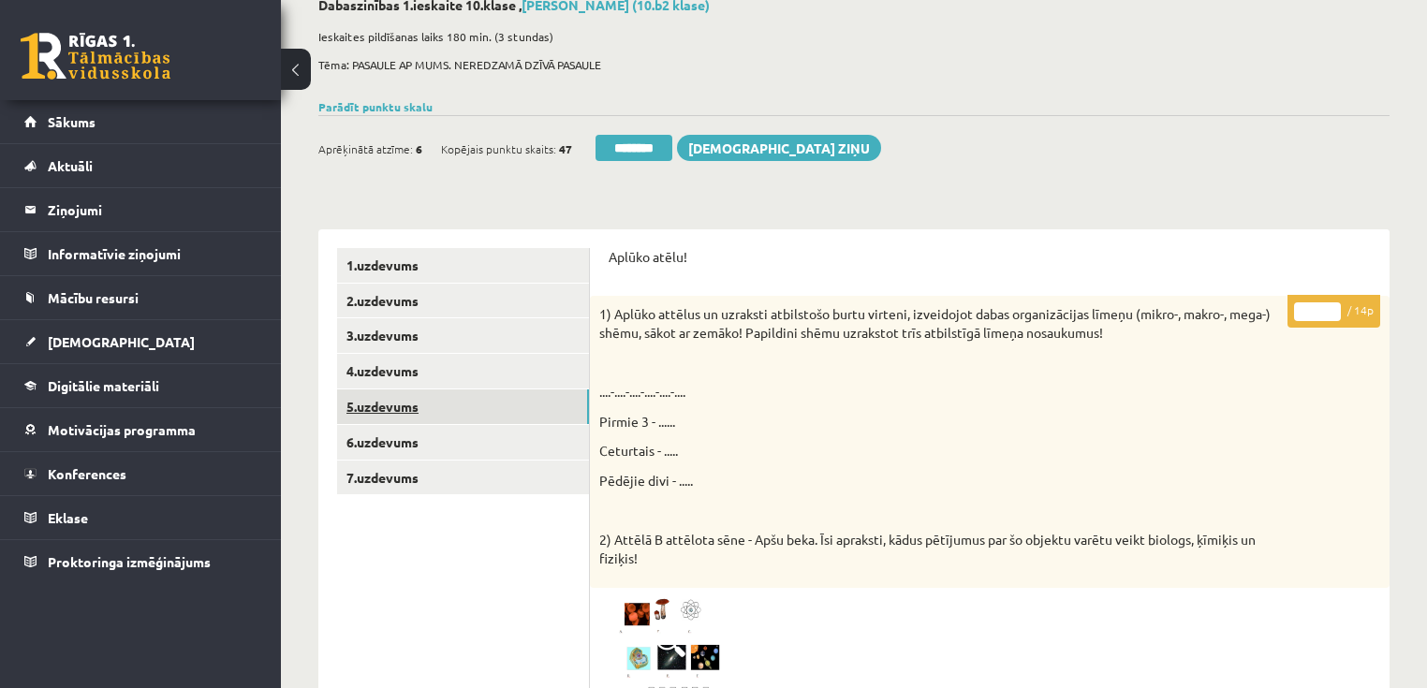
click at [407, 416] on link "5.uzdevums" at bounding box center [463, 406] width 252 height 35
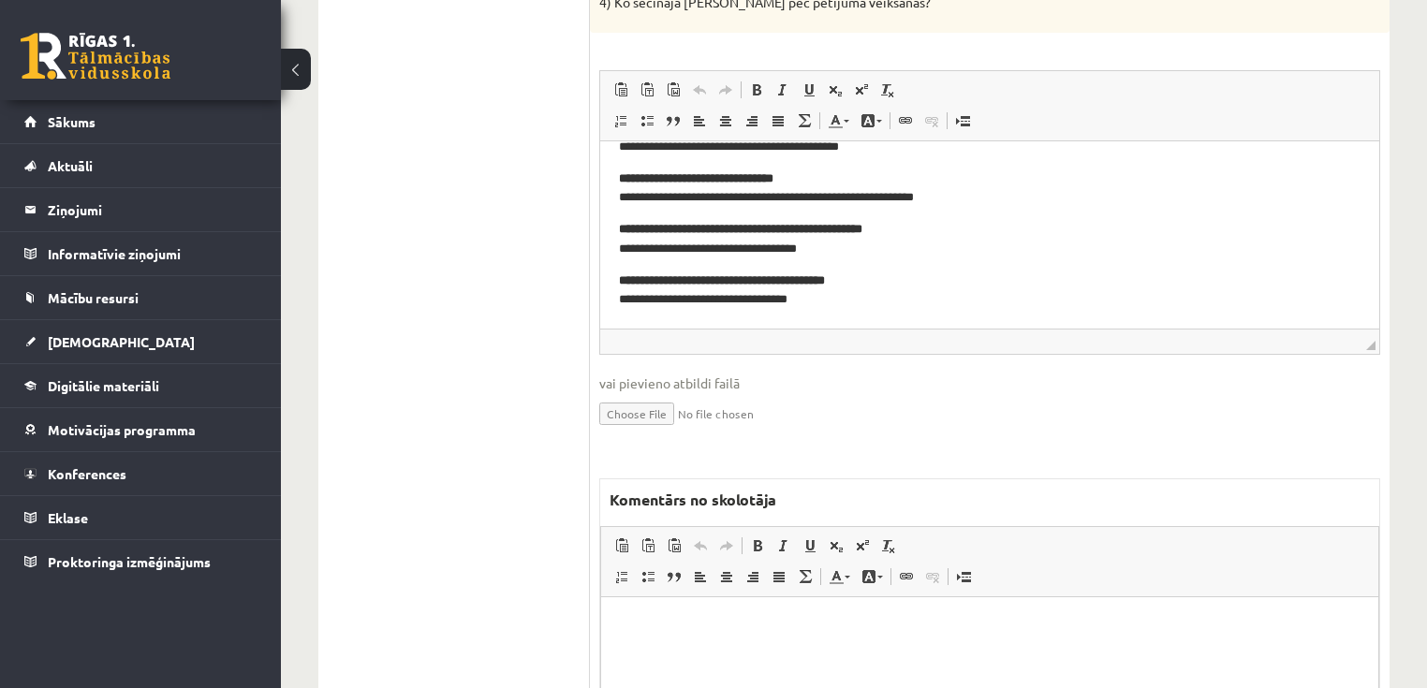
scroll to position [1023, 0]
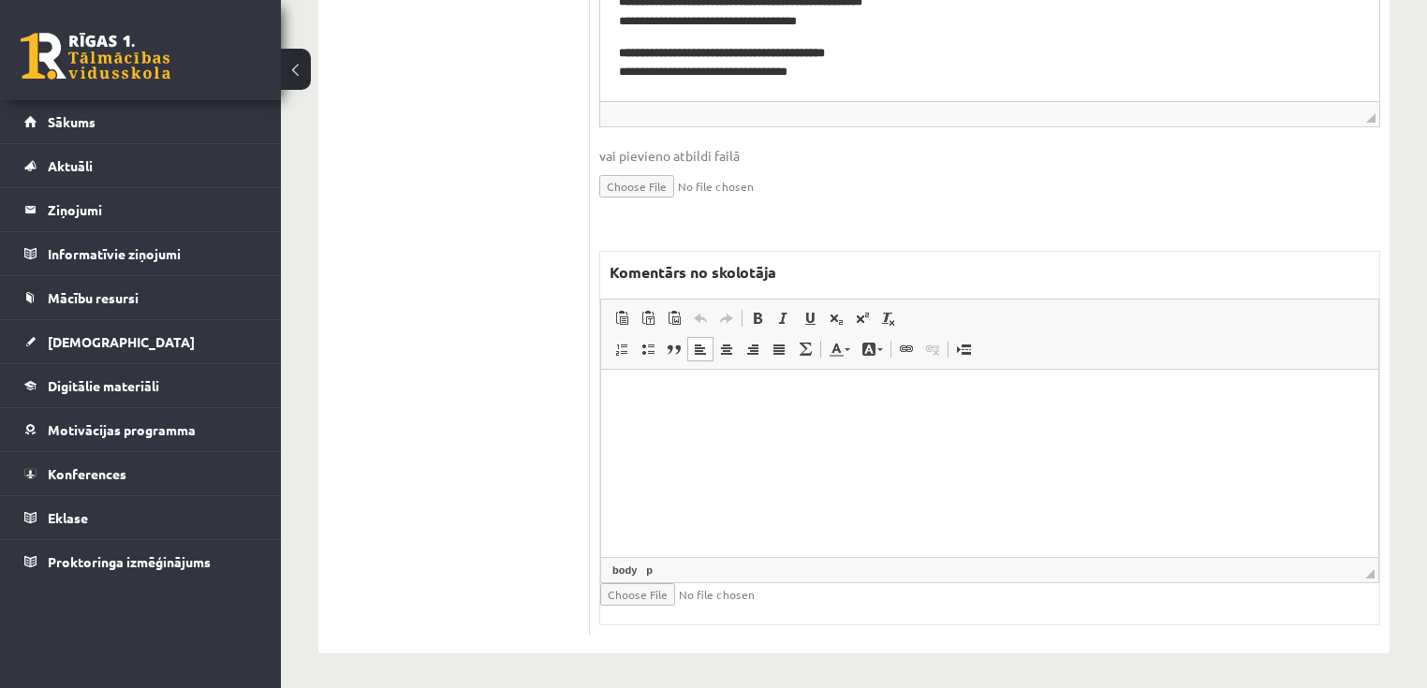
click at [953, 426] on html at bounding box center [989, 397] width 777 height 57
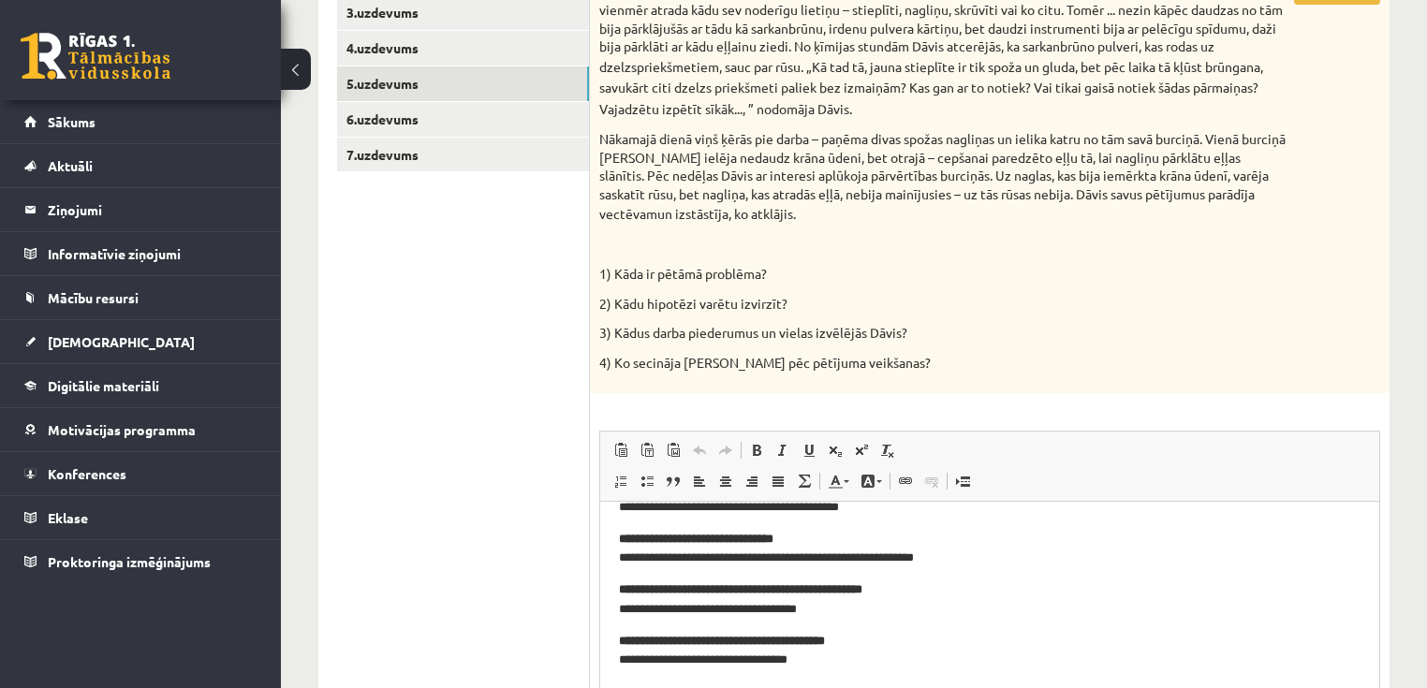
scroll to position [798, 0]
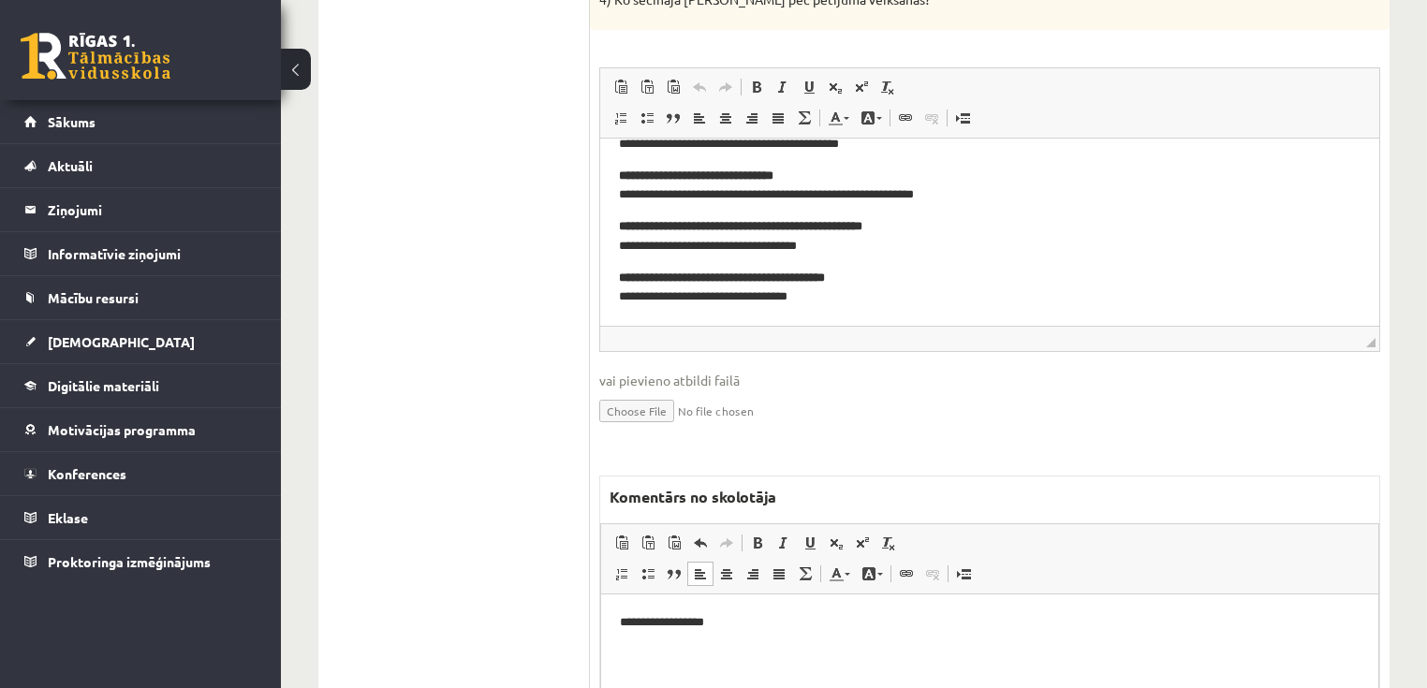
click at [611, 627] on html "**********" at bounding box center [989, 621] width 777 height 57
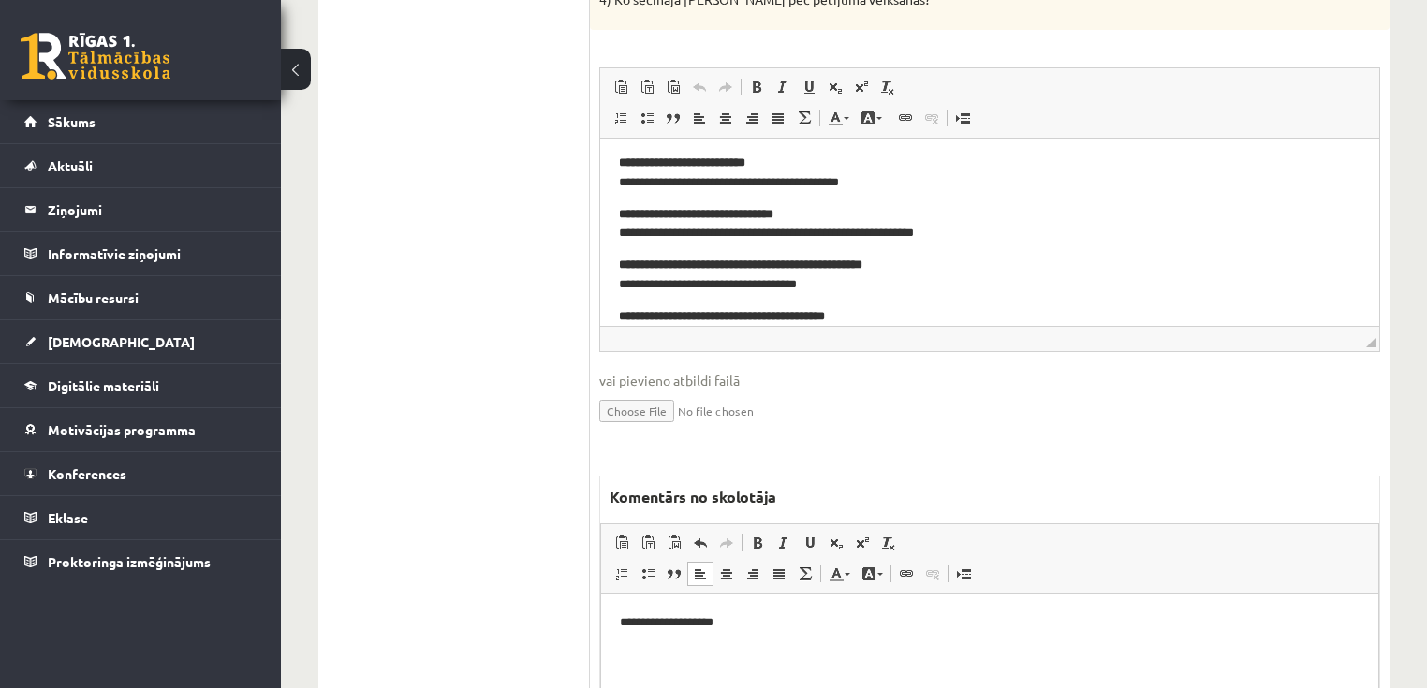
scroll to position [0, 0]
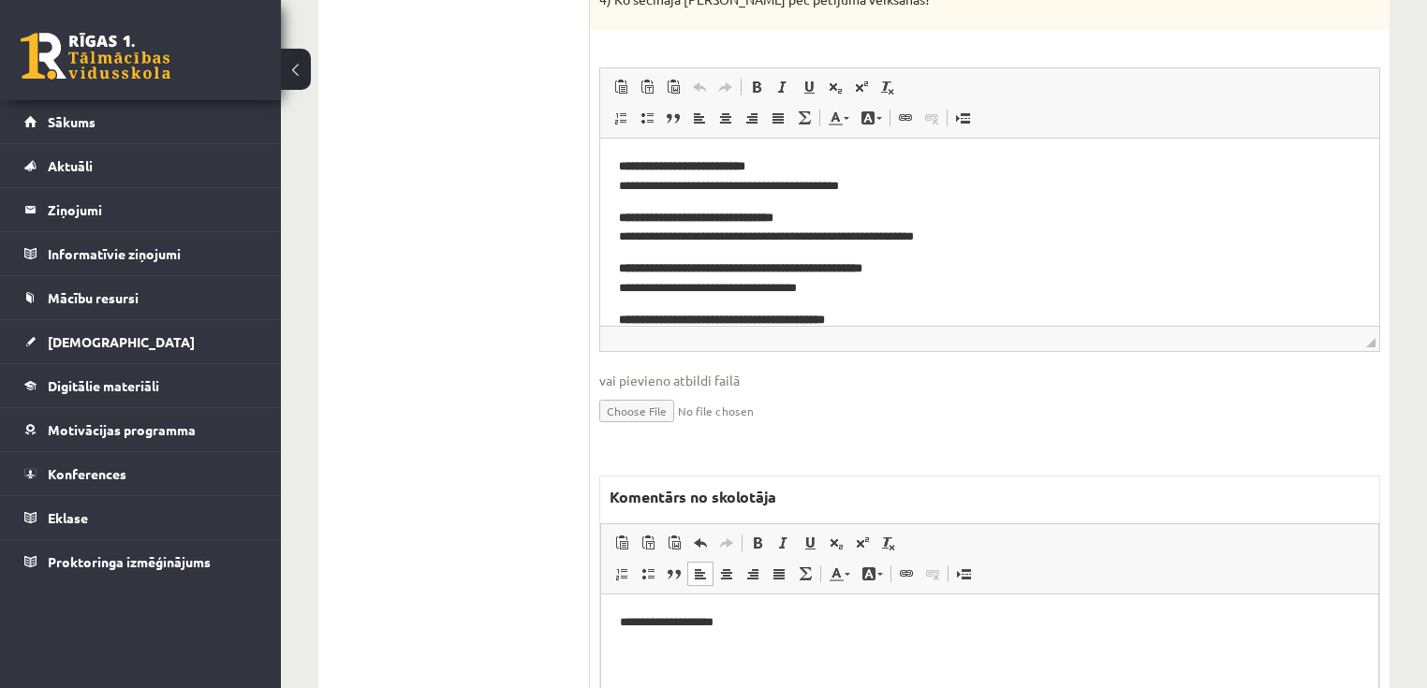
drag, startPoint x: 617, startPoint y: 620, endPoint x: 603, endPoint y: 617, distance: 14.3
click at [613, 620] on html "**********" at bounding box center [989, 621] width 777 height 57
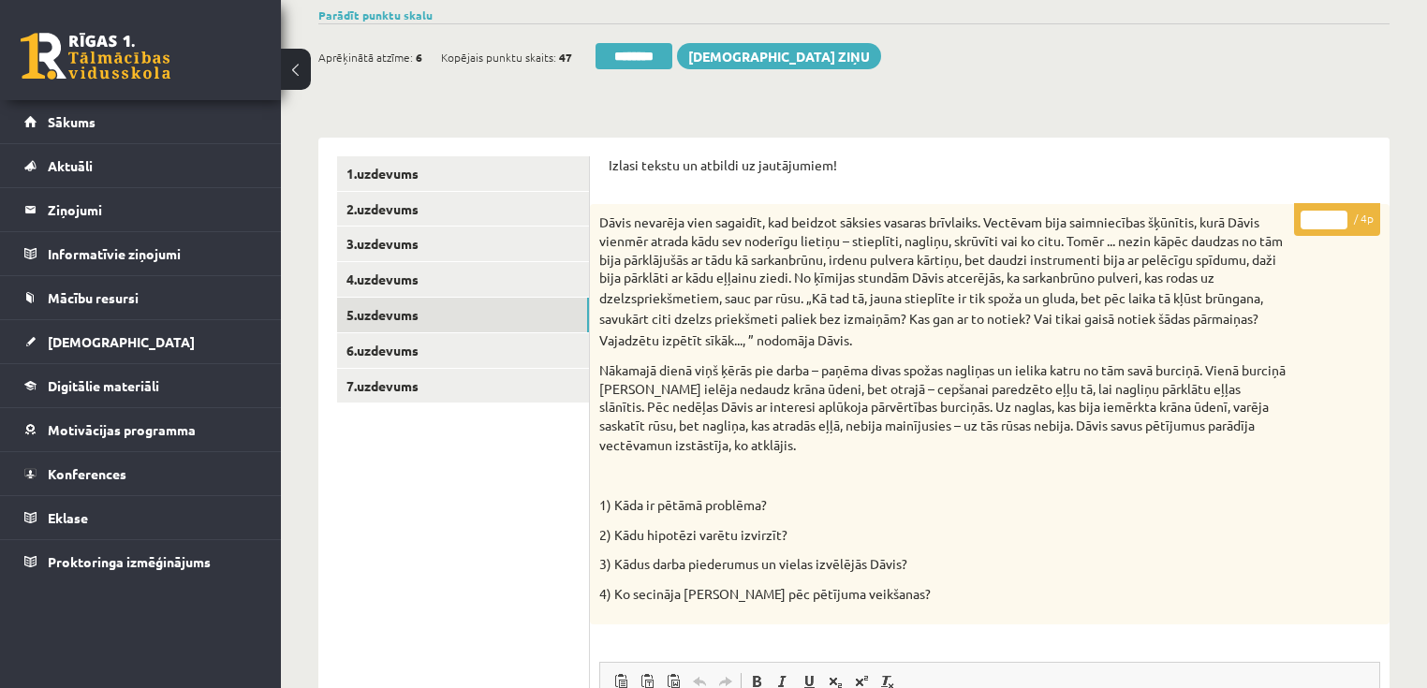
scroll to position [124, 0]
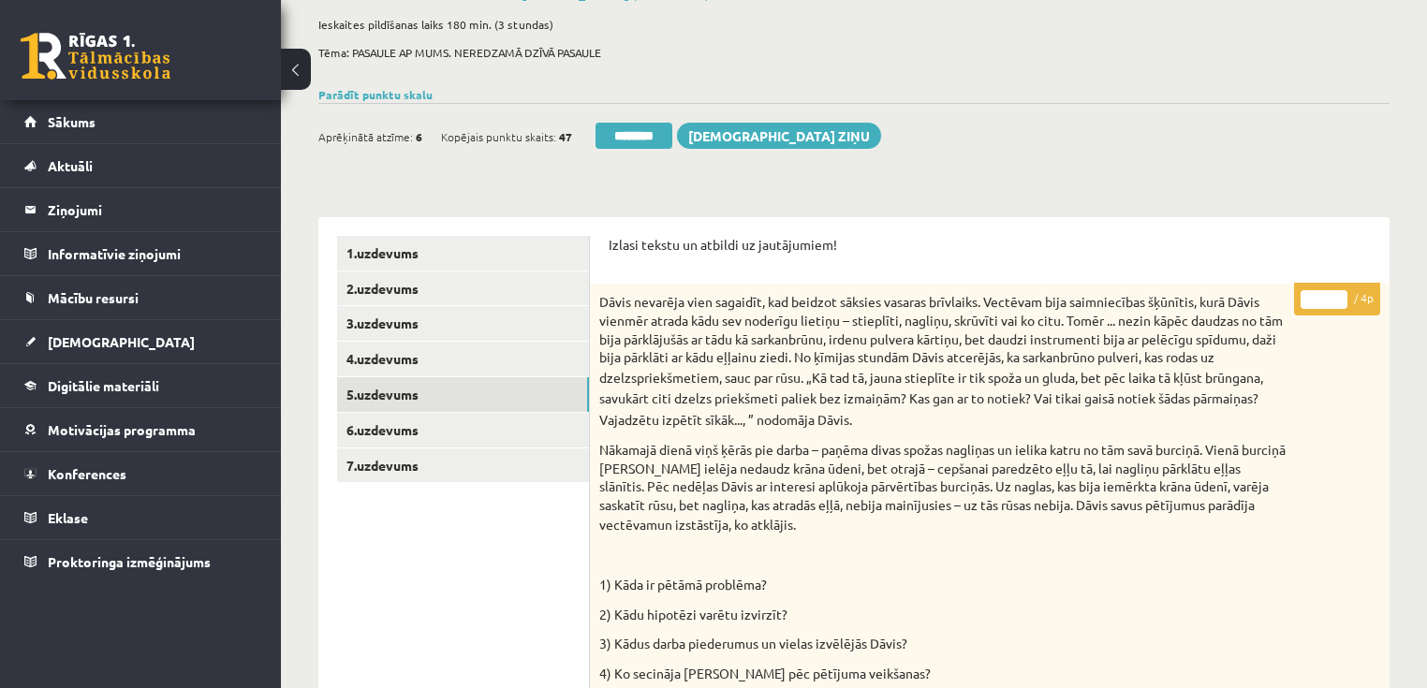
click at [1340, 293] on input "*" at bounding box center [1323, 299] width 47 height 19
type input "*"
click at [1334, 305] on input "*" at bounding box center [1323, 299] width 47 height 19
click at [414, 437] on link "6.uzdevums" at bounding box center [463, 430] width 252 height 35
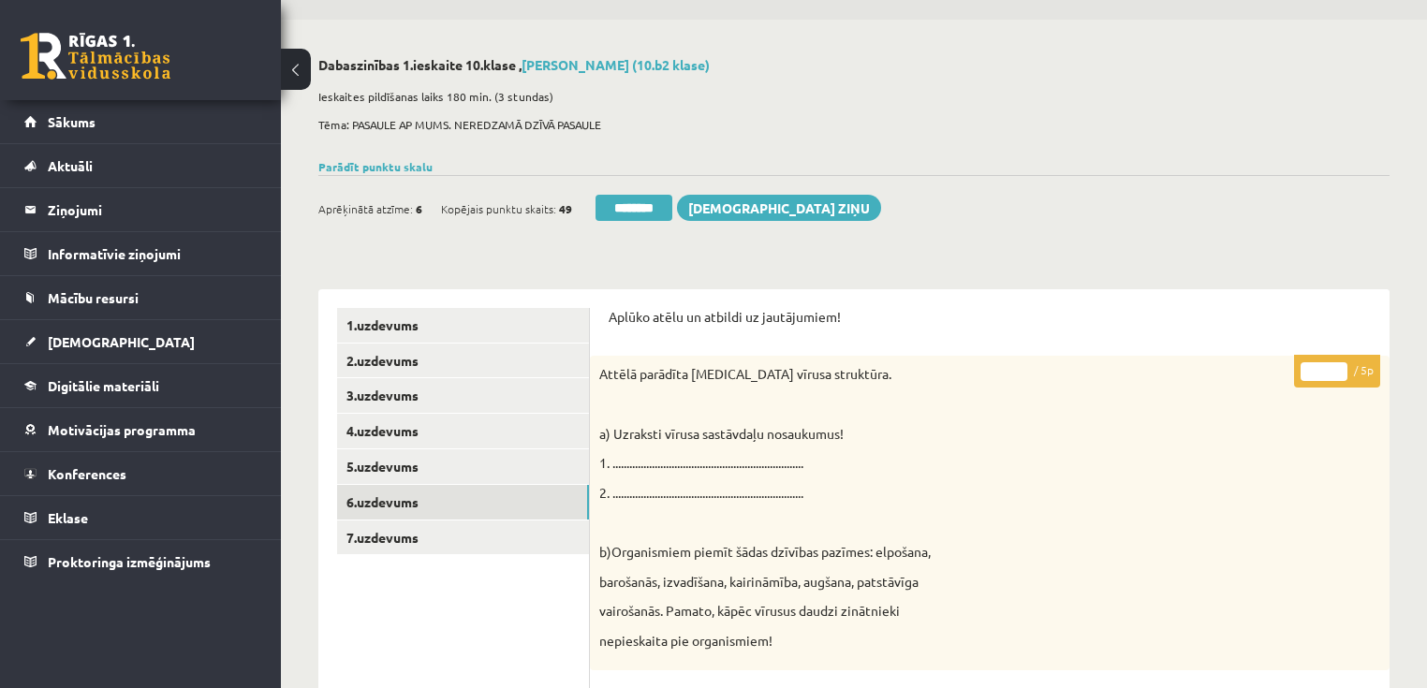
scroll to position [50, 0]
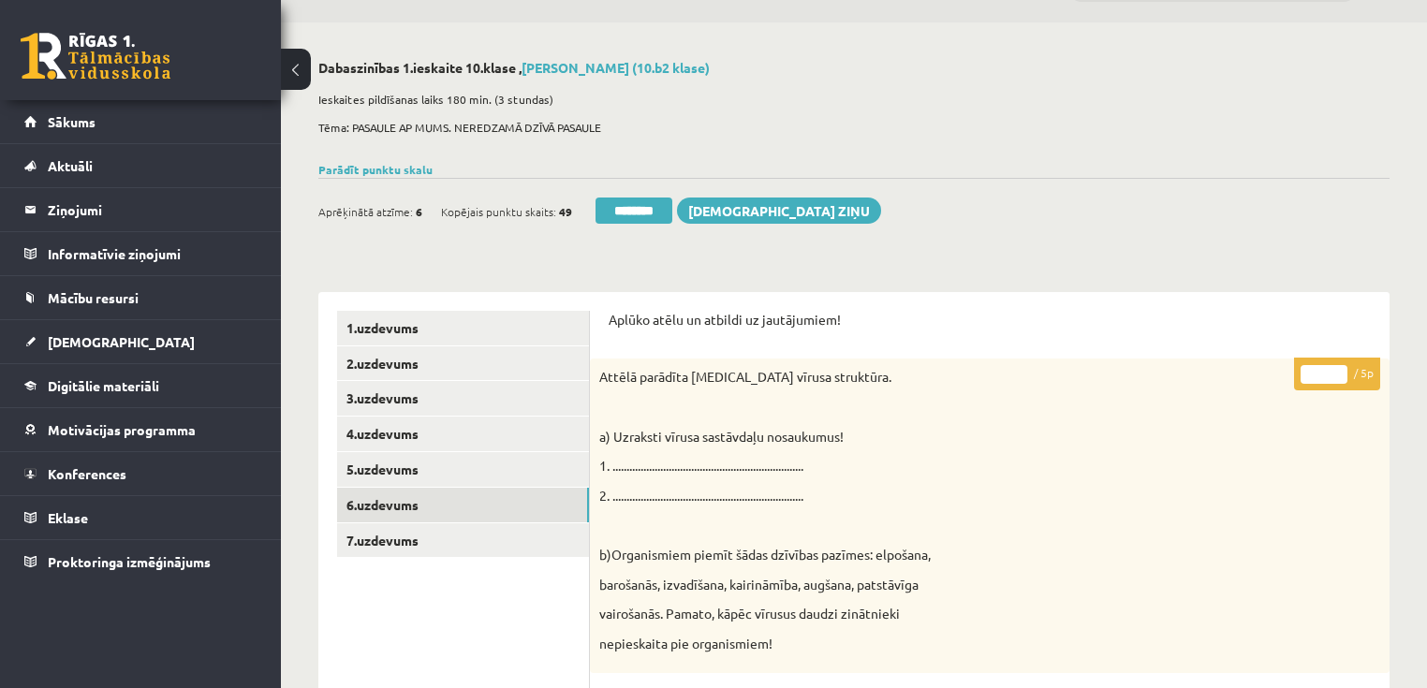
click at [1339, 370] on input "*" at bounding box center [1323, 374] width 47 height 19
click at [1338, 367] on input "*" at bounding box center [1323, 374] width 47 height 19
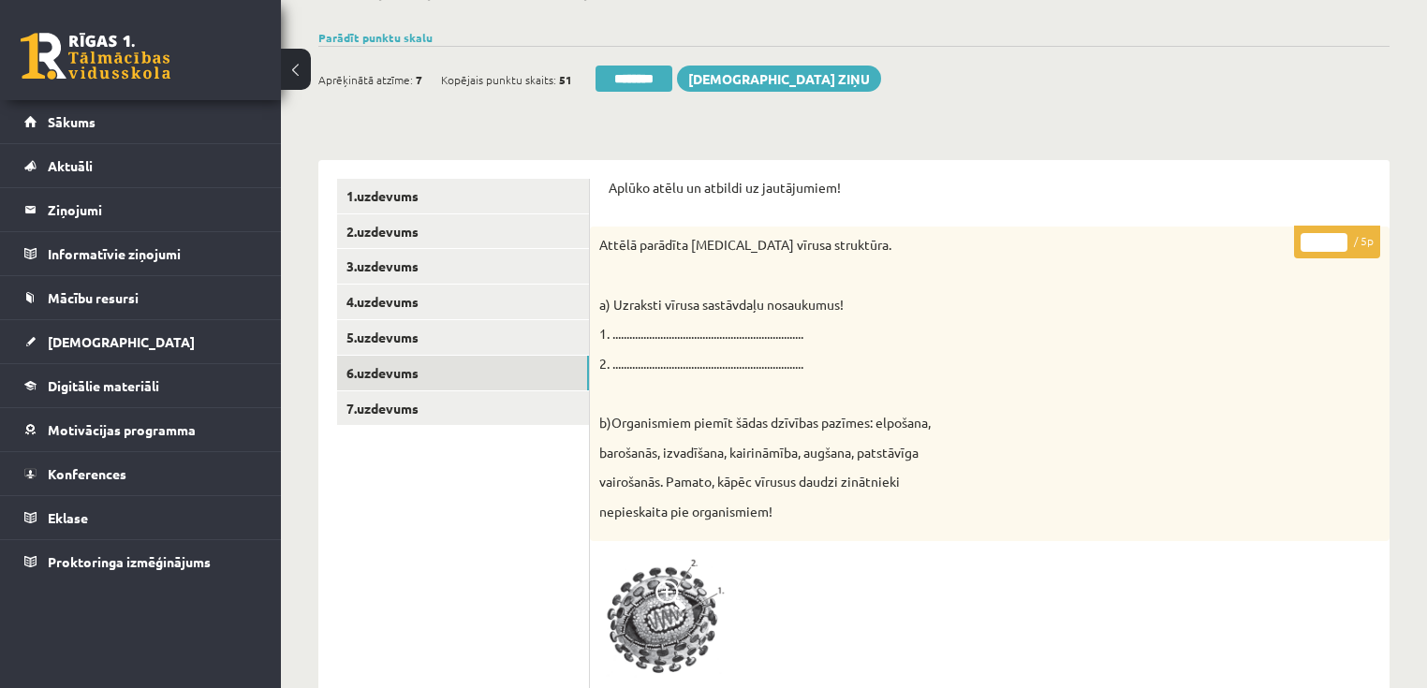
scroll to position [161, 0]
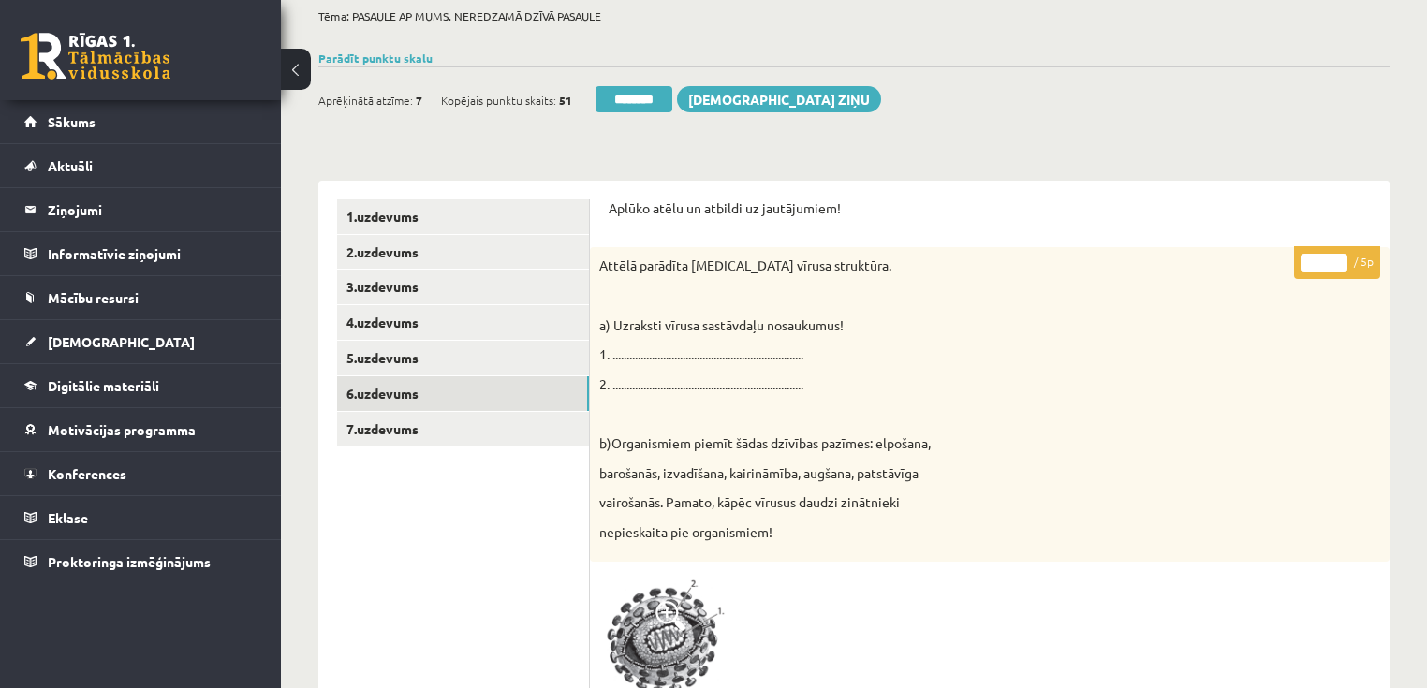
type input "*"
click at [1337, 258] on input "*" at bounding box center [1323, 263] width 47 height 19
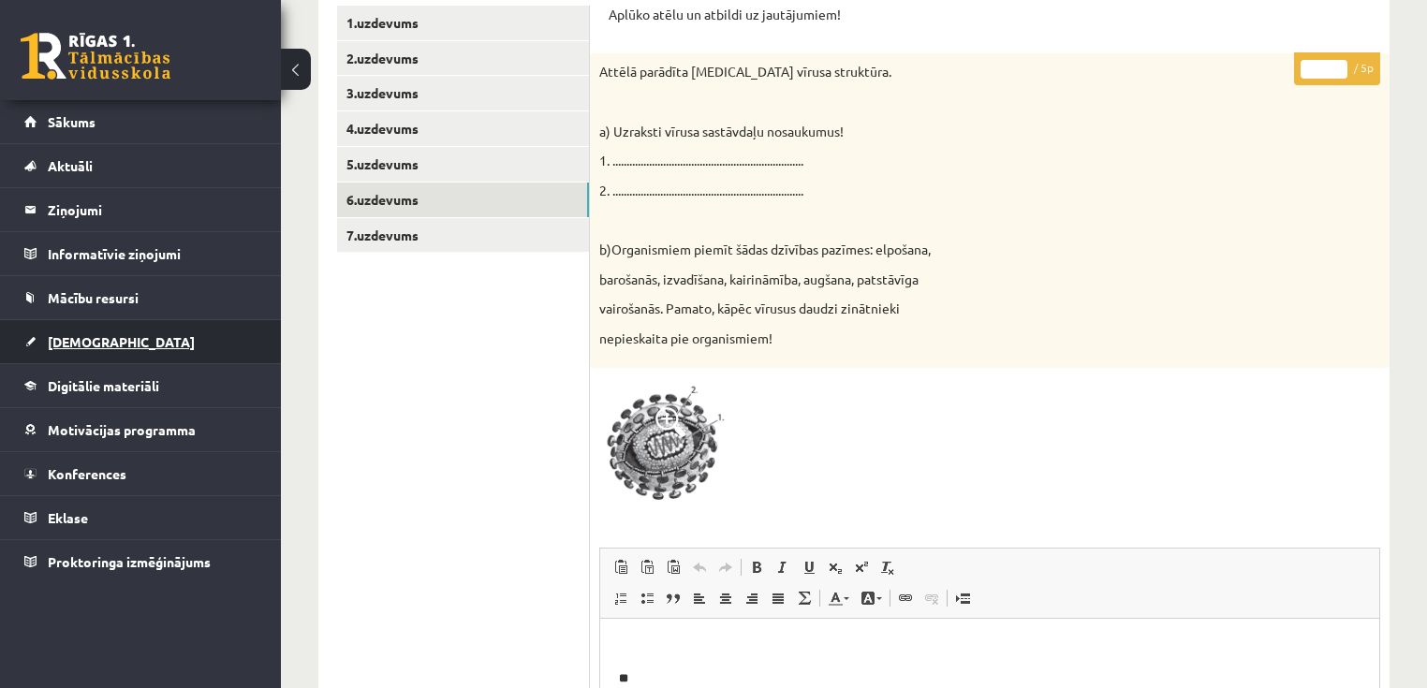
scroll to position [86, 0]
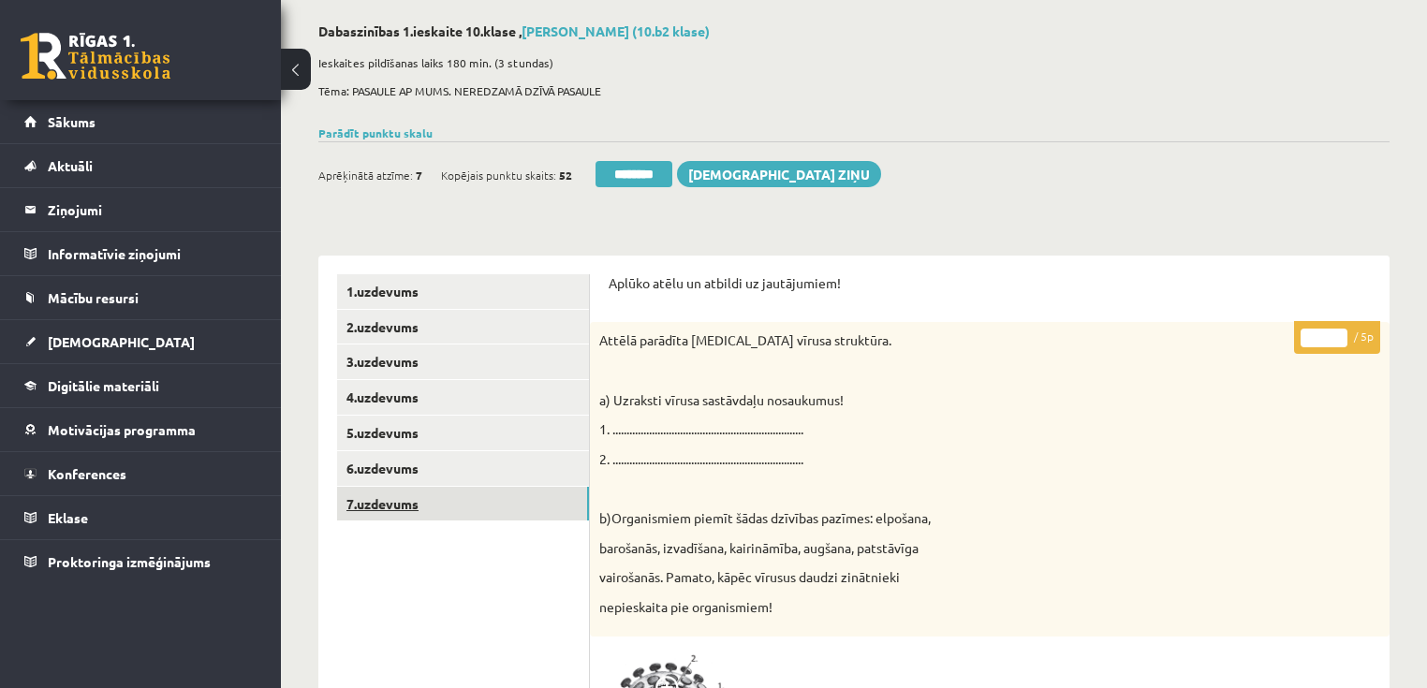
click at [408, 500] on link "7.uzdevums" at bounding box center [463, 504] width 252 height 35
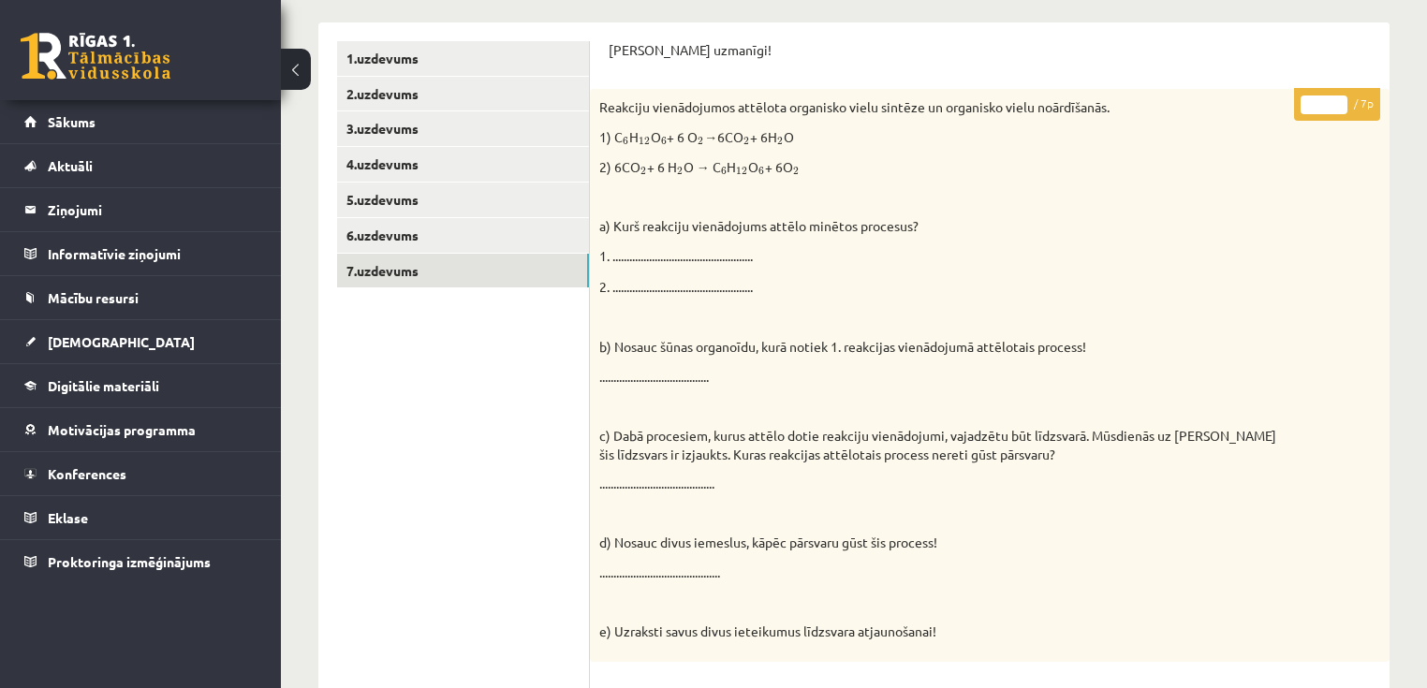
scroll to position [311, 0]
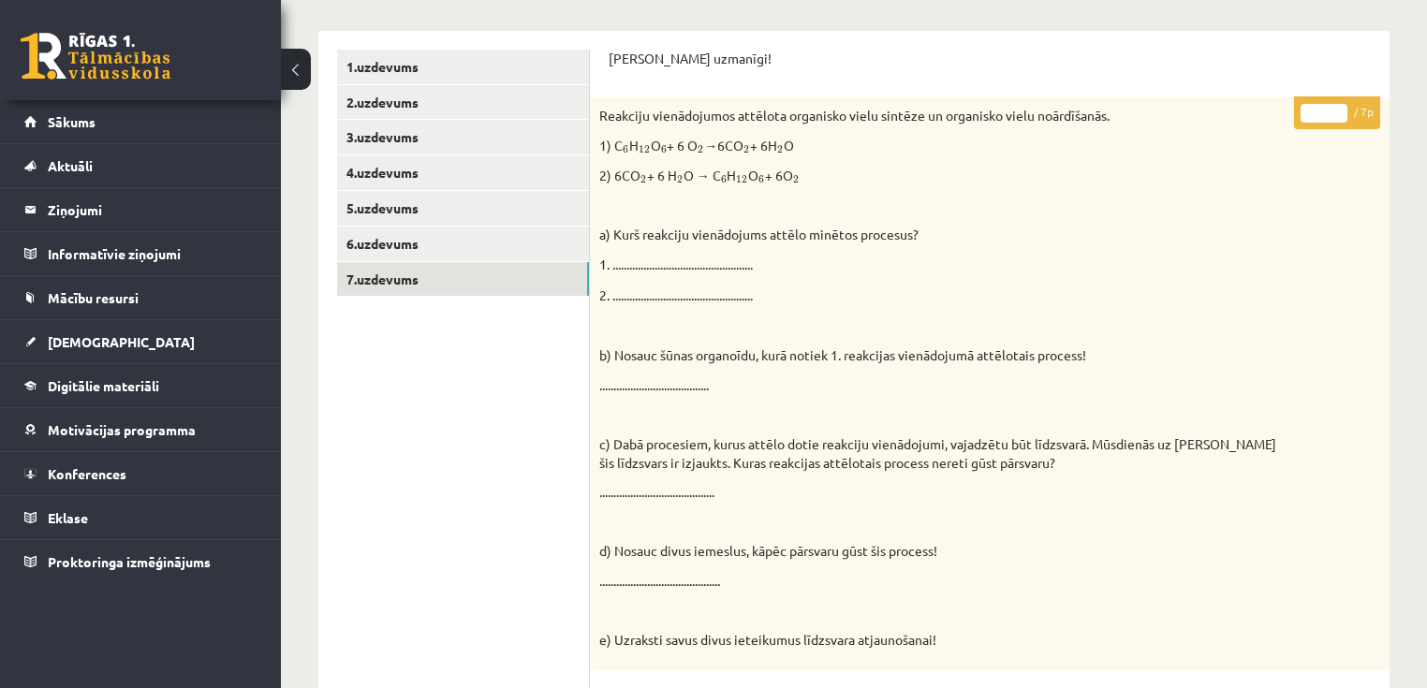
type input "*"
click at [1336, 105] on input "*" at bounding box center [1323, 113] width 47 height 19
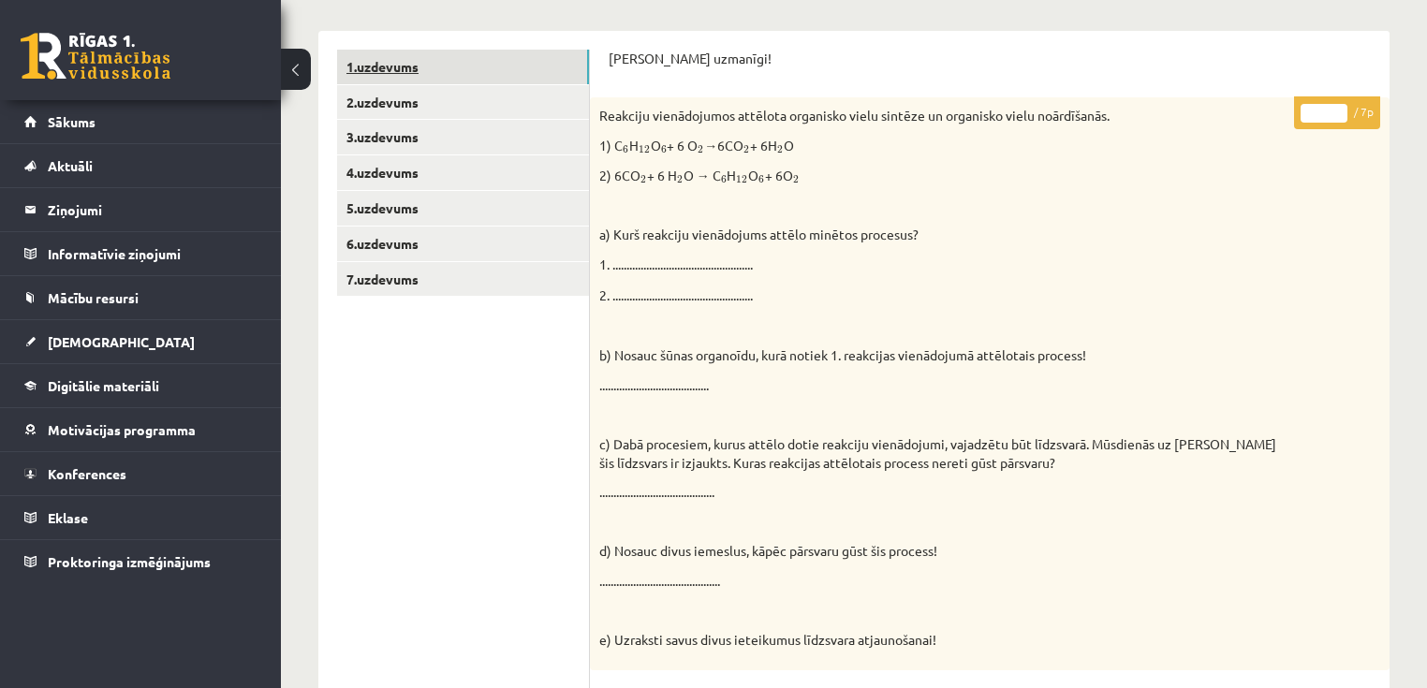
click at [412, 65] on link "1.uzdevums" at bounding box center [463, 67] width 252 height 35
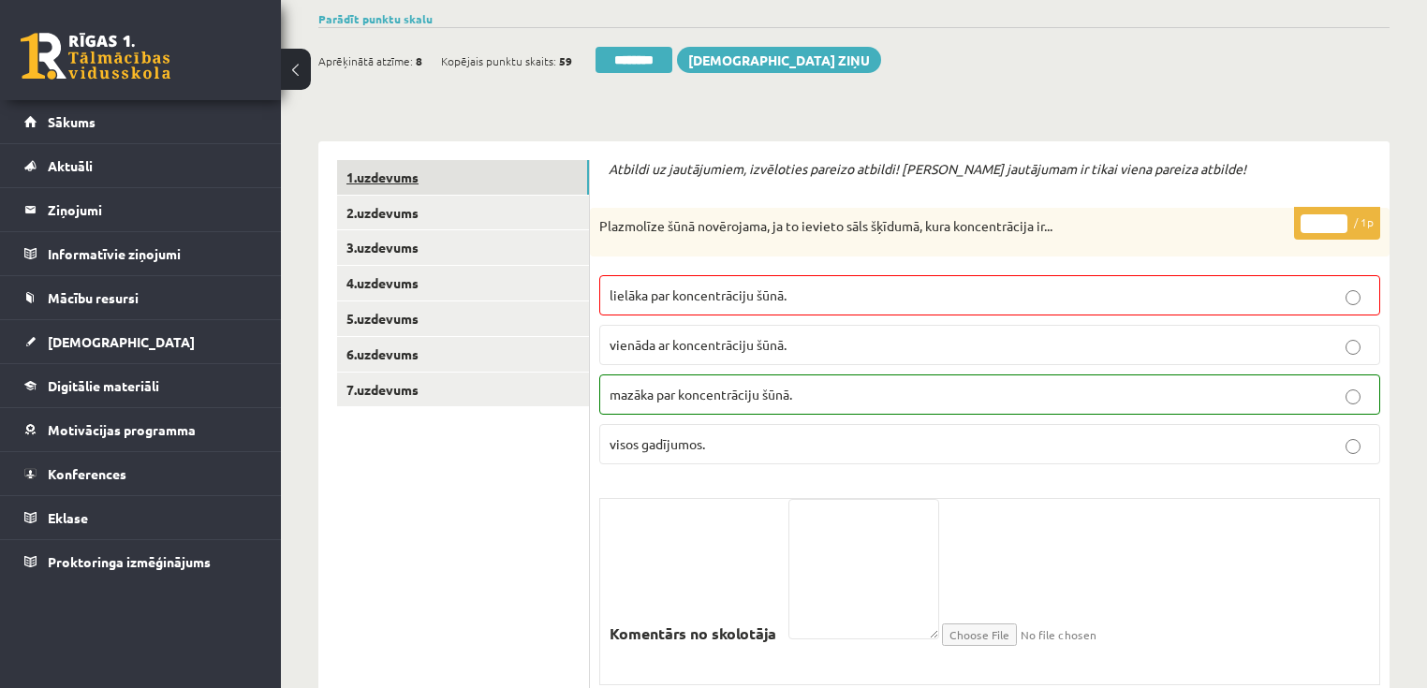
scroll to position [0, 0]
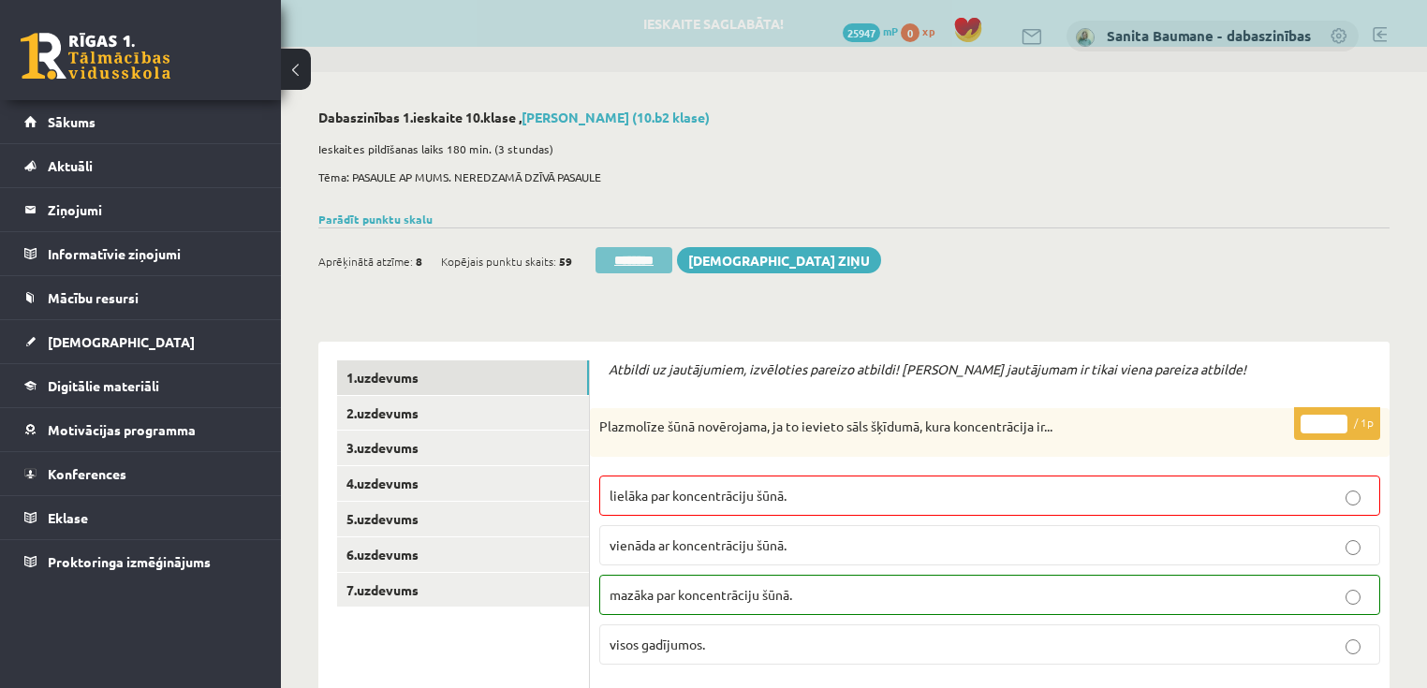
click at [638, 262] on input "********" at bounding box center [633, 260] width 77 height 26
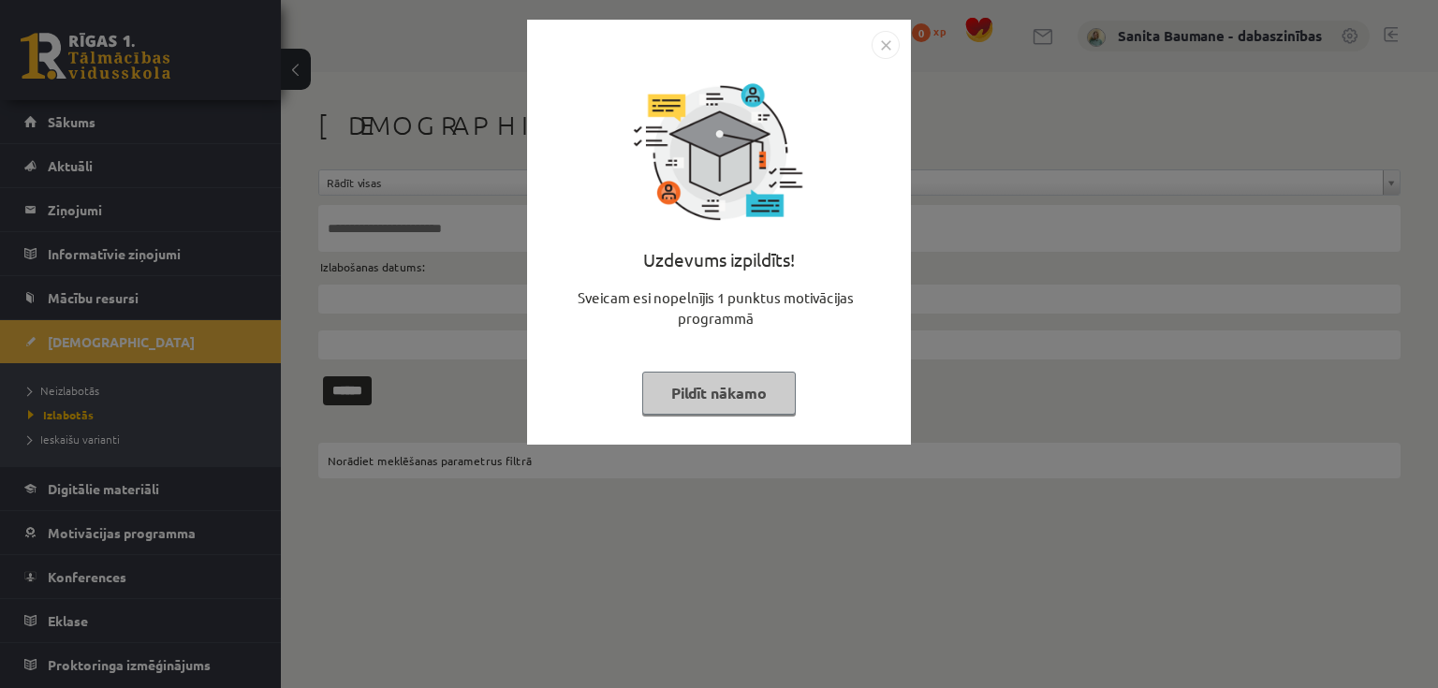
click at [748, 404] on button "Pildīt nākamo" at bounding box center [719, 393] width 154 height 43
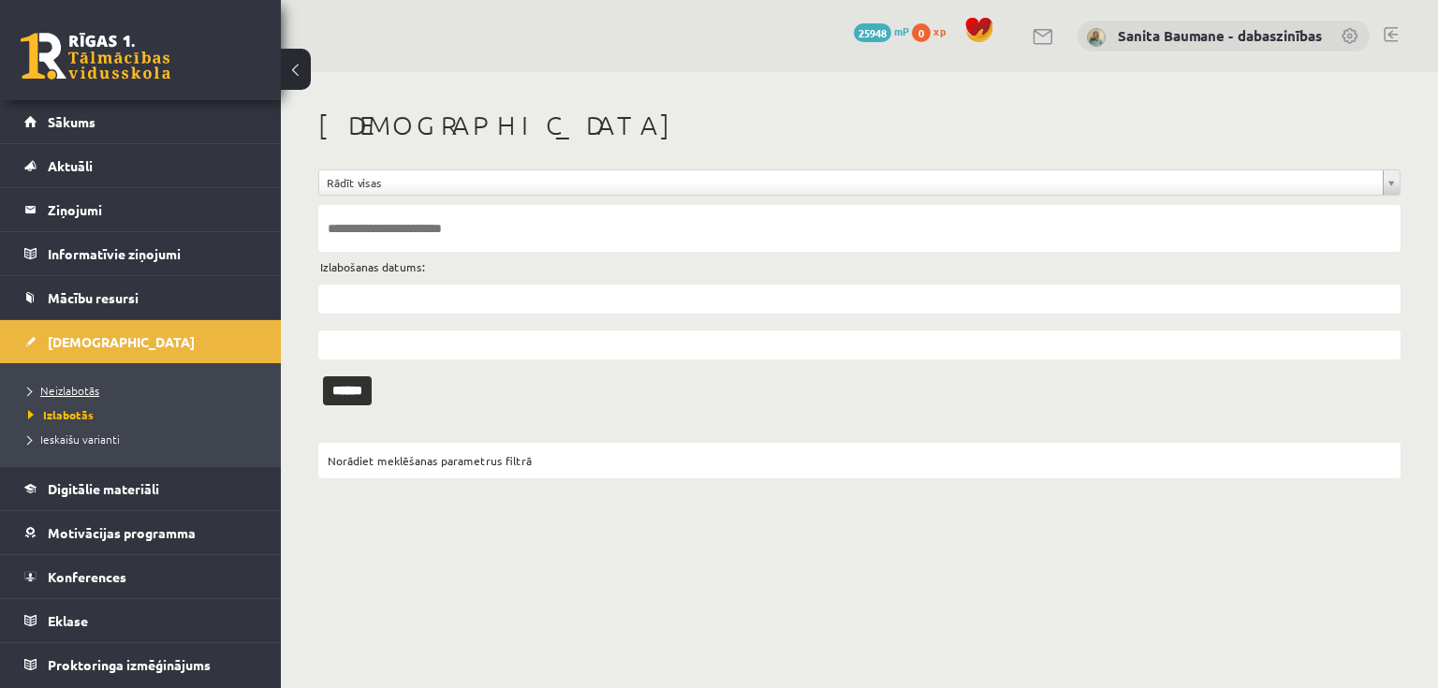
click at [54, 384] on span "Neizlabotās" at bounding box center [63, 390] width 71 height 15
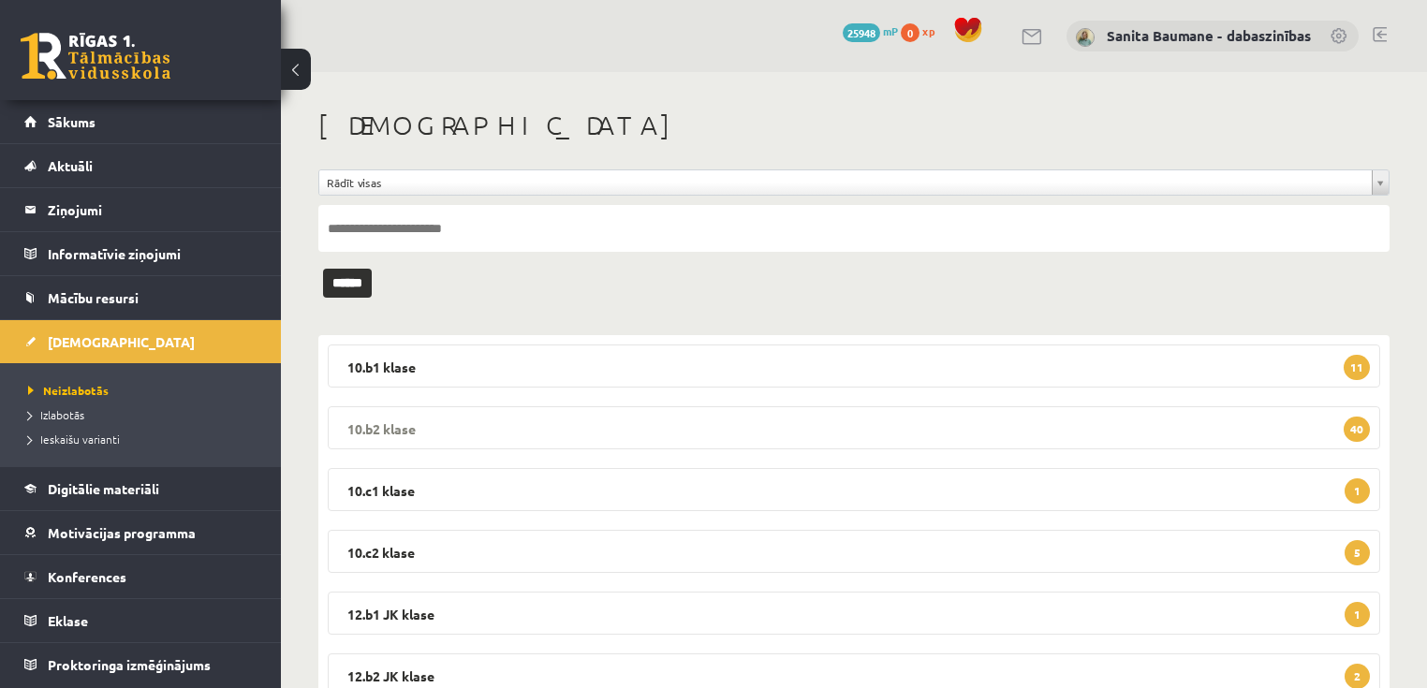
click at [446, 438] on legend "10.b2 klase 40" at bounding box center [854, 427] width 1052 height 43
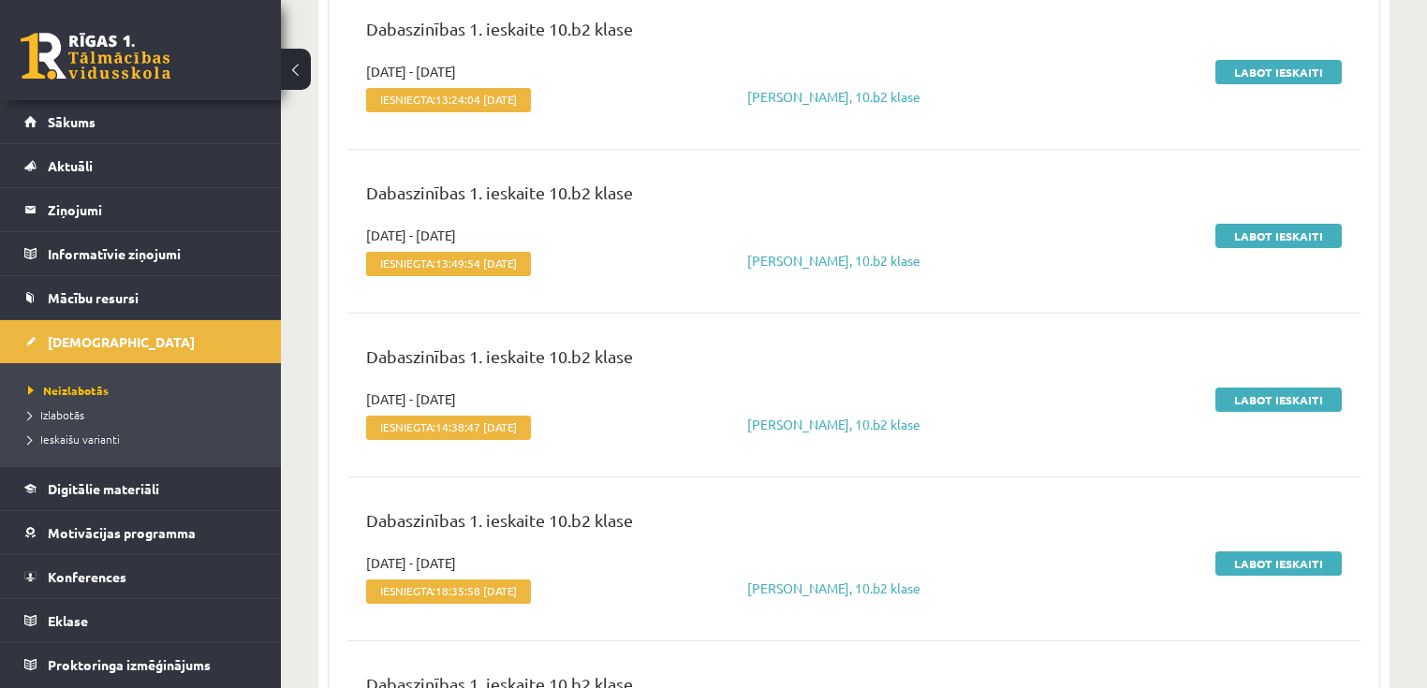
scroll to position [225, 0]
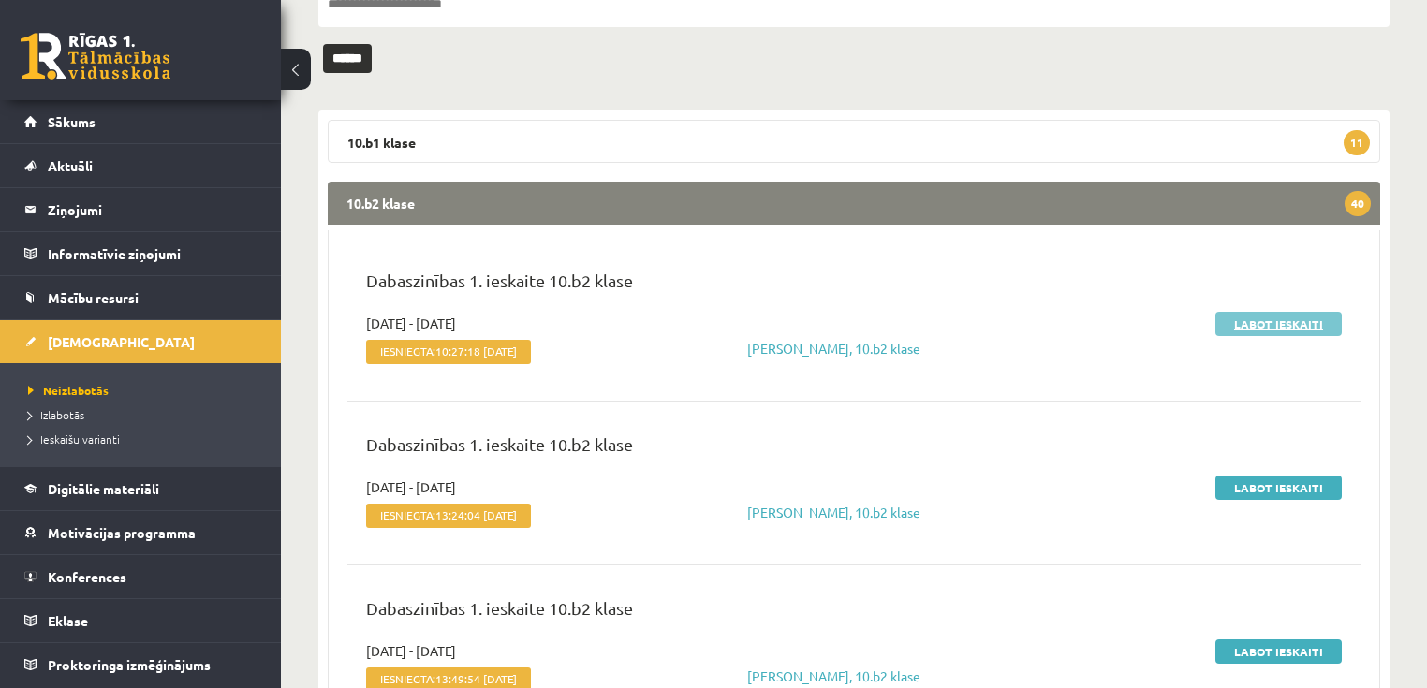
click at [1247, 318] on link "Labot ieskaiti" at bounding box center [1278, 324] width 126 height 24
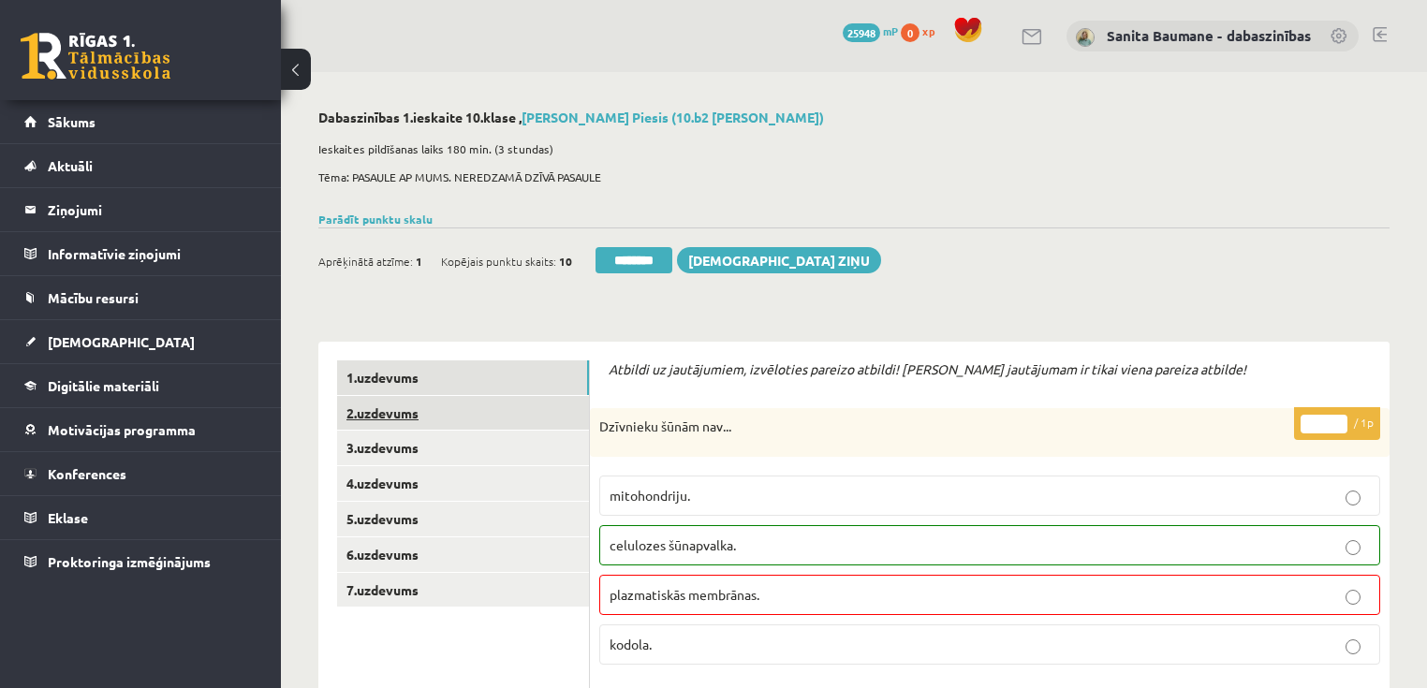
click at [384, 419] on link "2.uzdevums" at bounding box center [463, 413] width 252 height 35
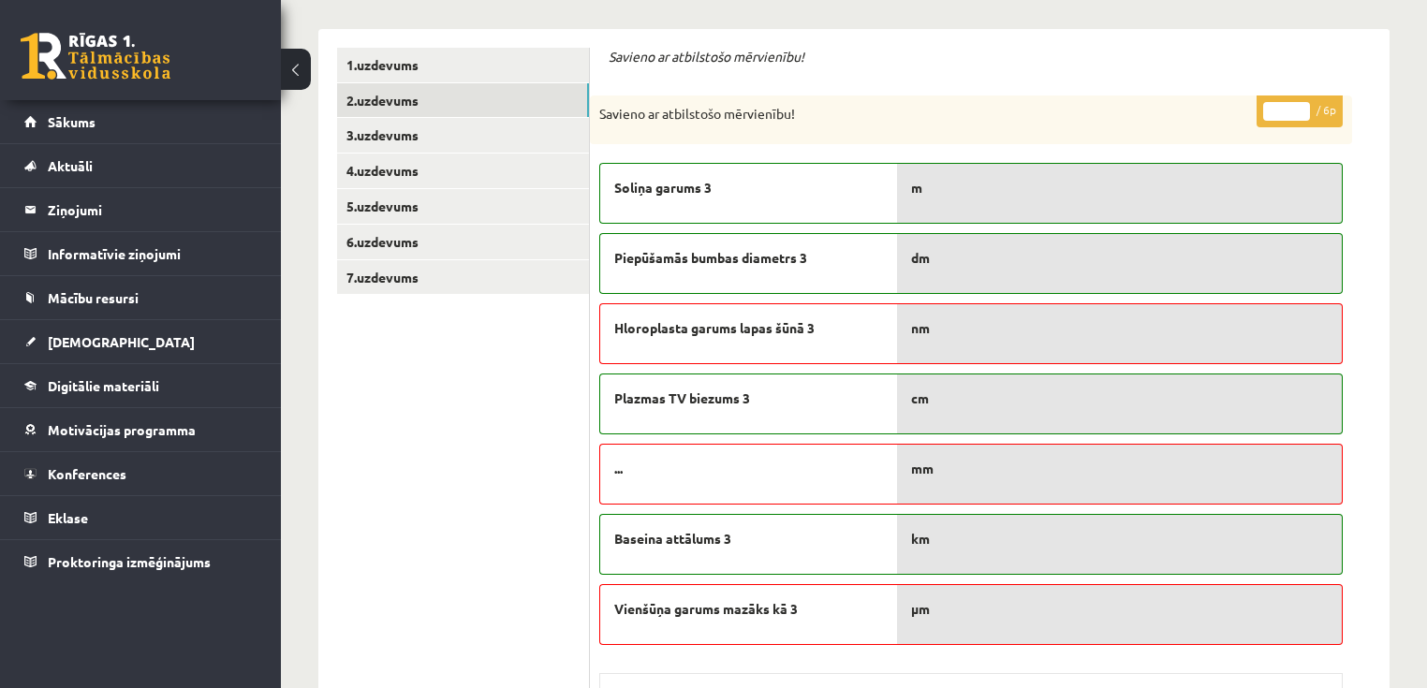
scroll to position [150, 0]
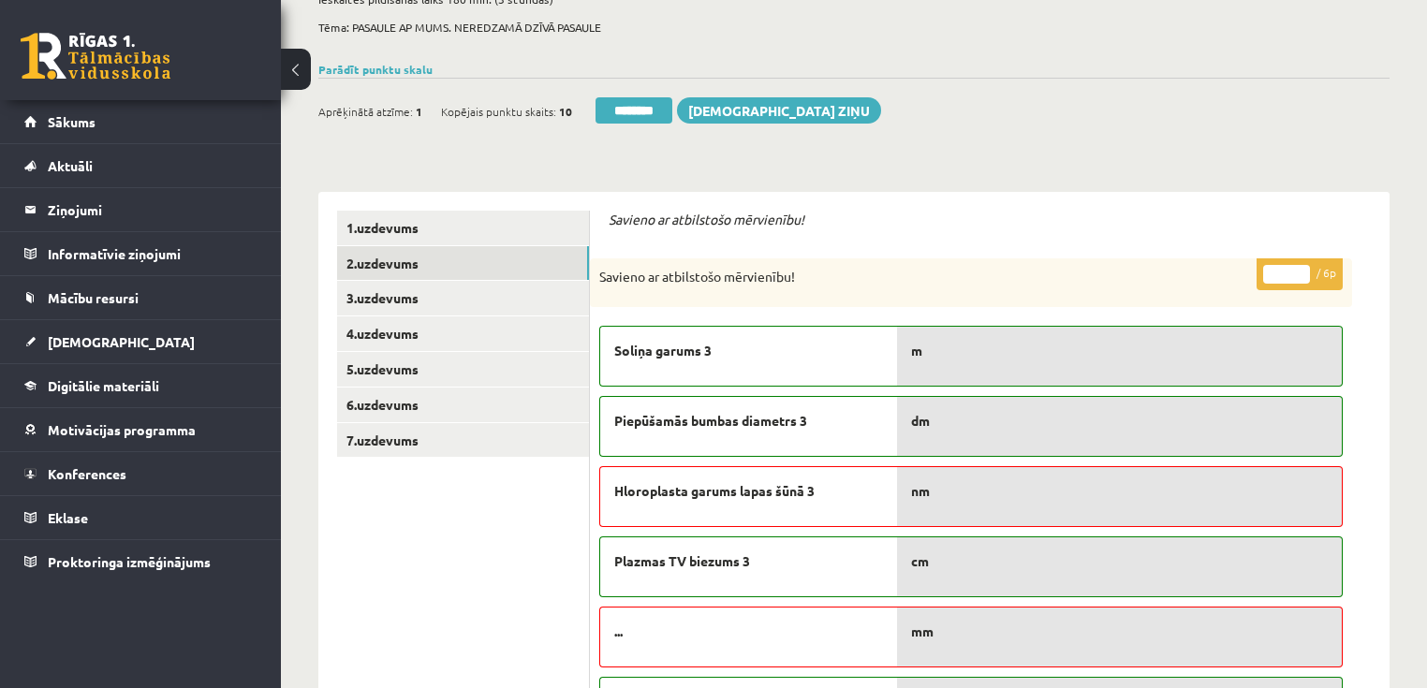
click at [1301, 267] on input "*" at bounding box center [1286, 274] width 47 height 19
type input "*"
click at [1299, 268] on input "*" at bounding box center [1286, 274] width 47 height 19
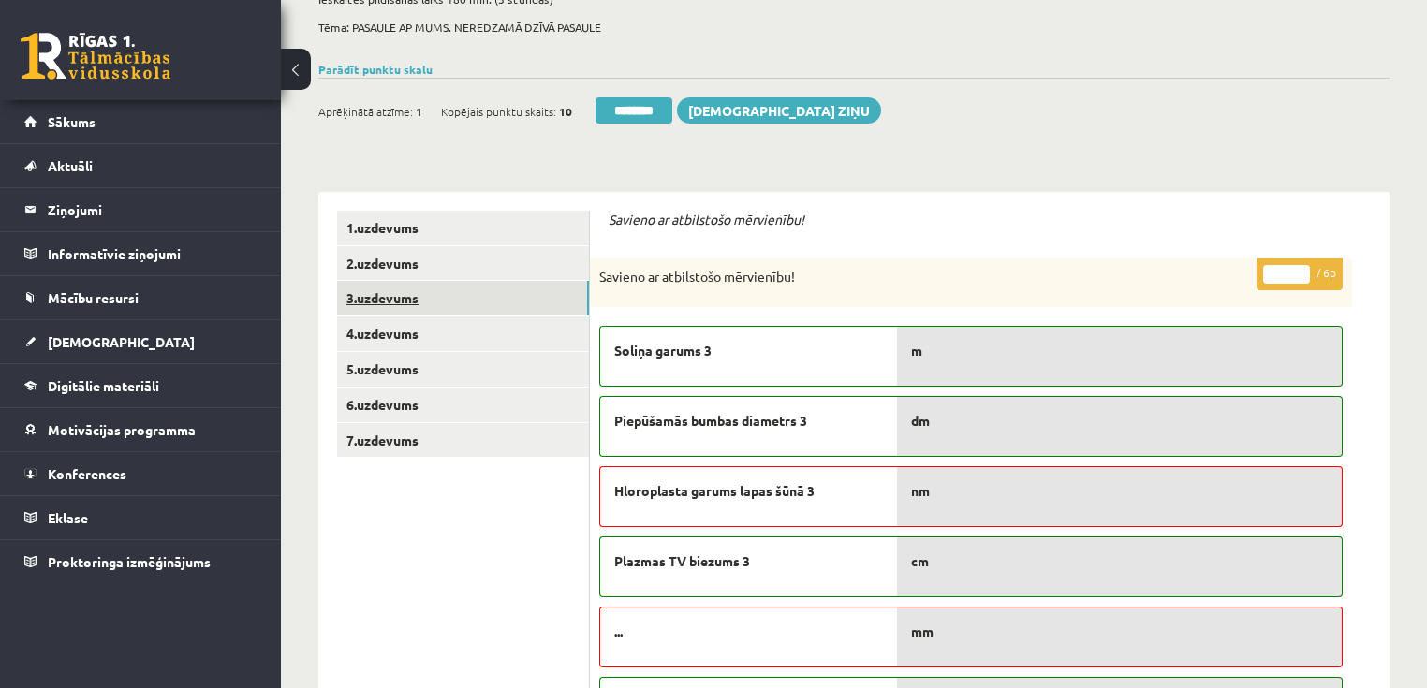
click at [429, 296] on link "3.uzdevums" at bounding box center [463, 298] width 252 height 35
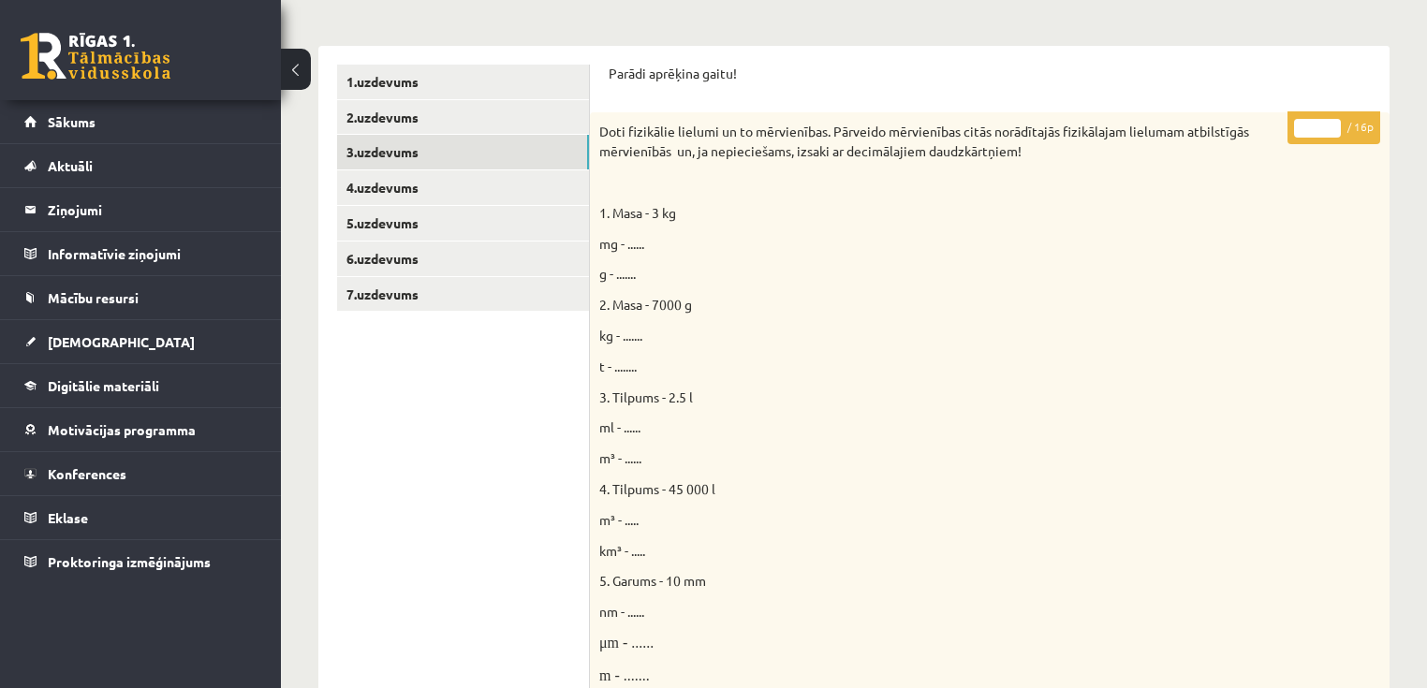
scroll to position [225, 0]
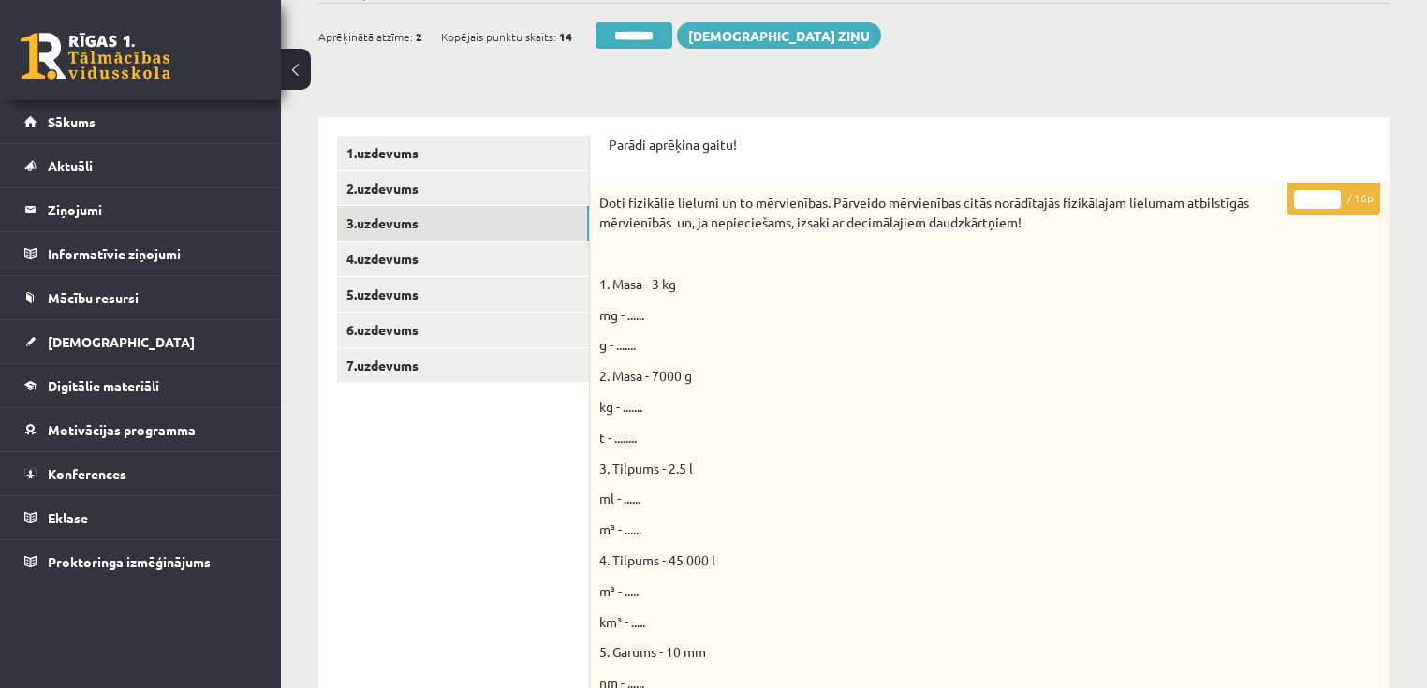
type input "**"
click at [1329, 193] on input "**" at bounding box center [1317, 199] width 47 height 19
click at [432, 246] on link "4.uzdevums" at bounding box center [463, 258] width 252 height 35
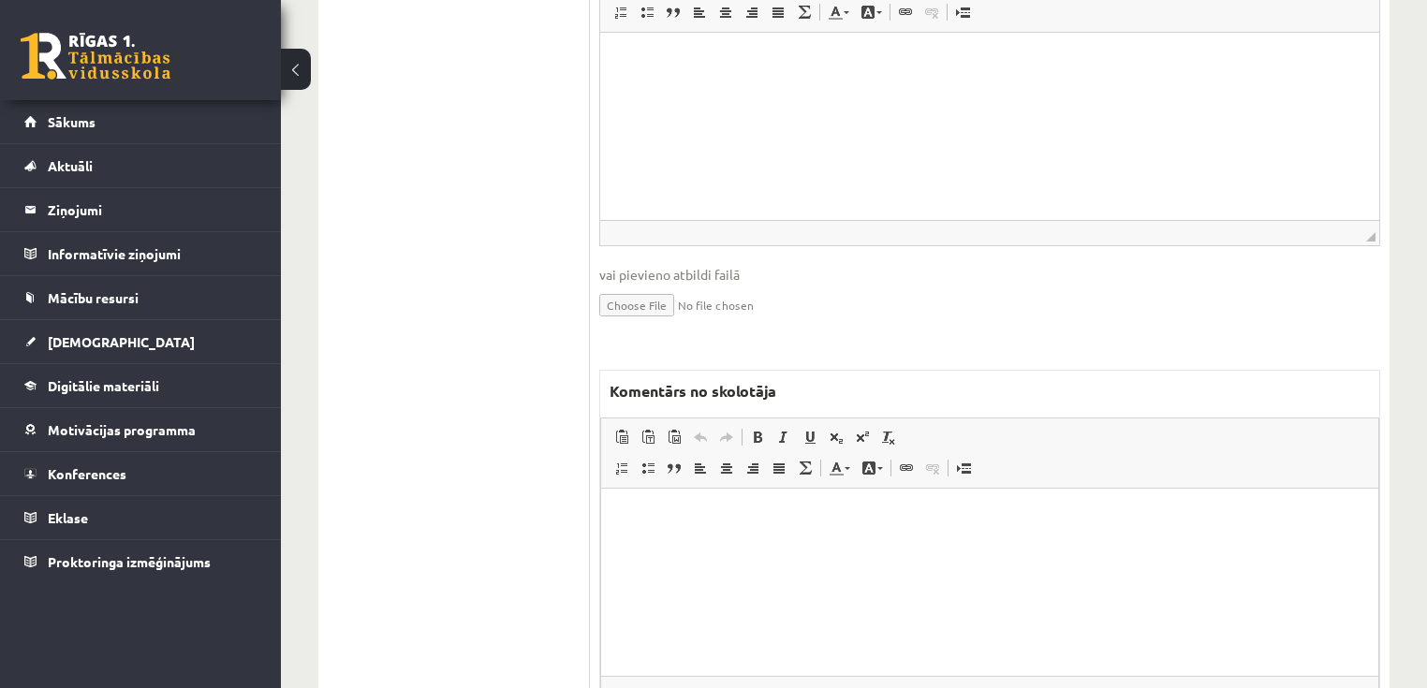
scroll to position [0, 0]
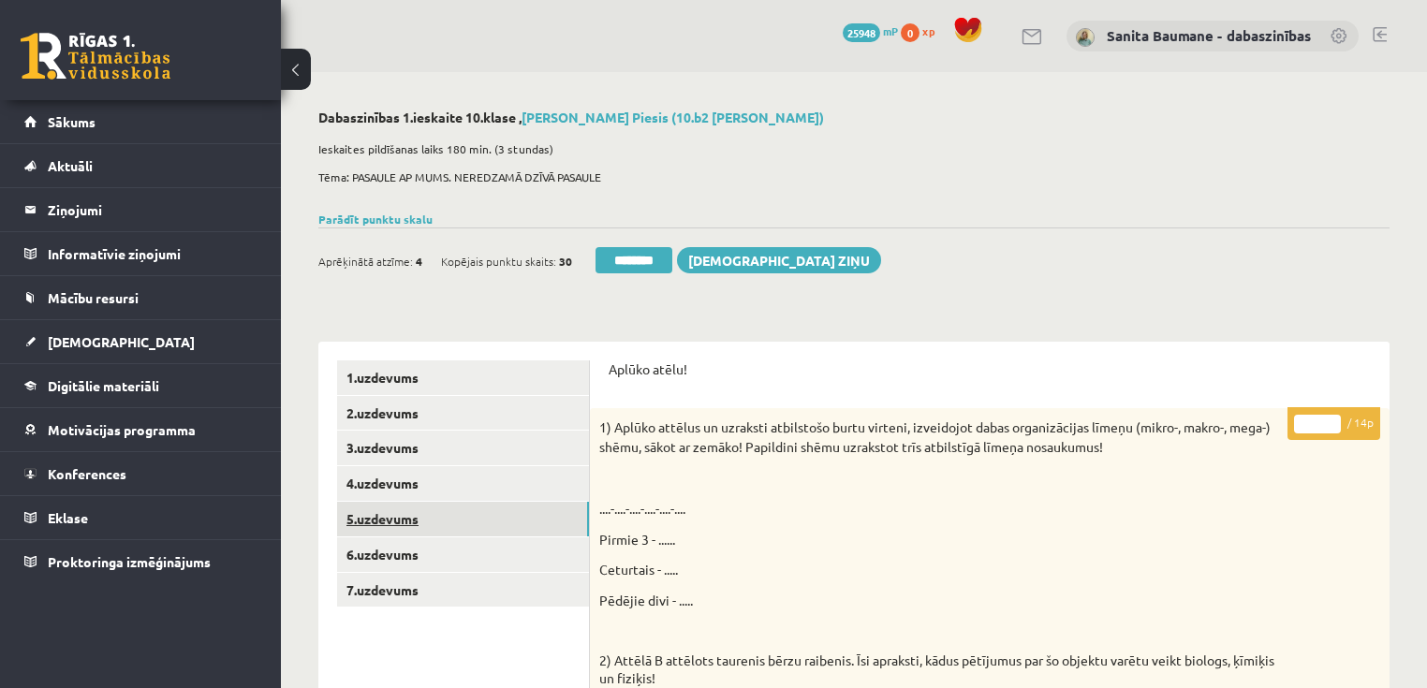
click at [394, 520] on link "5.uzdevums" at bounding box center [463, 519] width 252 height 35
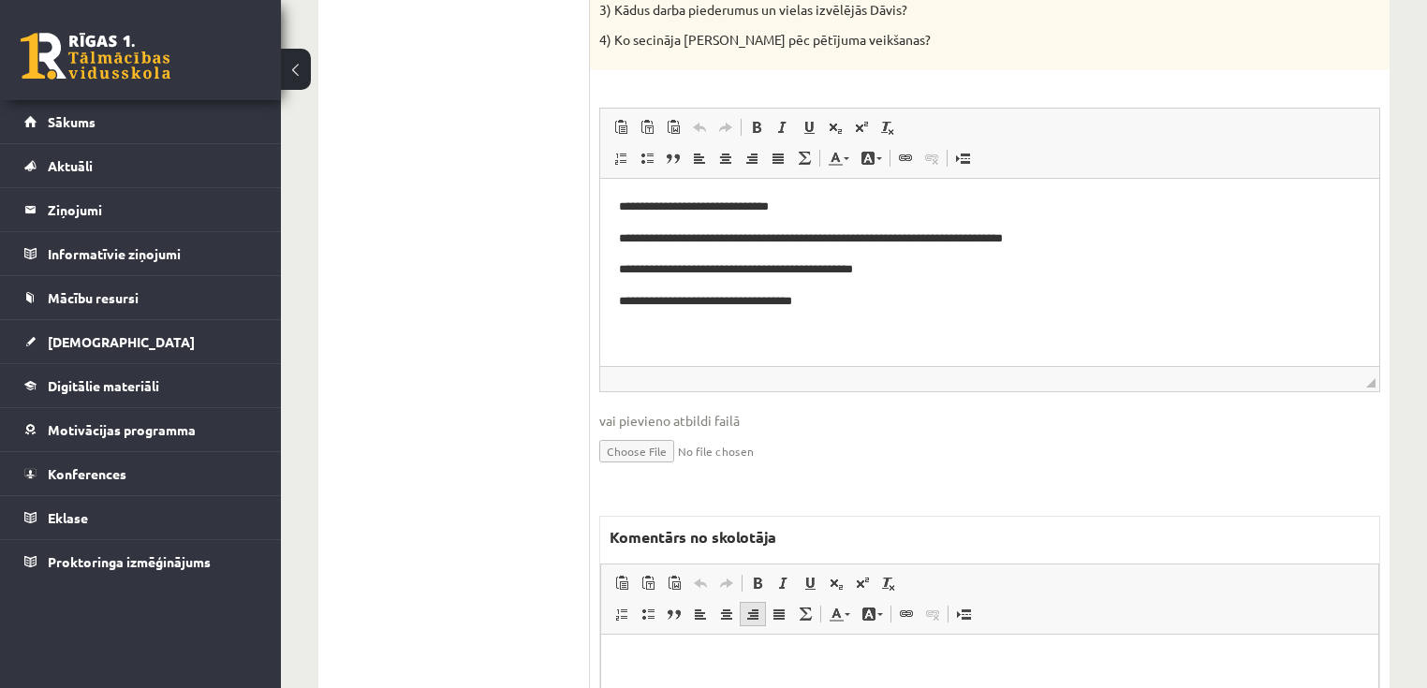
scroll to position [1023, 0]
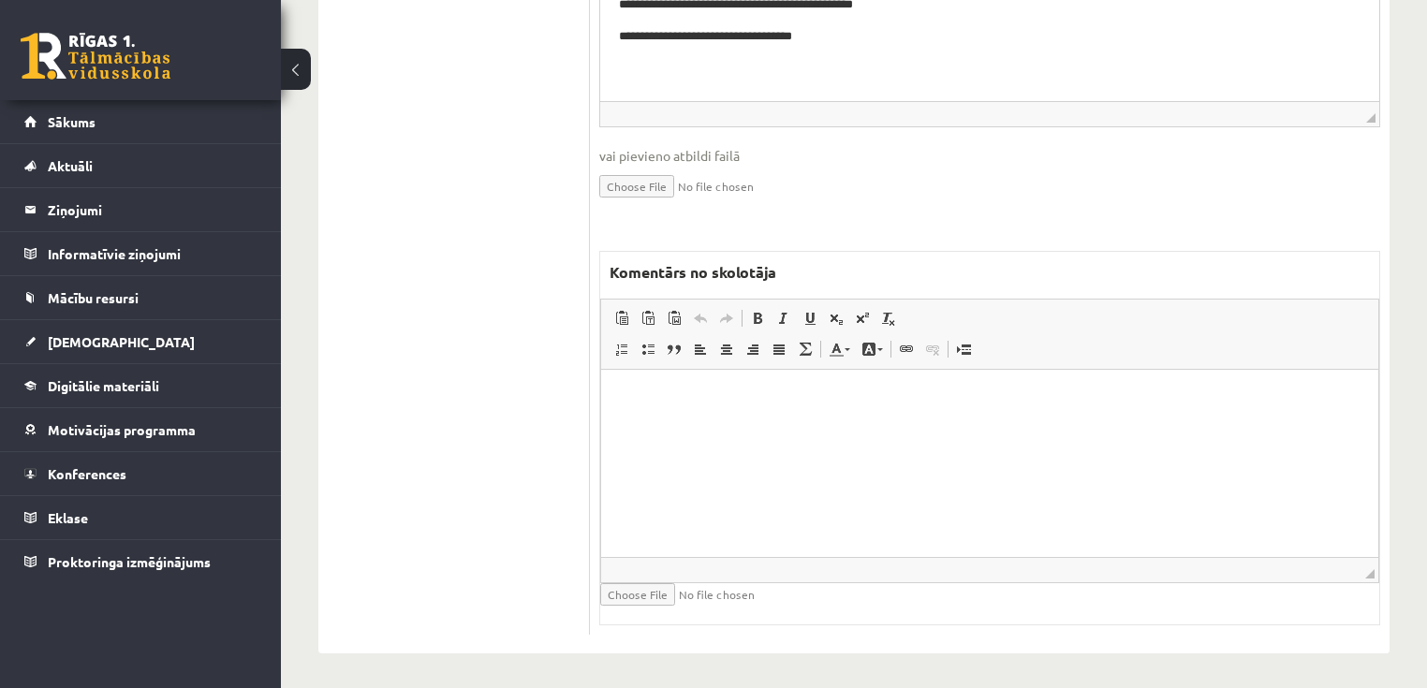
click at [728, 426] on html at bounding box center [989, 397] width 777 height 57
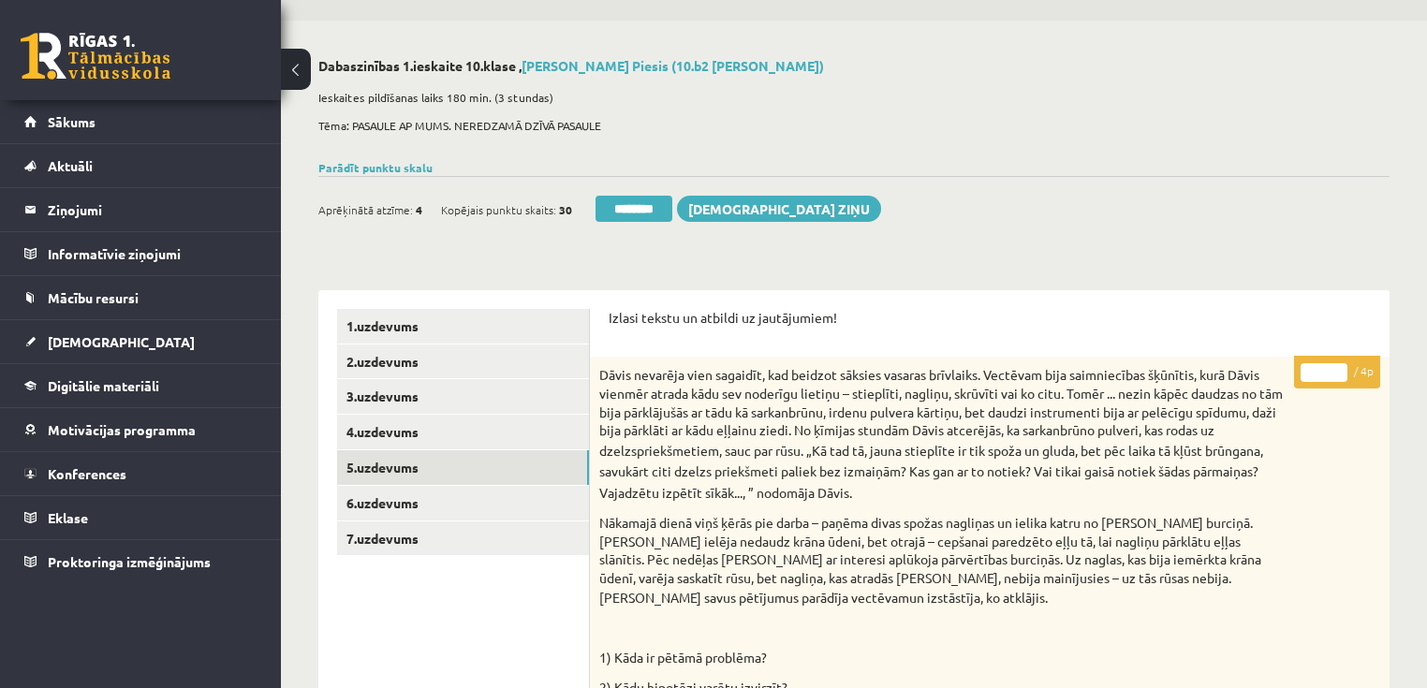
scroll to position [50, 0]
click at [1333, 371] on input "*" at bounding box center [1323, 374] width 47 height 19
type input "*"
click at [1333, 371] on input "*" at bounding box center [1323, 374] width 47 height 19
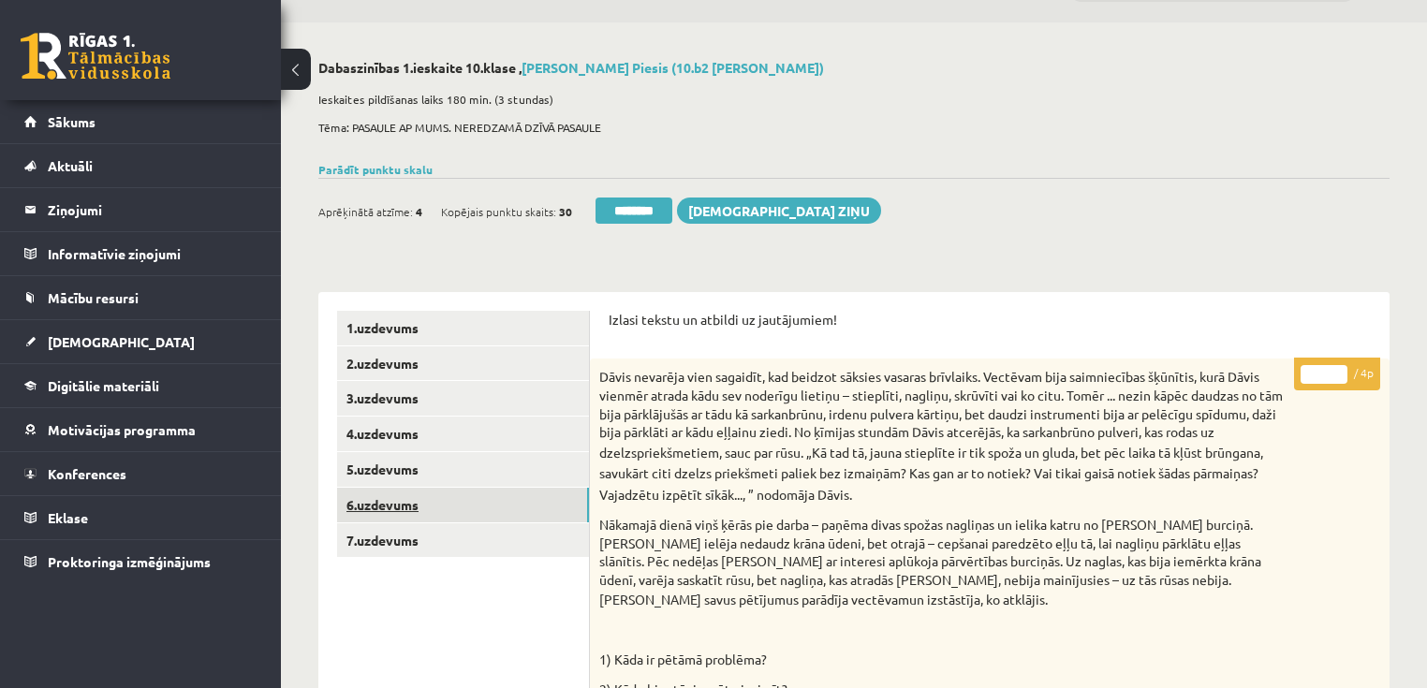
click at [363, 507] on link "6.uzdevums" at bounding box center [463, 505] width 252 height 35
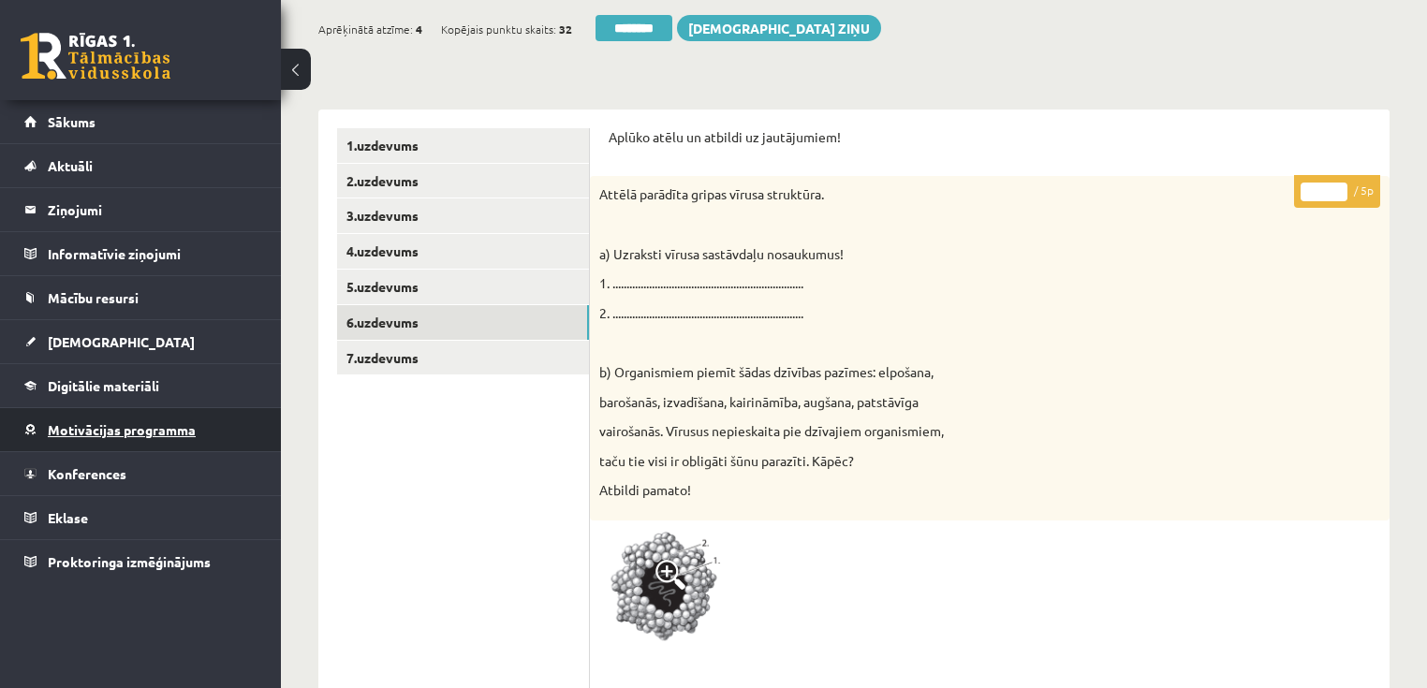
scroll to position [199, 0]
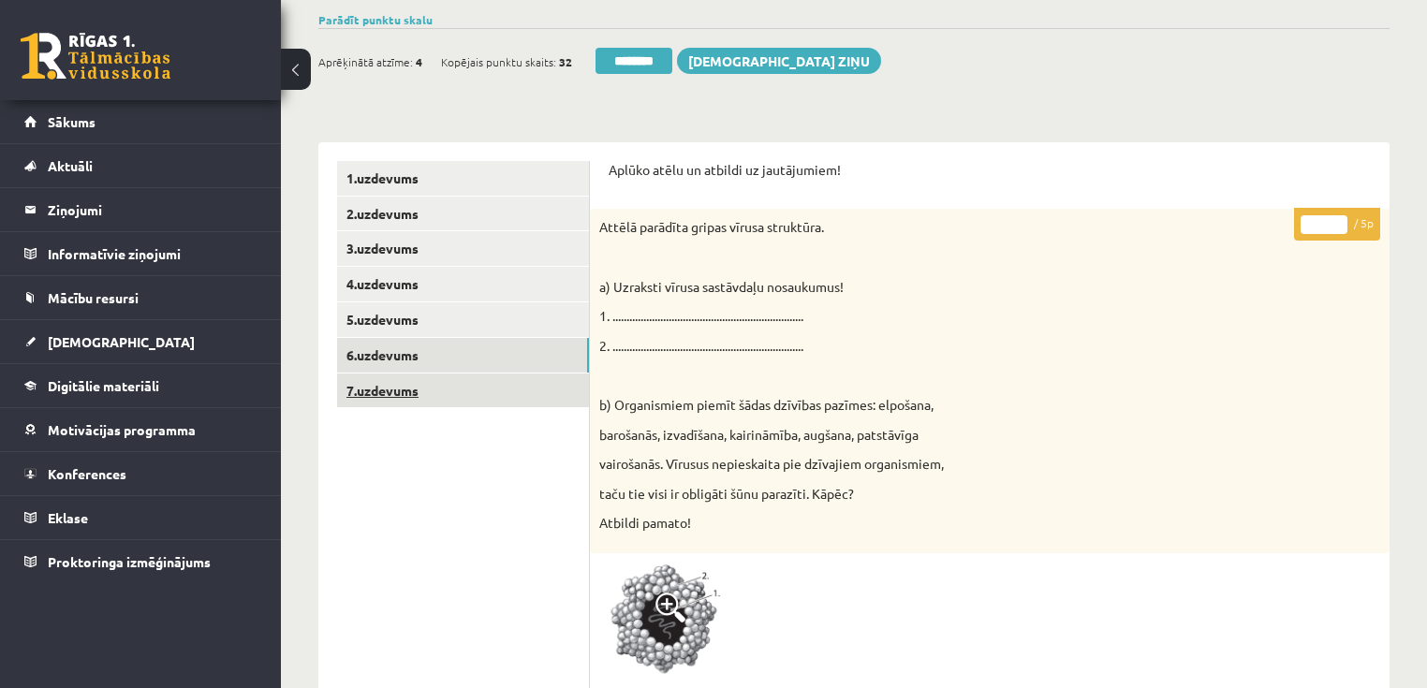
click at [516, 380] on link "7.uzdevums" at bounding box center [463, 390] width 252 height 35
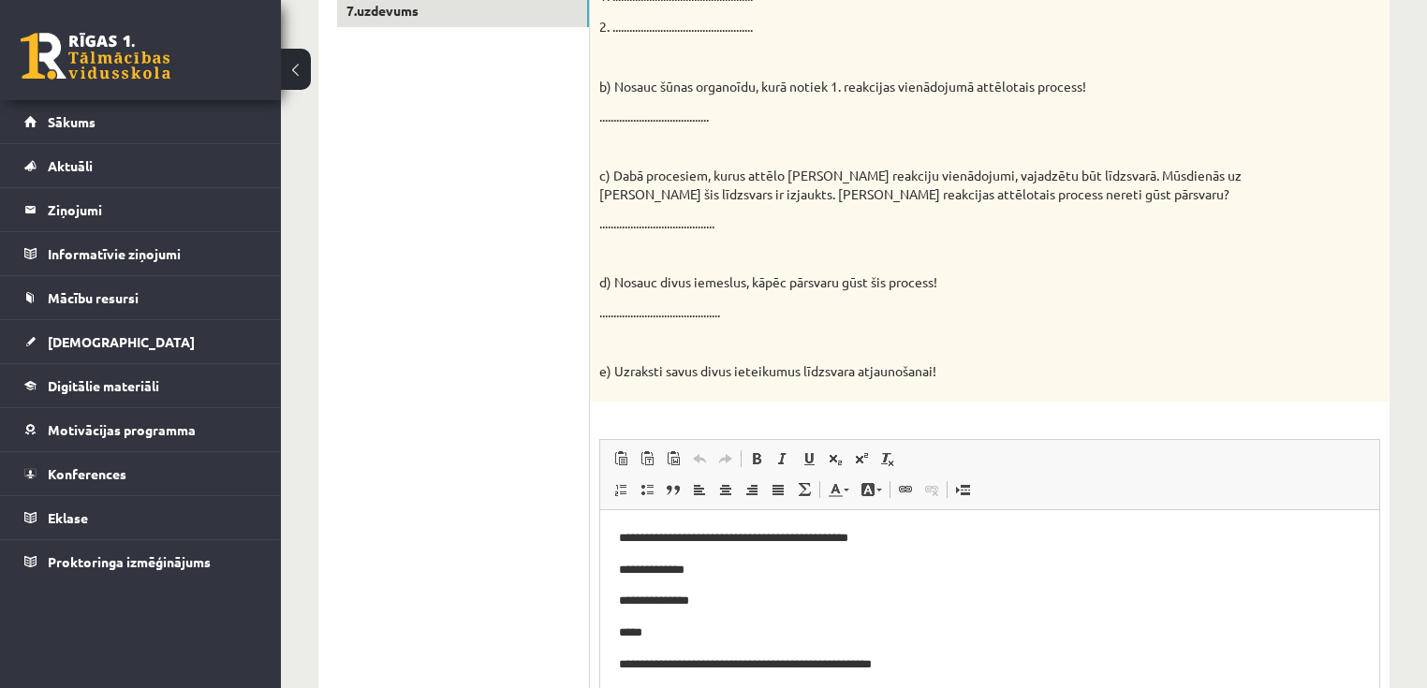
scroll to position [274, 0]
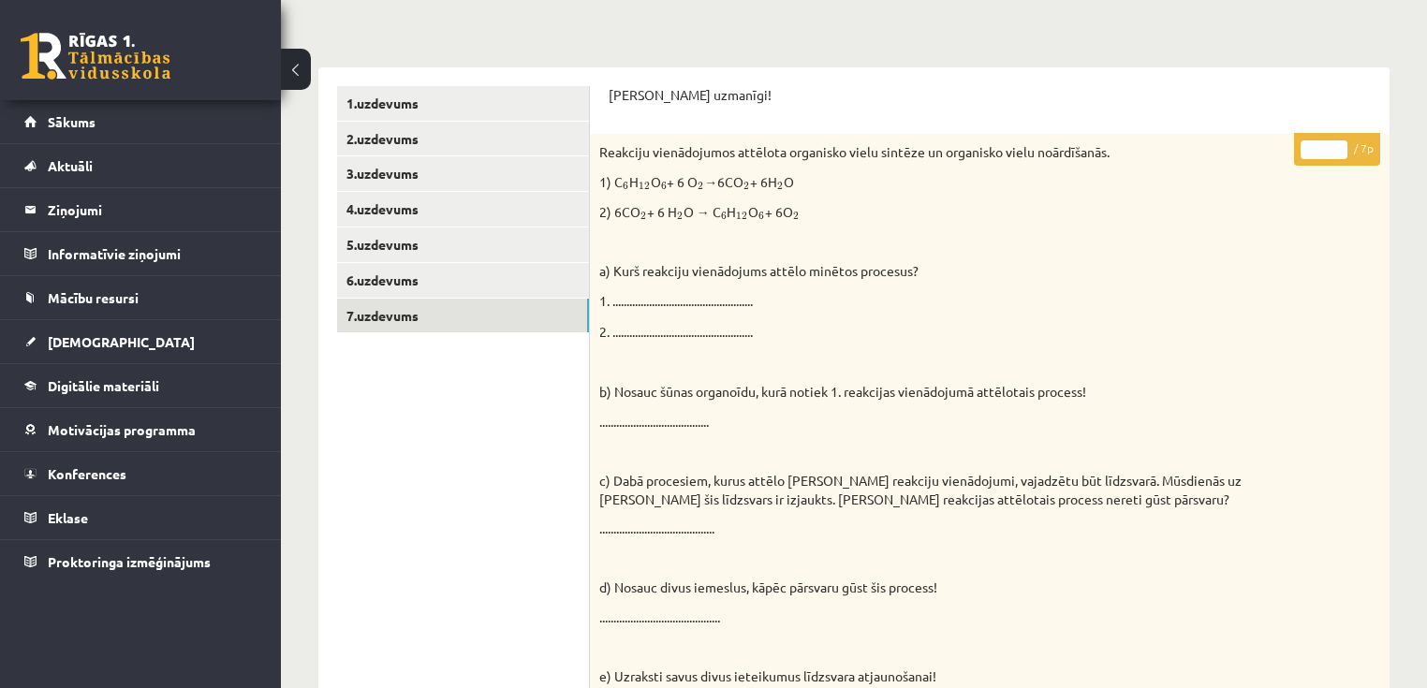
click at [1339, 139] on p "* / 7p" at bounding box center [1337, 149] width 86 height 33
click at [1339, 148] on input "*" at bounding box center [1323, 149] width 47 height 19
click at [1338, 148] on input "*" at bounding box center [1323, 149] width 47 height 19
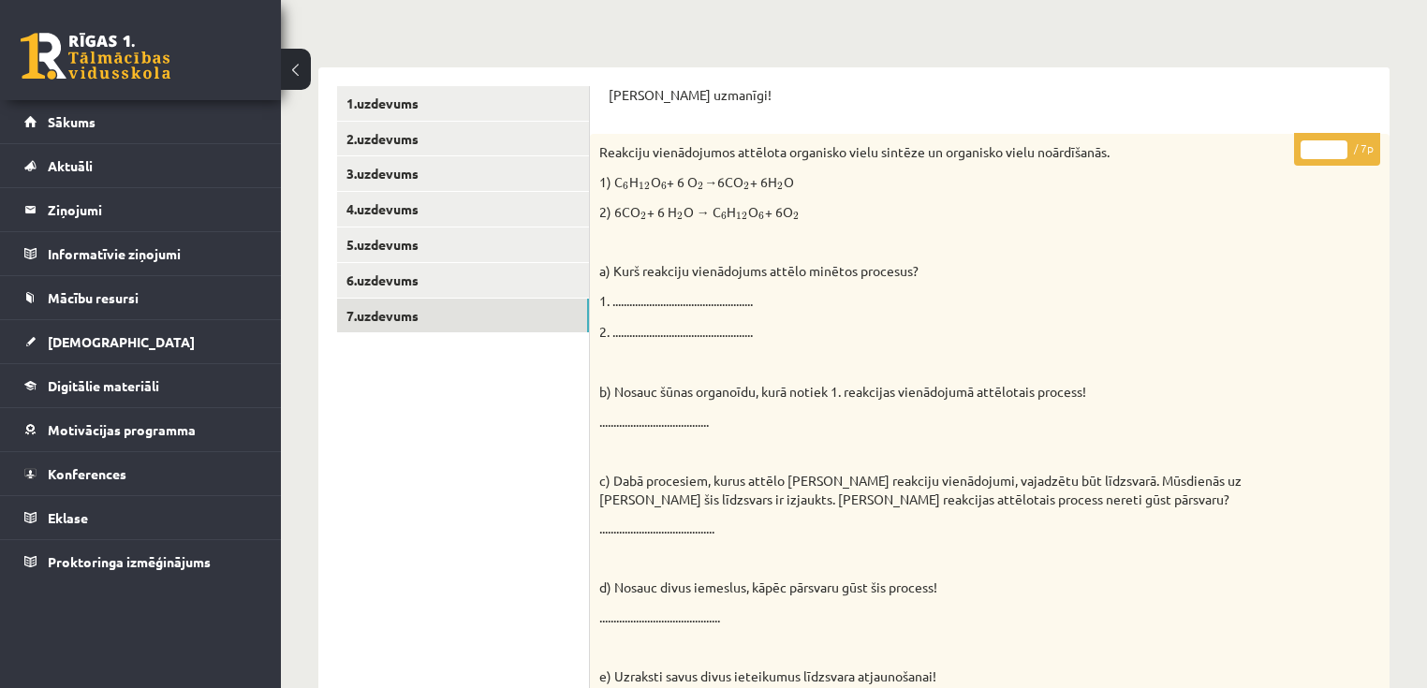
click at [1338, 148] on input "*" at bounding box center [1323, 149] width 47 height 19
type input "*"
click at [1338, 148] on input "*" at bounding box center [1323, 149] width 47 height 19
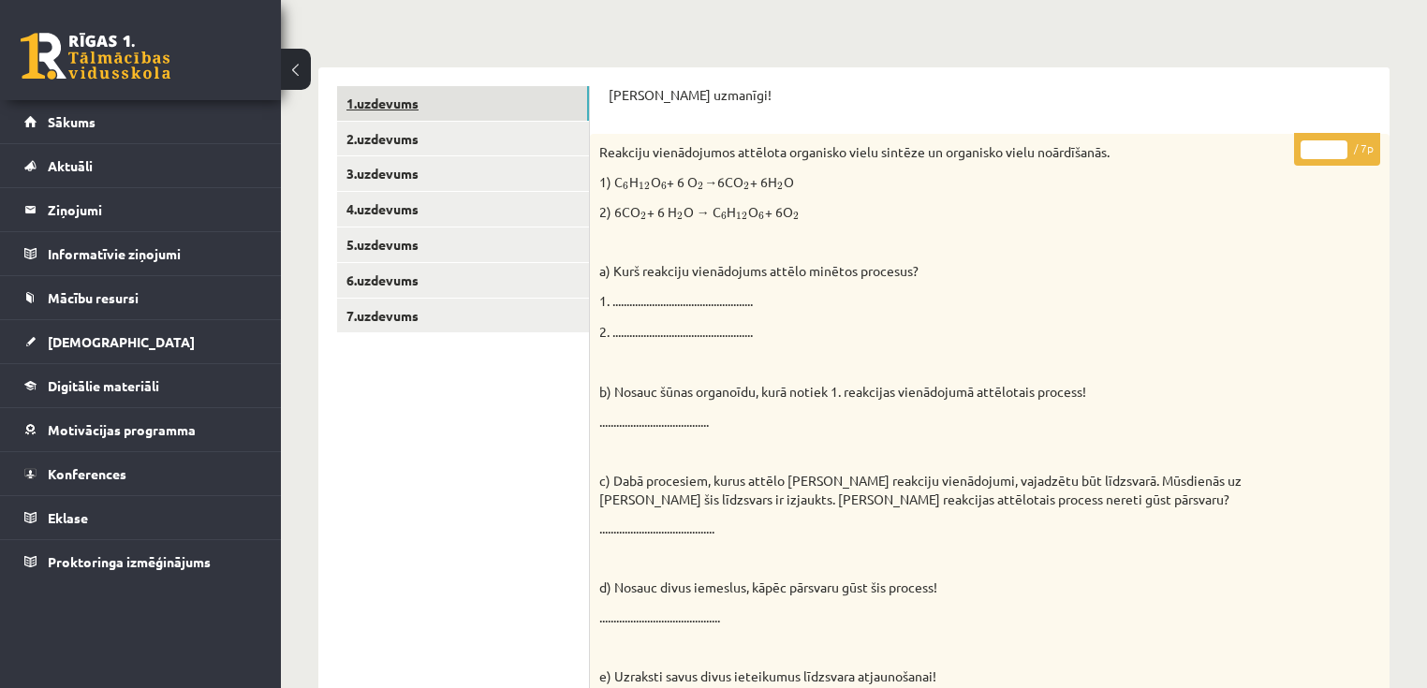
click at [446, 112] on link "1.uzdevums" at bounding box center [463, 103] width 252 height 35
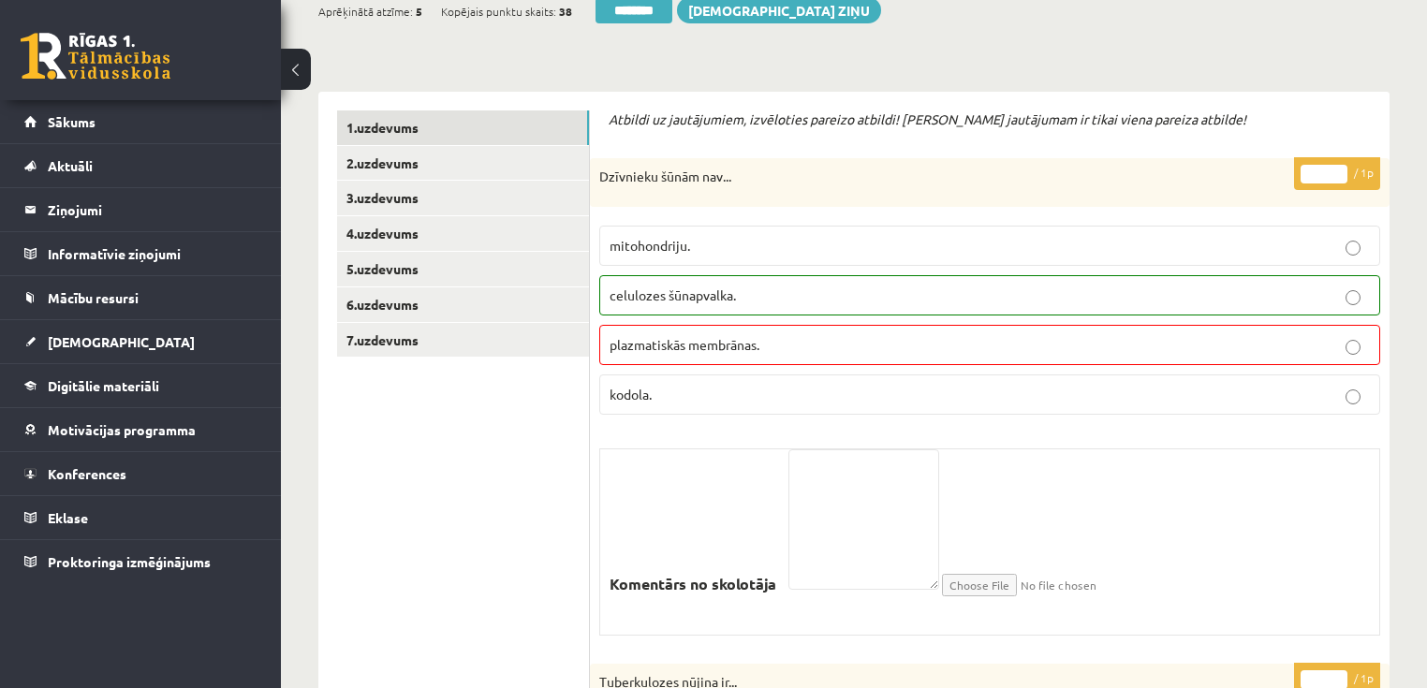
scroll to position [0, 0]
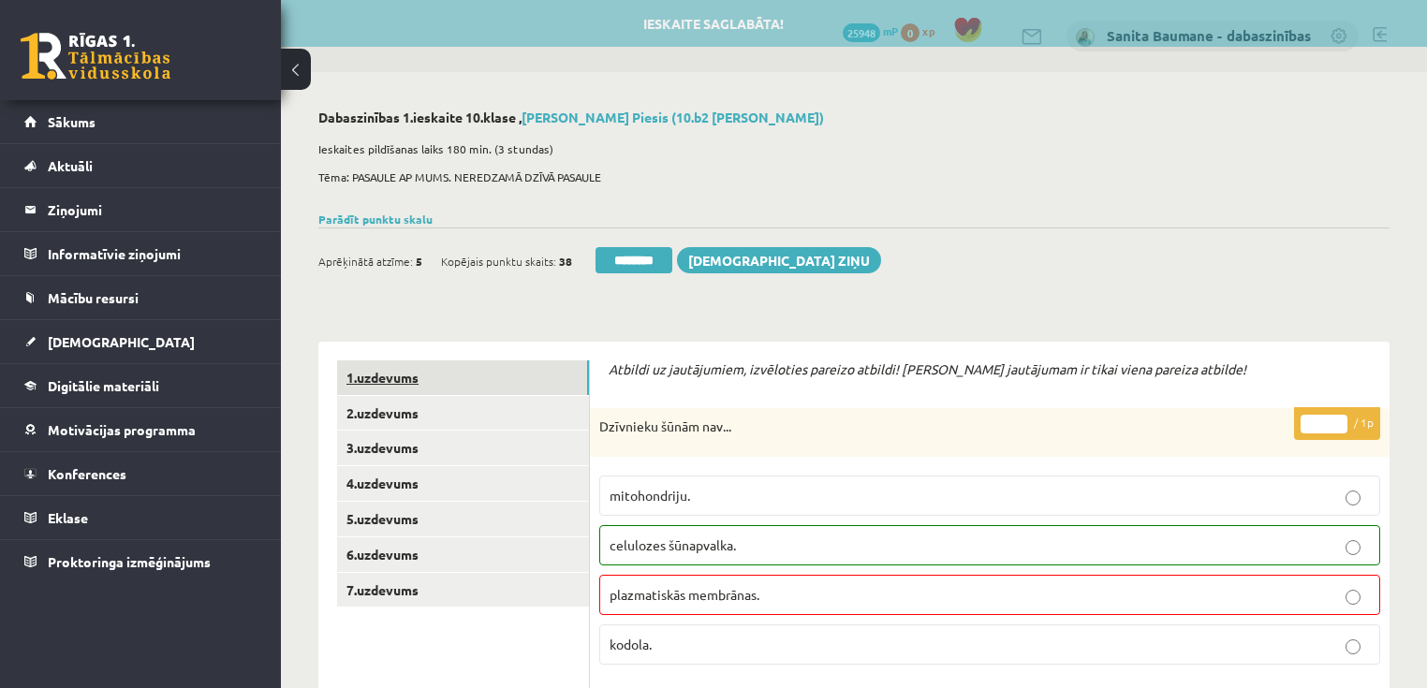
click at [444, 386] on link "1.uzdevums" at bounding box center [463, 377] width 252 height 35
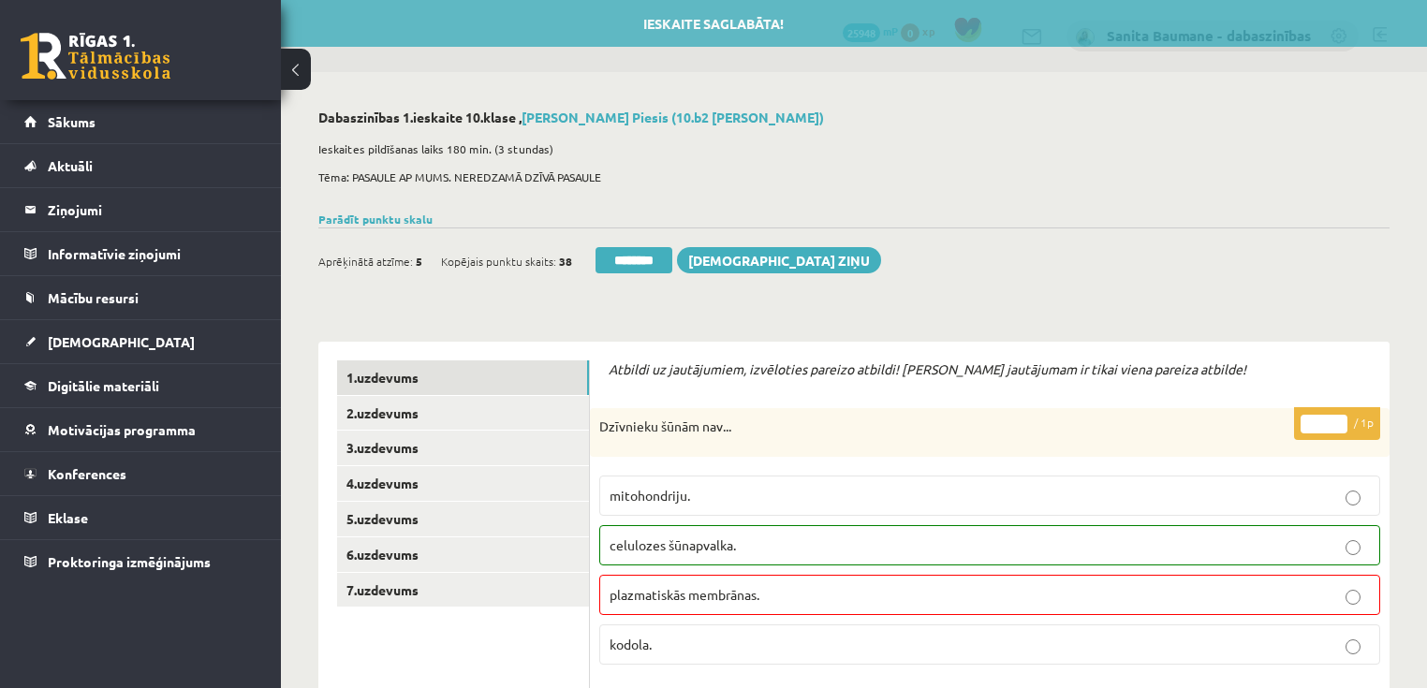
click at [647, 265] on input "********" at bounding box center [633, 260] width 77 height 26
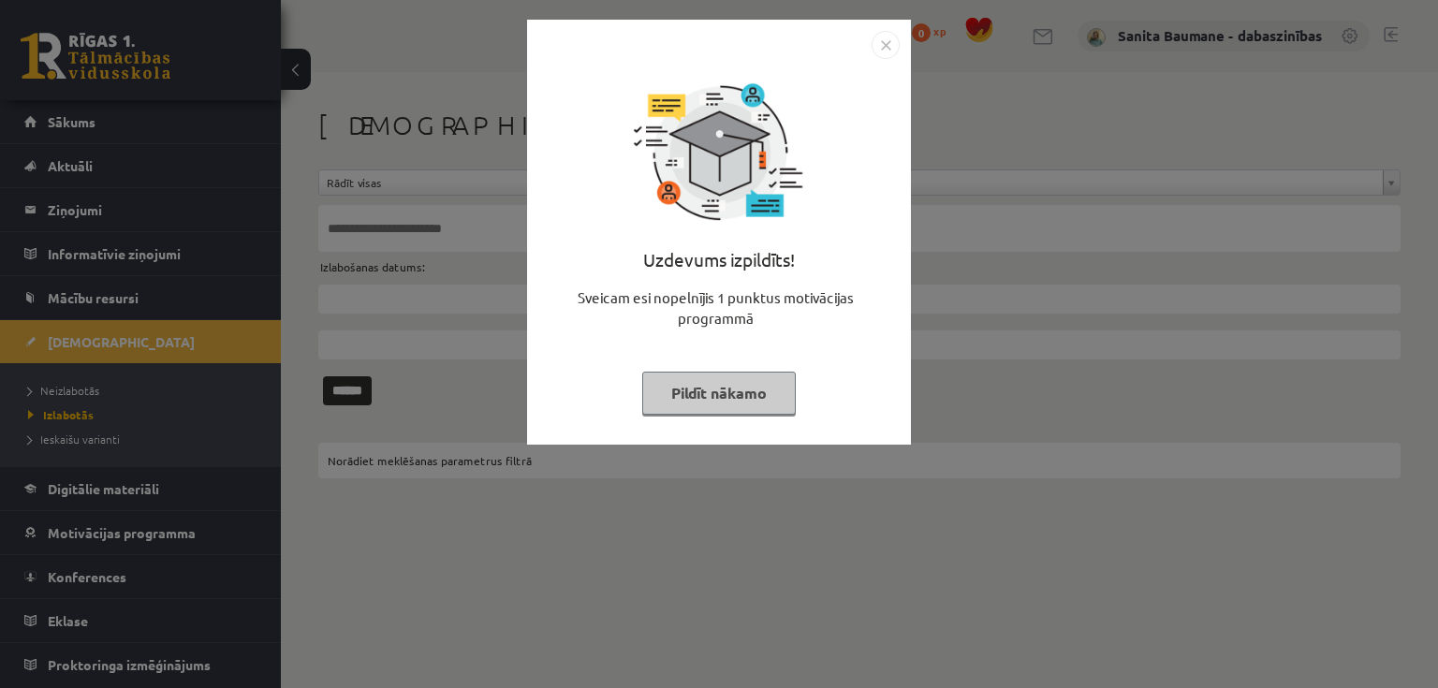
click at [679, 393] on button "Pildīt nākamo" at bounding box center [719, 393] width 154 height 43
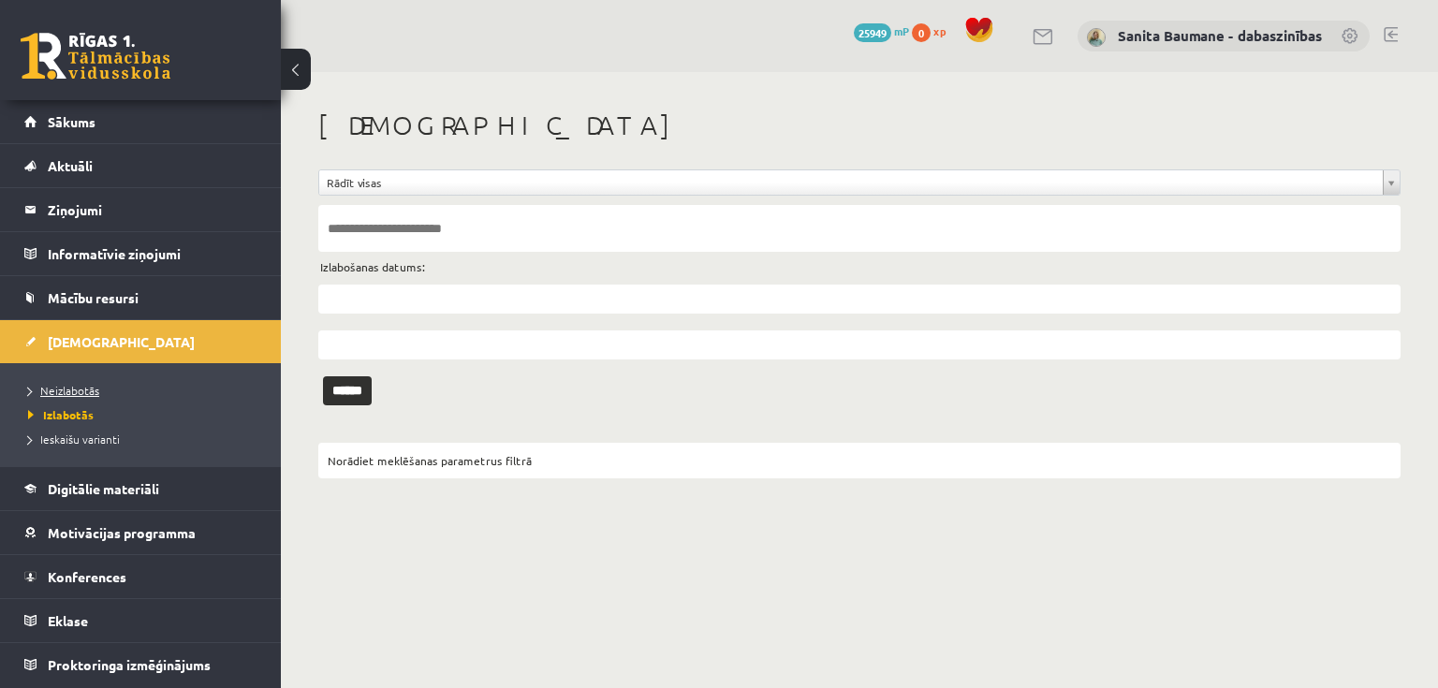
click at [42, 390] on span "Neizlabotās" at bounding box center [63, 390] width 71 height 15
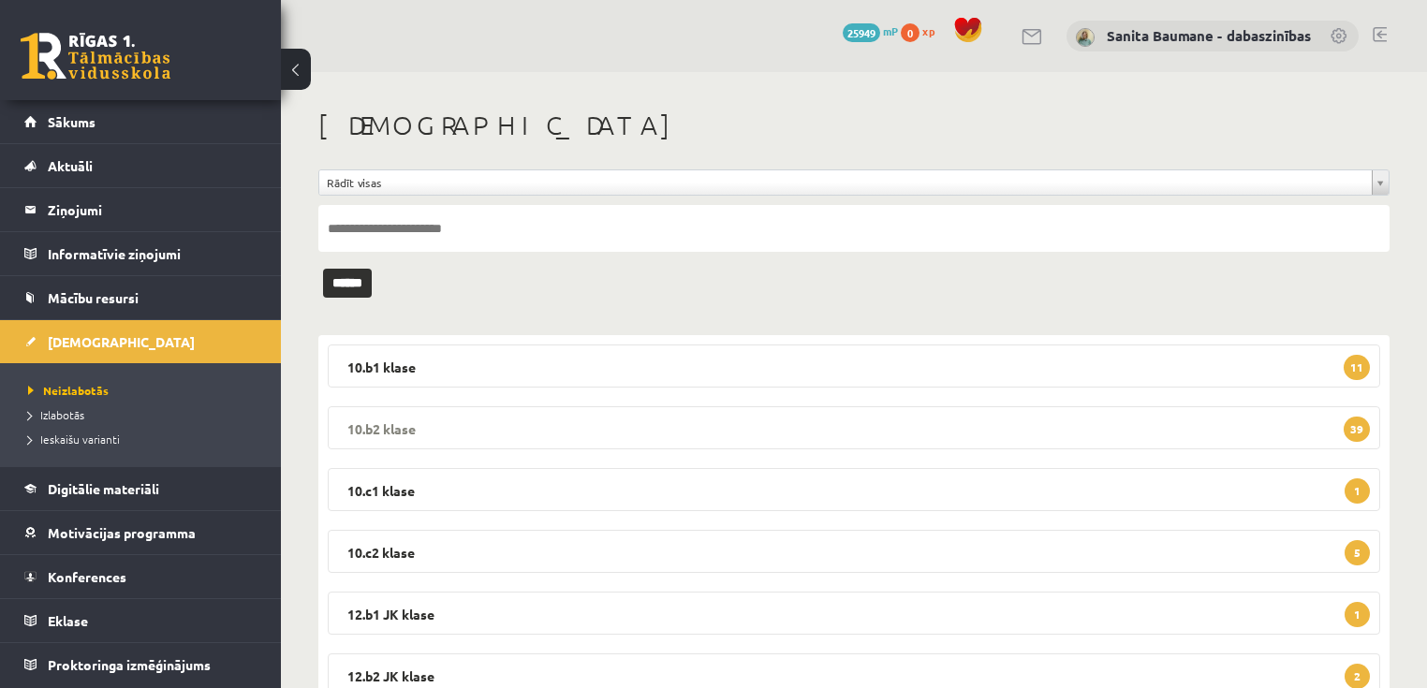
click at [846, 424] on legend "10.b2 klase 39" at bounding box center [854, 427] width 1052 height 43
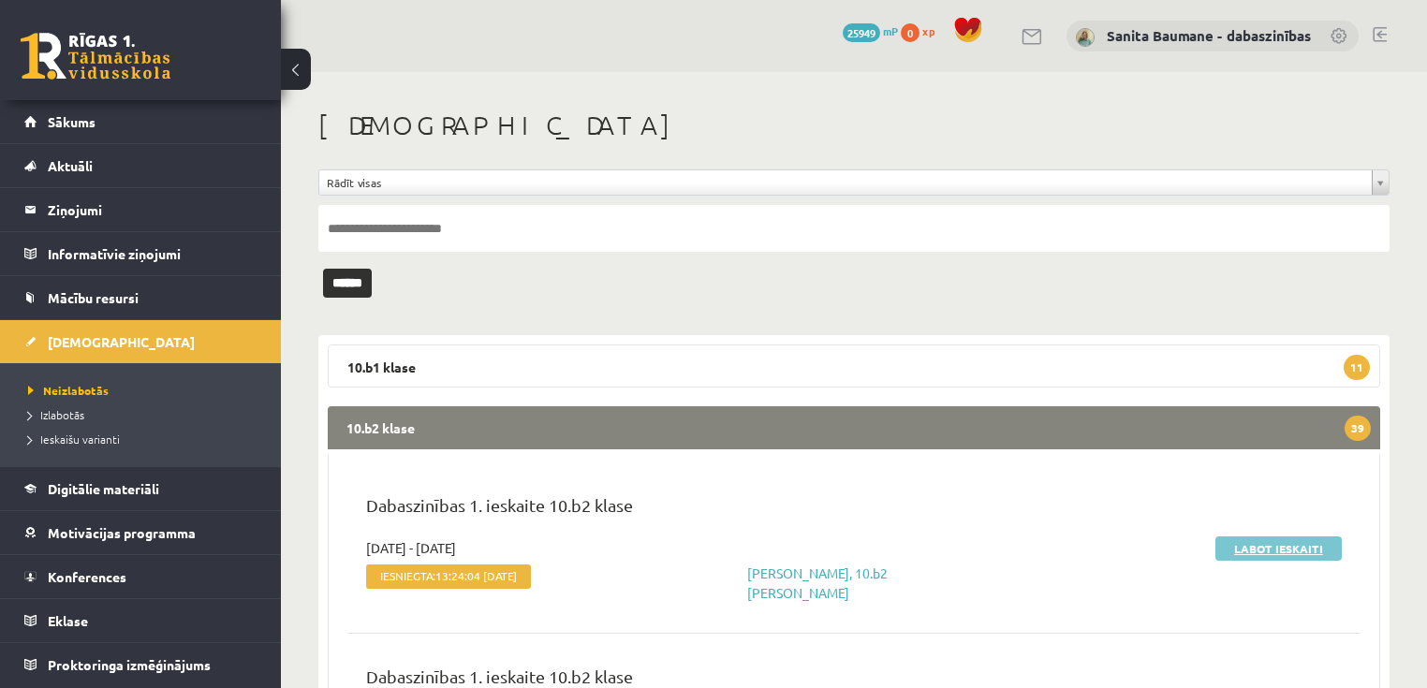
click at [1288, 541] on link "Labot ieskaiti" at bounding box center [1278, 548] width 126 height 24
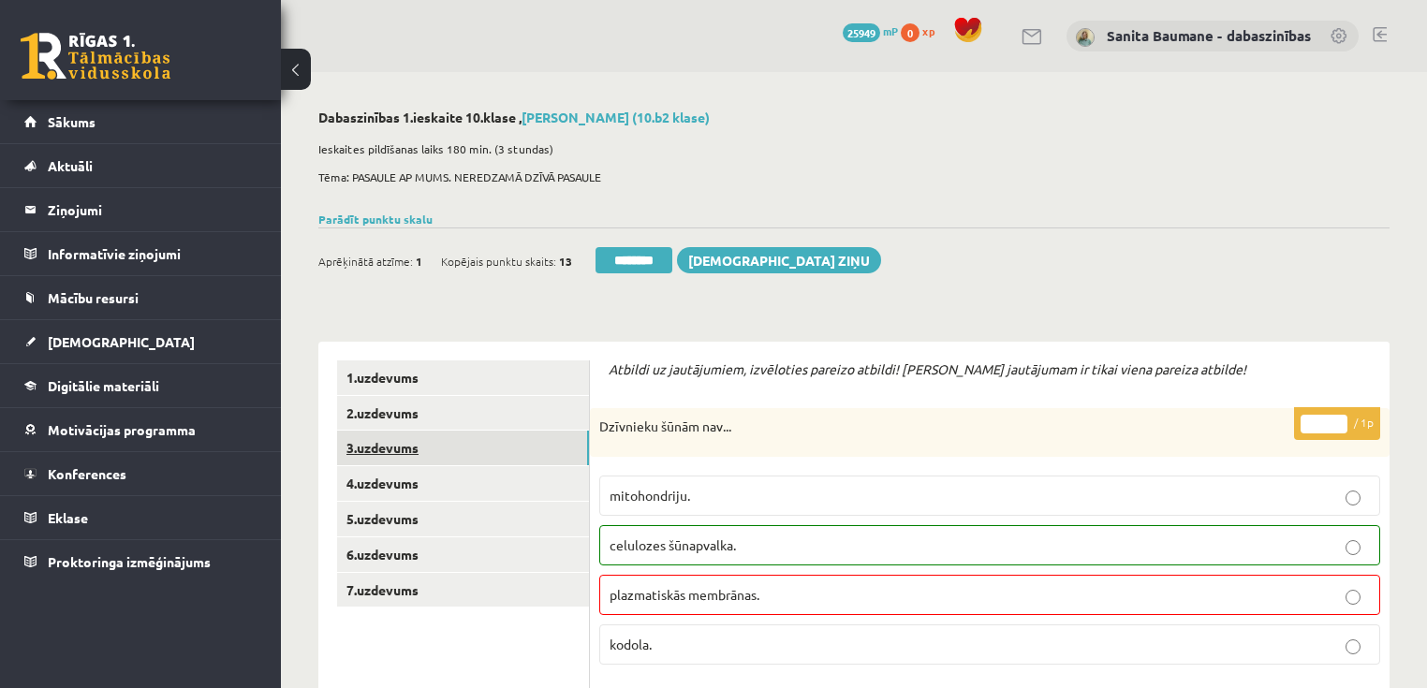
click at [412, 450] on link "3.uzdevums" at bounding box center [463, 448] width 252 height 35
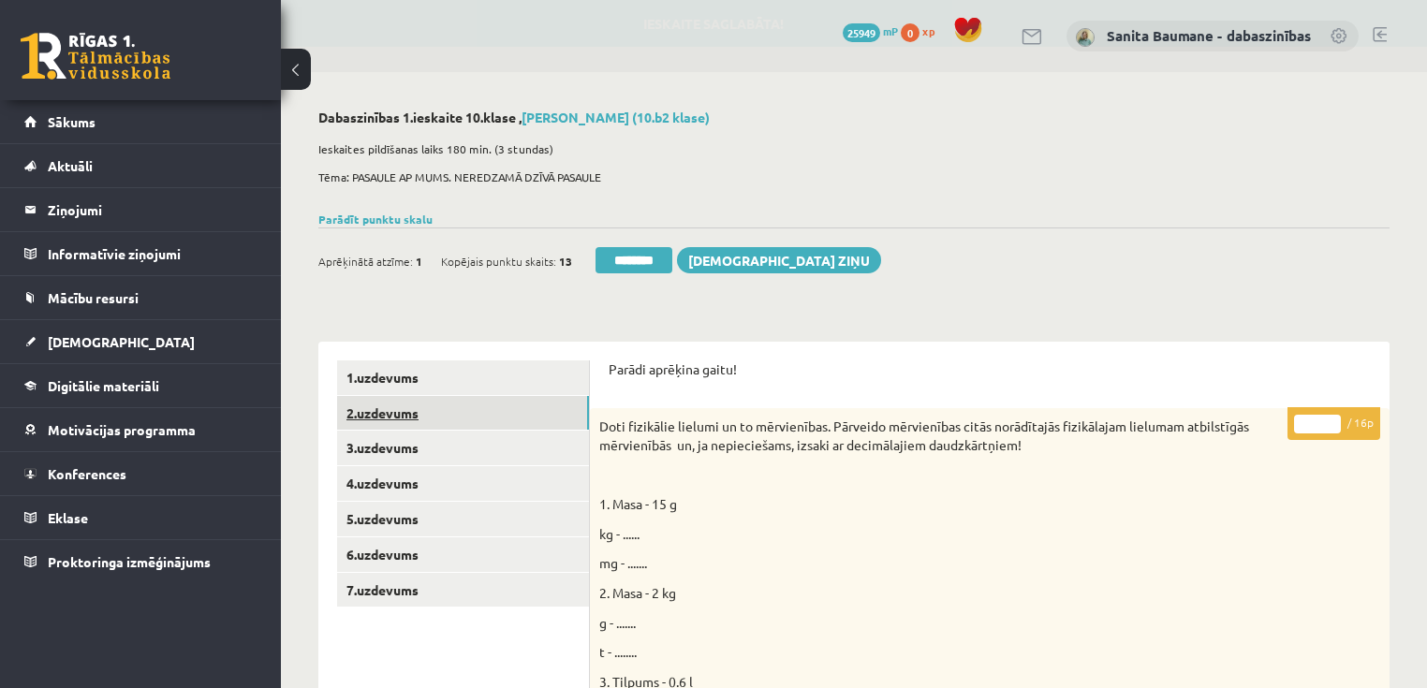
click at [415, 407] on link "2.uzdevums" at bounding box center [463, 413] width 252 height 35
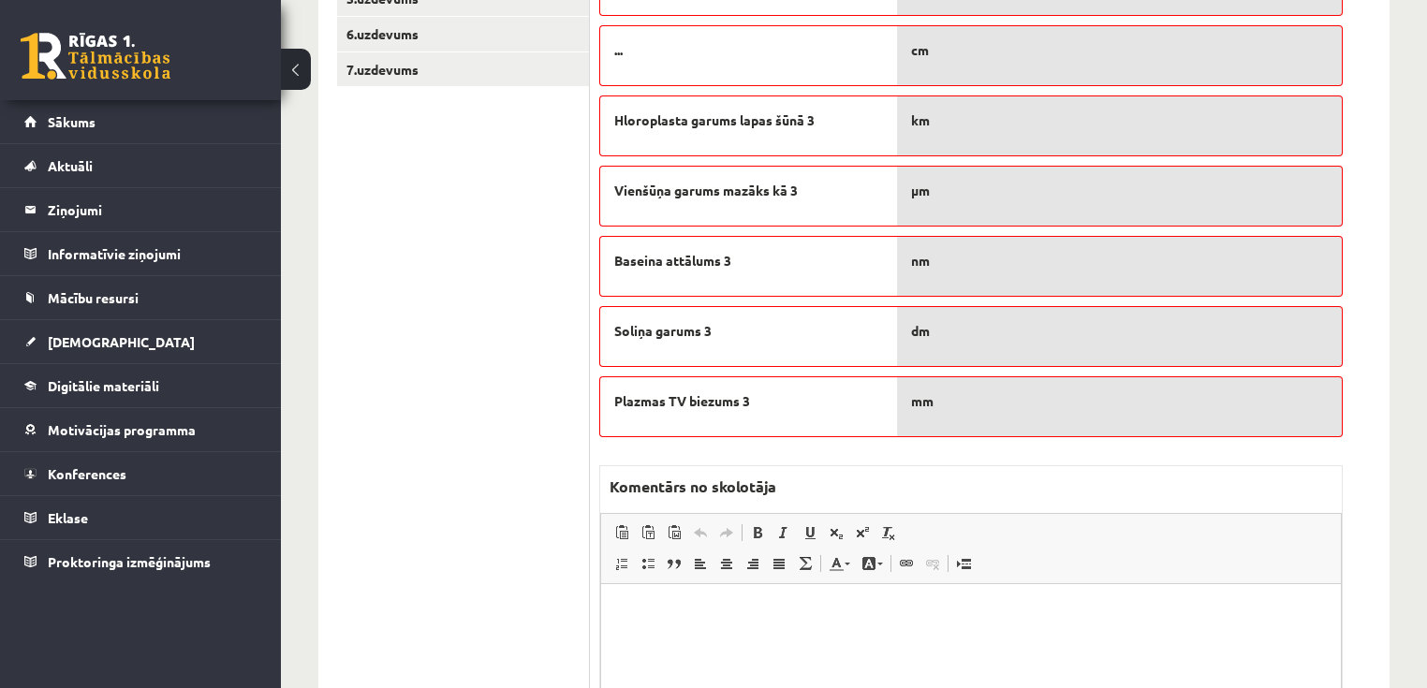
scroll to position [300, 0]
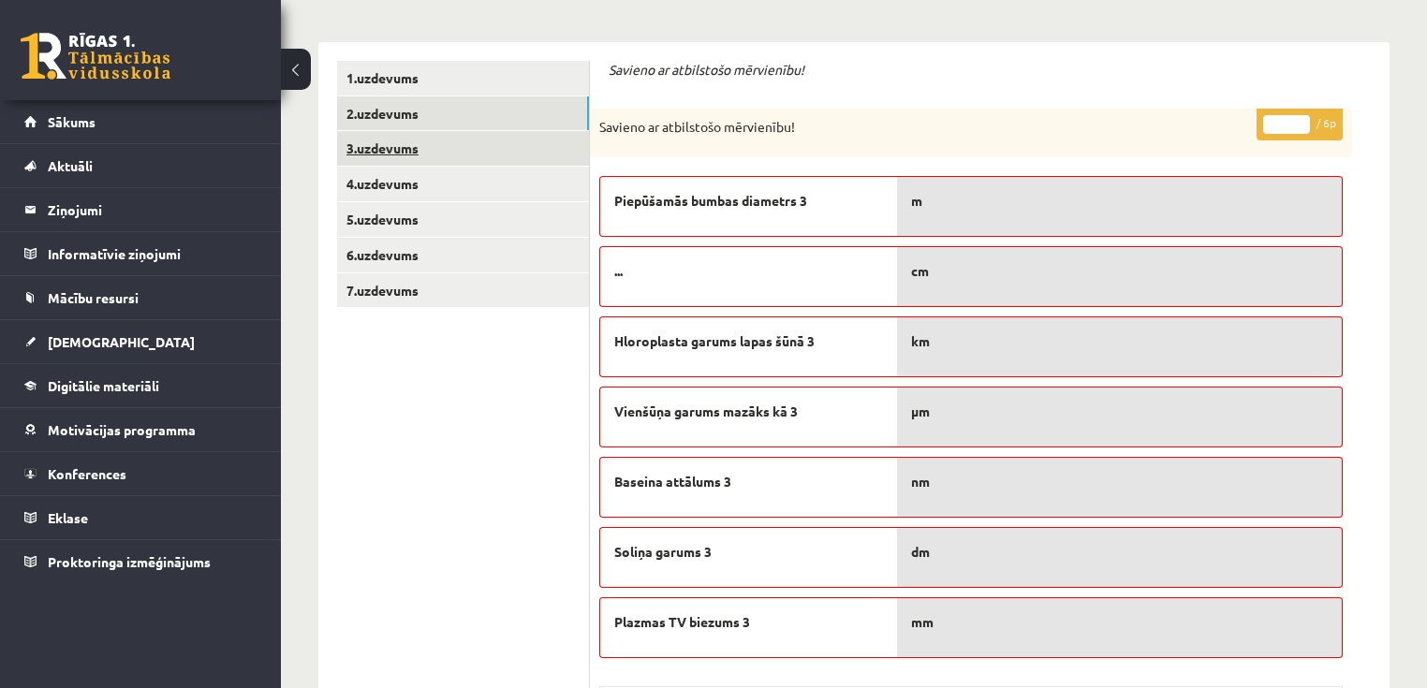
click at [404, 147] on link "3.uzdevums" at bounding box center [463, 148] width 252 height 35
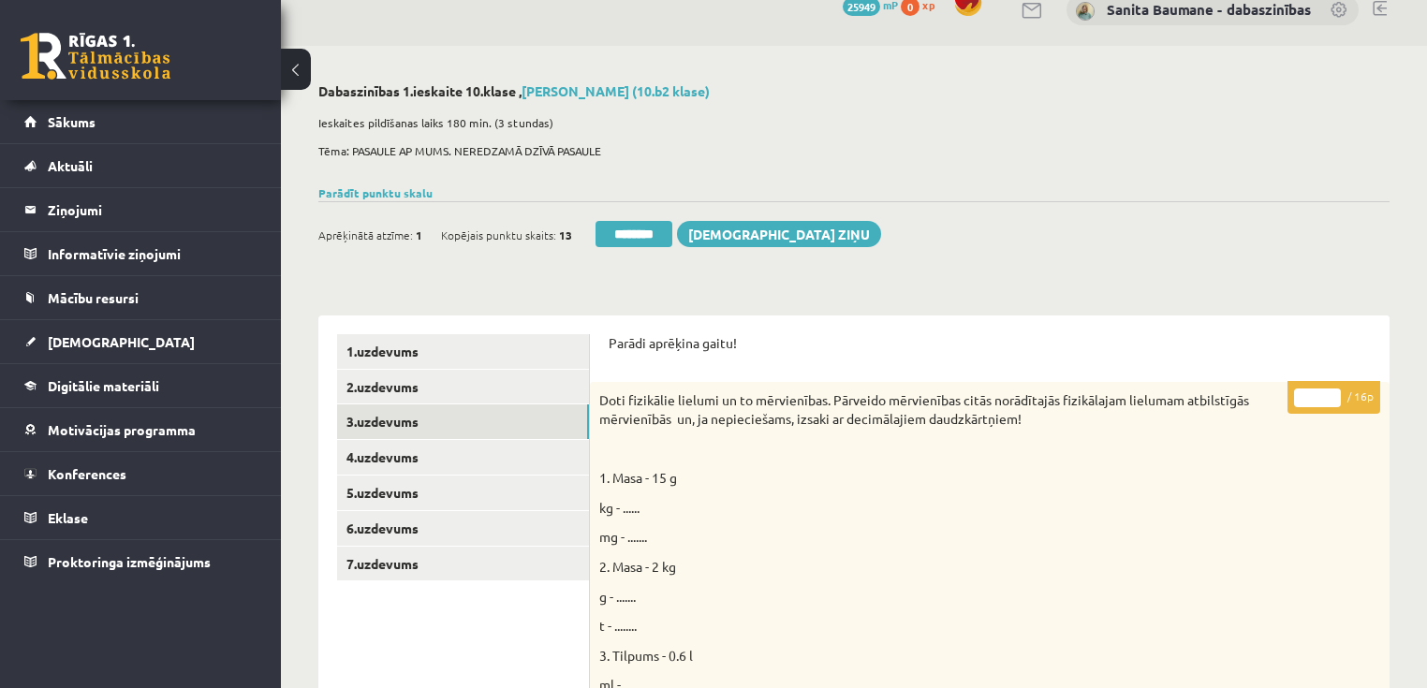
scroll to position [0, 0]
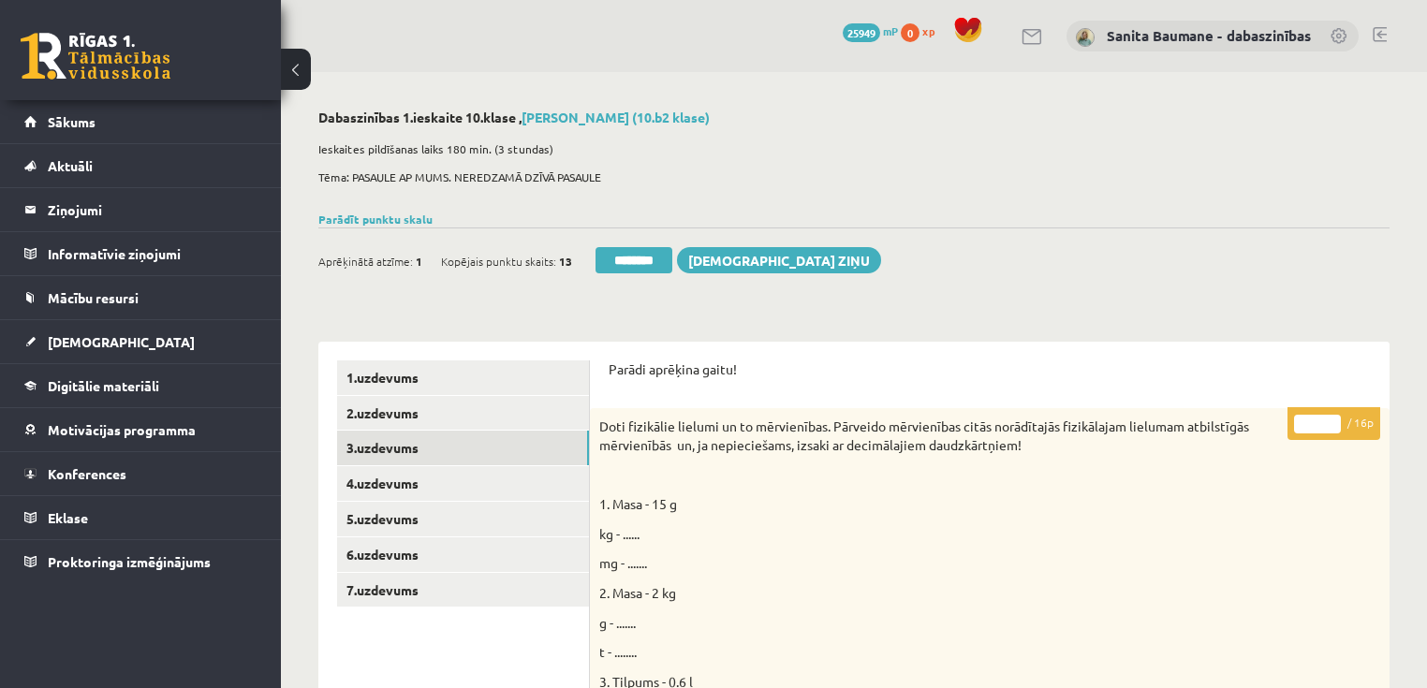
click at [1335, 418] on input "**" at bounding box center [1317, 424] width 47 height 19
drag, startPoint x: 1330, startPoint y: 417, endPoint x: 120, endPoint y: 420, distance: 1210.3
type input "**"
click at [1322, 416] on input "**" at bounding box center [1317, 424] width 47 height 19
click at [497, 478] on link "4.uzdevums" at bounding box center [463, 483] width 252 height 35
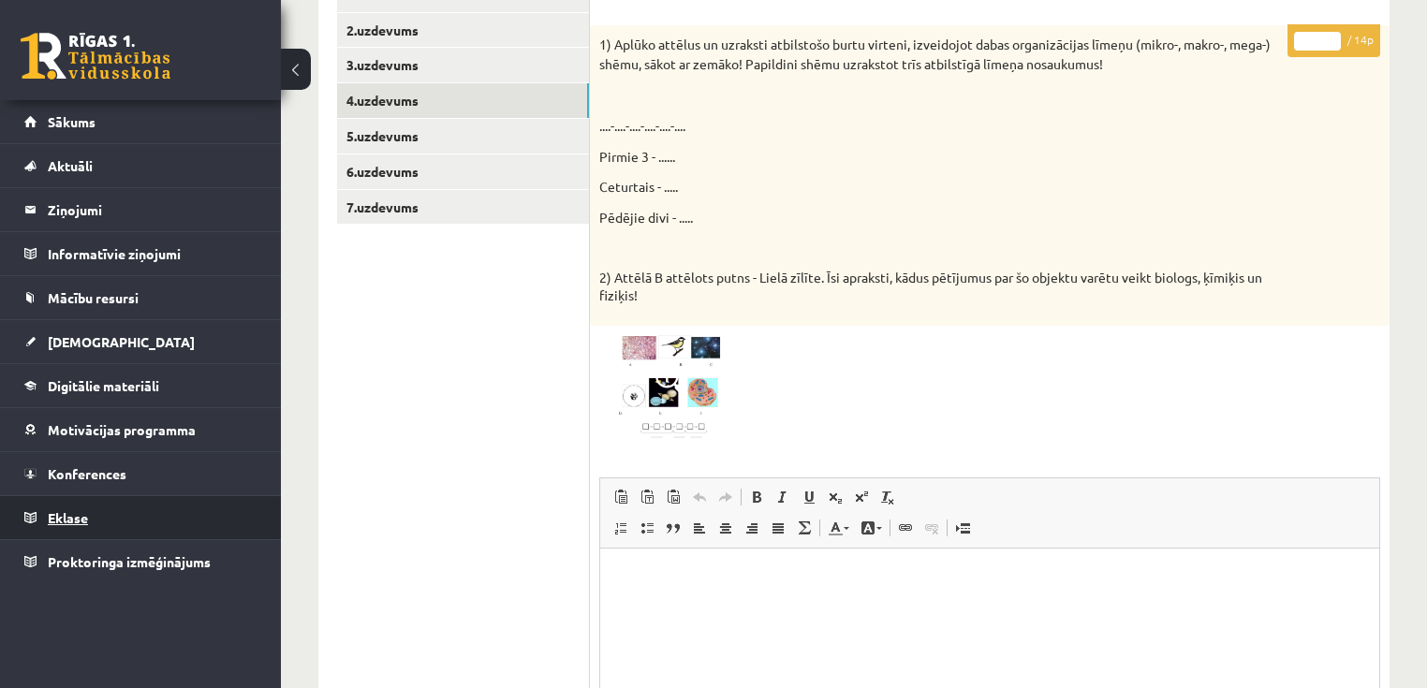
scroll to position [150, 0]
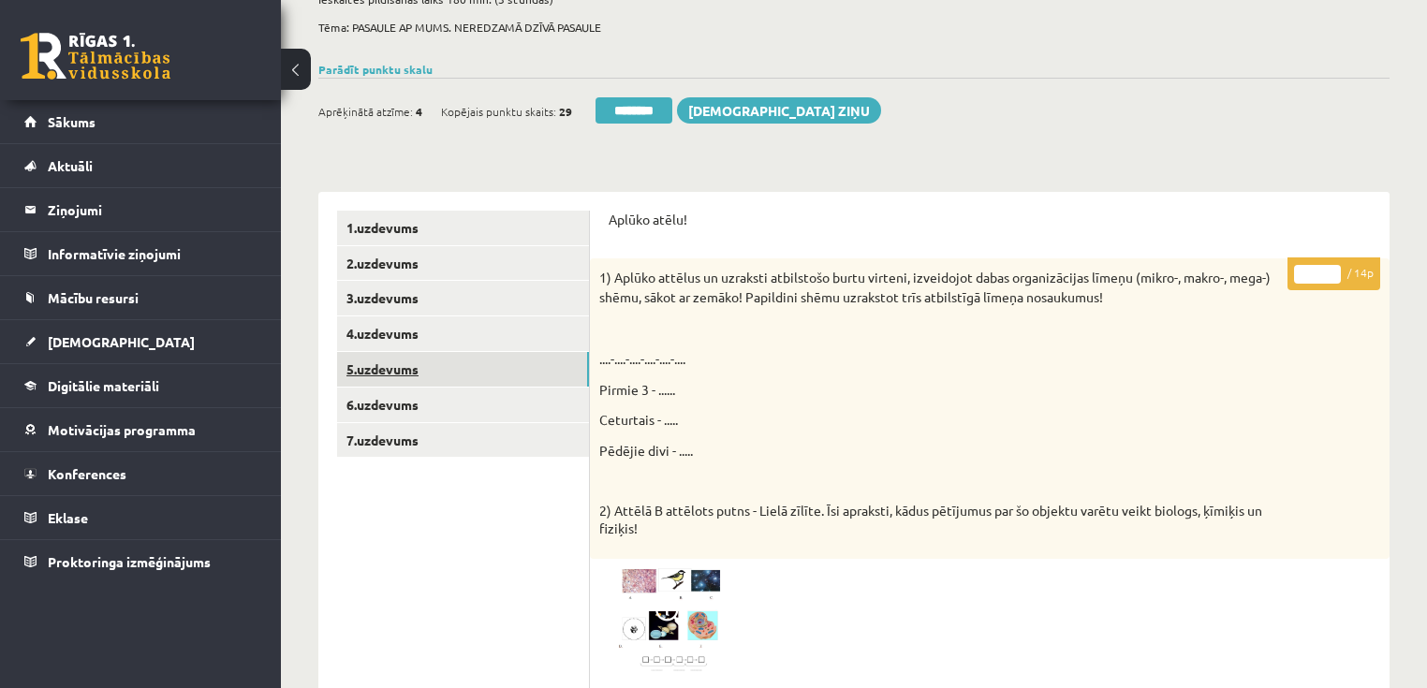
click at [458, 377] on link "5.uzdevums" at bounding box center [463, 369] width 252 height 35
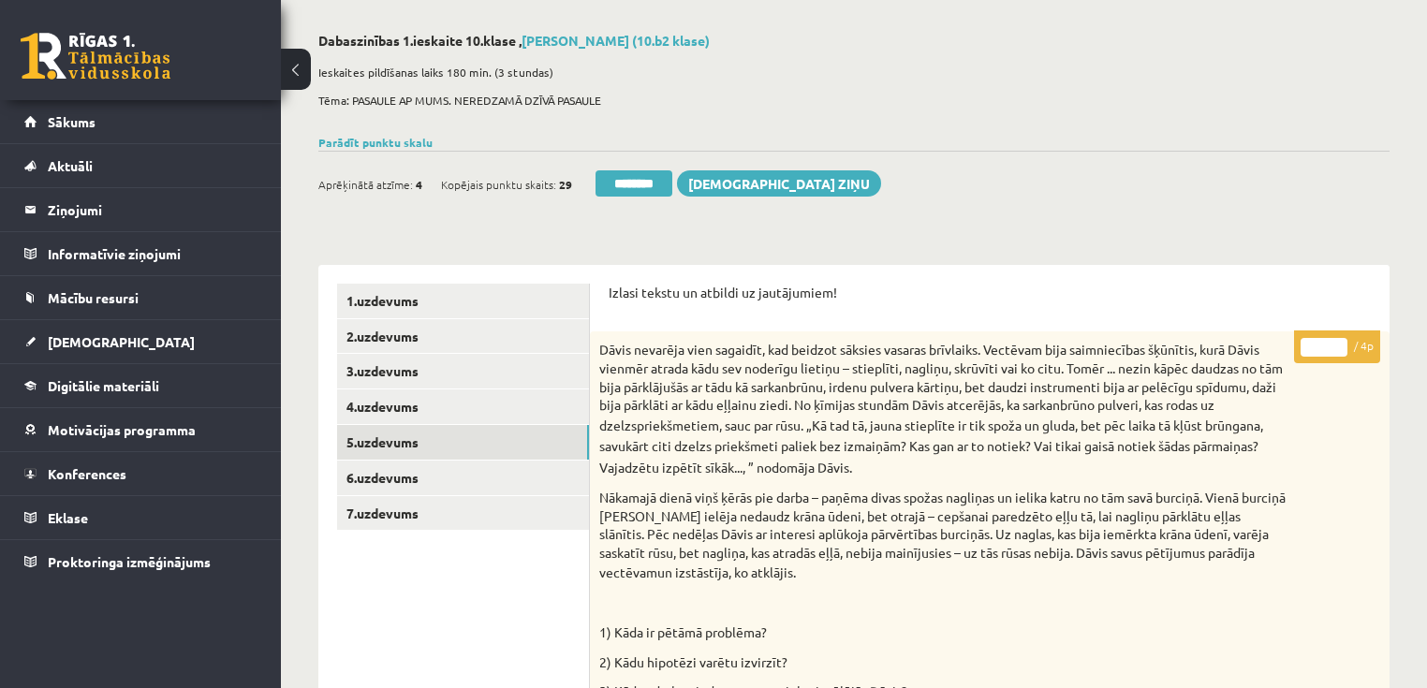
scroll to position [75, 0]
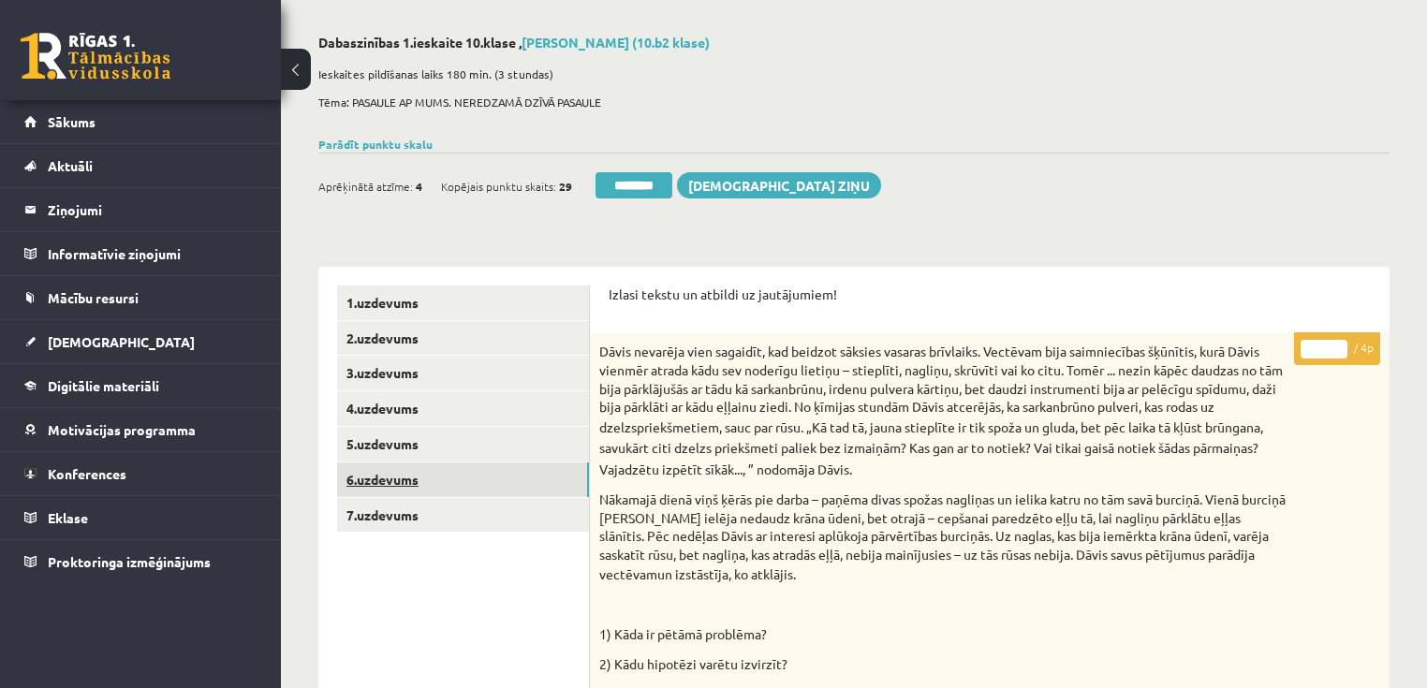
click at [434, 485] on link "6.uzdevums" at bounding box center [463, 479] width 252 height 35
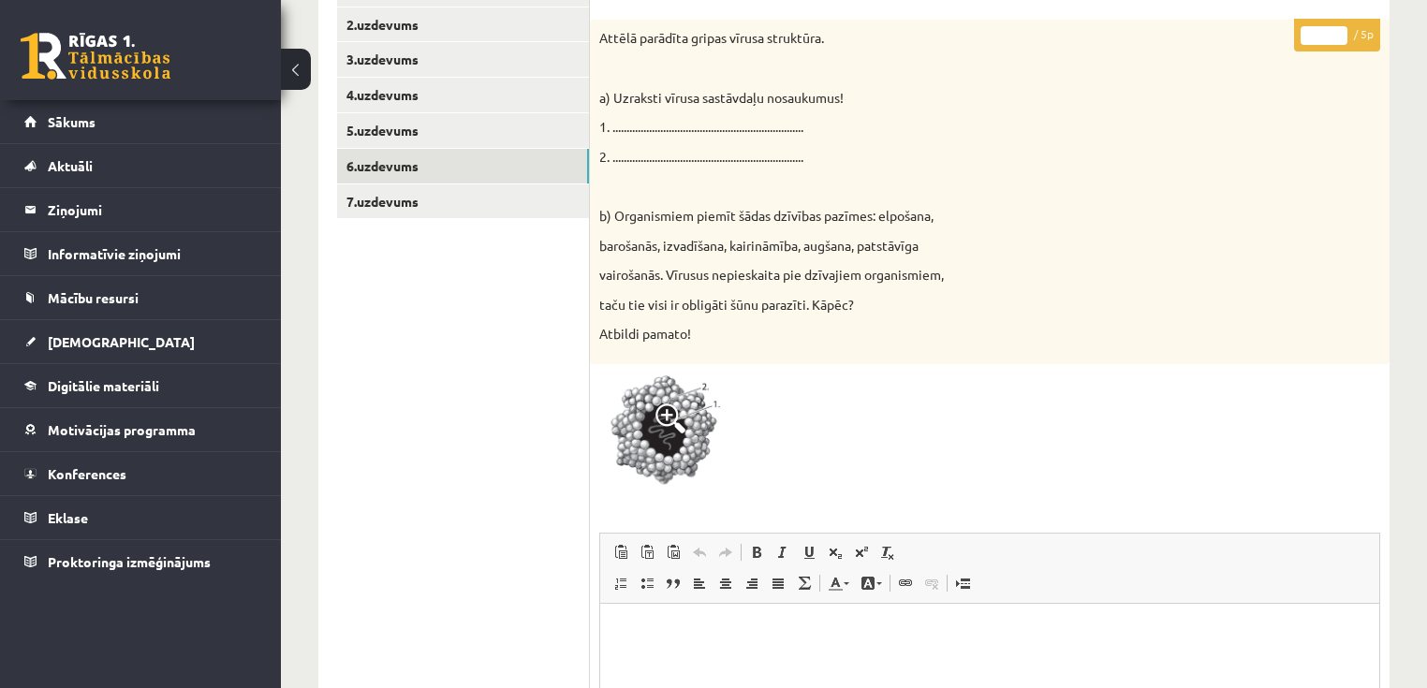
scroll to position [180, 0]
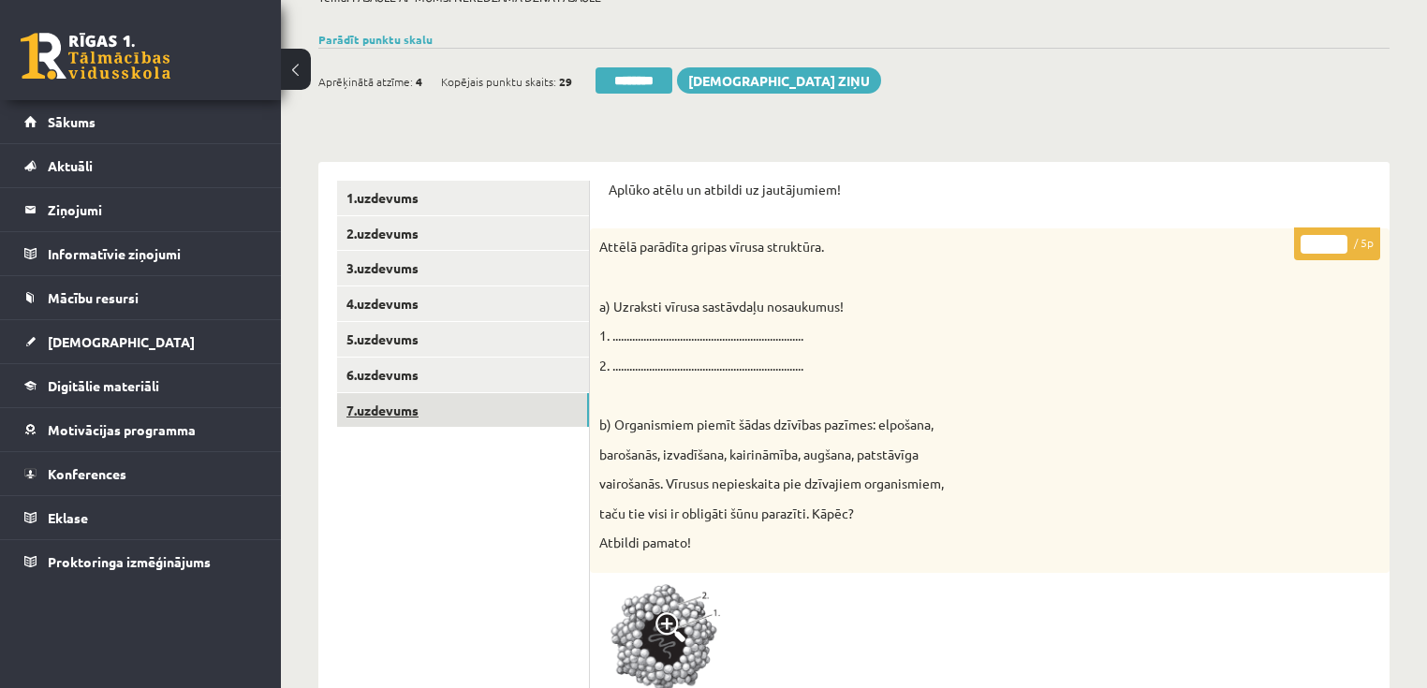
click at [388, 410] on link "7.uzdevums" at bounding box center [463, 410] width 252 height 35
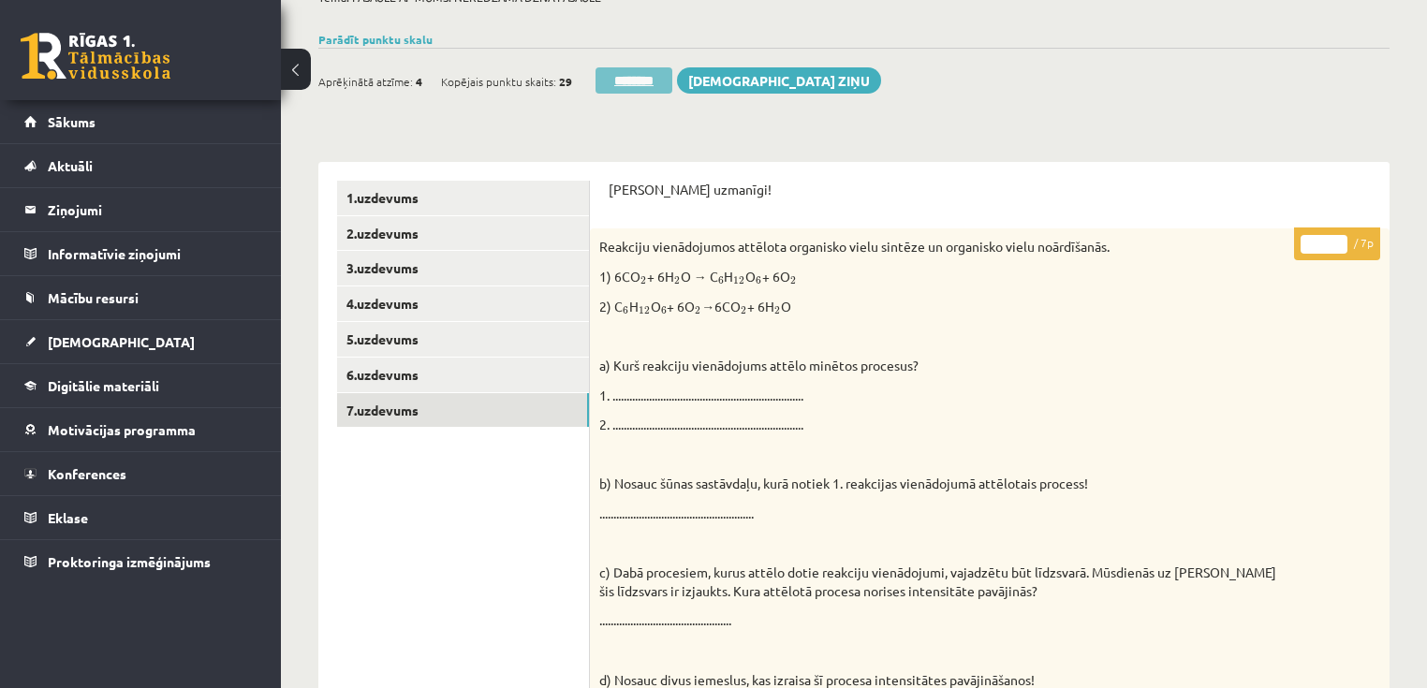
click at [638, 88] on input "********" at bounding box center [633, 80] width 77 height 26
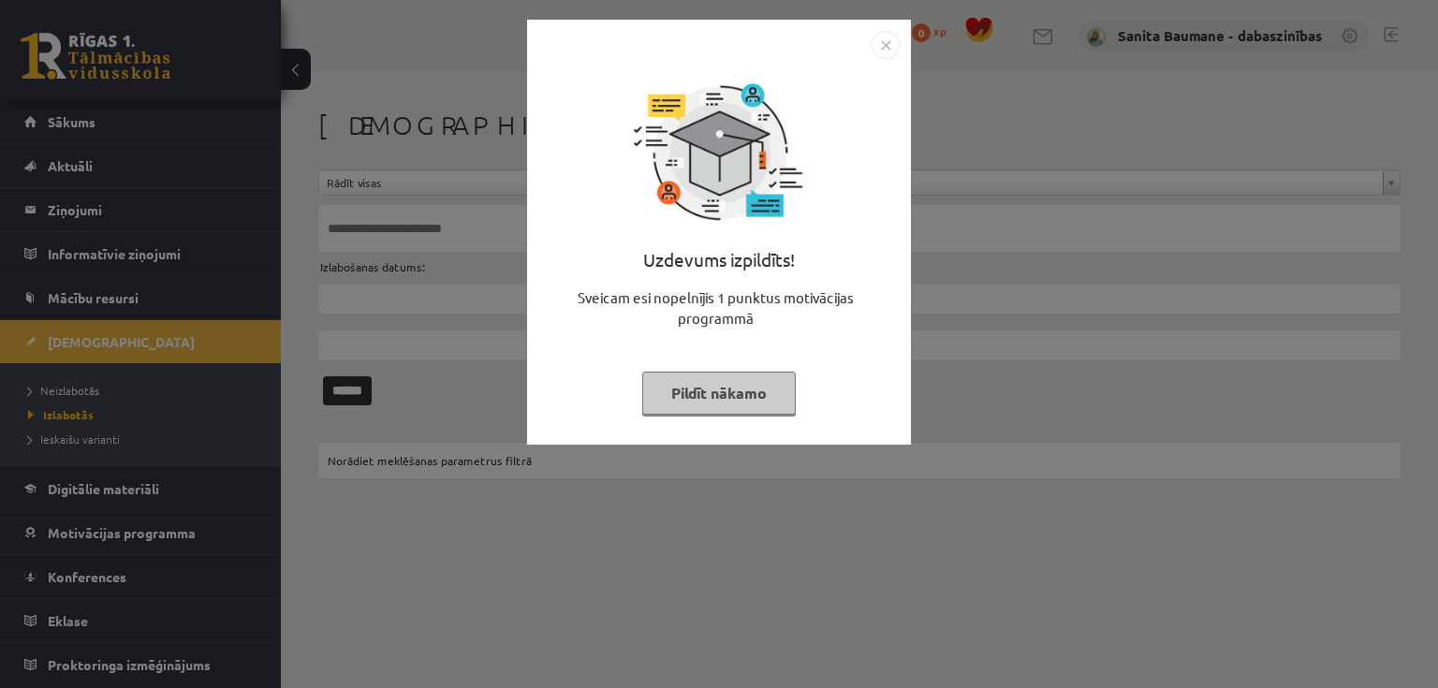
drag, startPoint x: 739, startPoint y: 386, endPoint x: 154, endPoint y: 373, distance: 585.1
click at [726, 381] on button "Pildīt nākamo" at bounding box center [719, 393] width 154 height 43
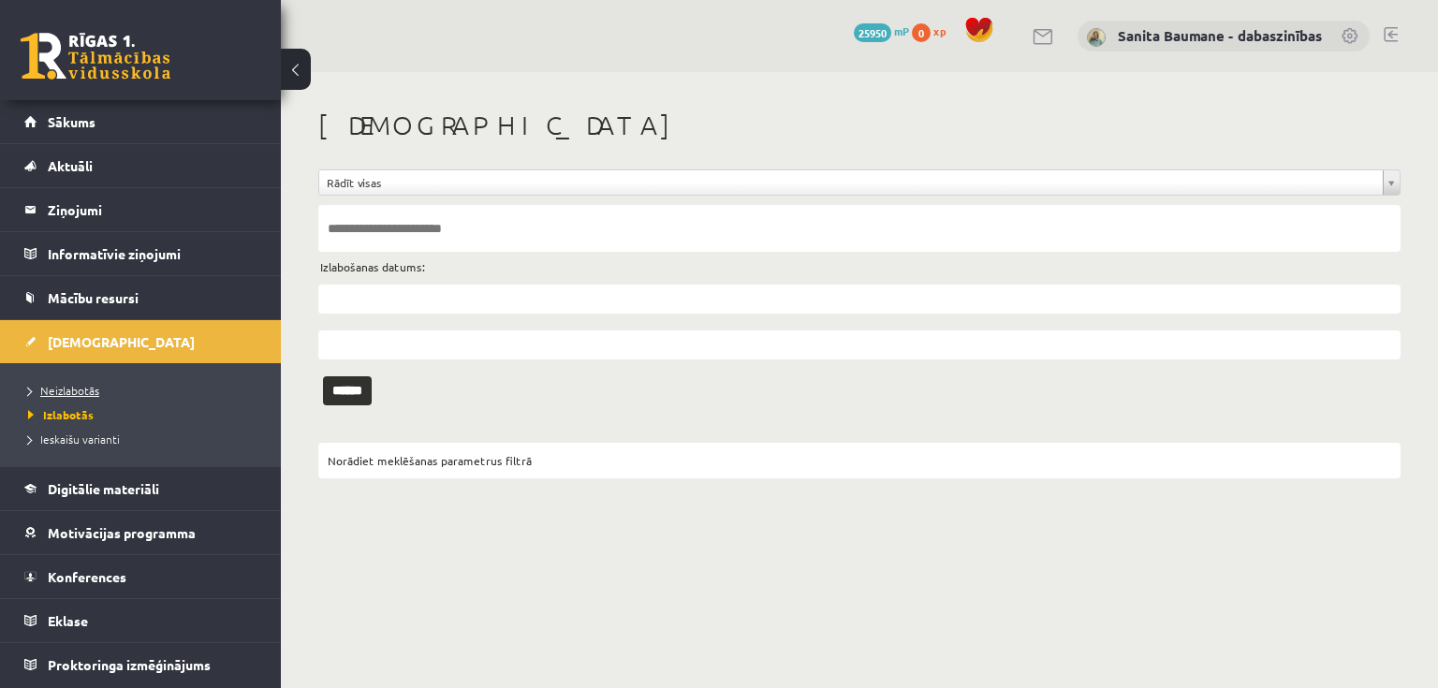
click at [60, 393] on span "Neizlabotās" at bounding box center [63, 390] width 71 height 15
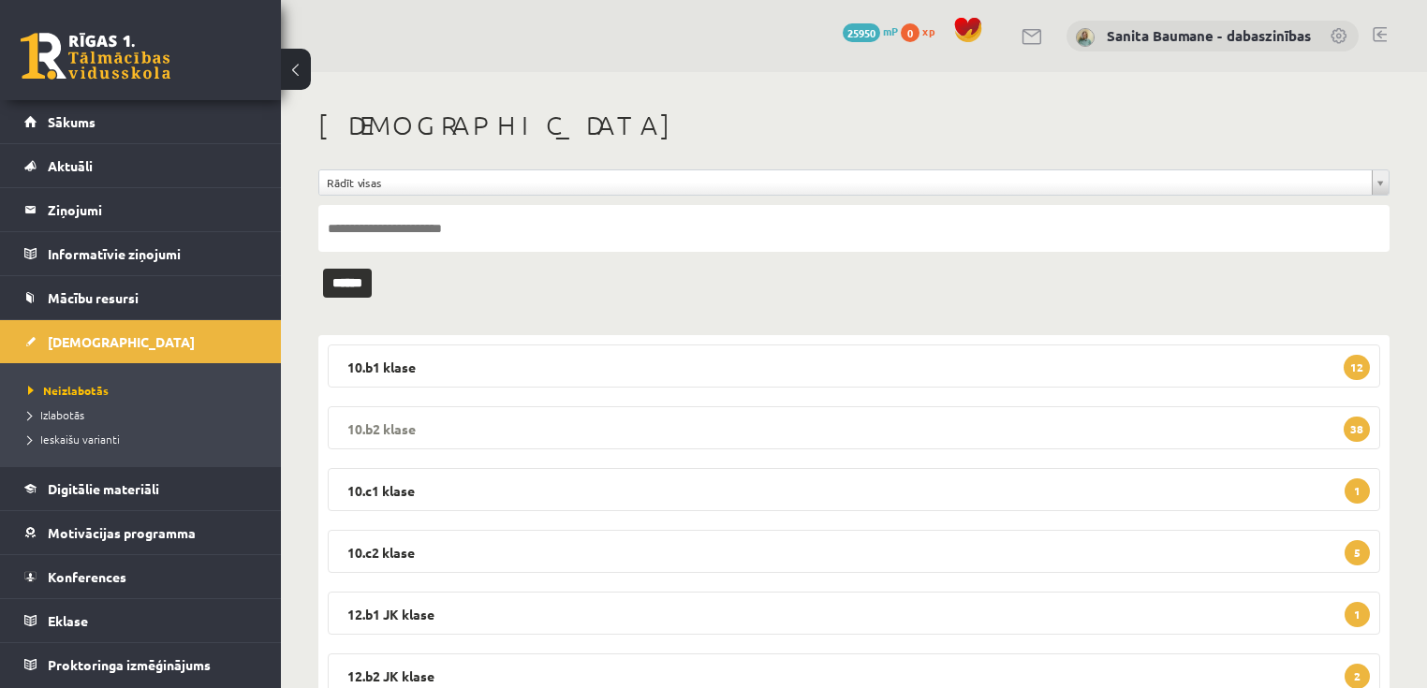
click at [597, 427] on legend "10.b2 klase 38" at bounding box center [854, 427] width 1052 height 43
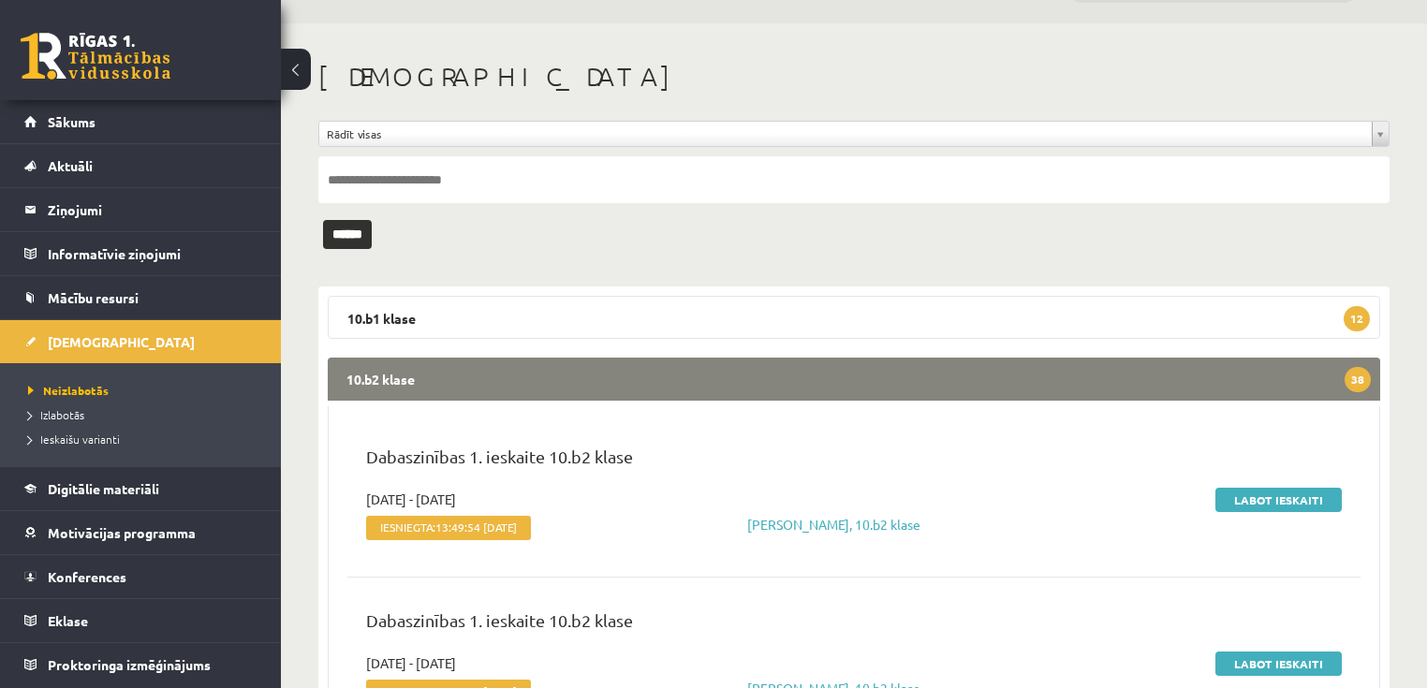
scroll to position [75, 0]
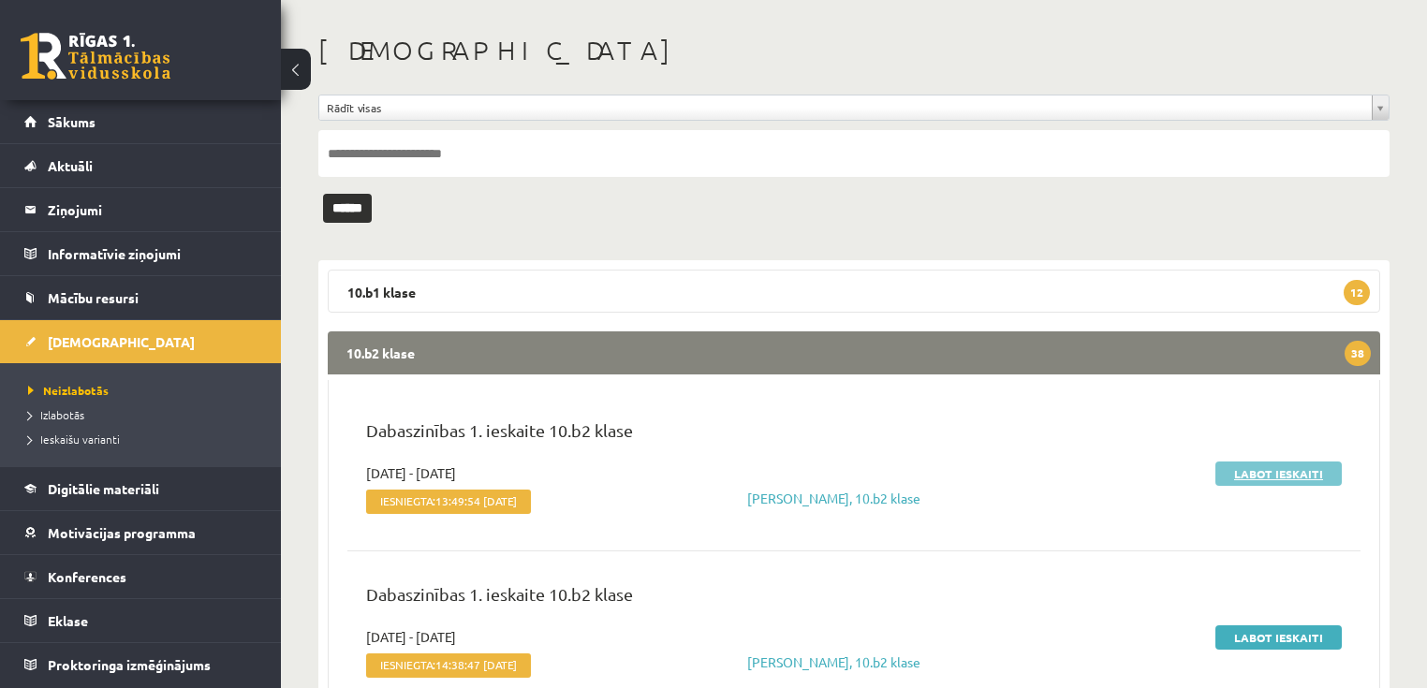
click at [1273, 479] on link "Labot ieskaiti" at bounding box center [1278, 473] width 126 height 24
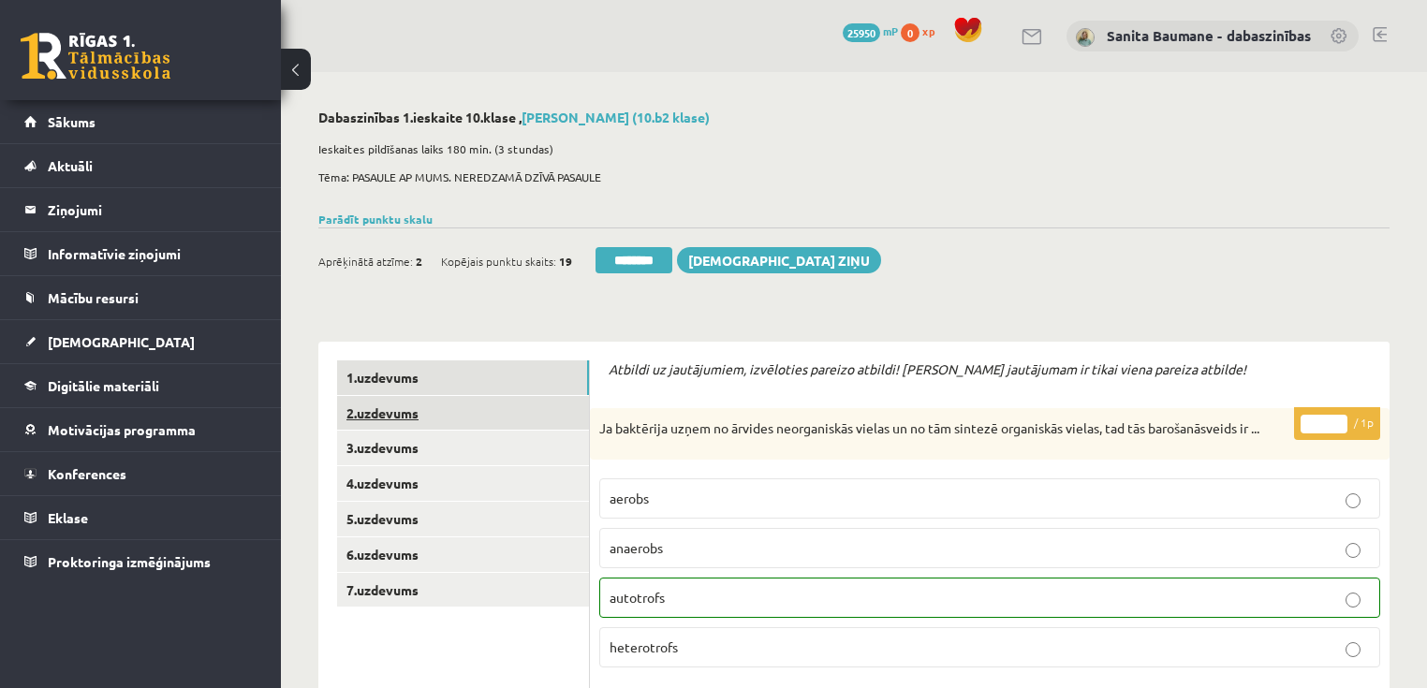
click at [382, 419] on link "2.uzdevums" at bounding box center [463, 413] width 252 height 35
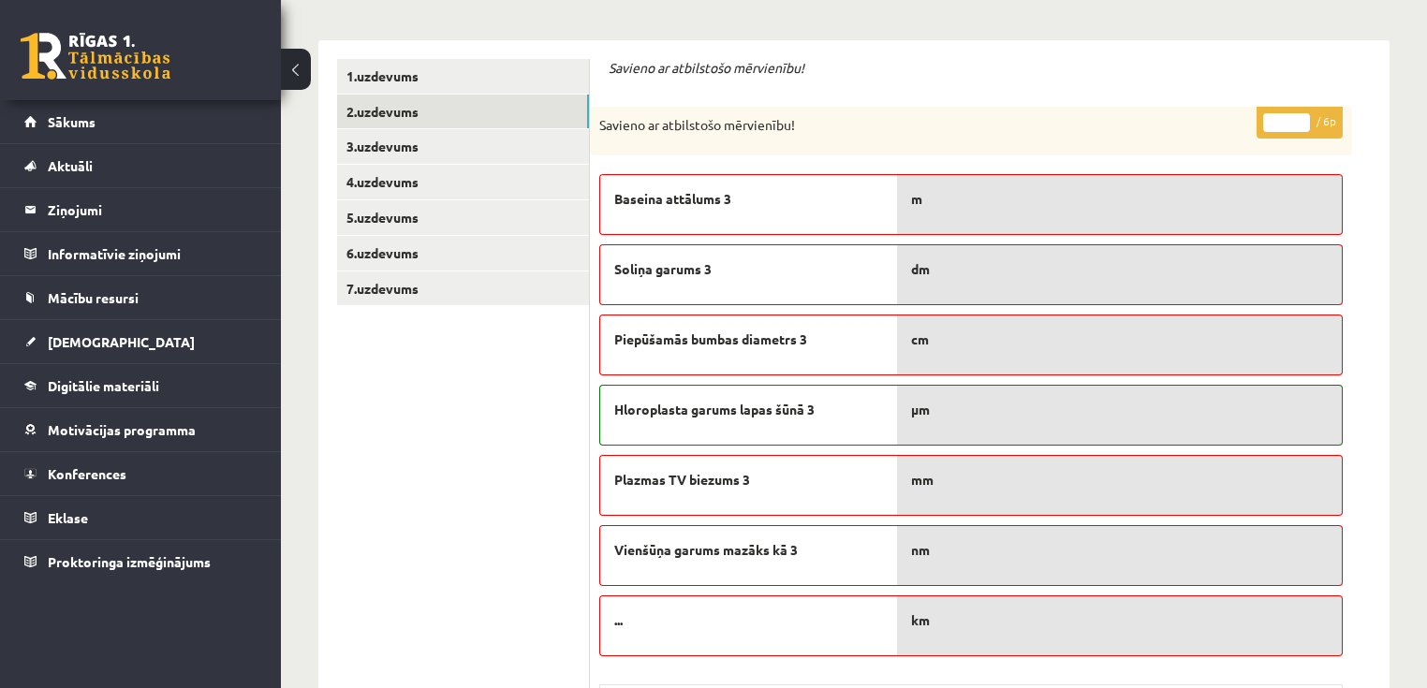
scroll to position [150, 0]
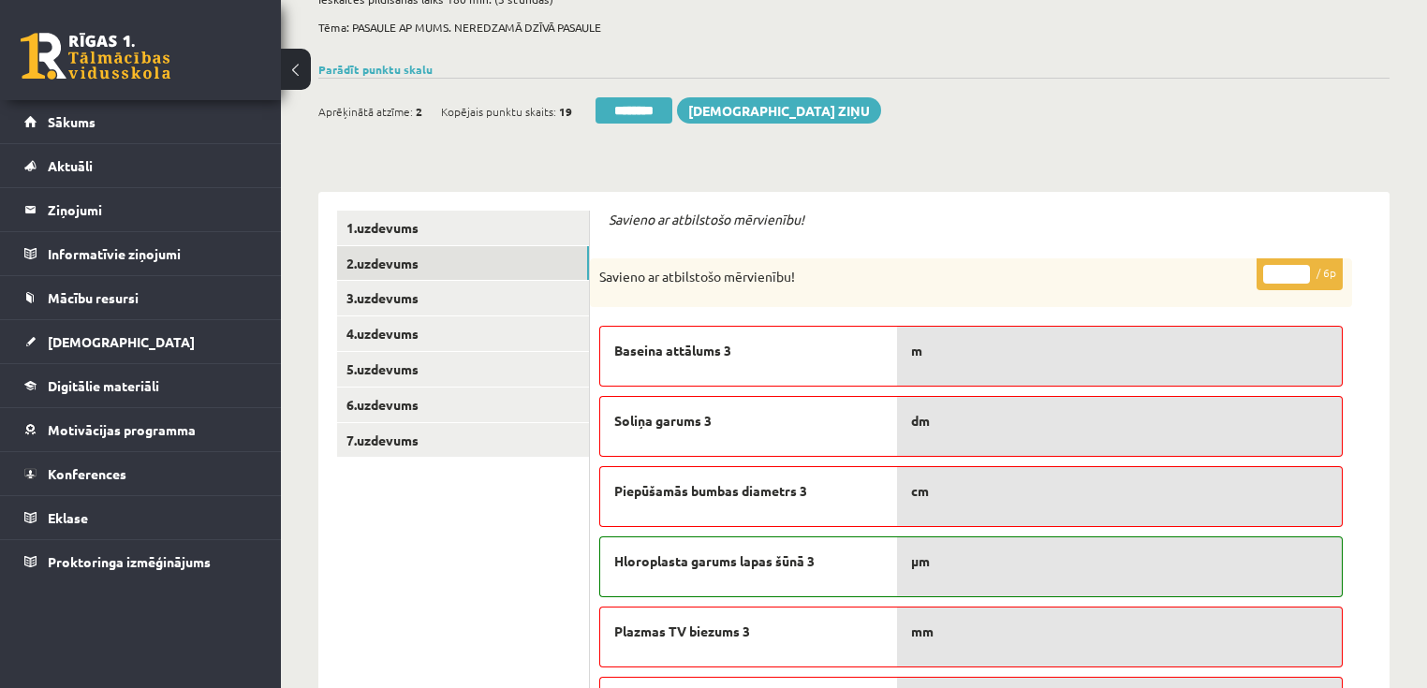
type input "*"
click at [1299, 272] on input "*" at bounding box center [1286, 274] width 47 height 19
click at [400, 305] on link "3.uzdevums" at bounding box center [463, 298] width 252 height 35
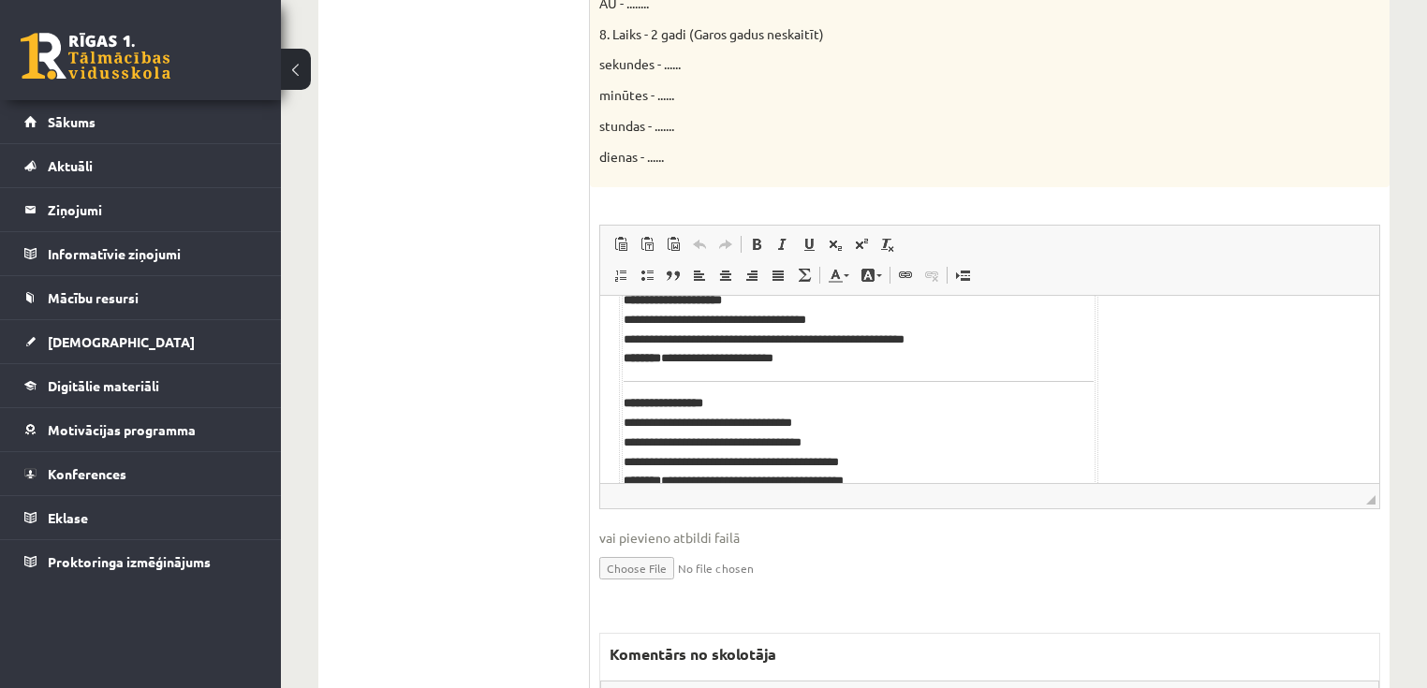
scroll to position [1503, 0]
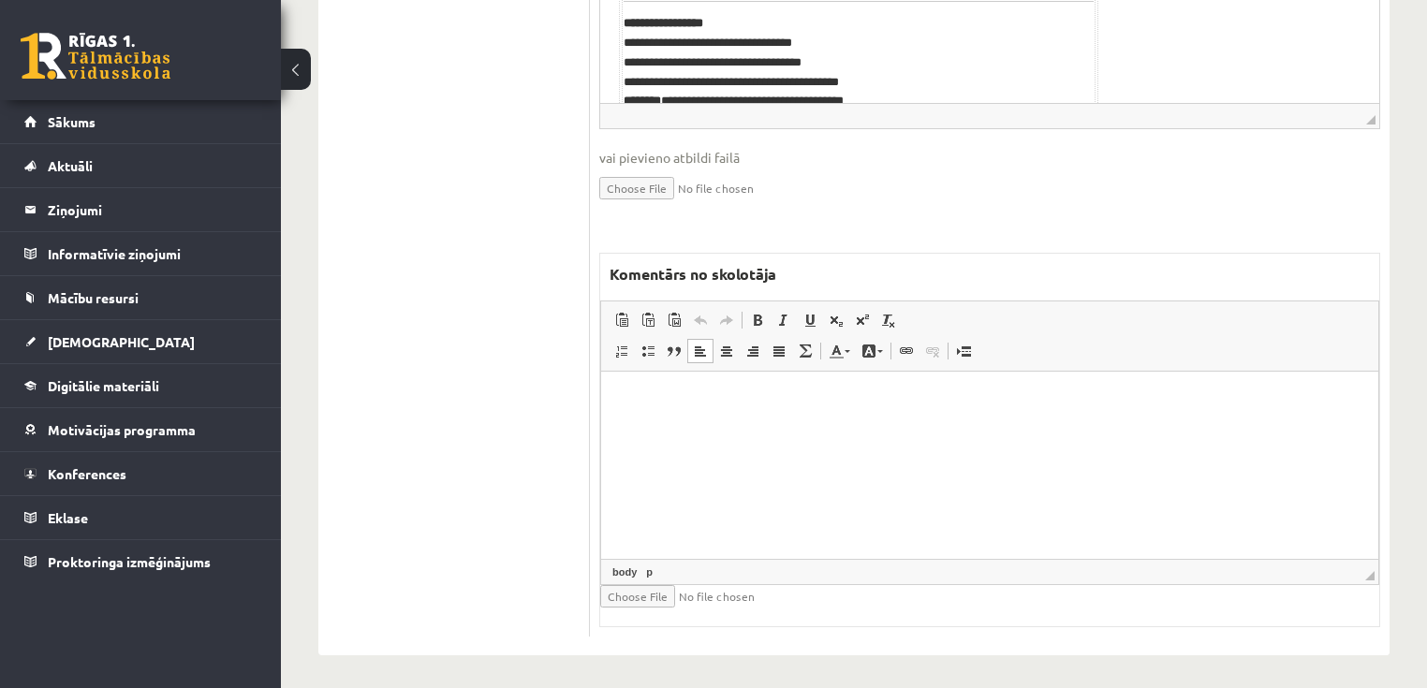
drag, startPoint x: 881, startPoint y: 462, endPoint x: 859, endPoint y: 455, distance: 22.8
click at [879, 428] on html at bounding box center [989, 399] width 777 height 57
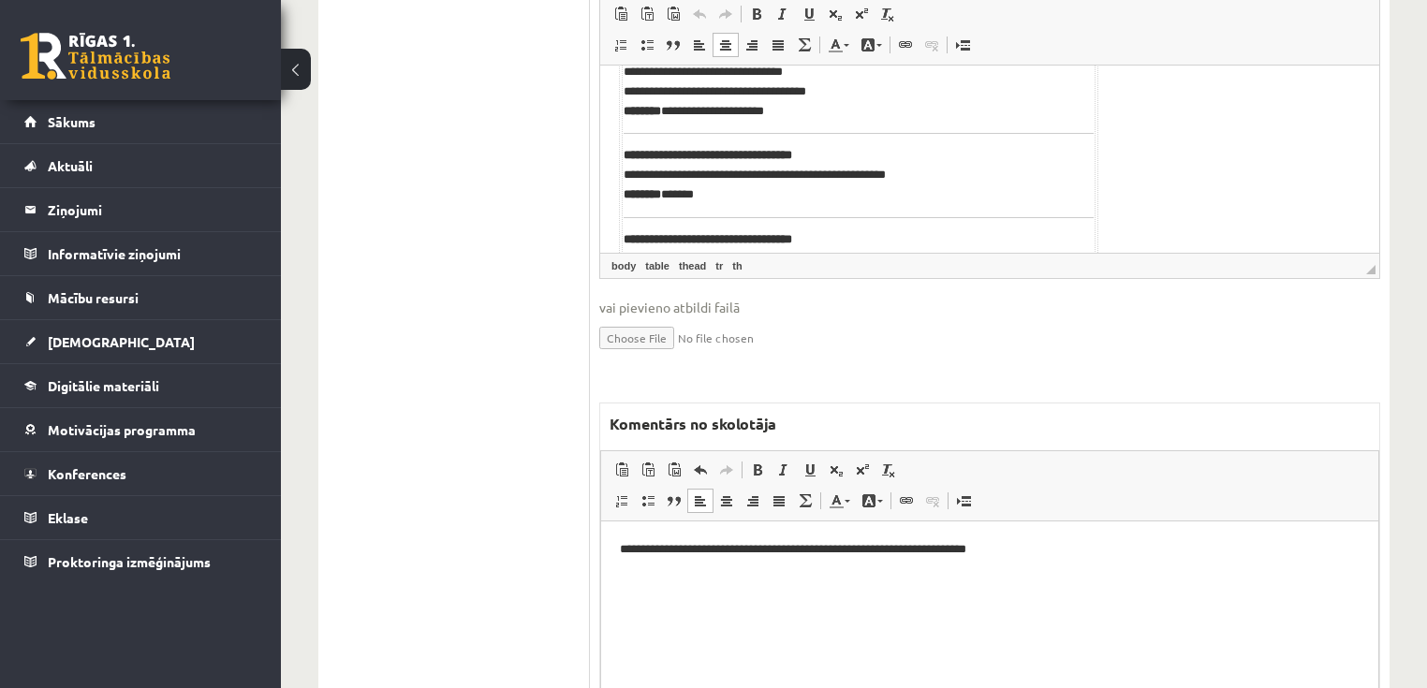
scroll to position [487, 0]
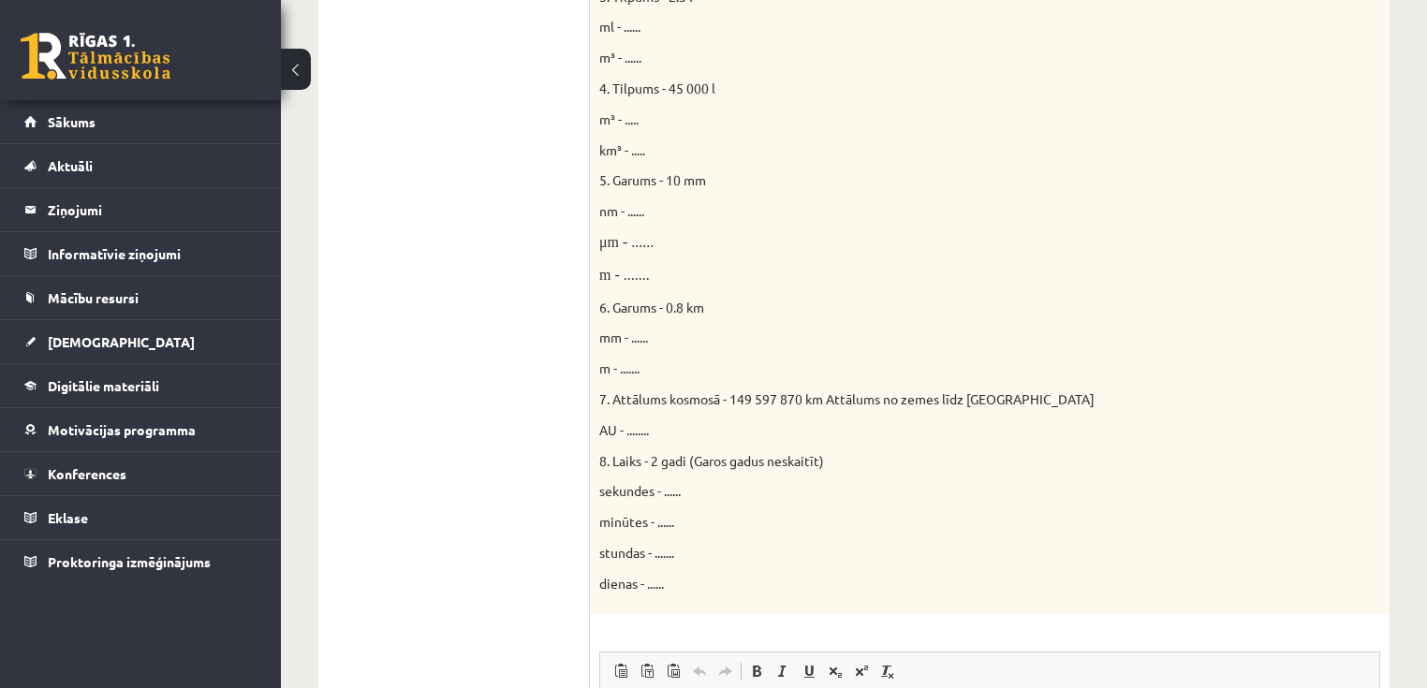
drag, startPoint x: 1322, startPoint y: 459, endPoint x: 1281, endPoint y: 446, distance: 42.3
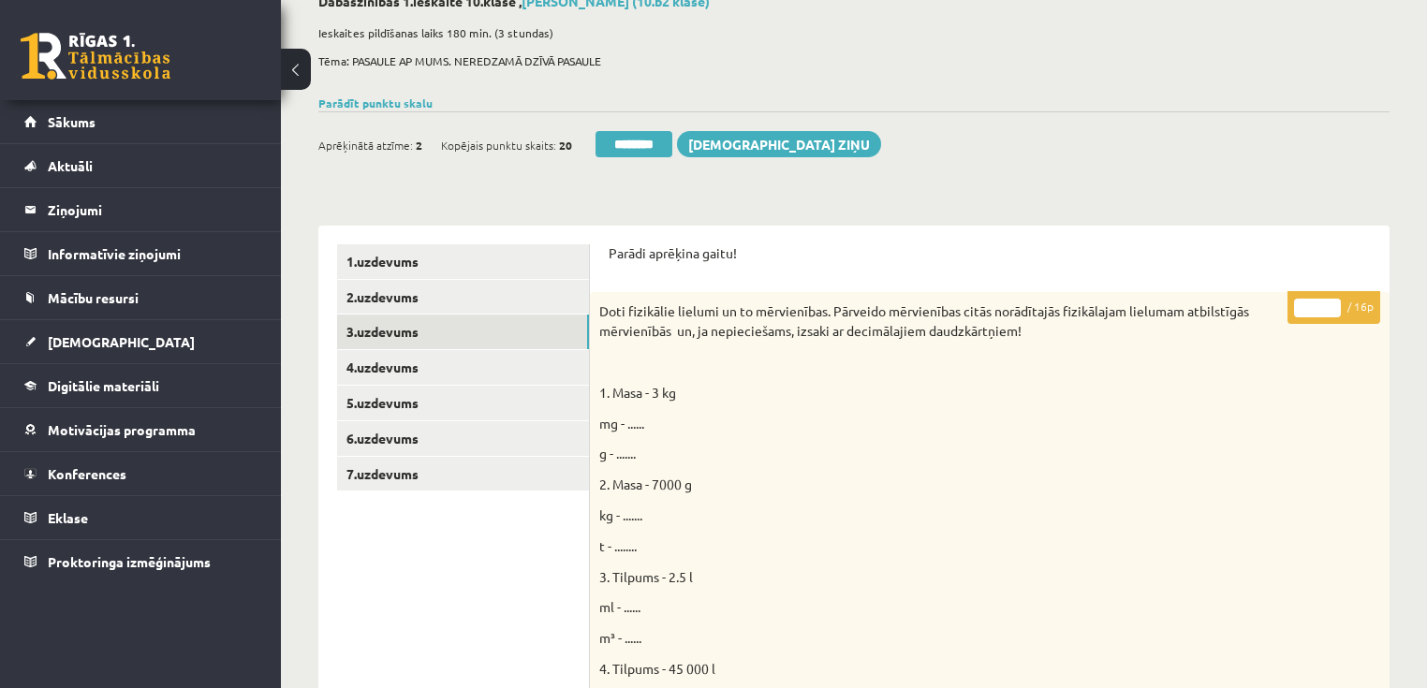
scroll to position [97, 0]
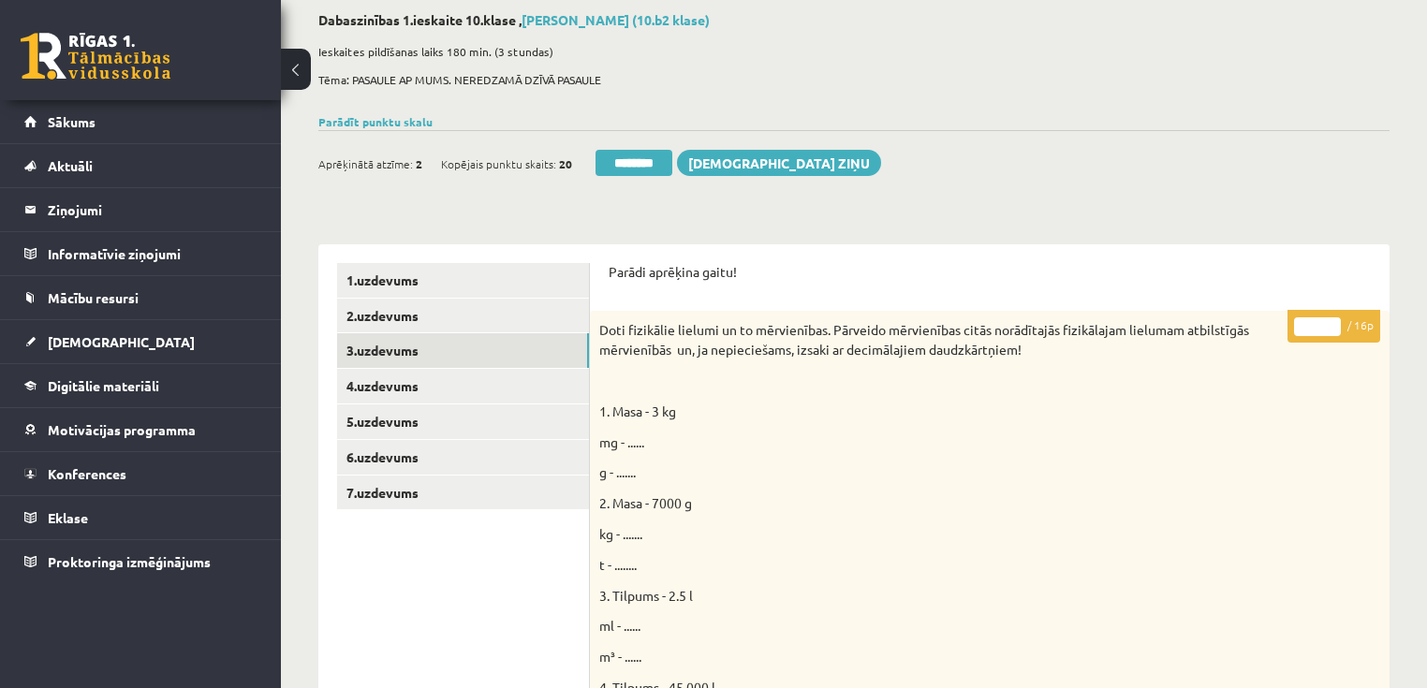
click at [1324, 320] on input "*" at bounding box center [1317, 326] width 47 height 19
click at [1330, 321] on input "*" at bounding box center [1317, 326] width 47 height 19
type input "*"
click at [1330, 321] on input "*" at bounding box center [1317, 326] width 47 height 19
click at [425, 383] on link "4.uzdevums" at bounding box center [463, 386] width 252 height 35
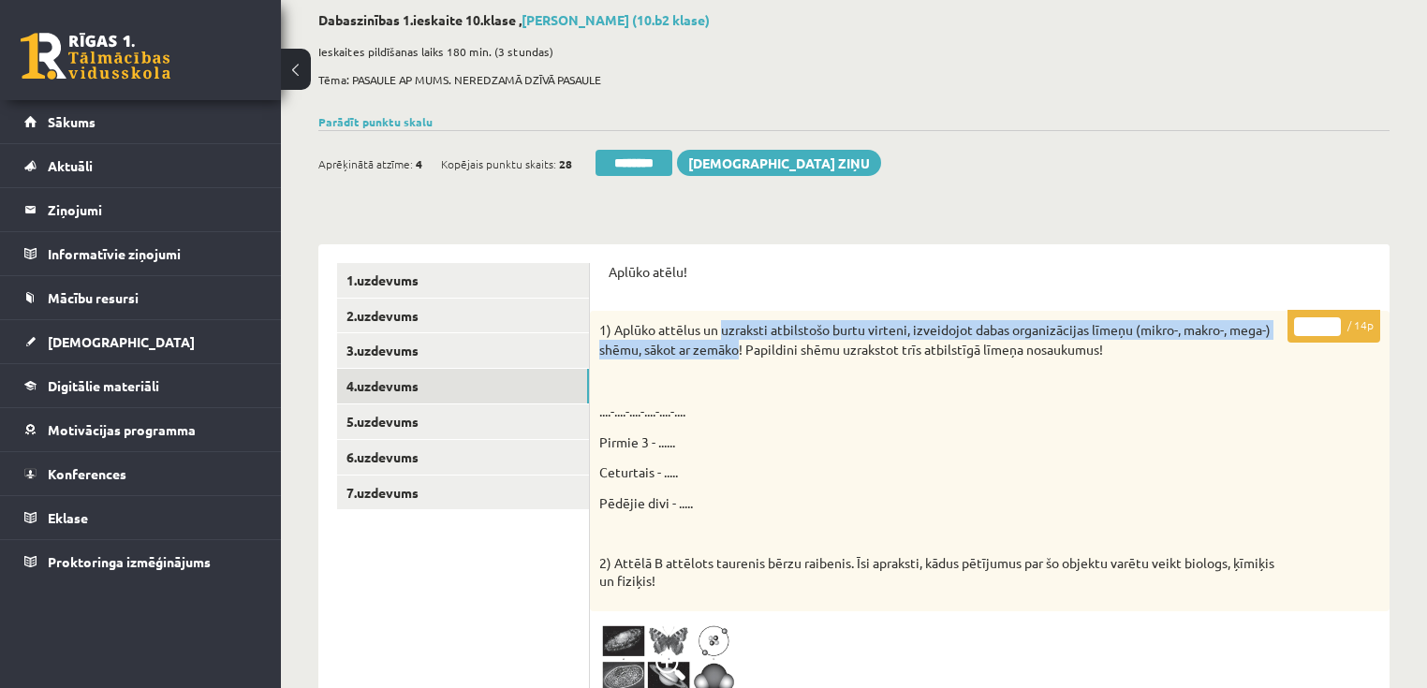
drag, startPoint x: 721, startPoint y: 329, endPoint x: 737, endPoint y: 349, distance: 26.0
click at [736, 347] on p "1) Aplūko attēlus un uzraksti atbilstošo burtu virteni, izveidojot dabas organi…" at bounding box center [942, 339] width 687 height 39
copy p "uzraksti atbilstošo burtu virteni, izveidojot dabas organizācijas līmeņu (mikro…"
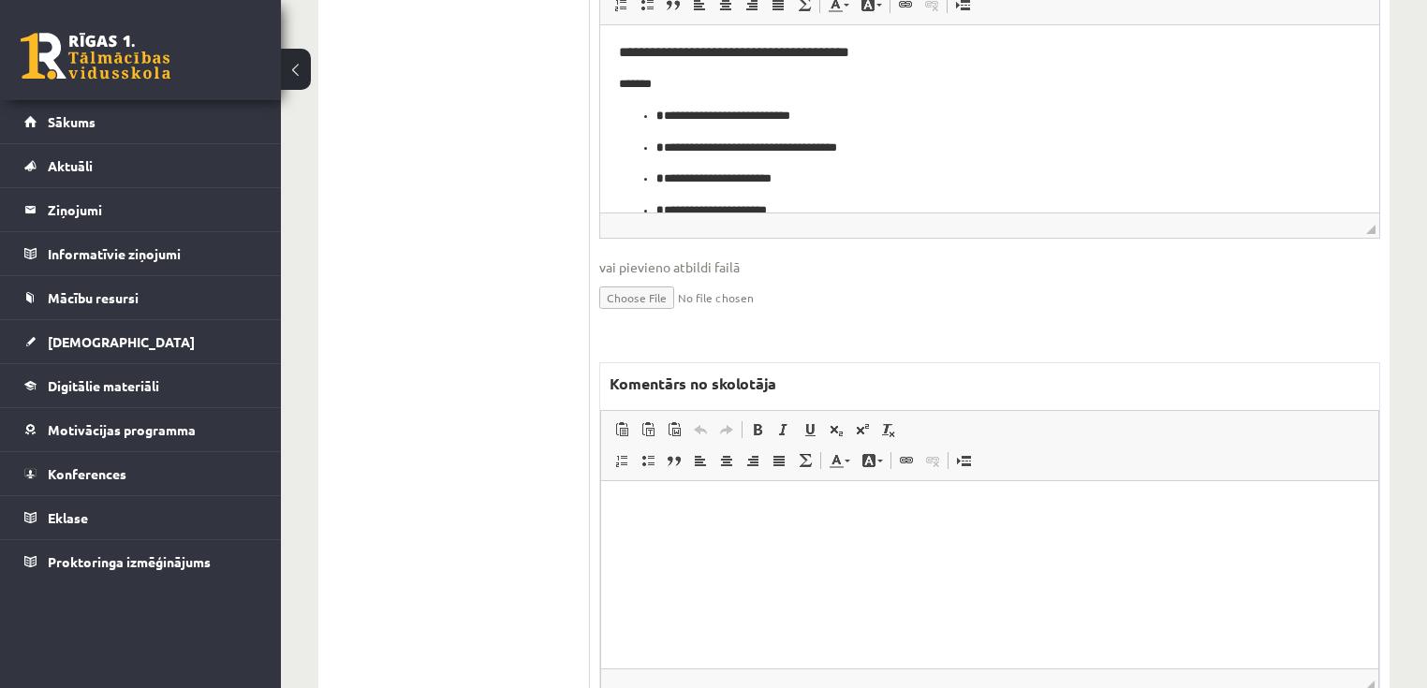
scroll to position [921, 0]
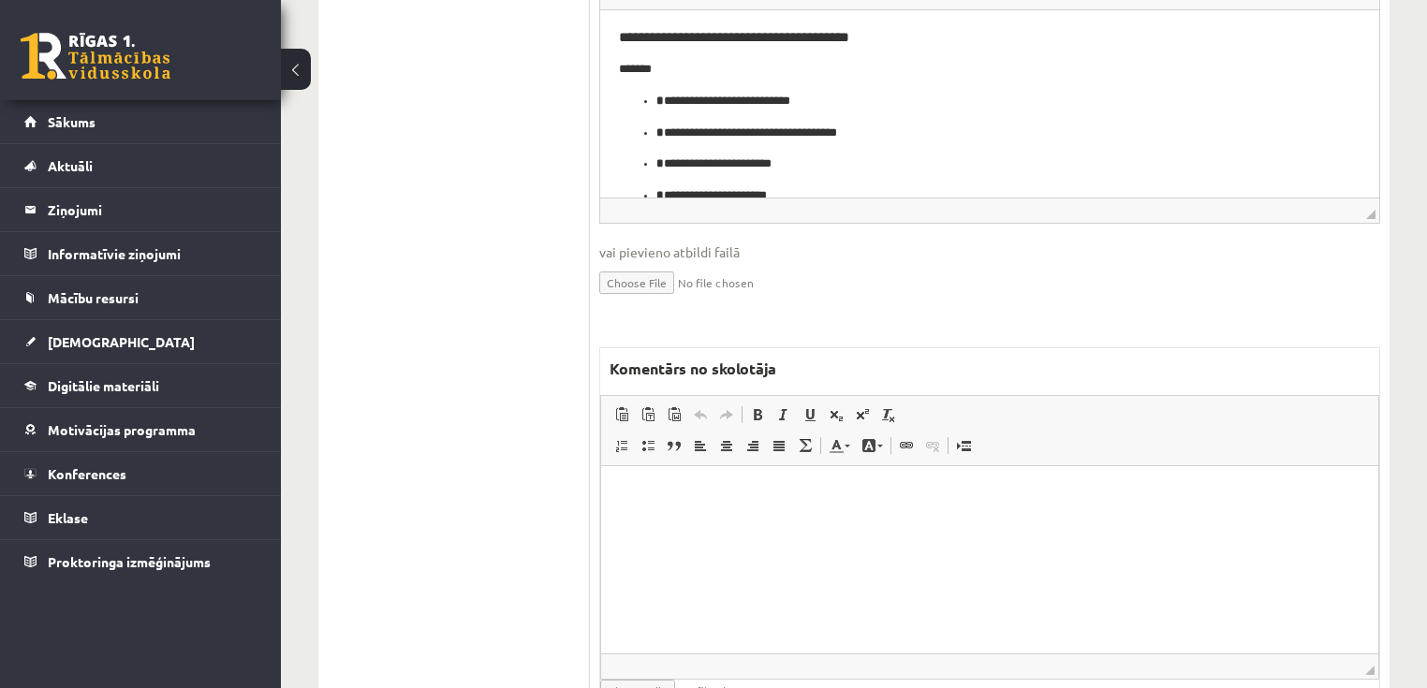
drag, startPoint x: 721, startPoint y: 585, endPoint x: 689, endPoint y: 576, distance: 33.2
click at [719, 523] on html at bounding box center [989, 494] width 777 height 57
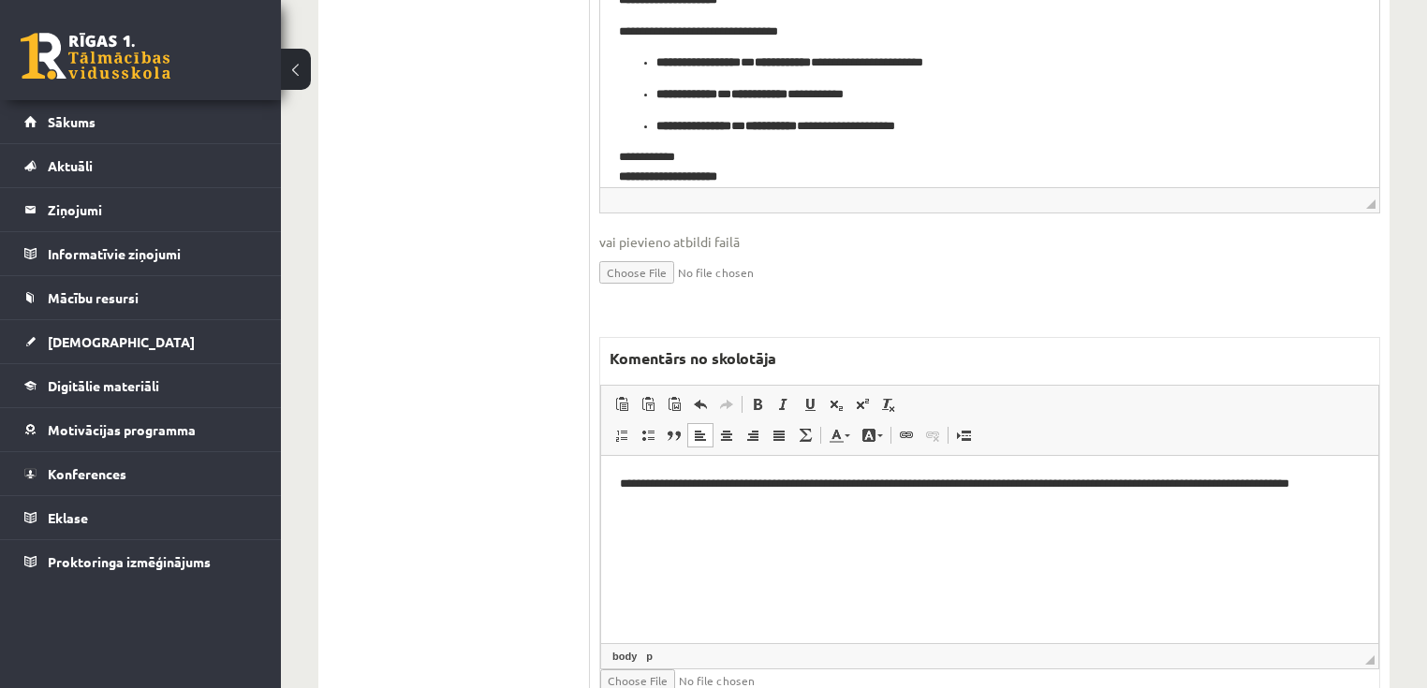
scroll to position [1018, 0]
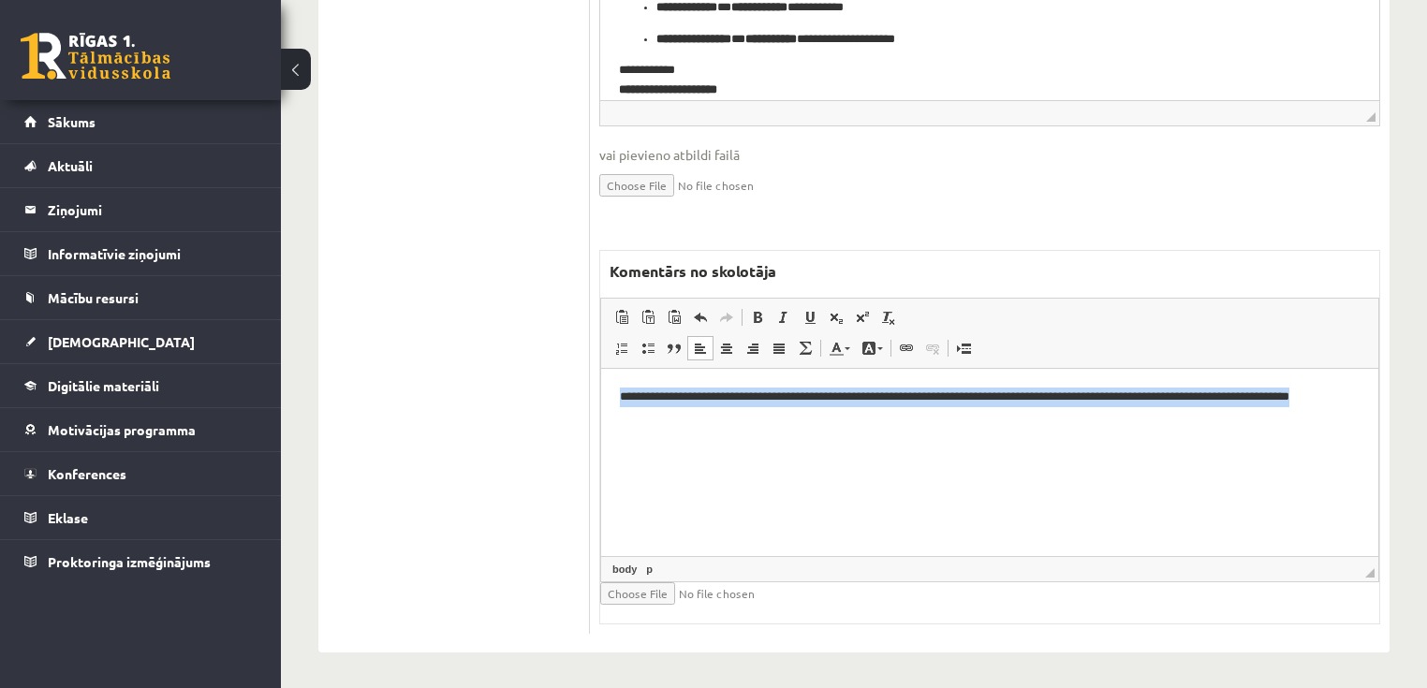
drag, startPoint x: 612, startPoint y: 397, endPoint x: 788, endPoint y: 473, distance: 191.6
click at [788, 446] on html "**********" at bounding box center [989, 407] width 777 height 77
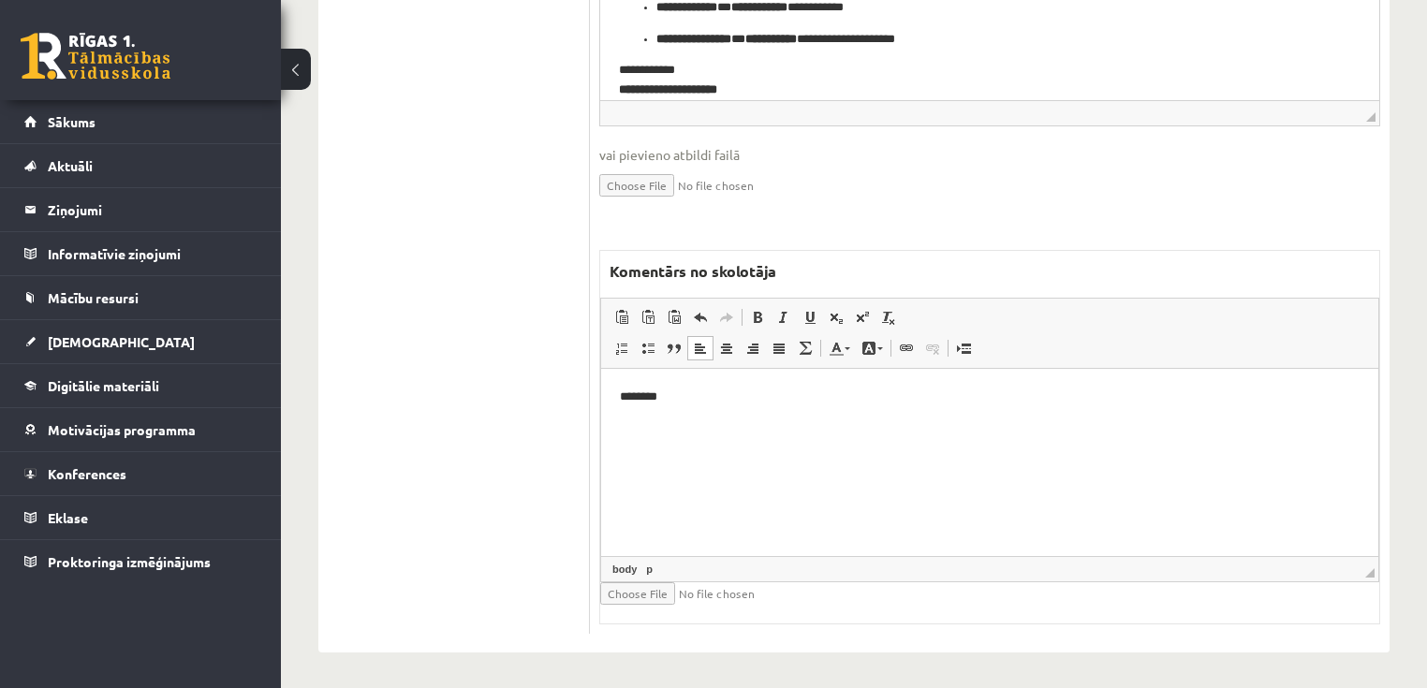
click at [640, 393] on p "********" at bounding box center [990, 398] width 740 height 20
click at [722, 405] on p "**********" at bounding box center [990, 398] width 740 height 20
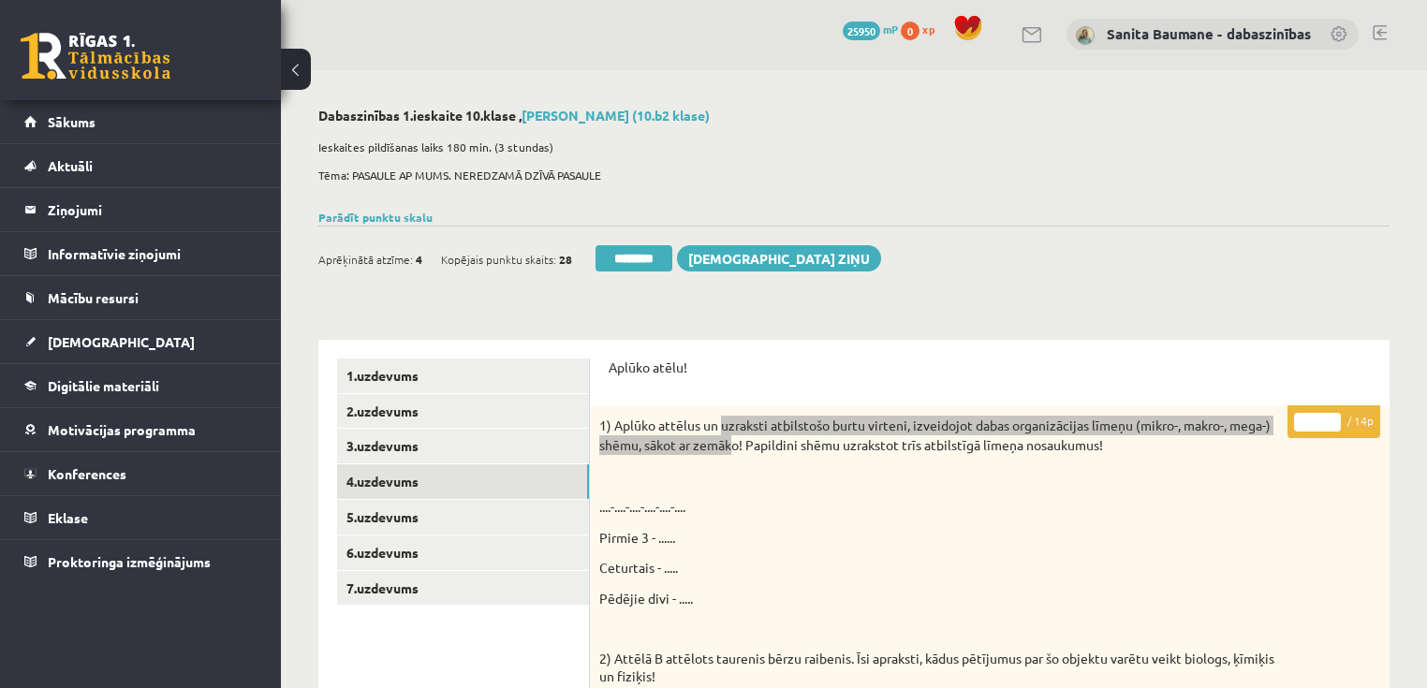
scroll to position [0, 0]
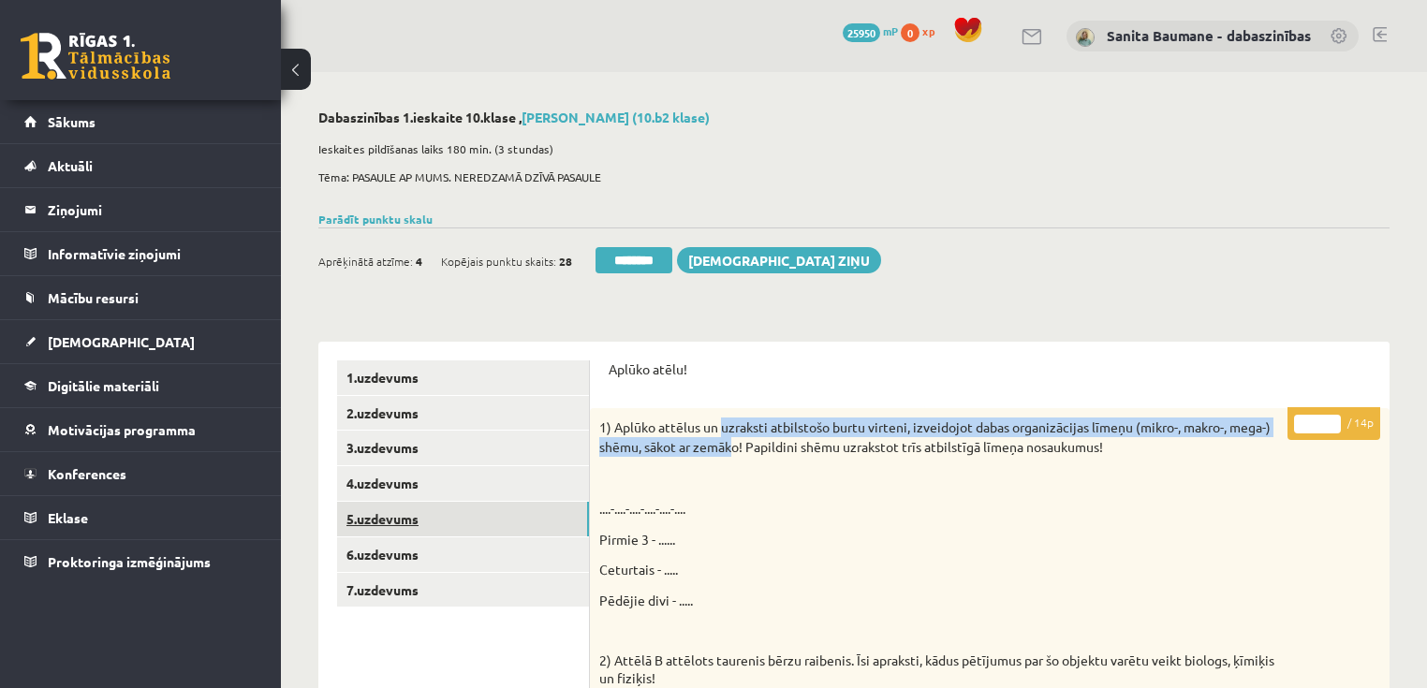
click at [408, 511] on link "5.uzdevums" at bounding box center [463, 519] width 252 height 35
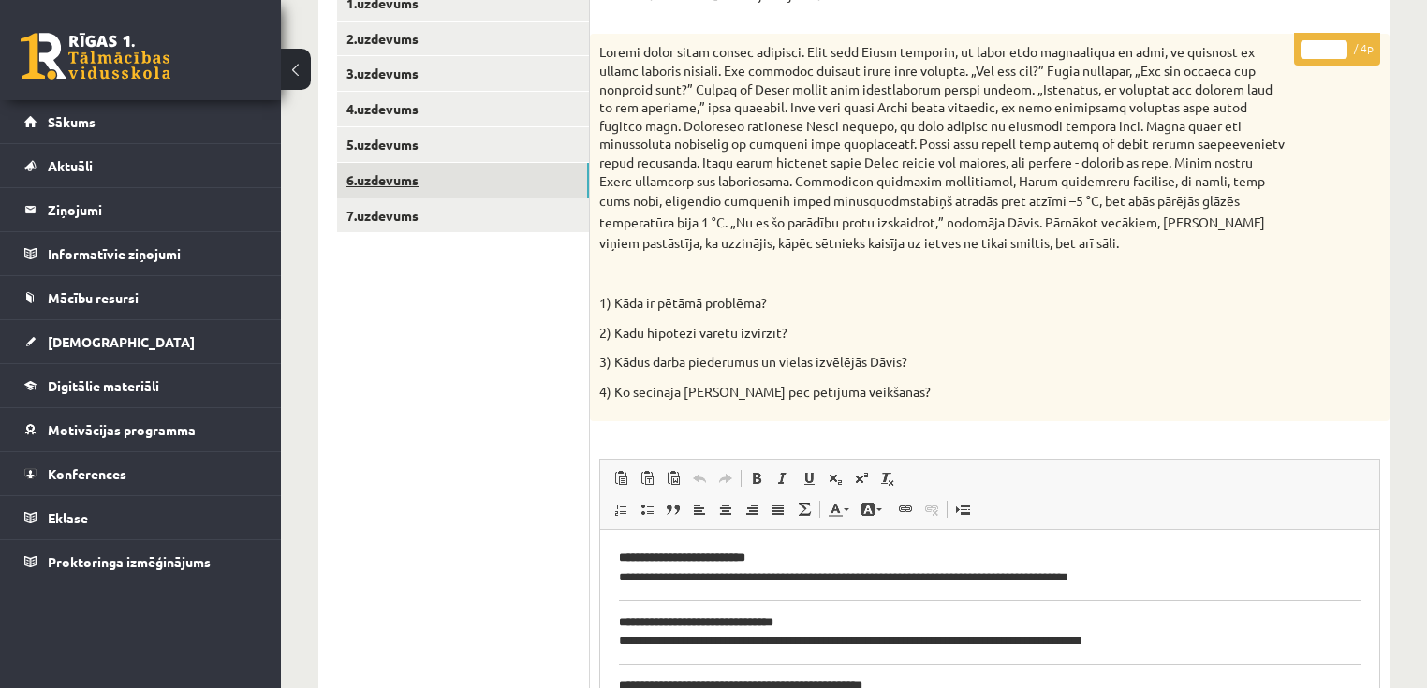
click at [379, 183] on link "6.uzdevums" at bounding box center [463, 180] width 252 height 35
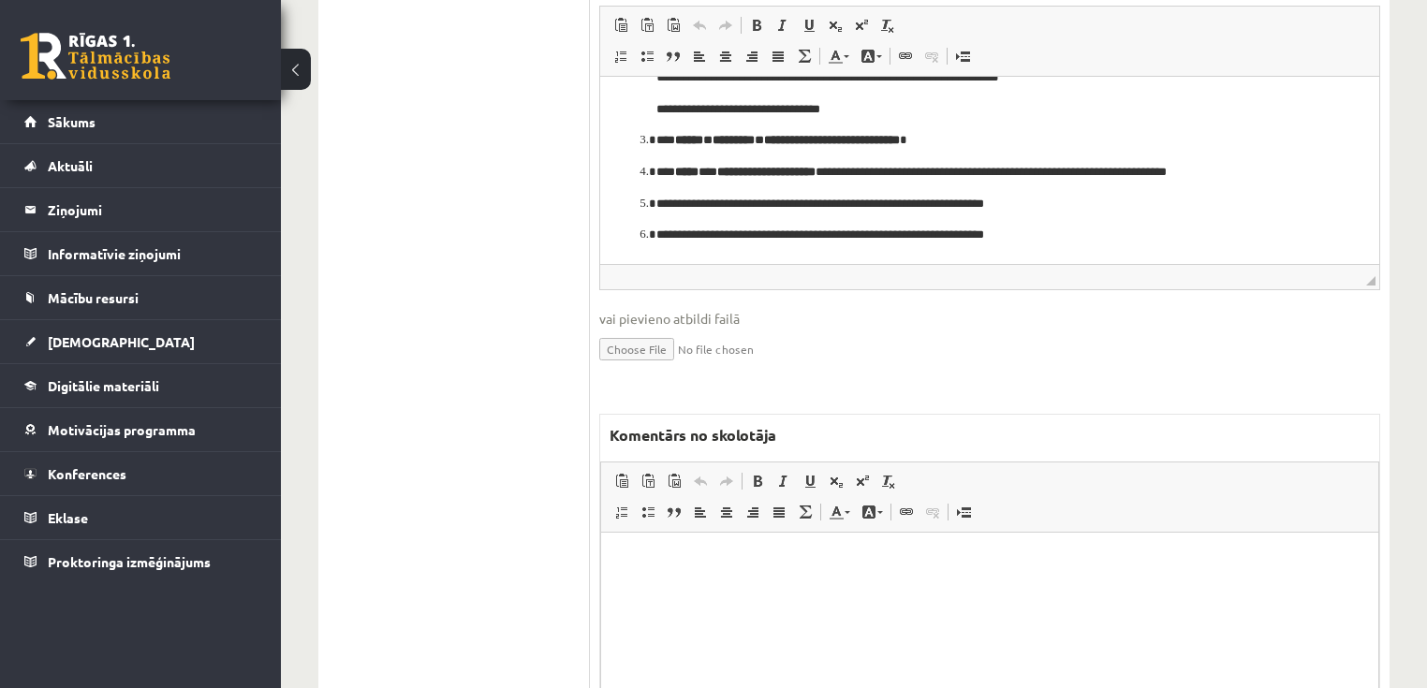
scroll to position [899, 0]
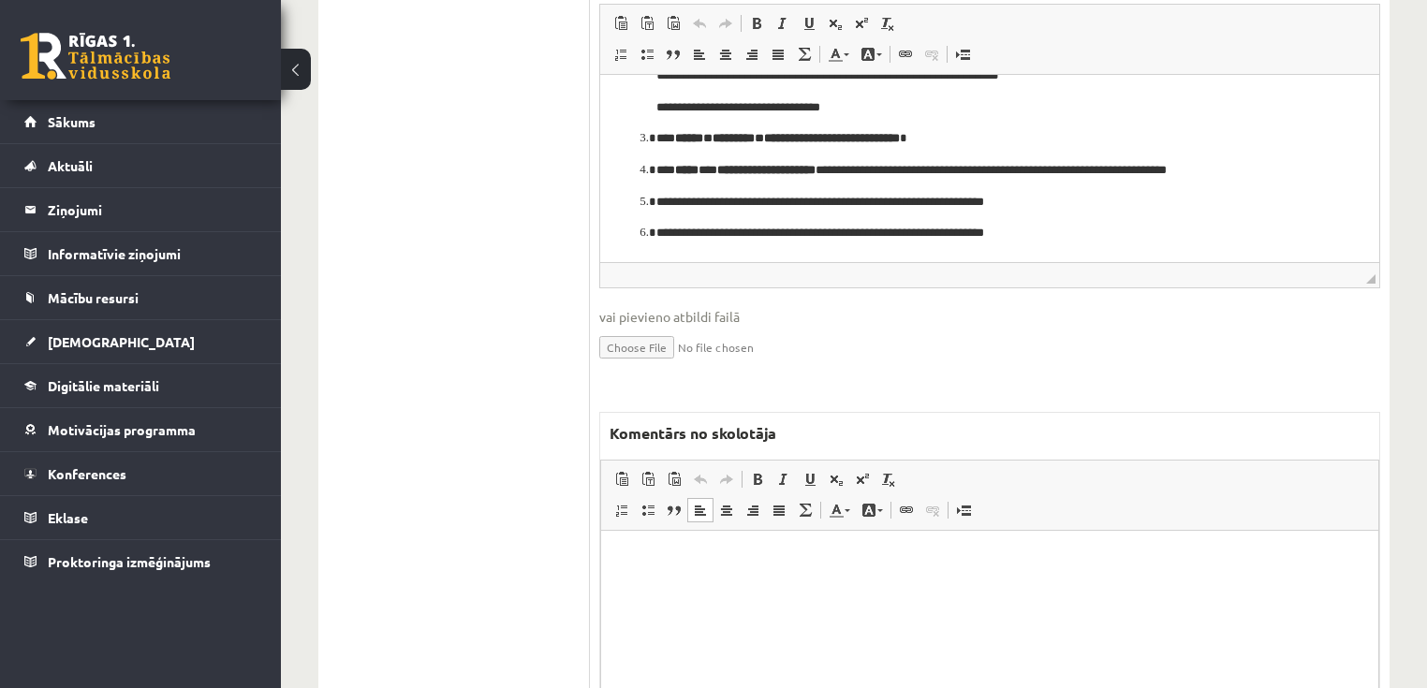
click at [827, 587] on html at bounding box center [989, 558] width 777 height 57
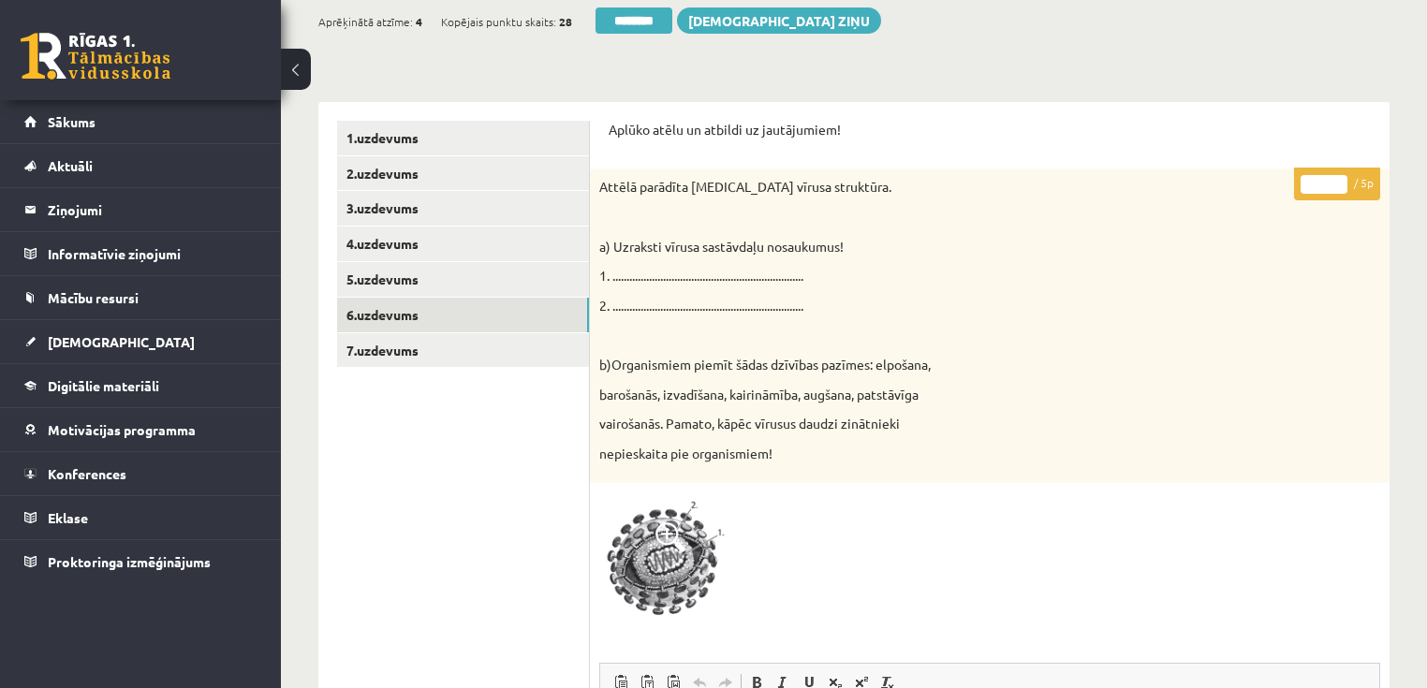
scroll to position [225, 0]
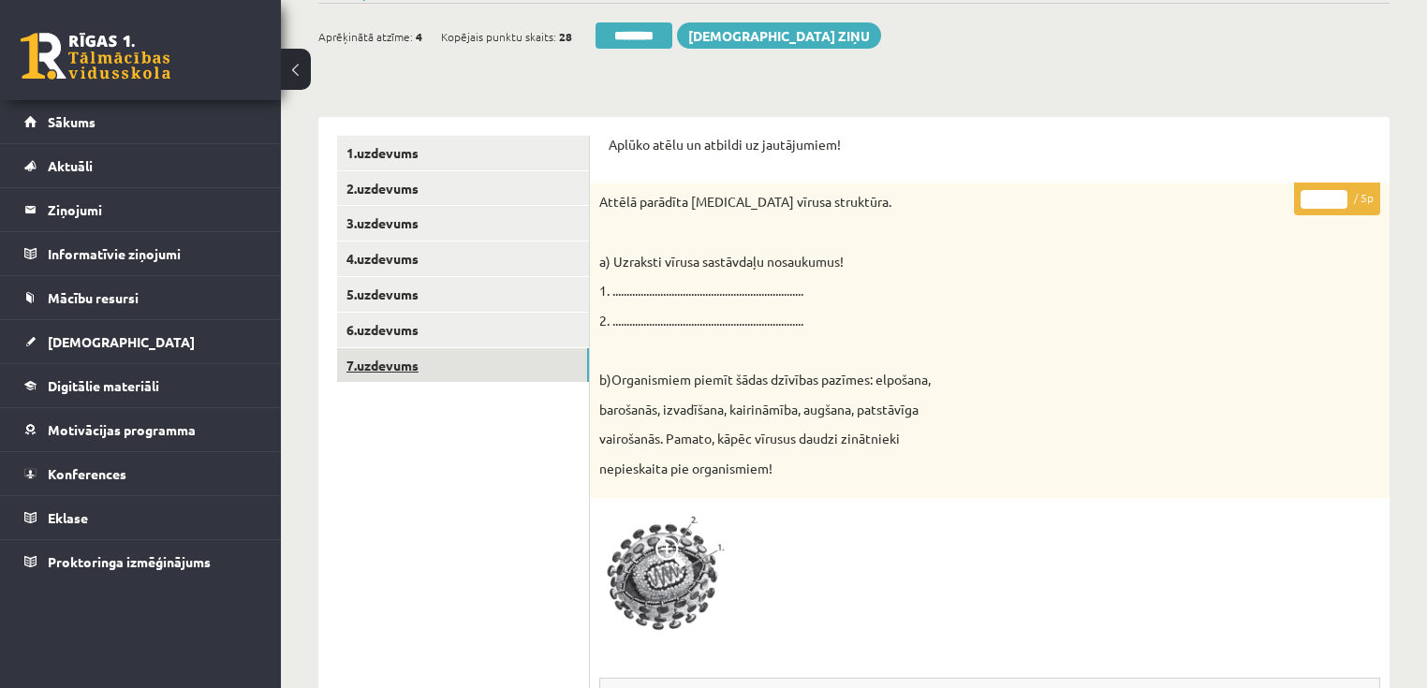
click at [398, 358] on link "7.uzdevums" at bounding box center [463, 365] width 252 height 35
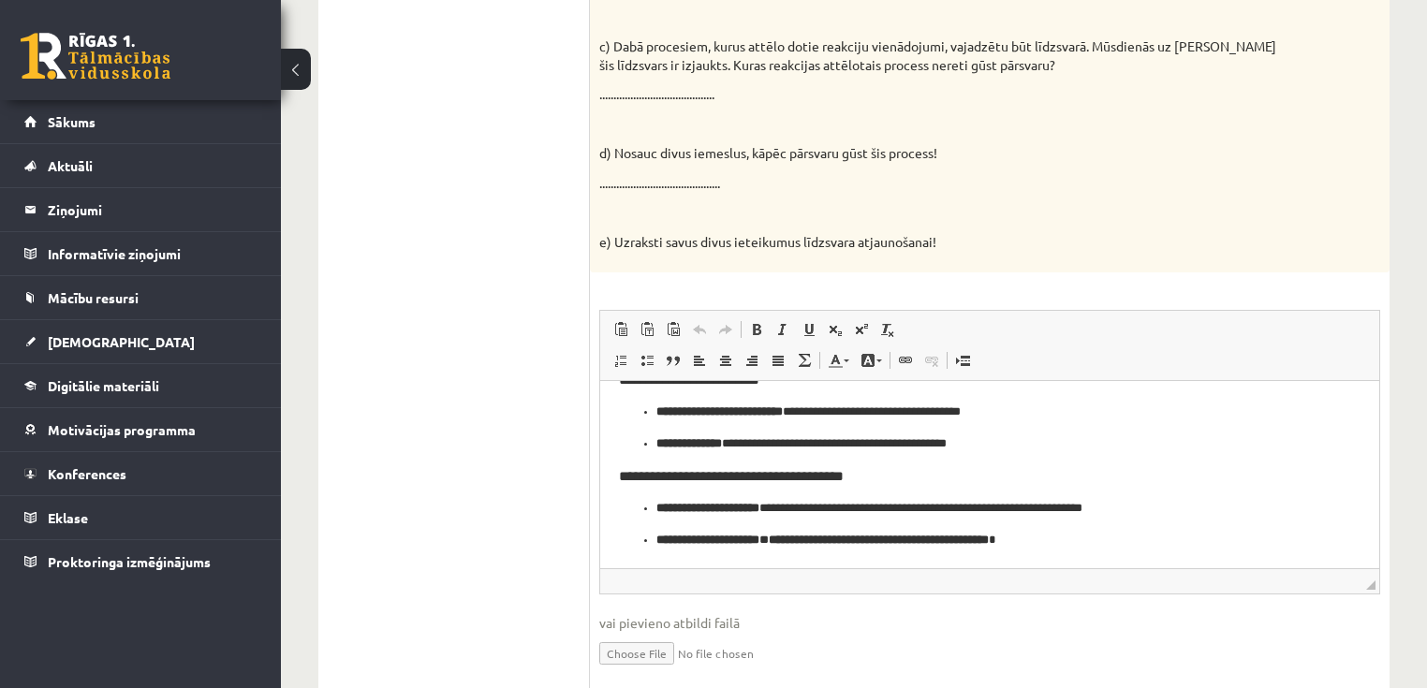
scroll to position [973, 0]
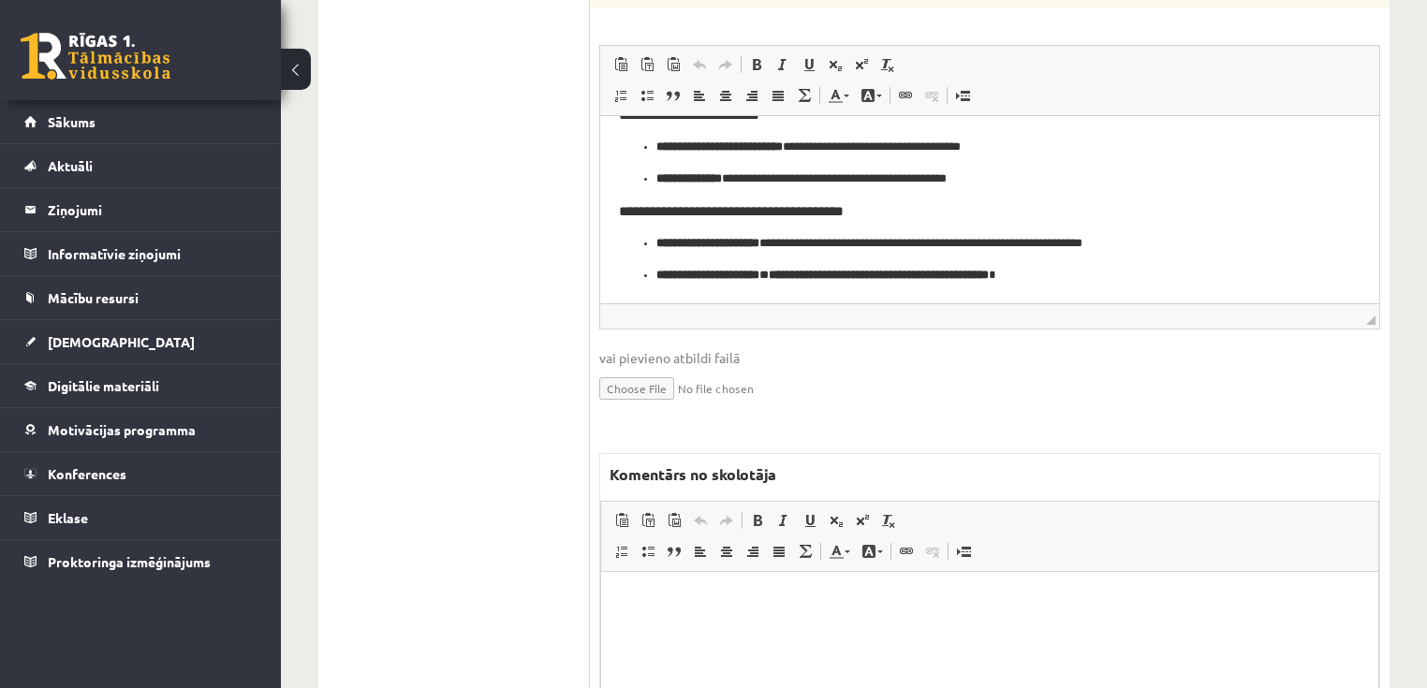
drag, startPoint x: 867, startPoint y: 674, endPoint x: 839, endPoint y: 688, distance: 31.4
click at [864, 628] on html at bounding box center [989, 599] width 777 height 57
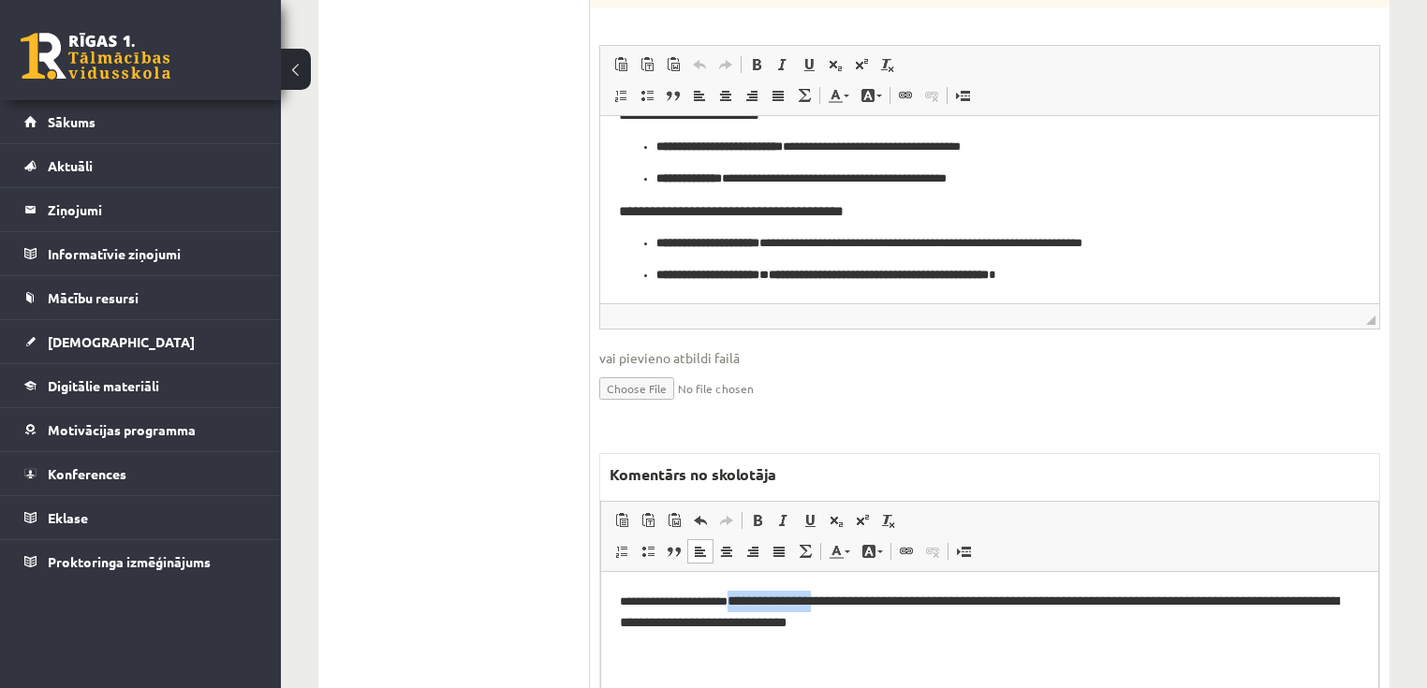
drag, startPoint x: 848, startPoint y: 602, endPoint x: 753, endPoint y: 596, distance: 95.6
click at [753, 596] on p "**********" at bounding box center [990, 612] width 740 height 44
click at [874, 604] on span "**********" at bounding box center [982, 610] width 724 height 35
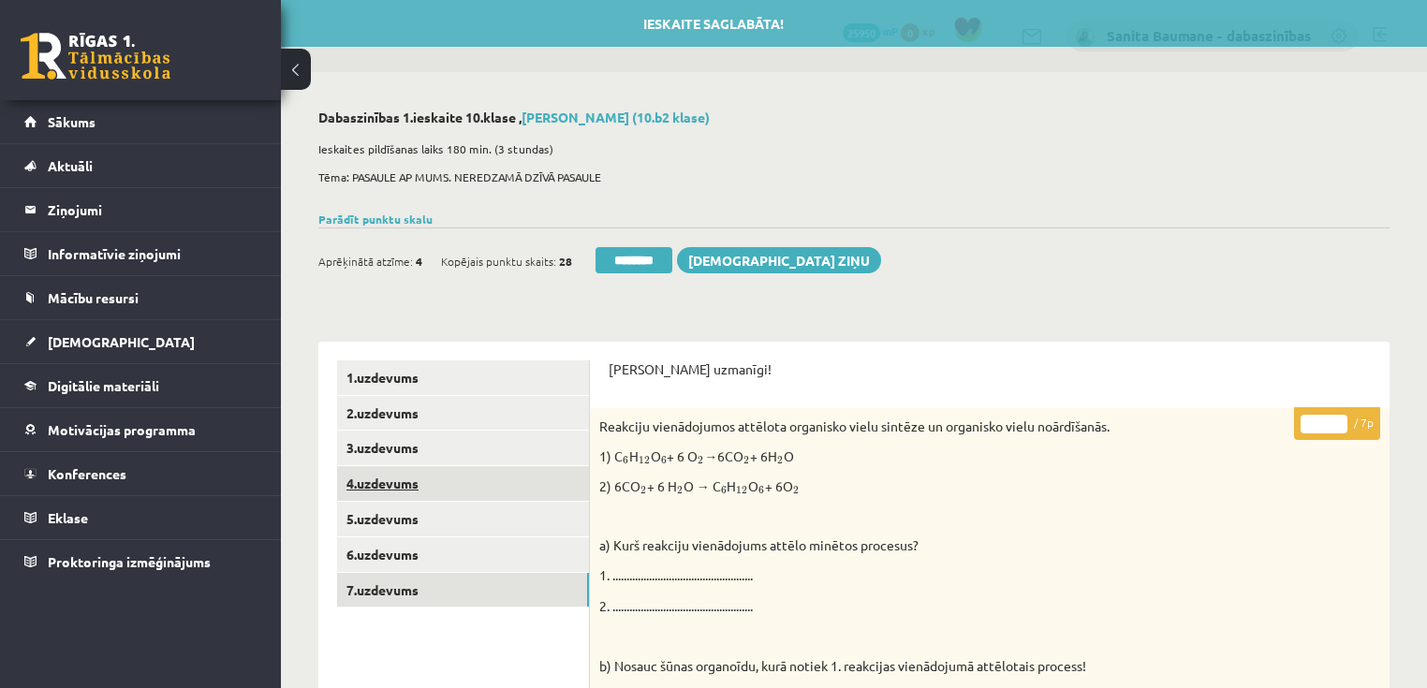
scroll to position [0, 0]
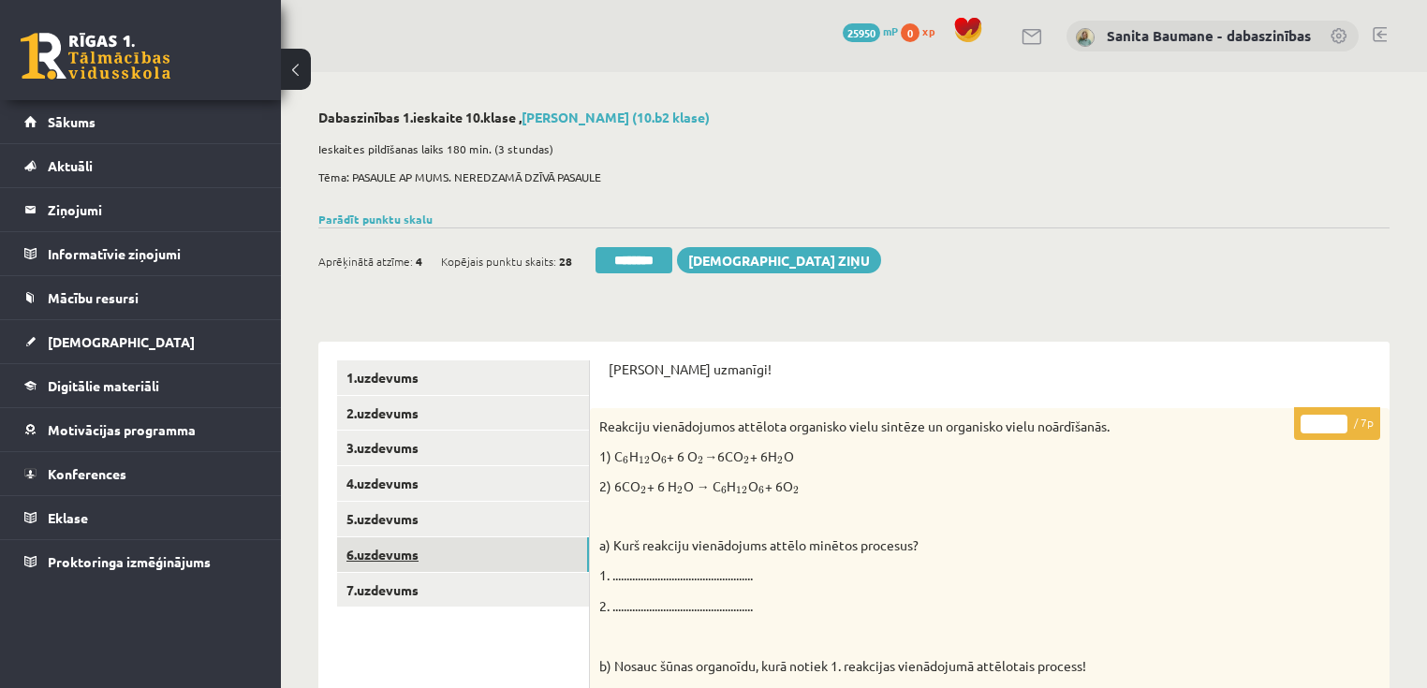
click at [386, 555] on link "6.uzdevums" at bounding box center [463, 554] width 252 height 35
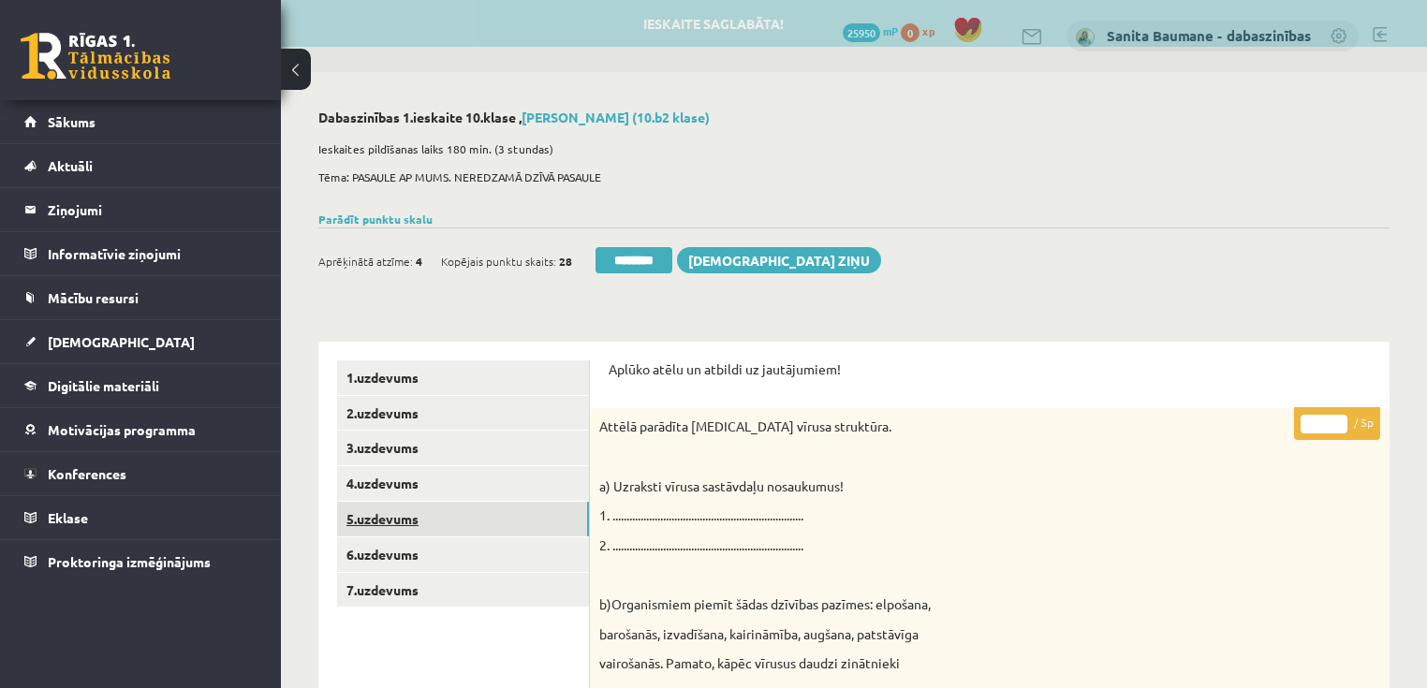
click at [409, 517] on link "5.uzdevums" at bounding box center [463, 519] width 252 height 35
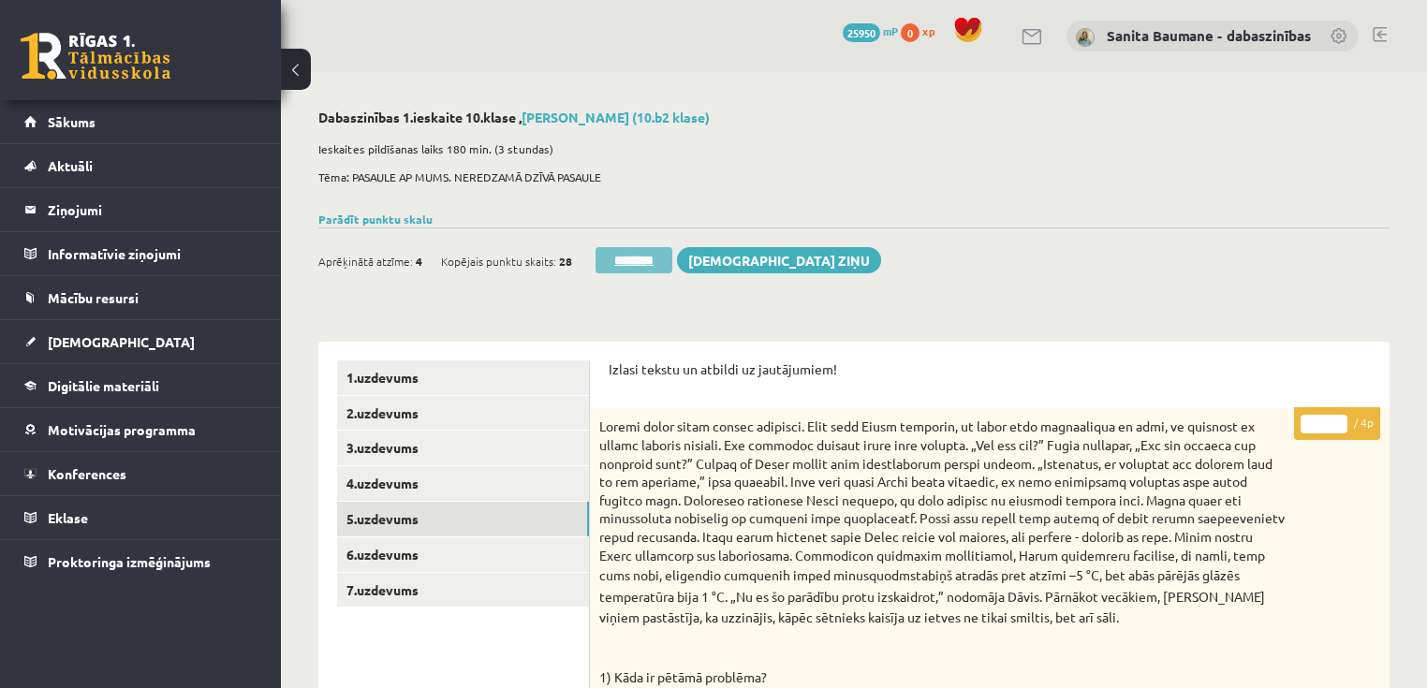
click at [636, 266] on input "********" at bounding box center [633, 260] width 77 height 26
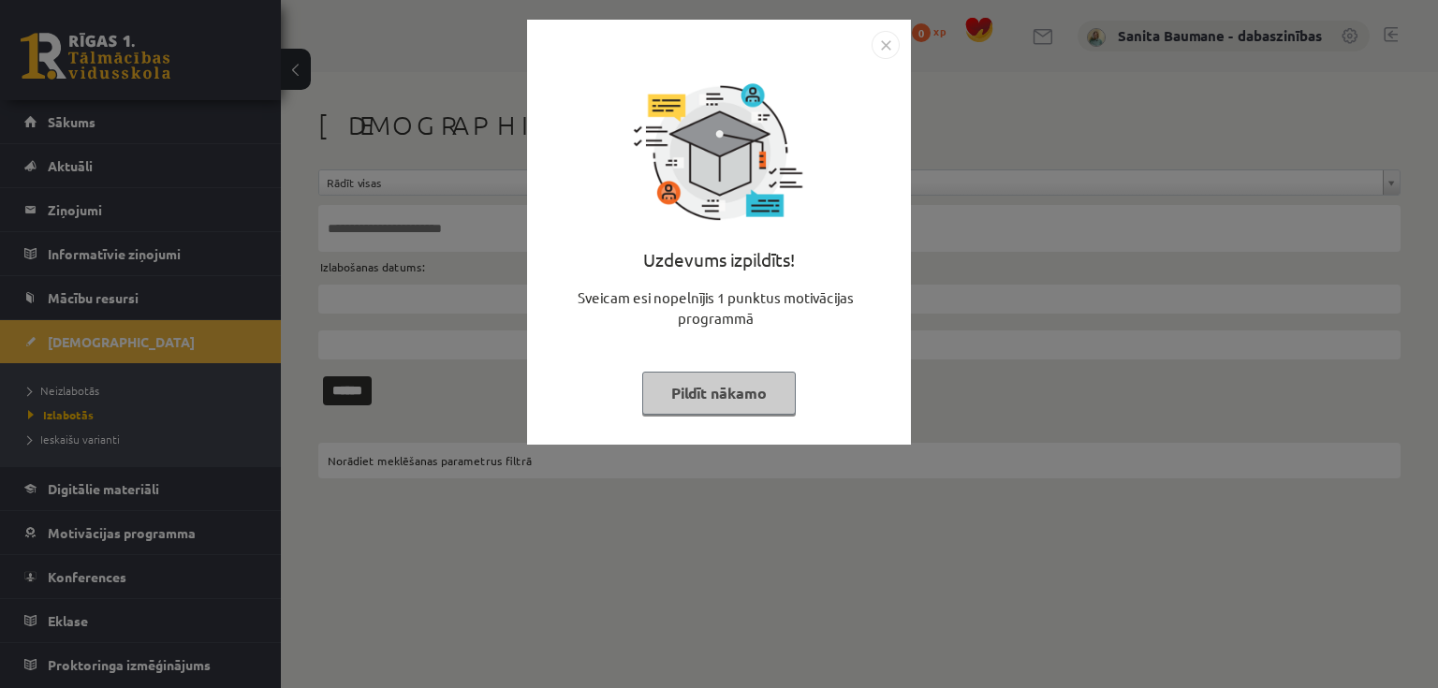
click at [735, 401] on button "Pildīt nākamo" at bounding box center [719, 393] width 154 height 43
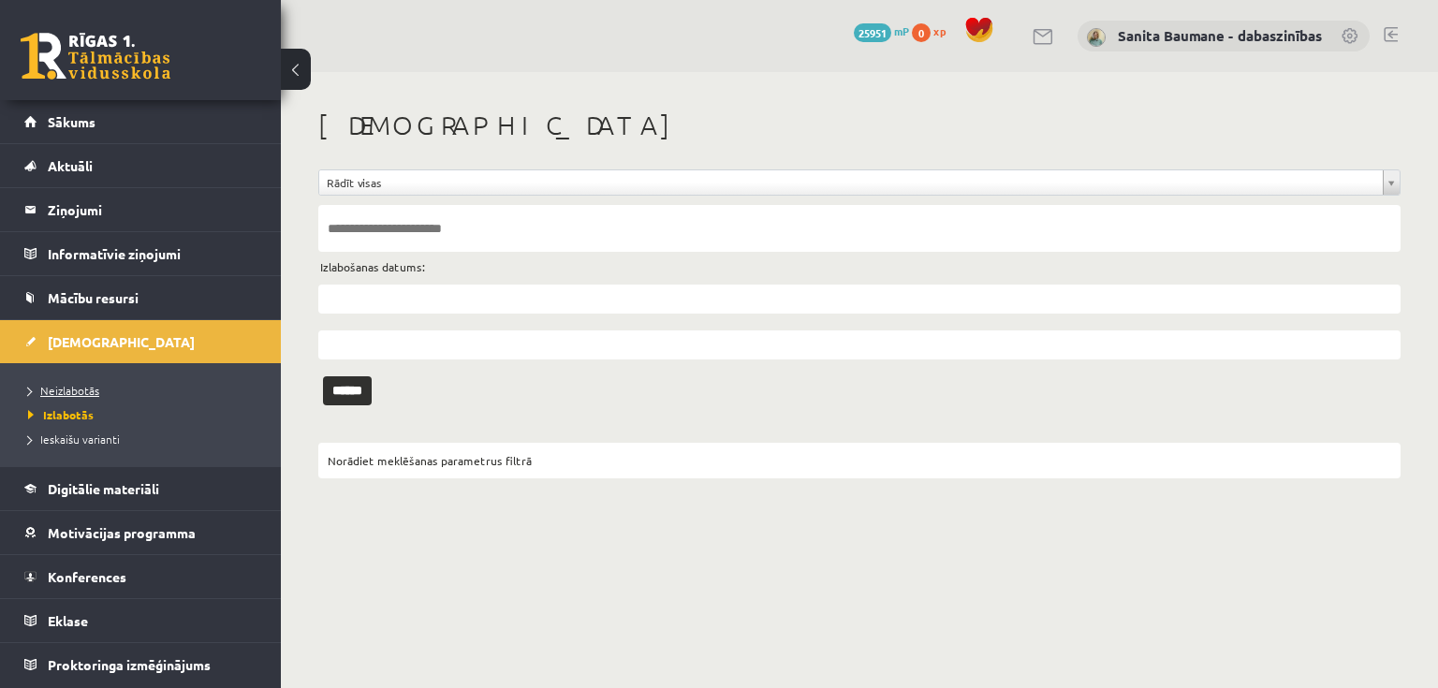
click at [71, 387] on span "Neizlabotās" at bounding box center [63, 390] width 71 height 15
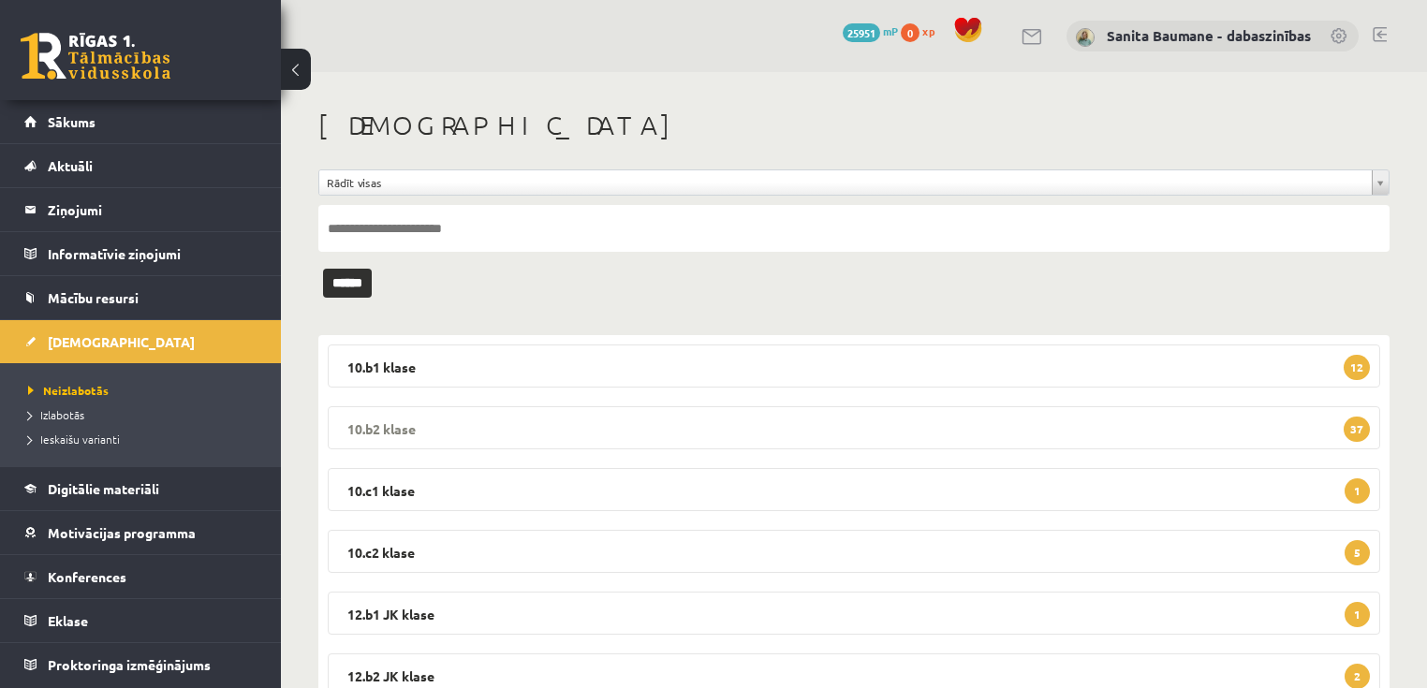
click at [663, 436] on legend "10.b2 klase 37" at bounding box center [854, 427] width 1052 height 43
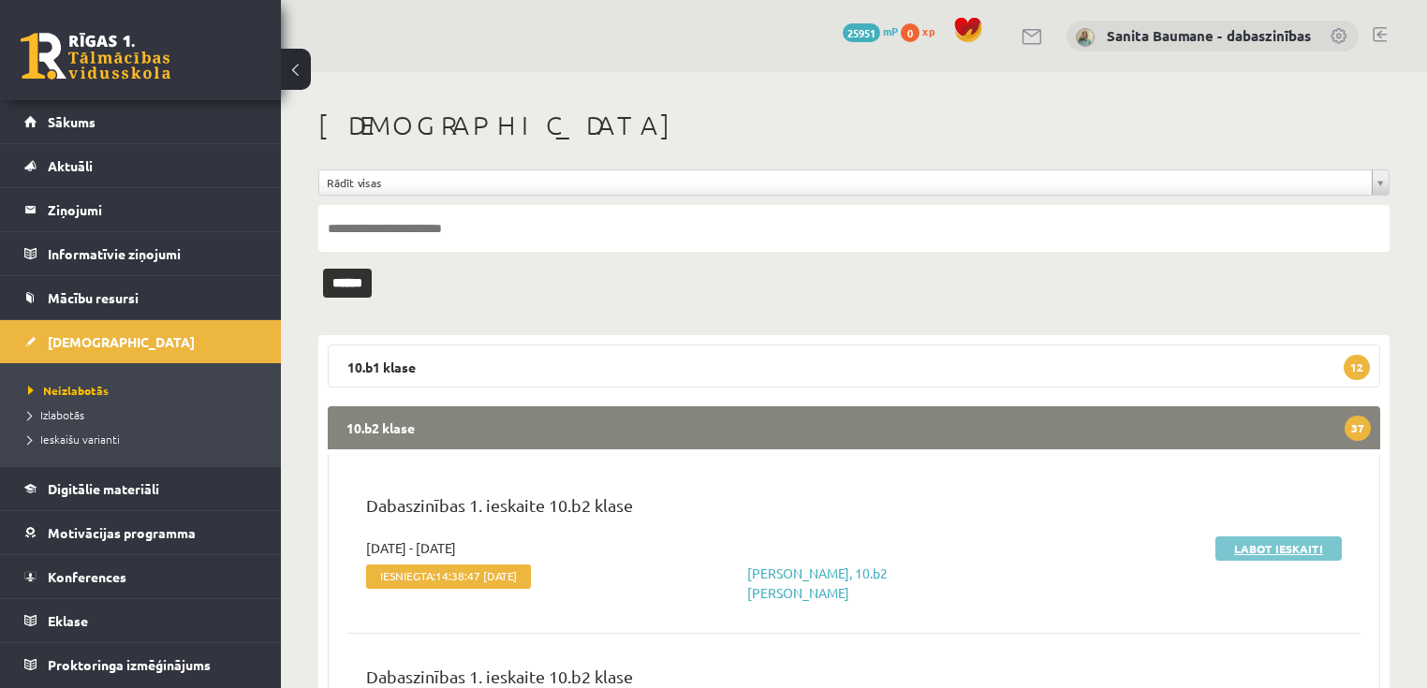
click at [1245, 558] on div "Labot ieskaiti" at bounding box center [1188, 570] width 334 height 65
click at [1278, 539] on link "Labot ieskaiti" at bounding box center [1278, 548] width 126 height 24
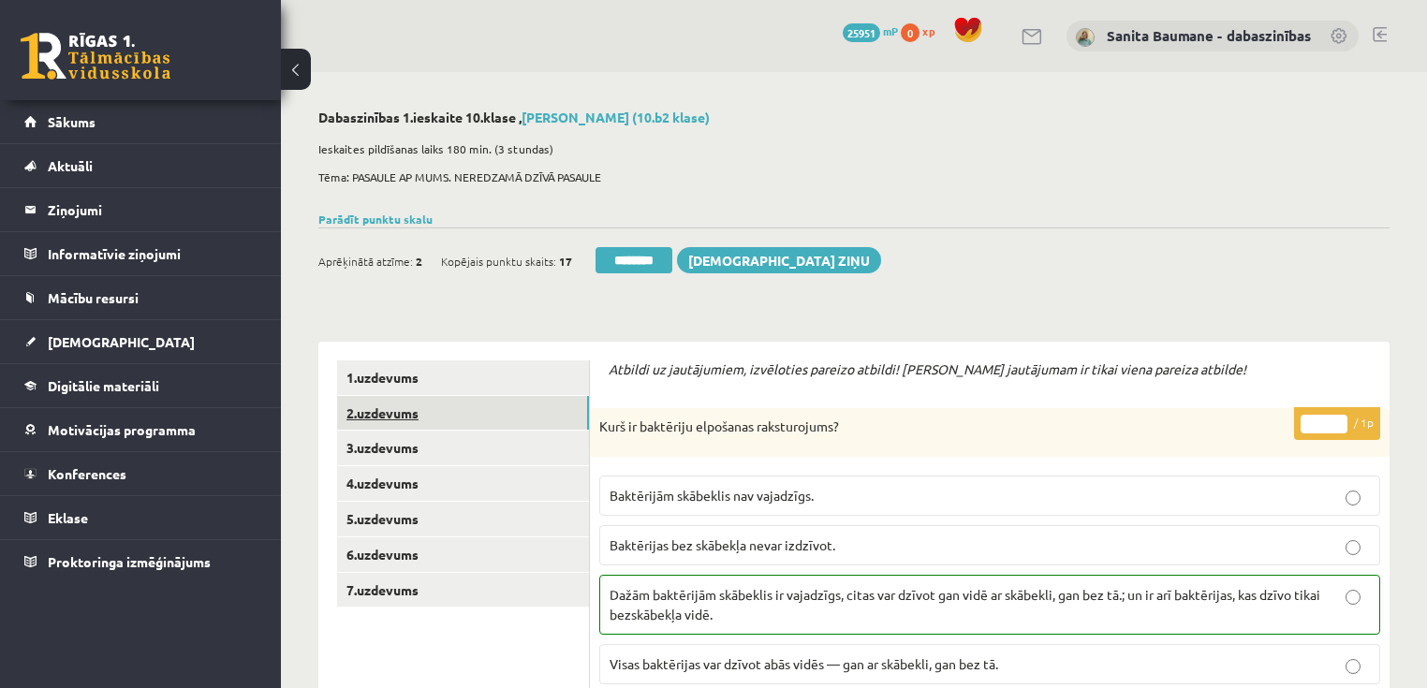
click at [344, 425] on link "2.uzdevums" at bounding box center [463, 413] width 252 height 35
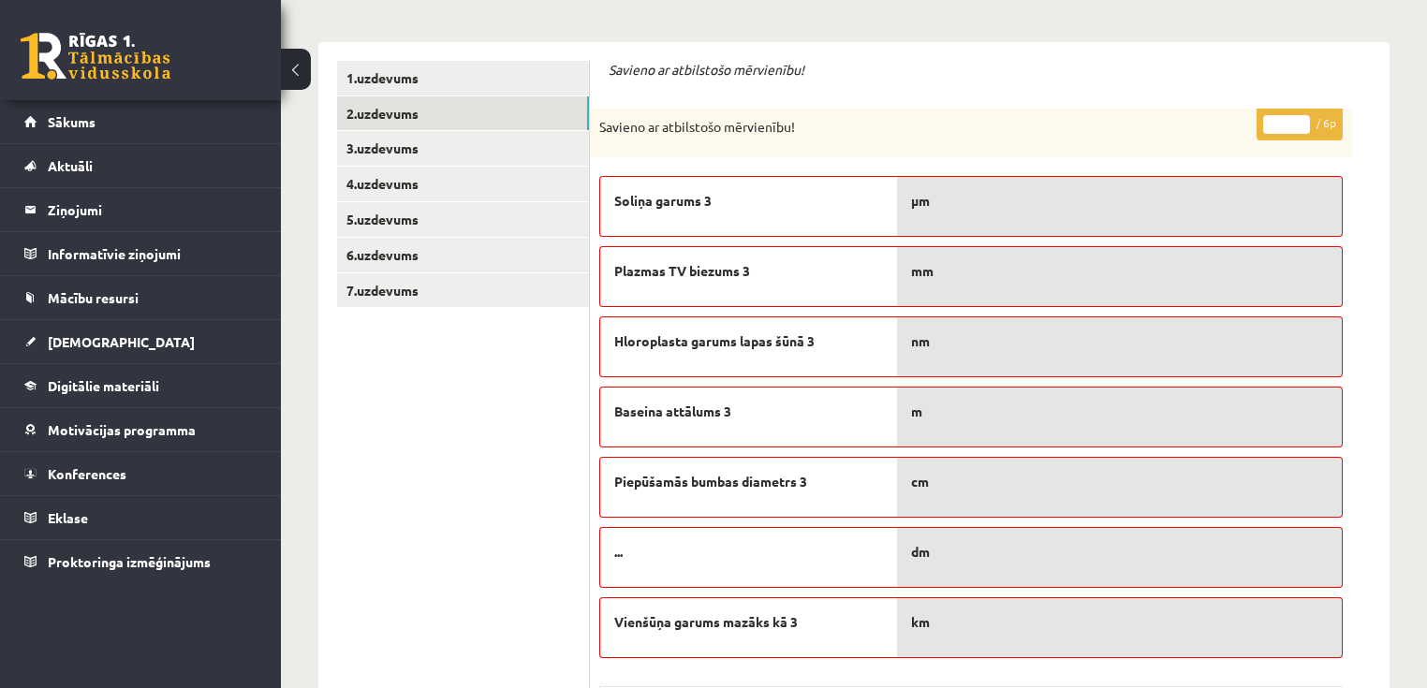
scroll to position [75, 0]
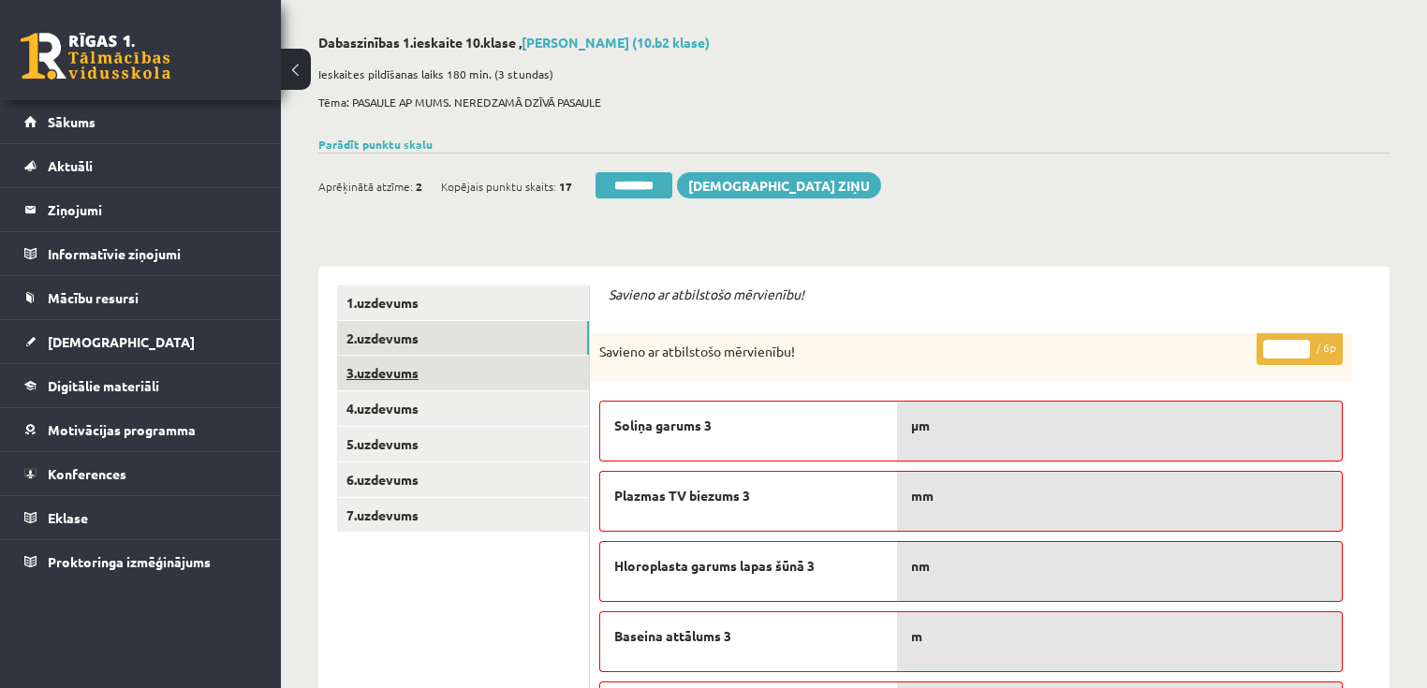
click at [444, 371] on link "3.uzdevums" at bounding box center [463, 373] width 252 height 35
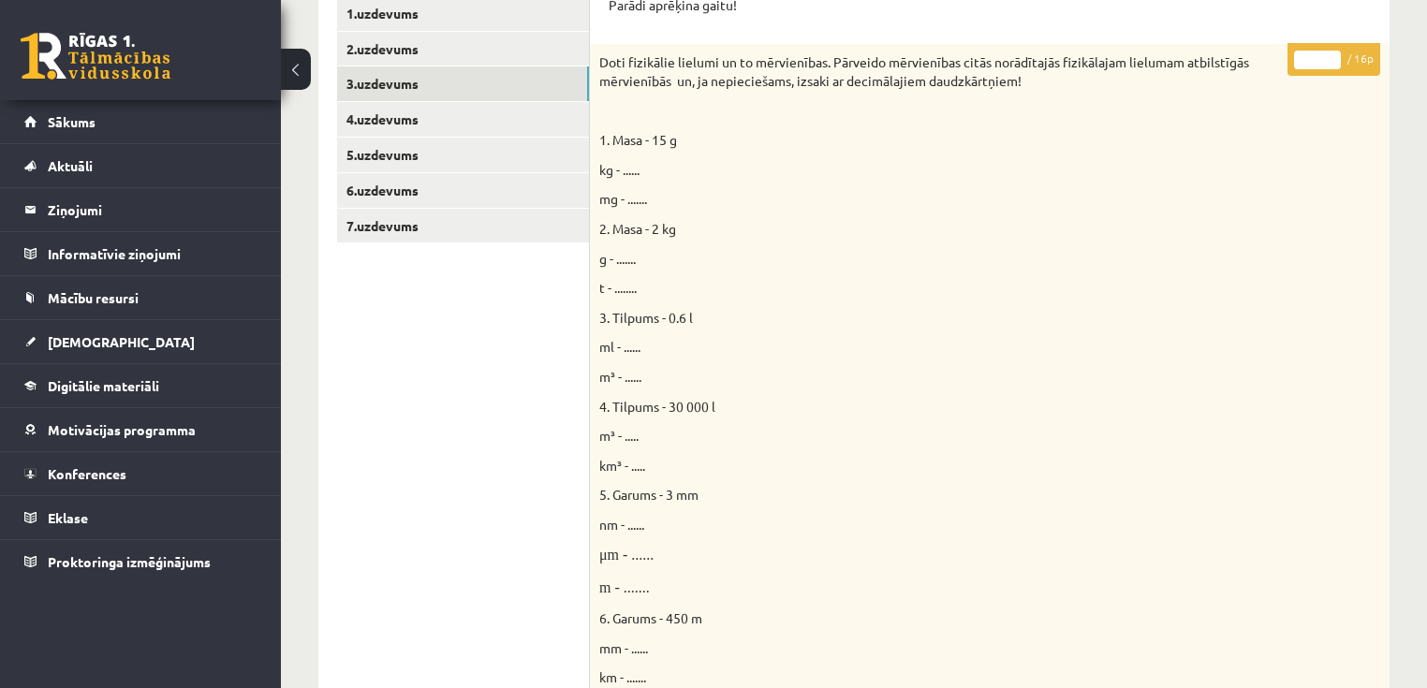
scroll to position [150, 0]
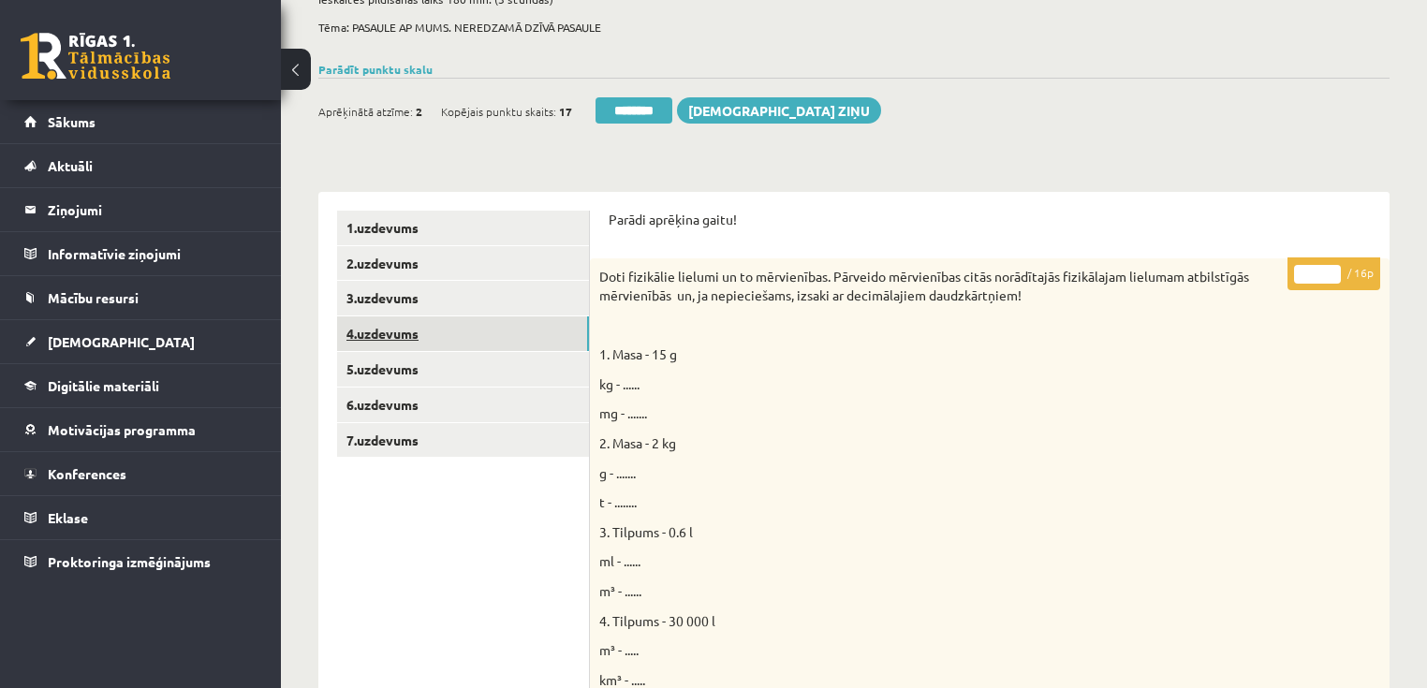
click at [453, 333] on link "4.uzdevums" at bounding box center [463, 333] width 252 height 35
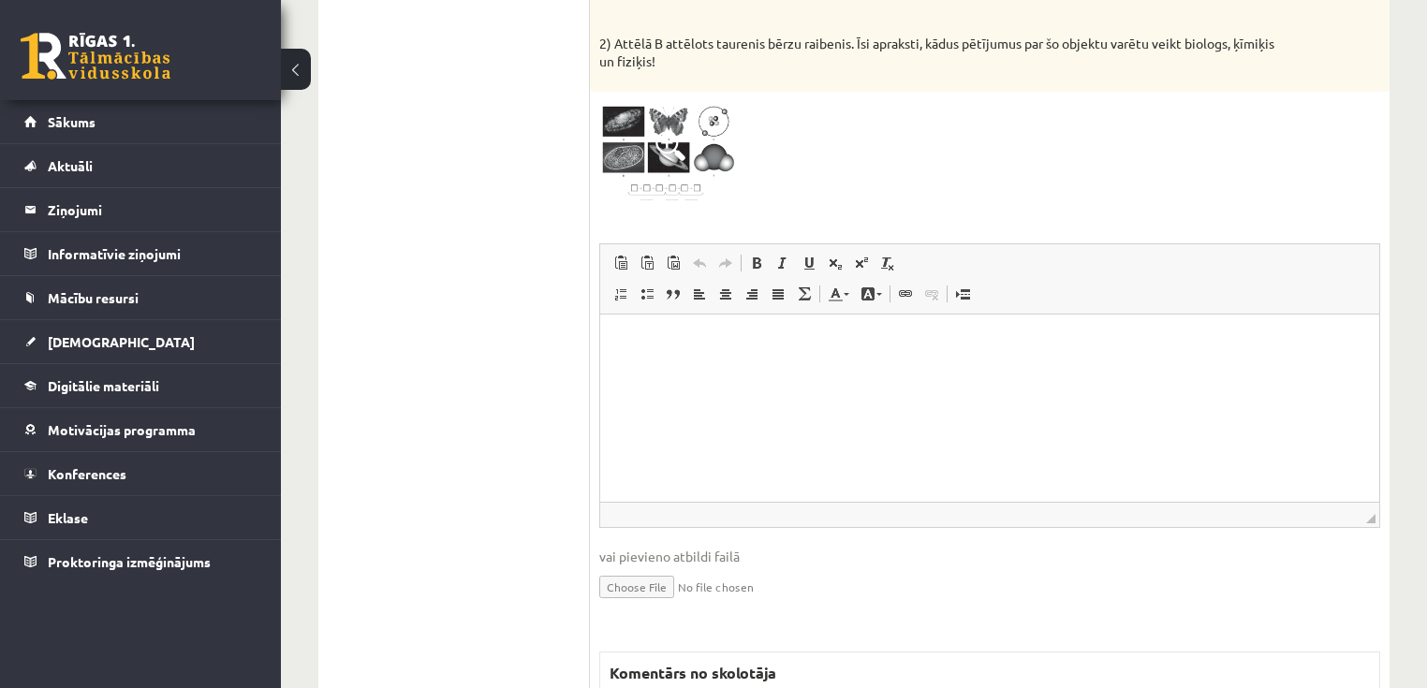
scroll to position [300, 0]
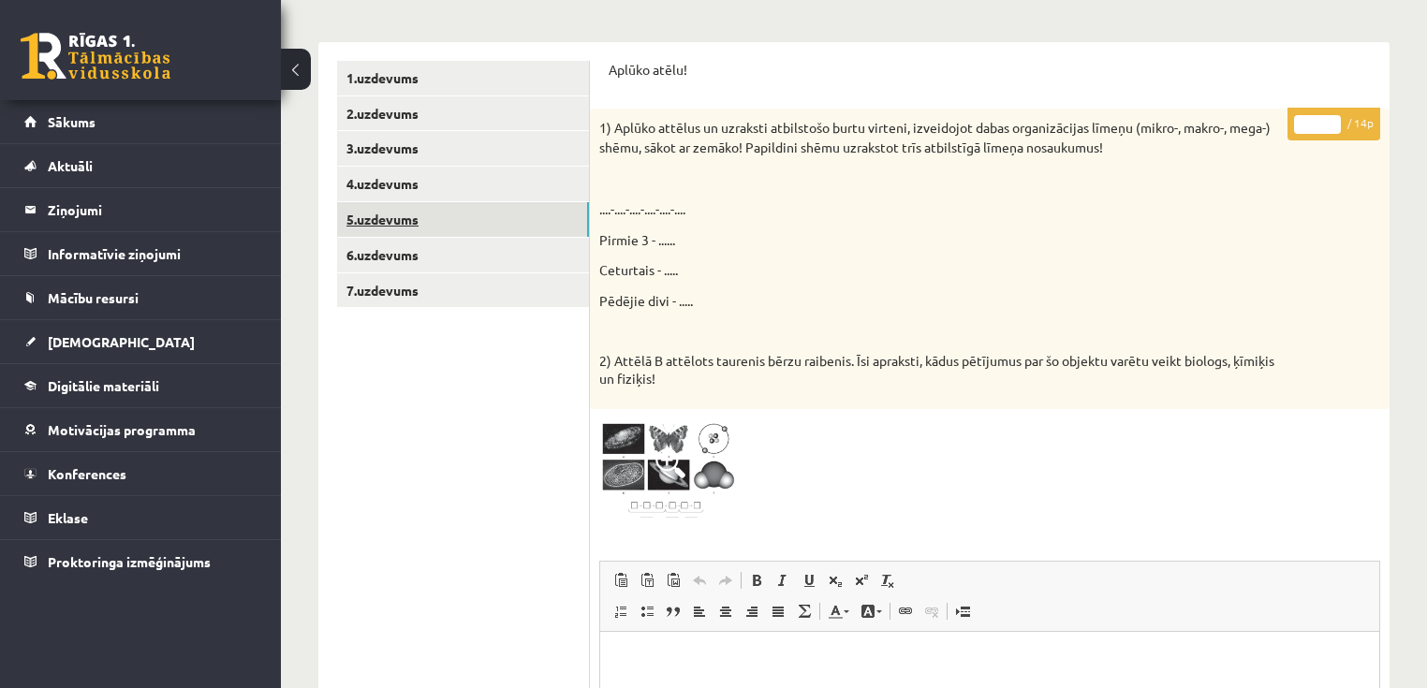
click at [417, 211] on link "5.uzdevums" at bounding box center [463, 219] width 252 height 35
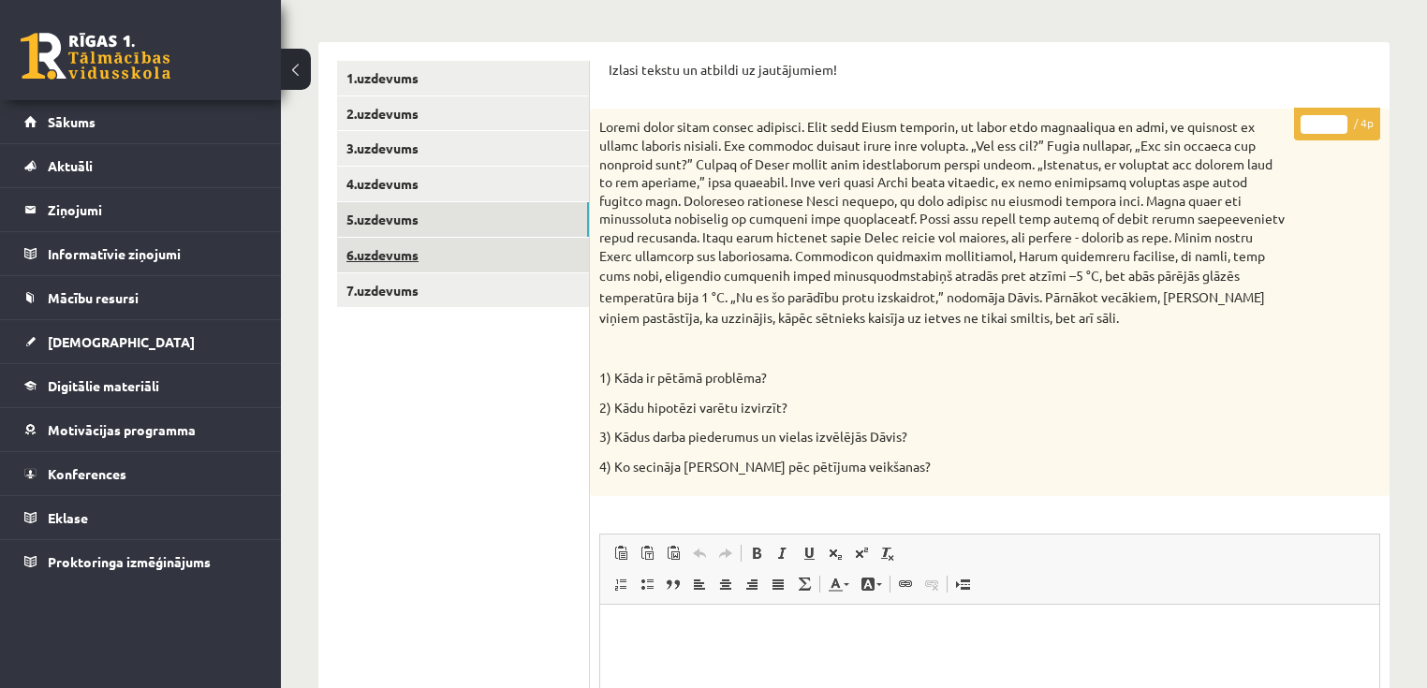
scroll to position [0, 0]
click at [432, 255] on link "6.uzdevums" at bounding box center [463, 255] width 252 height 35
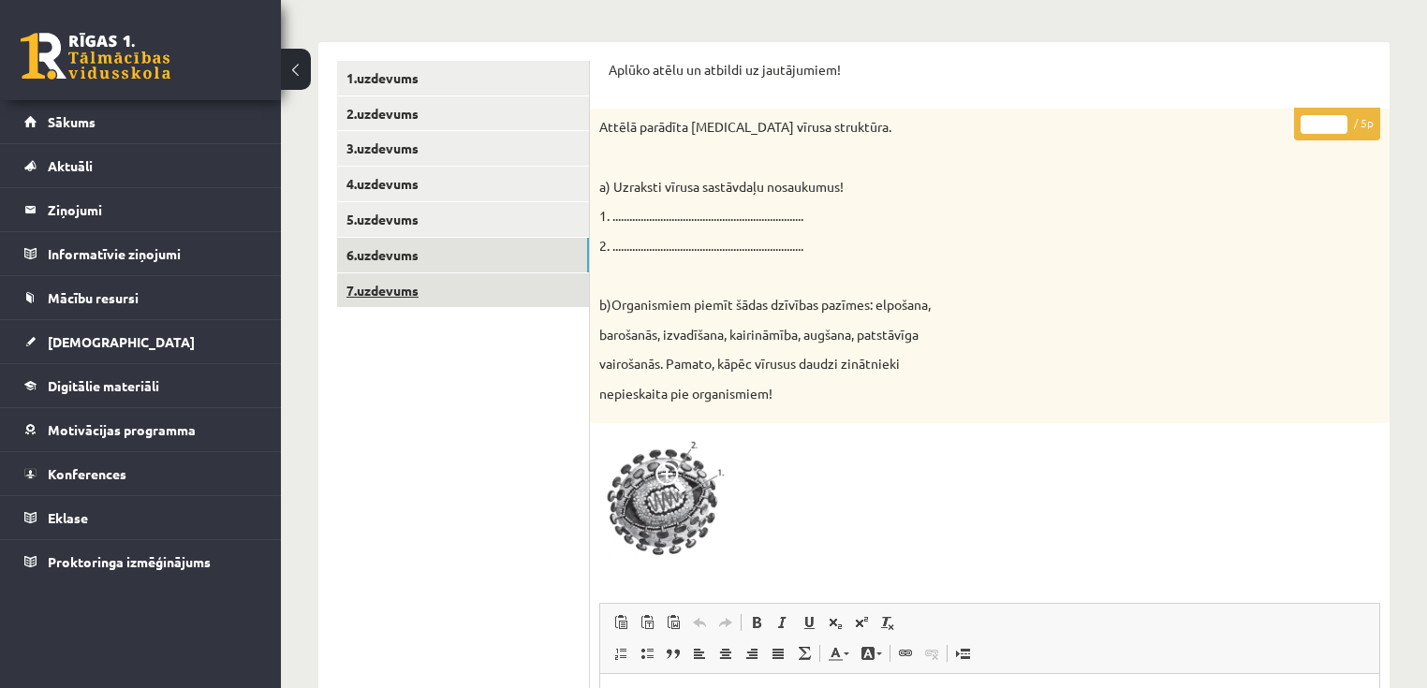
click at [445, 282] on link "7.uzdevums" at bounding box center [463, 290] width 252 height 35
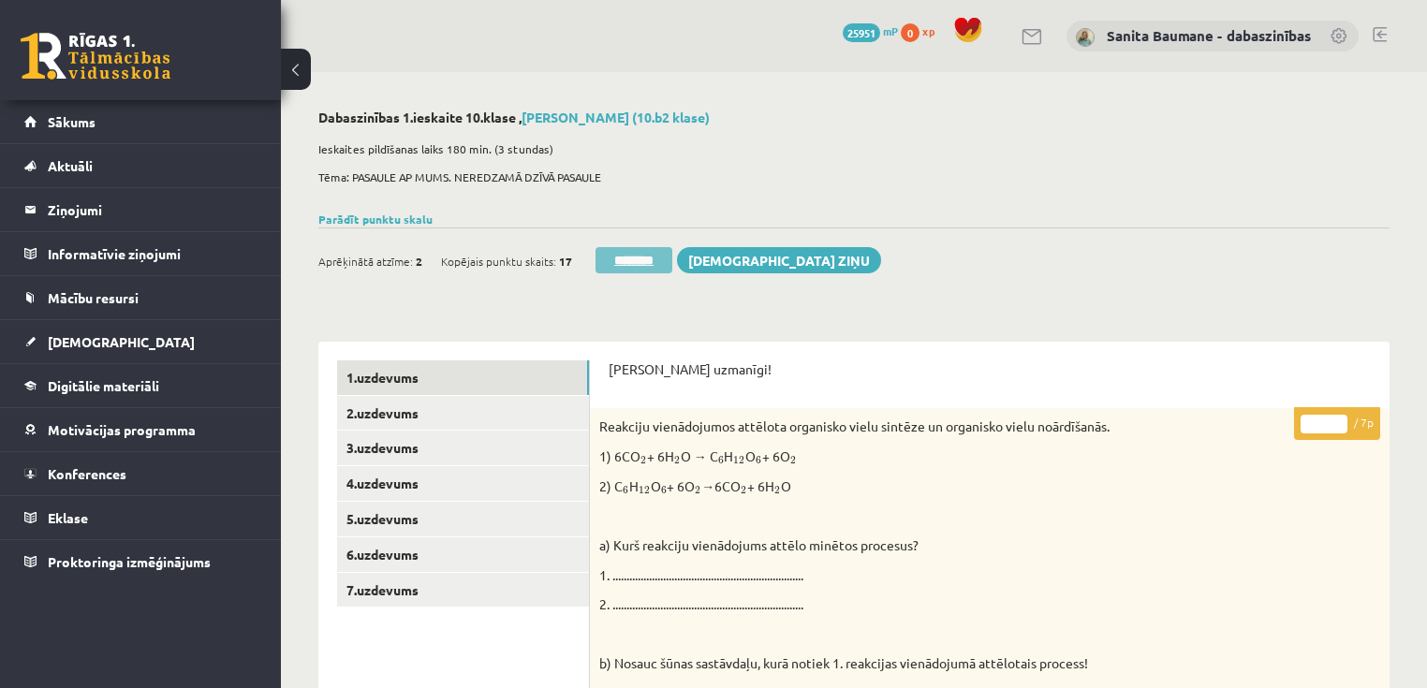
click at [641, 260] on input "********" at bounding box center [633, 260] width 77 height 26
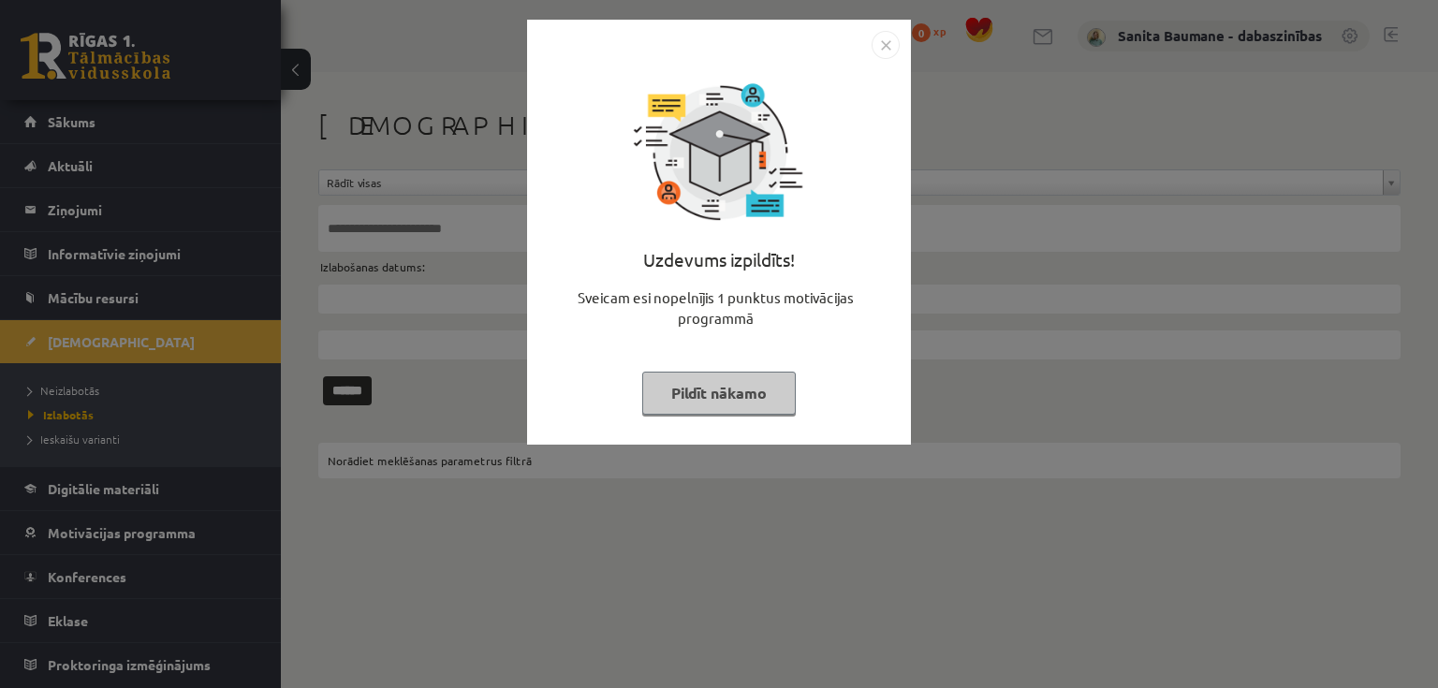
click at [756, 391] on button "Pildīt nākamo" at bounding box center [719, 393] width 154 height 43
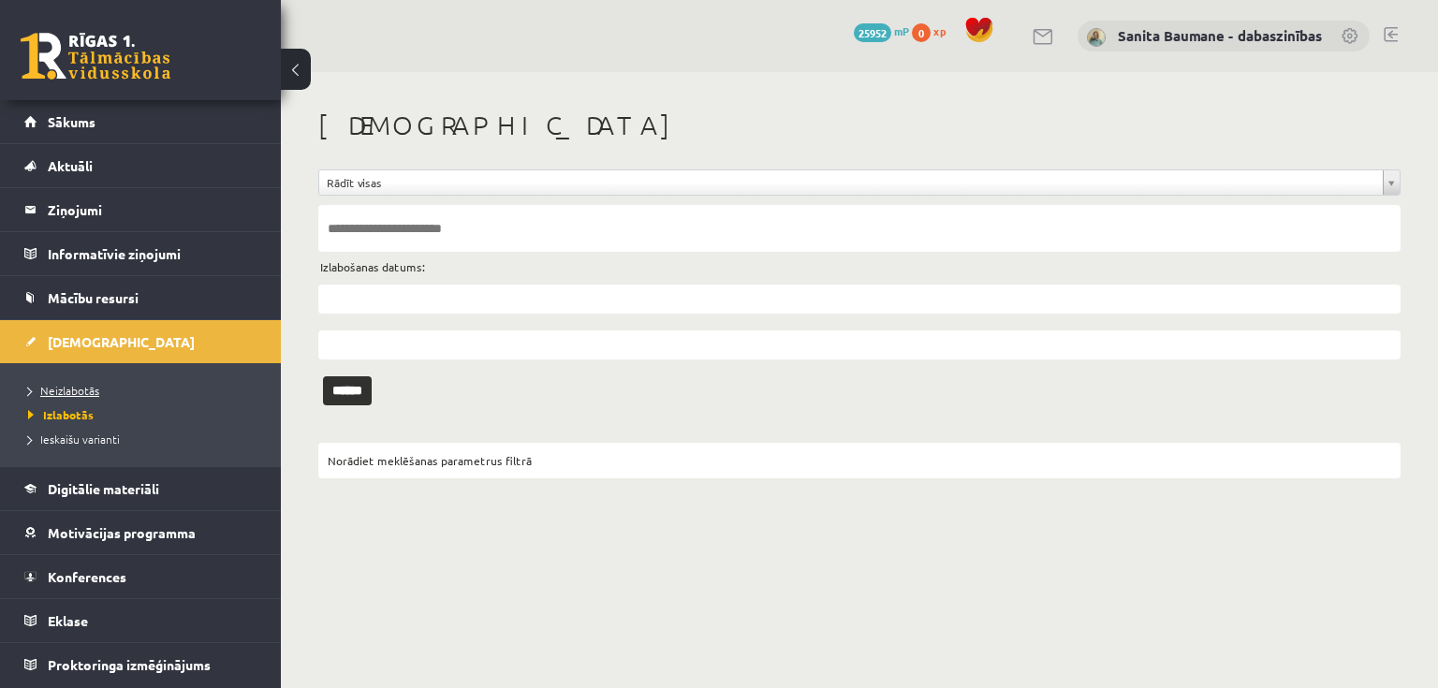
click at [45, 390] on span "Neizlabotās" at bounding box center [63, 390] width 71 height 15
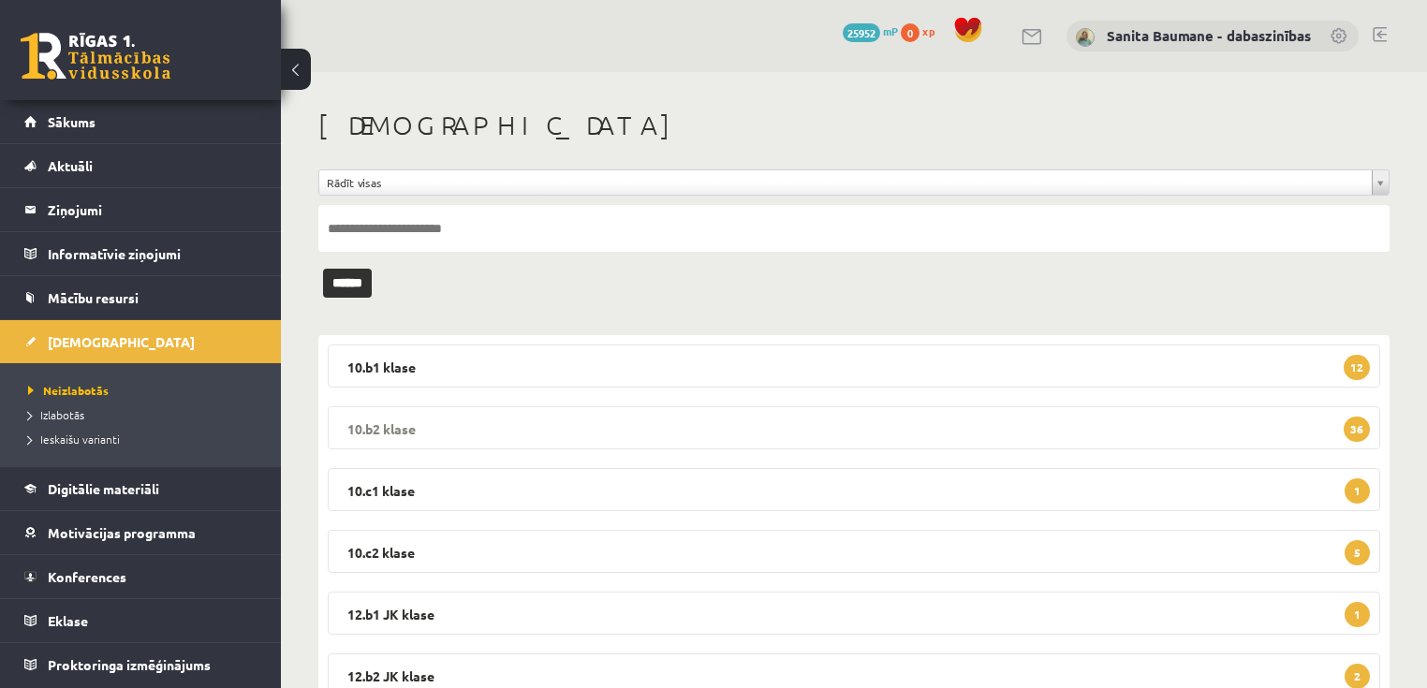
click at [457, 424] on legend "10.b2 klase 36" at bounding box center [854, 427] width 1052 height 43
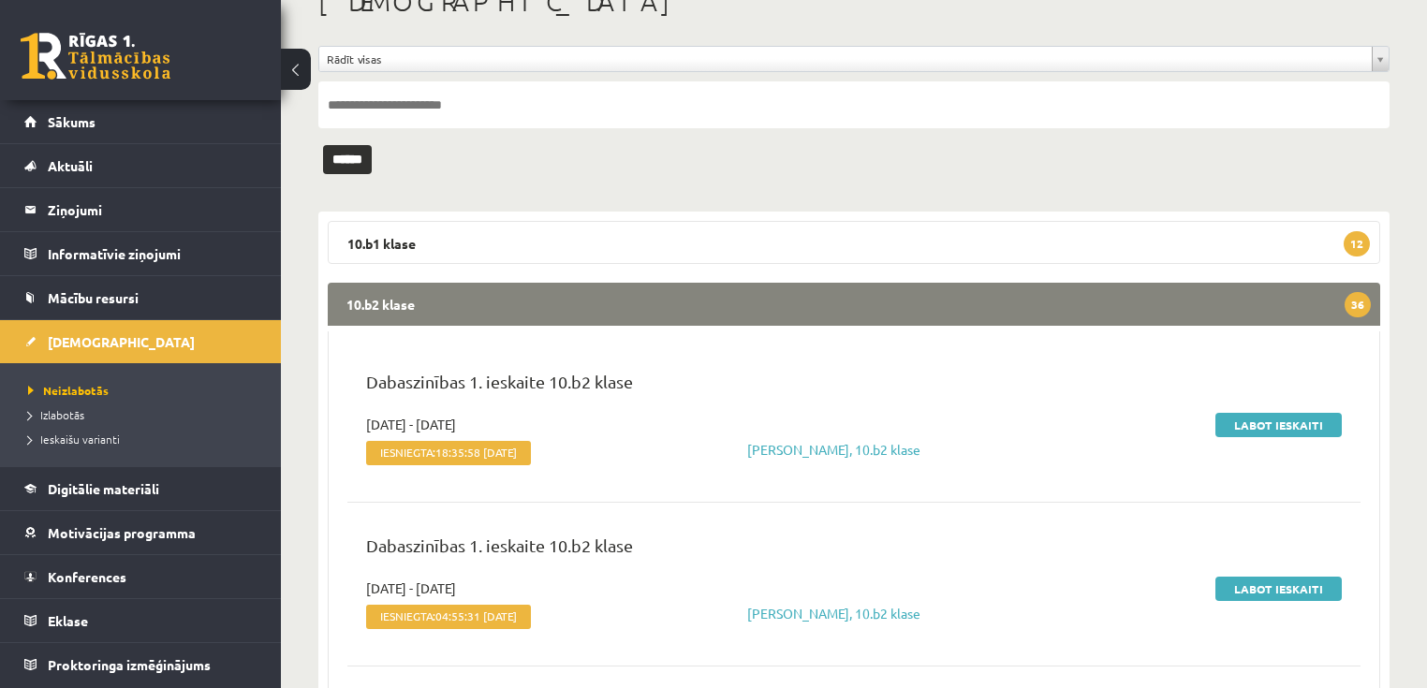
scroll to position [374, 0]
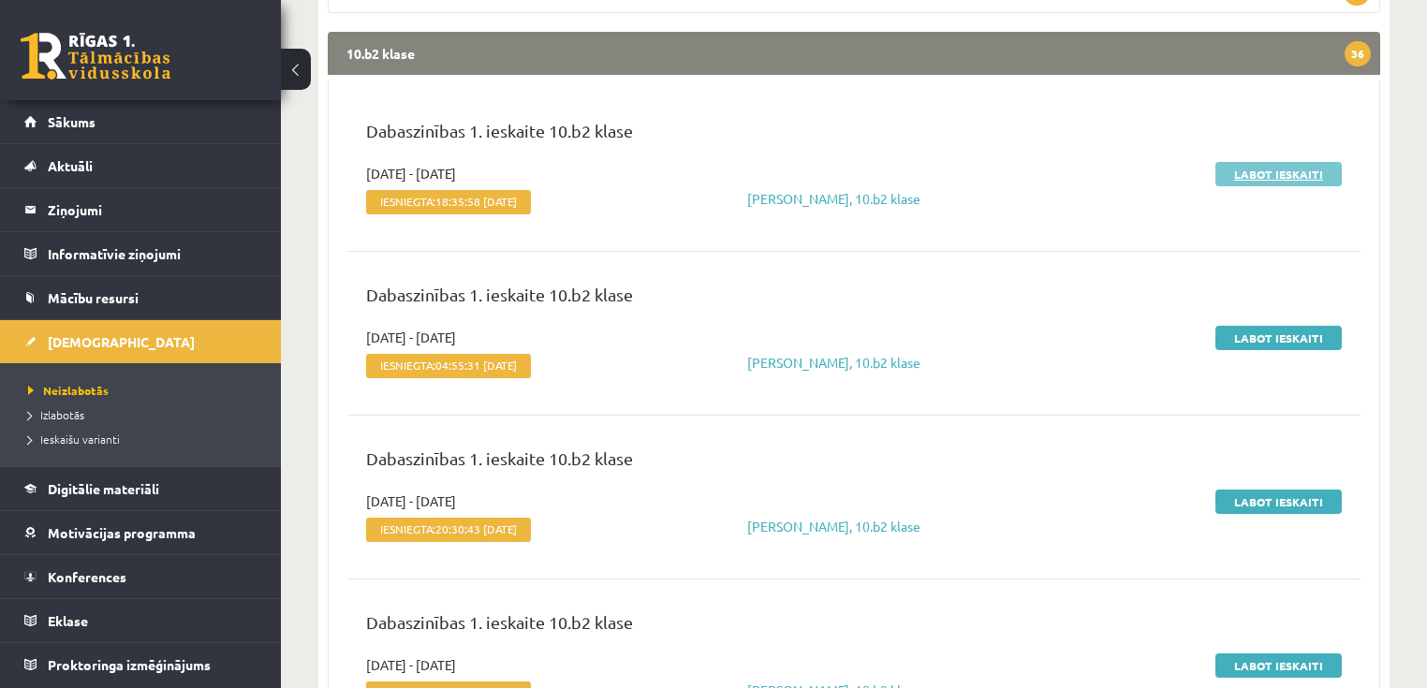
click at [1284, 180] on link "Labot ieskaiti" at bounding box center [1278, 174] width 126 height 24
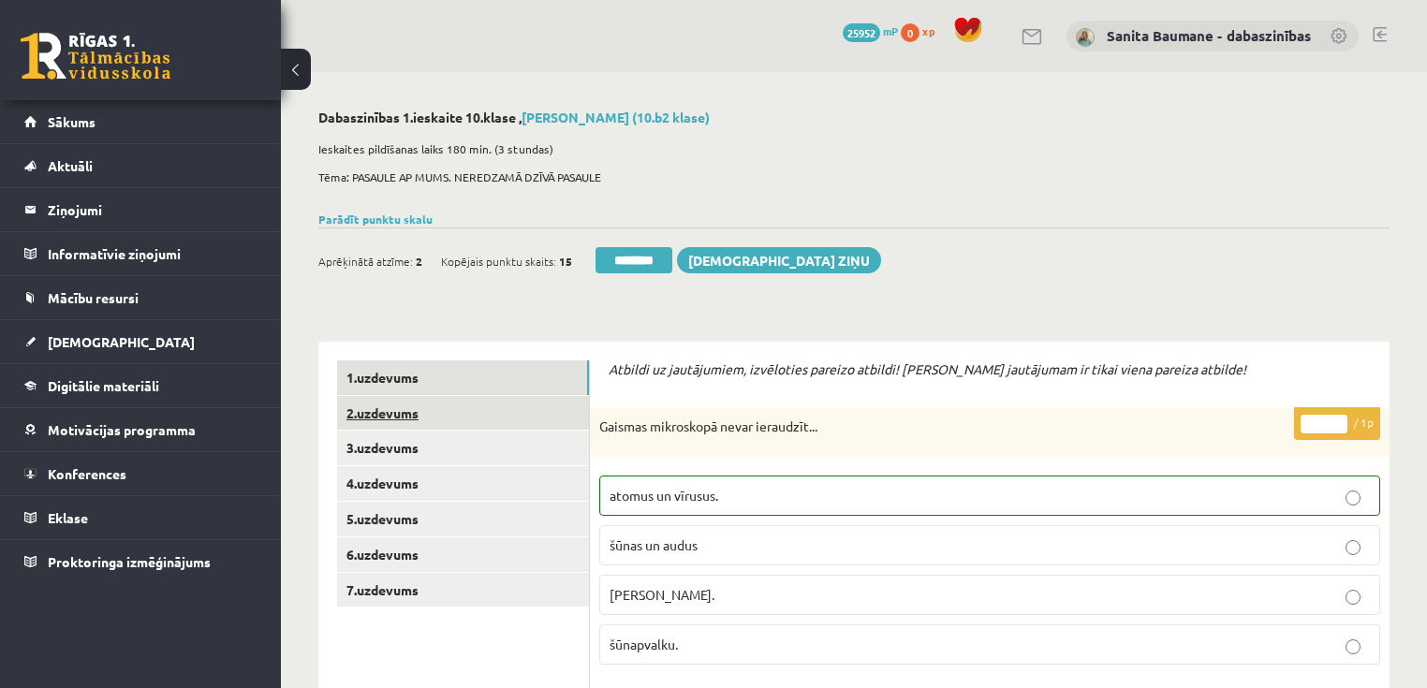
click at [363, 415] on link "2.uzdevums" at bounding box center [463, 413] width 252 height 35
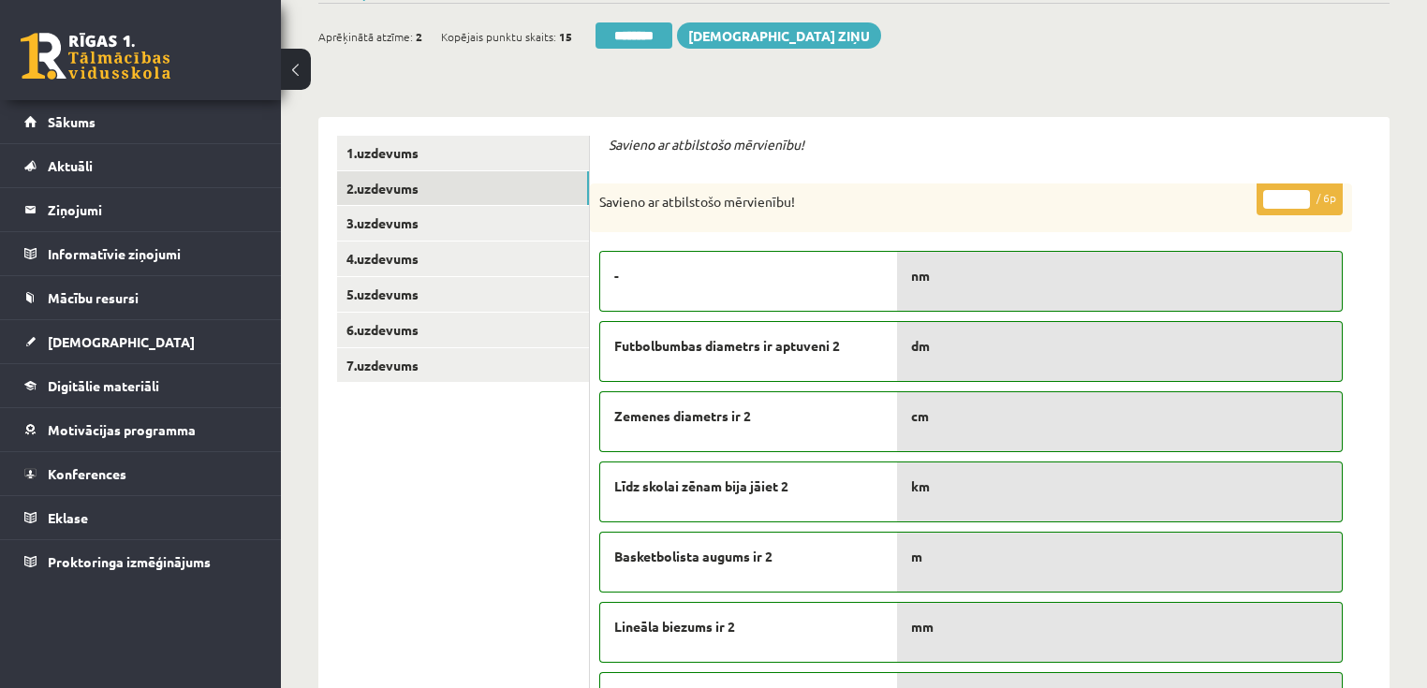
type input "*"
click at [1300, 192] on input "*" at bounding box center [1286, 199] width 47 height 19
click at [381, 220] on link "3.uzdevums" at bounding box center [463, 223] width 252 height 35
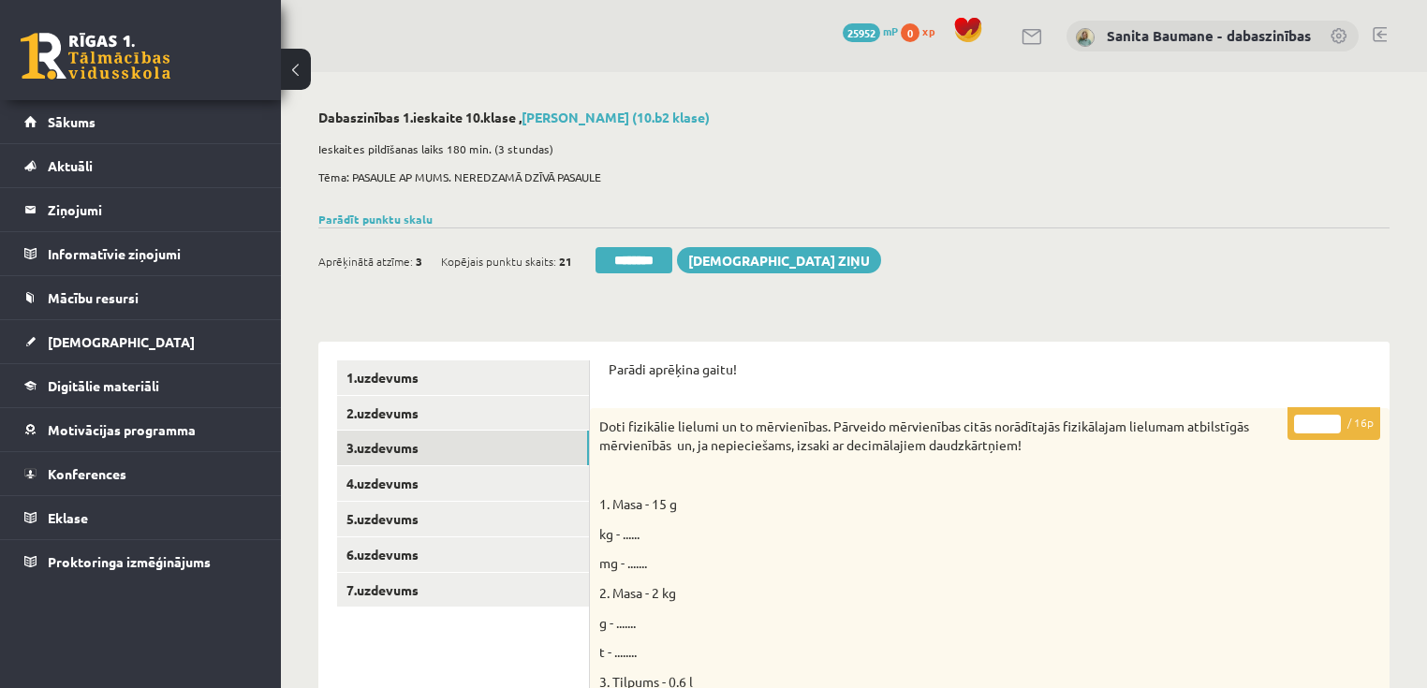
drag, startPoint x: 1327, startPoint y: 418, endPoint x: 840, endPoint y: 687, distance: 556.8
type input "**"
click at [1326, 418] on input "**" at bounding box center [1317, 424] width 47 height 19
click at [437, 491] on link "4.uzdevums" at bounding box center [463, 483] width 252 height 35
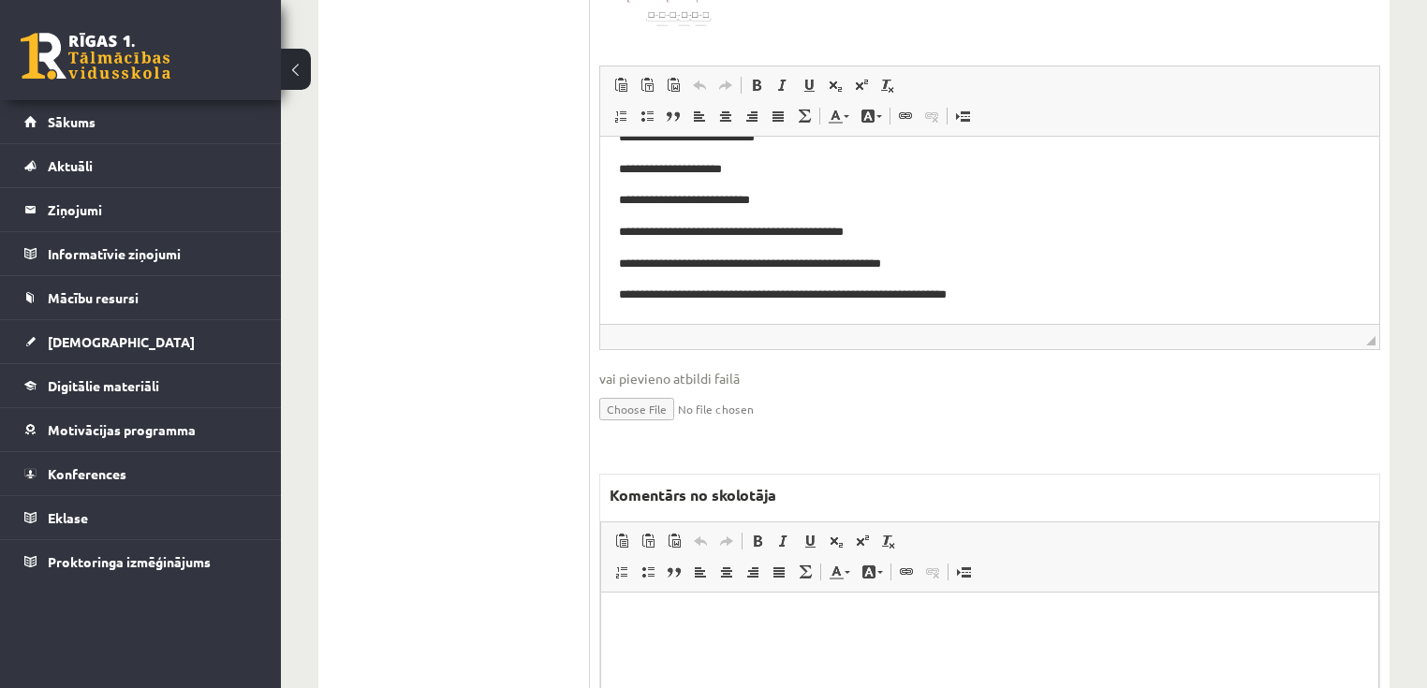
scroll to position [824, 0]
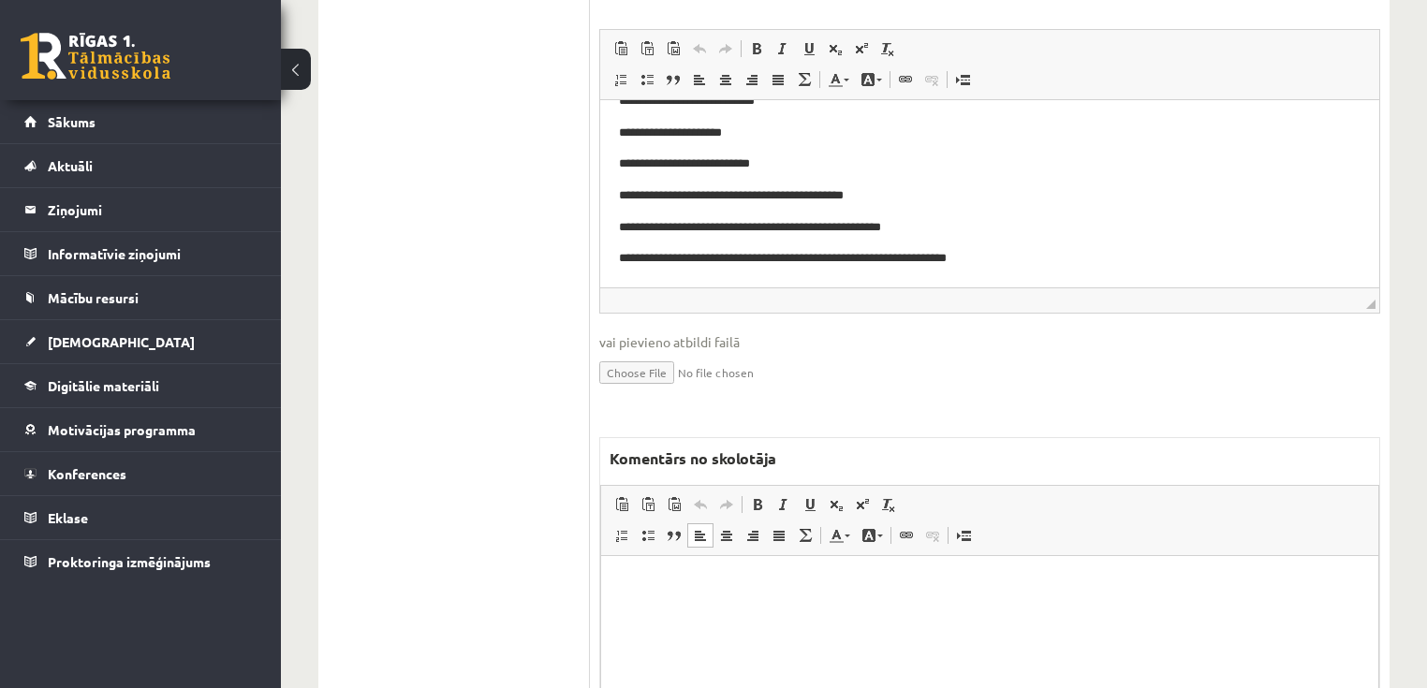
click at [977, 604] on html at bounding box center [989, 583] width 777 height 57
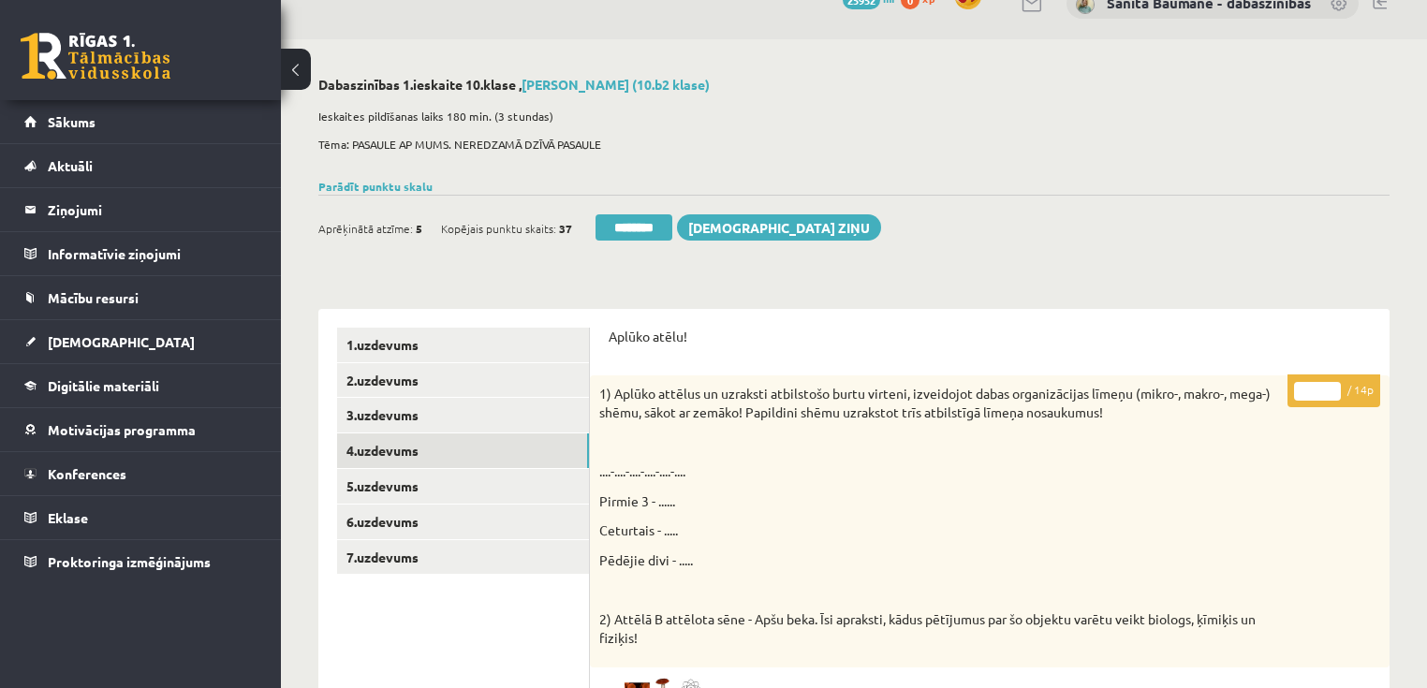
scroll to position [0, 0]
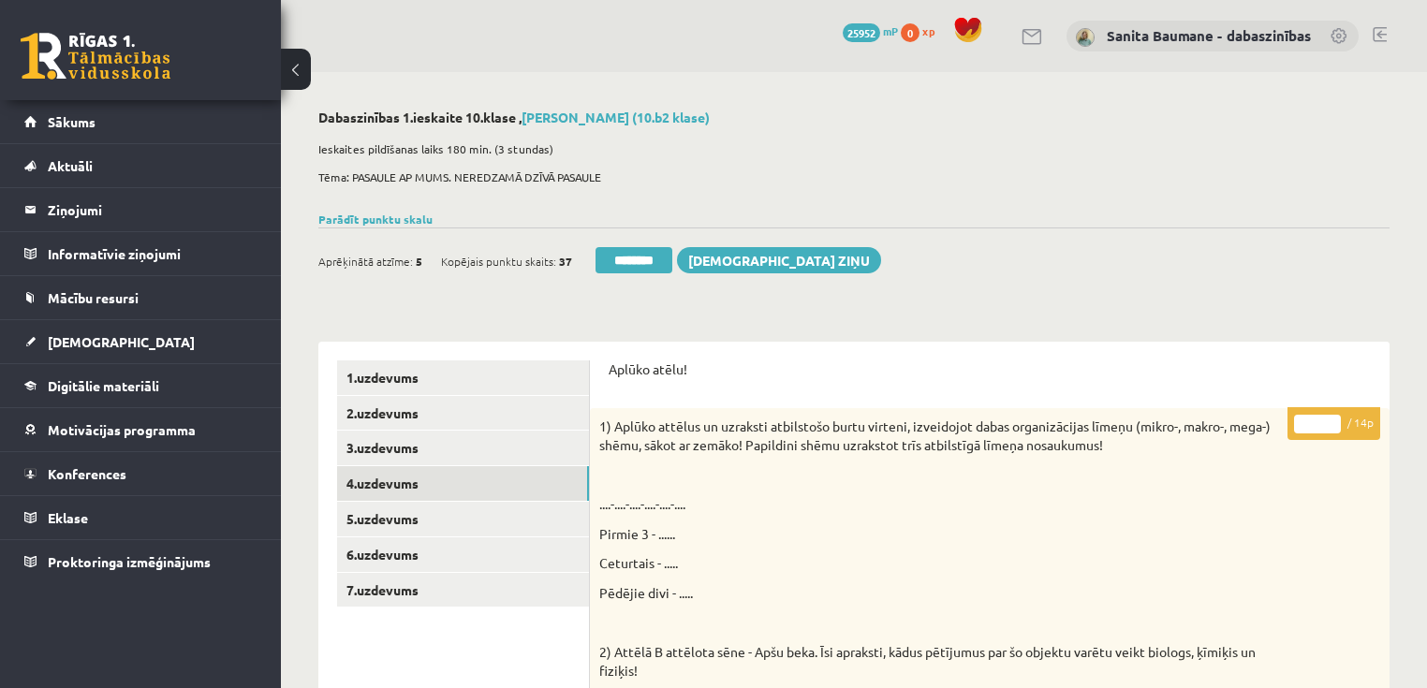
click at [1332, 417] on input "*" at bounding box center [1317, 424] width 47 height 19
click at [1329, 423] on input "*" at bounding box center [1317, 424] width 47 height 19
click at [1331, 420] on input "**" at bounding box center [1317, 424] width 47 height 19
type input "**"
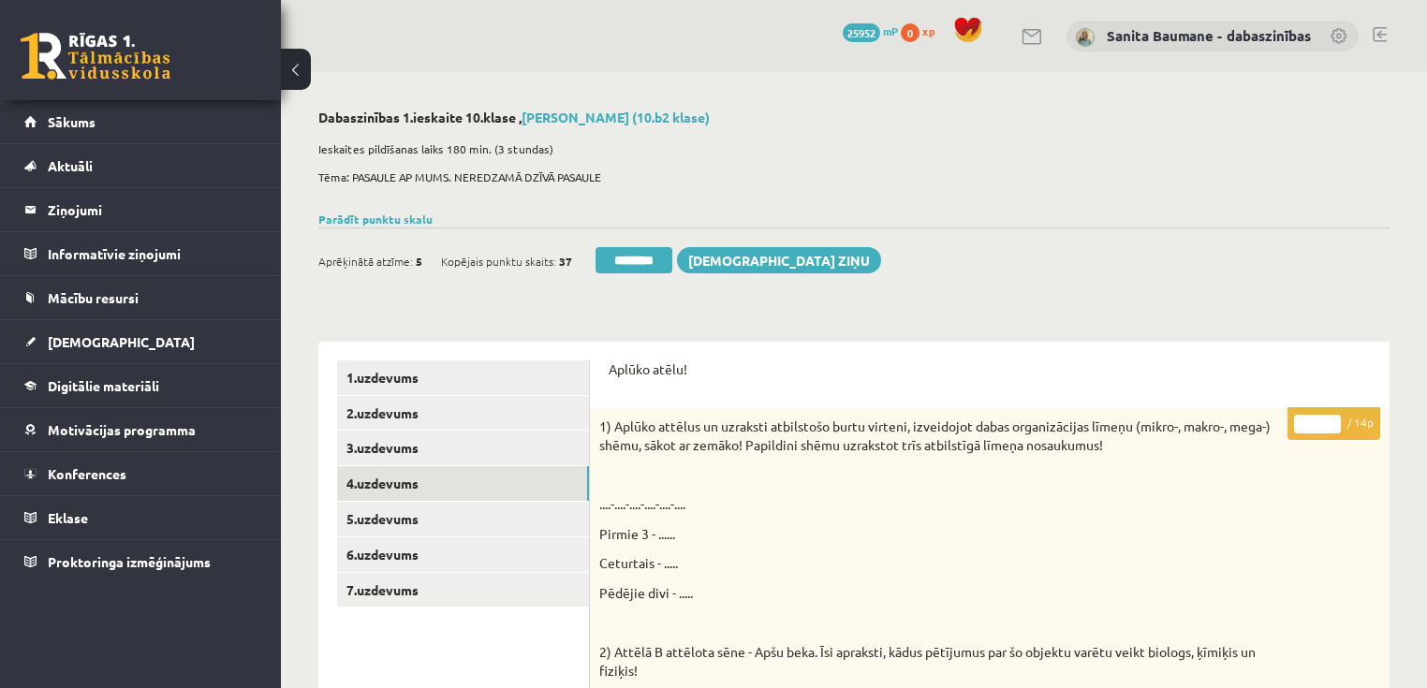
click at [1331, 420] on input "**" at bounding box center [1317, 424] width 47 height 19
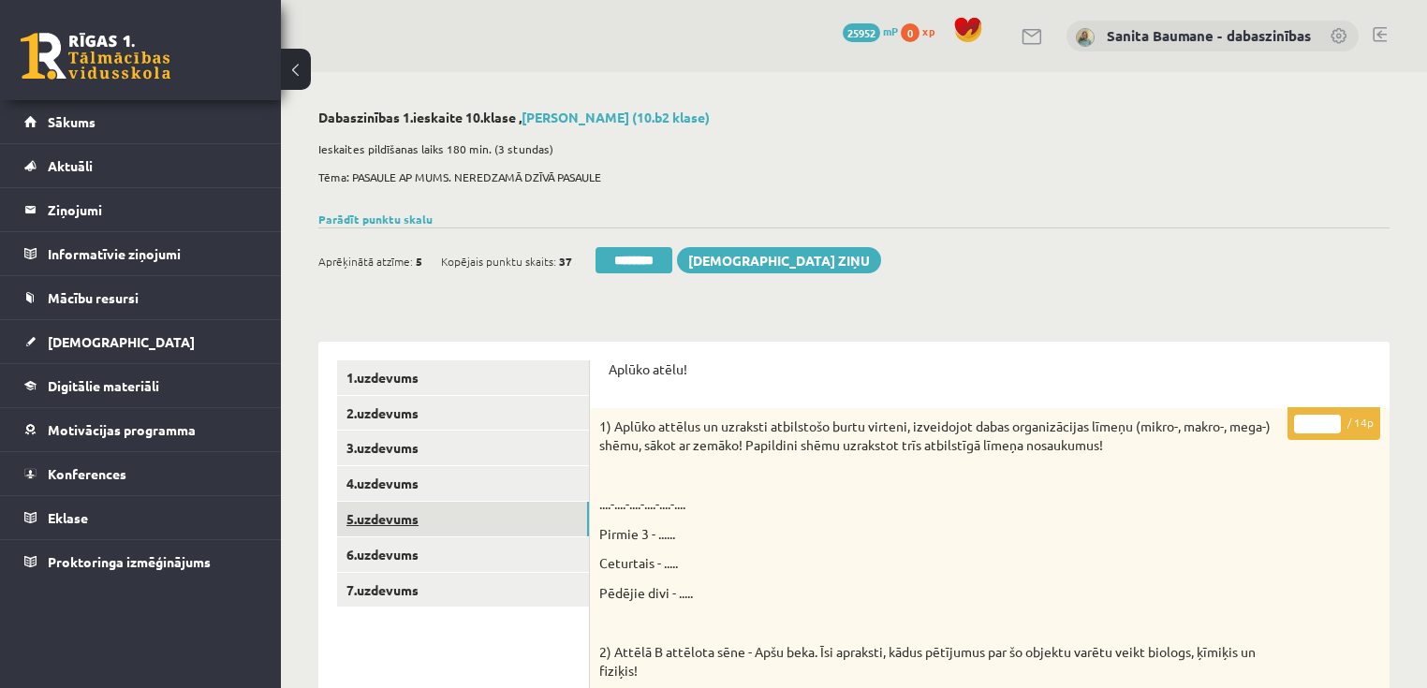
click at [447, 526] on link "5.uzdevums" at bounding box center [463, 519] width 252 height 35
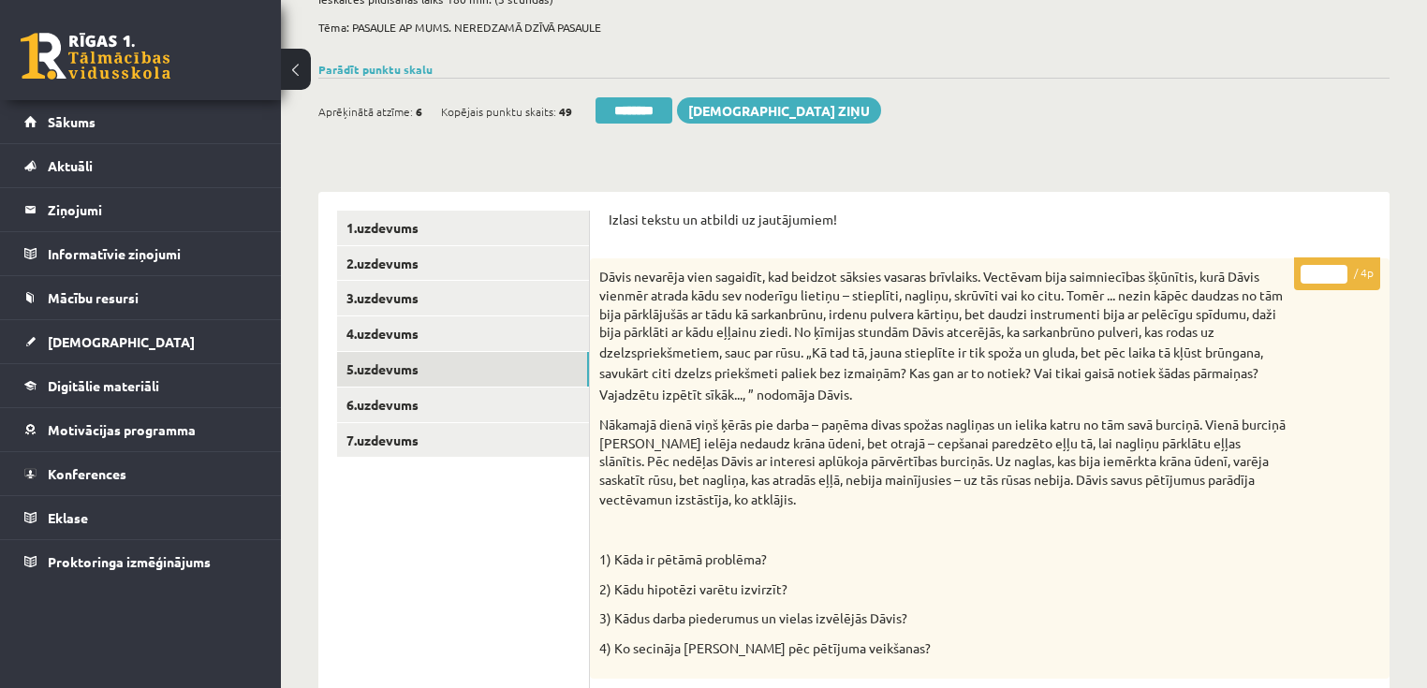
scroll to position [150, 0]
type input "*"
click at [1333, 267] on input "*" at bounding box center [1323, 274] width 47 height 19
click at [401, 397] on link "6.uzdevums" at bounding box center [463, 405] width 252 height 35
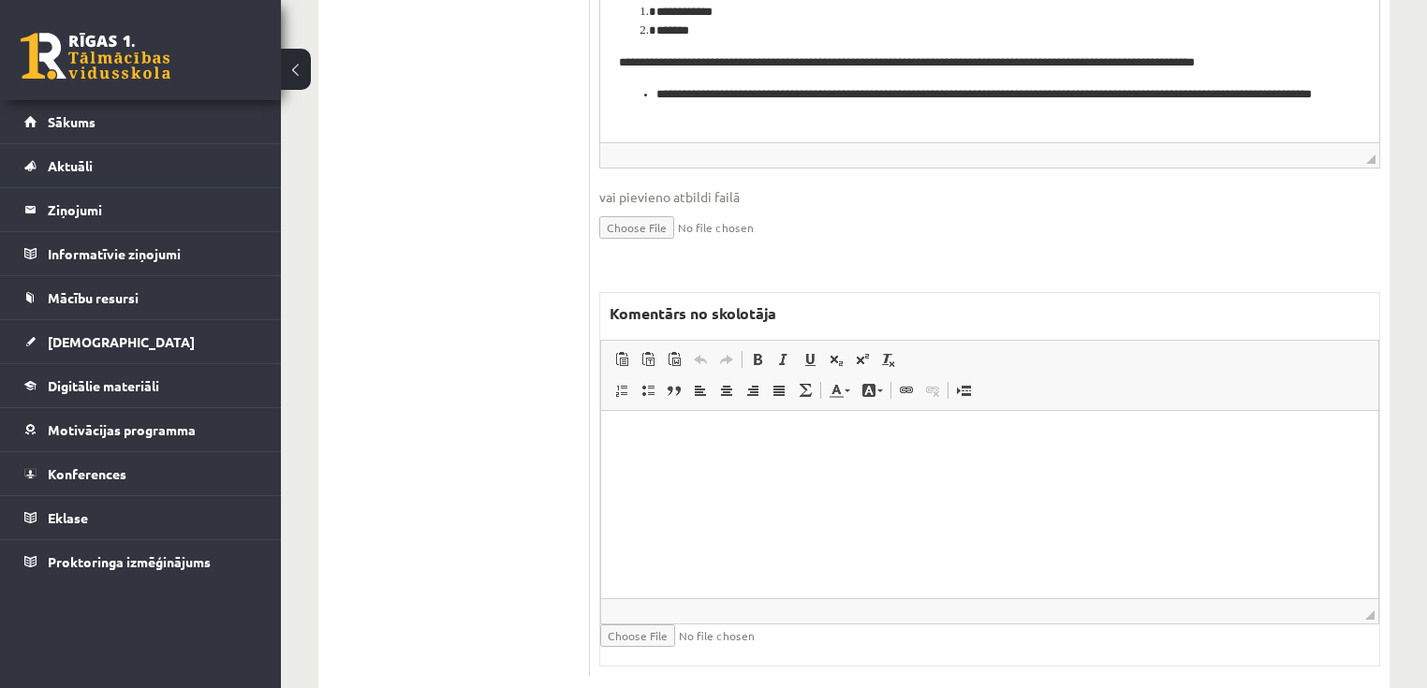
scroll to position [1048, 0]
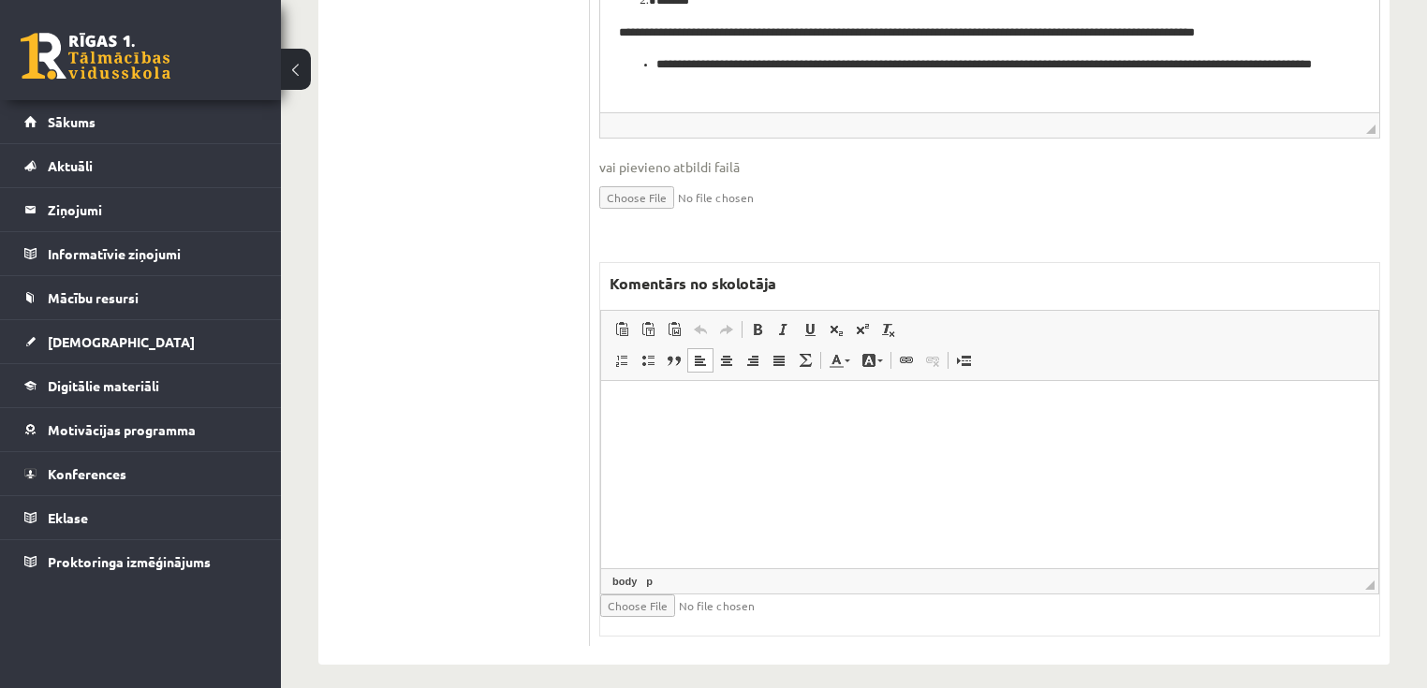
drag, startPoint x: 904, startPoint y: 504, endPoint x: 944, endPoint y: 474, distance: 49.4
click at [912, 437] on html at bounding box center [989, 408] width 777 height 57
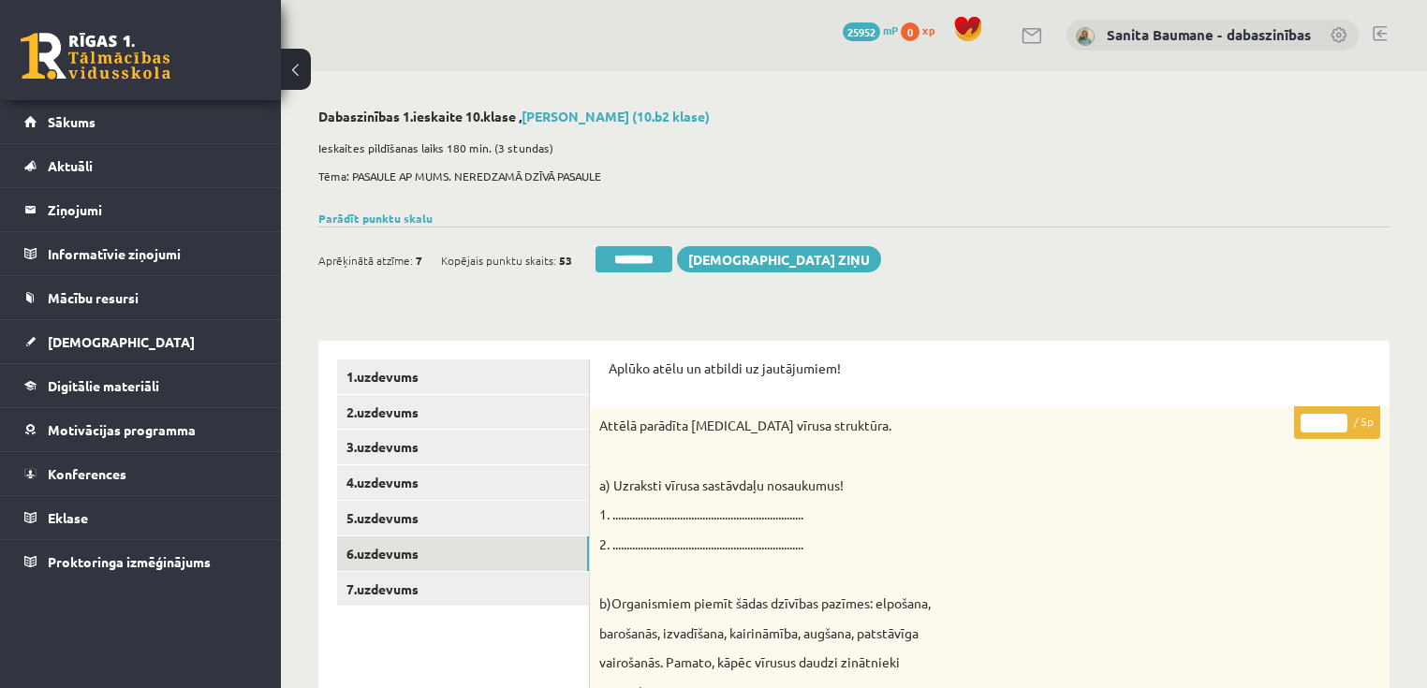
scroll to position [0, 0]
click at [1335, 417] on input "*" at bounding box center [1323, 424] width 47 height 19
type input "*"
click at [1340, 426] on input "*" at bounding box center [1323, 424] width 47 height 19
click at [397, 593] on link "7.uzdevums" at bounding box center [463, 590] width 252 height 35
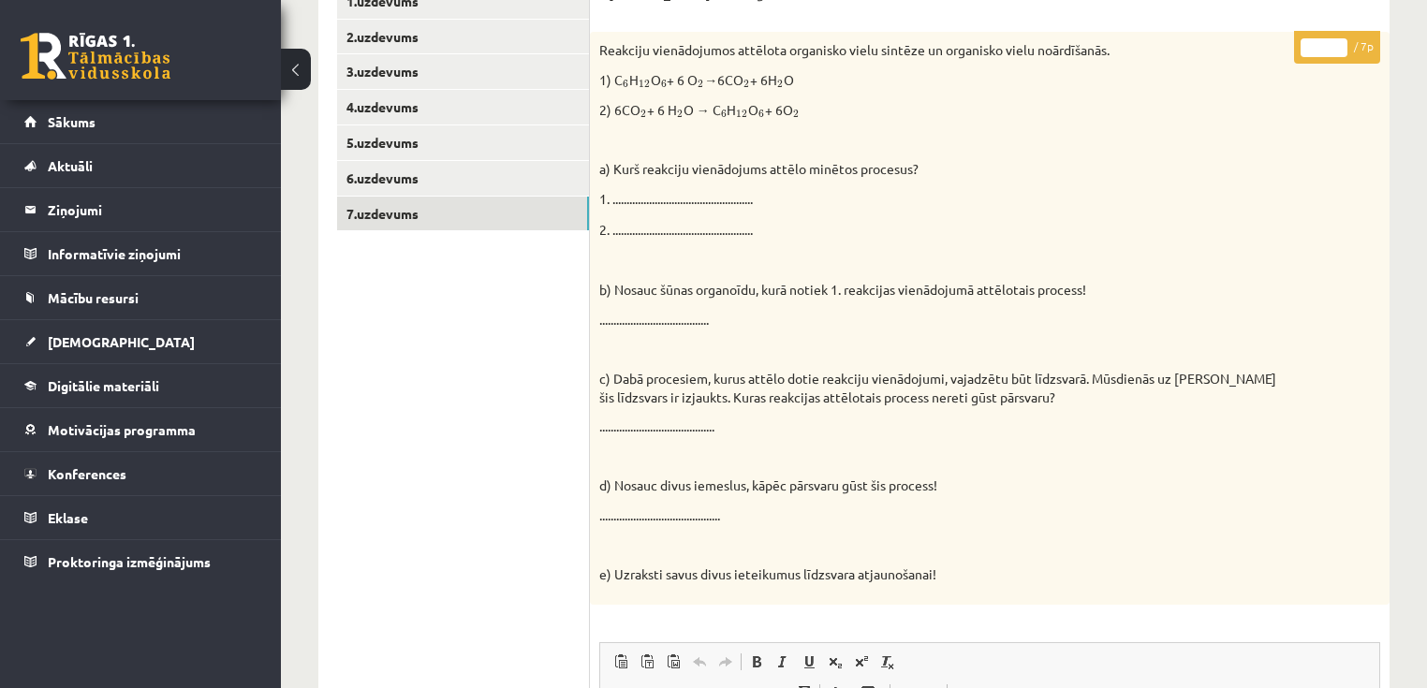
scroll to position [374, 0]
click at [1337, 45] on input "*" at bounding box center [1323, 49] width 47 height 19
type input "*"
click at [1339, 45] on input "*" at bounding box center [1323, 49] width 47 height 19
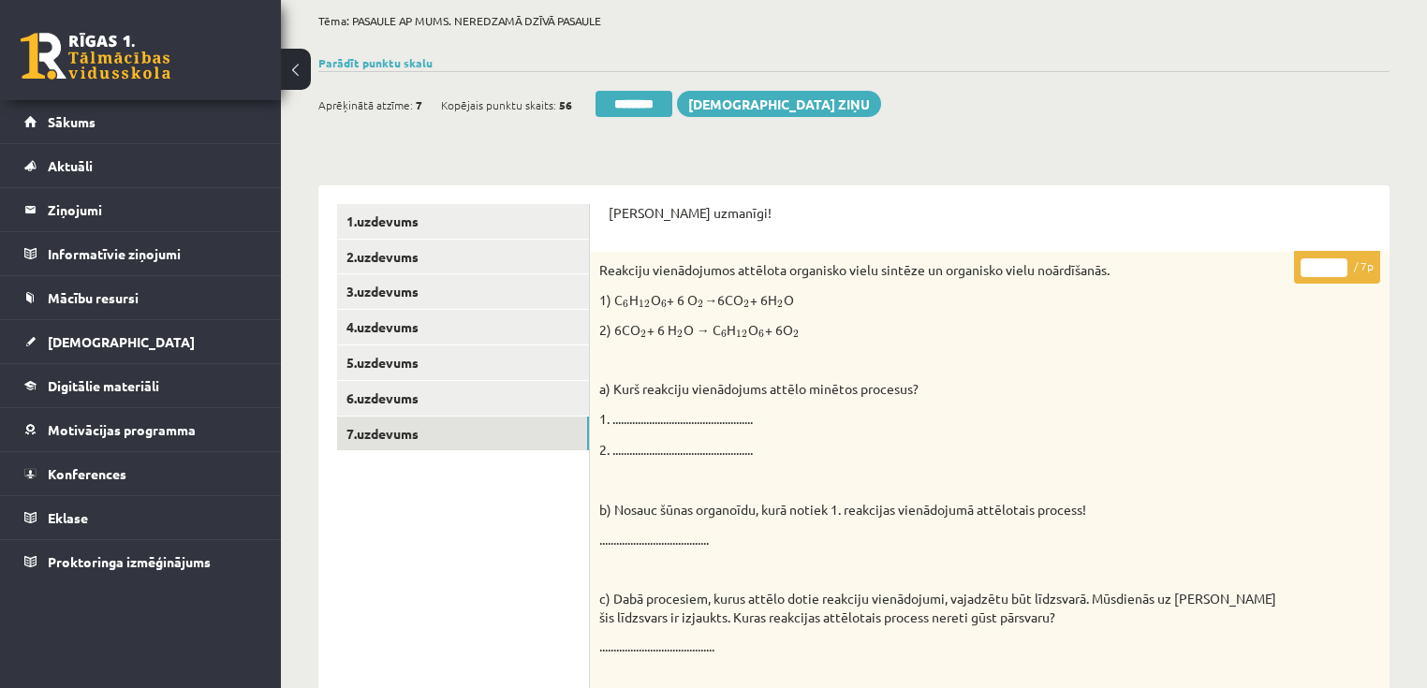
scroll to position [0, 0]
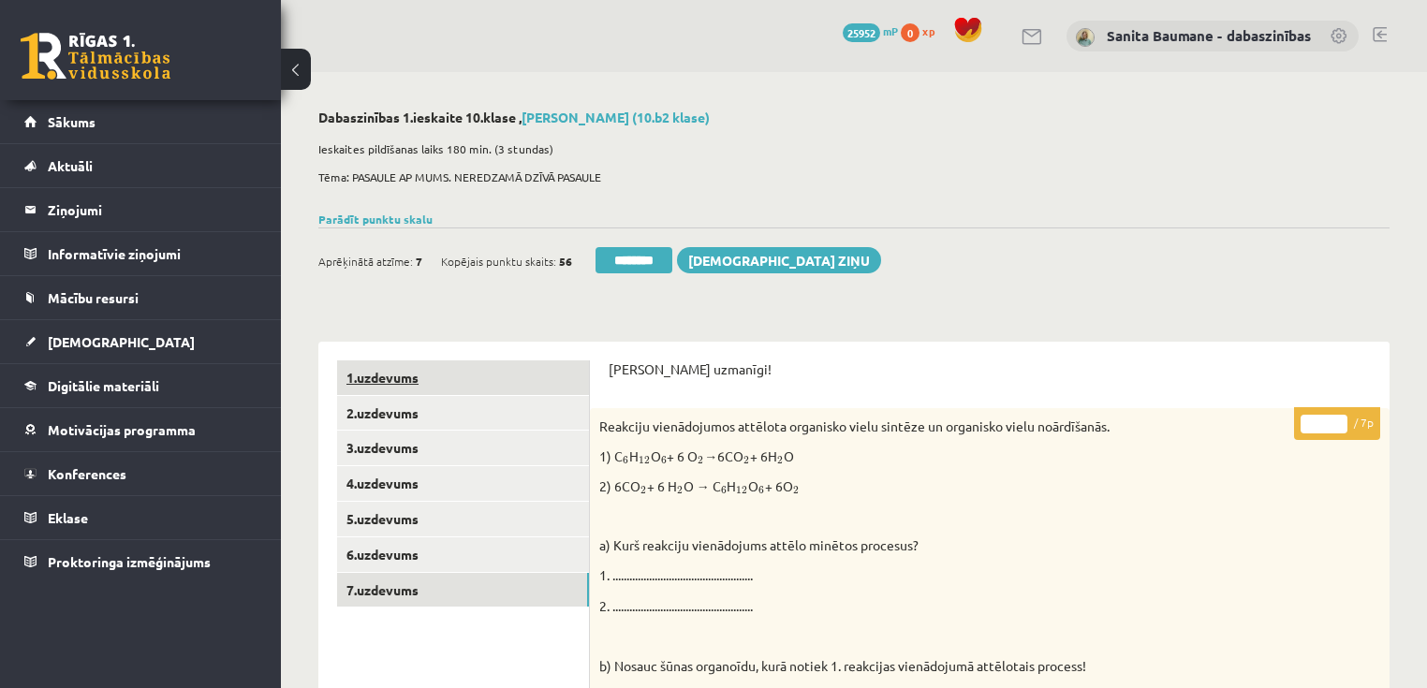
click at [397, 376] on link "1.uzdevums" at bounding box center [463, 377] width 252 height 35
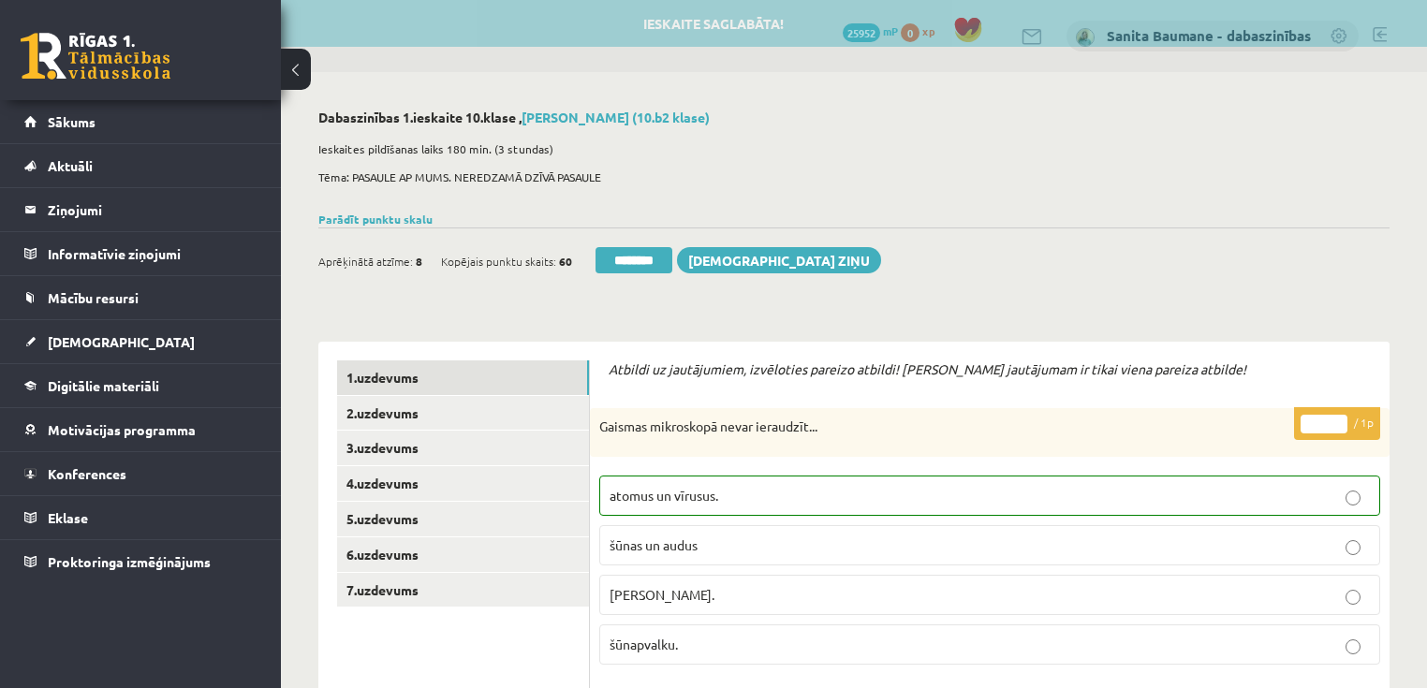
drag, startPoint x: 628, startPoint y: 265, endPoint x: 789, endPoint y: 51, distance: 268.1
click at [628, 264] on input "********" at bounding box center [633, 260] width 77 height 26
